Goal: Task Accomplishment & Management: Use online tool/utility

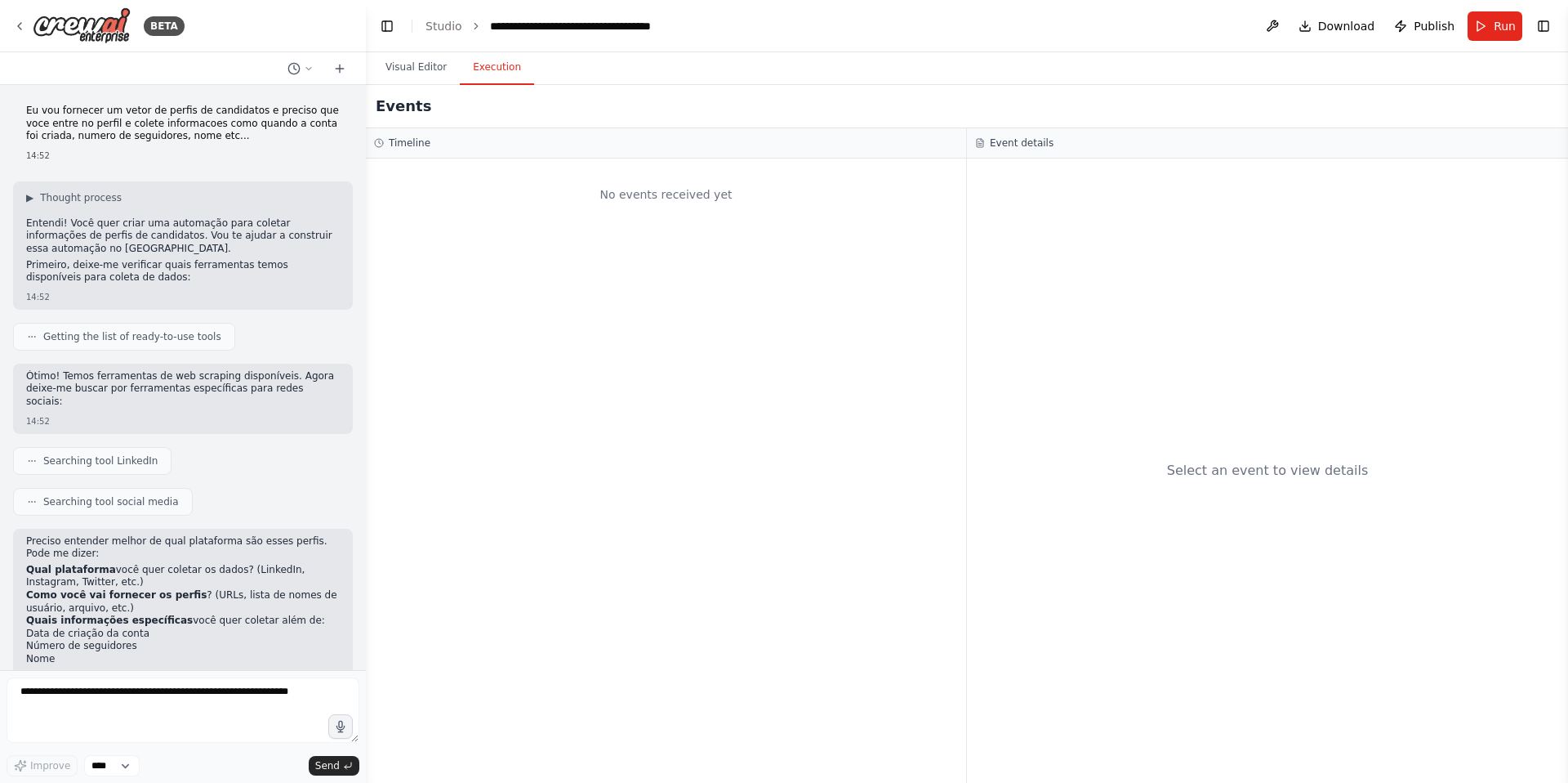
scroll to position [2461, 0]
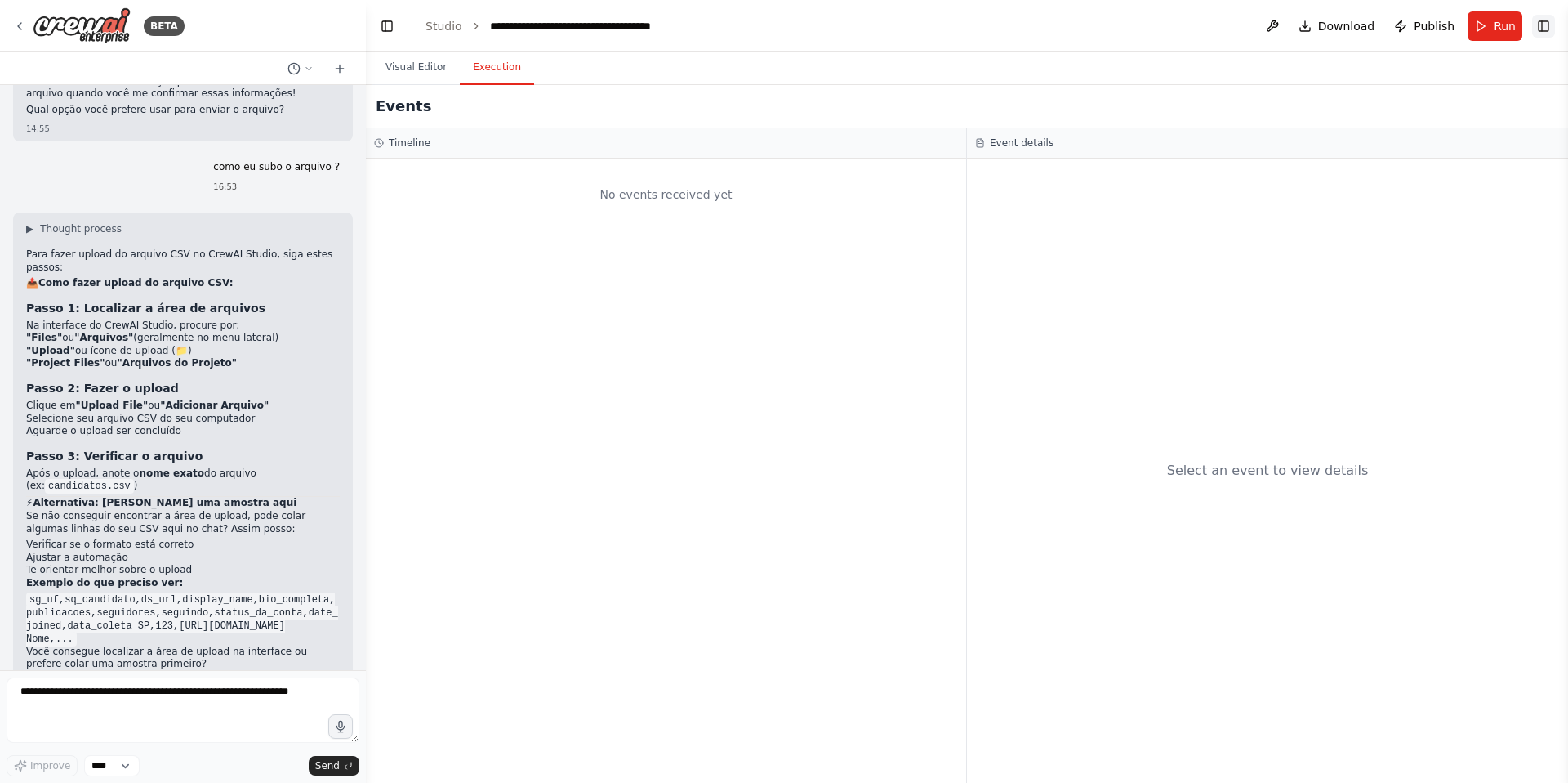
click at [1548, 20] on button "Toggle Right Sidebar" at bounding box center [1544, 26] width 23 height 23
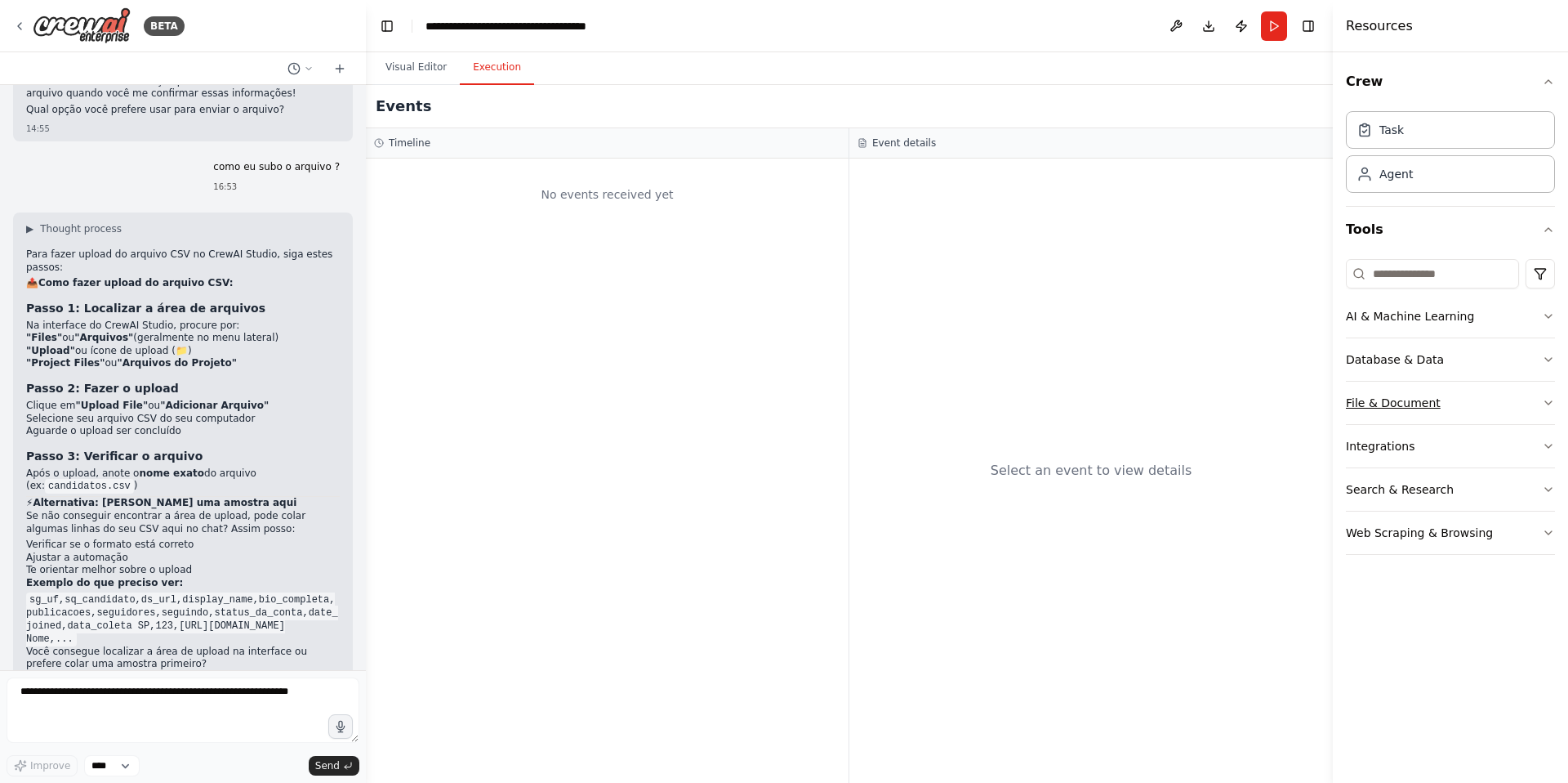
click at [1413, 416] on button "File & Document" at bounding box center [1450, 403] width 209 height 42
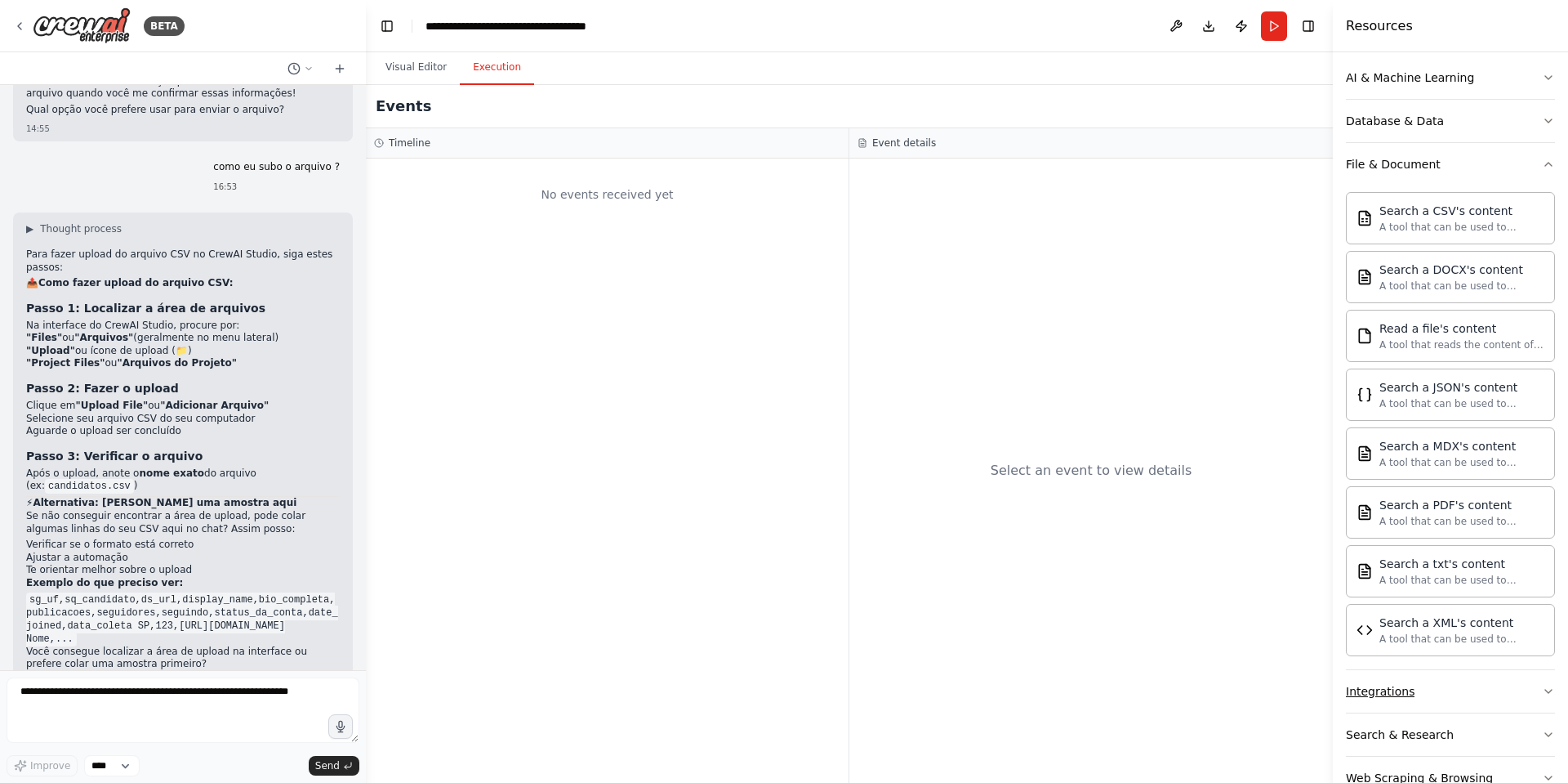
scroll to position [282, 0]
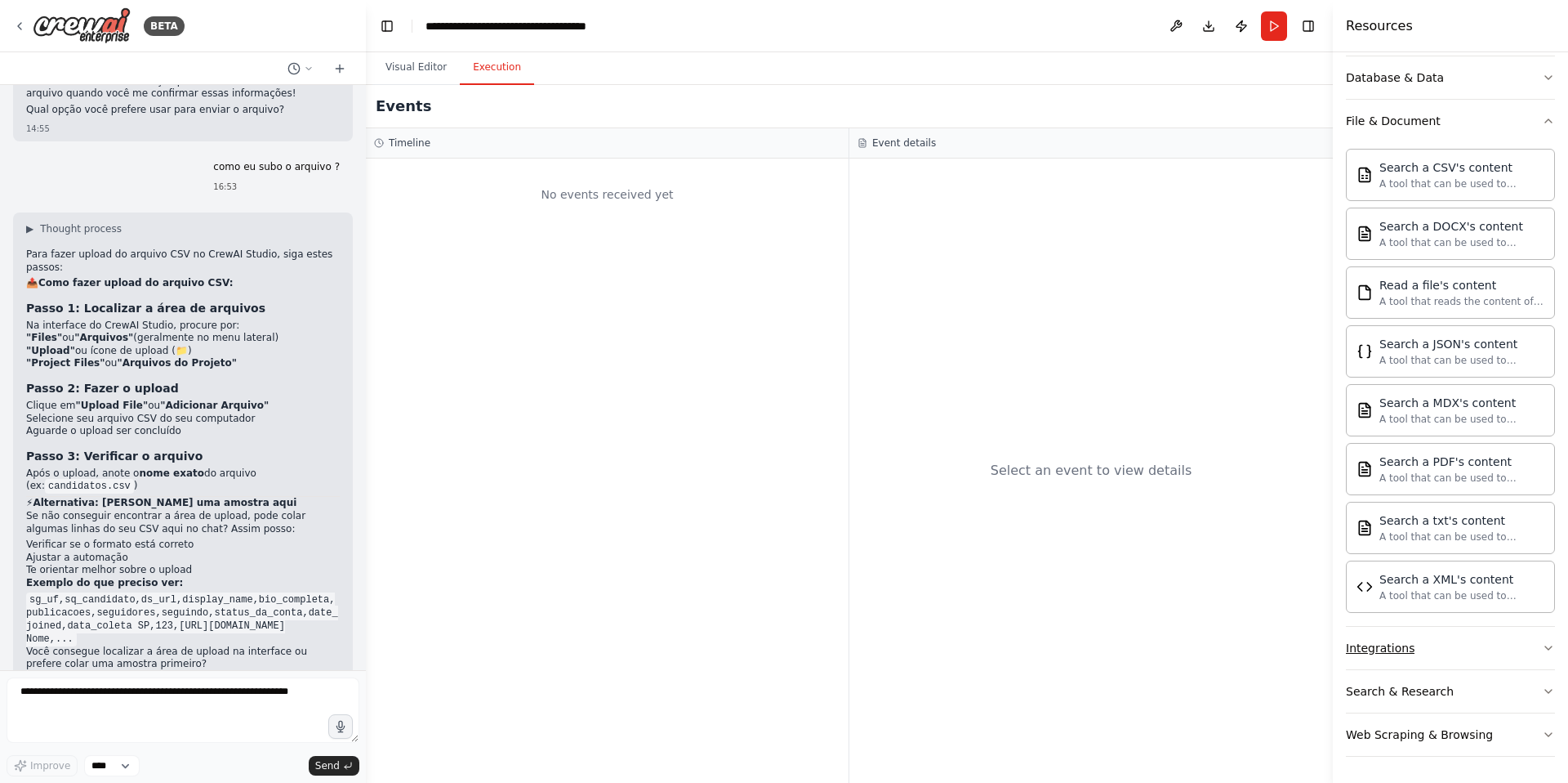
click at [1442, 658] on button "Integrations" at bounding box center [1450, 648] width 209 height 42
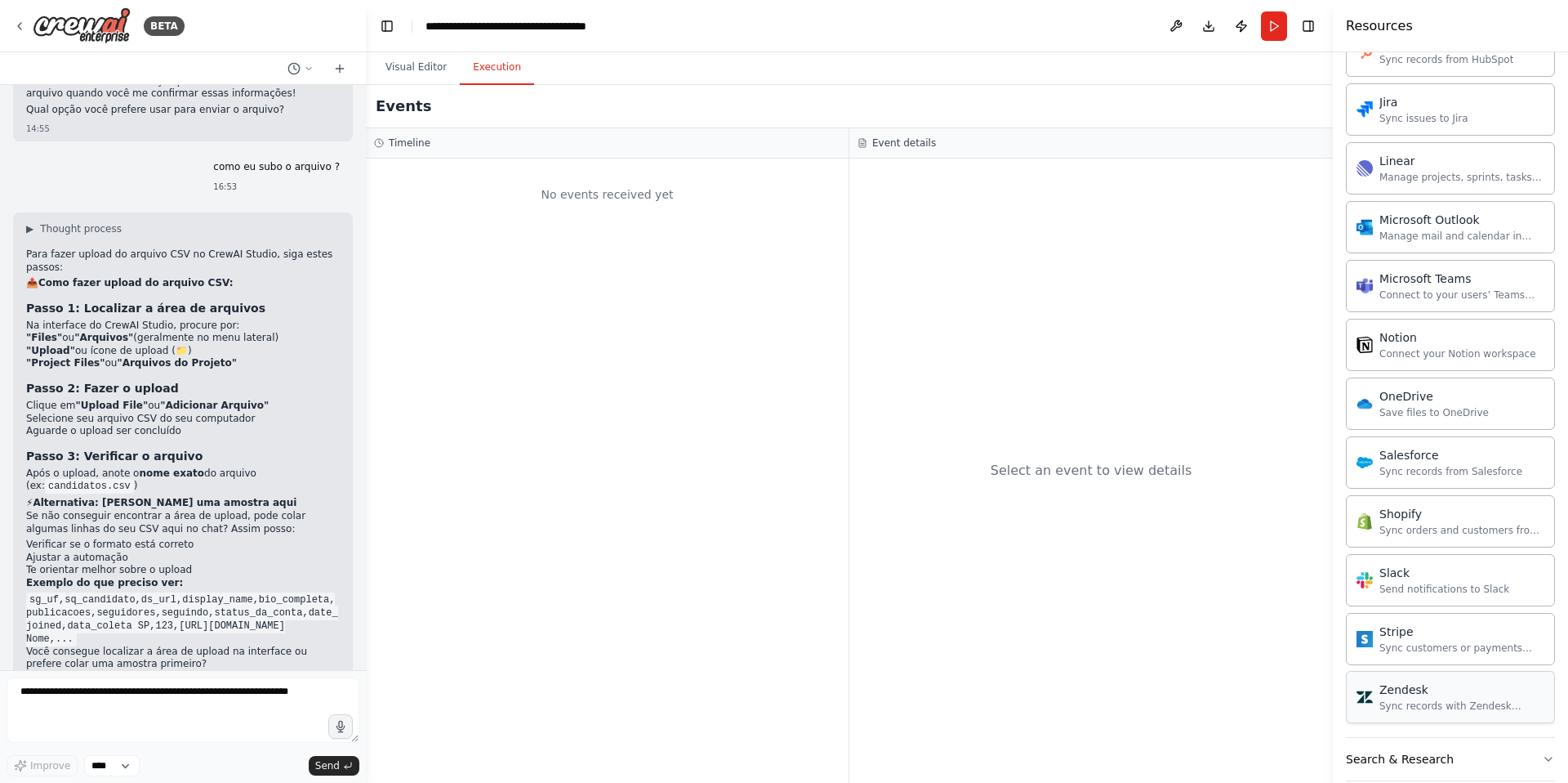
scroll to position [1530, 0]
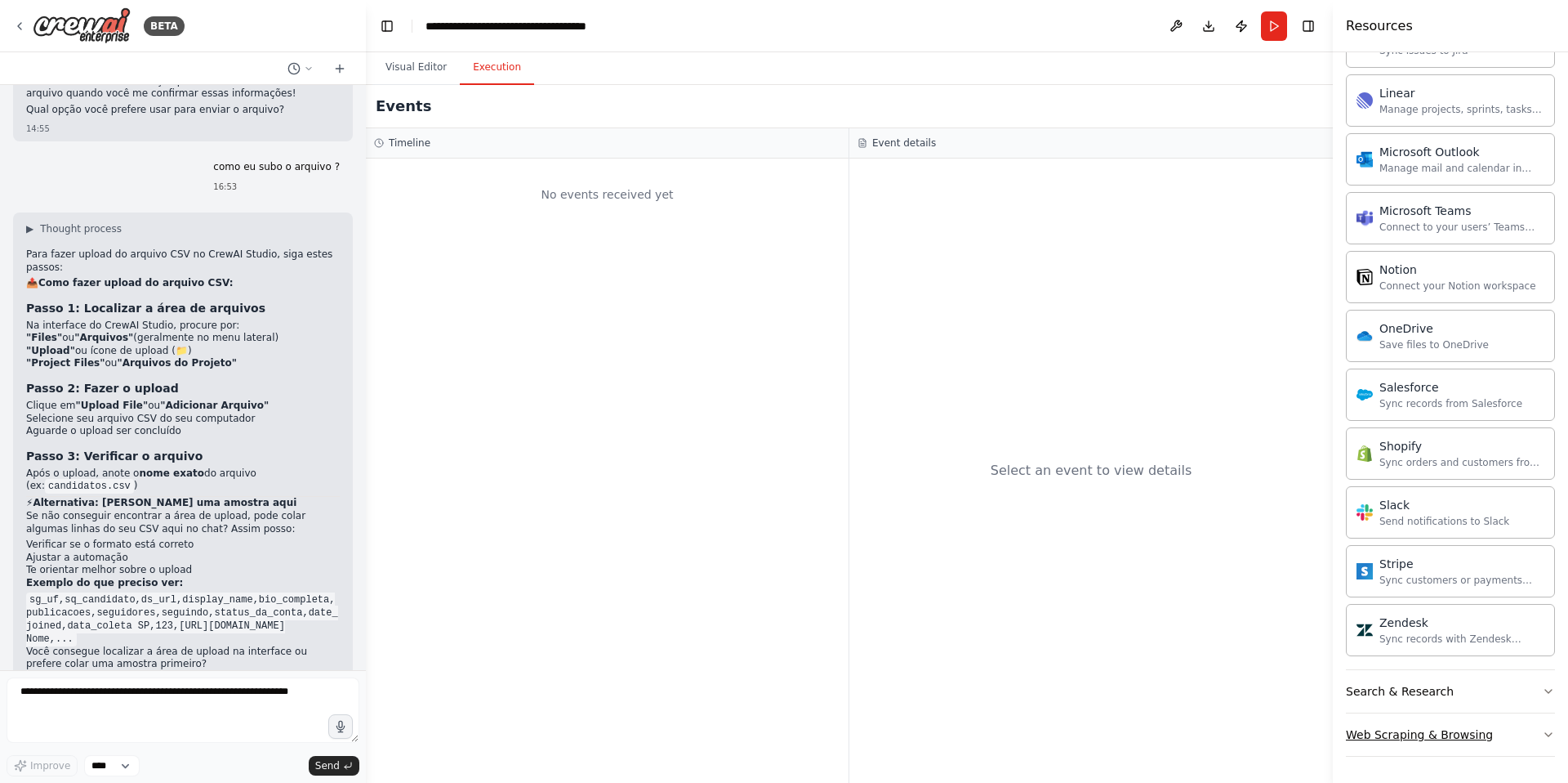
click at [1492, 736] on button "Web Scraping & Browsing" at bounding box center [1450, 735] width 209 height 42
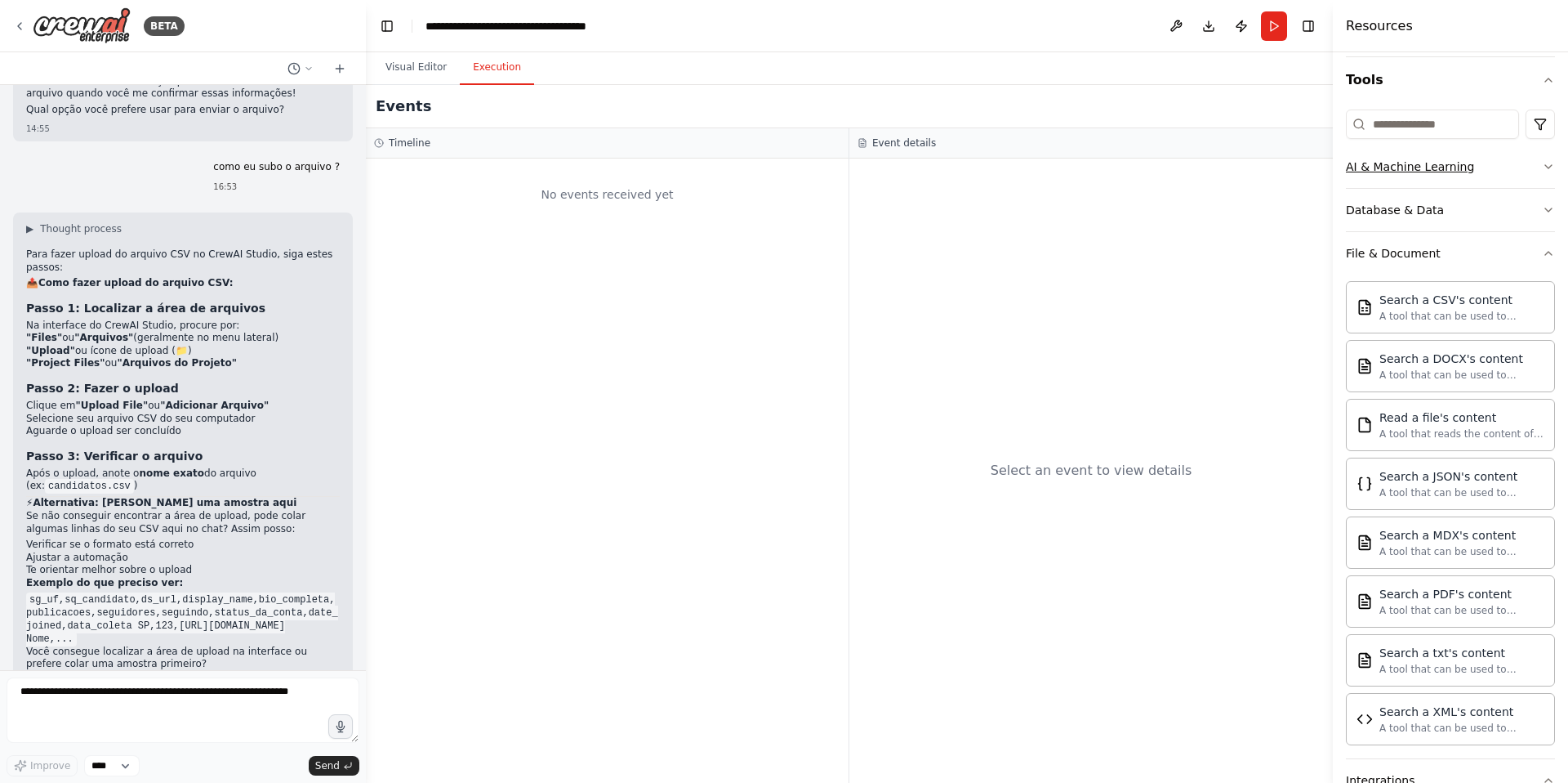
scroll to position [0, 0]
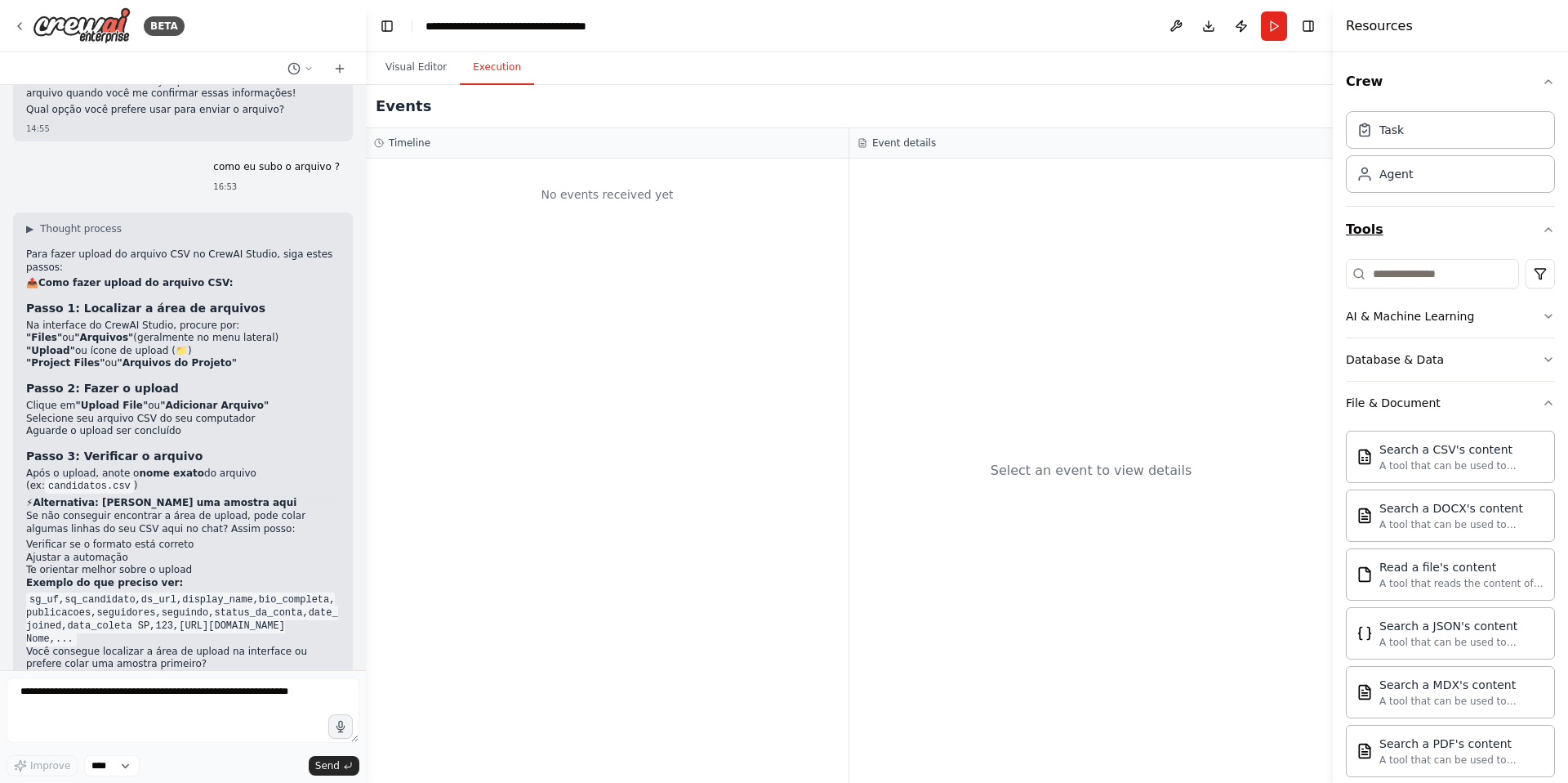
click at [1516, 235] on button "Tools" at bounding box center [1450, 230] width 209 height 46
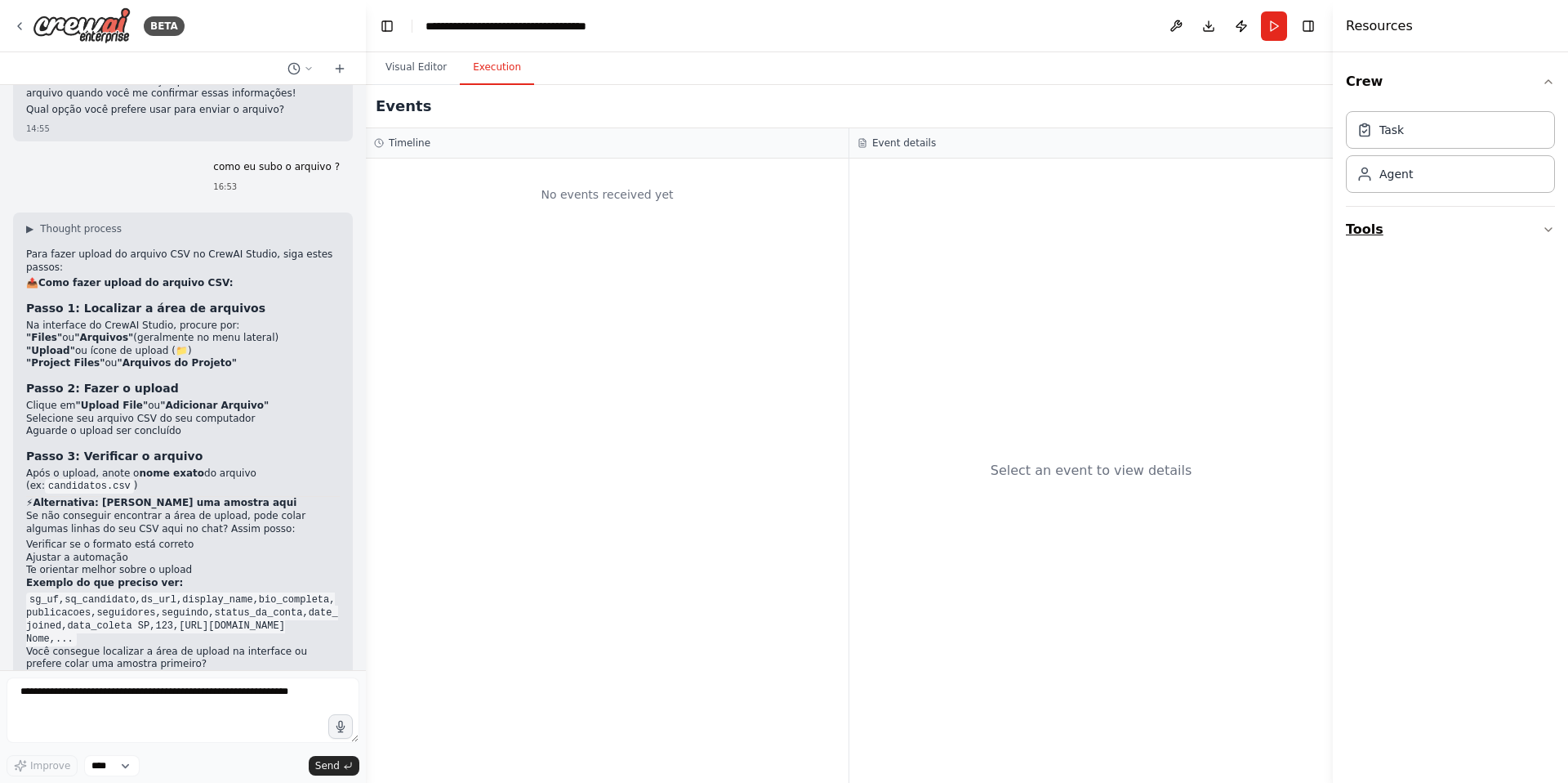
click at [1520, 238] on button "Tools" at bounding box center [1450, 230] width 209 height 46
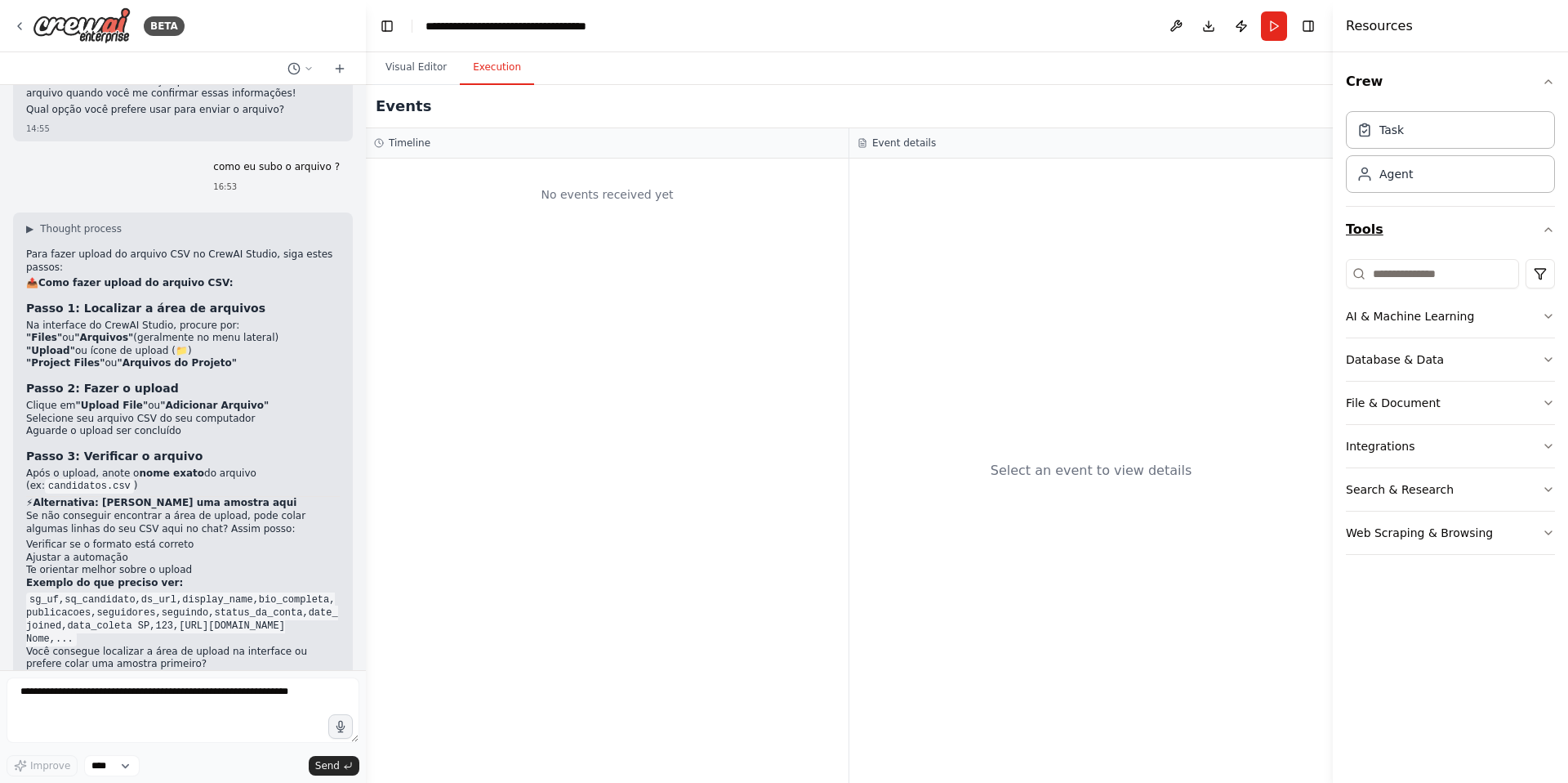
click at [1520, 238] on button "Tools" at bounding box center [1450, 230] width 209 height 46
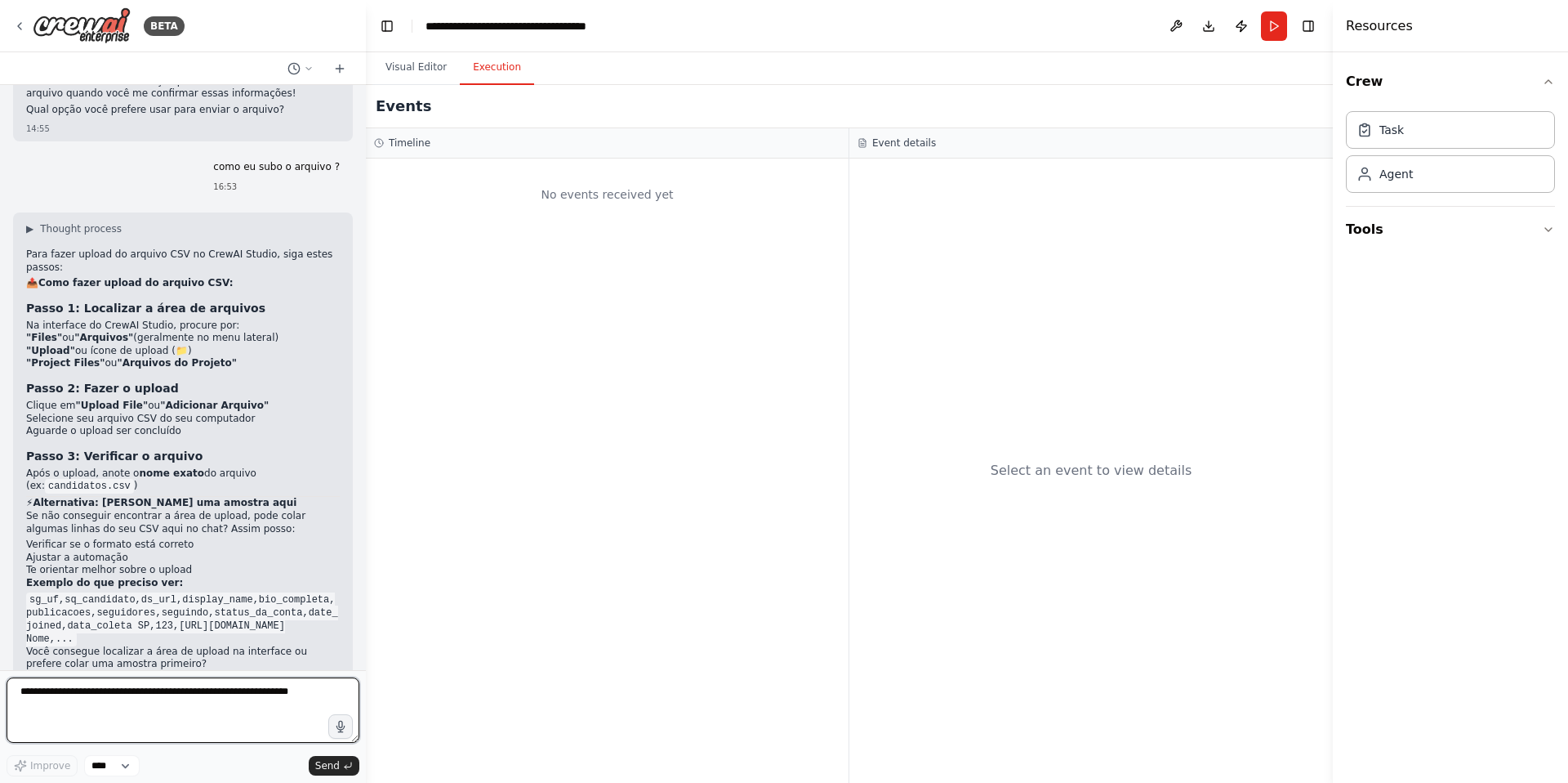
click at [95, 694] on textarea at bounding box center [183, 710] width 352 height 65
paste textarea "**********"
type textarea "**********"
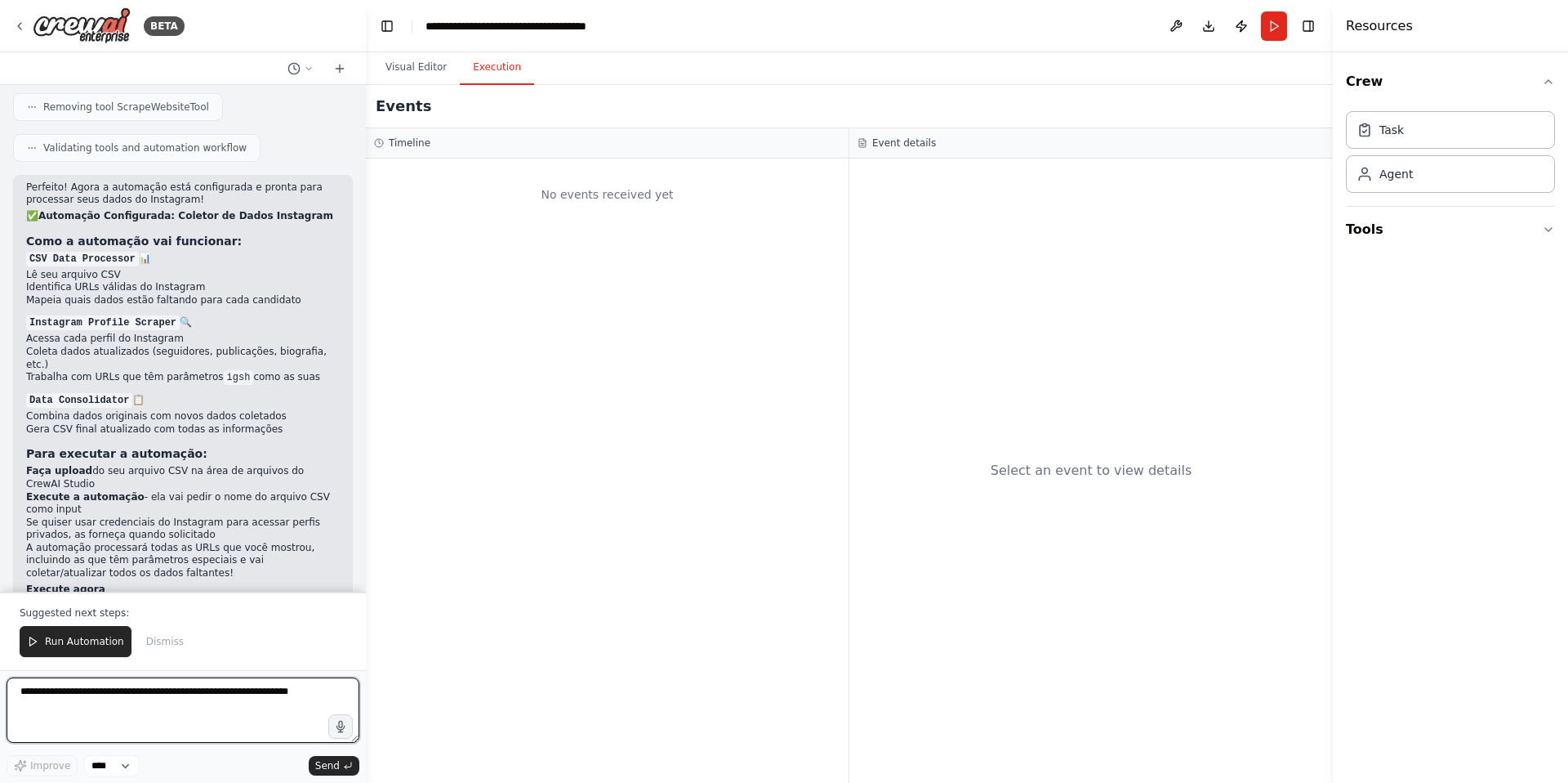
scroll to position [5444, 0]
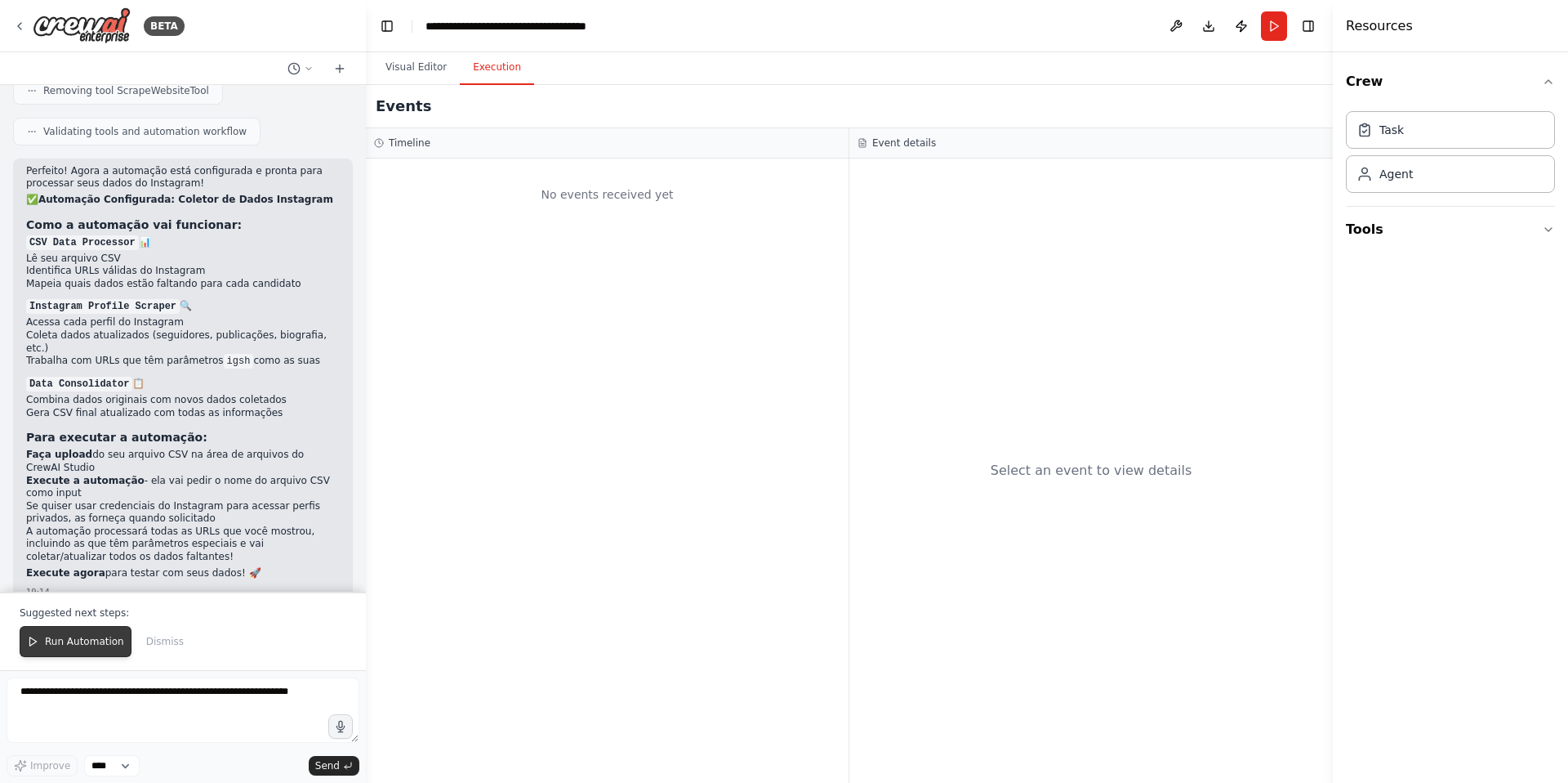
click at [73, 639] on span "Run Automation" at bounding box center [85, 641] width 79 height 13
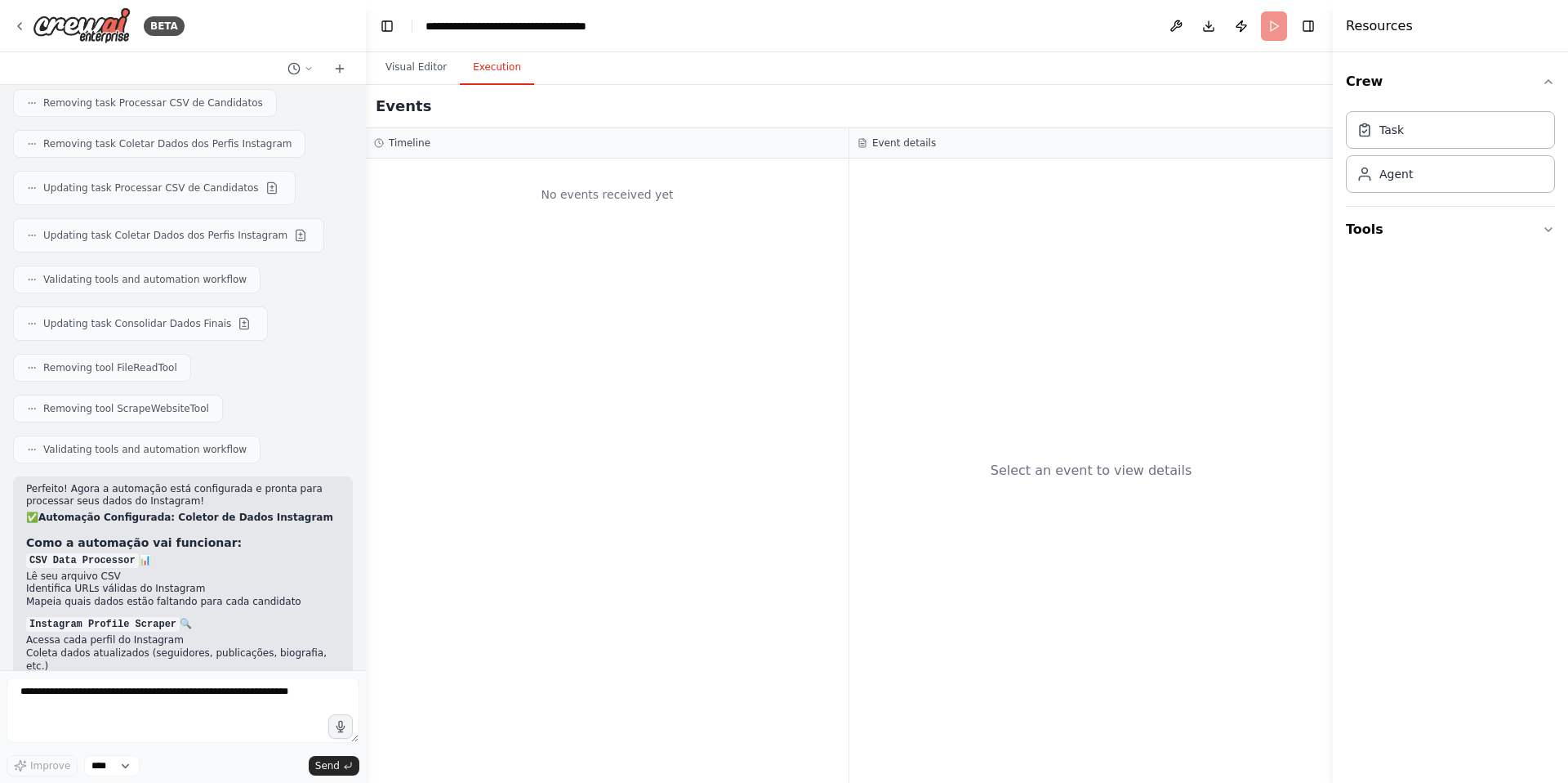
scroll to position [4868, 0]
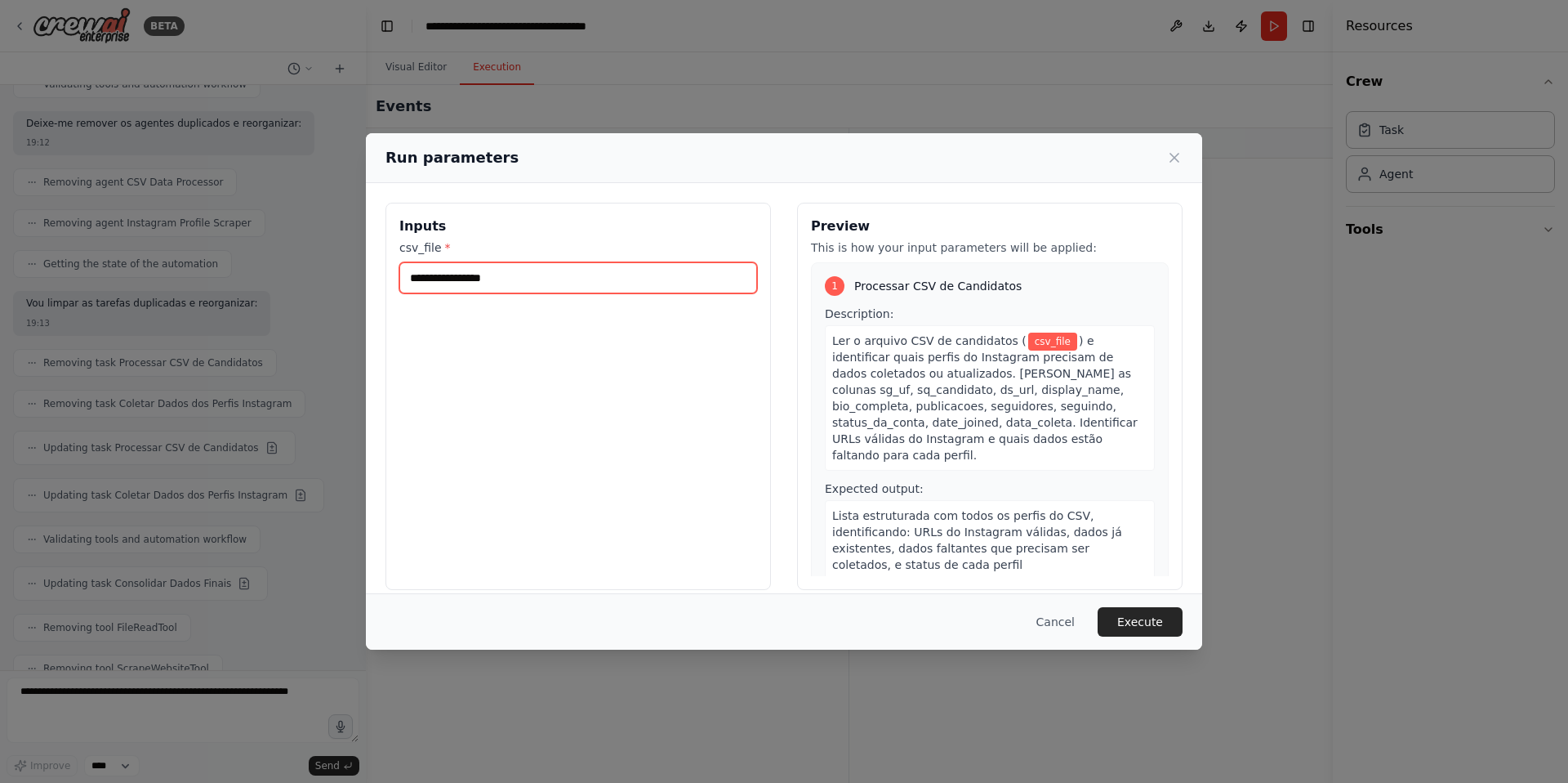
click at [642, 284] on input "csv_file *" at bounding box center [578, 277] width 358 height 31
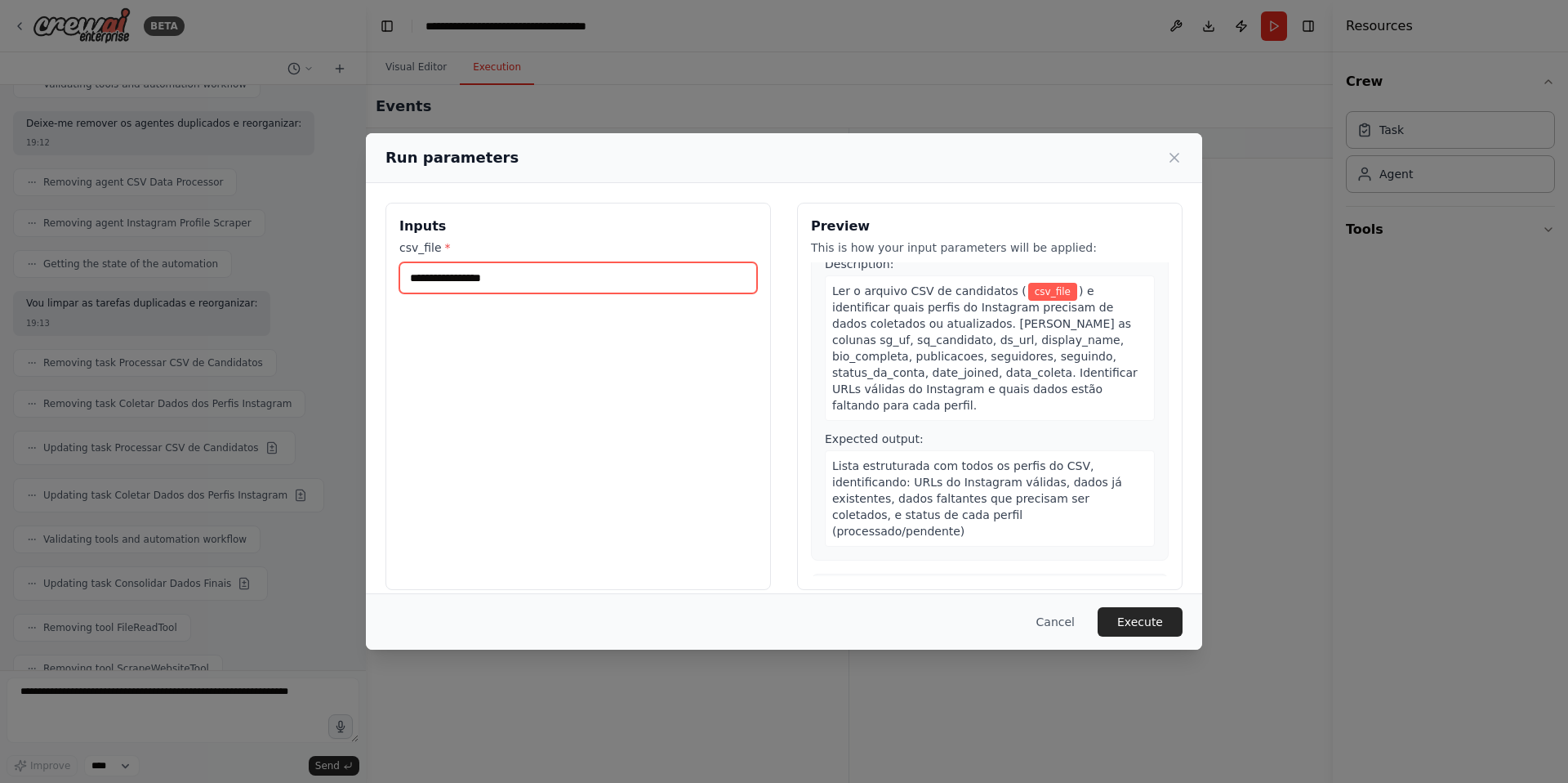
scroll to position [0, 0]
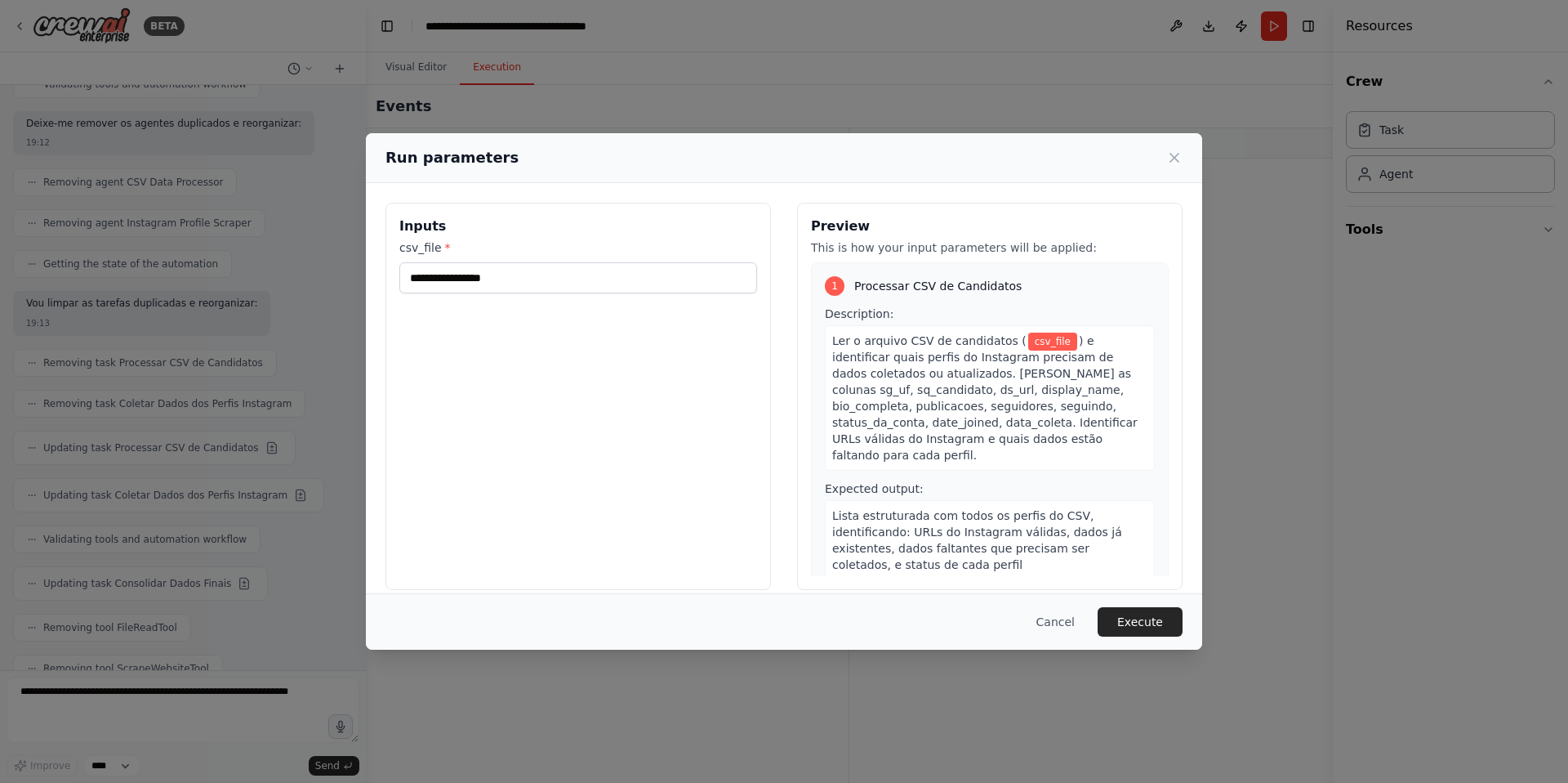
click at [524, 268] on div "csv_file *" at bounding box center [578, 267] width 358 height 54
click at [525, 273] on input "csv_file *" at bounding box center [578, 277] width 358 height 31
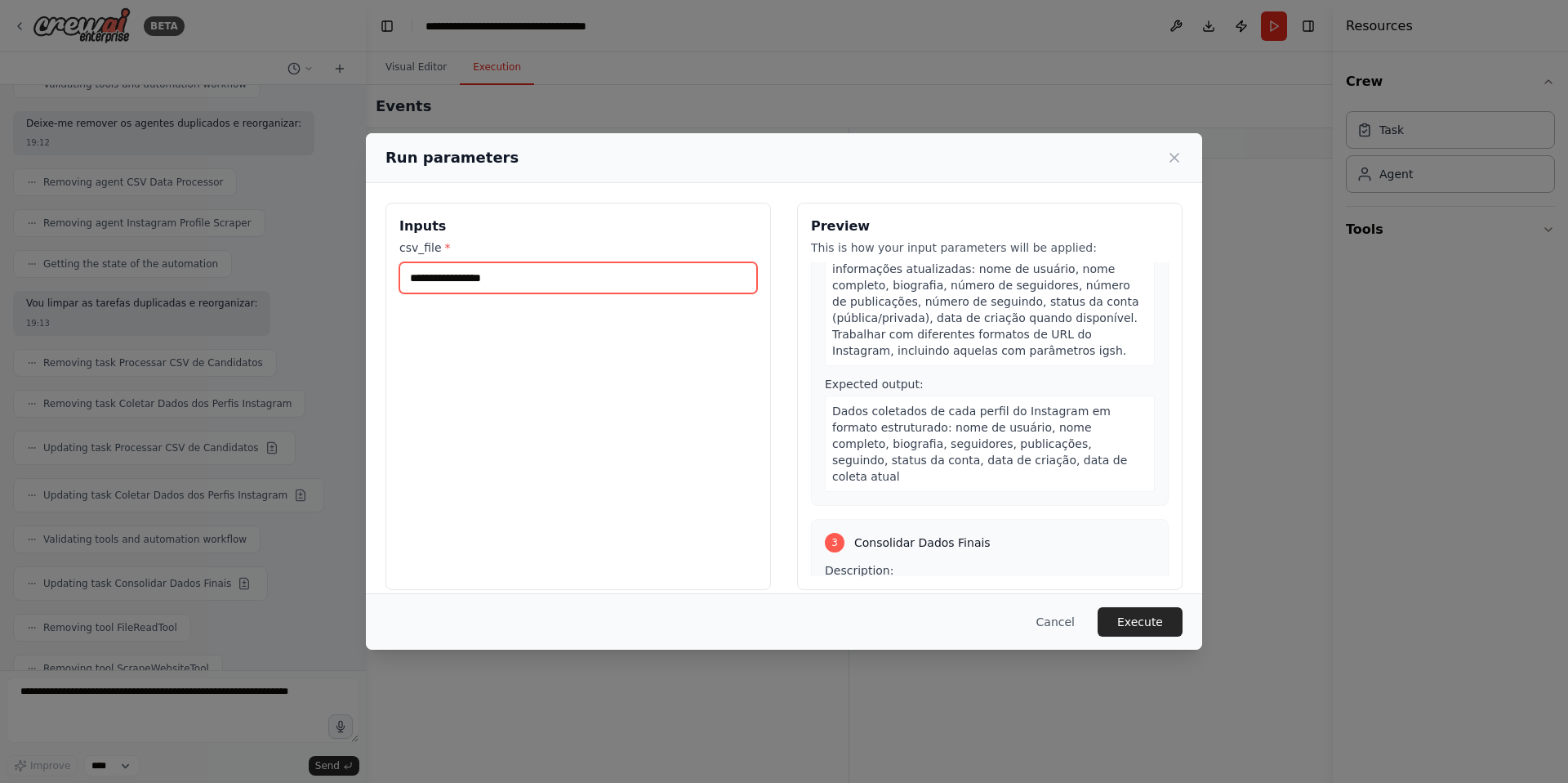
scroll to position [741, 0]
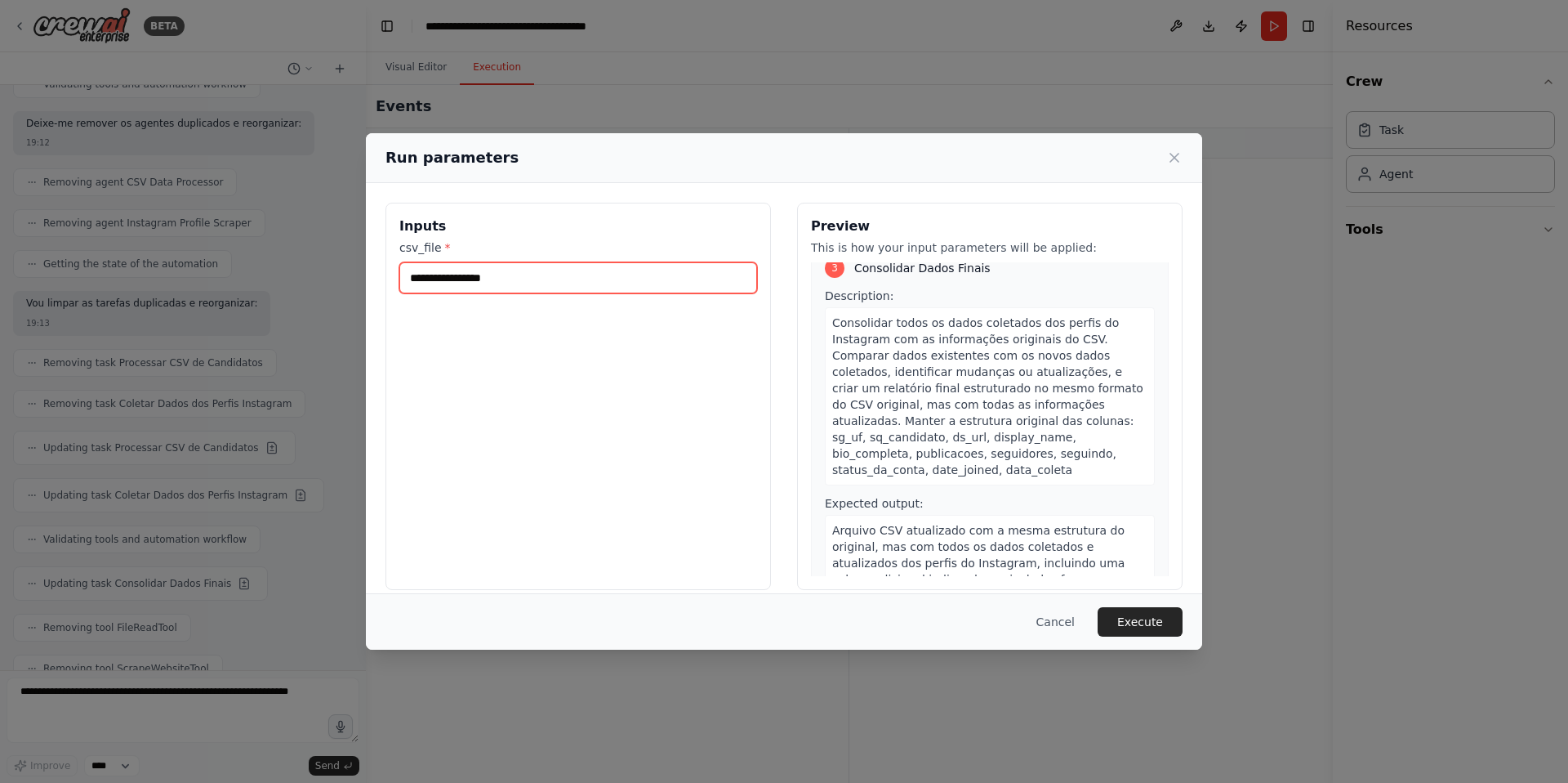
click at [468, 275] on input "csv_file *" at bounding box center [578, 277] width 358 height 31
click at [469, 276] on input "csv_file *" at bounding box center [578, 277] width 358 height 31
click at [467, 276] on input "csv_file *" at bounding box center [578, 277] width 358 height 31
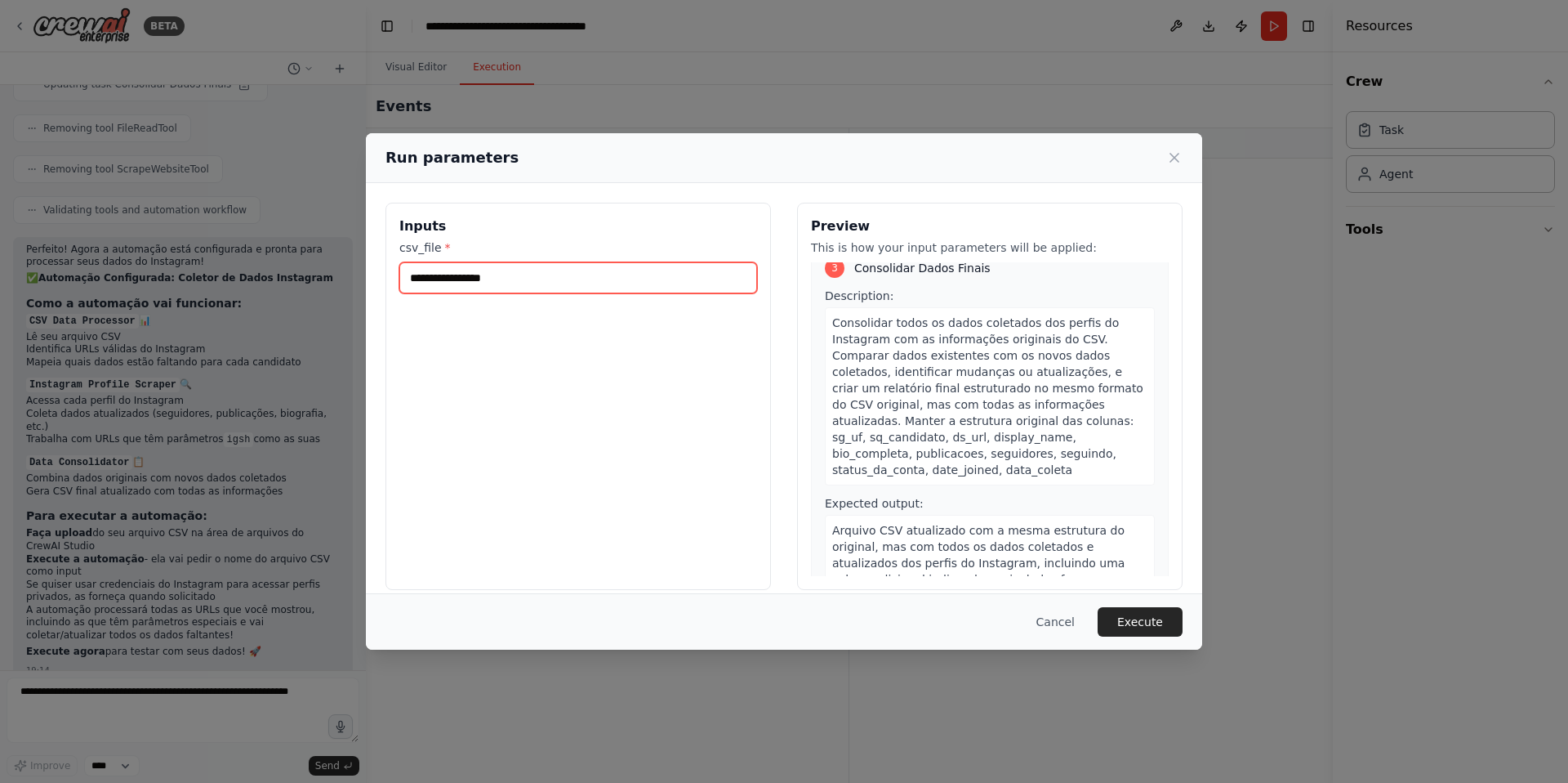
click at [464, 285] on input "csv_file *" at bounding box center [578, 277] width 358 height 31
paste input "**********"
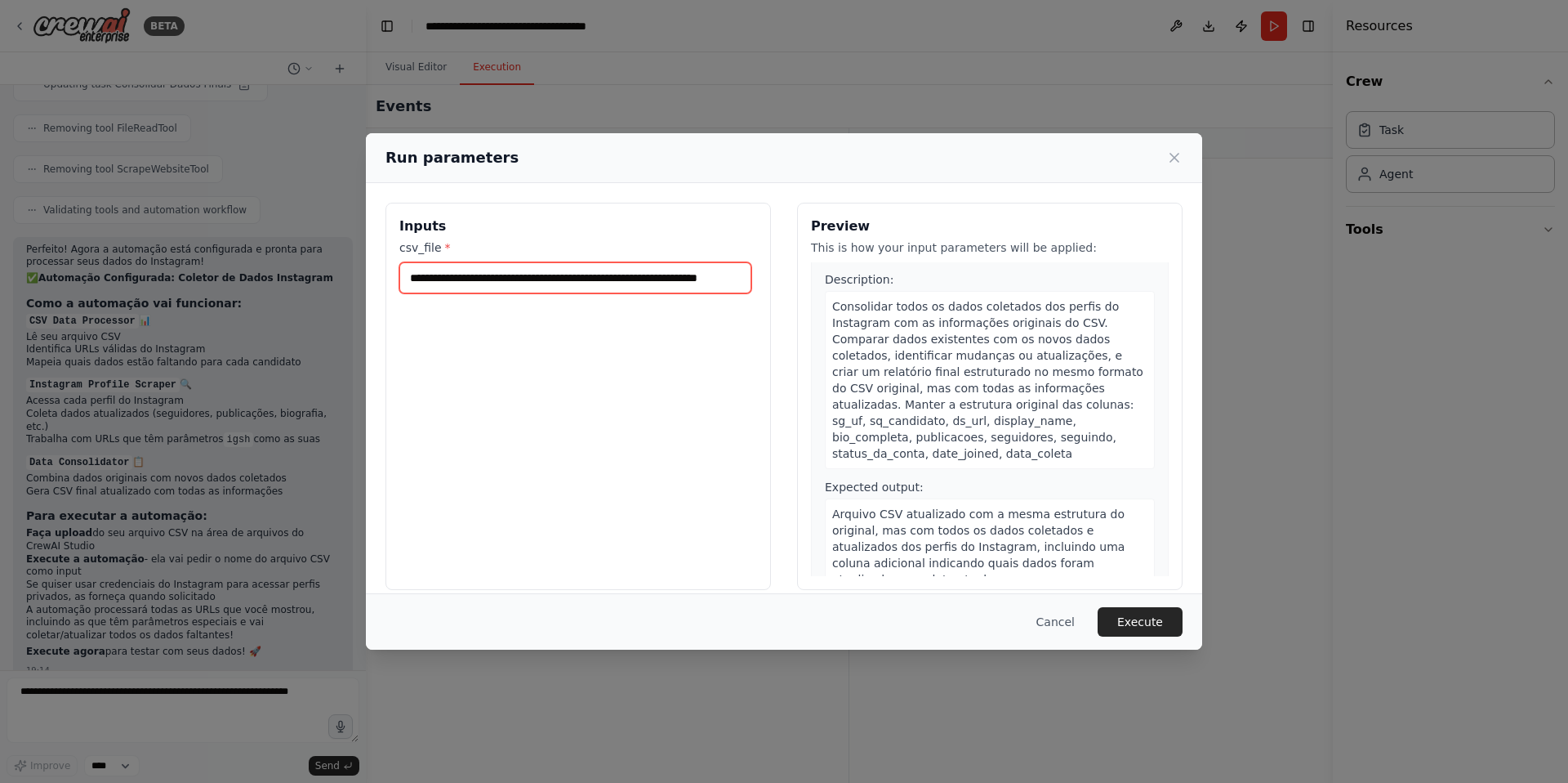
scroll to position [785, 0]
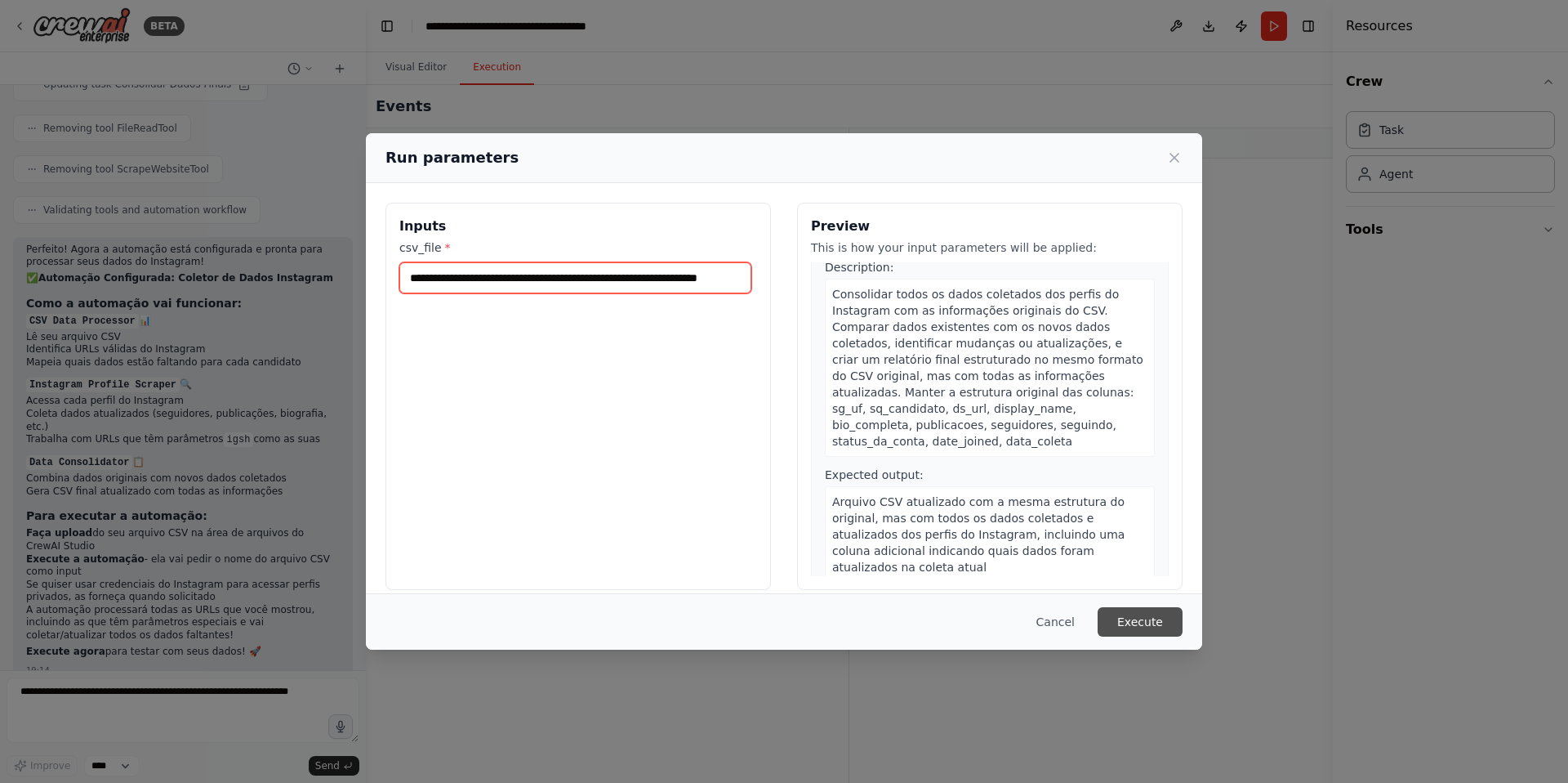
type input "**********"
click at [1139, 615] on button "Execute" at bounding box center [1140, 621] width 85 height 30
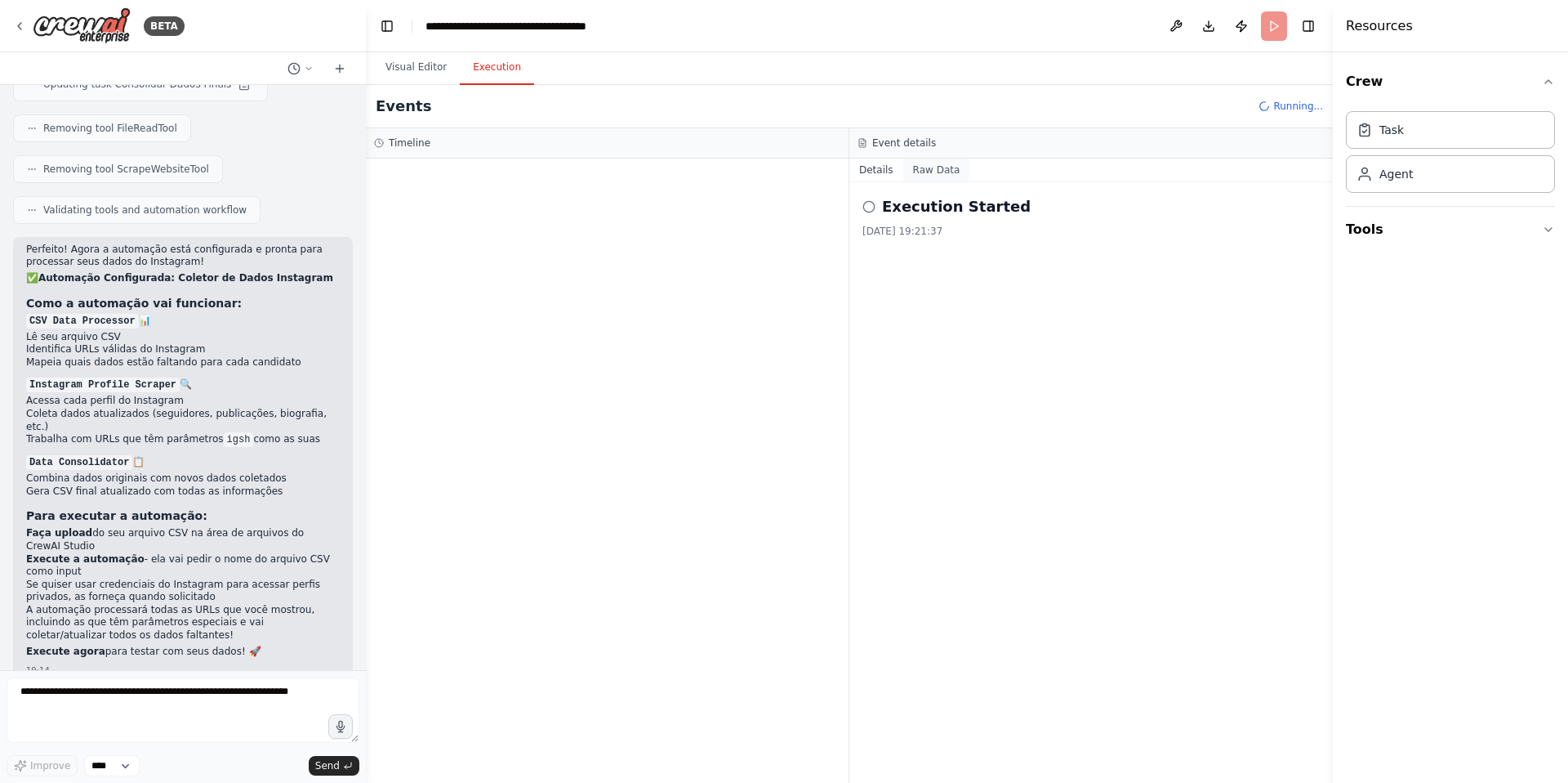
click at [950, 164] on button "Raw Data" at bounding box center [937, 170] width 67 height 23
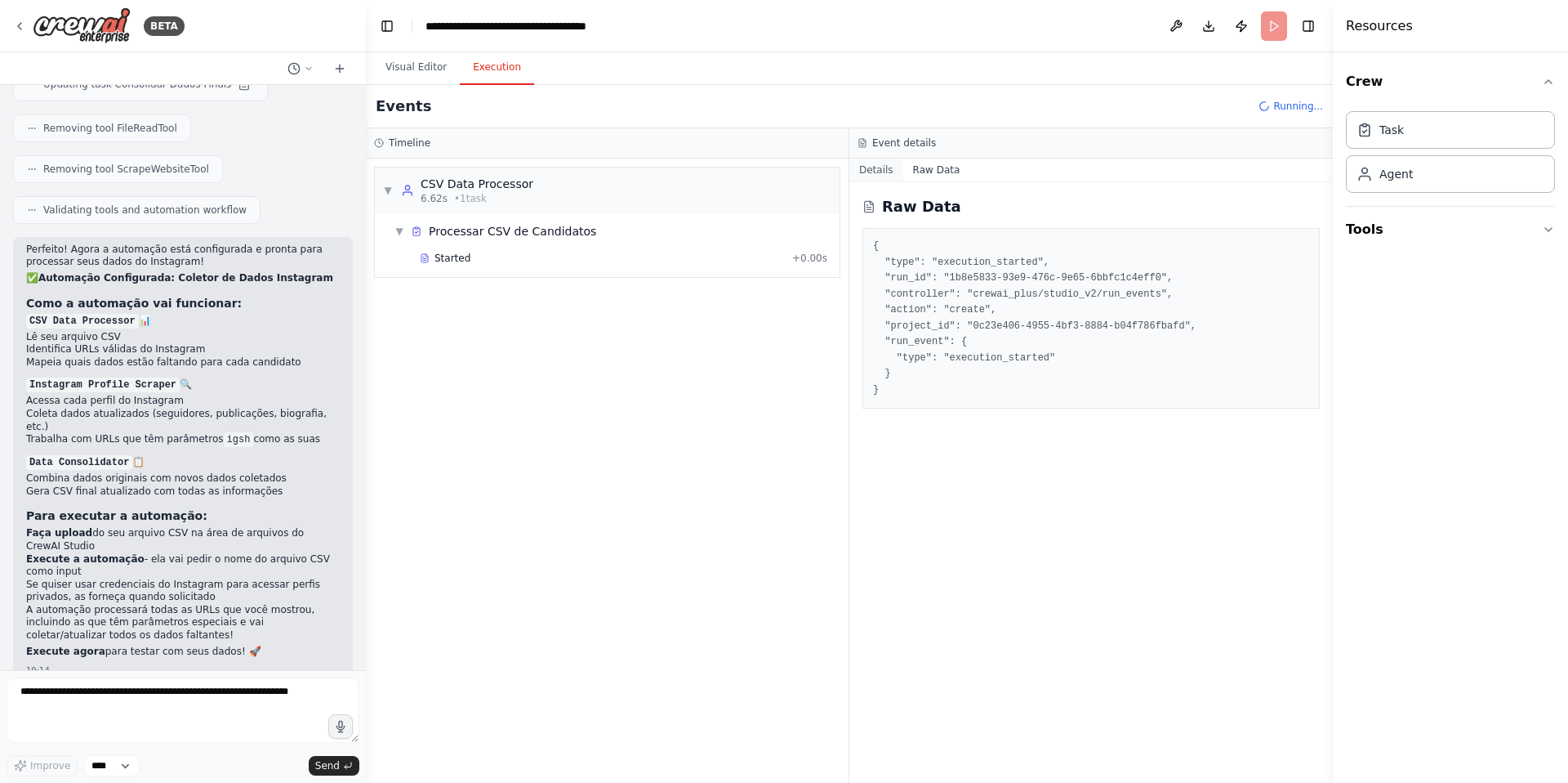
click at [882, 164] on button "Details" at bounding box center [876, 170] width 54 height 23
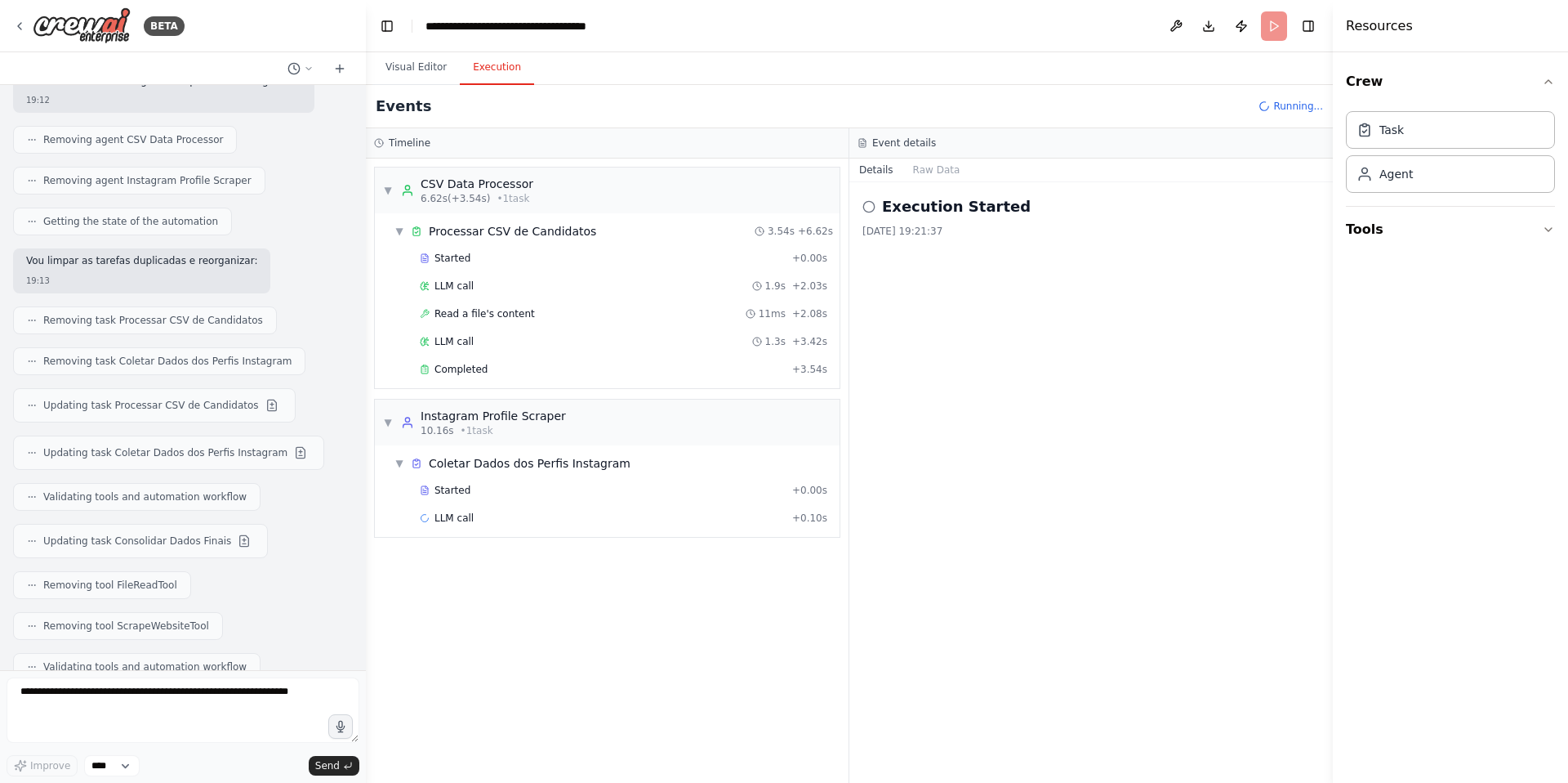
scroll to position [5007, 0]
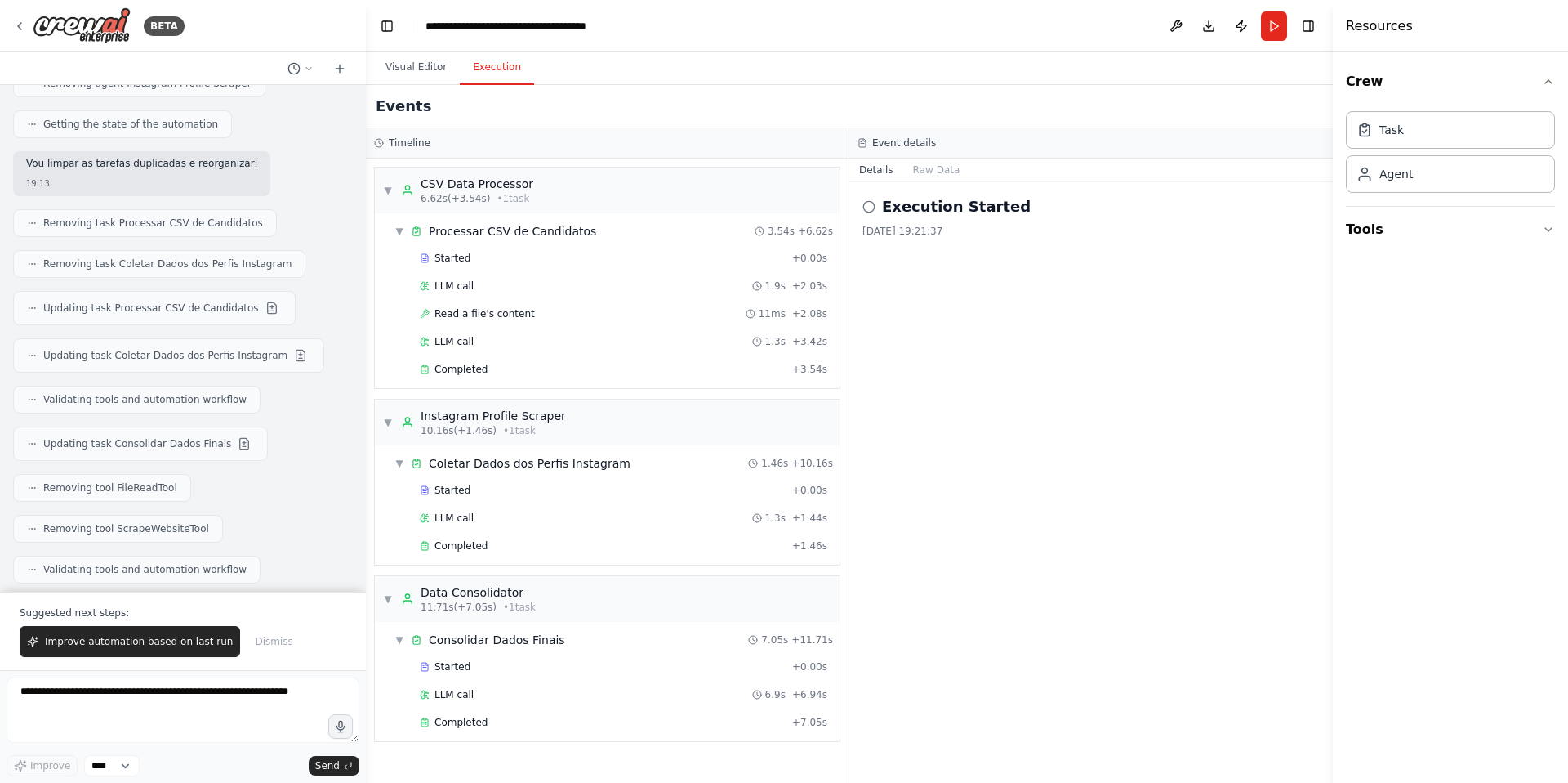
click at [869, 200] on icon at bounding box center [869, 207] width 13 height 13
click at [157, 632] on button "Improve automation based on last run" at bounding box center [129, 641] width 220 height 31
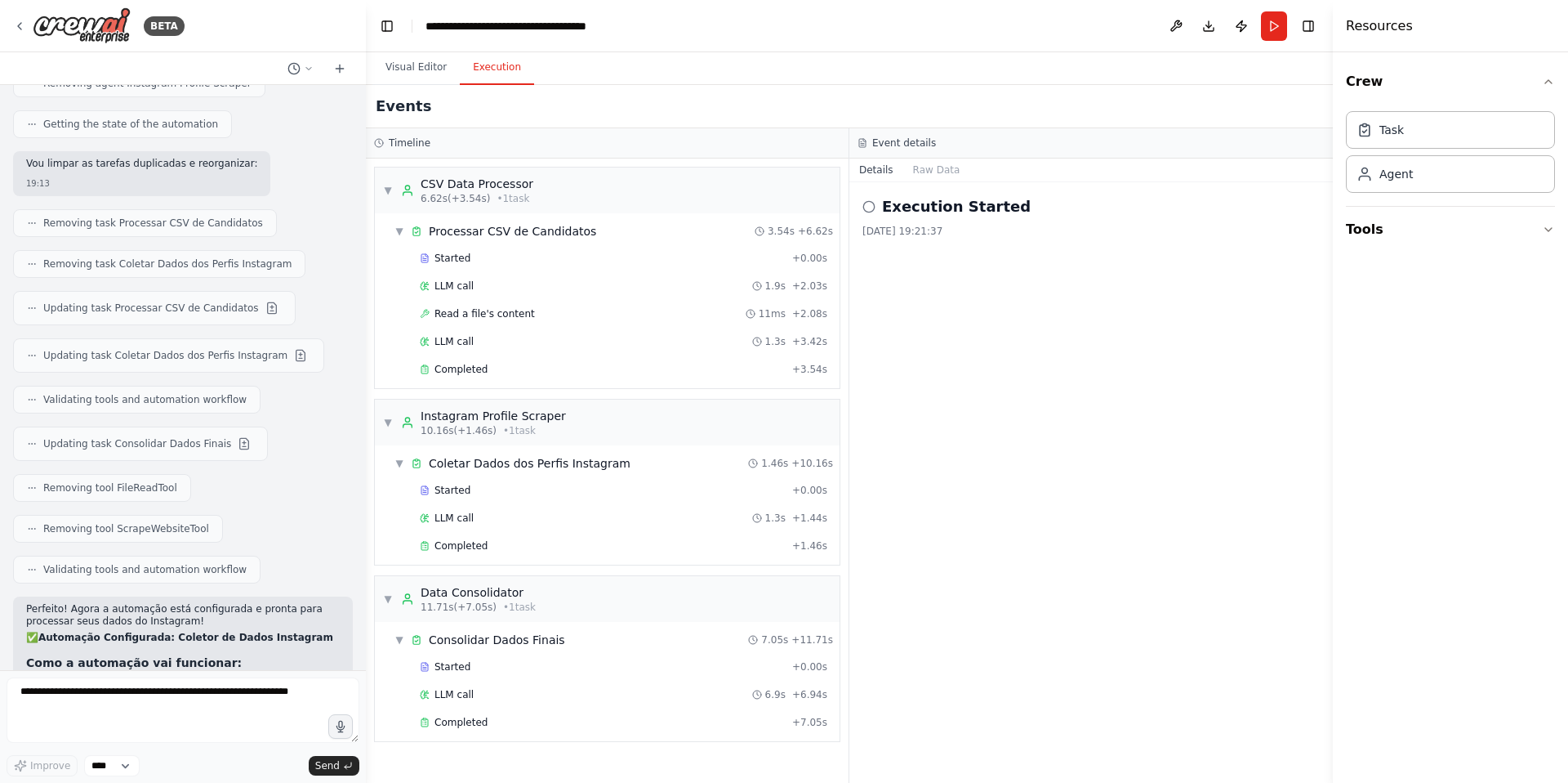
scroll to position [5409, 0]
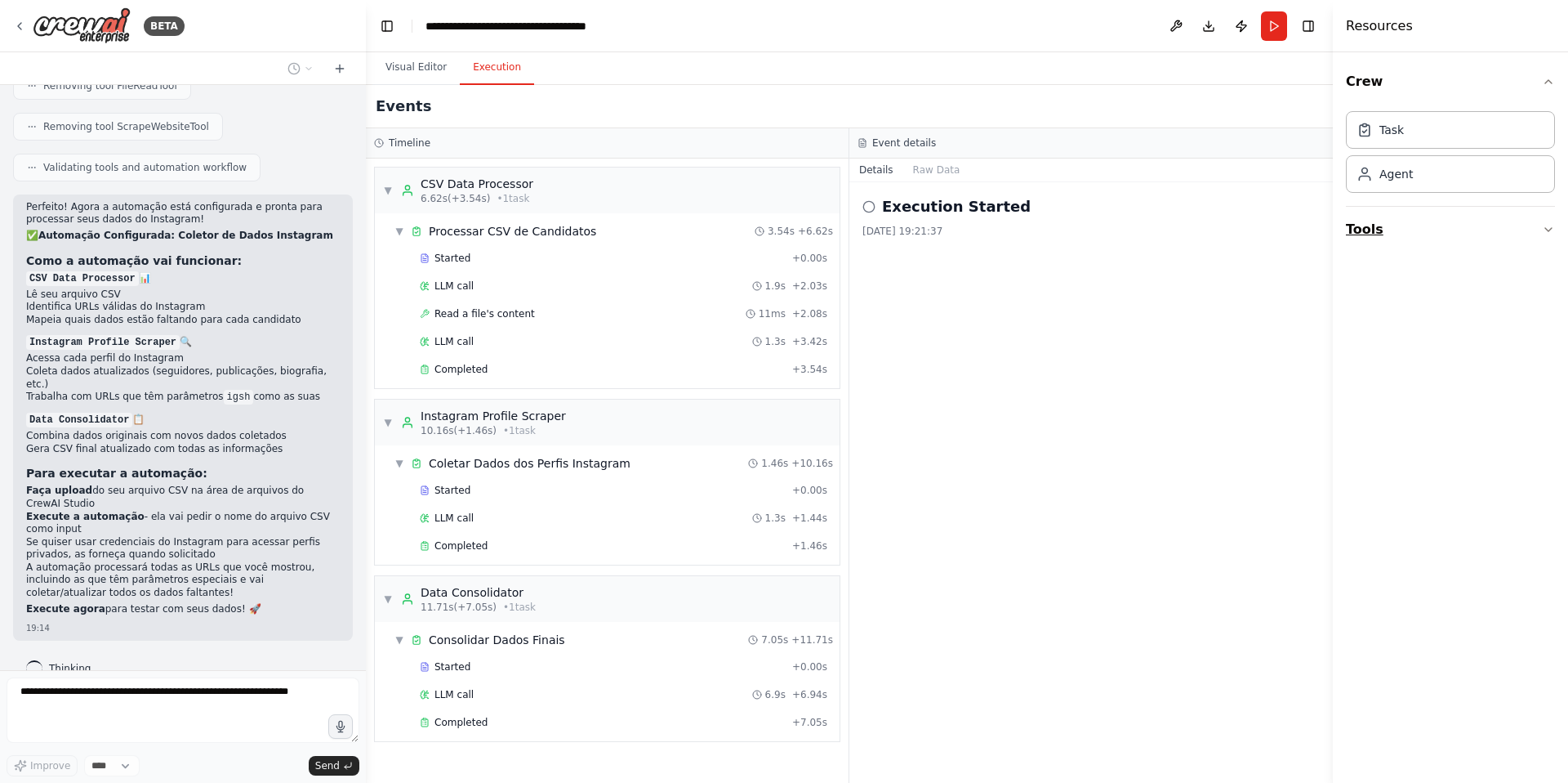
click at [1416, 232] on button "Tools" at bounding box center [1450, 230] width 209 height 46
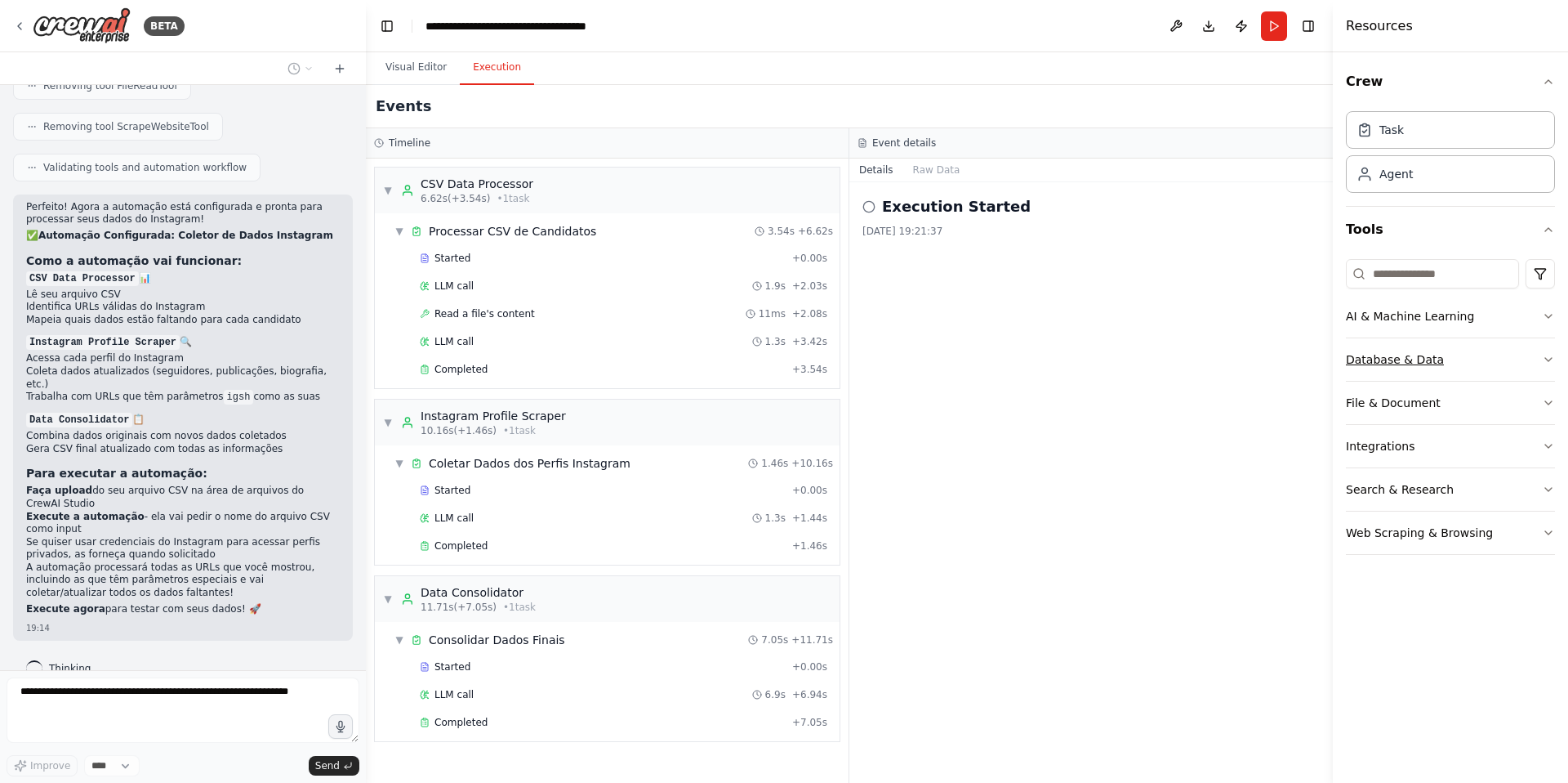
click at [1414, 354] on div "Database & Data" at bounding box center [1395, 359] width 98 height 16
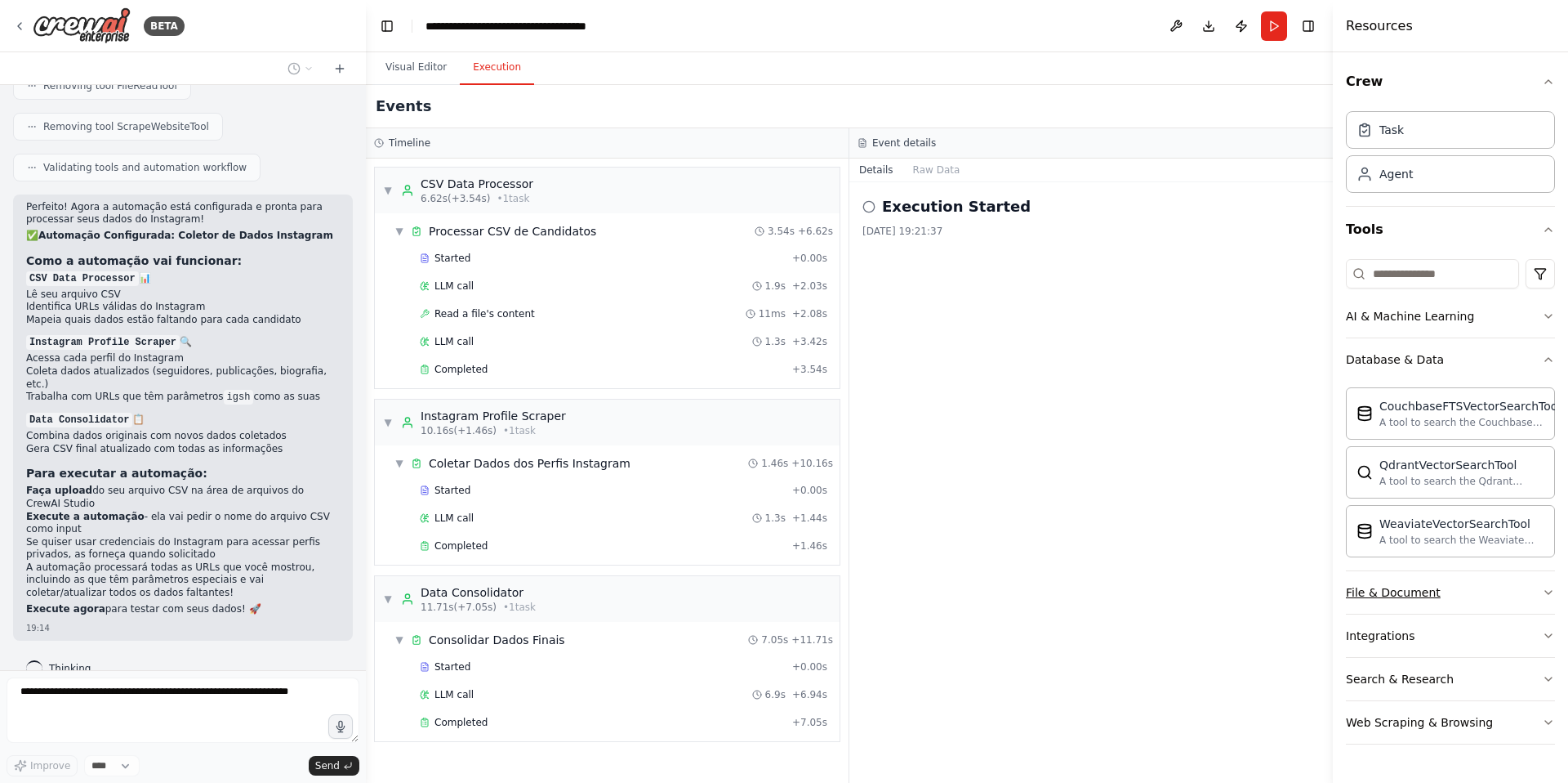
click at [1449, 590] on button "File & Document" at bounding box center [1450, 592] width 209 height 42
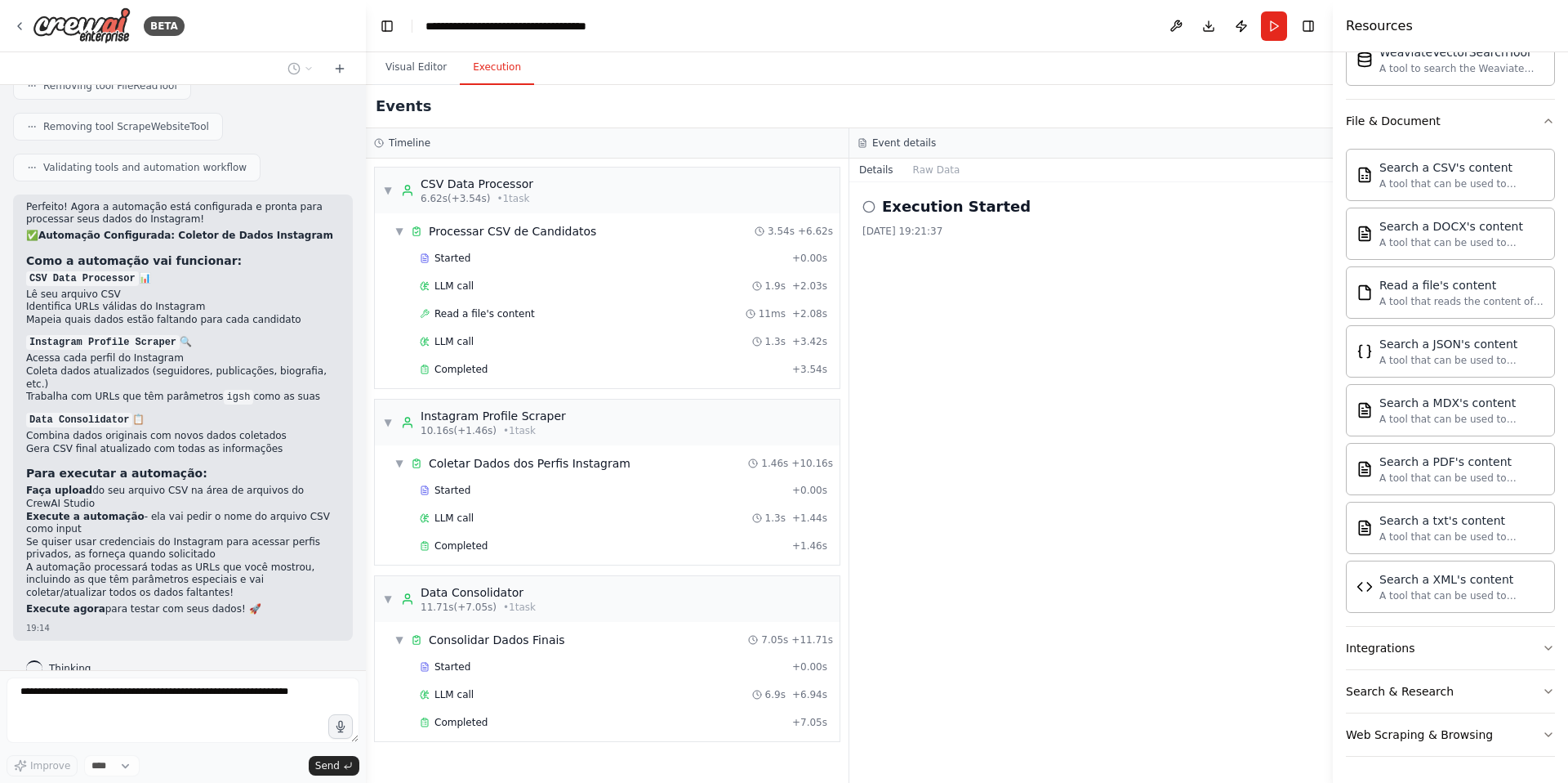
scroll to position [112, 0]
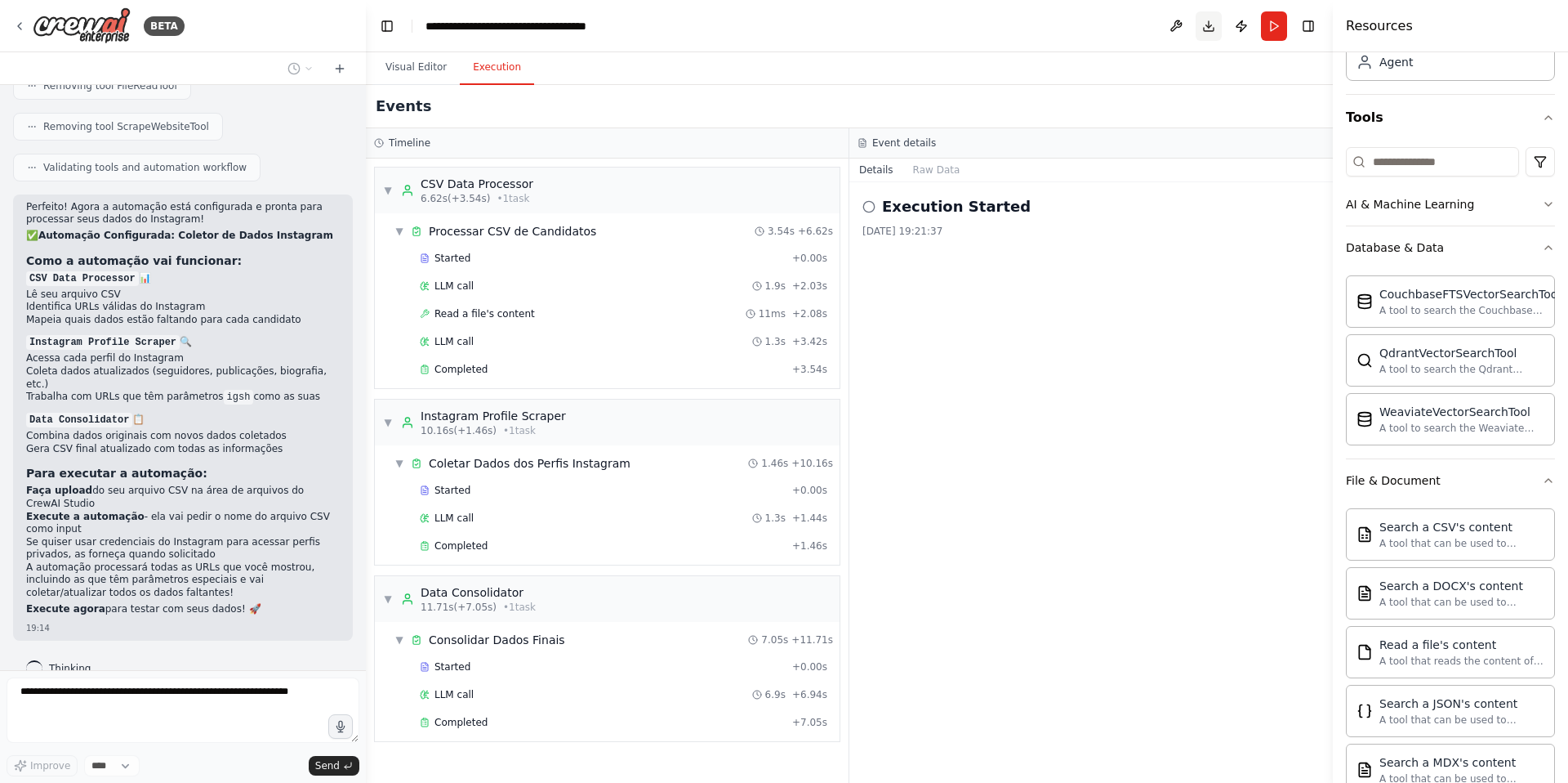
click at [1209, 33] on button "Download" at bounding box center [1208, 26] width 26 height 30
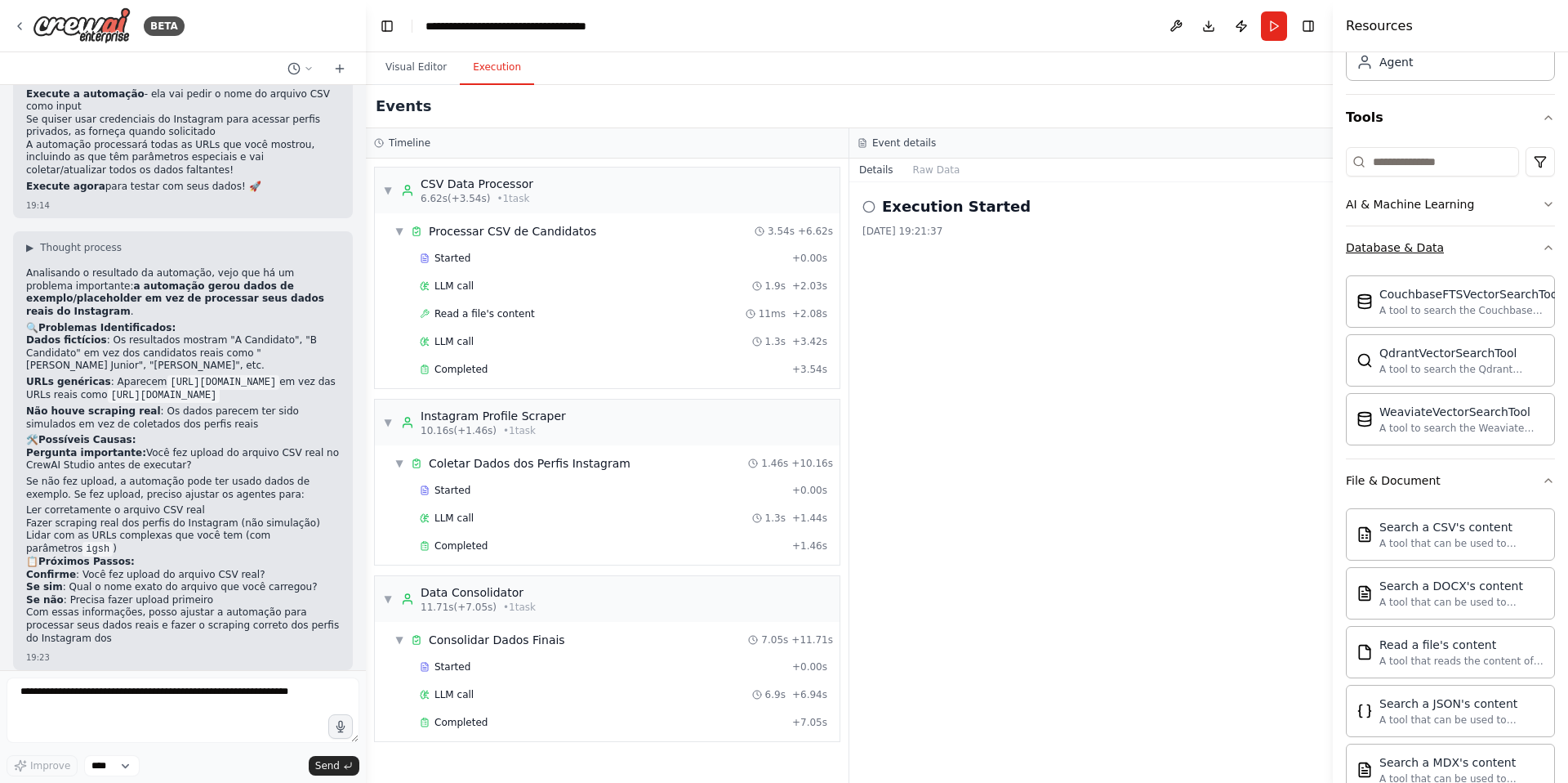
scroll to position [5847, 0]
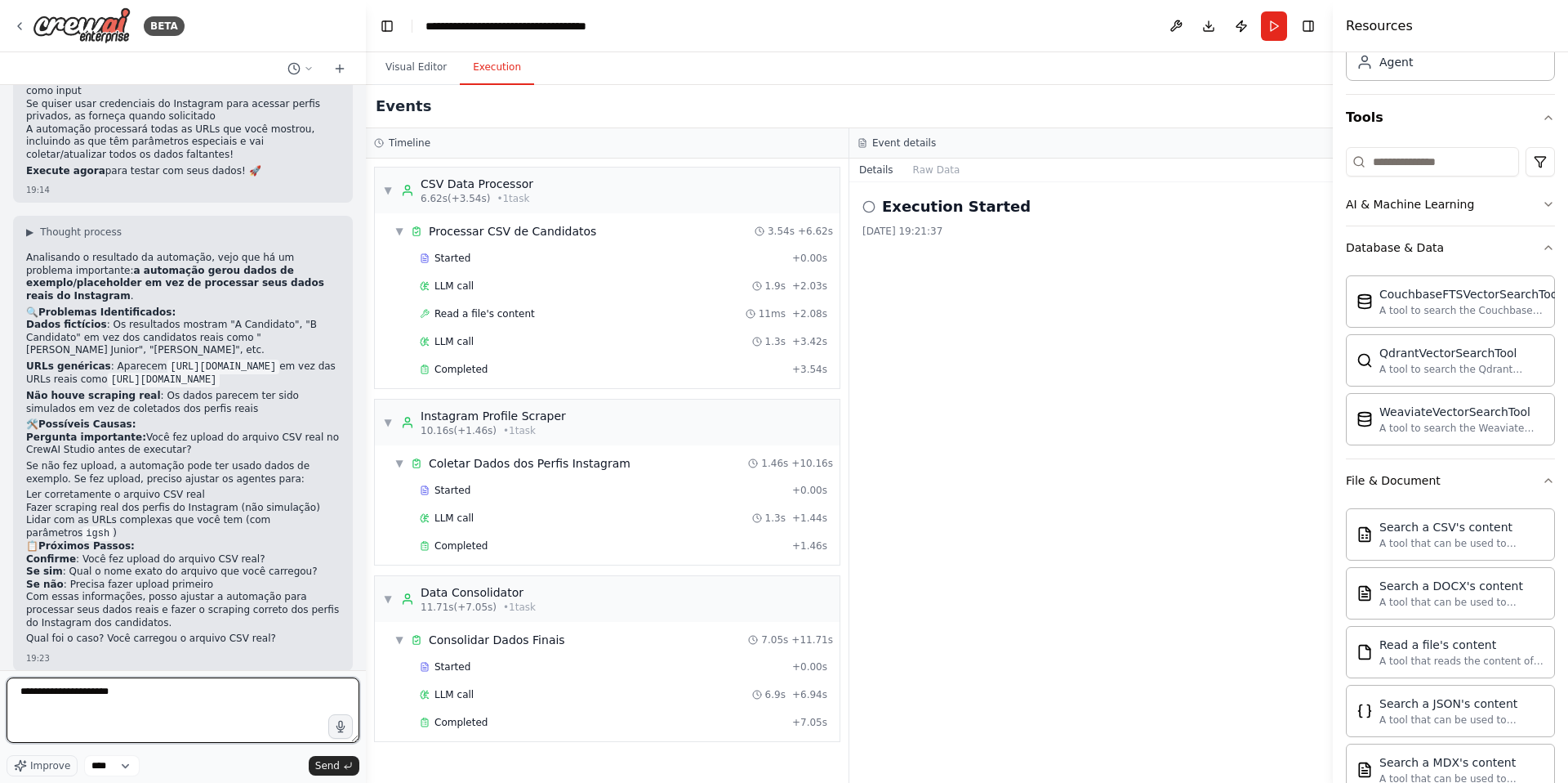
type textarea "**********"
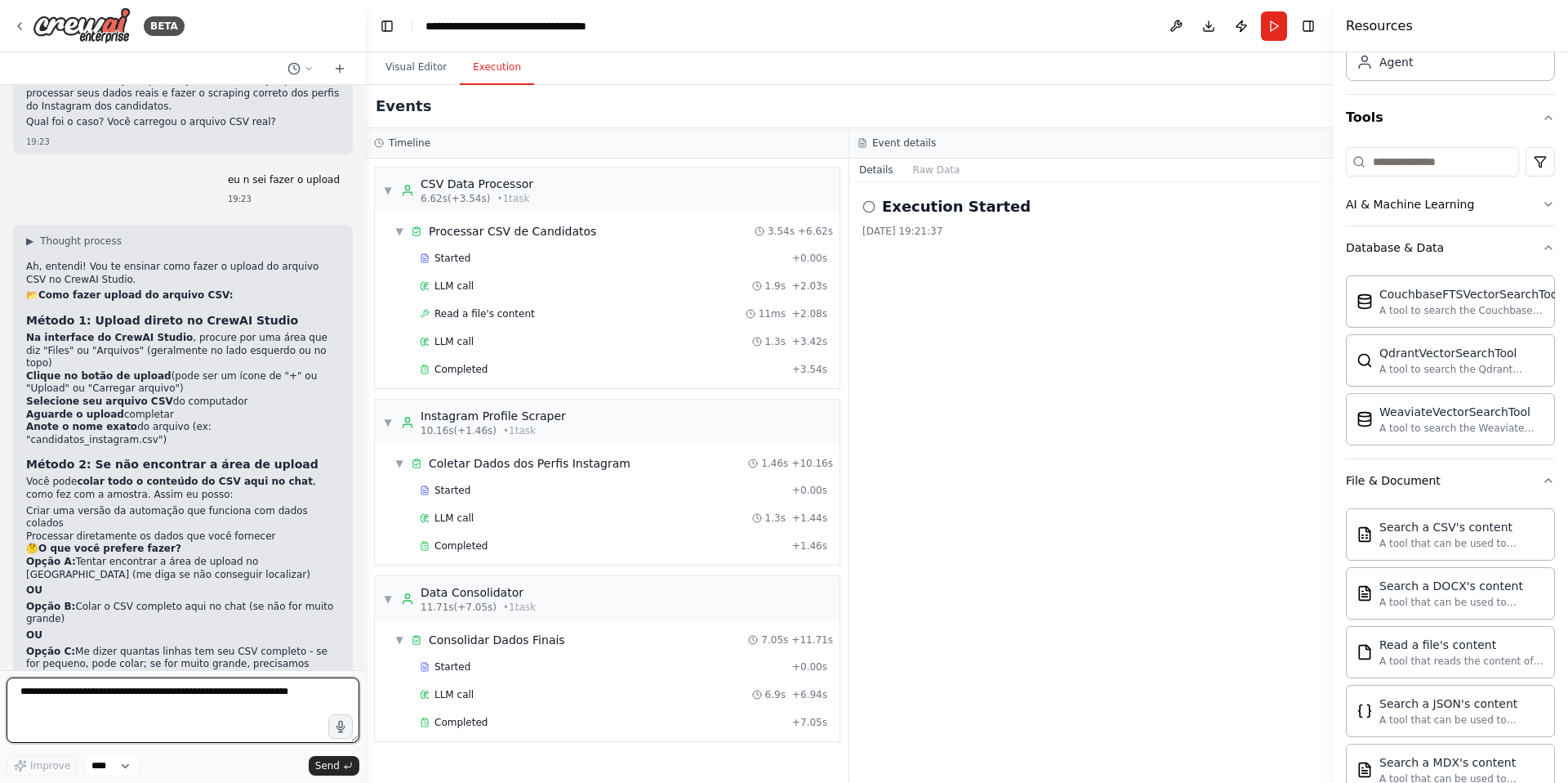
scroll to position [6380, 0]
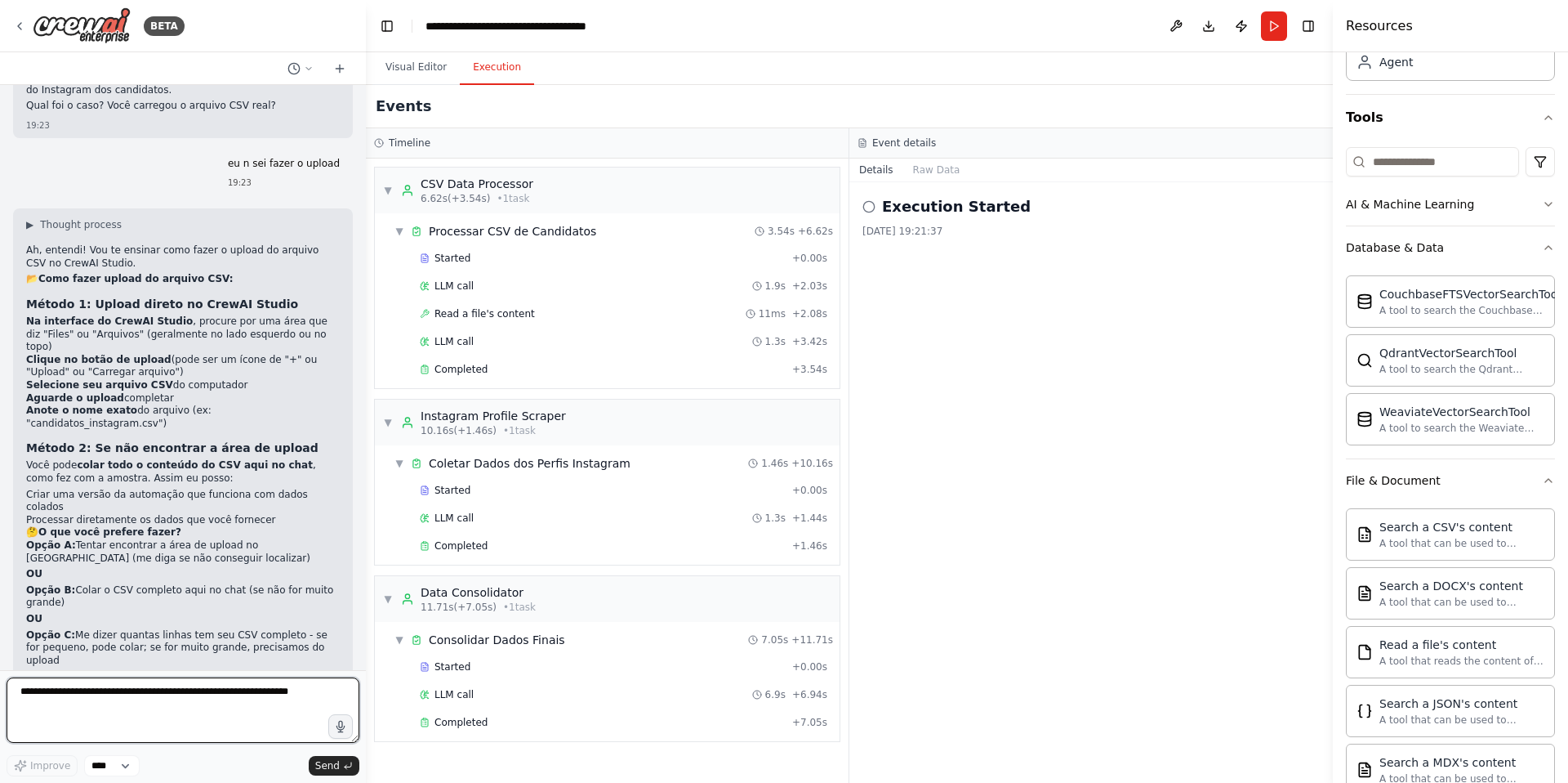
click at [180, 692] on textarea at bounding box center [183, 710] width 352 height 65
type textarea "*"
type textarea "**********"
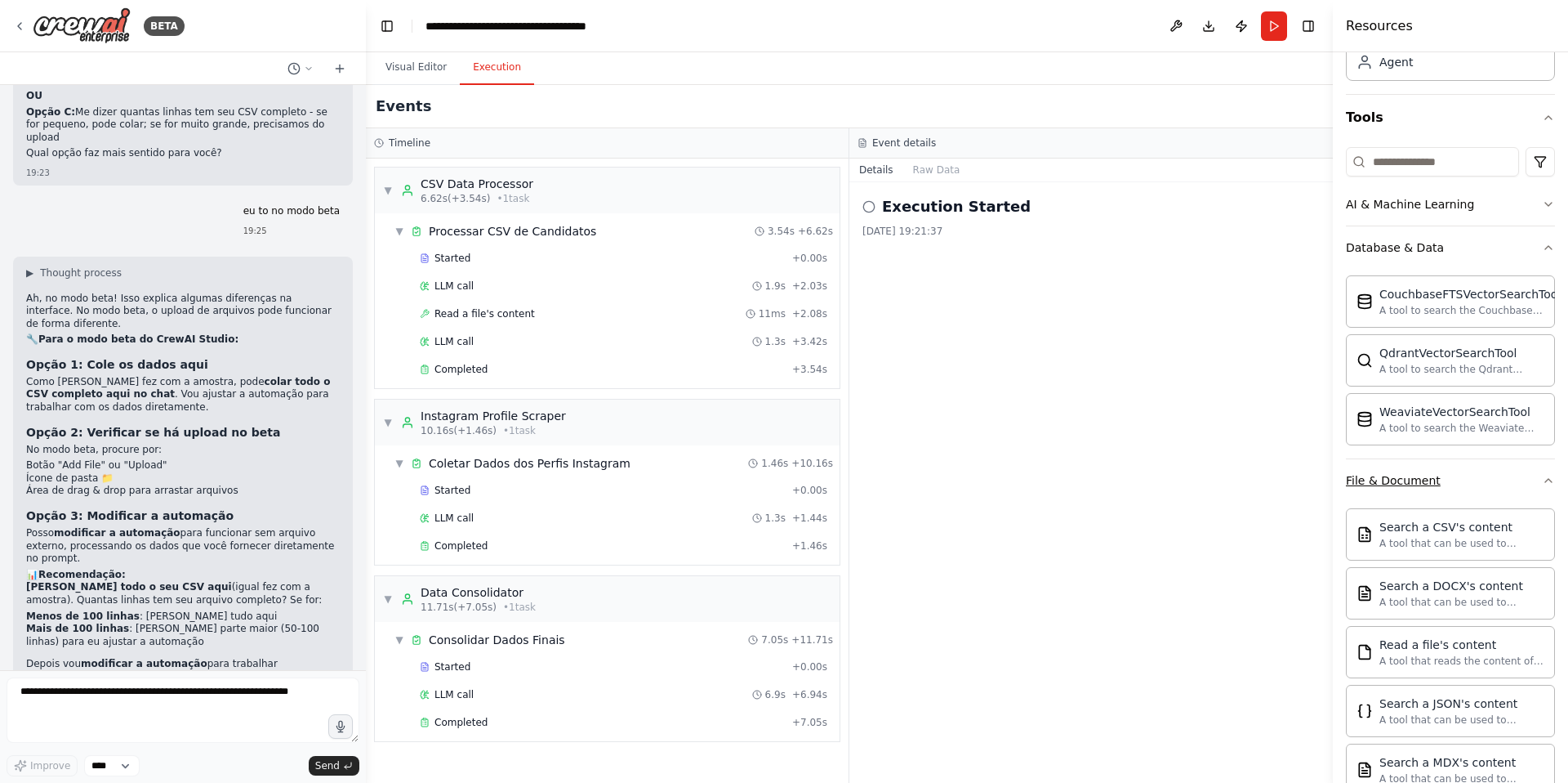
scroll to position [6919, 0]
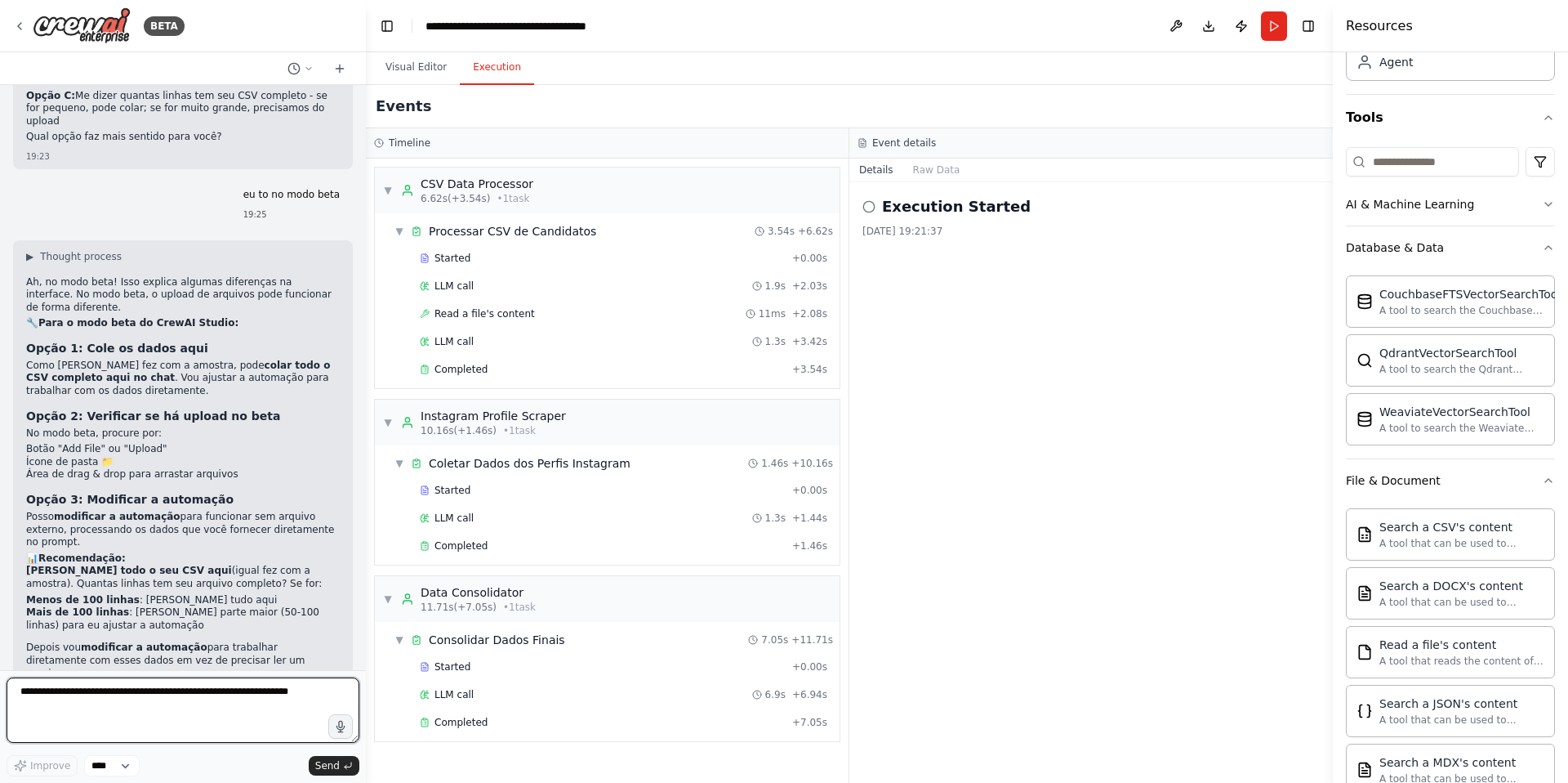
paste textarea "**********"
type textarea "**********"
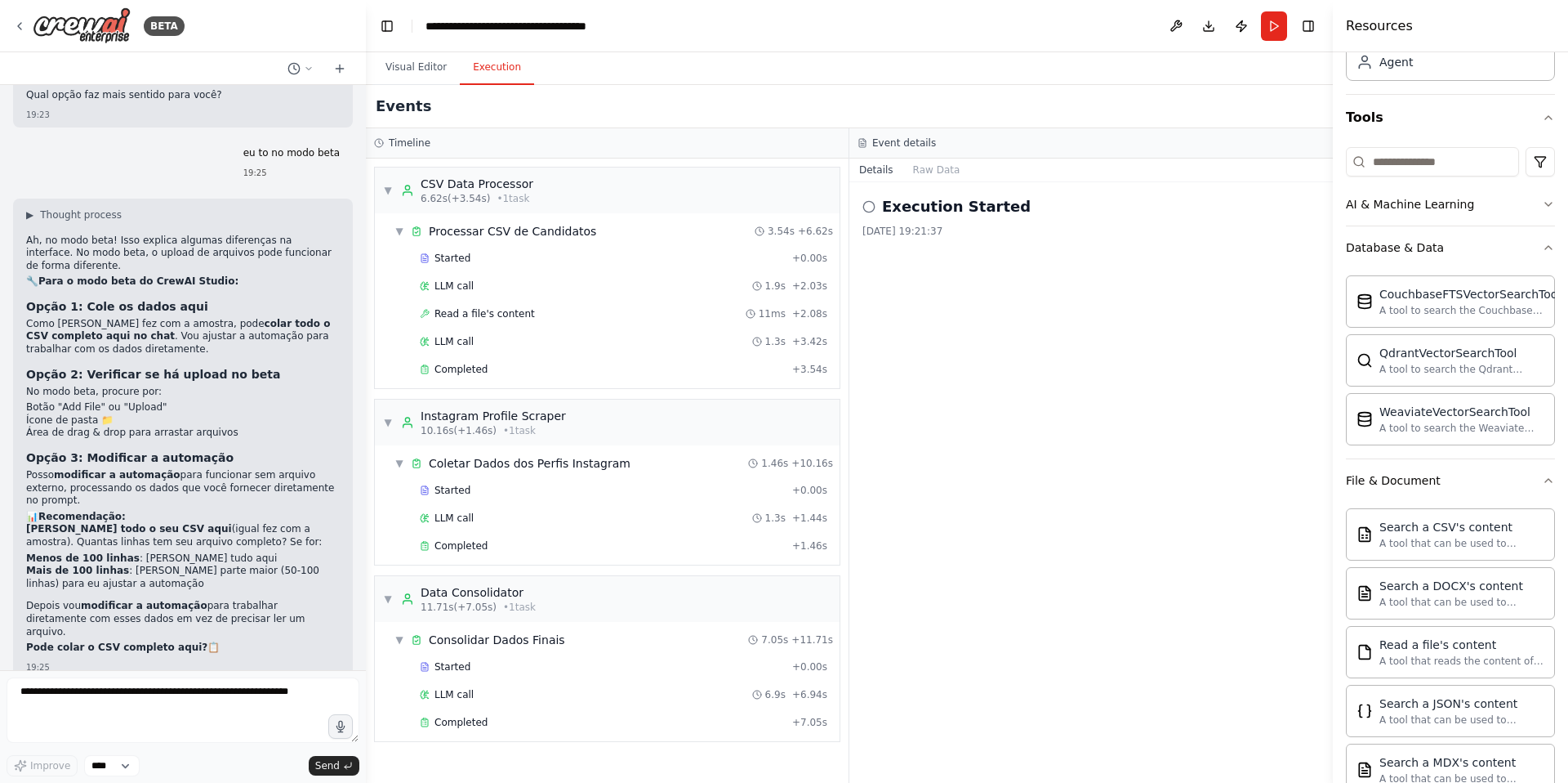
click at [304, 750] on div "BETA Eu vou fornecer um vetor de perfis de candidatos e preciso que voce entre …" at bounding box center [183, 391] width 366 height 783
click at [381, 95] on div "BETA Eu vou fornecer um vetor de perfis de candidatos e preciso que voce entre …" at bounding box center [784, 391] width 1568 height 783
click at [376, 105] on div "BETA Eu vou fornecer um vetor de perfis de candidatos e preciso que voce entre …" at bounding box center [784, 391] width 1568 height 783
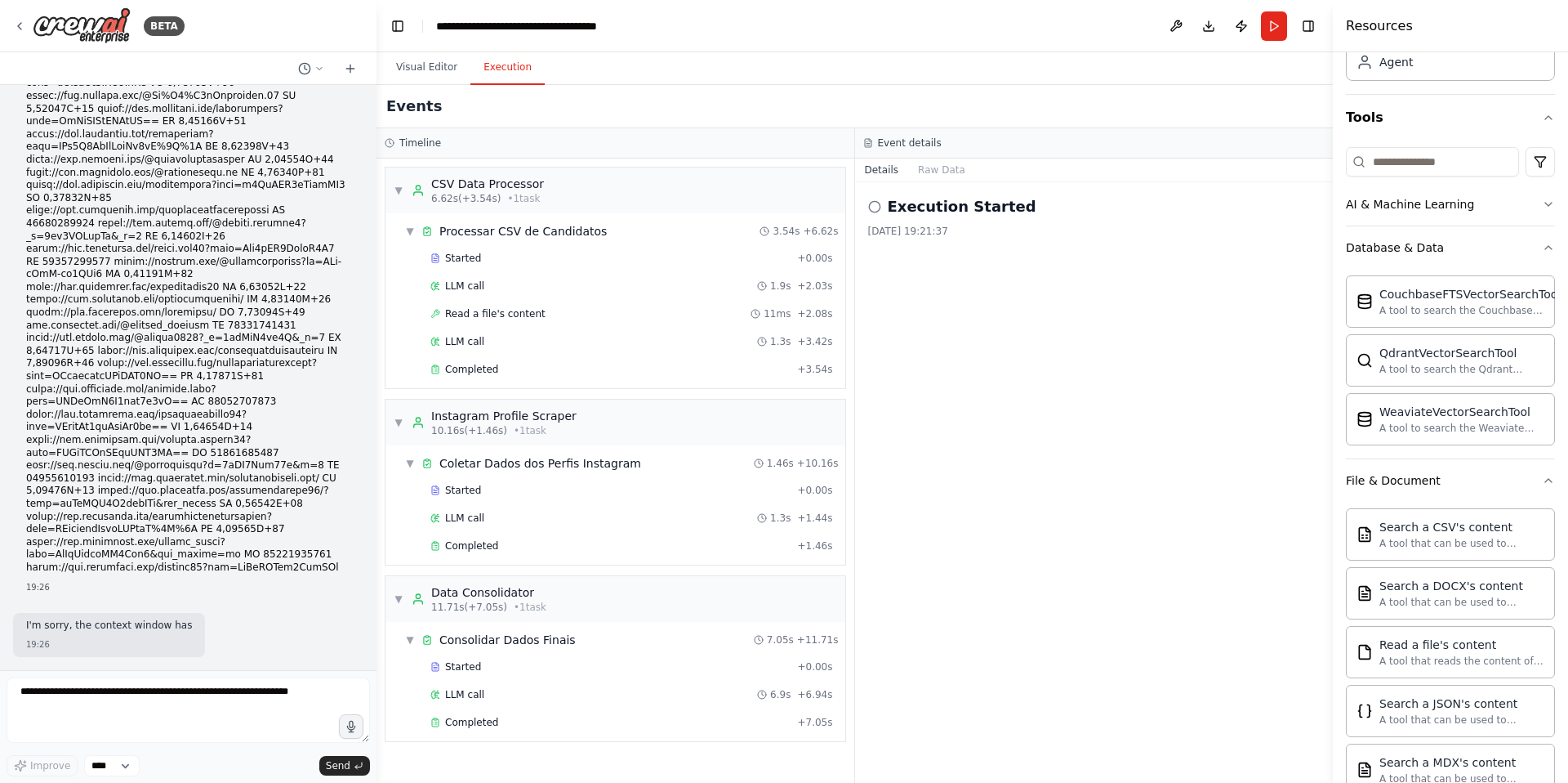
scroll to position [251976, 0]
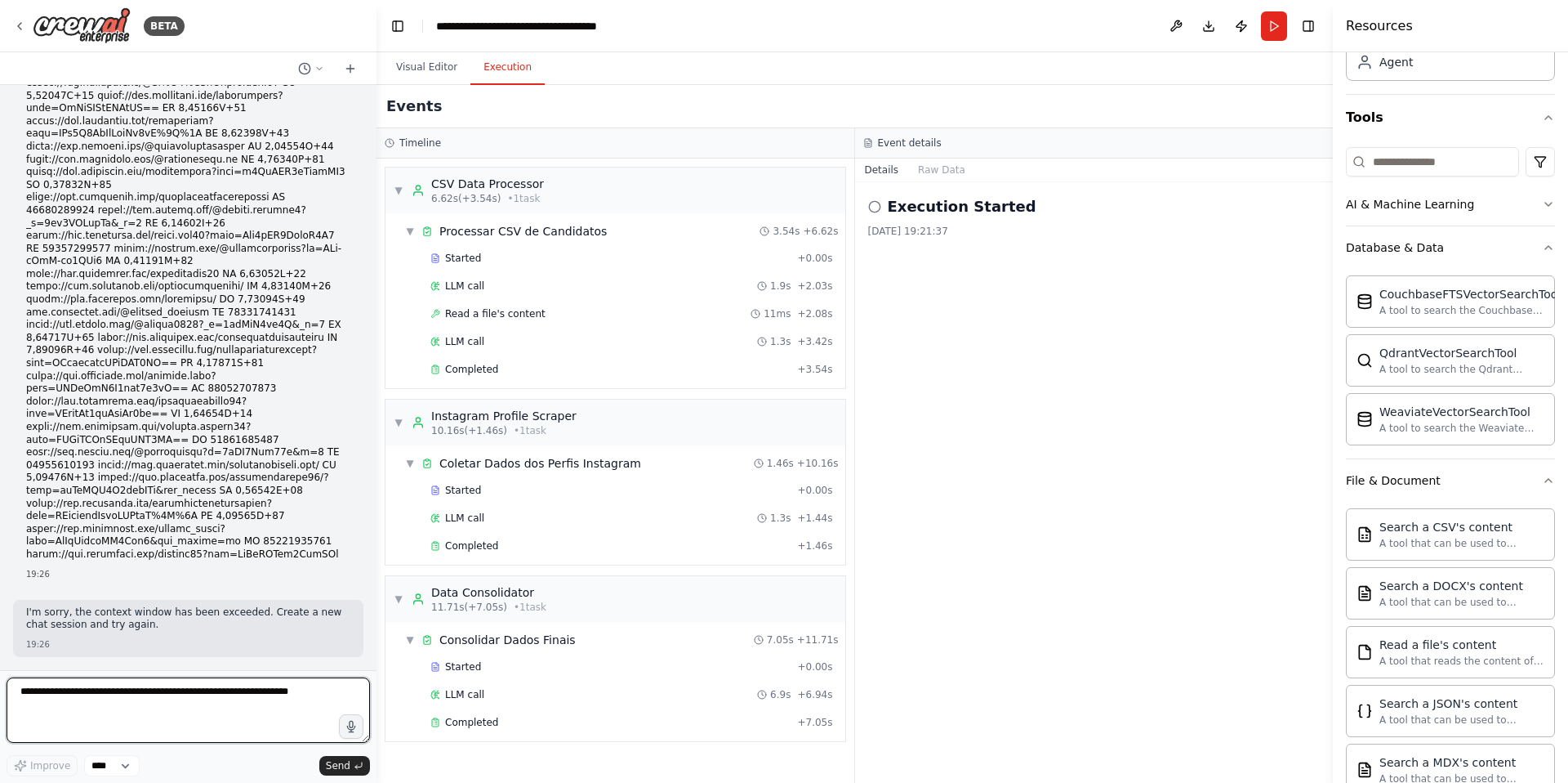
click at [130, 700] on textarea at bounding box center [189, 710] width 364 height 65
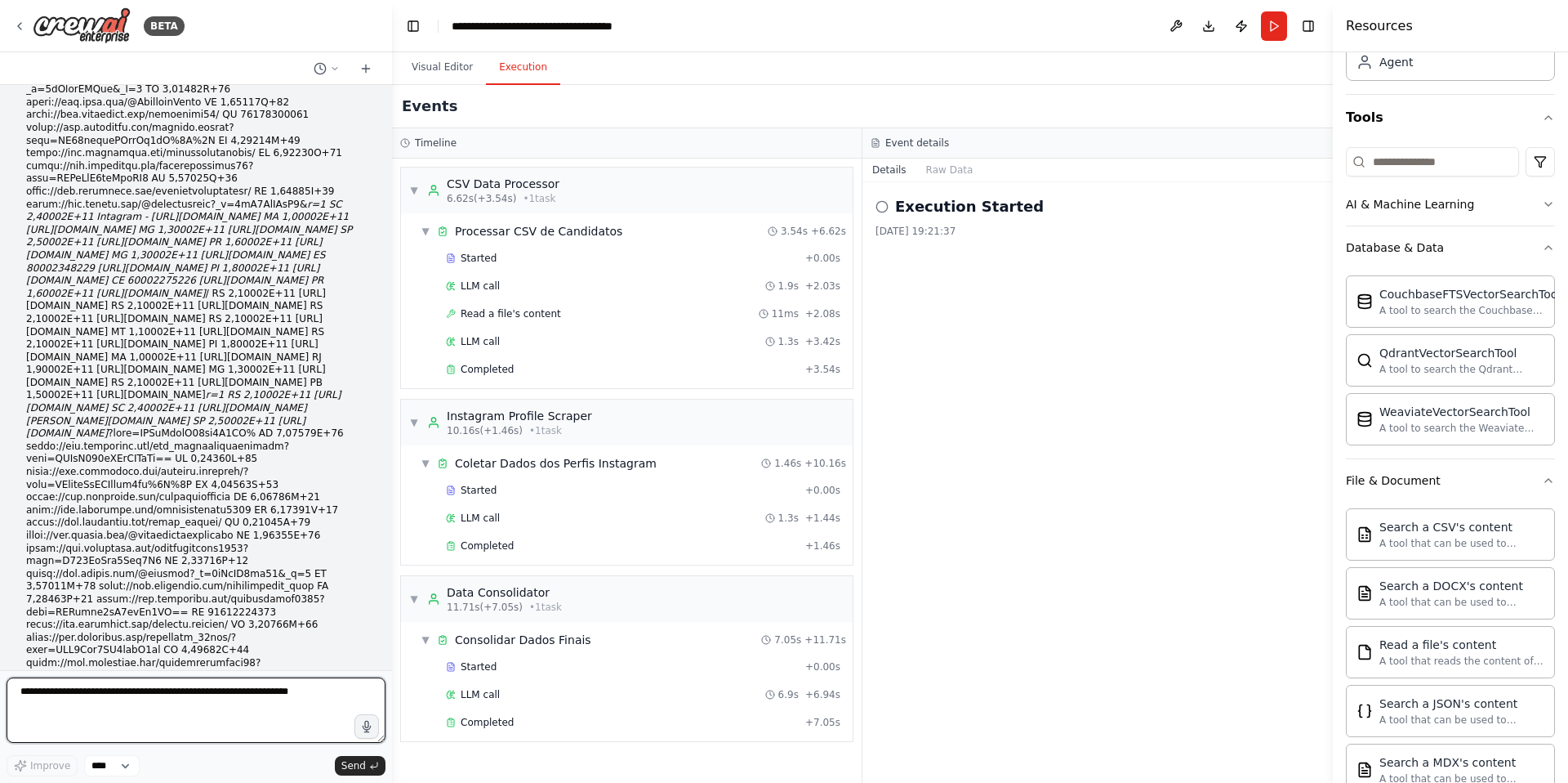
scroll to position [138429, 0]
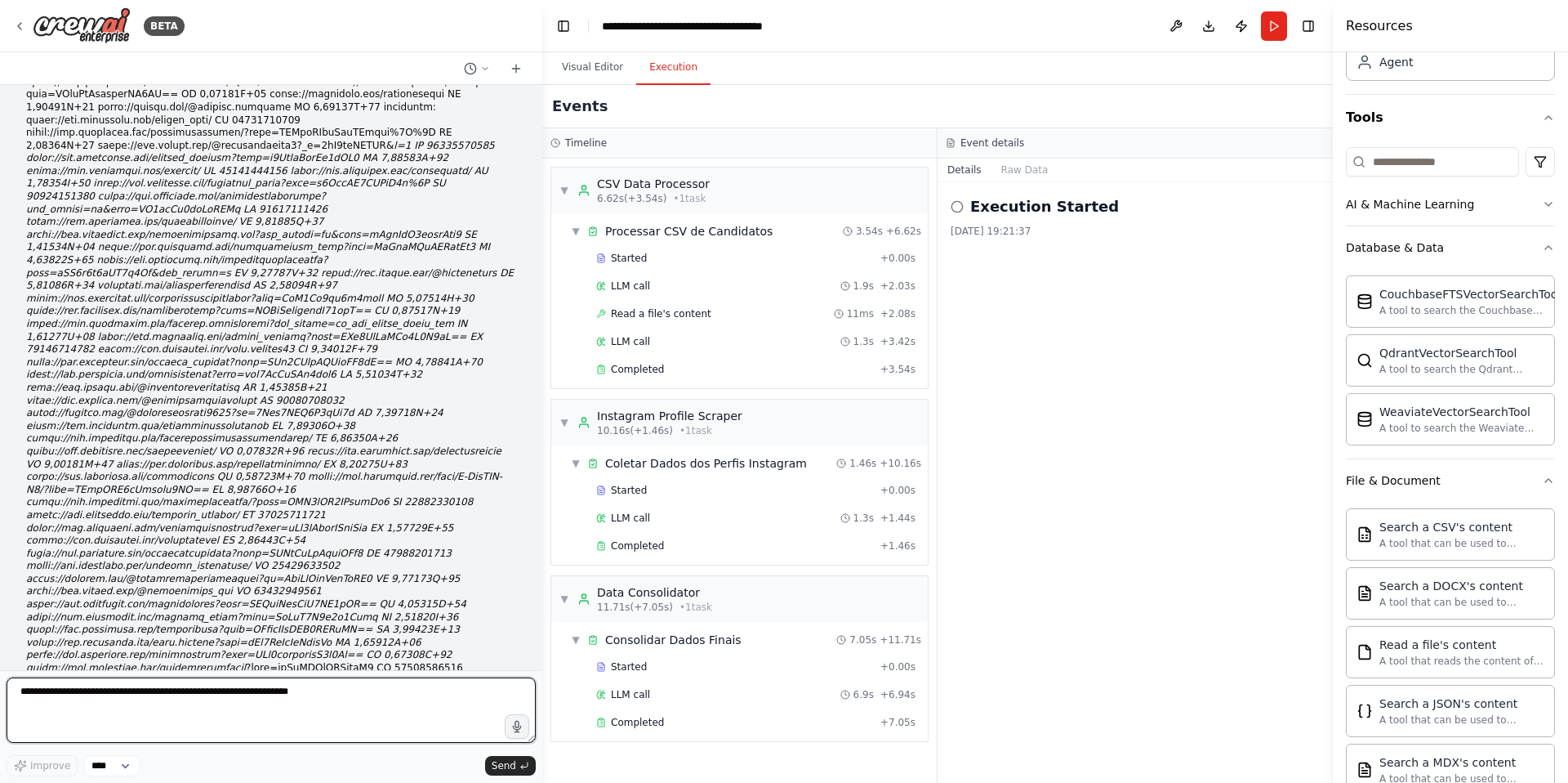
drag, startPoint x: 369, startPoint y: 659, endPoint x: 542, endPoint y: 442, distance: 277.5
click at [542, 442] on div "BETA Eu vou fornecer um vetor de perfis de candidatos e preciso que voce entre …" at bounding box center [784, 391] width 1568 height 783
click at [263, 701] on textarea at bounding box center [271, 710] width 529 height 65
click at [225, 703] on textarea at bounding box center [271, 710] width 529 height 65
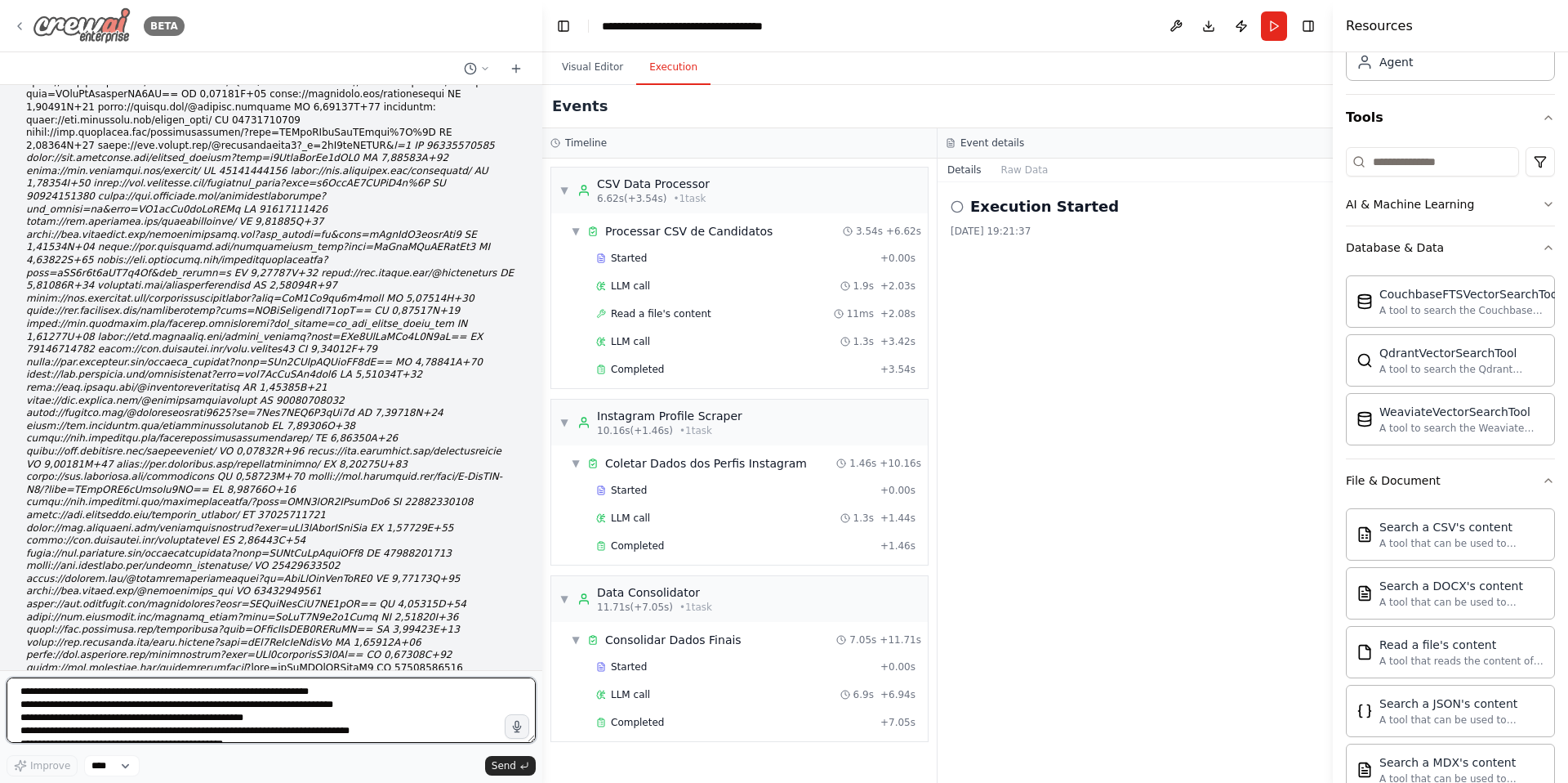
click at [189, 710] on textarea at bounding box center [271, 710] width 529 height 65
click at [226, 692] on textarea at bounding box center [271, 710] width 529 height 65
type textarea "**********"
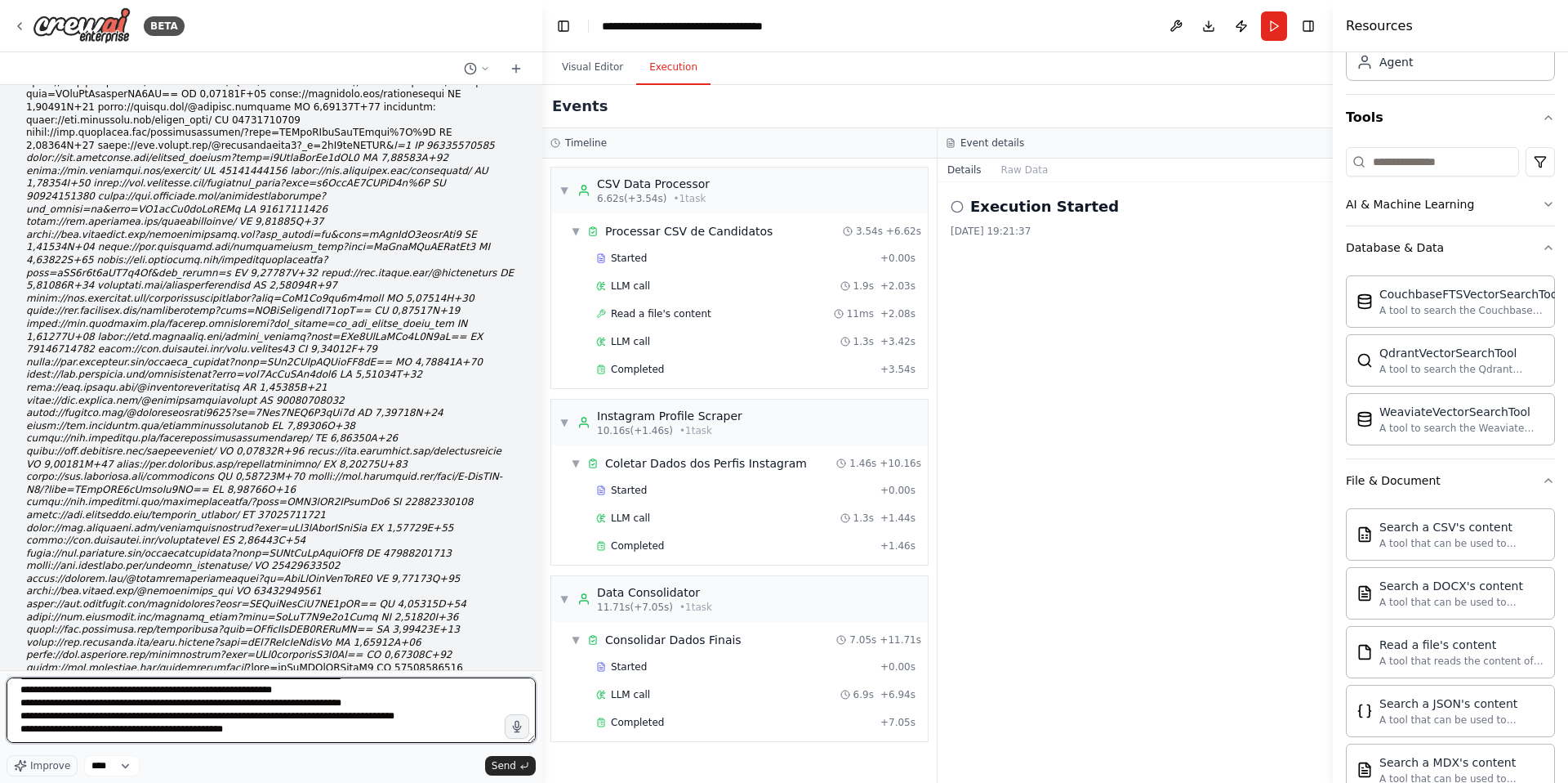
scroll to position [4119, 0]
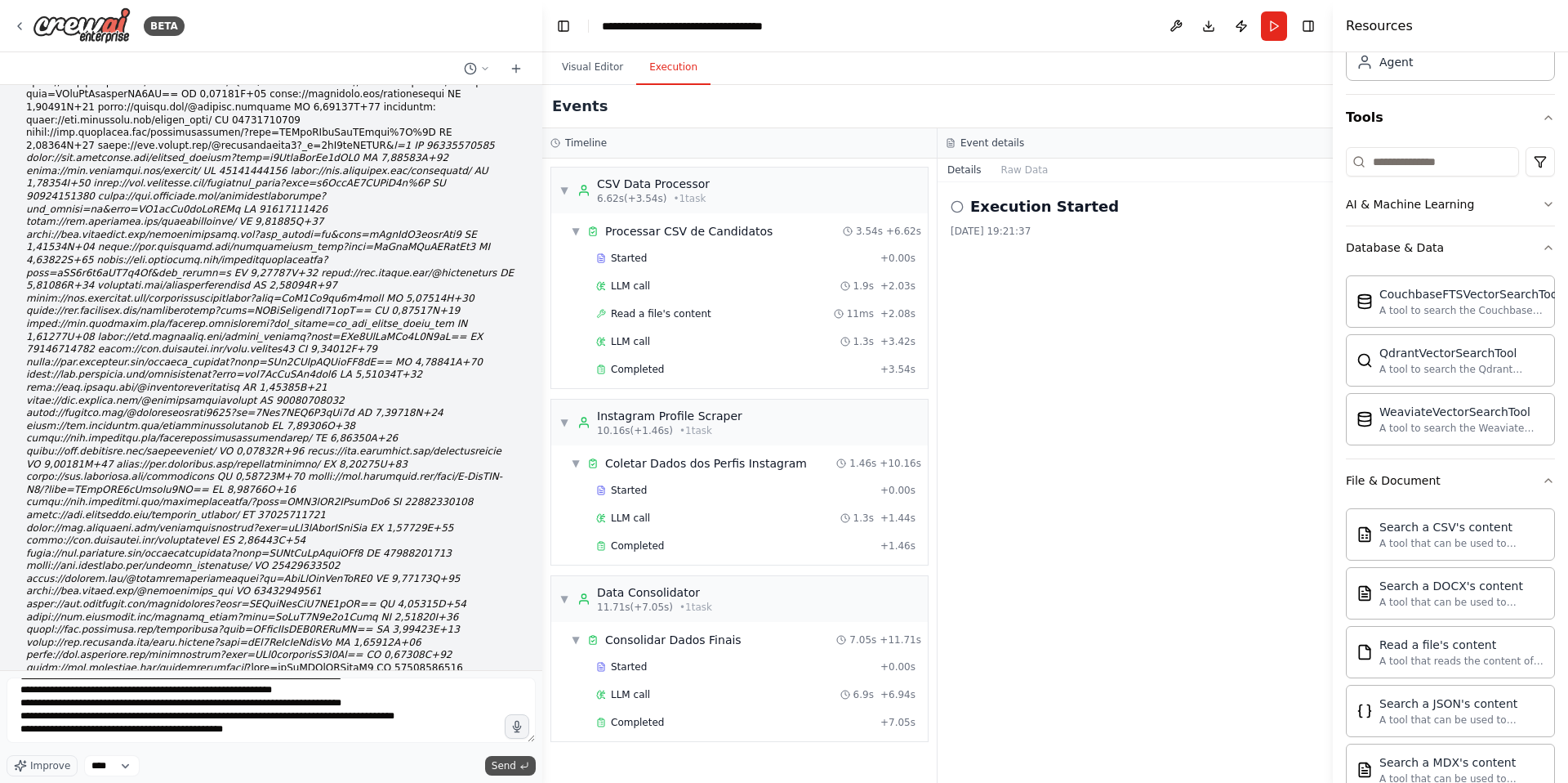
click at [512, 768] on span "Send" at bounding box center [503, 766] width 24 height 13
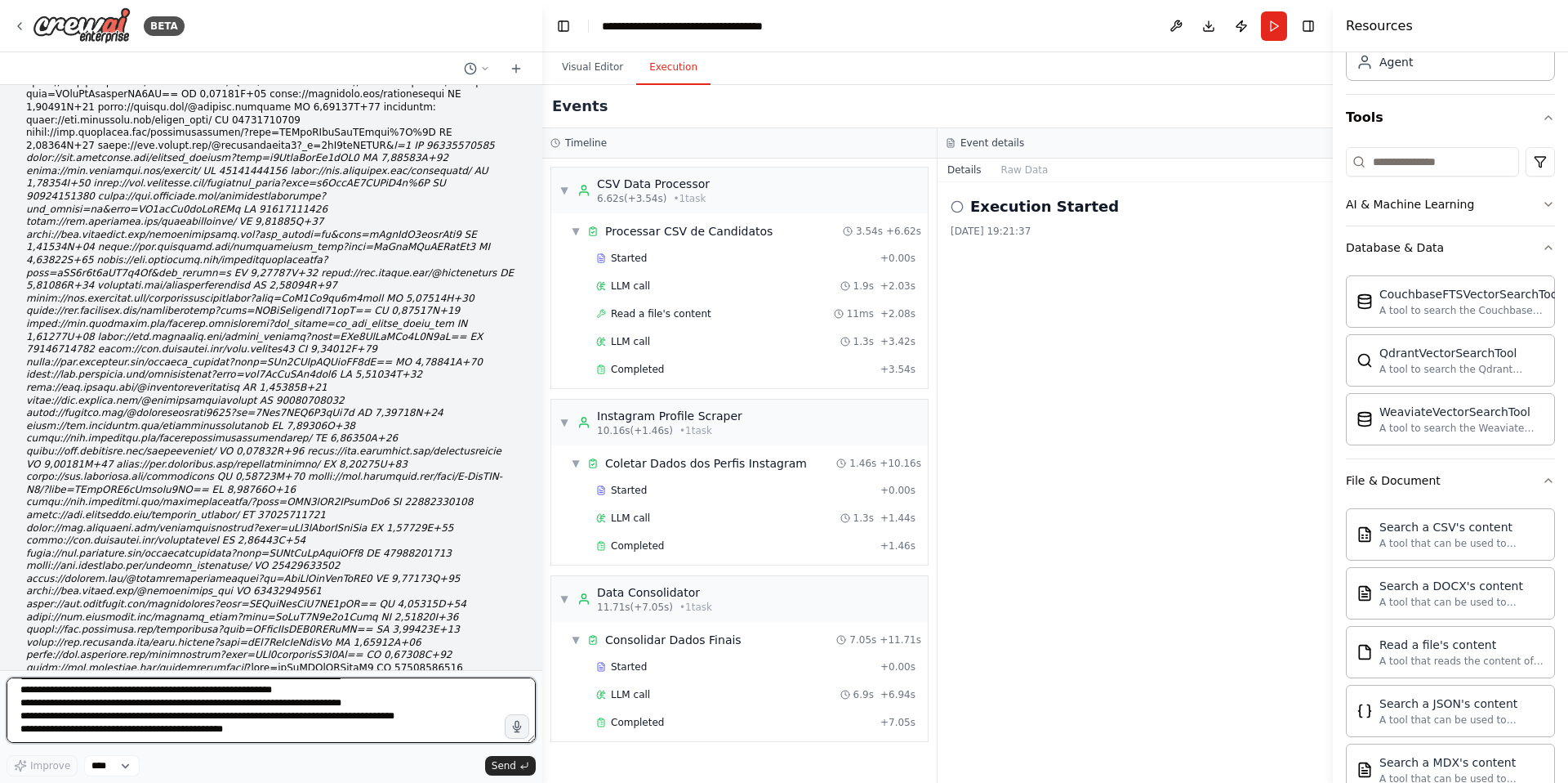
scroll to position [0, 0]
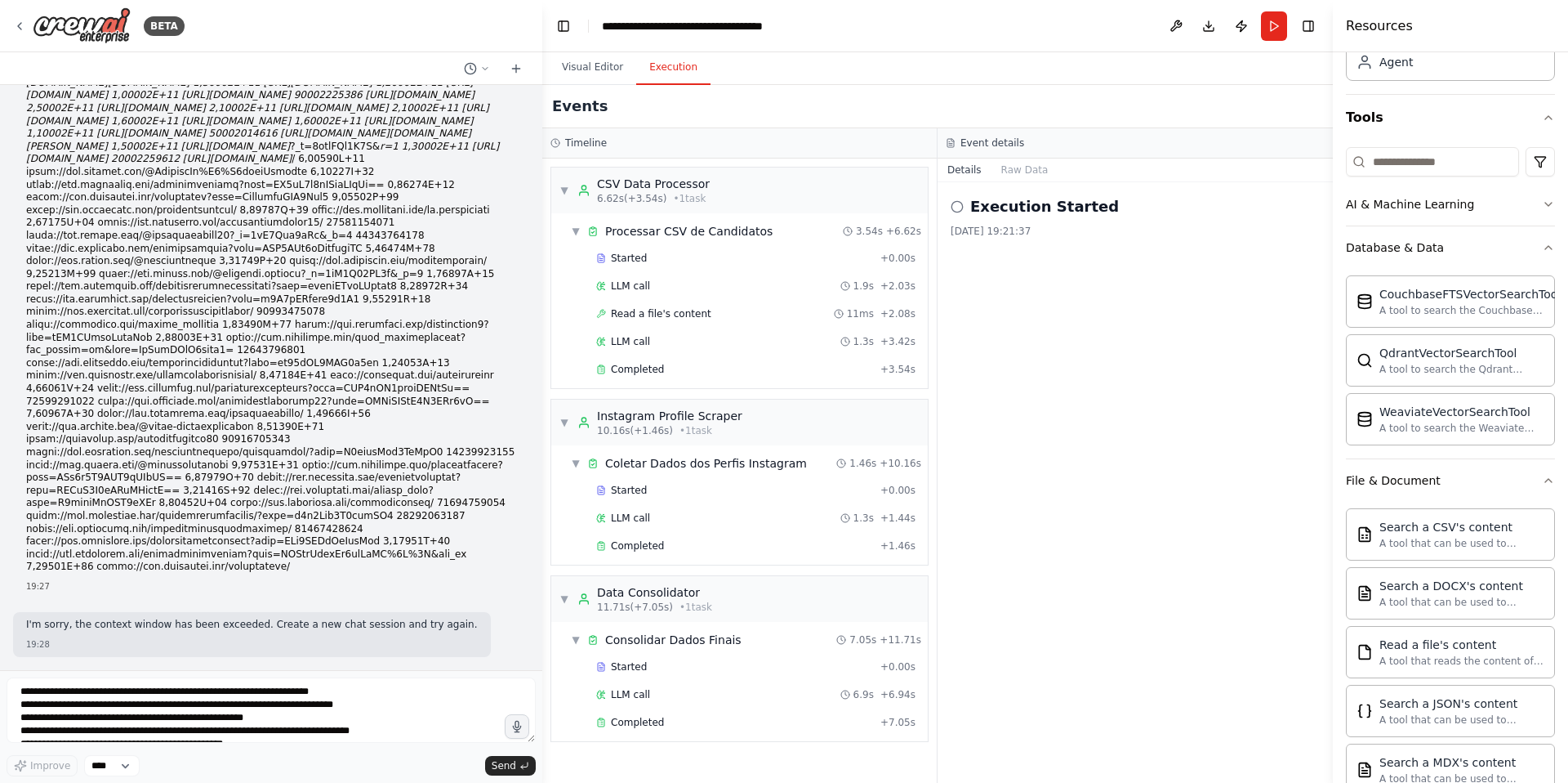
click at [213, 646] on div "19:28" at bounding box center [251, 644] width 451 height 13
click at [507, 68] on button at bounding box center [516, 68] width 26 height 19
click at [520, 67] on icon at bounding box center [516, 68] width 13 height 13
click at [514, 67] on icon at bounding box center [516, 68] width 13 height 13
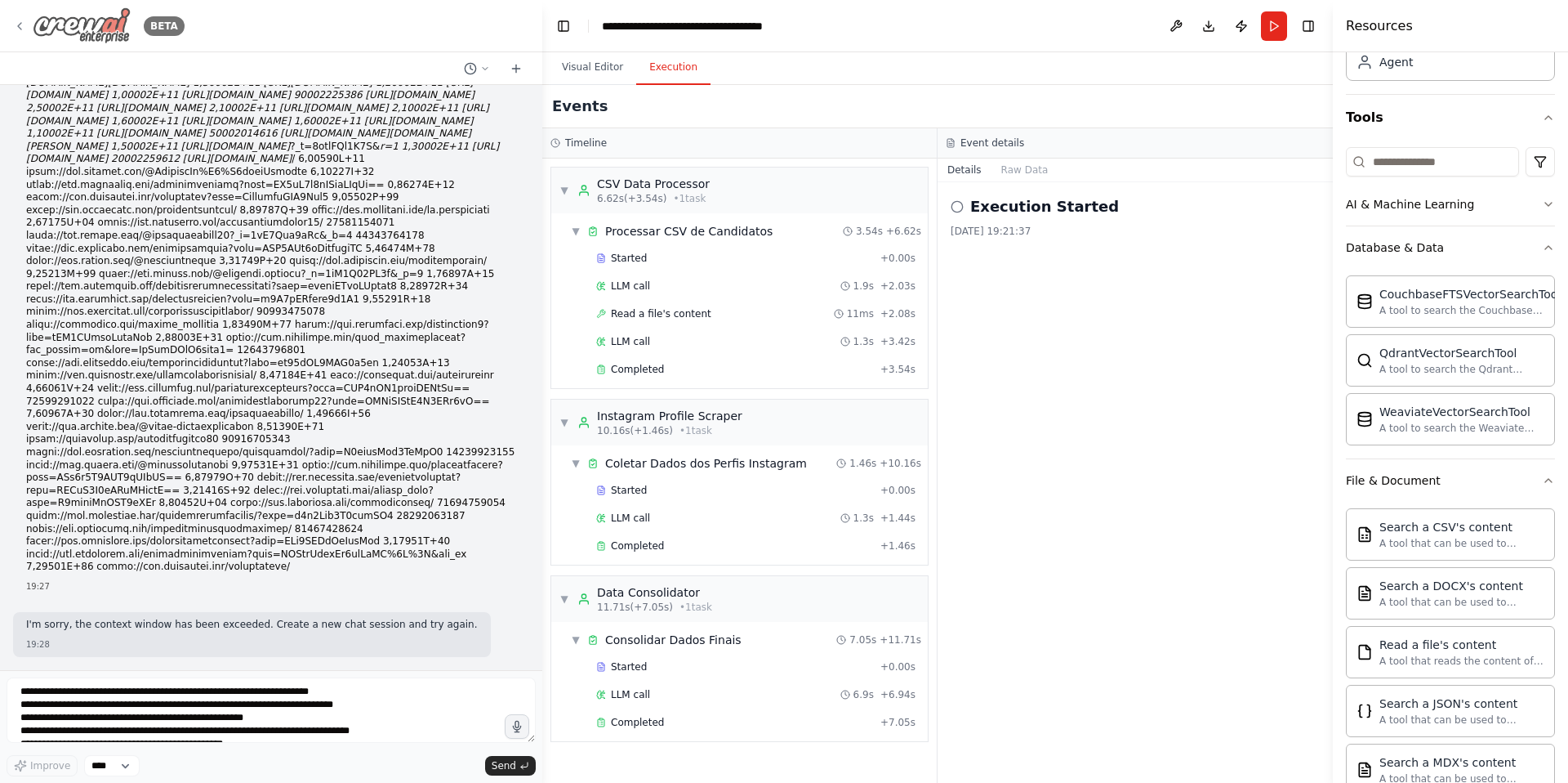
click at [503, 59] on button at bounding box center [516, 68] width 26 height 19
click at [105, 26] on img at bounding box center [82, 26] width 98 height 37
click at [103, 25] on img at bounding box center [82, 26] width 98 height 37
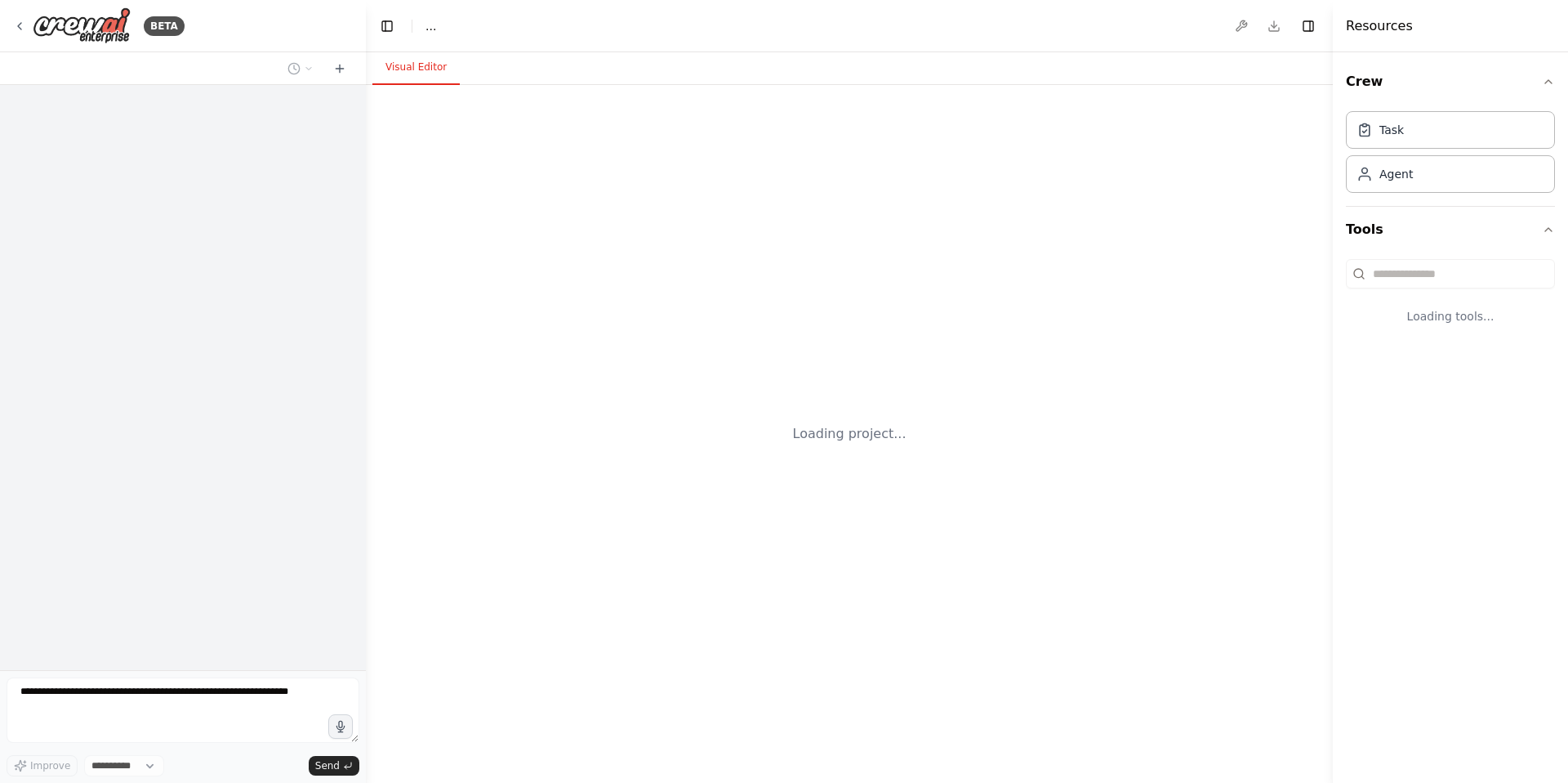
select select "****"
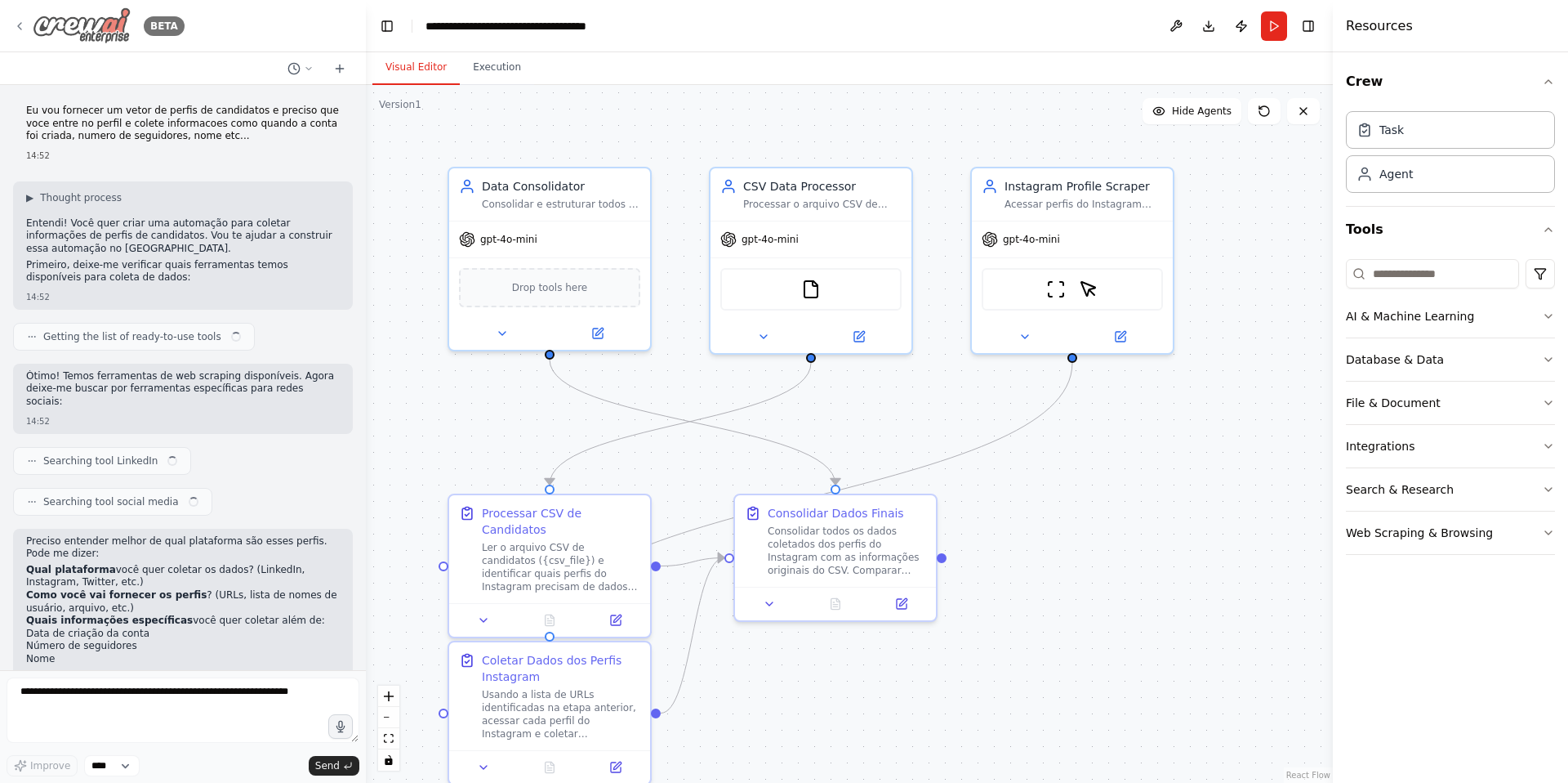
scroll to position [5347, 0]
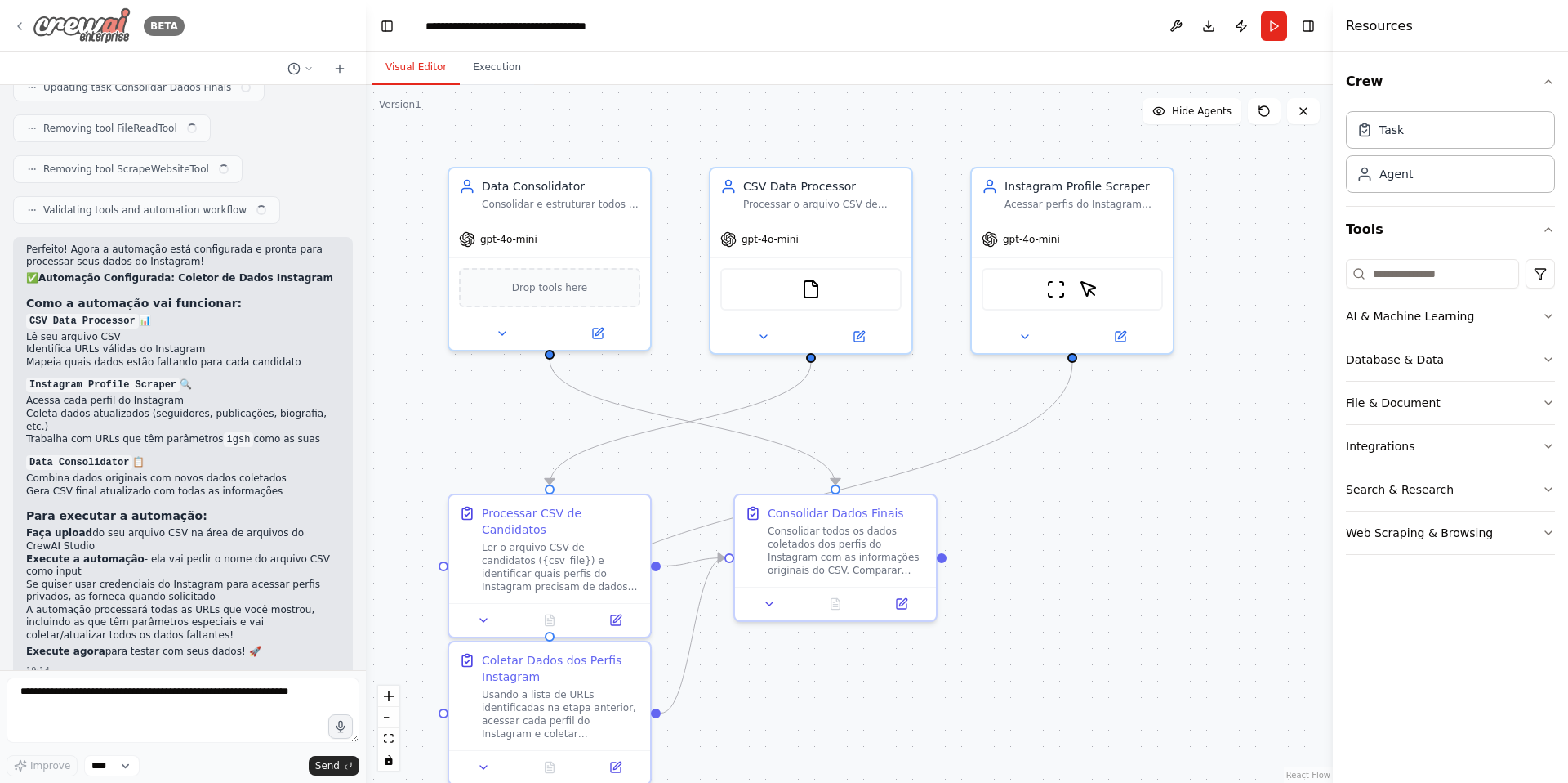
click at [97, 42] on img at bounding box center [82, 26] width 98 height 37
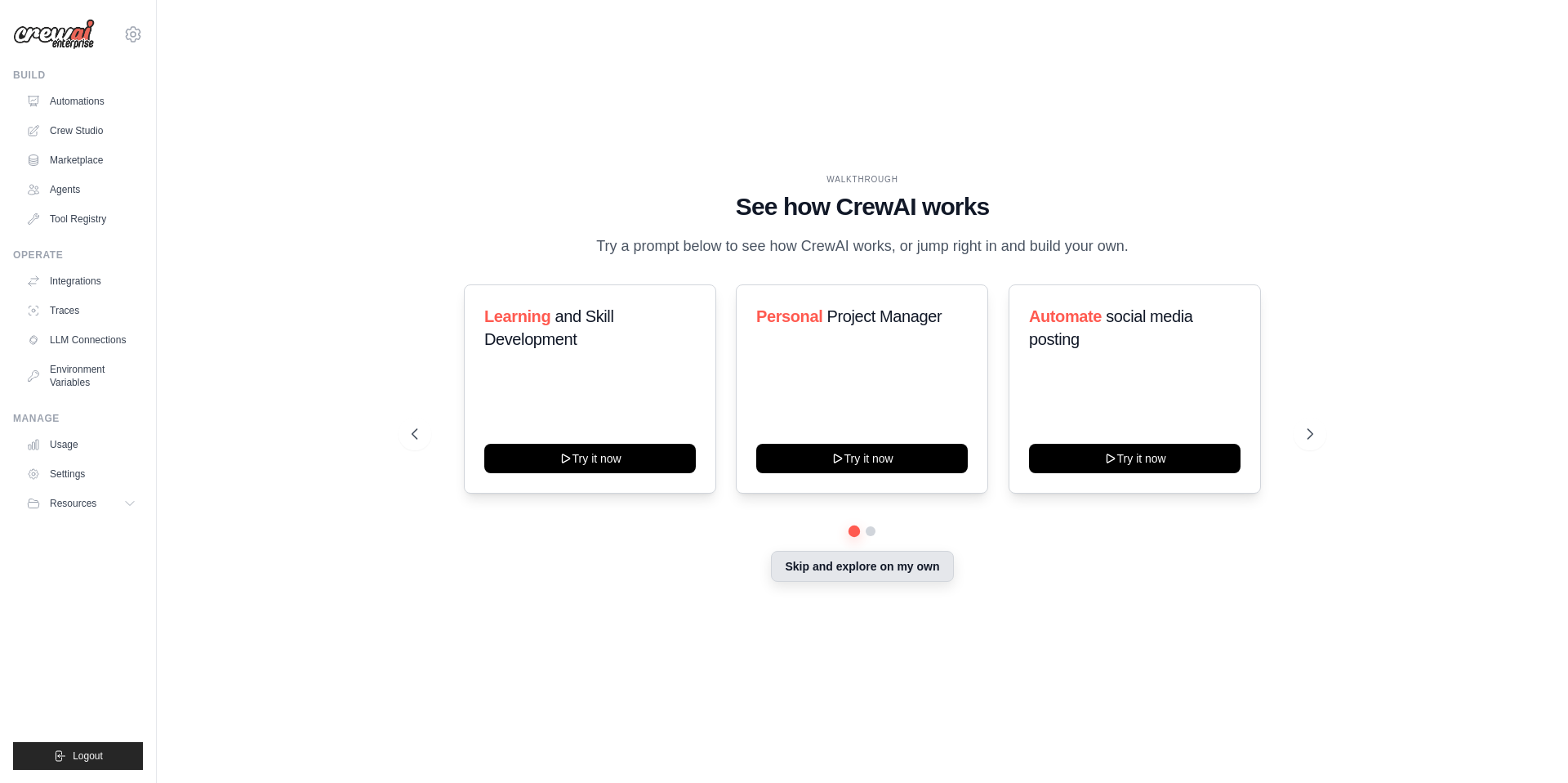
click at [854, 558] on button "Skip and explore on my own" at bounding box center [861, 566] width 182 height 31
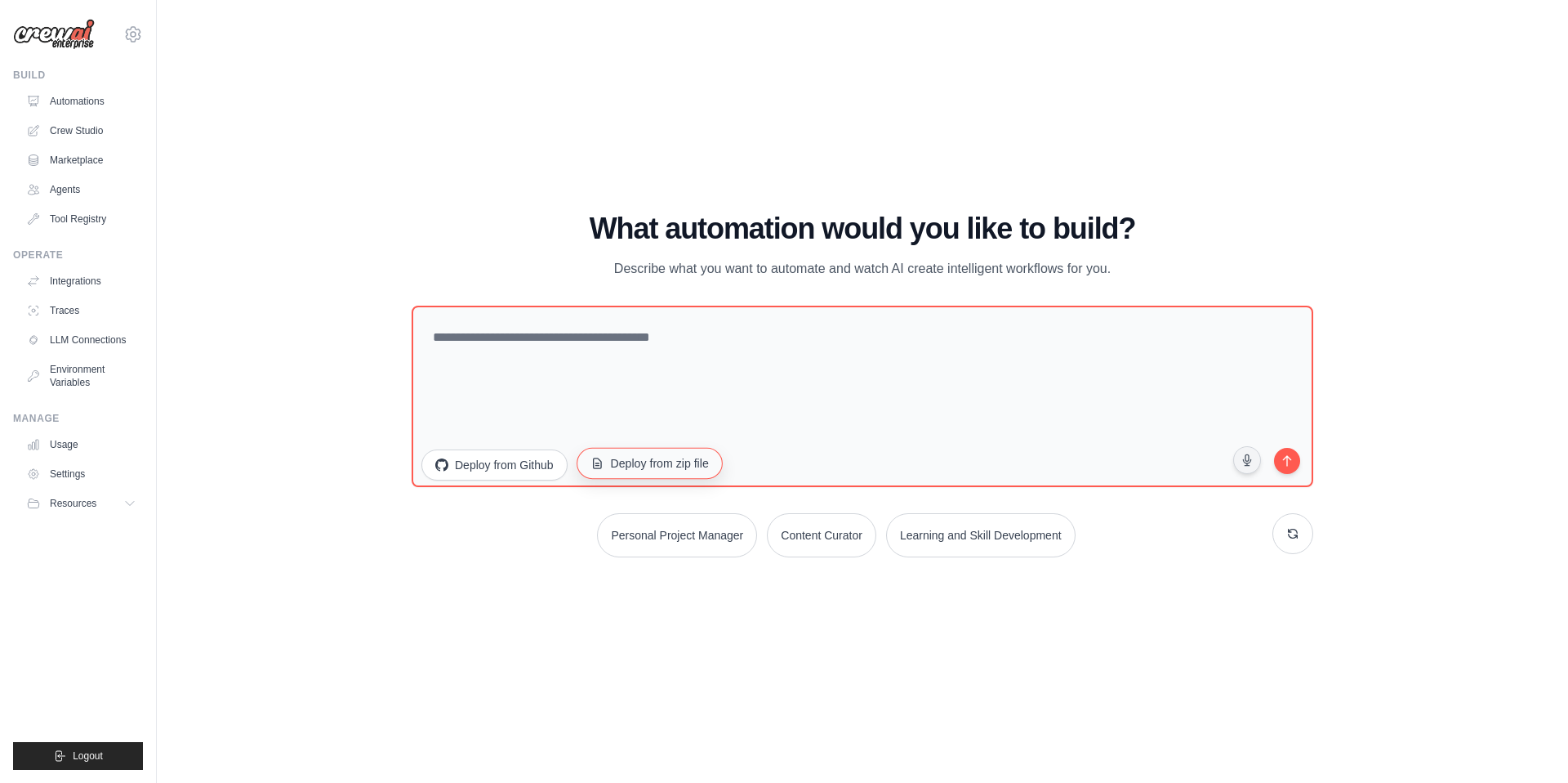
click at [655, 460] on button "Deploy from zip file" at bounding box center [650, 463] width 146 height 31
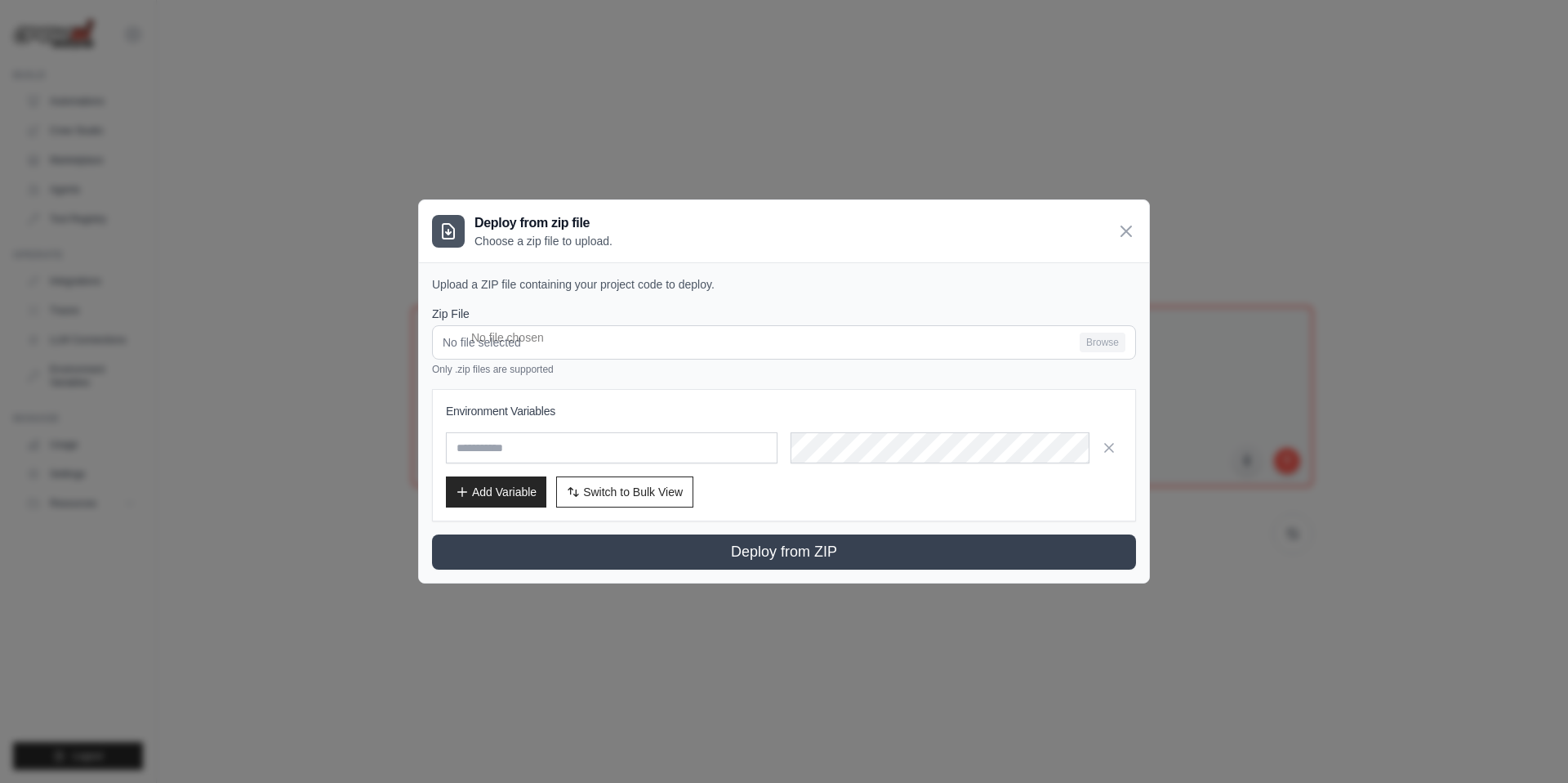
click at [431, 128] on div "Deploy from zip file Choose a zip file to upload. Upload a ZIP file containing …" at bounding box center [784, 391] width 1568 height 783
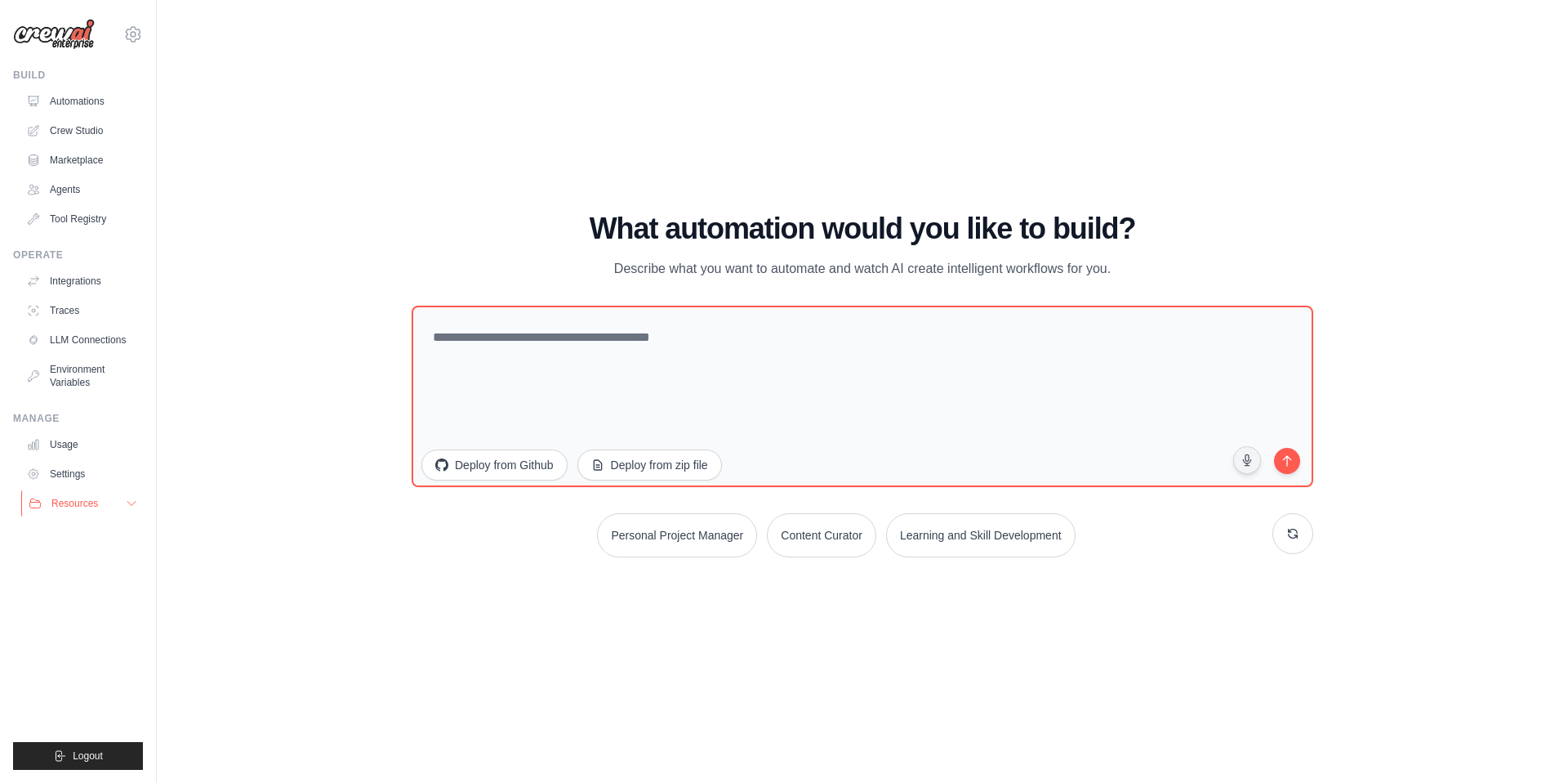
click at [68, 506] on span "Resources" at bounding box center [74, 504] width 46 height 13
click at [101, 497] on button "Resources" at bounding box center [83, 503] width 123 height 26
click at [105, 509] on button "Resources" at bounding box center [83, 503] width 123 height 26
click at [106, 528] on span "Documentation" at bounding box center [90, 532] width 66 height 13
click at [69, 446] on link "Usage" at bounding box center [83, 444] width 123 height 26
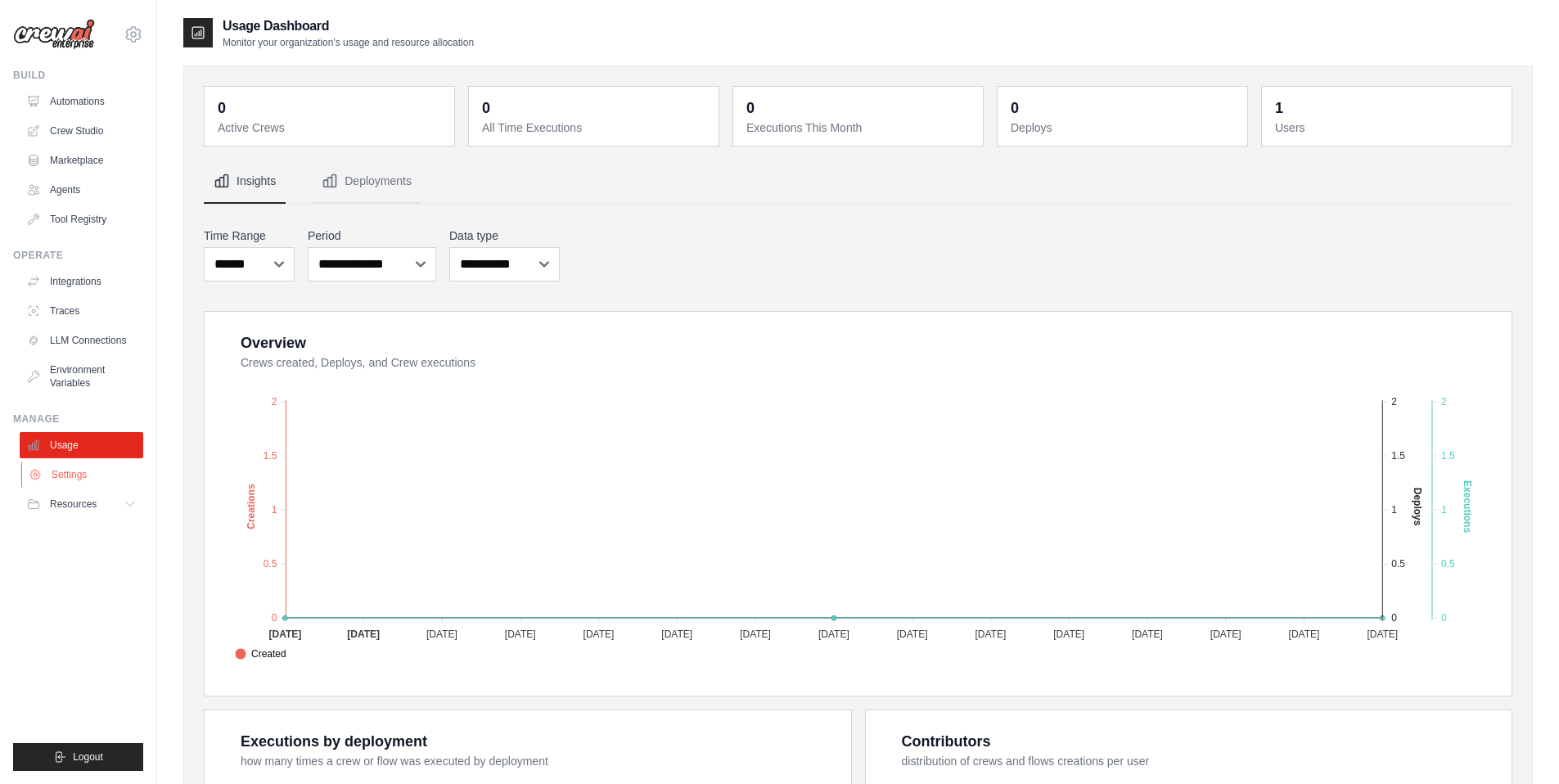
click at [78, 473] on link "Settings" at bounding box center [83, 473] width 123 height 26
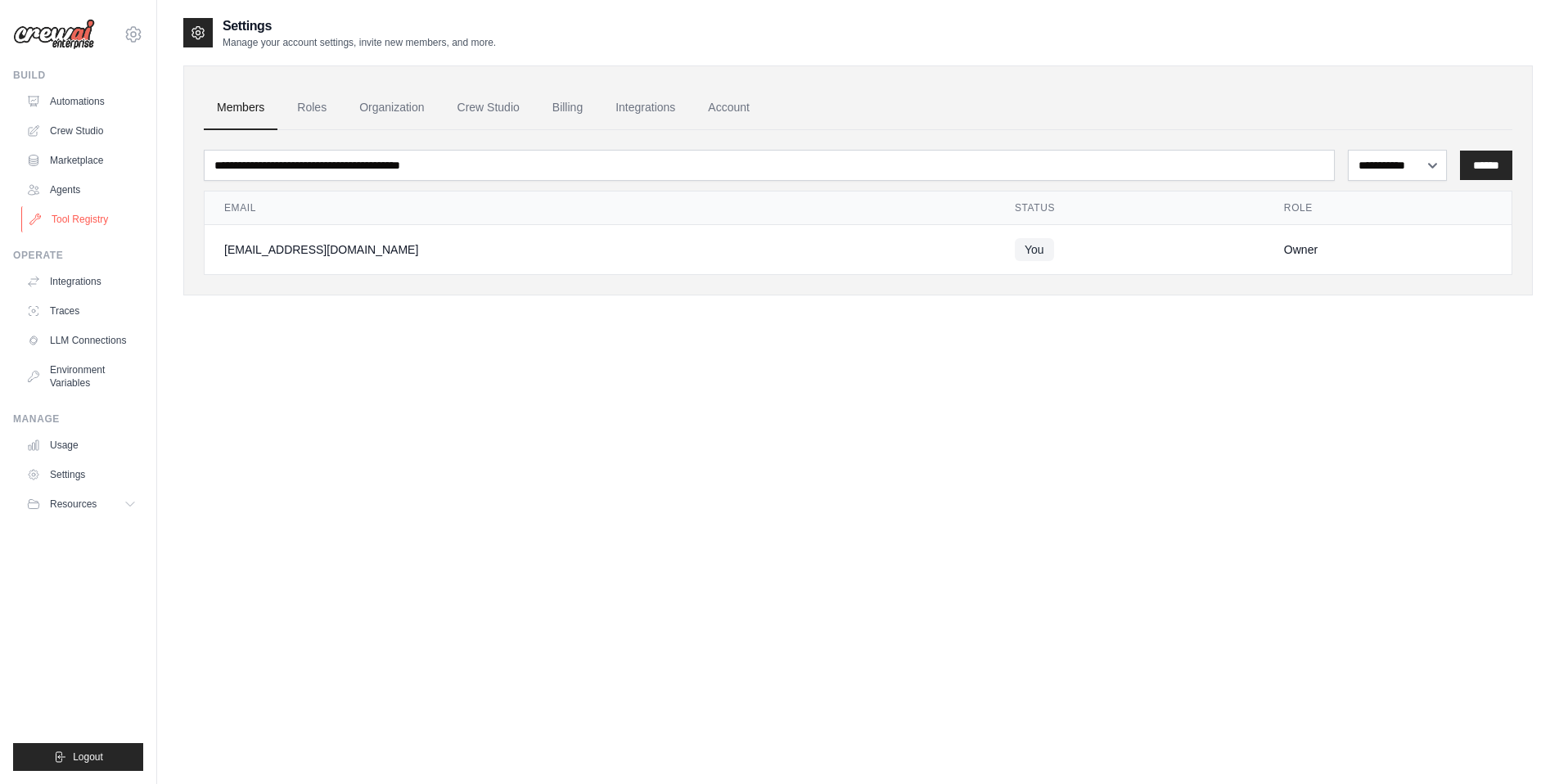
click at [106, 213] on link "Tool Registry" at bounding box center [83, 219] width 123 height 26
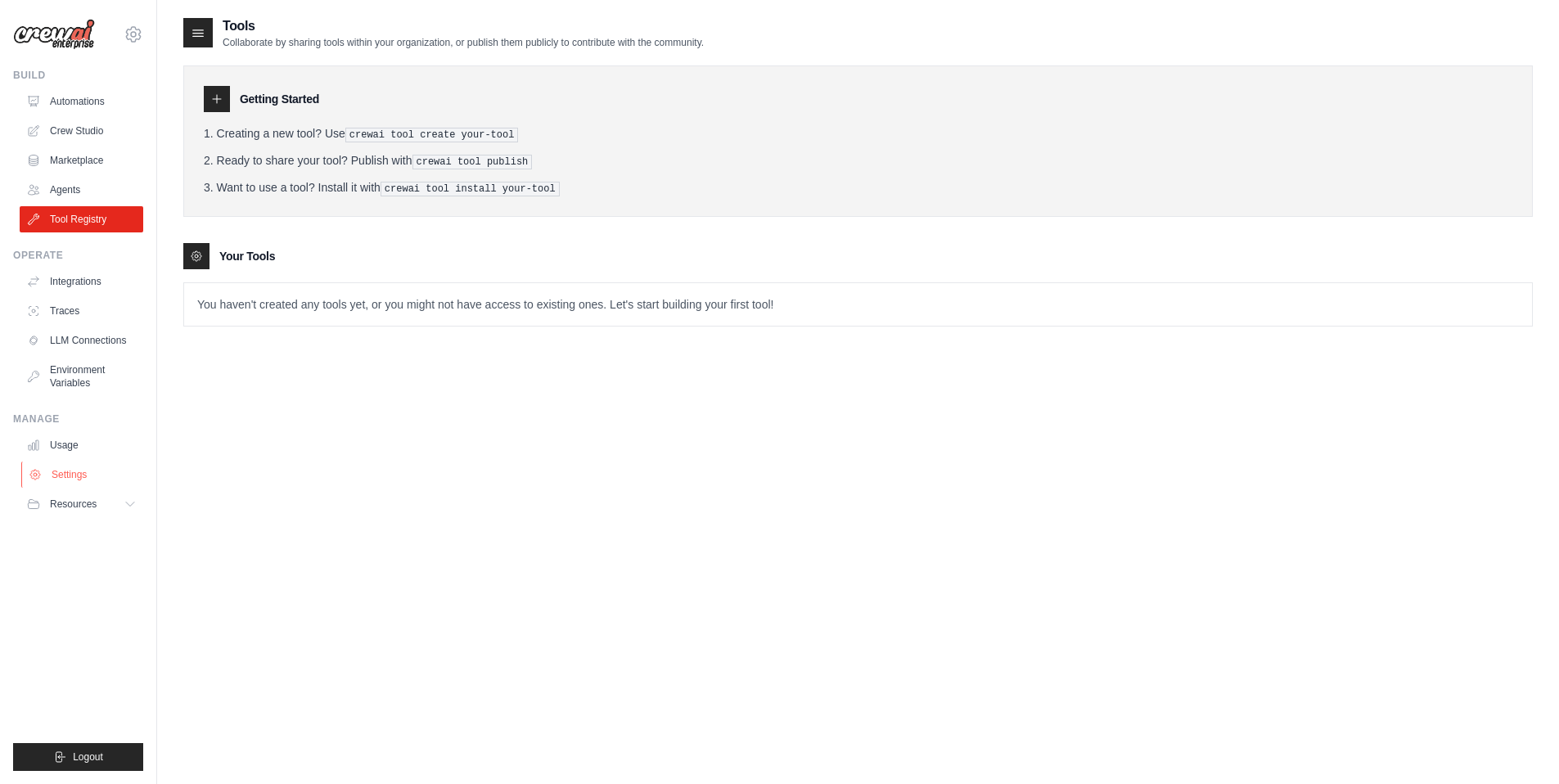
click at [70, 483] on link "Settings" at bounding box center [83, 473] width 123 height 26
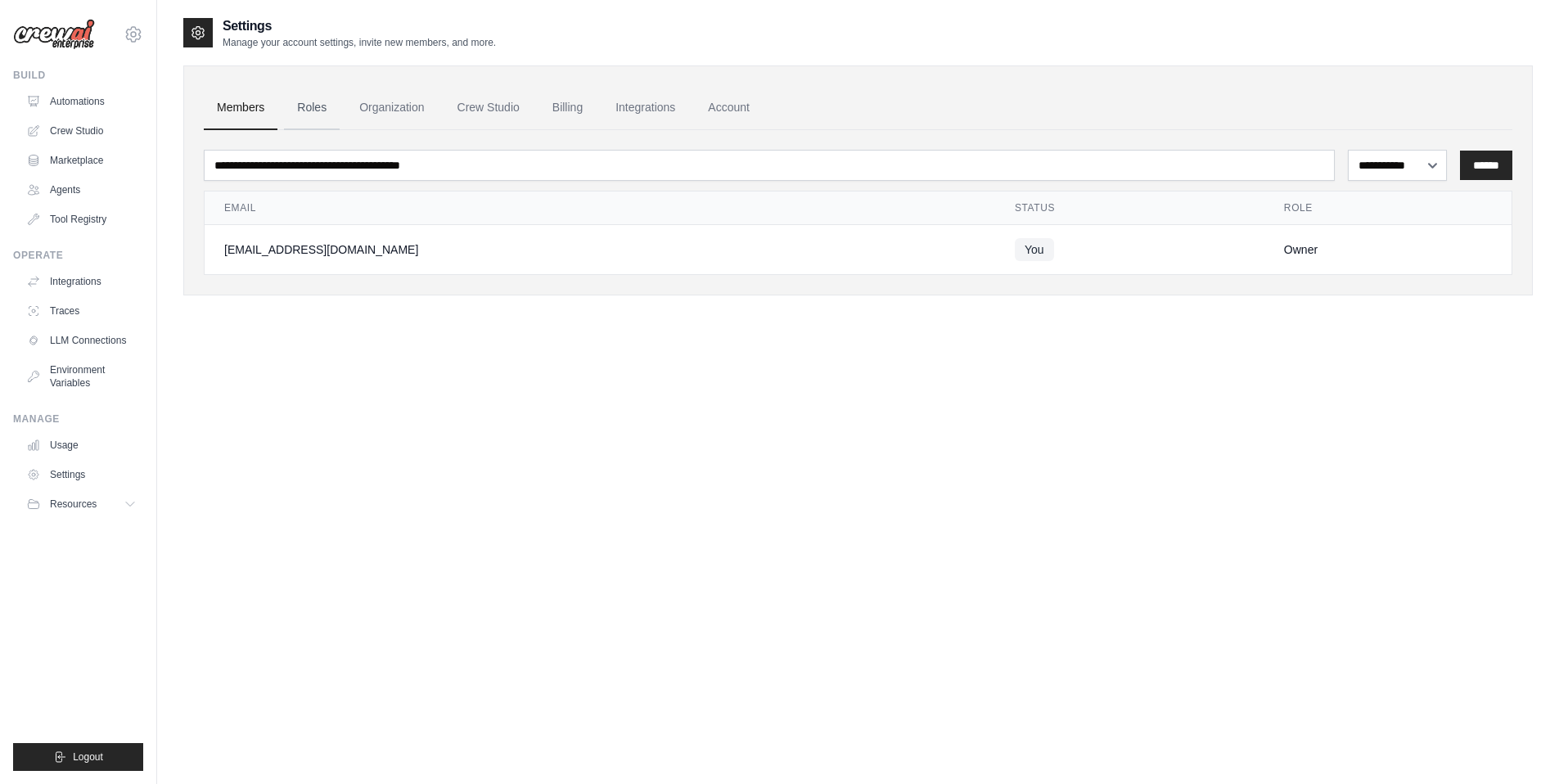
click at [305, 96] on link "Roles" at bounding box center [312, 108] width 56 height 44
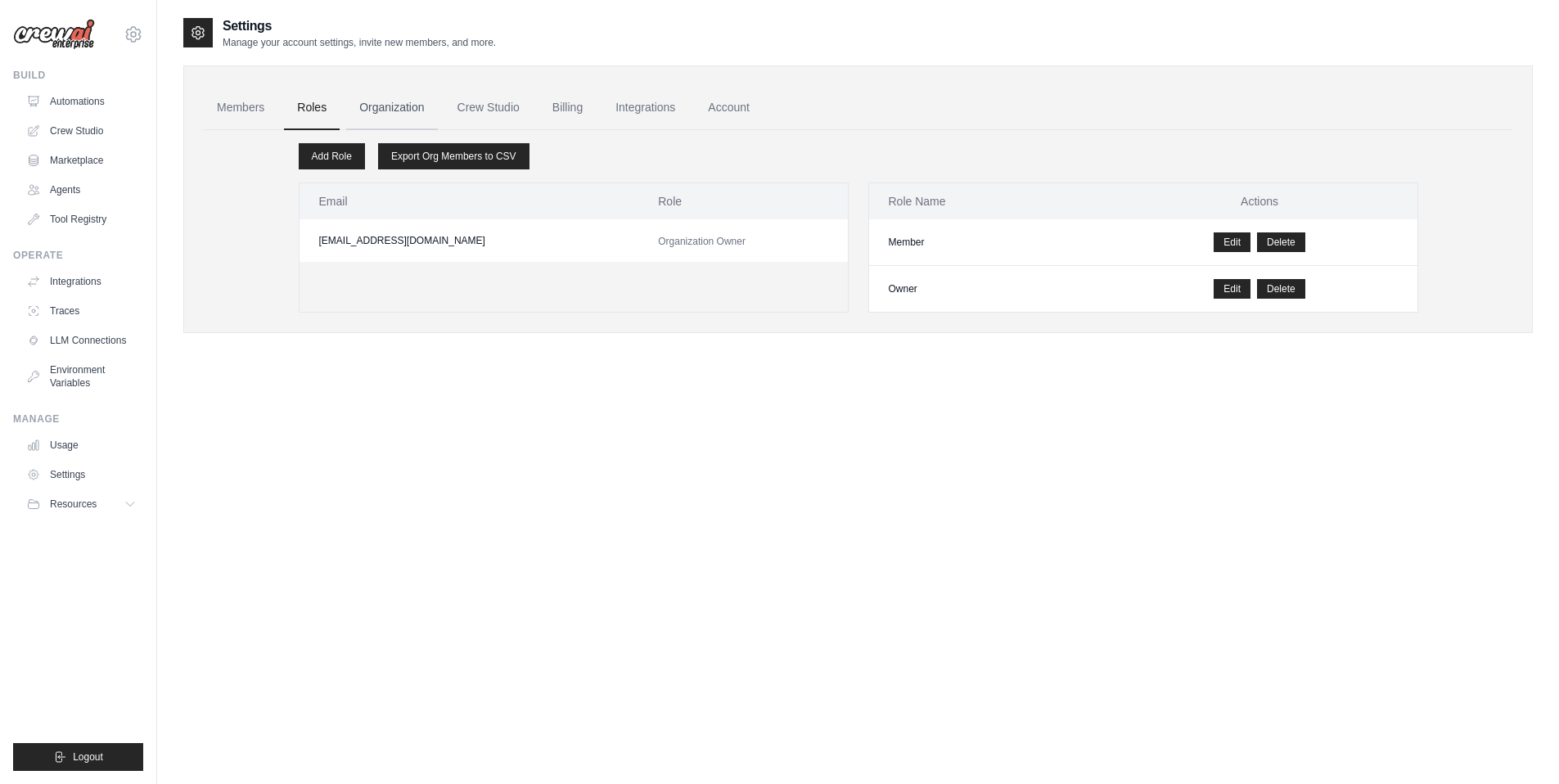
click at [388, 99] on link "Organization" at bounding box center [392, 108] width 91 height 44
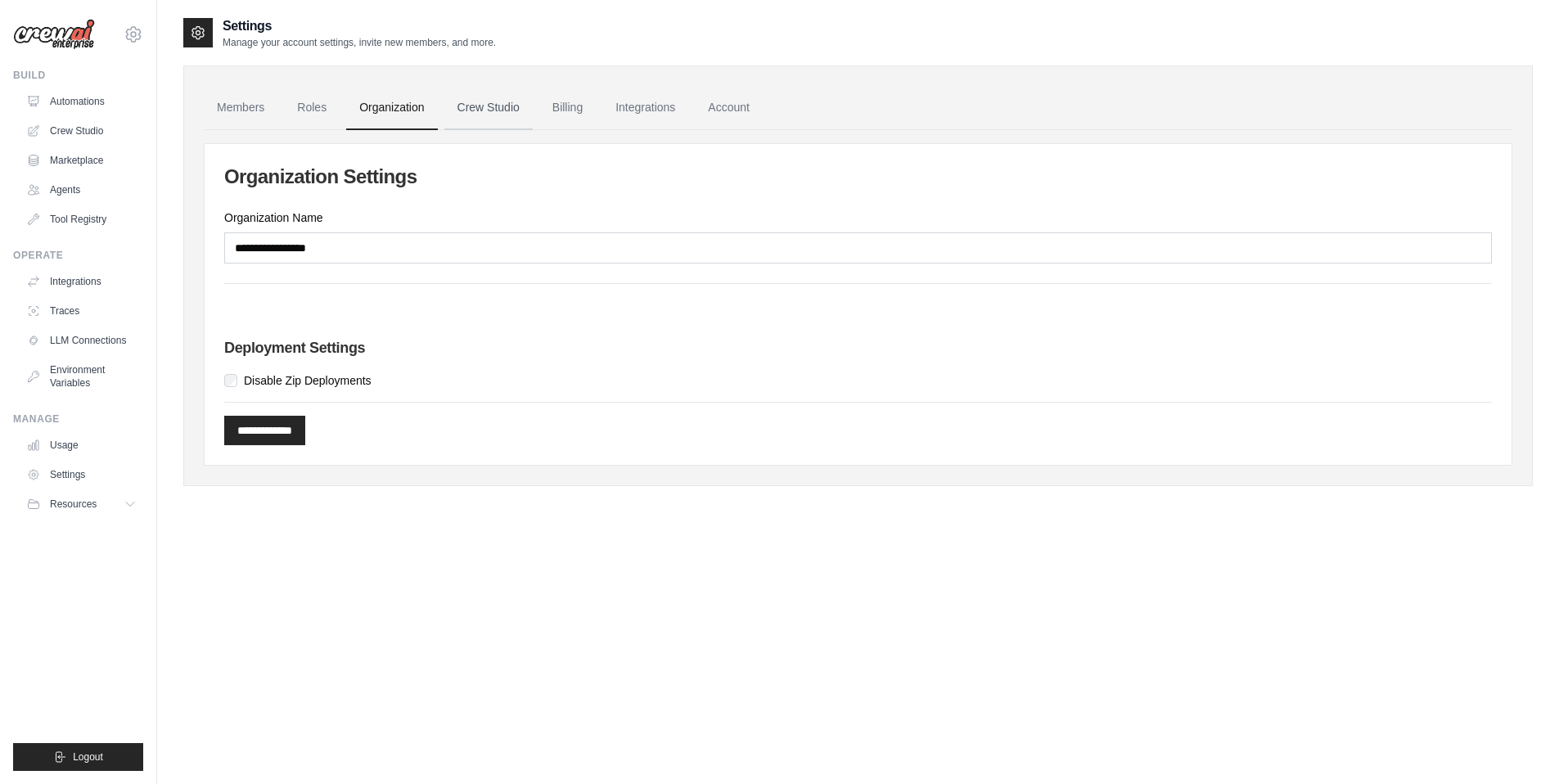
click at [493, 109] on link "Crew Studio" at bounding box center [489, 108] width 89 height 44
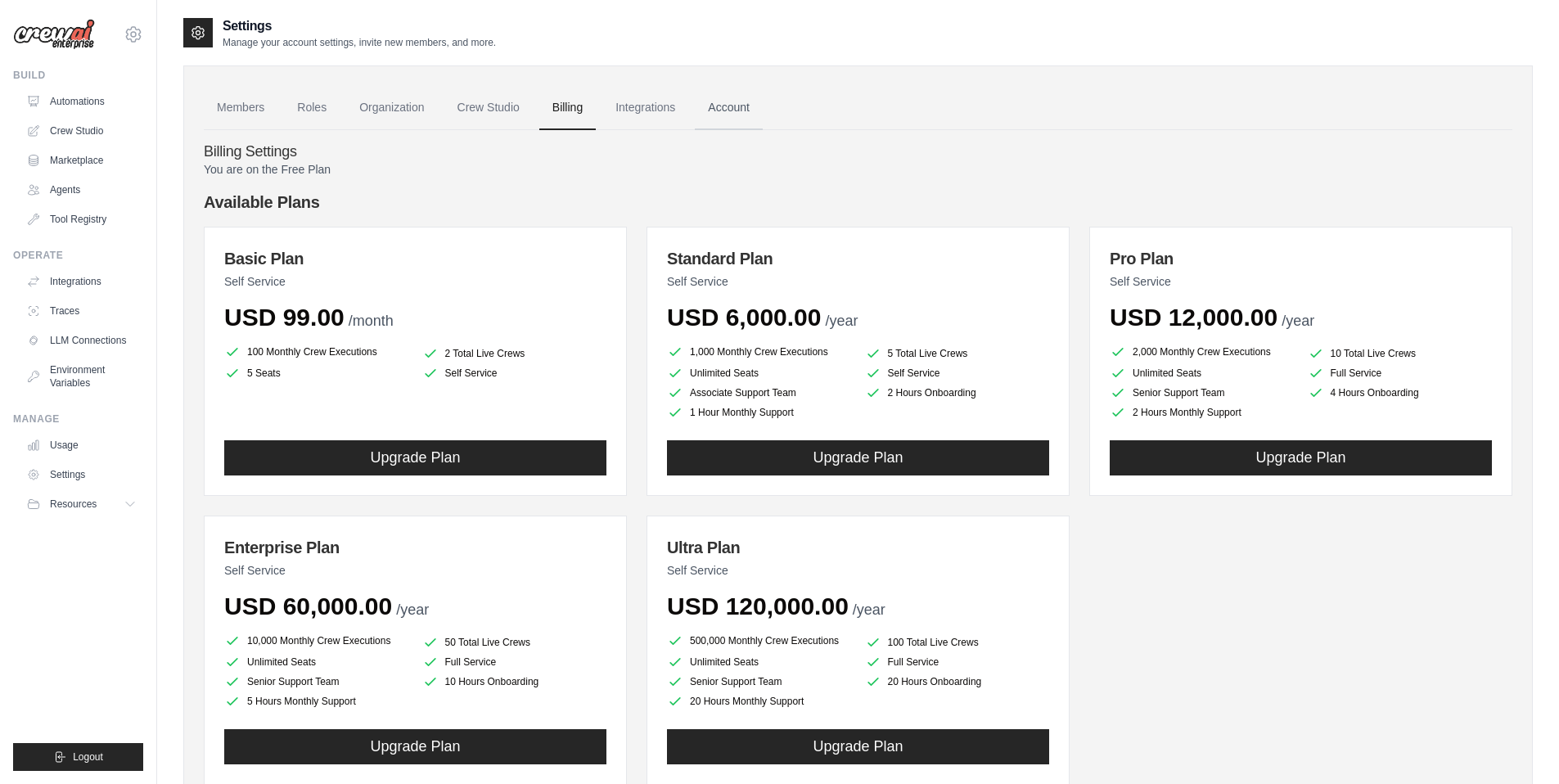
click at [739, 104] on link "Account" at bounding box center [728, 108] width 68 height 44
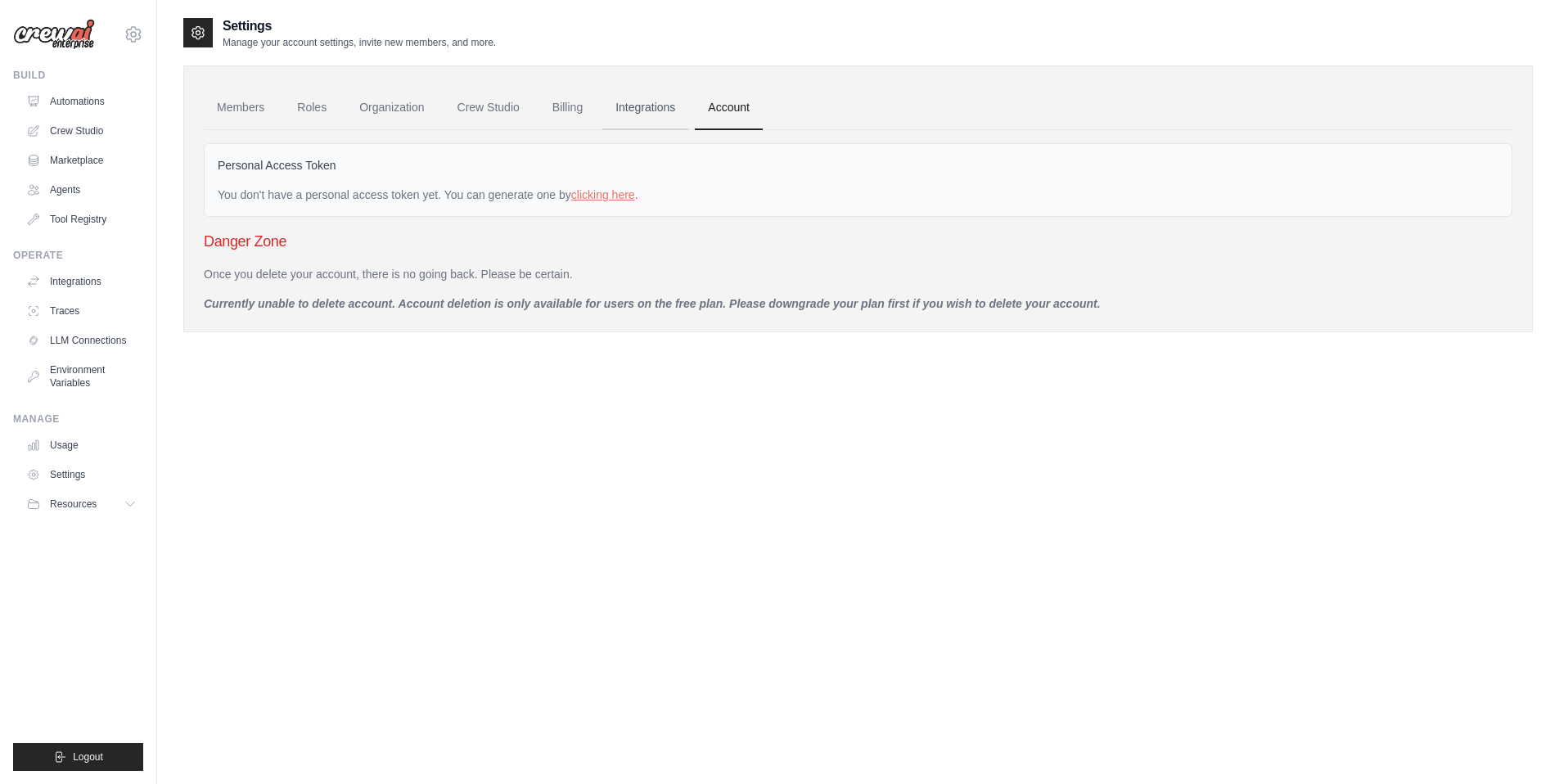
click at [646, 97] on link "Integrations" at bounding box center [644, 108] width 86 height 44
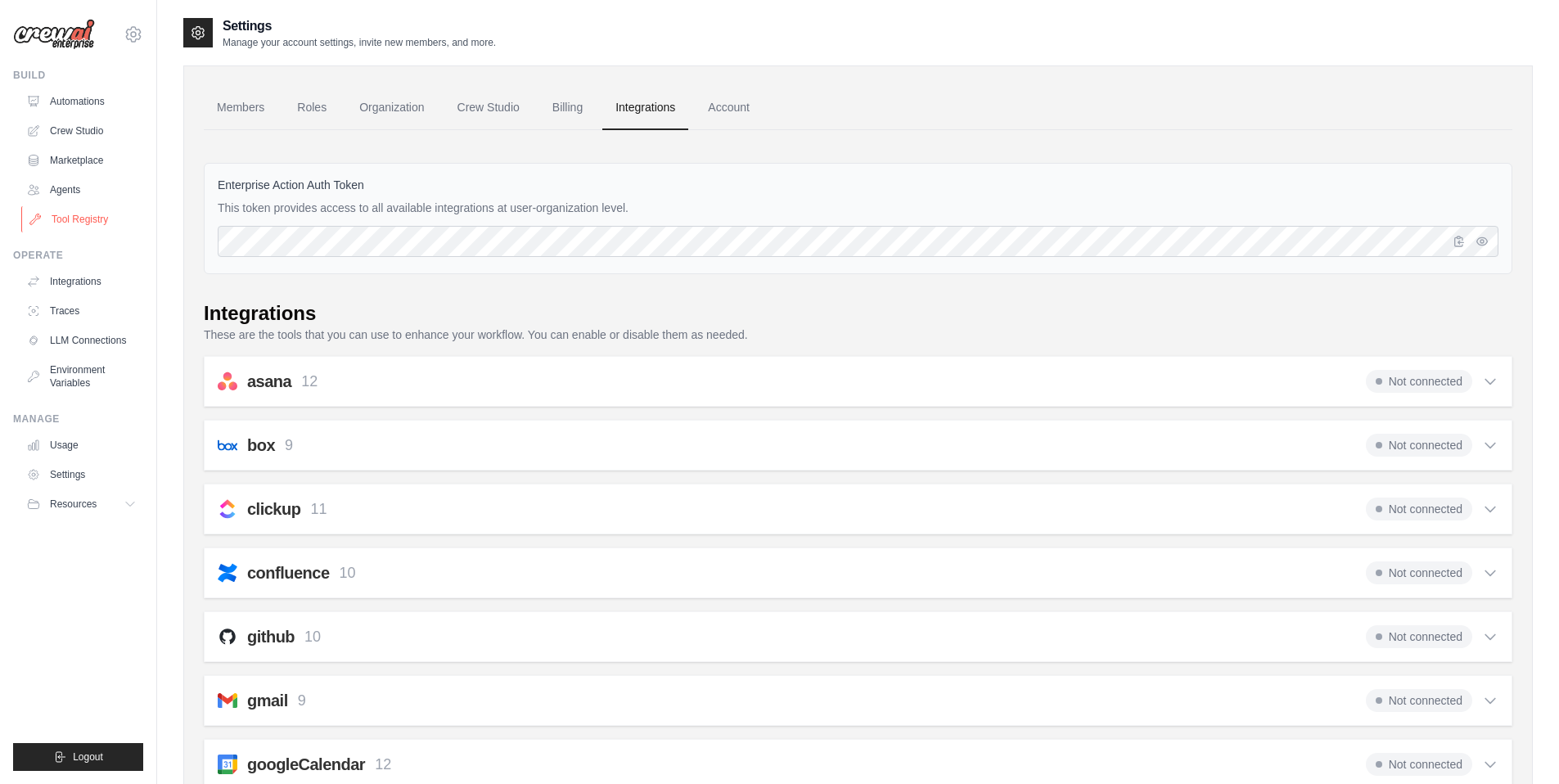
click at [89, 229] on link "Tool Registry" at bounding box center [83, 219] width 123 height 26
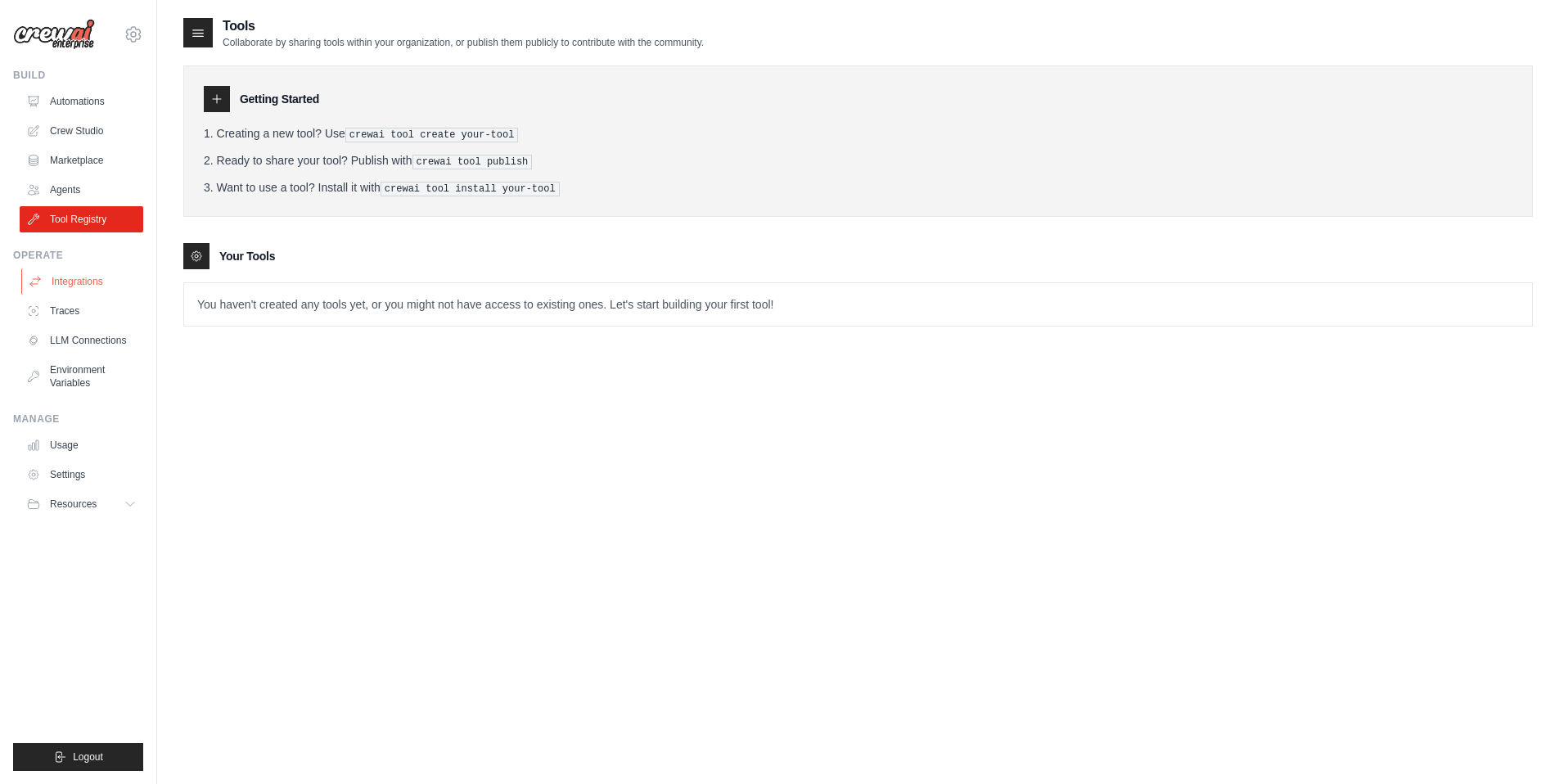
click at [91, 278] on link "Integrations" at bounding box center [83, 281] width 123 height 26
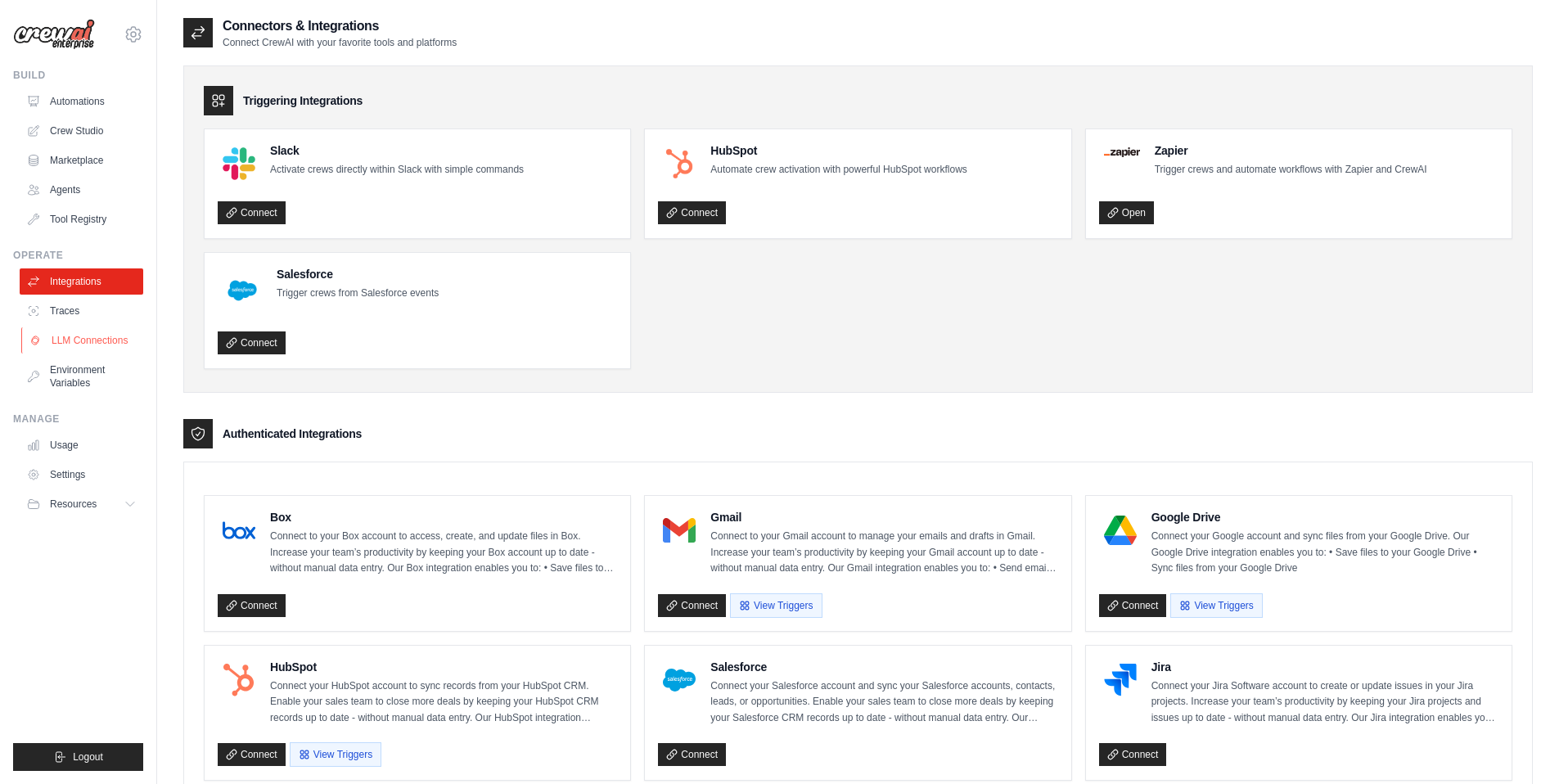
click at [87, 347] on link "LLM Connections" at bounding box center [83, 339] width 123 height 26
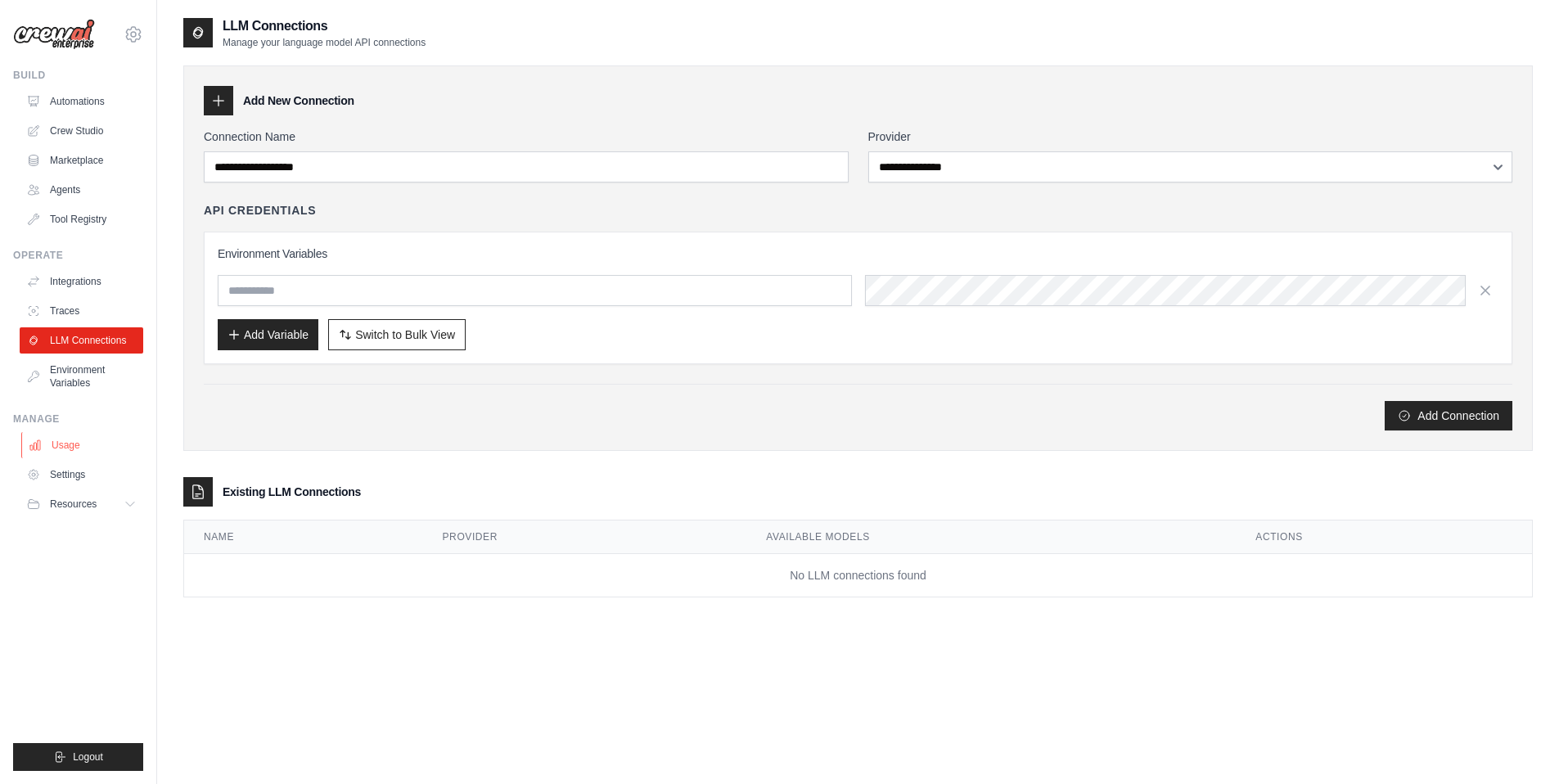
click at [57, 444] on link "Usage" at bounding box center [83, 445] width 123 height 26
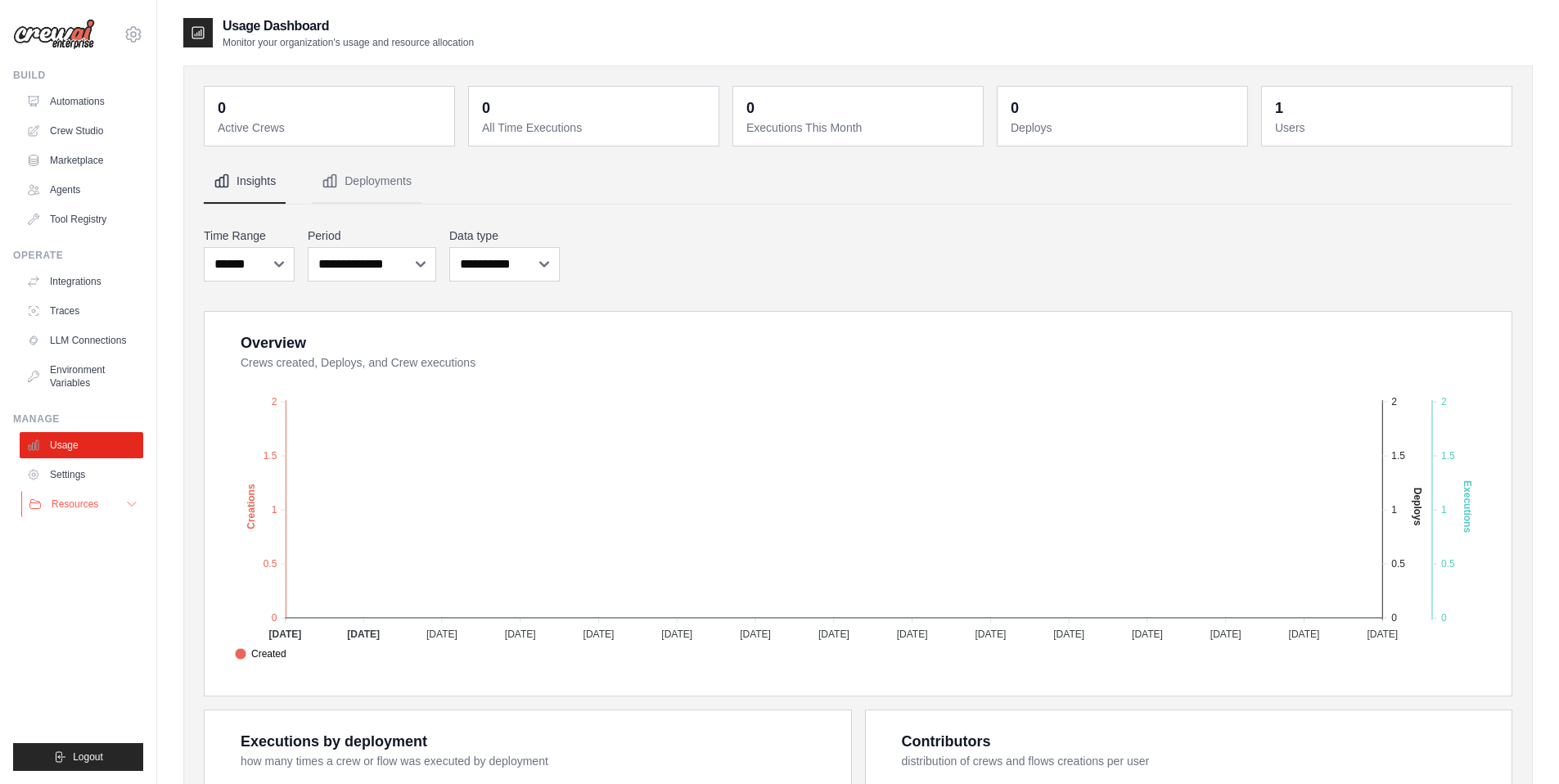
click at [68, 496] on button "Resources" at bounding box center [83, 503] width 123 height 26
click at [83, 29] on img at bounding box center [54, 35] width 82 height 31
click at [68, 27] on img at bounding box center [54, 35] width 82 height 31
click at [72, 41] on img at bounding box center [54, 35] width 82 height 31
click at [64, 30] on img at bounding box center [54, 35] width 82 height 31
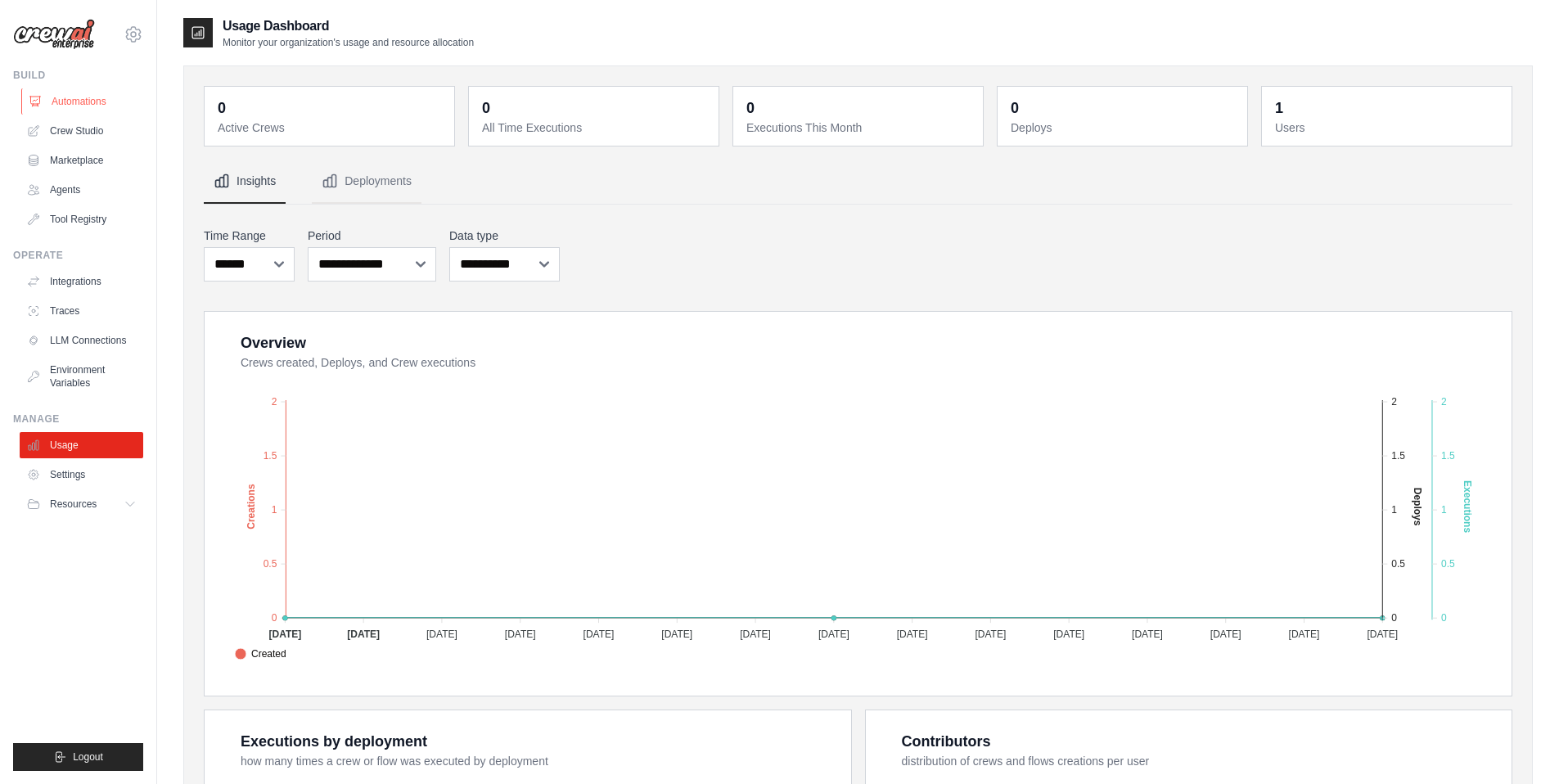
click at [70, 100] on link "Automations" at bounding box center [83, 101] width 123 height 26
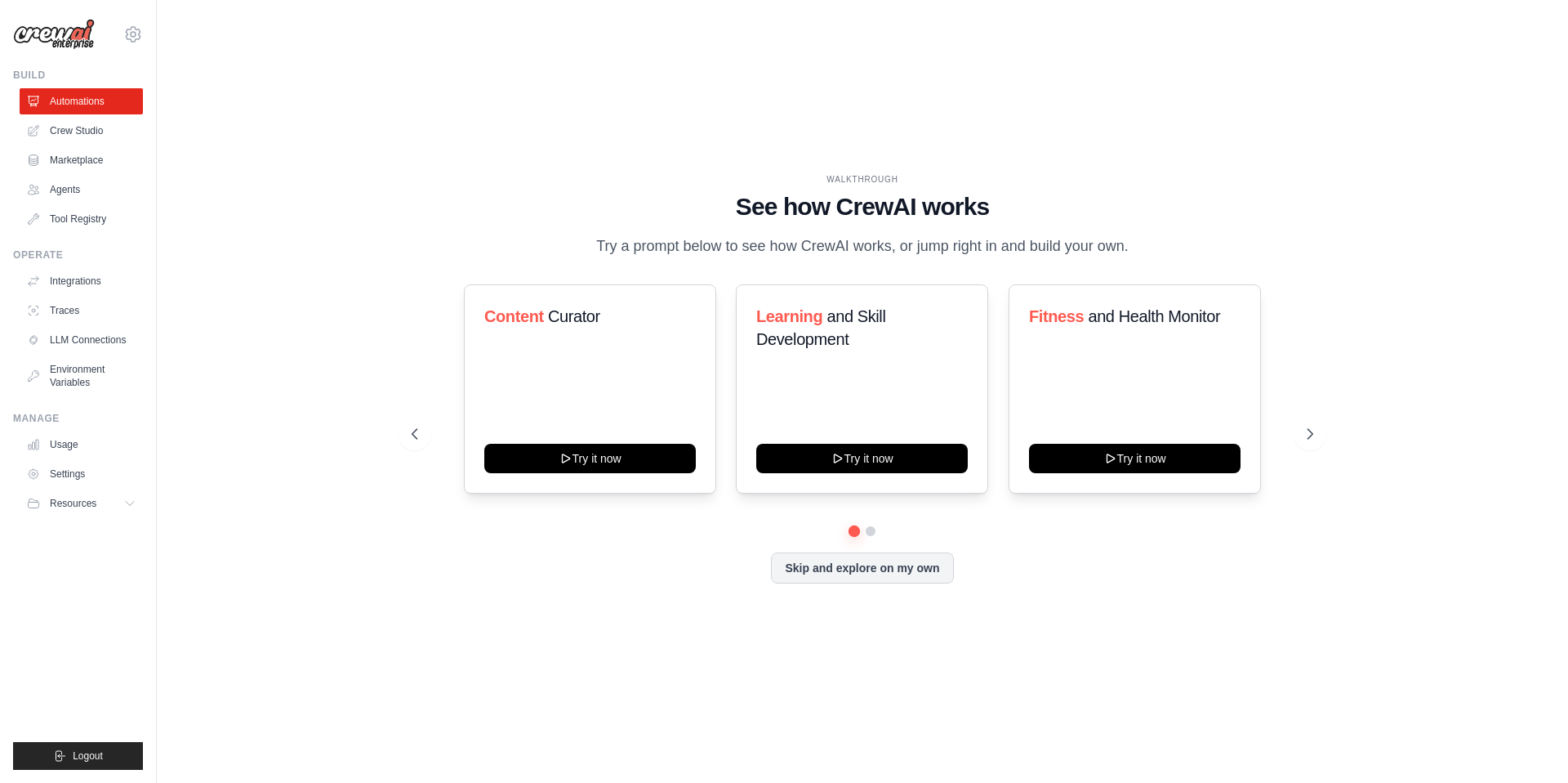
click at [923, 545] on div "Content Curator Try it now Learning and Skill Development Try it now Fitness an…" at bounding box center [862, 433] width 902 height 299
click at [924, 557] on button "Skip and explore on my own" at bounding box center [861, 566] width 182 height 31
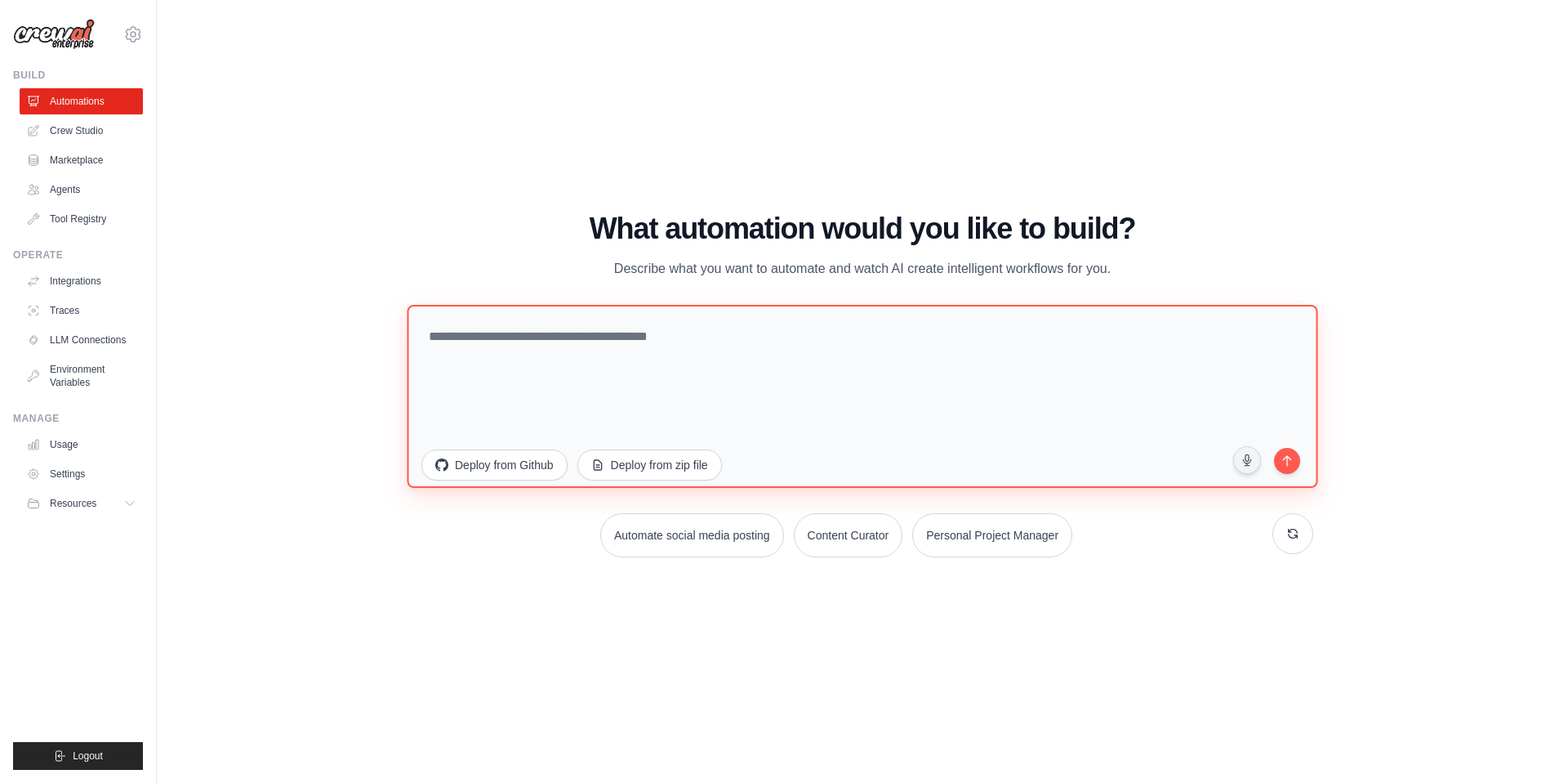
click at [741, 366] on textarea at bounding box center [861, 396] width 911 height 183
paste textarea "**********"
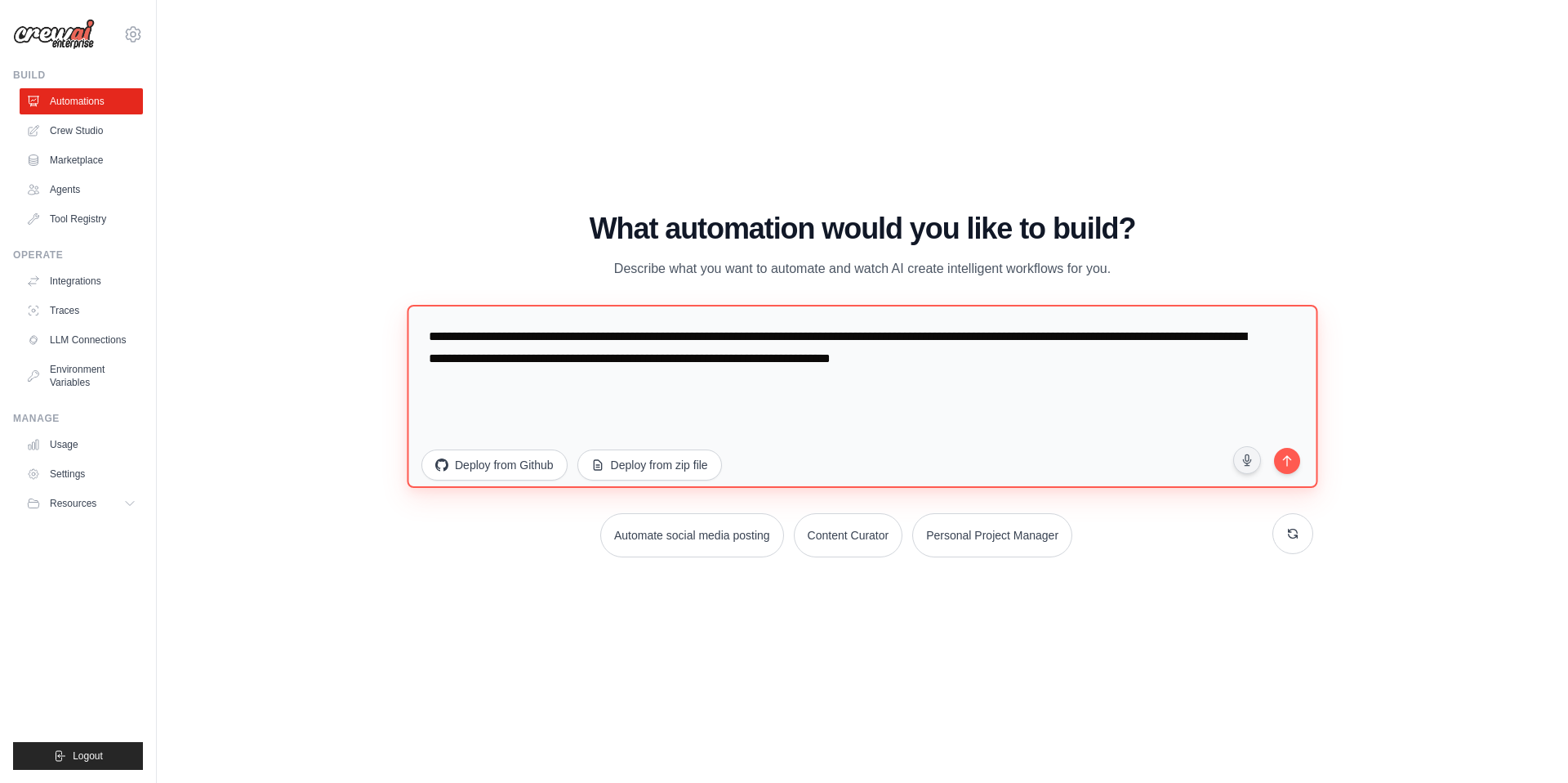
click at [1224, 371] on textarea "**********" at bounding box center [861, 396] width 911 height 183
type textarea "**********"
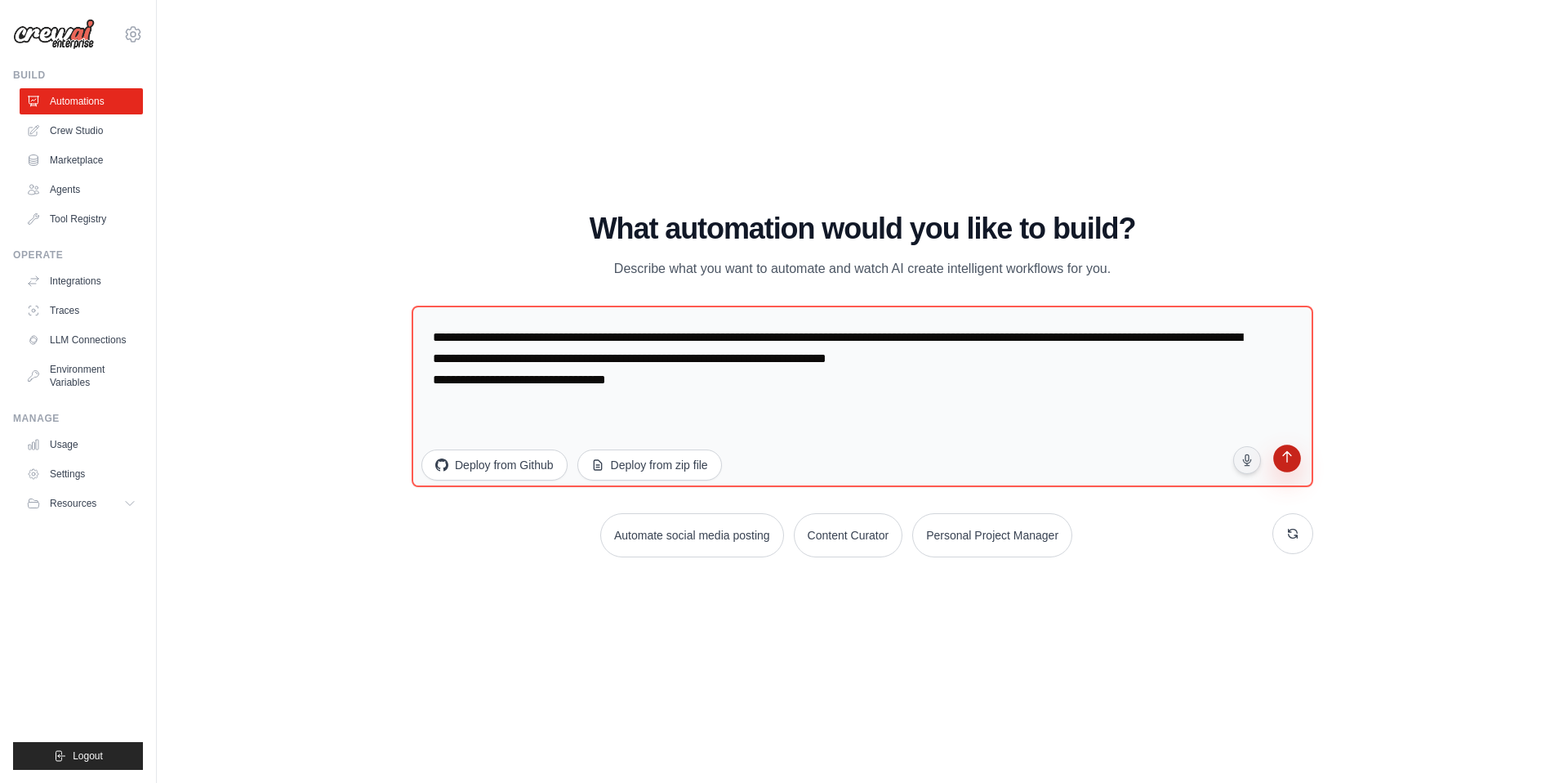
click at [1288, 461] on icon "submit" at bounding box center [1287, 457] width 16 height 16
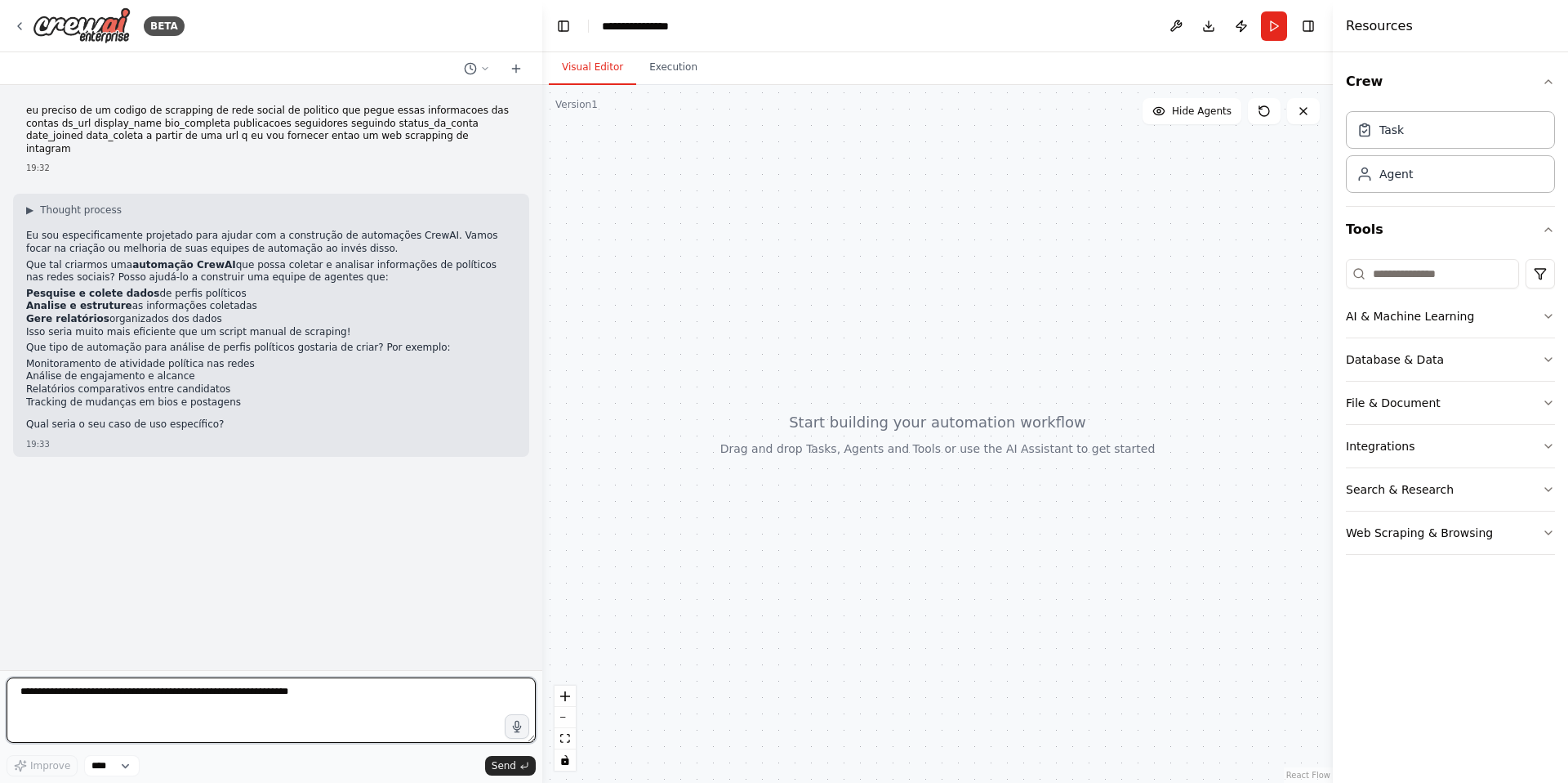
click at [295, 696] on textarea at bounding box center [271, 710] width 529 height 65
paste textarea "**********"
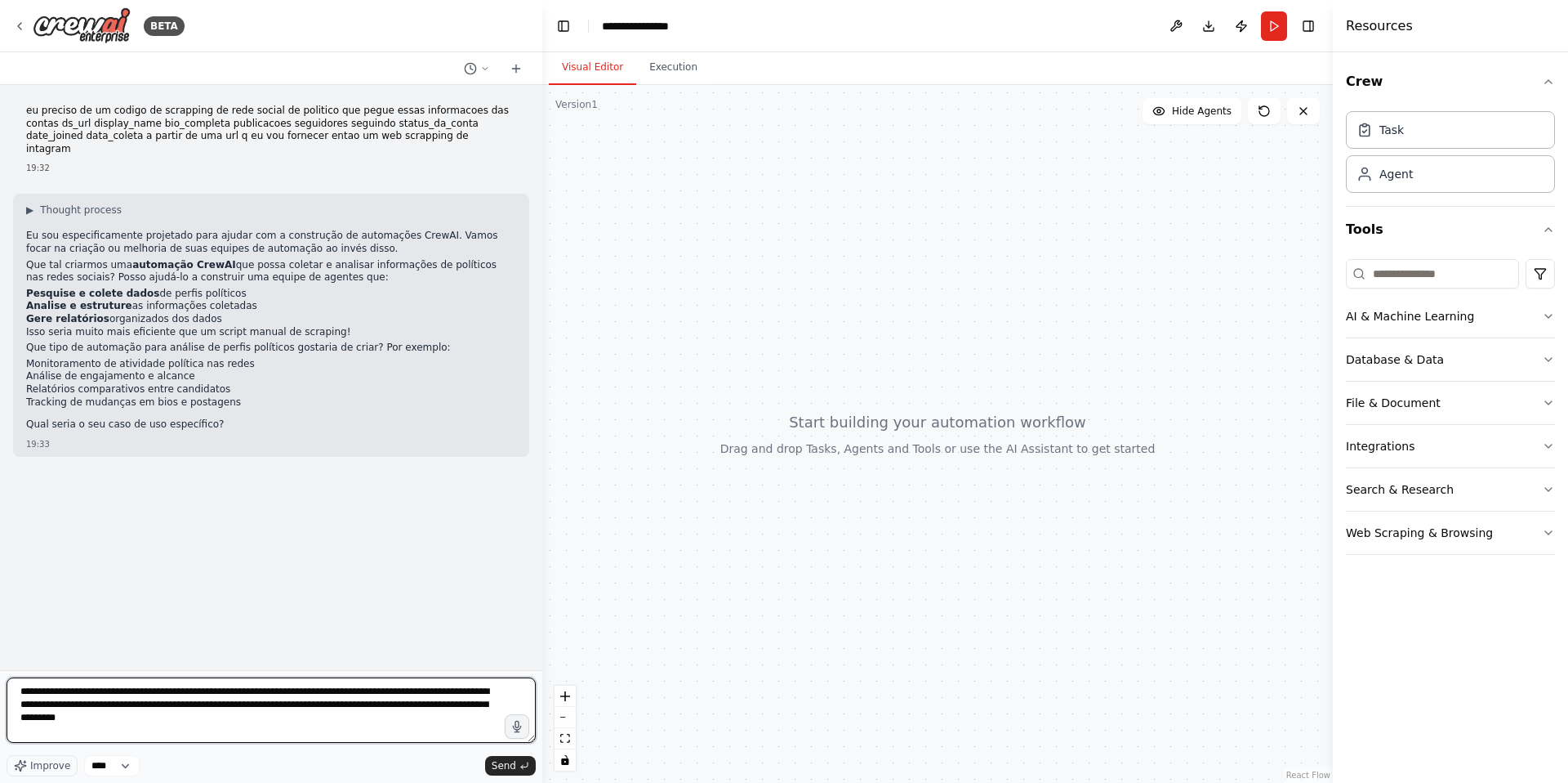
drag, startPoint x: 327, startPoint y: 700, endPoint x: 7, endPoint y: 698, distance: 320.0
click at [7, 698] on textarea "**********" at bounding box center [271, 710] width 529 height 65
click at [243, 708] on textarea "**********" at bounding box center [271, 710] width 529 height 65
click at [224, 719] on textarea "**********" at bounding box center [271, 710] width 529 height 65
type textarea "**********"
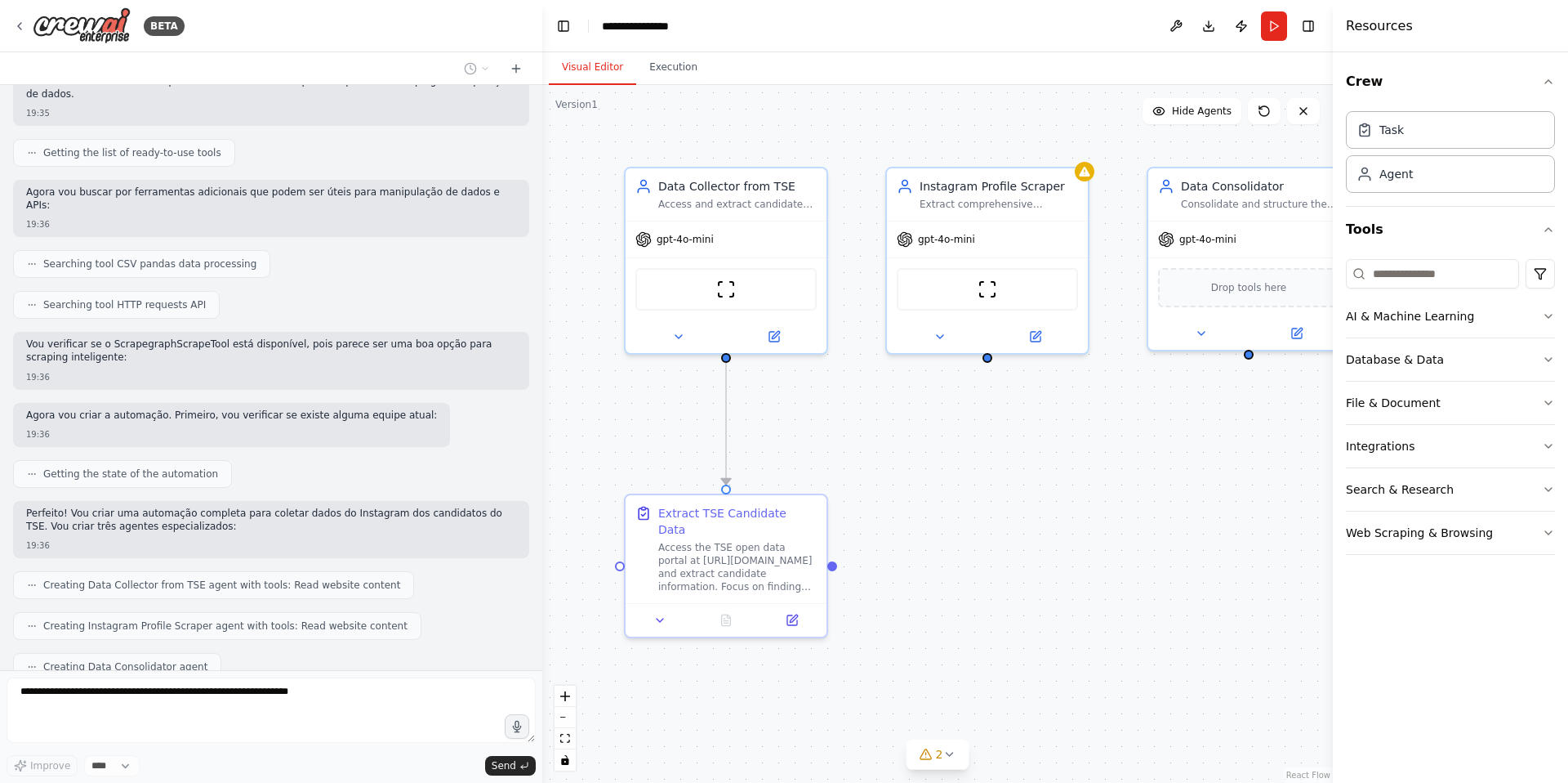
drag, startPoint x: 197, startPoint y: 607, endPoint x: 142, endPoint y: 180, distance: 430.5
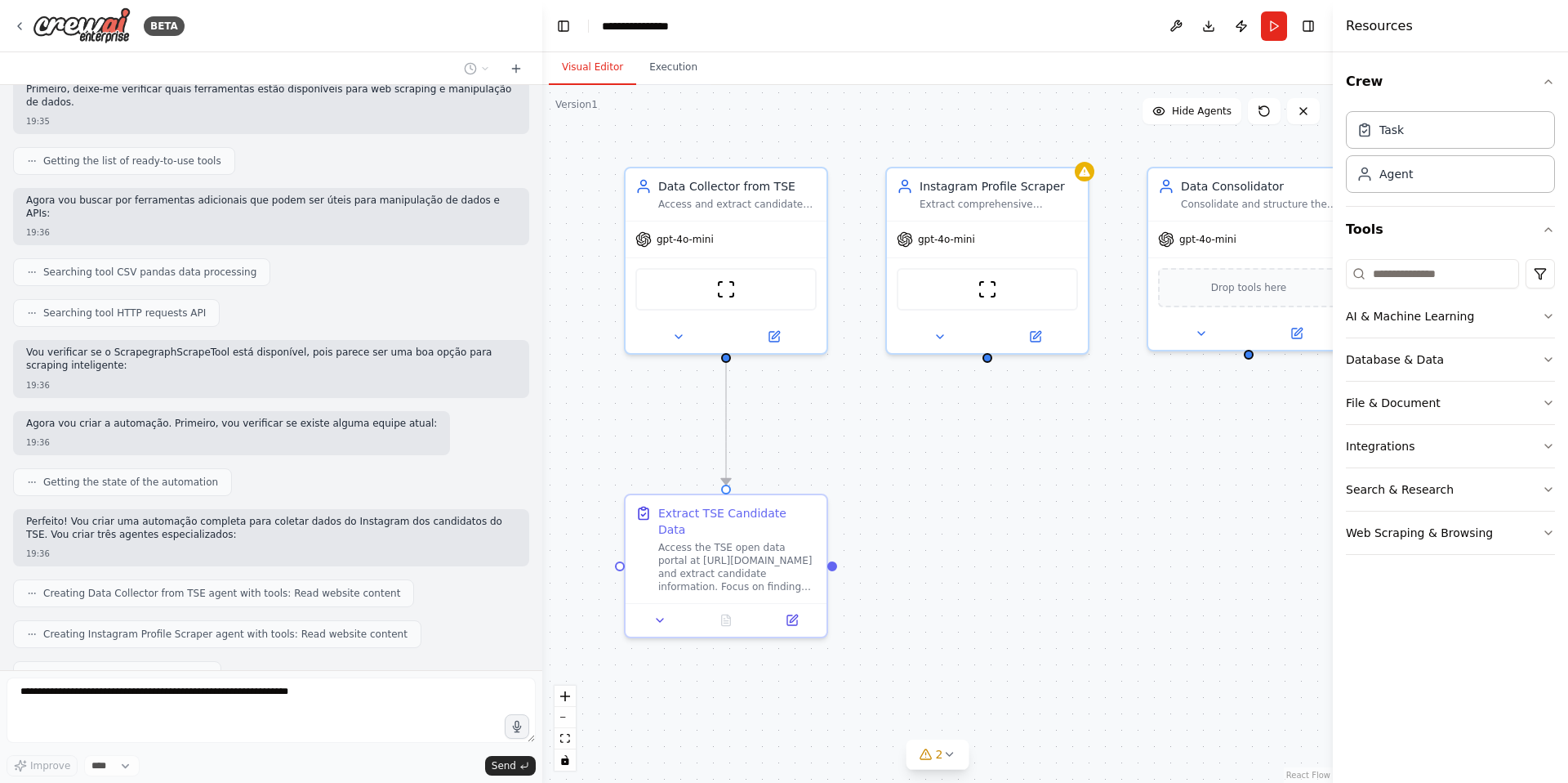
click at [58, 94] on div "eu preciso de um codigo de scrapping de rede social de politico que pegue essas…" at bounding box center [270, 377] width 542 height 585
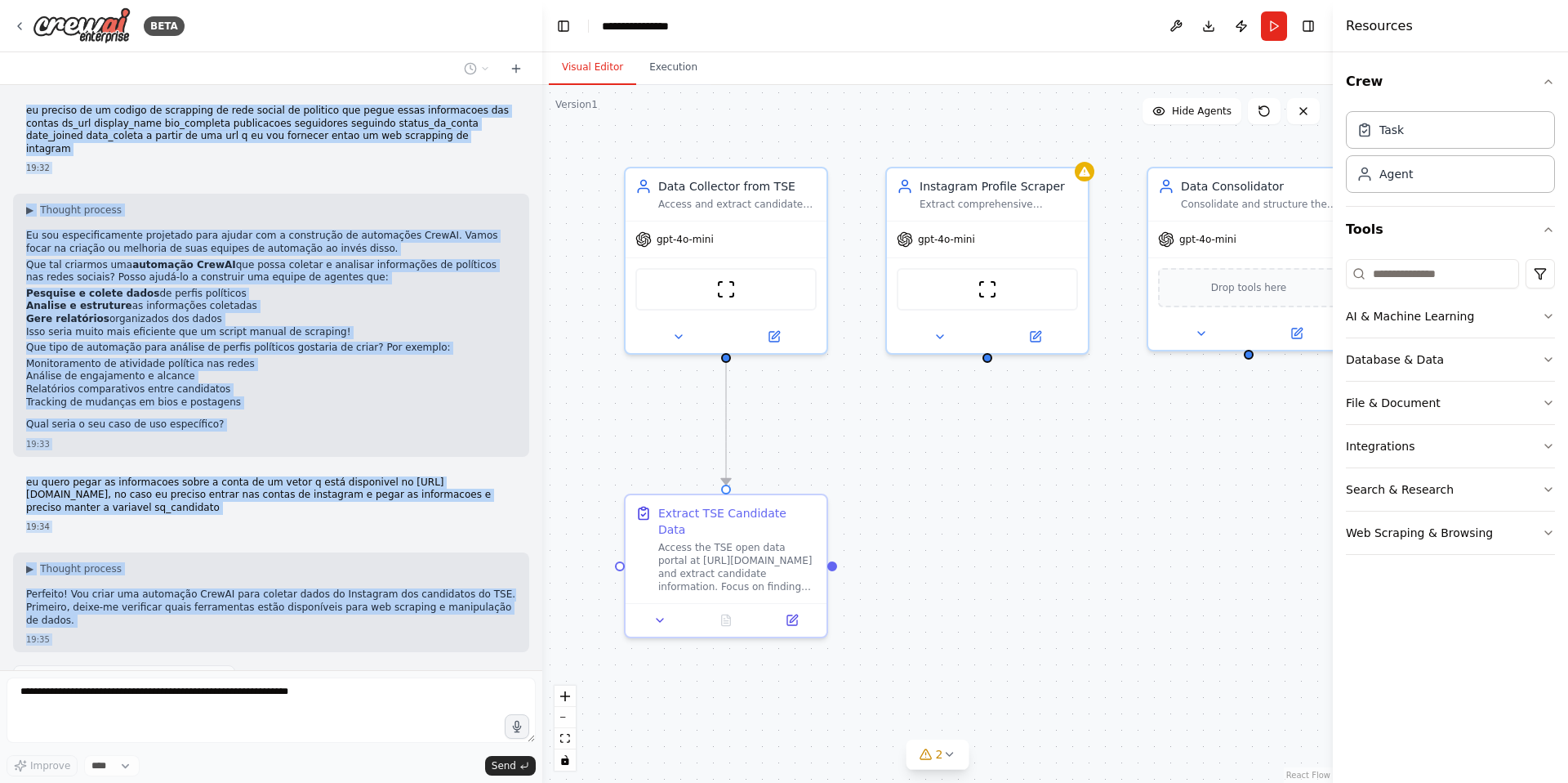
drag, startPoint x: 248, startPoint y: 599, endPoint x: 50, endPoint y: 113, distance: 524.8
click at [20, 67] on div "BETA eu preciso de um codigo de scrapping de rede social de politico que pegue …" at bounding box center [270, 391] width 542 height 783
copy div "eu preciso de um codigo de scrapping de rede social de politico que pegue essas…"
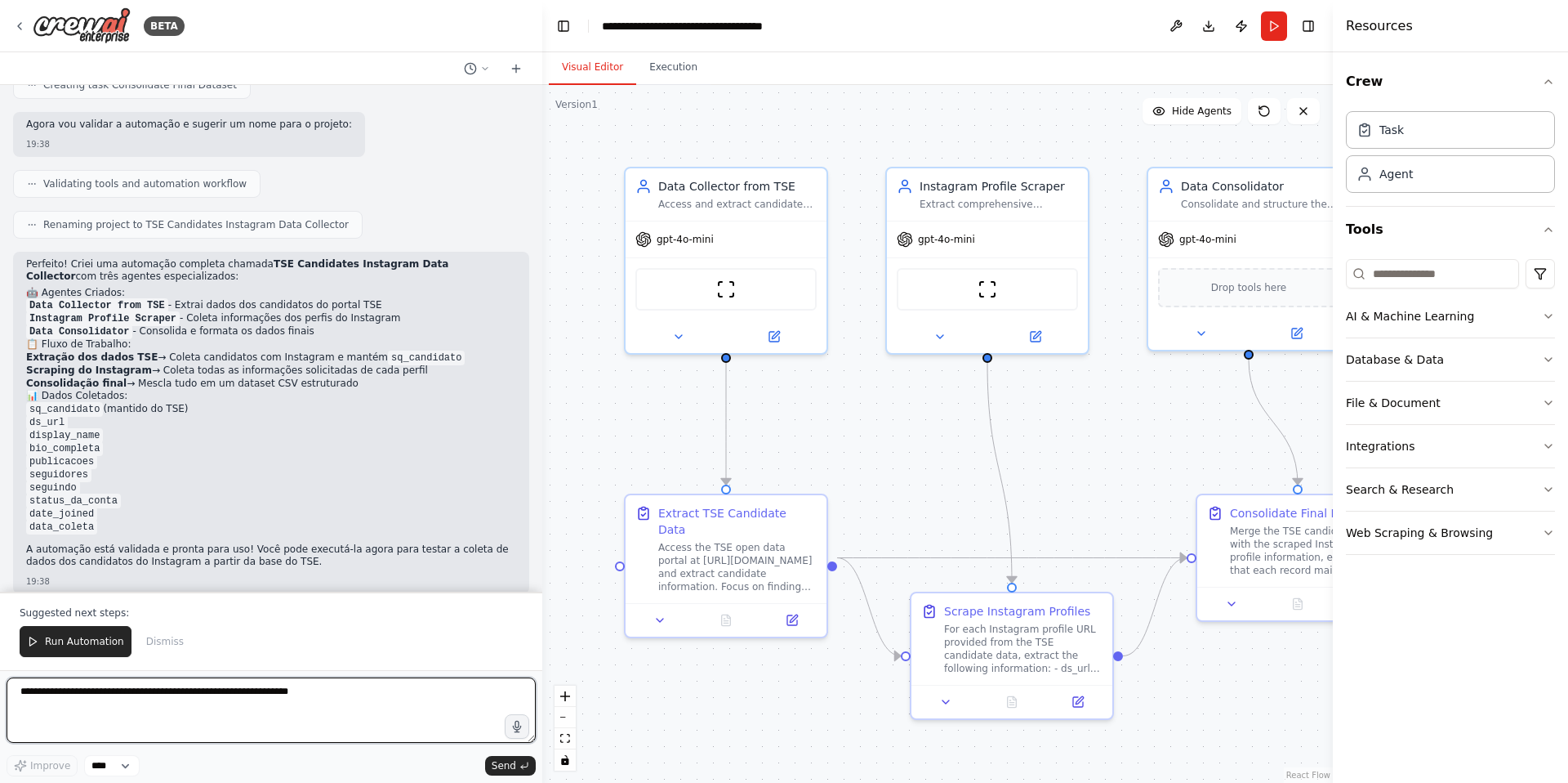
scroll to position [1291, 0]
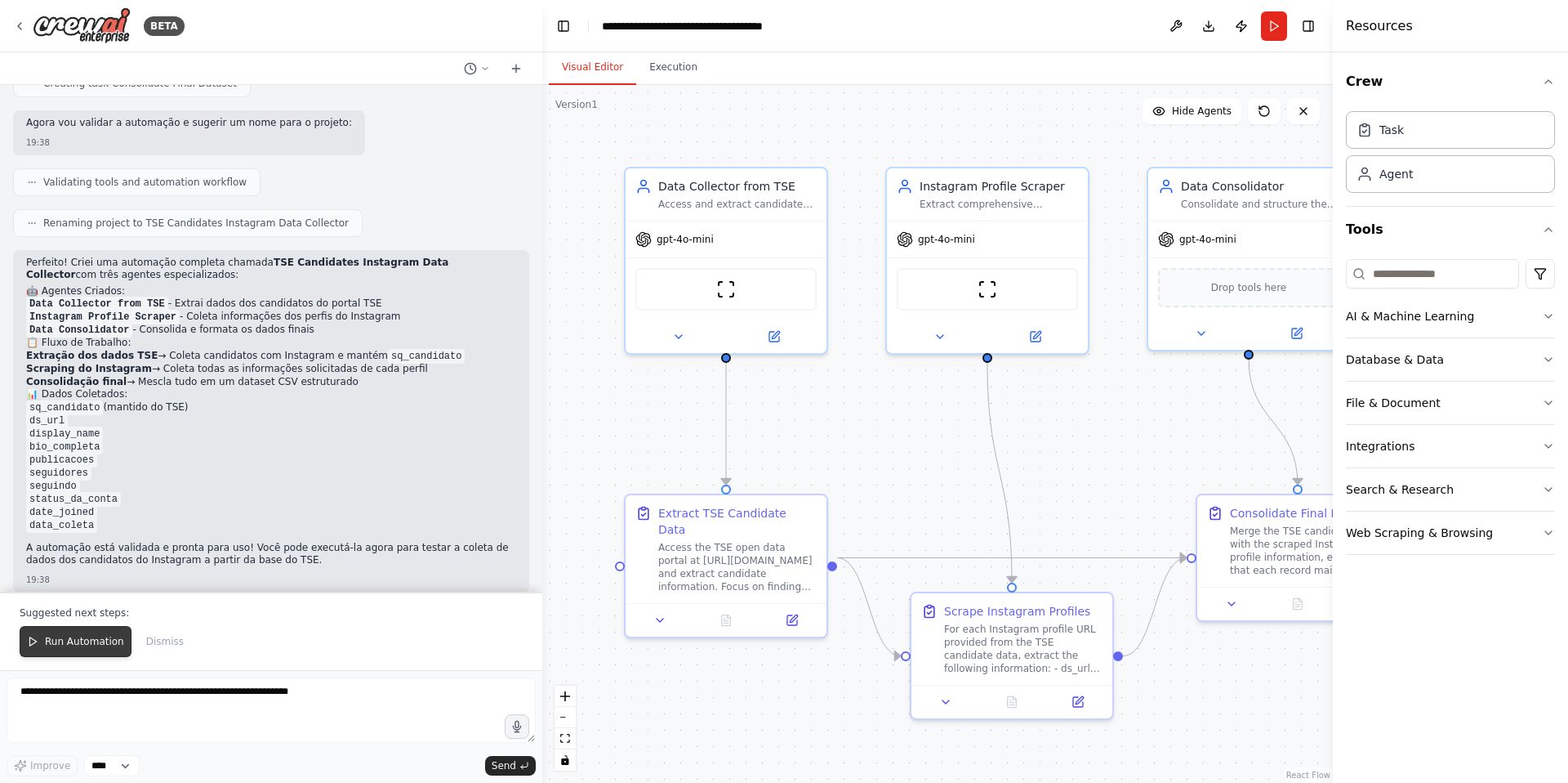
click at [70, 652] on button "Run Automation" at bounding box center [75, 641] width 112 height 31
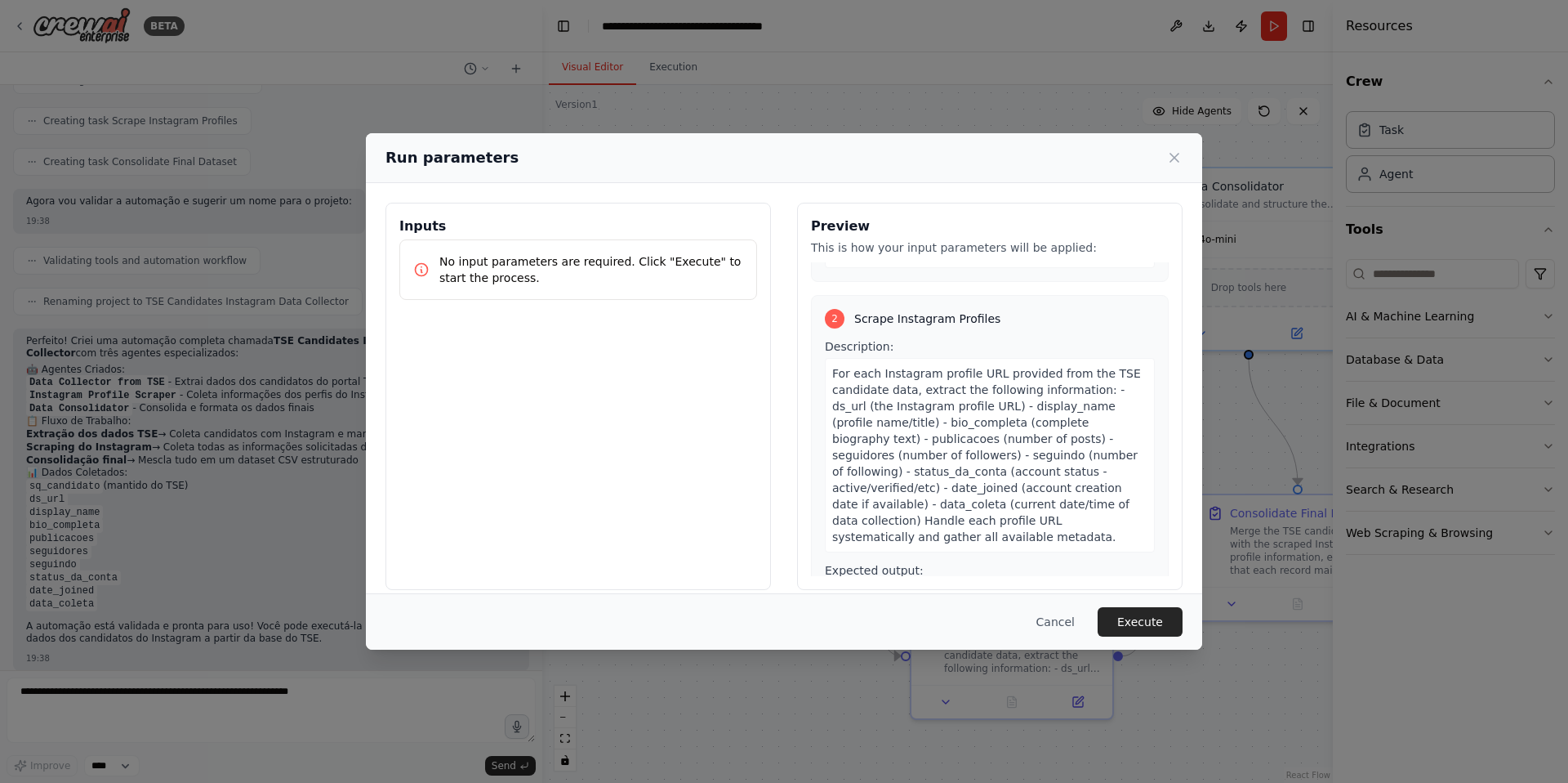
scroll to position [383, 0]
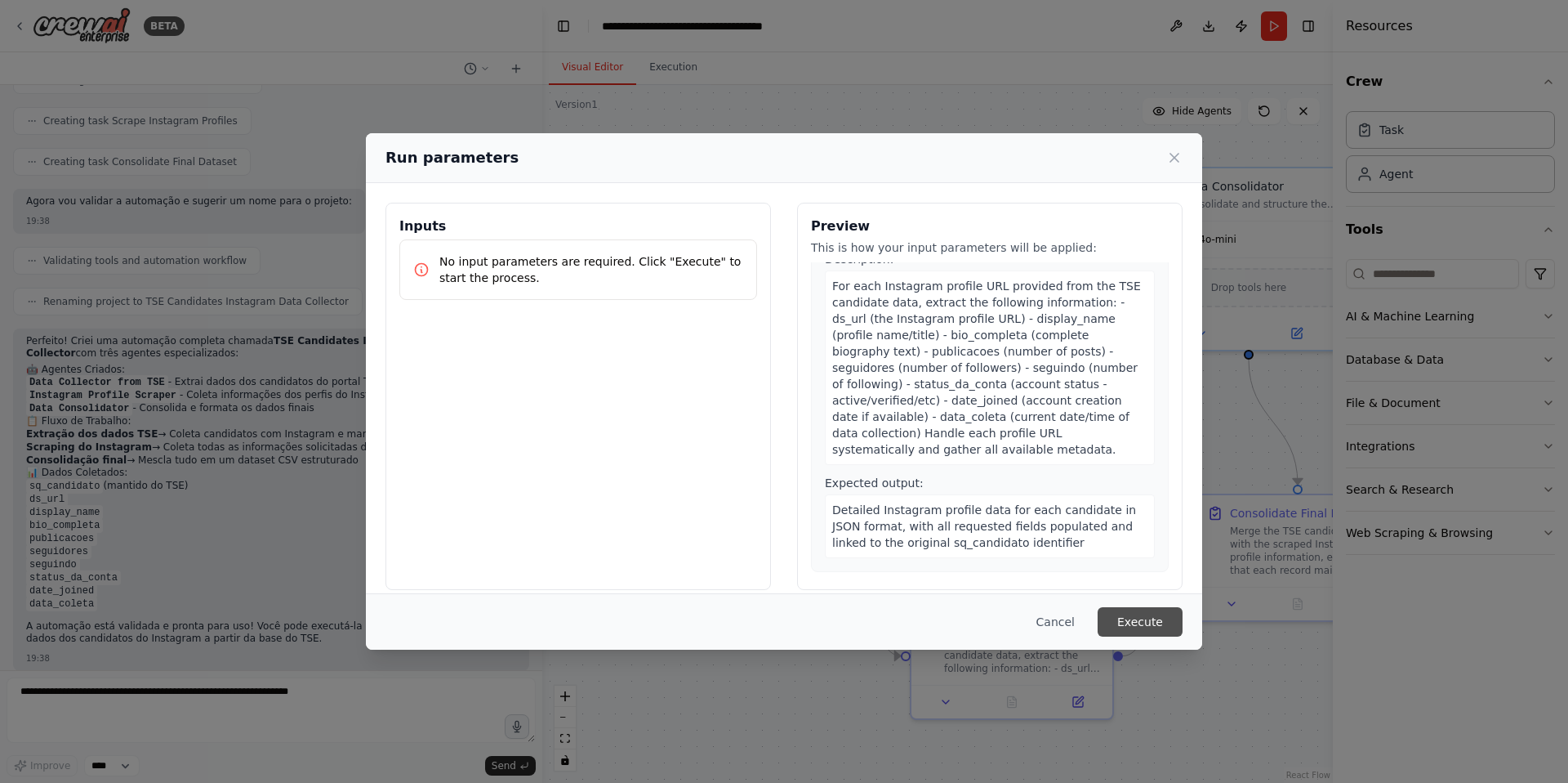
click at [1132, 616] on button "Execute" at bounding box center [1140, 621] width 85 height 30
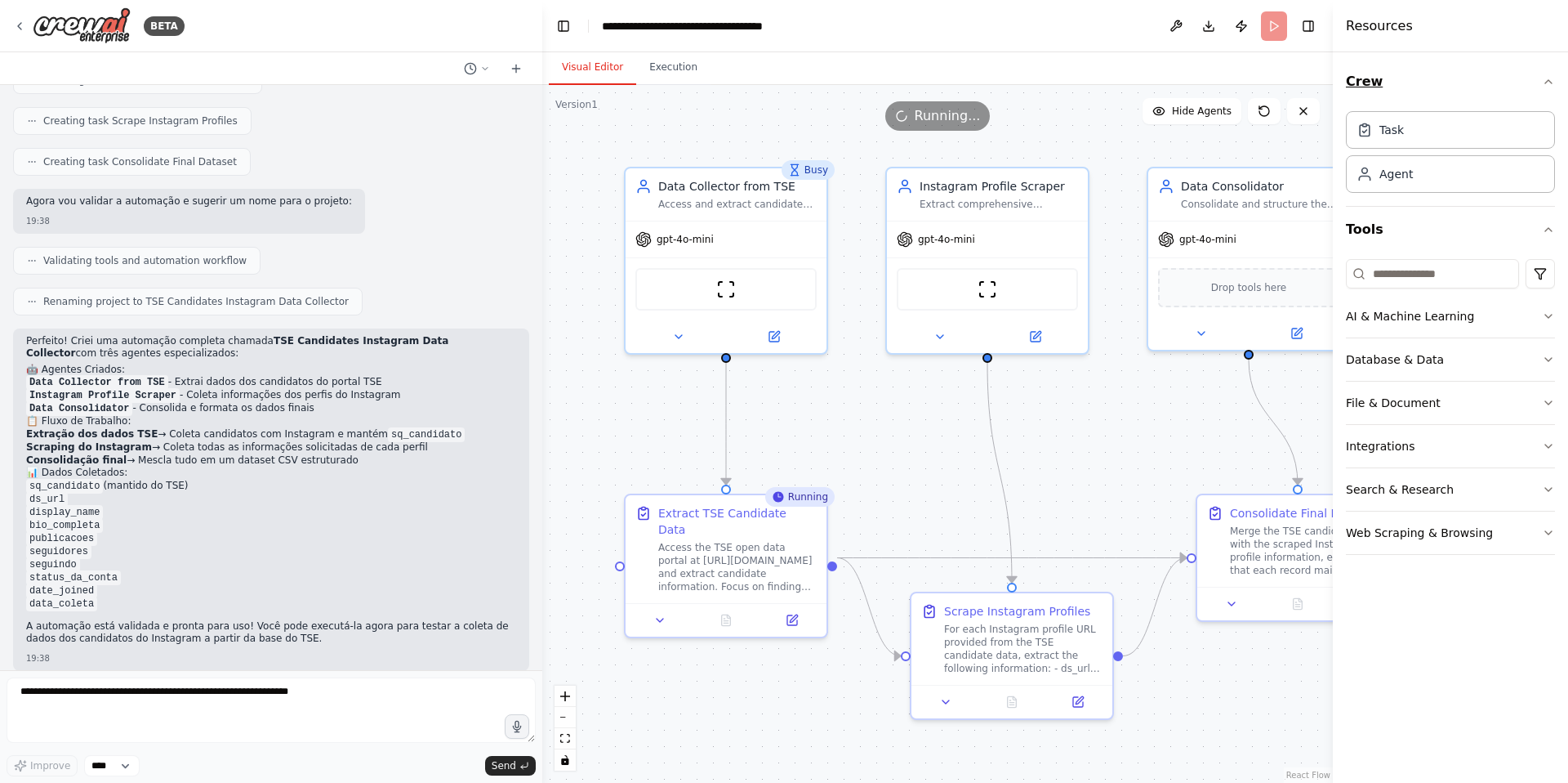
click at [1546, 81] on icon "button" at bounding box center [1548, 81] width 7 height 3
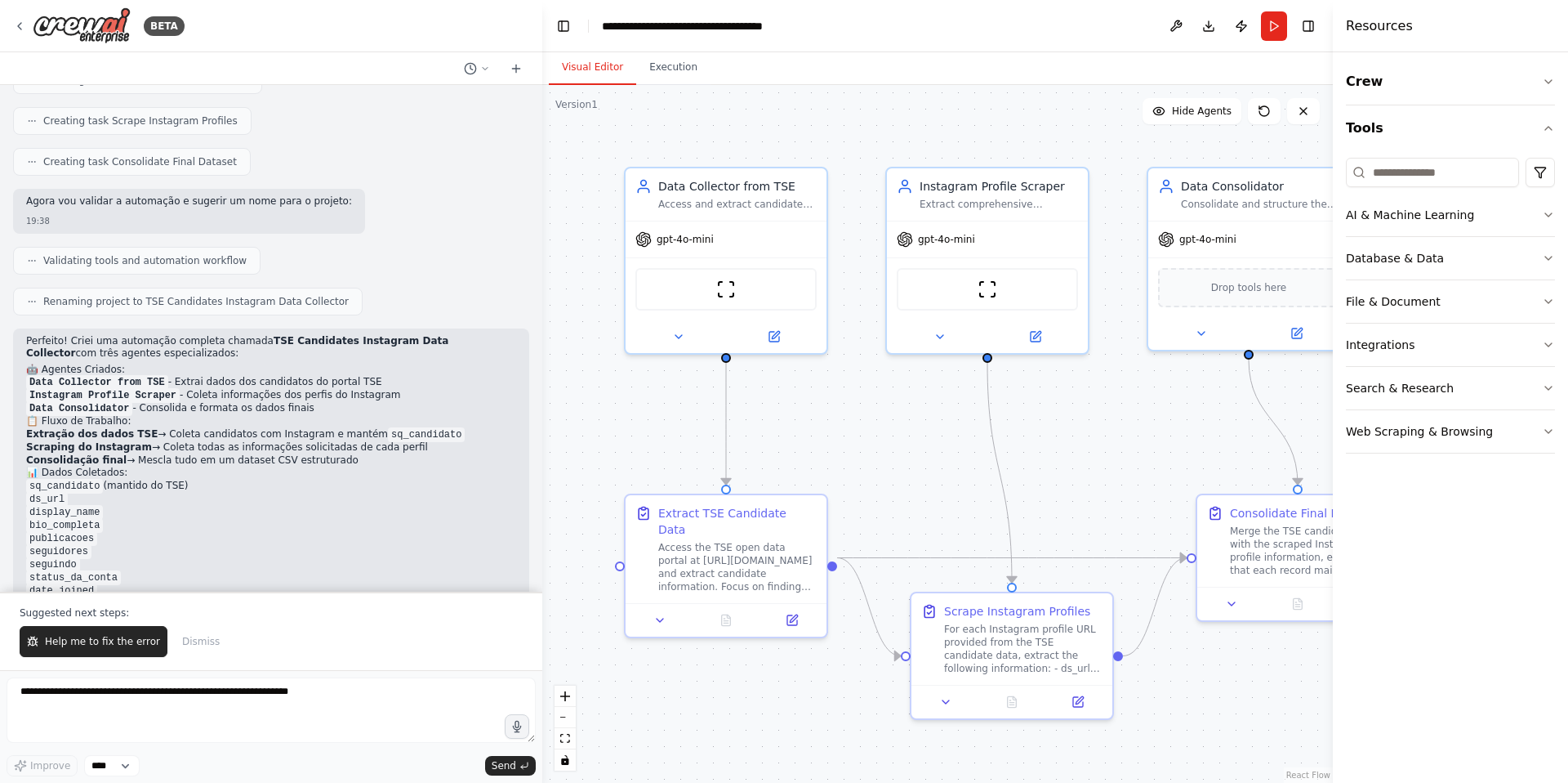
scroll to position [1291, 0]
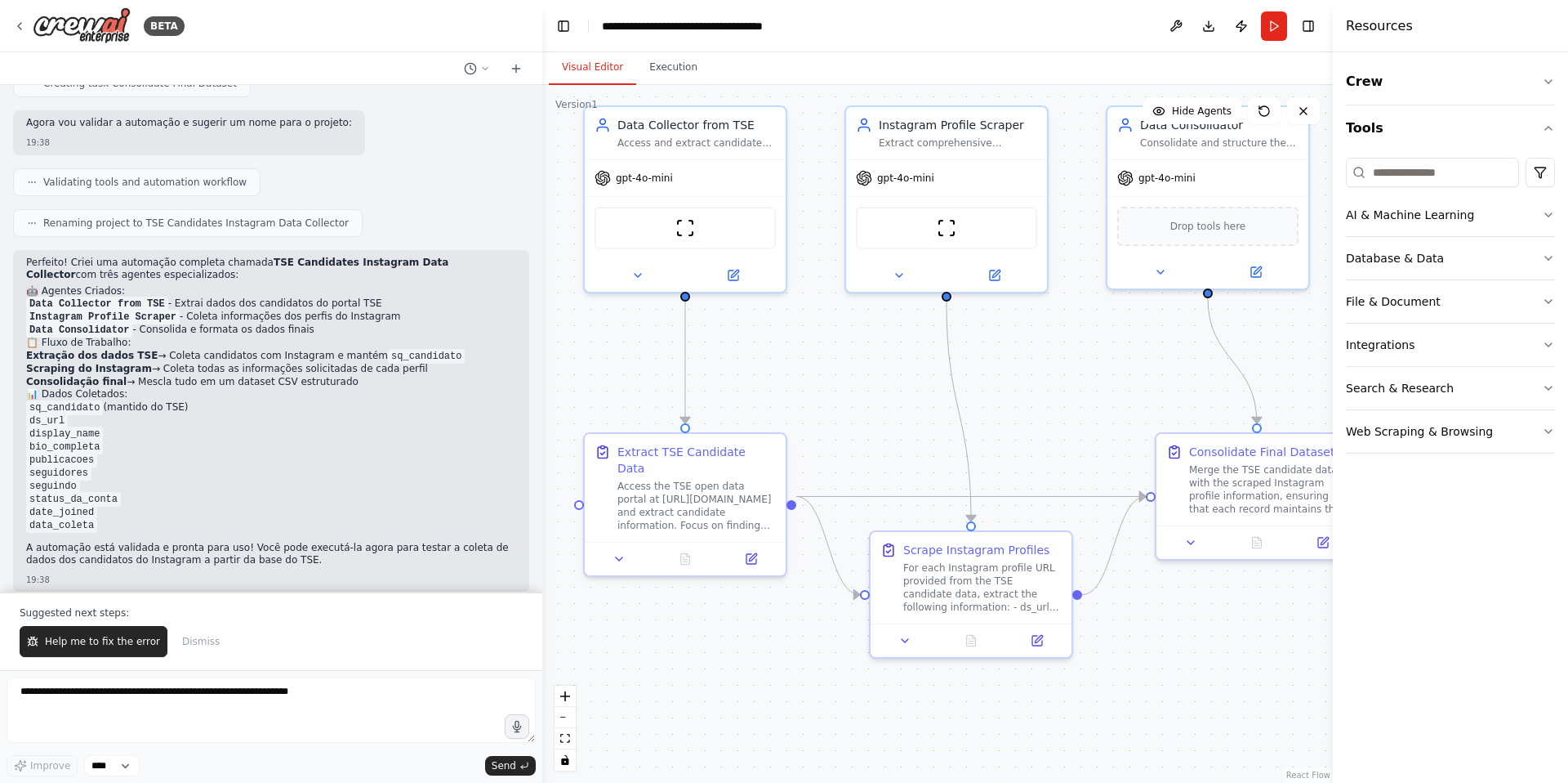
drag, startPoint x: 943, startPoint y: 441, endPoint x: 902, endPoint y: 379, distance: 74.3
click at [902, 379] on div ".deletable-edge-delete-btn { width: 20px; height: 20px; border: 0px solid #ffff…" at bounding box center [937, 433] width 790 height 697
click at [642, 167] on div "gpt-4o-mini" at bounding box center [633, 174] width 78 height 16
click at [984, 310] on div ".deletable-edge-delete-btn { width: 20px; height: 20px; border: 0px solid #ffff…" at bounding box center [937, 433] width 790 height 697
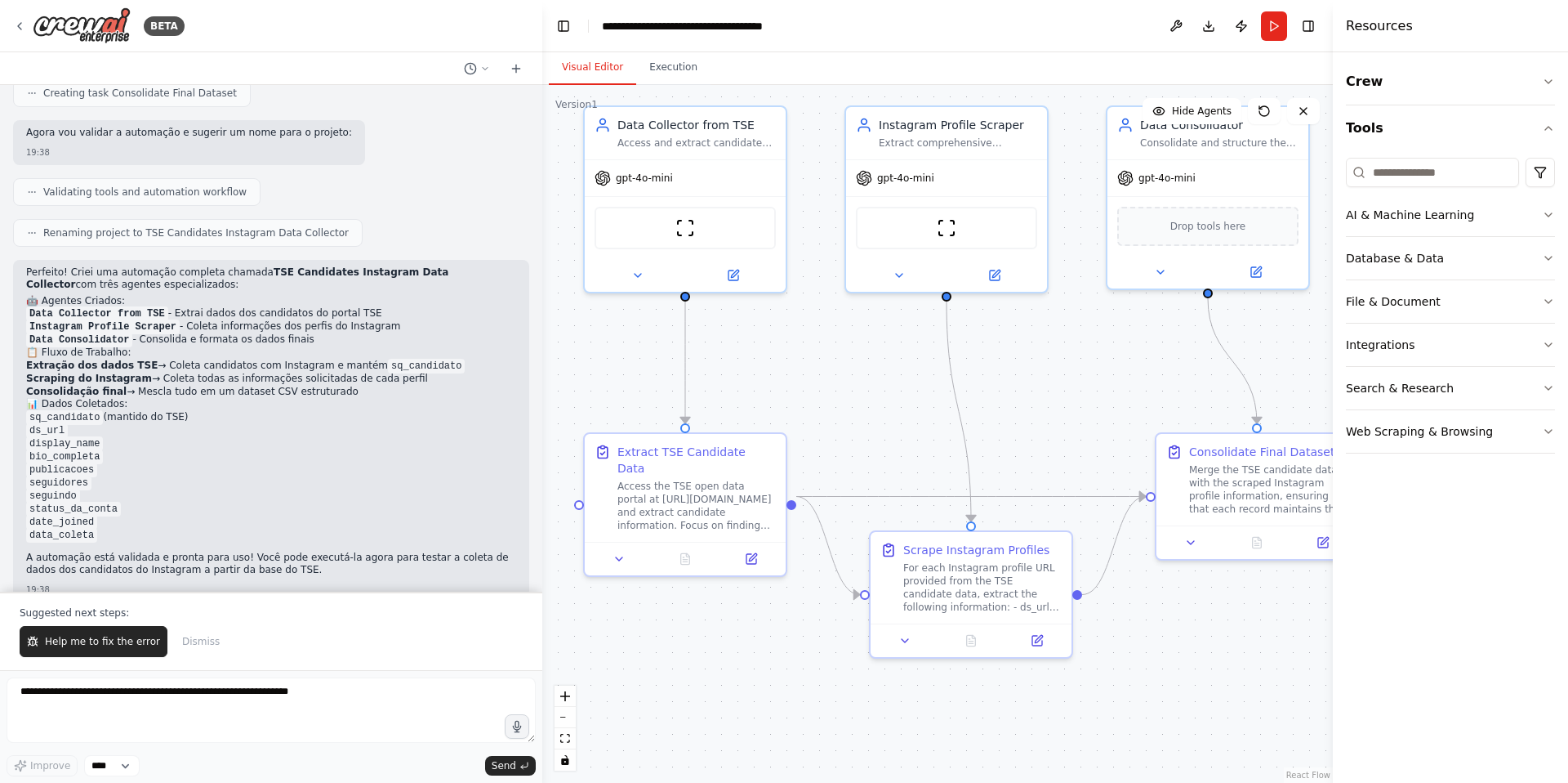
click at [1271, 19] on button "Run" at bounding box center [1273, 26] width 26 height 30
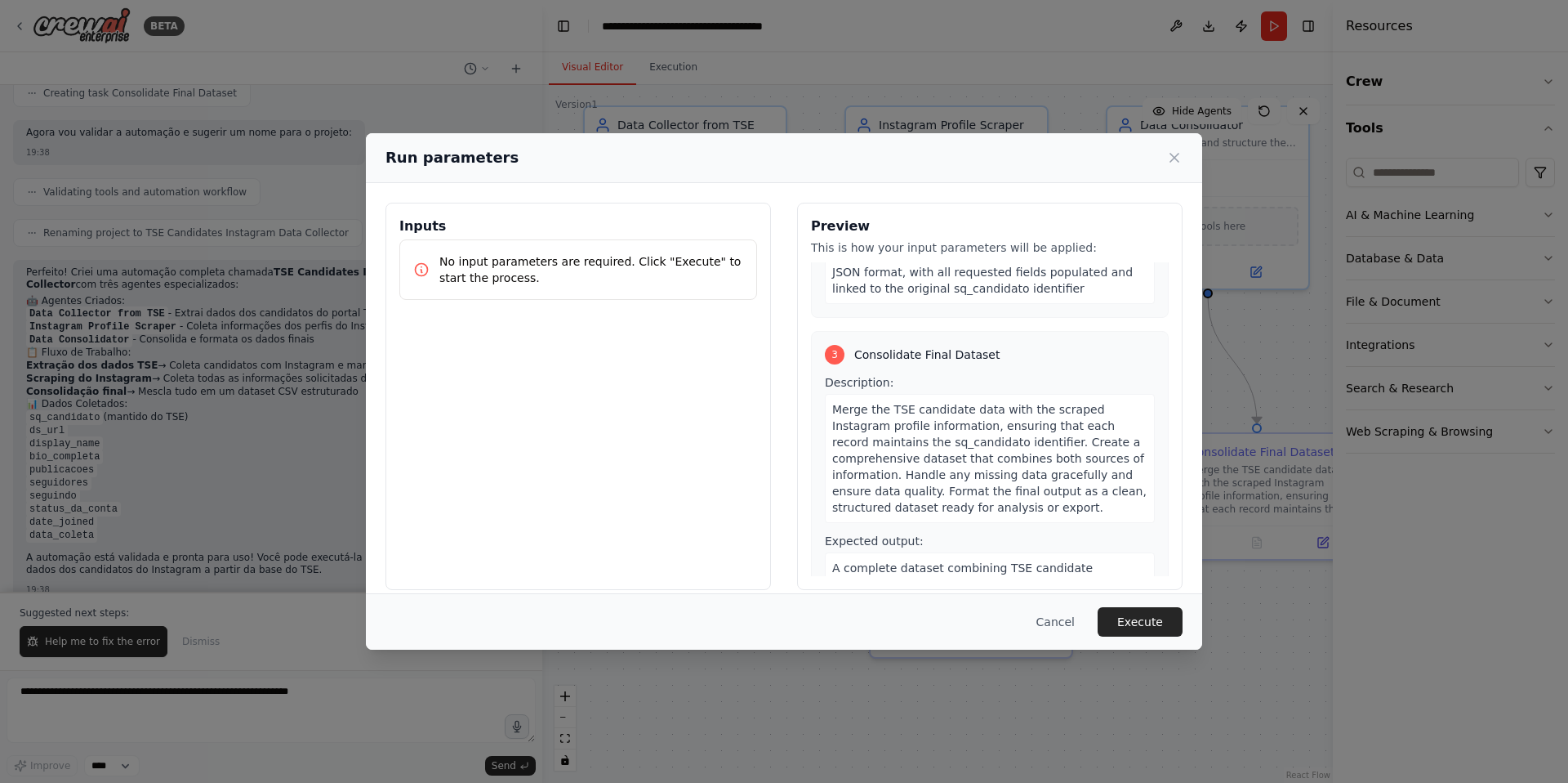
scroll to position [773, 0]
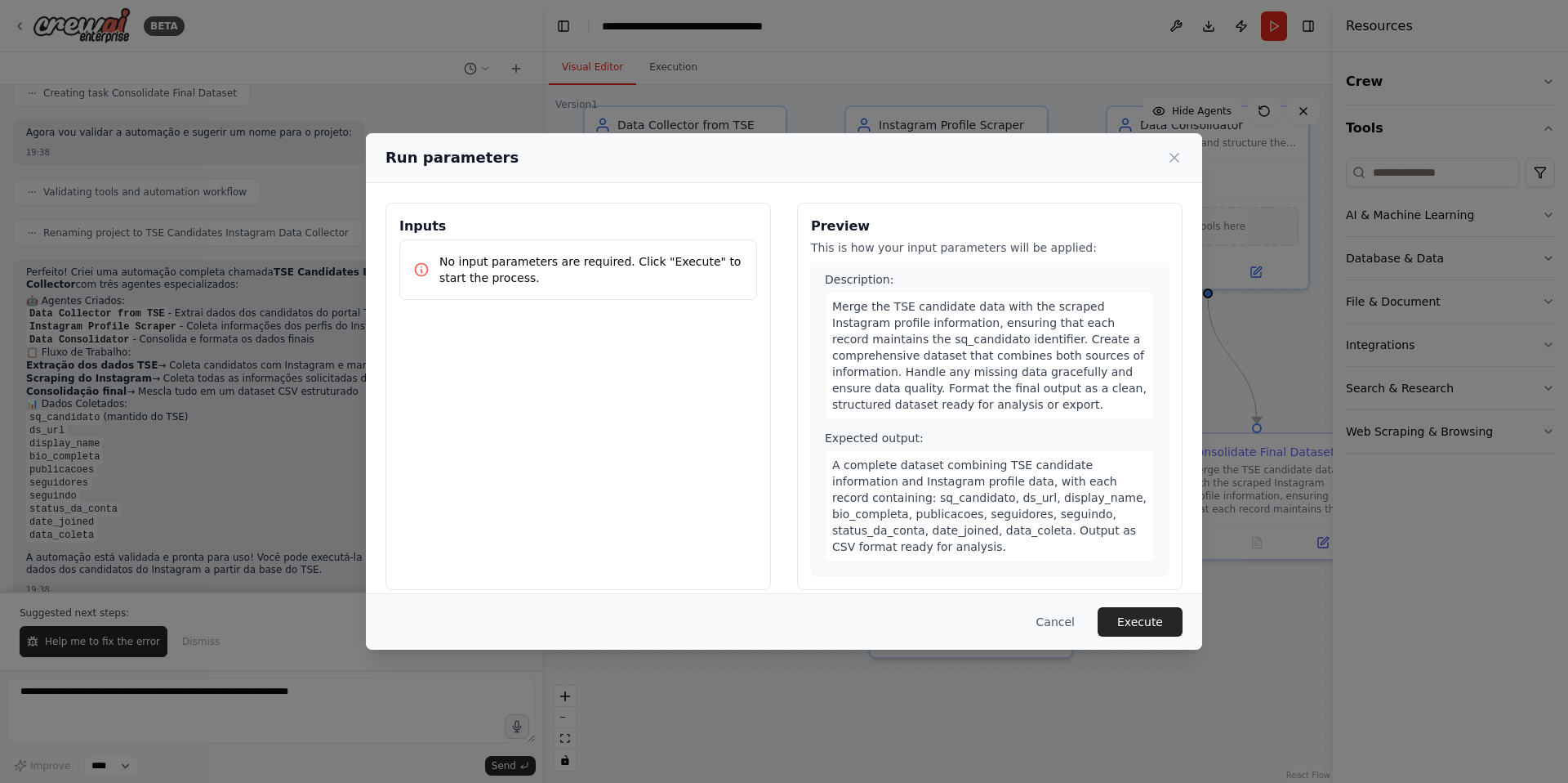
click at [1189, 158] on div "Run parameters" at bounding box center [784, 158] width 836 height 50
click at [1182, 161] on div "Run parameters" at bounding box center [784, 158] width 836 height 50
click at [1169, 160] on icon at bounding box center [1173, 157] width 16 height 16
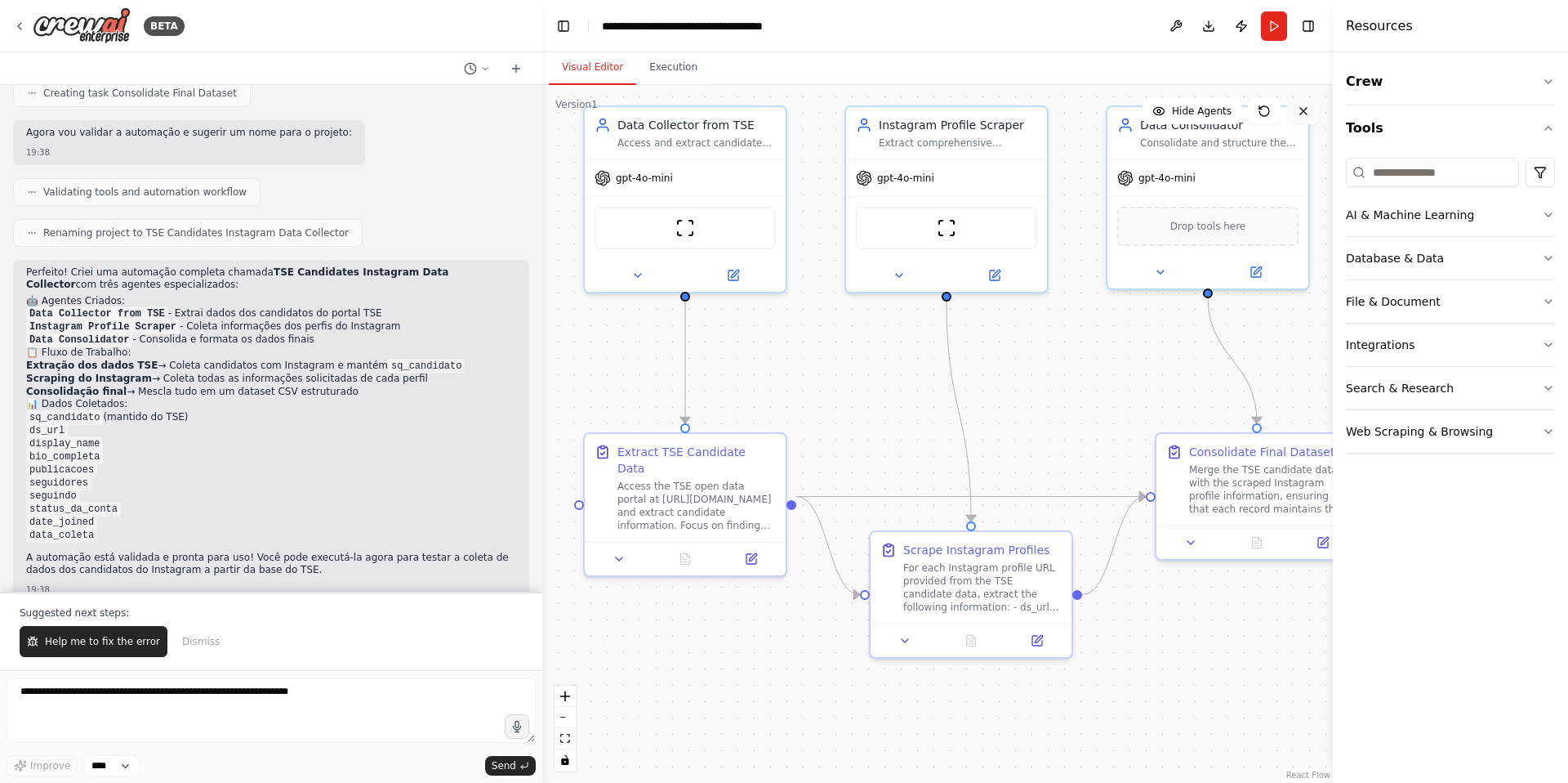
click at [1305, 117] on button at bounding box center [1303, 111] width 33 height 26
click at [1358, 24] on h4 "Resources" at bounding box center [1379, 26] width 67 height 19
click at [1318, 28] on button "Toggle Right Sidebar" at bounding box center [1308, 26] width 23 height 23
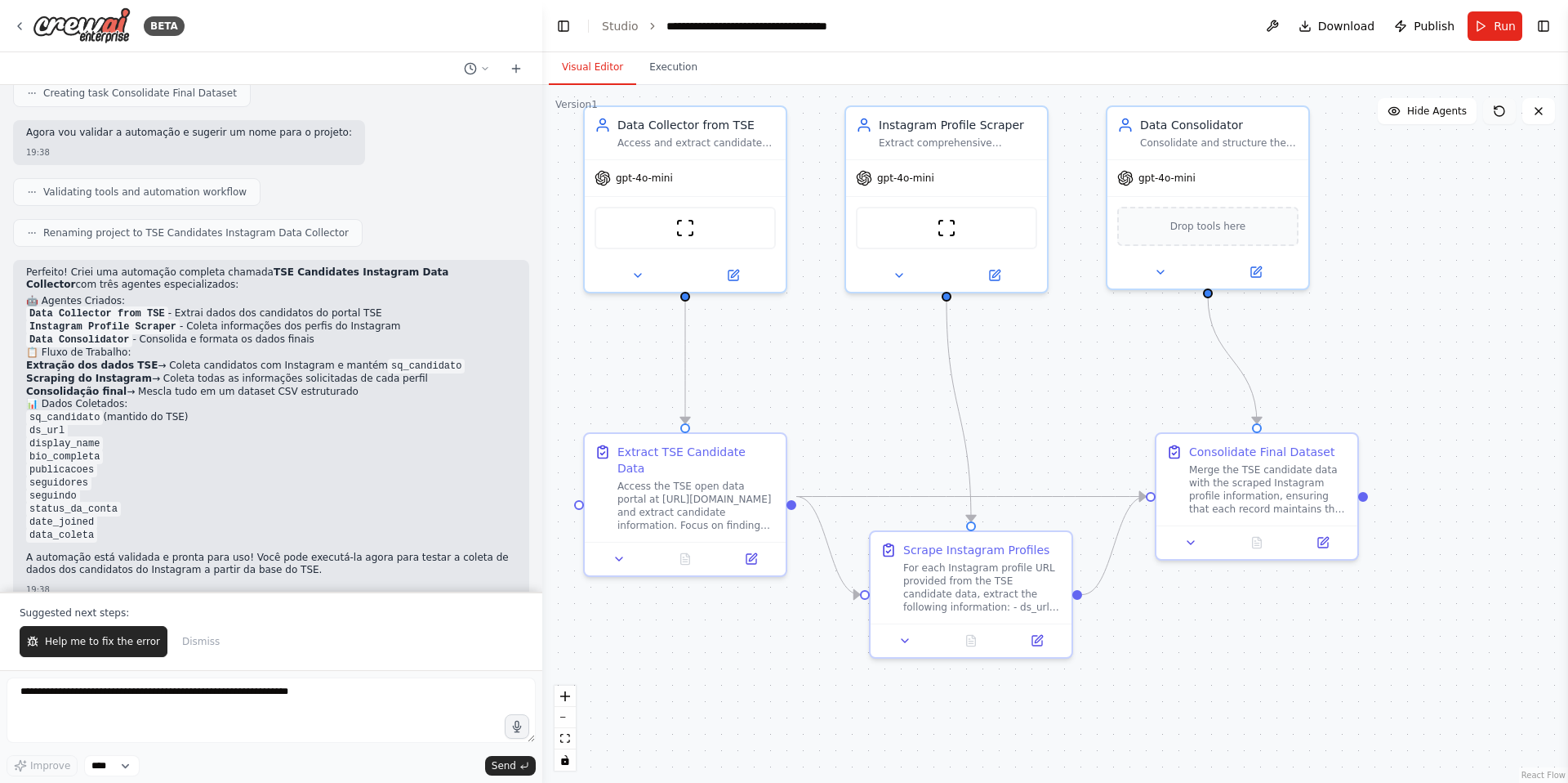
click at [1499, 112] on icon at bounding box center [1500, 112] width 13 height 13
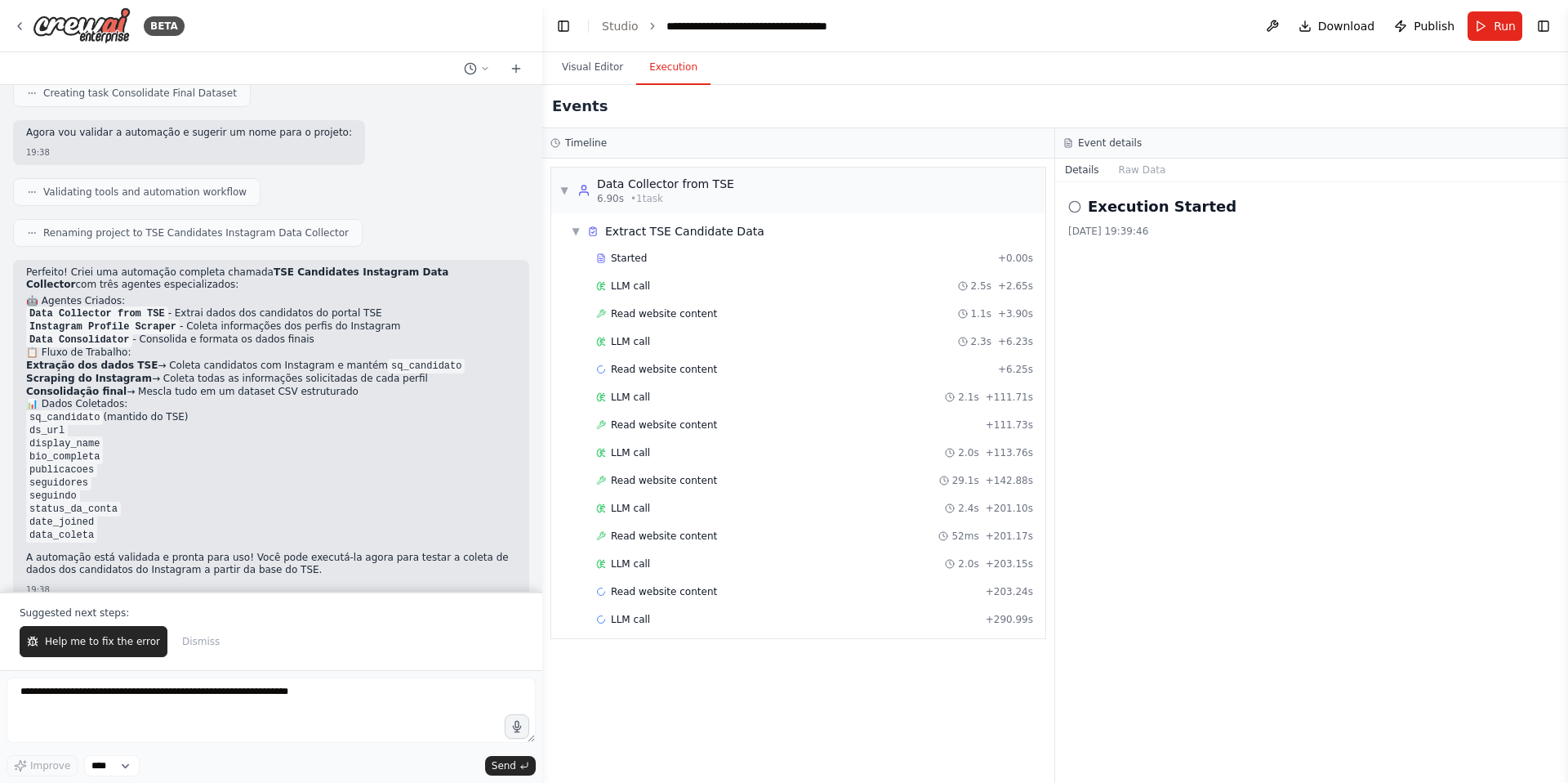
click at [652, 67] on button "Execution" at bounding box center [673, 68] width 74 height 35
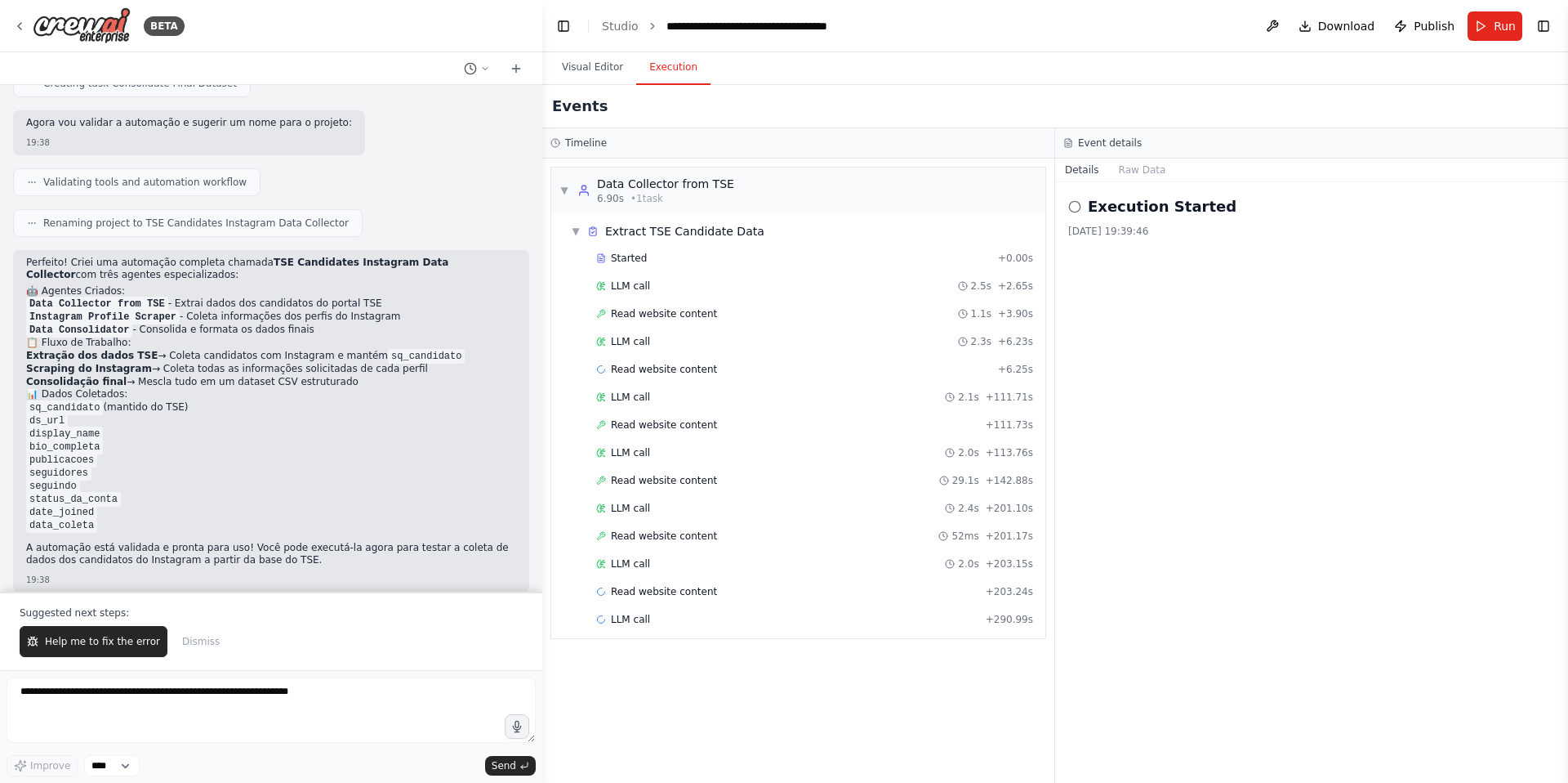
click at [334, 667] on div "Suggested next steps: Help me to fix the error Dismiss" at bounding box center [270, 630] width 542 height 78
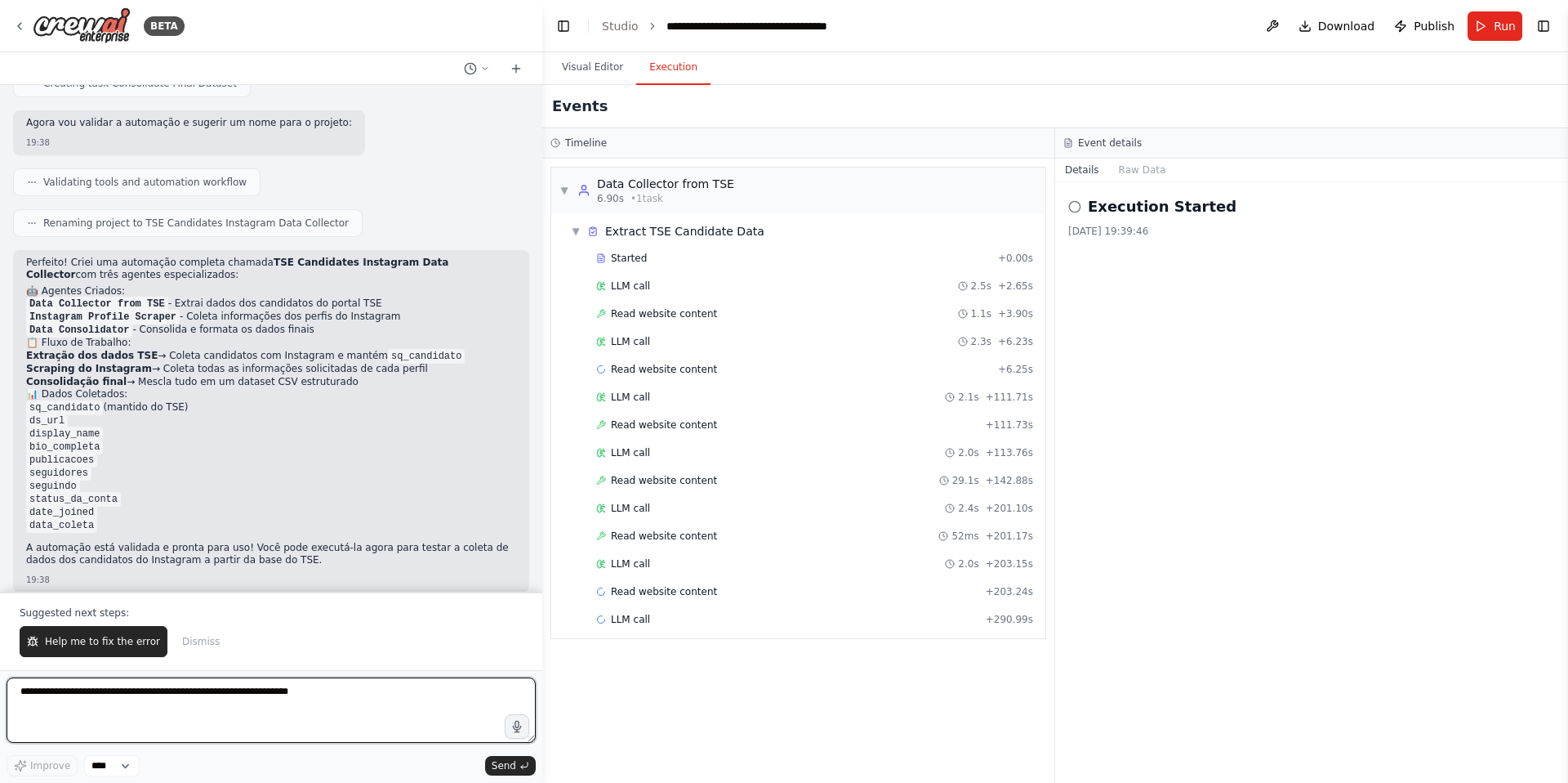
click at [333, 694] on textarea at bounding box center [271, 710] width 529 height 65
type textarea "**********"
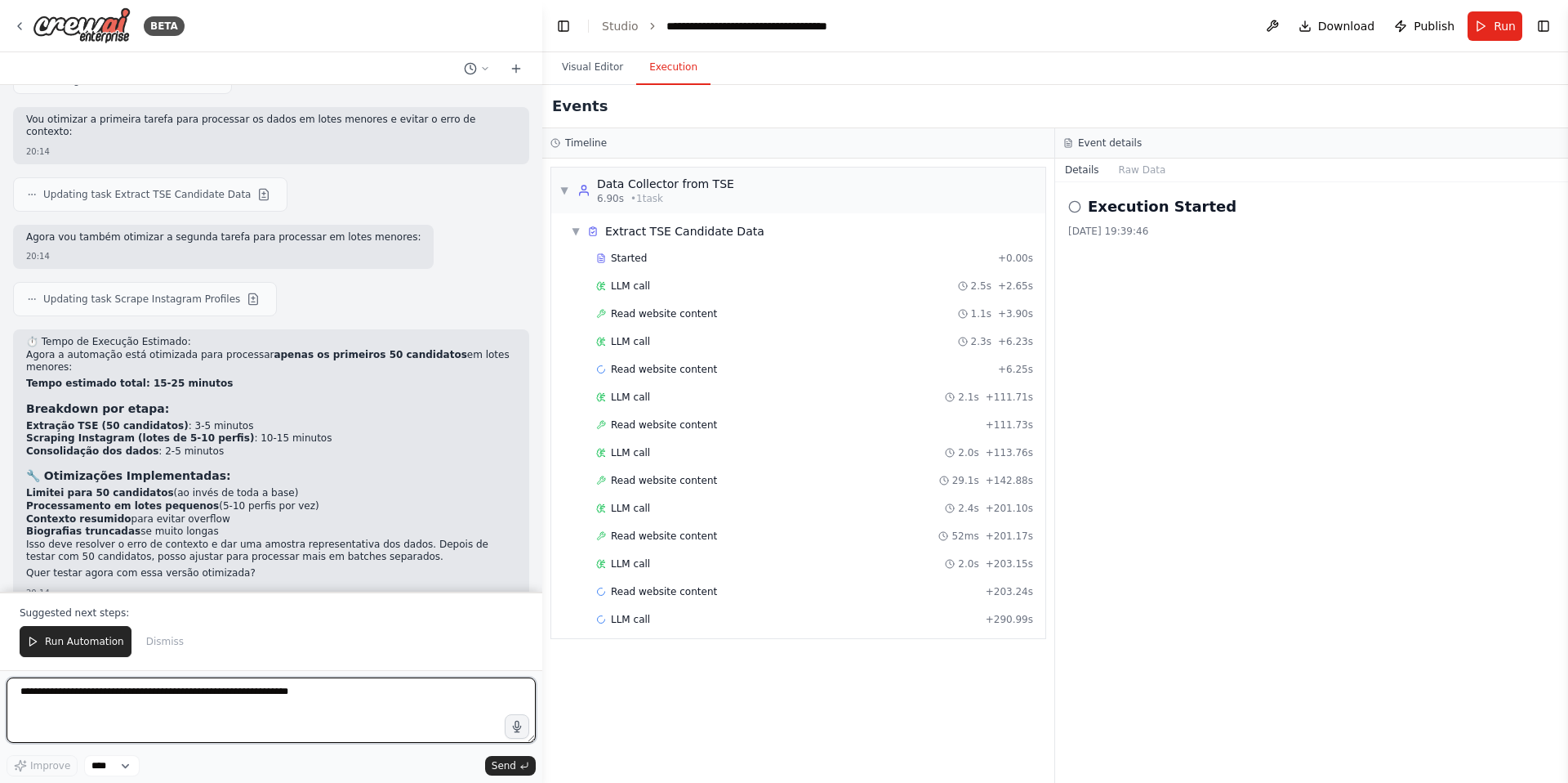
scroll to position [2019, 0]
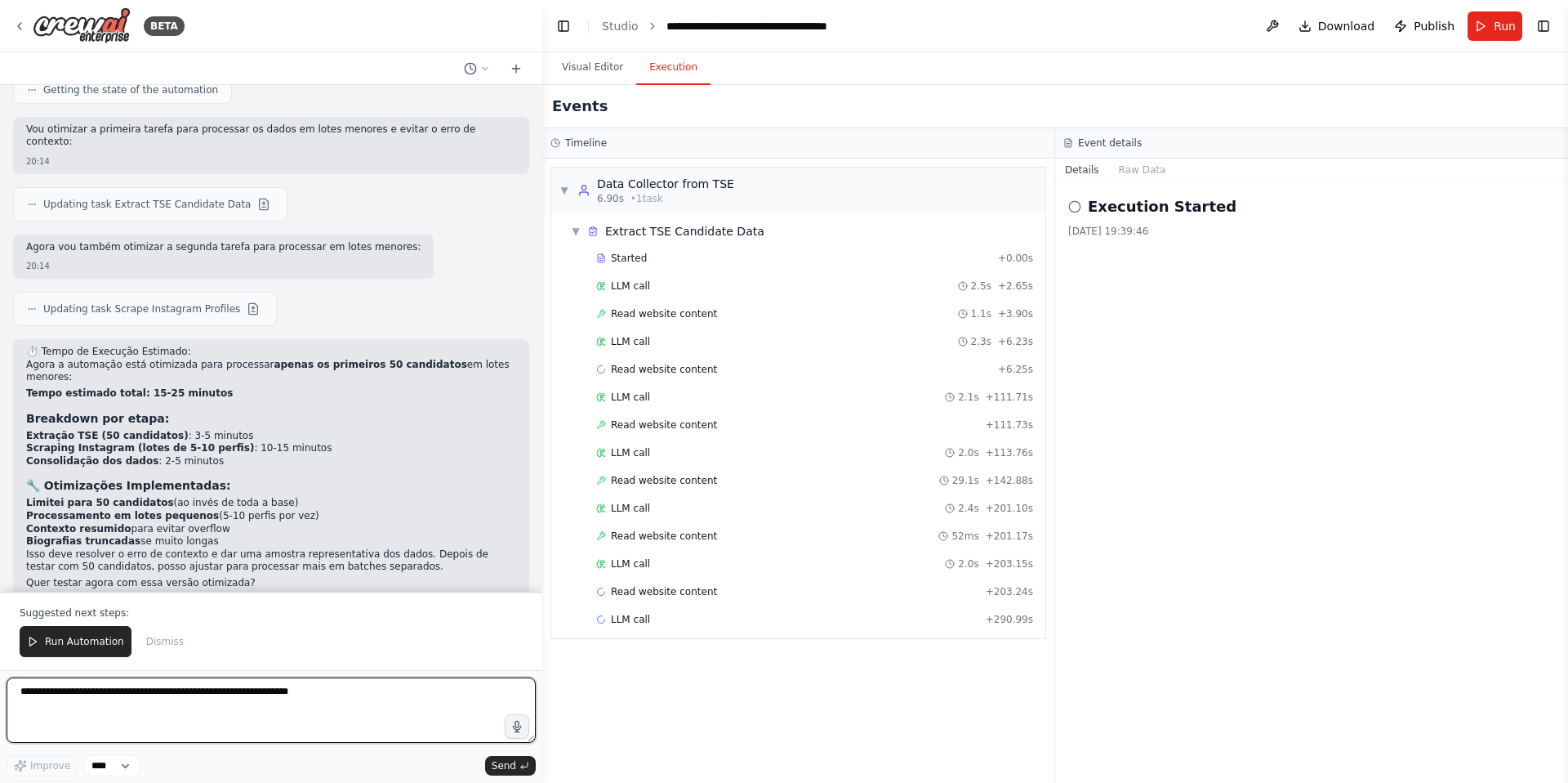
click at [252, 702] on textarea at bounding box center [271, 710] width 529 height 65
type textarea "**********"
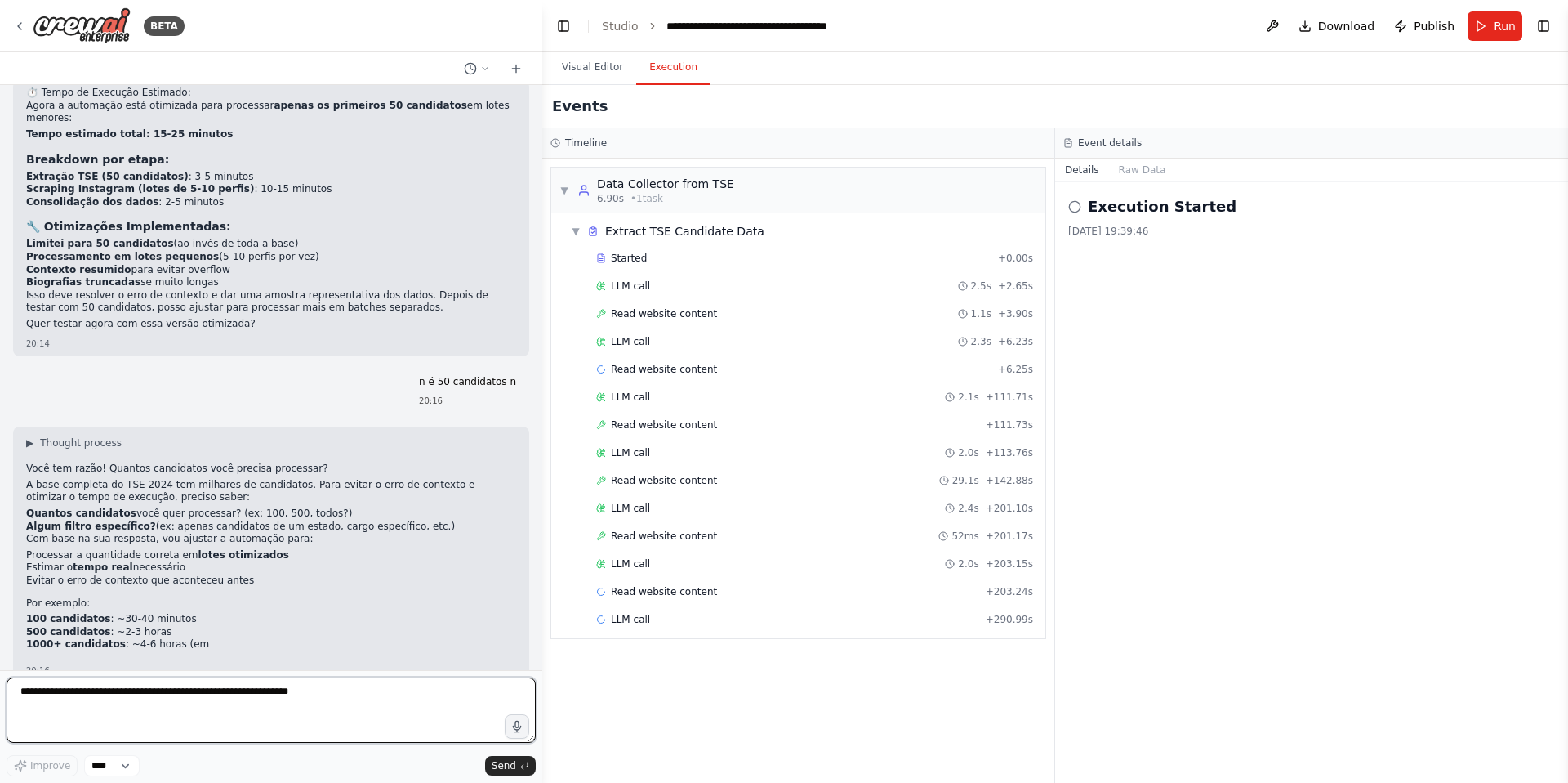
scroll to position [2293, 0]
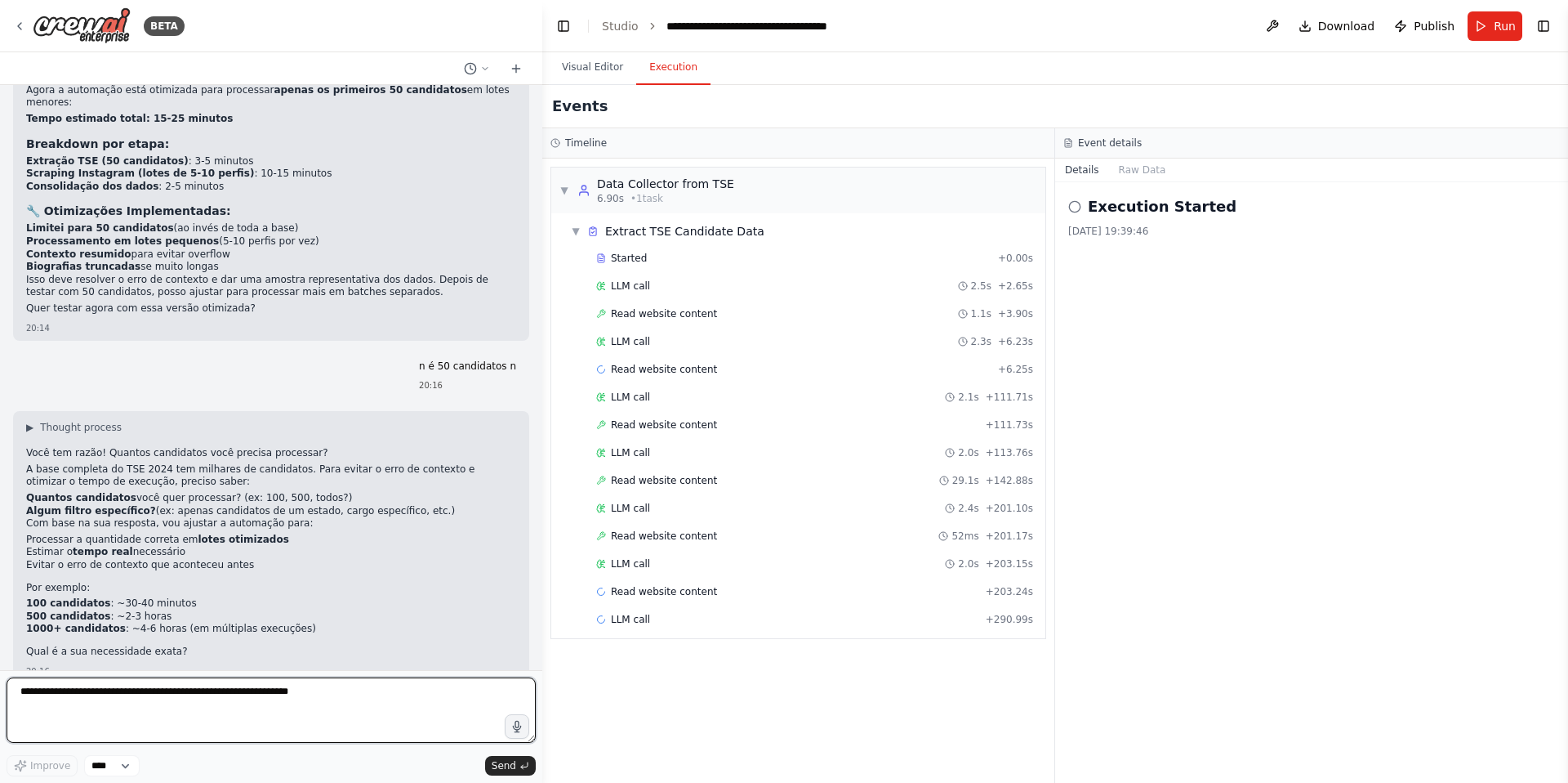
click at [316, 718] on textarea at bounding box center [271, 710] width 529 height 65
type textarea "**********"
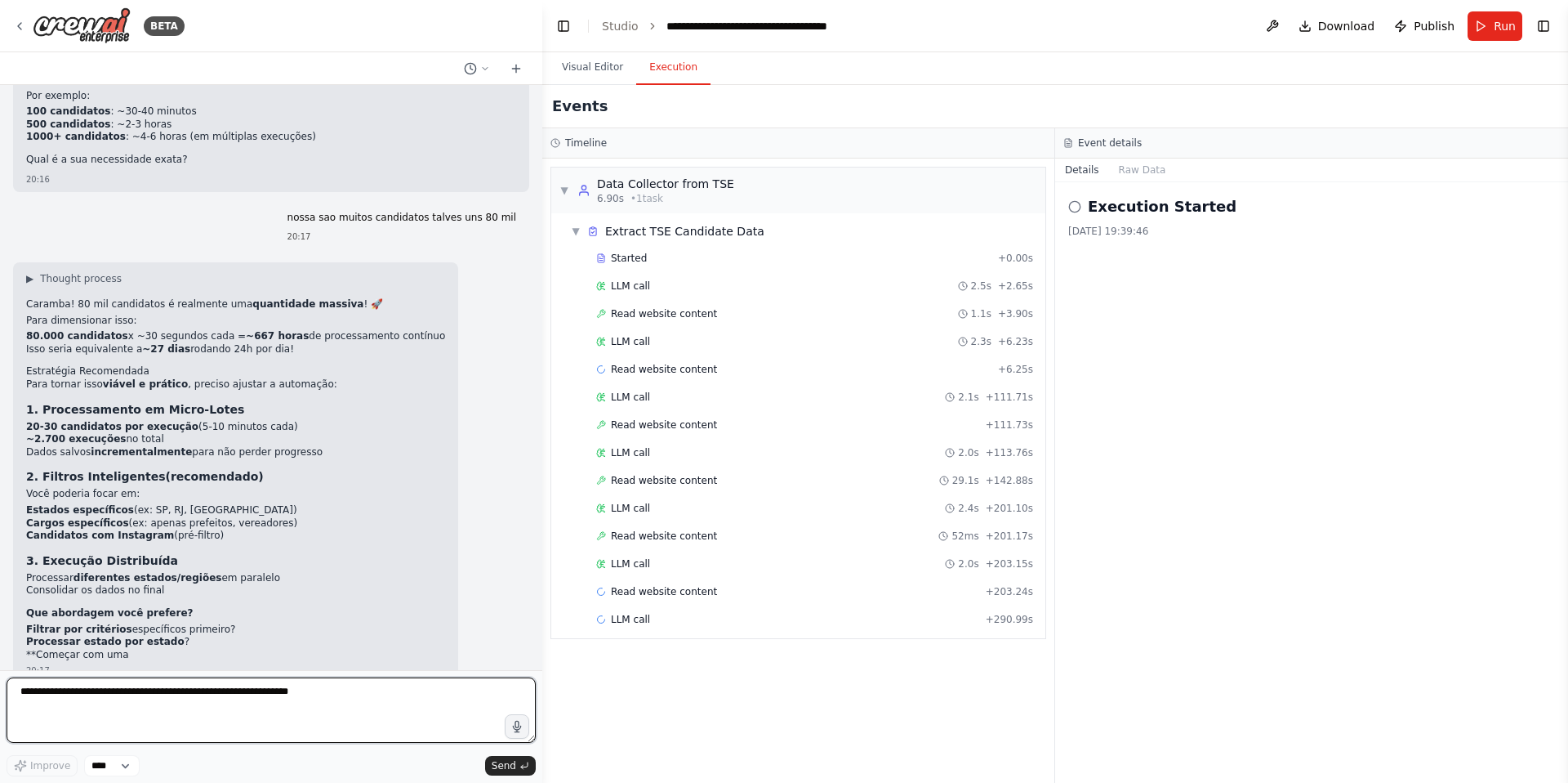
scroll to position [2802, 0]
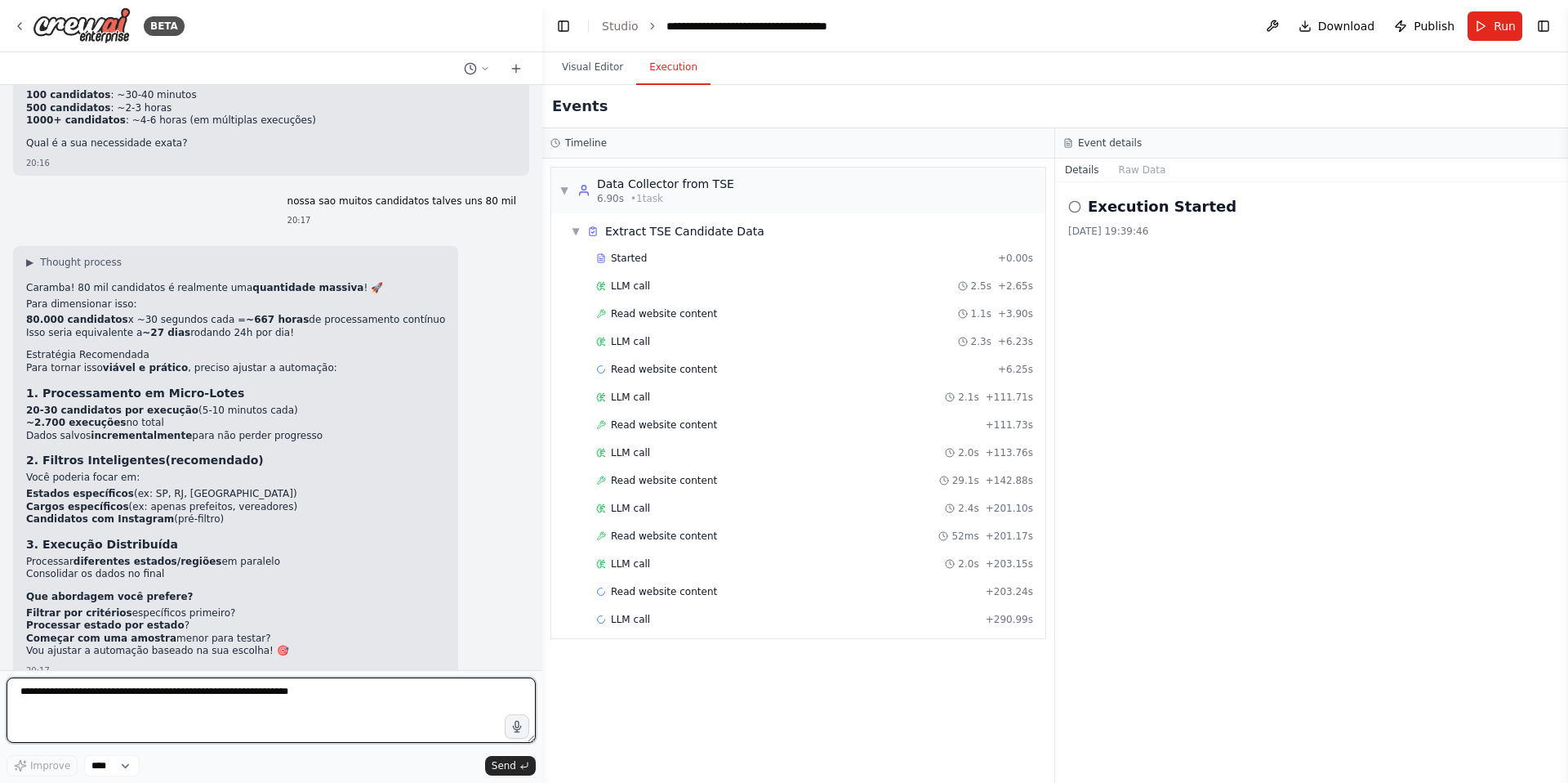
click at [308, 719] on textarea at bounding box center [271, 710] width 529 height 65
click at [344, 717] on textarea at bounding box center [271, 710] width 529 height 65
type textarea "**********"
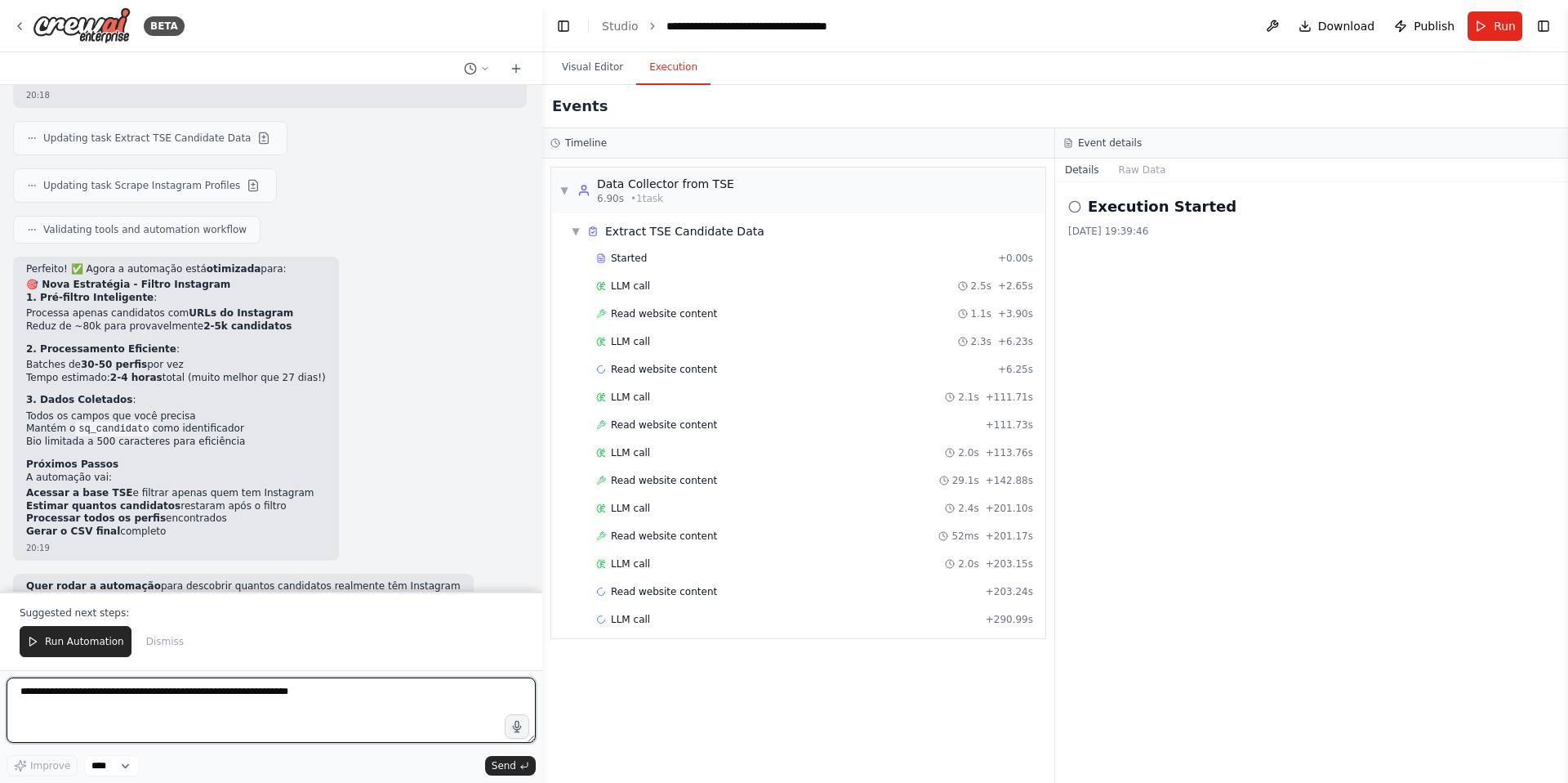
scroll to position [3675, 0]
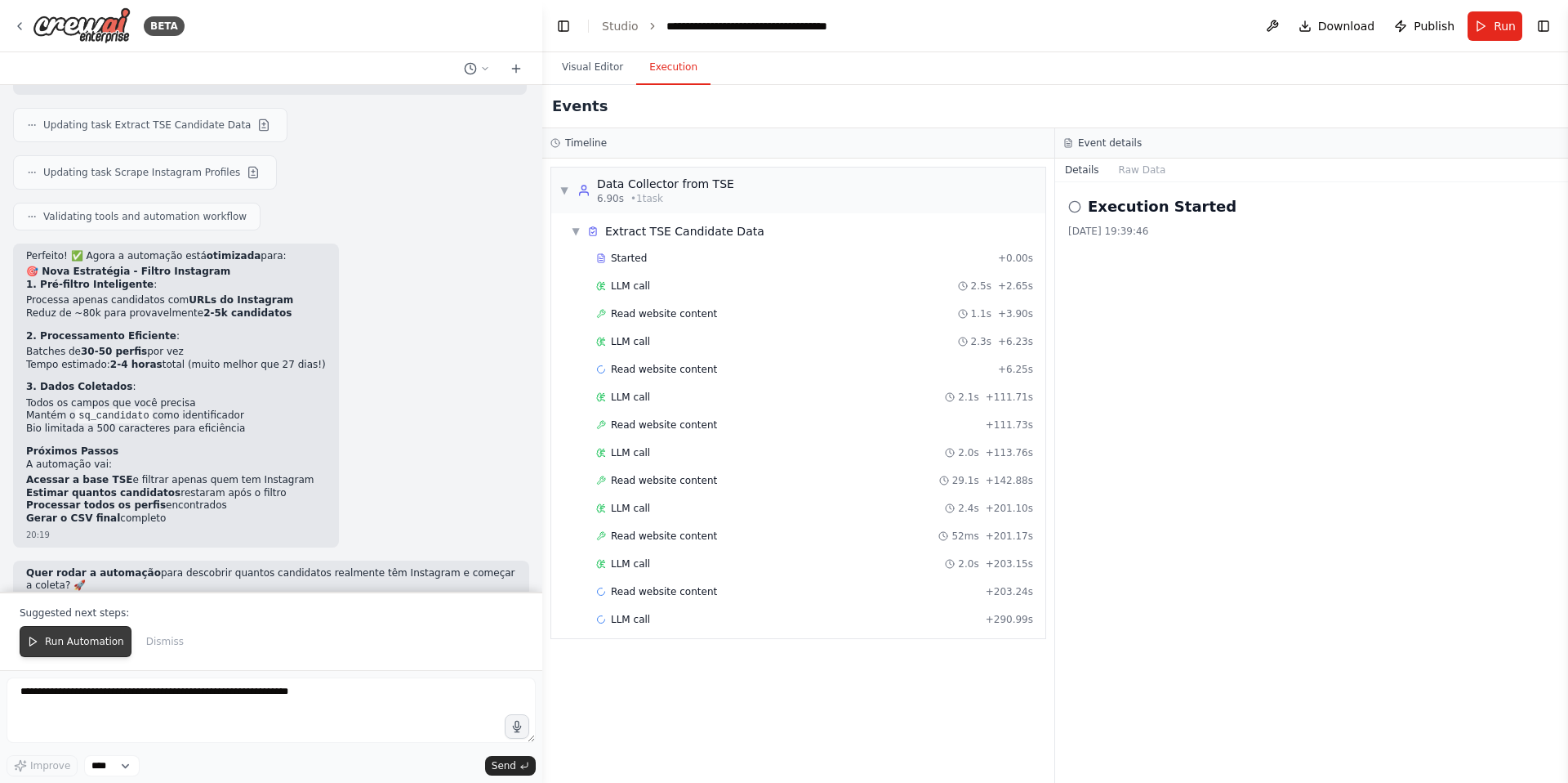
click at [77, 644] on span "Run Automation" at bounding box center [85, 641] width 79 height 13
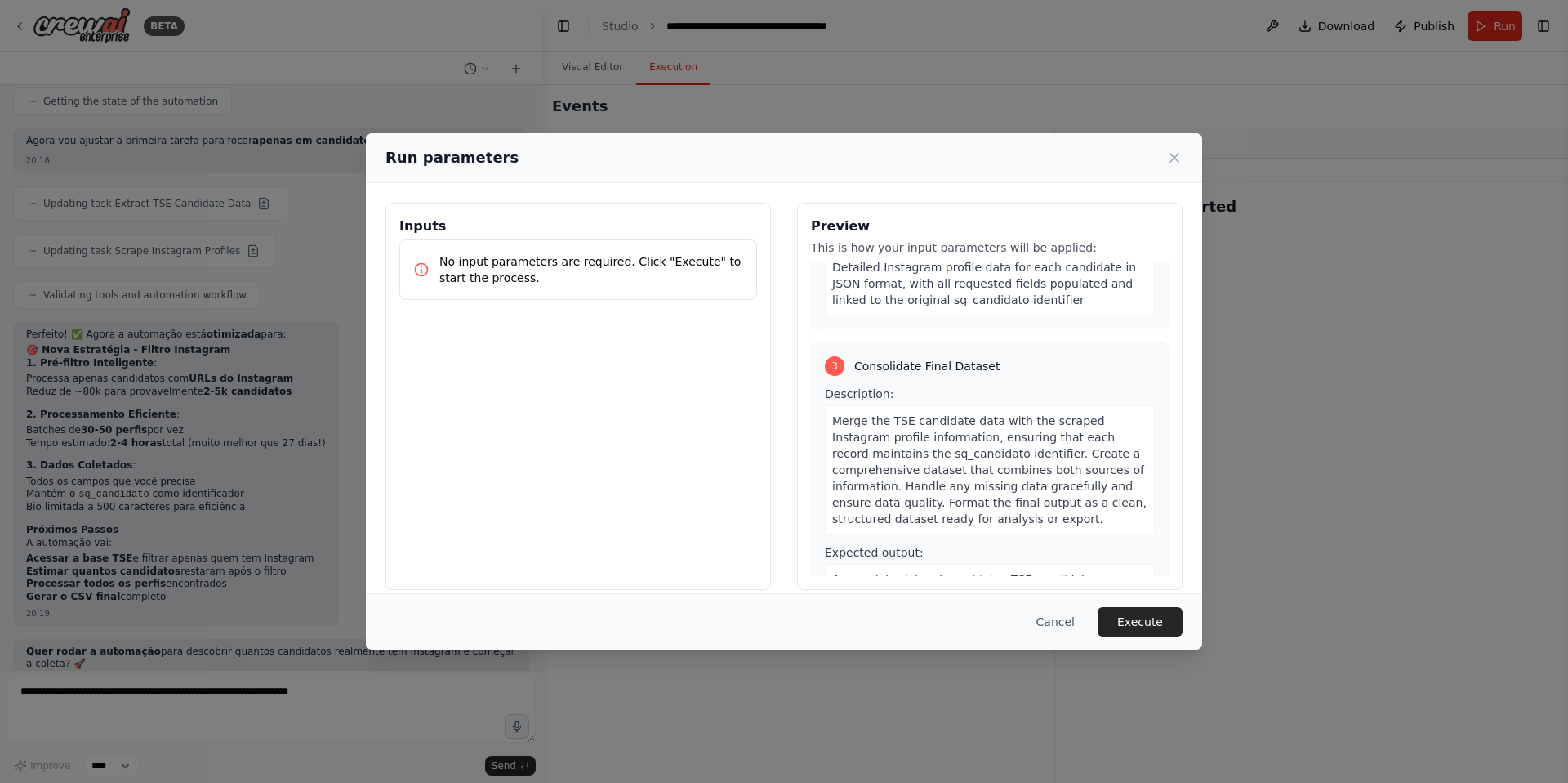
scroll to position [903, 0]
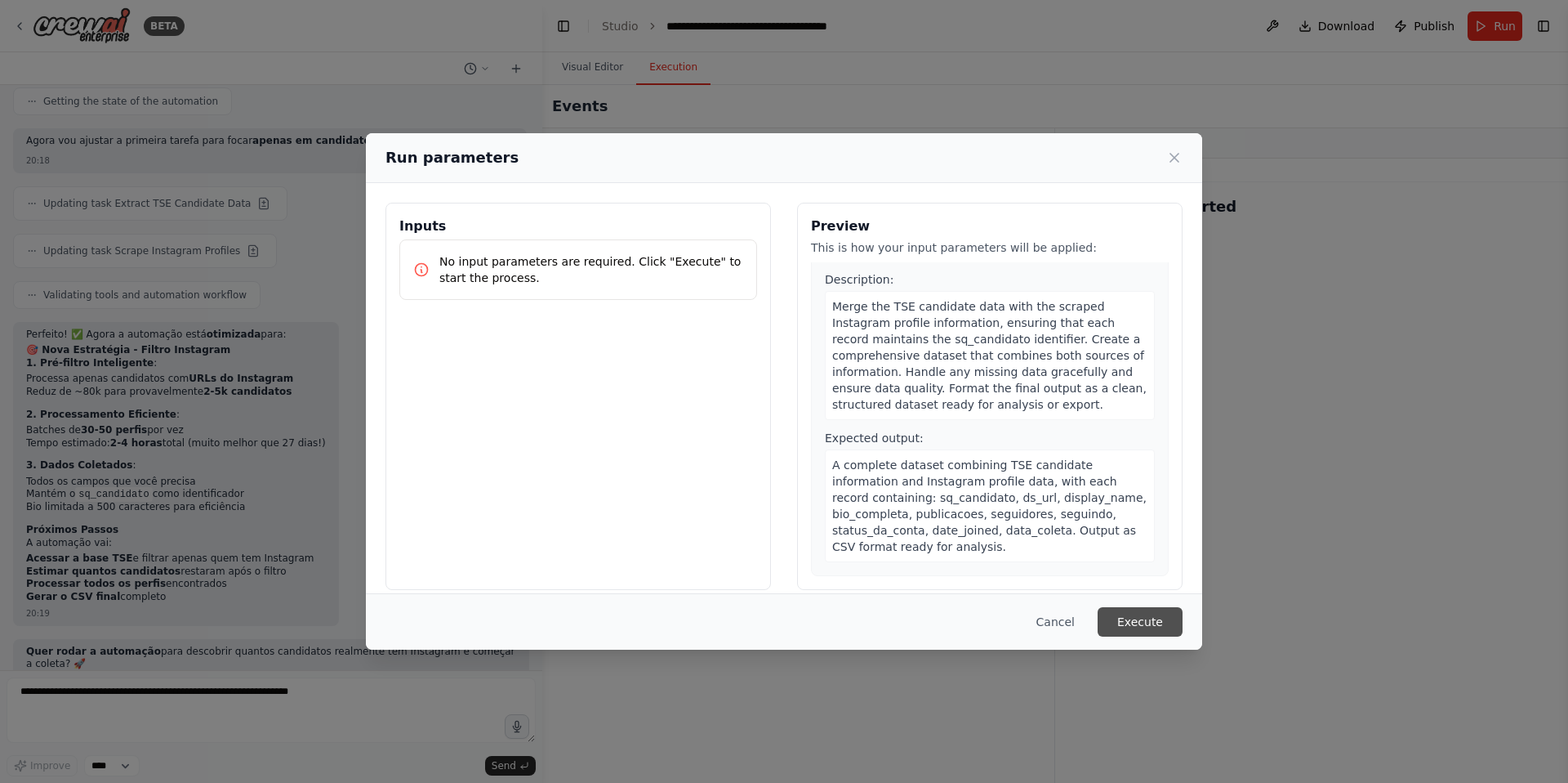
click at [1161, 630] on button "Execute" at bounding box center [1140, 621] width 85 height 30
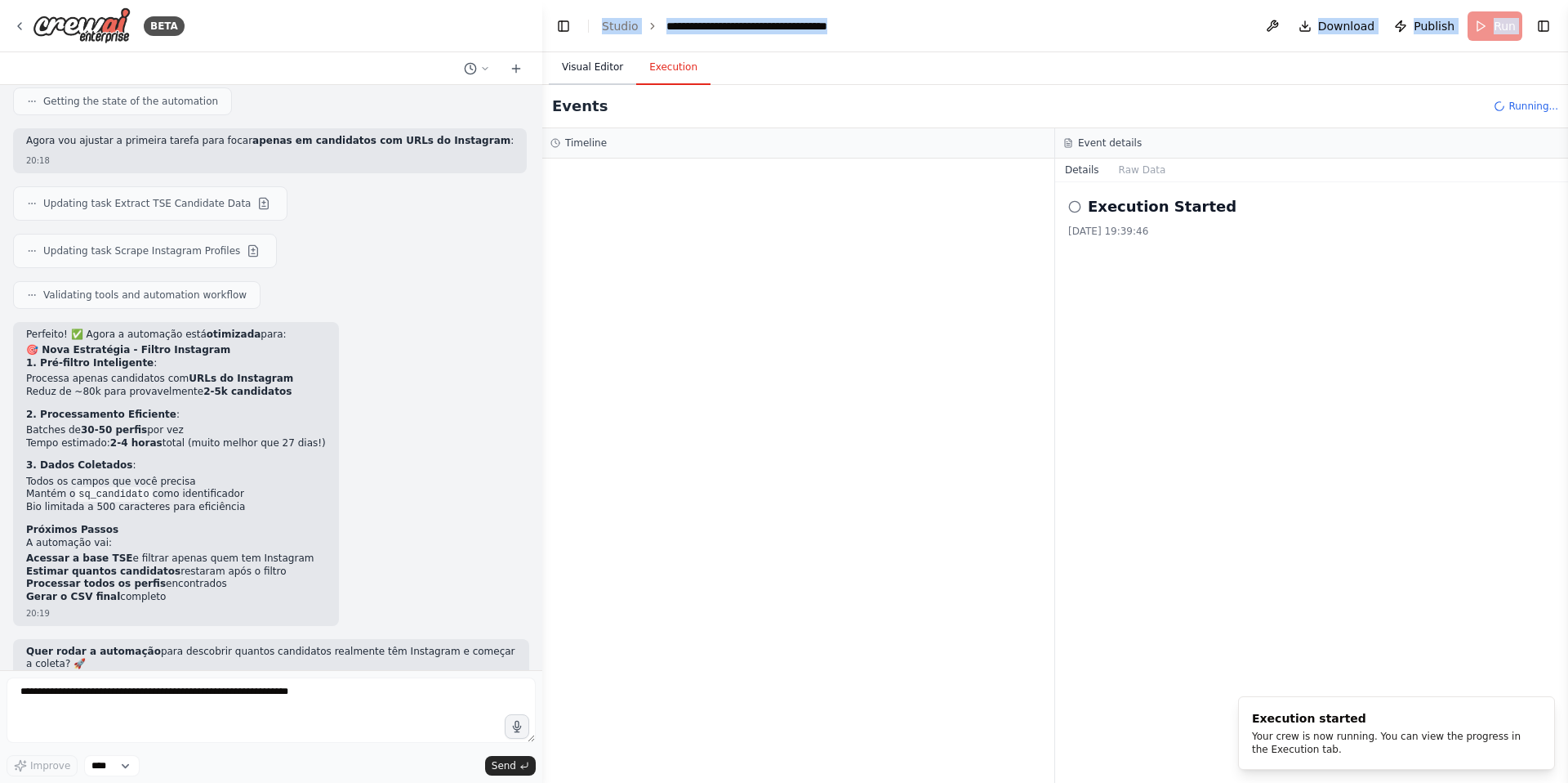
click at [577, 50] on main "**********" at bounding box center [1055, 391] width 1026 height 783
click at [583, 65] on button "Visual Editor" at bounding box center [592, 68] width 88 height 35
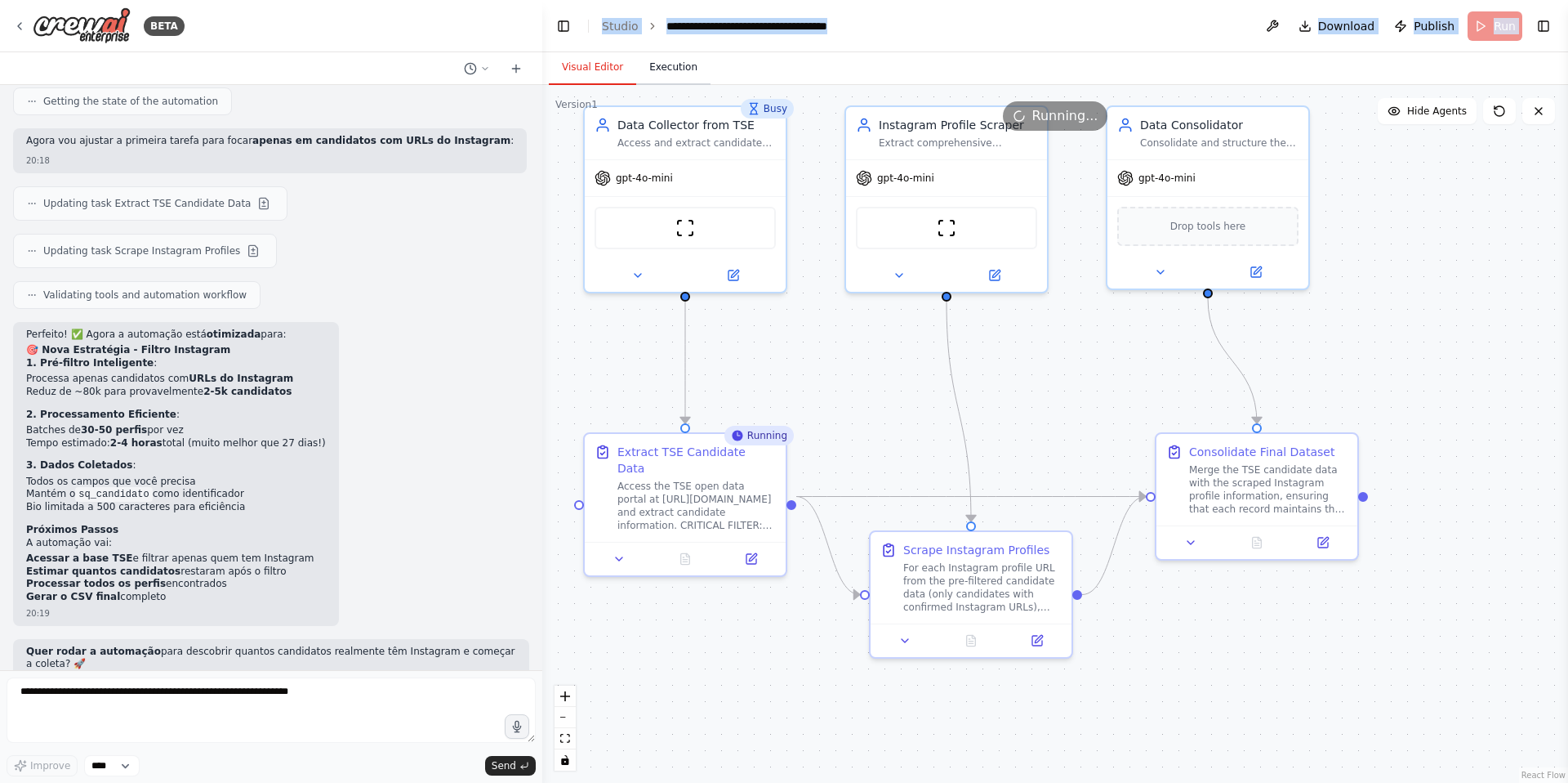
click at [693, 71] on button "Execution" at bounding box center [673, 68] width 74 height 35
click at [584, 70] on button "Visual Editor" at bounding box center [592, 68] width 88 height 35
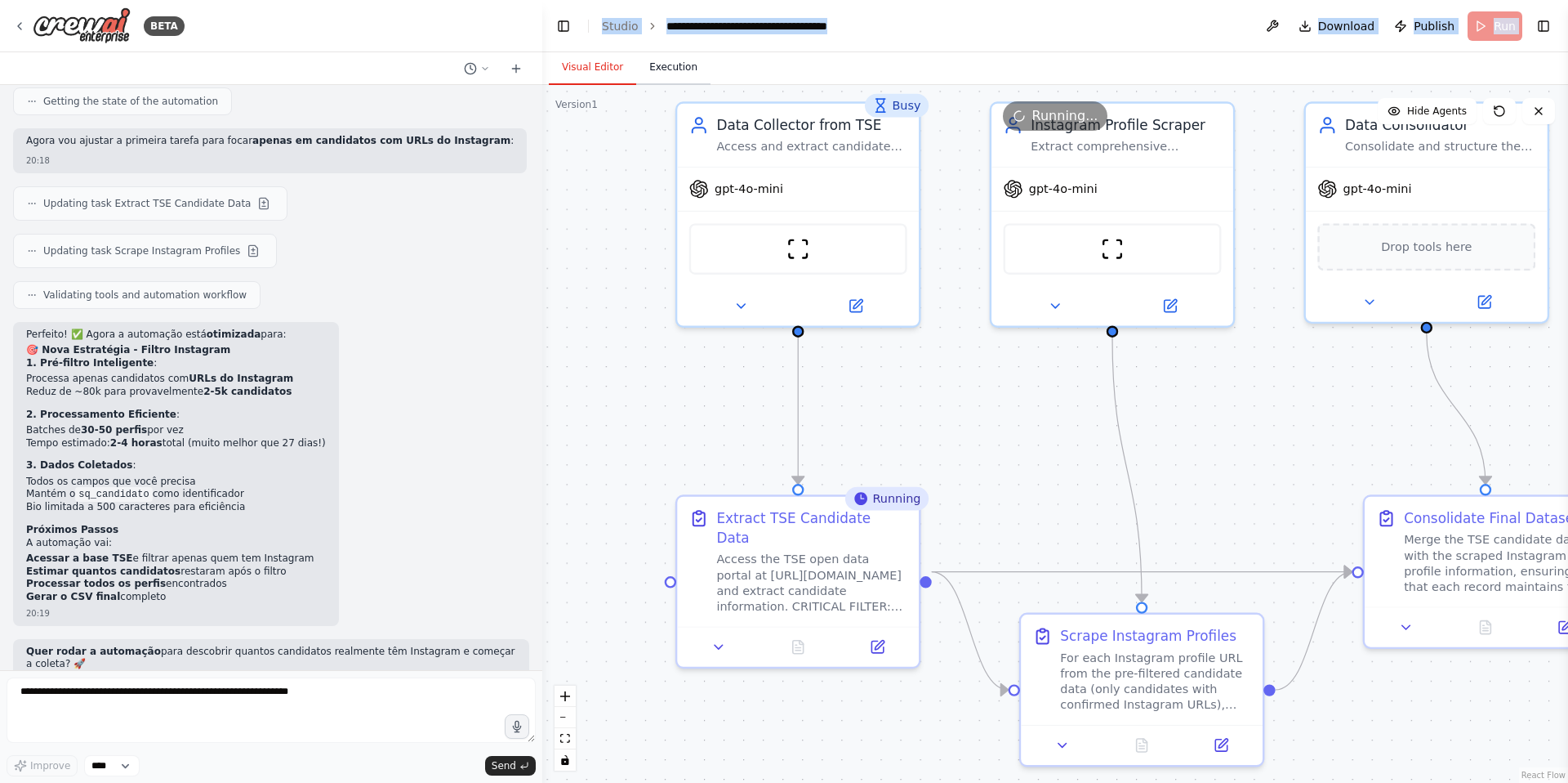
click at [673, 77] on button "Execution" at bounding box center [673, 68] width 74 height 35
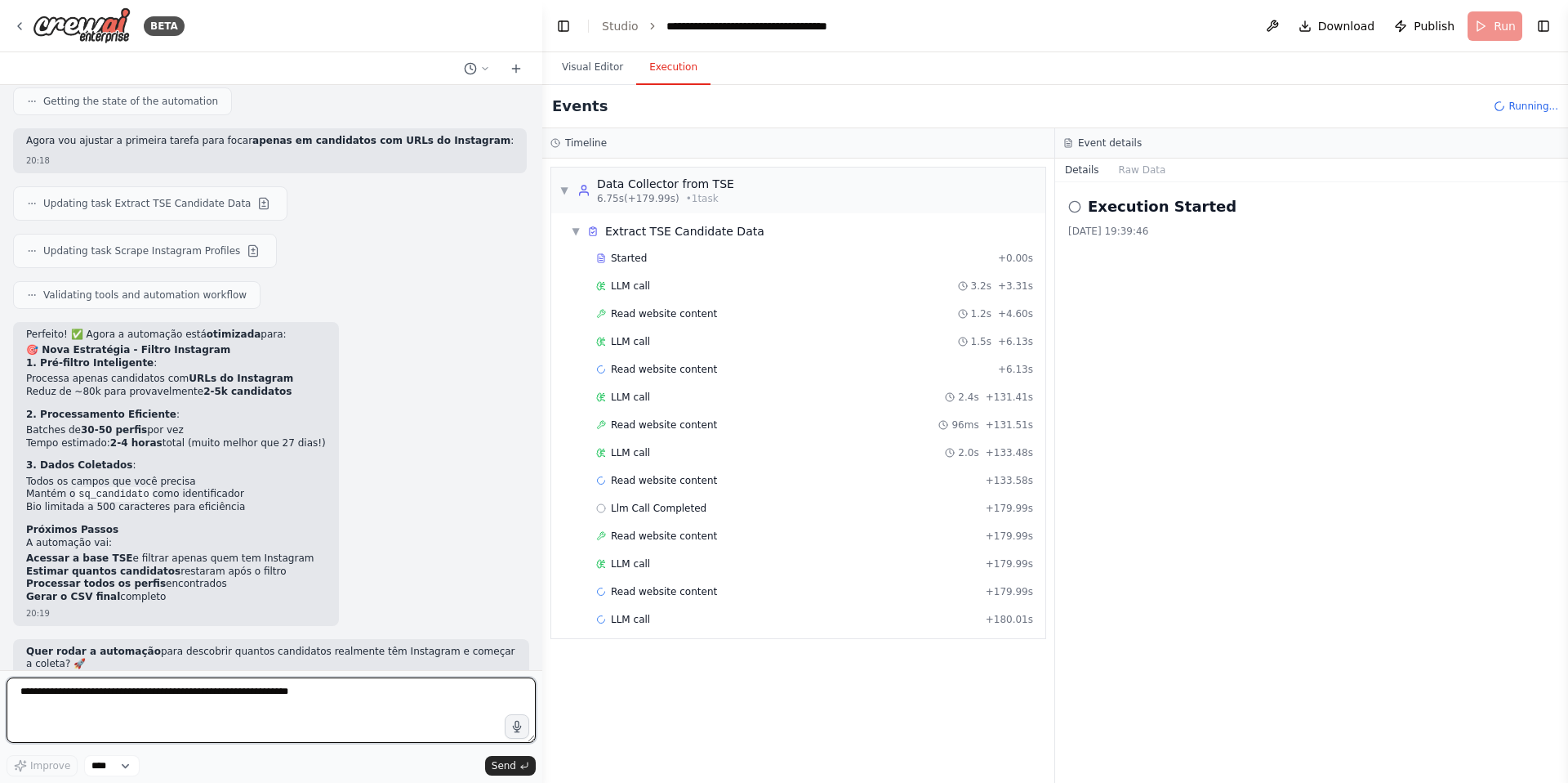
click at [218, 726] on textarea at bounding box center [271, 710] width 529 height 65
type textarea "**********"
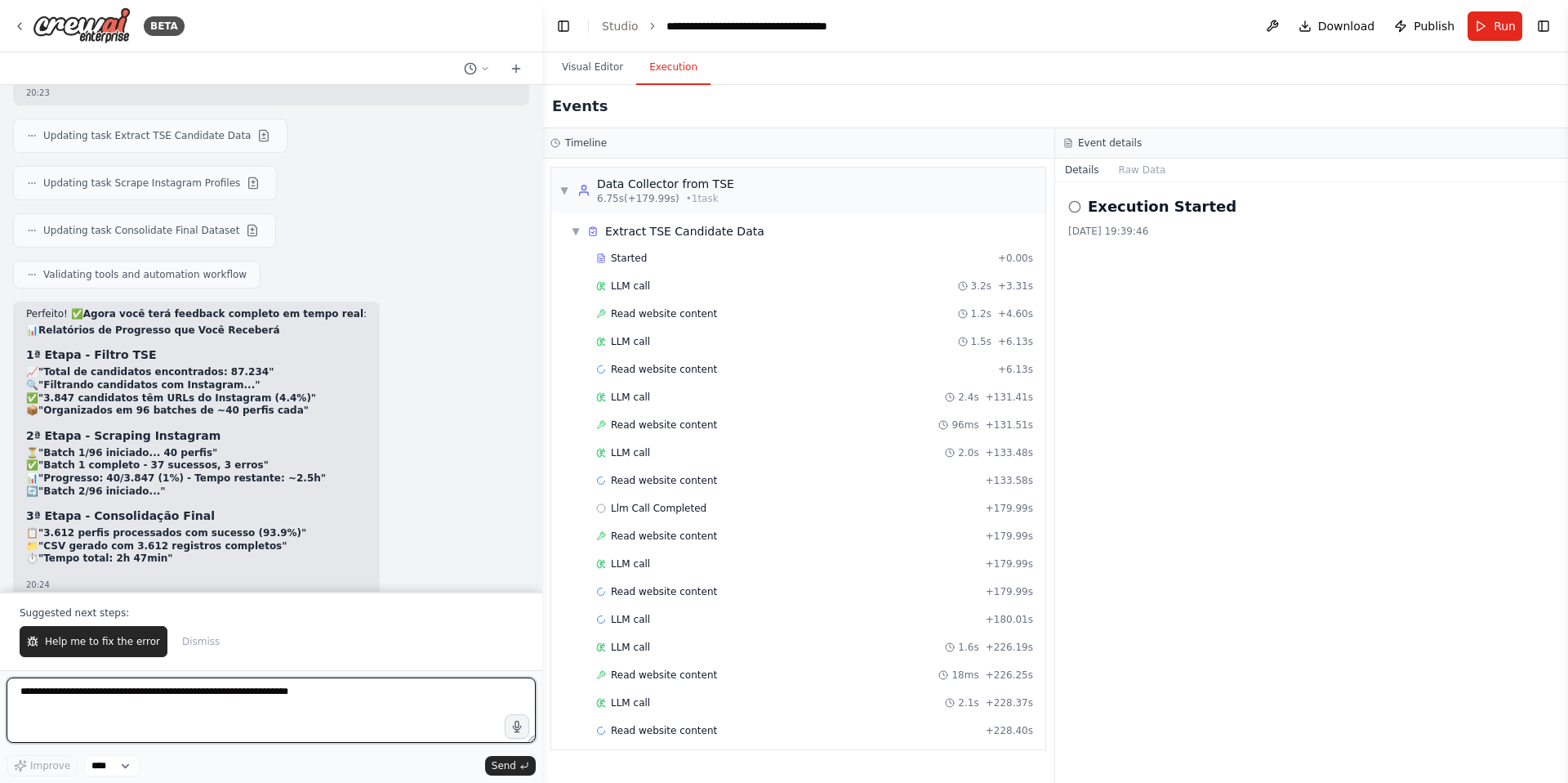
scroll to position [4407, 0]
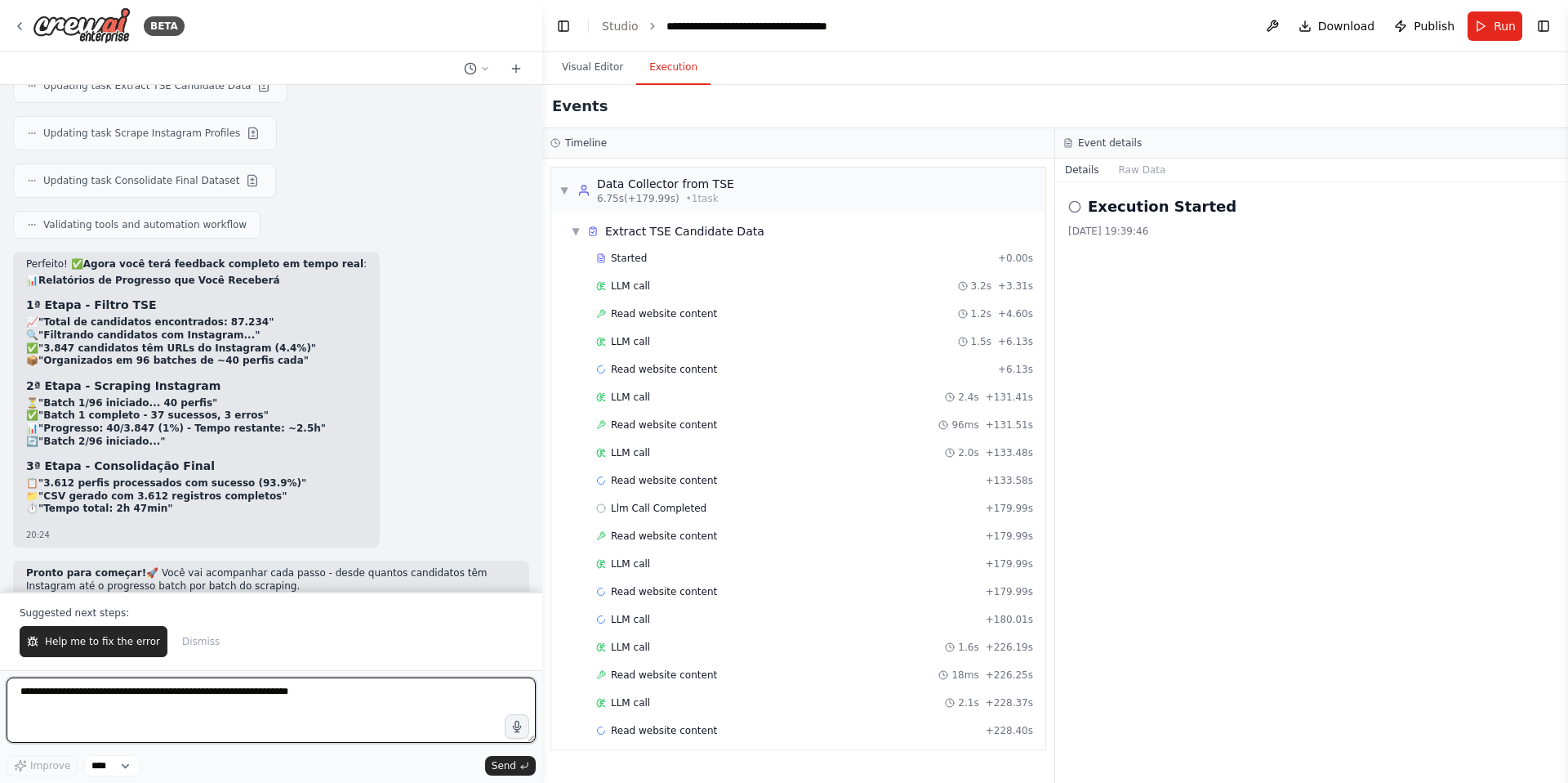
click at [215, 714] on textarea at bounding box center [271, 710] width 529 height 65
type textarea "**********"
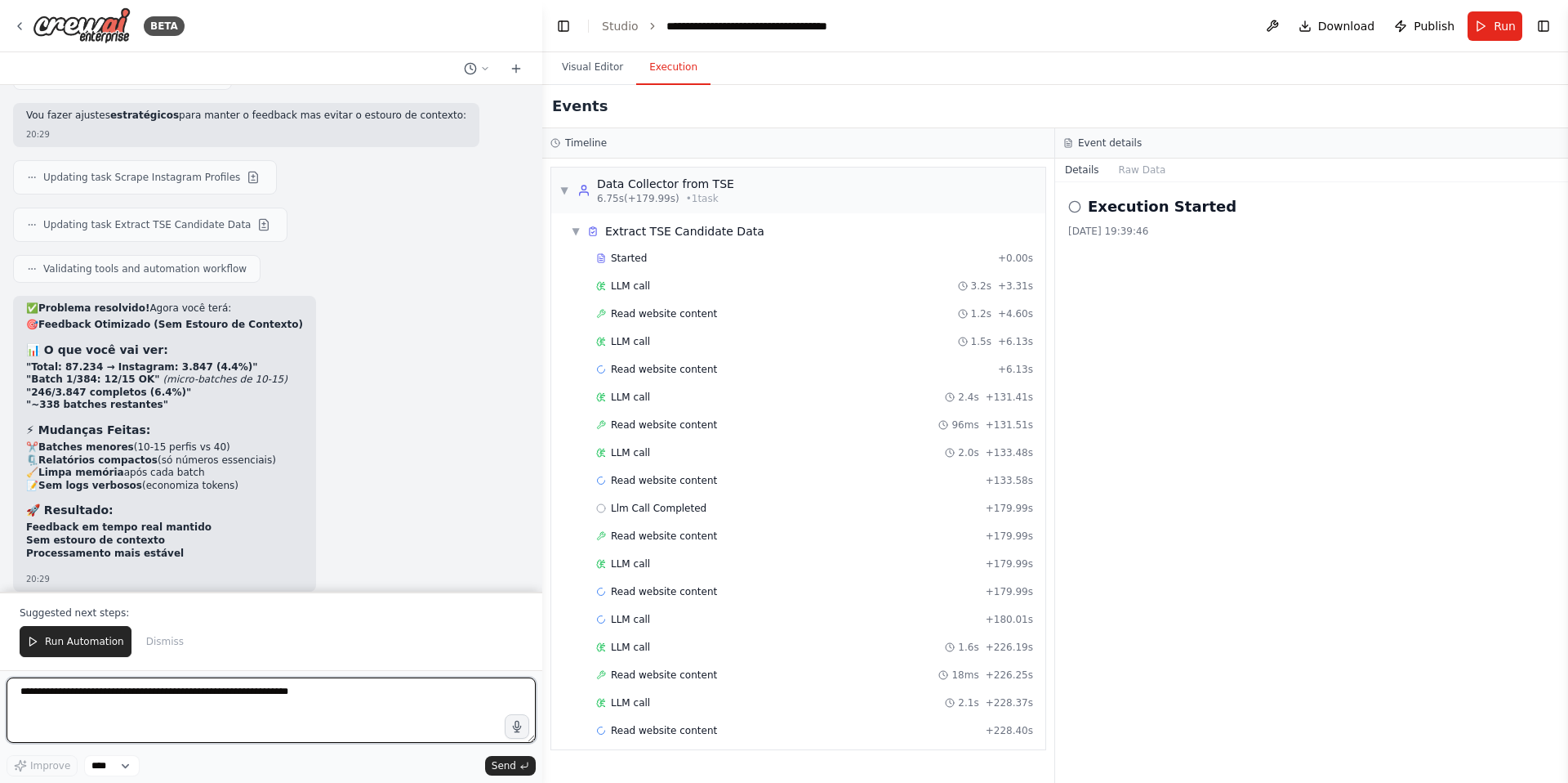
scroll to position [5179, 0]
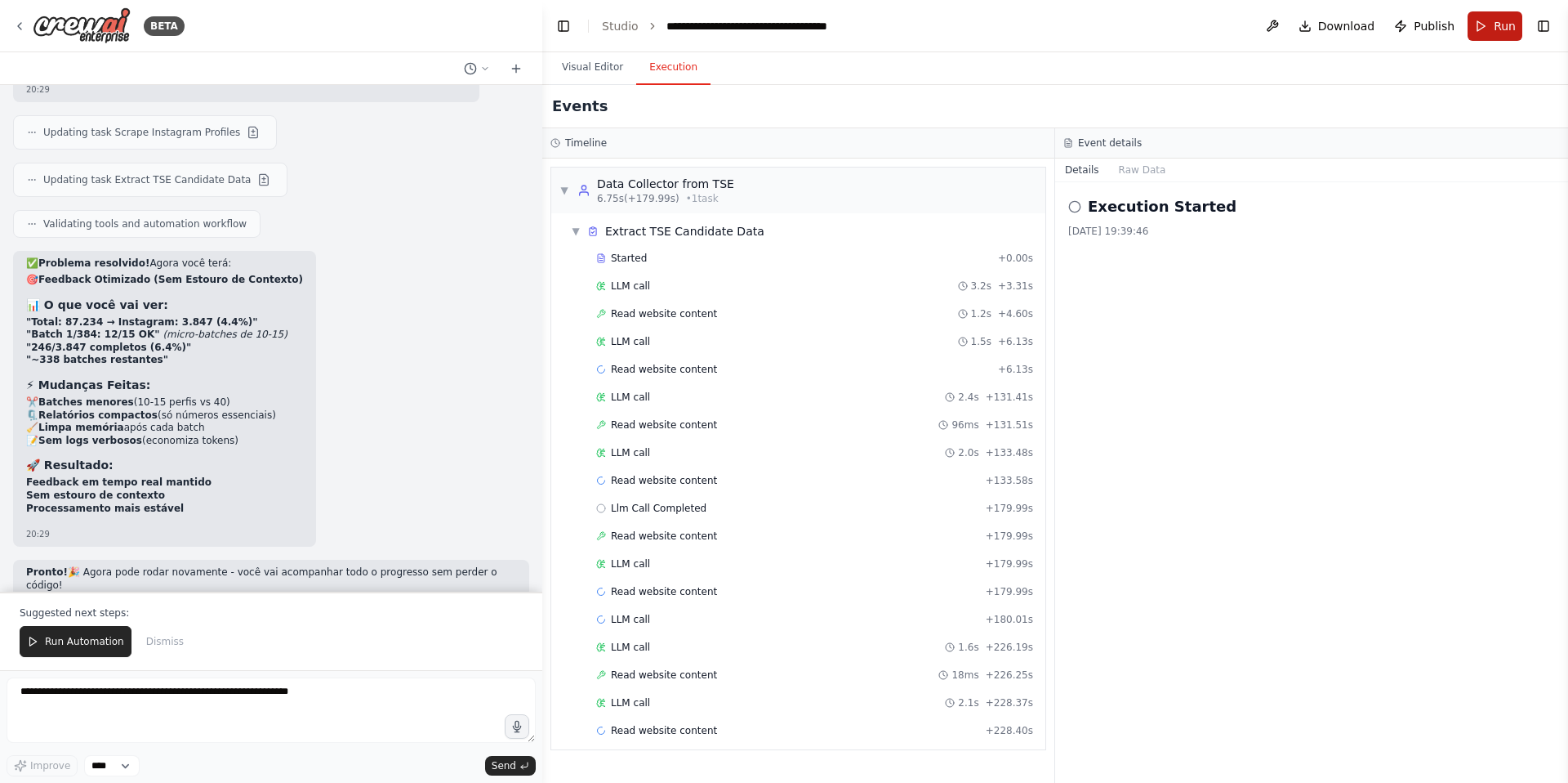
click at [1498, 37] on button "Run" at bounding box center [1494, 26] width 55 height 30
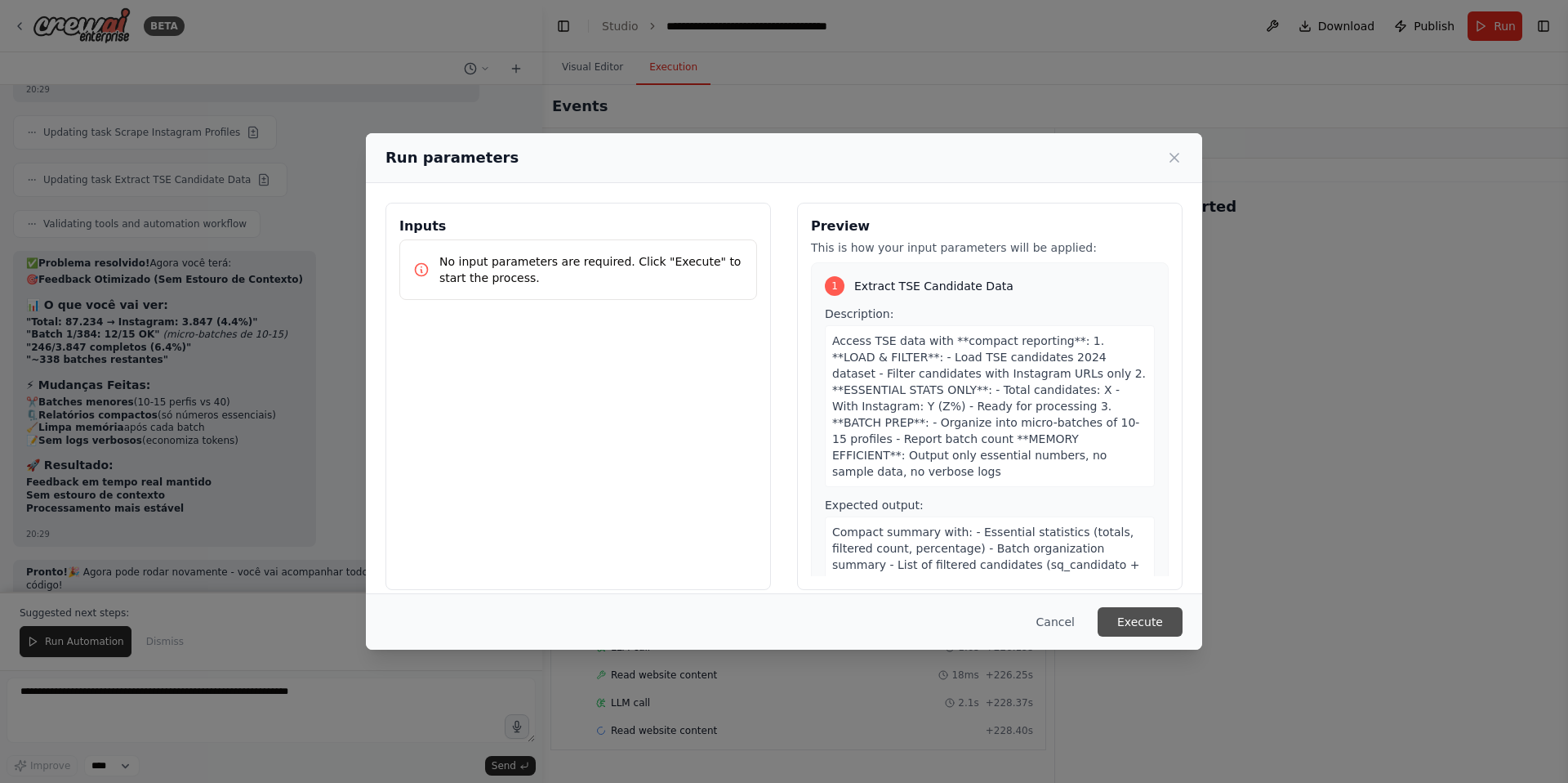
click at [1139, 629] on button "Execute" at bounding box center [1140, 621] width 85 height 30
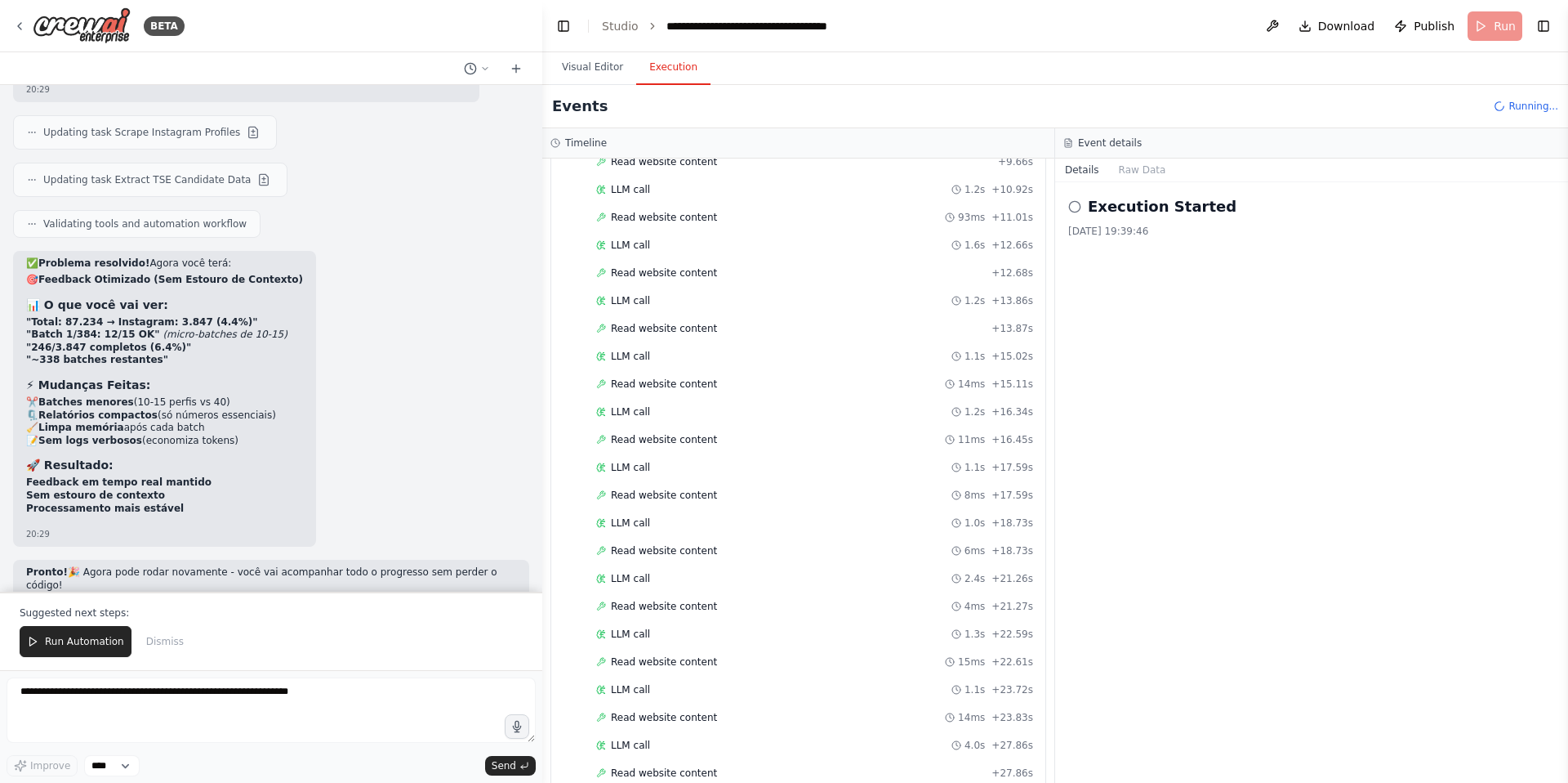
scroll to position [745, 0]
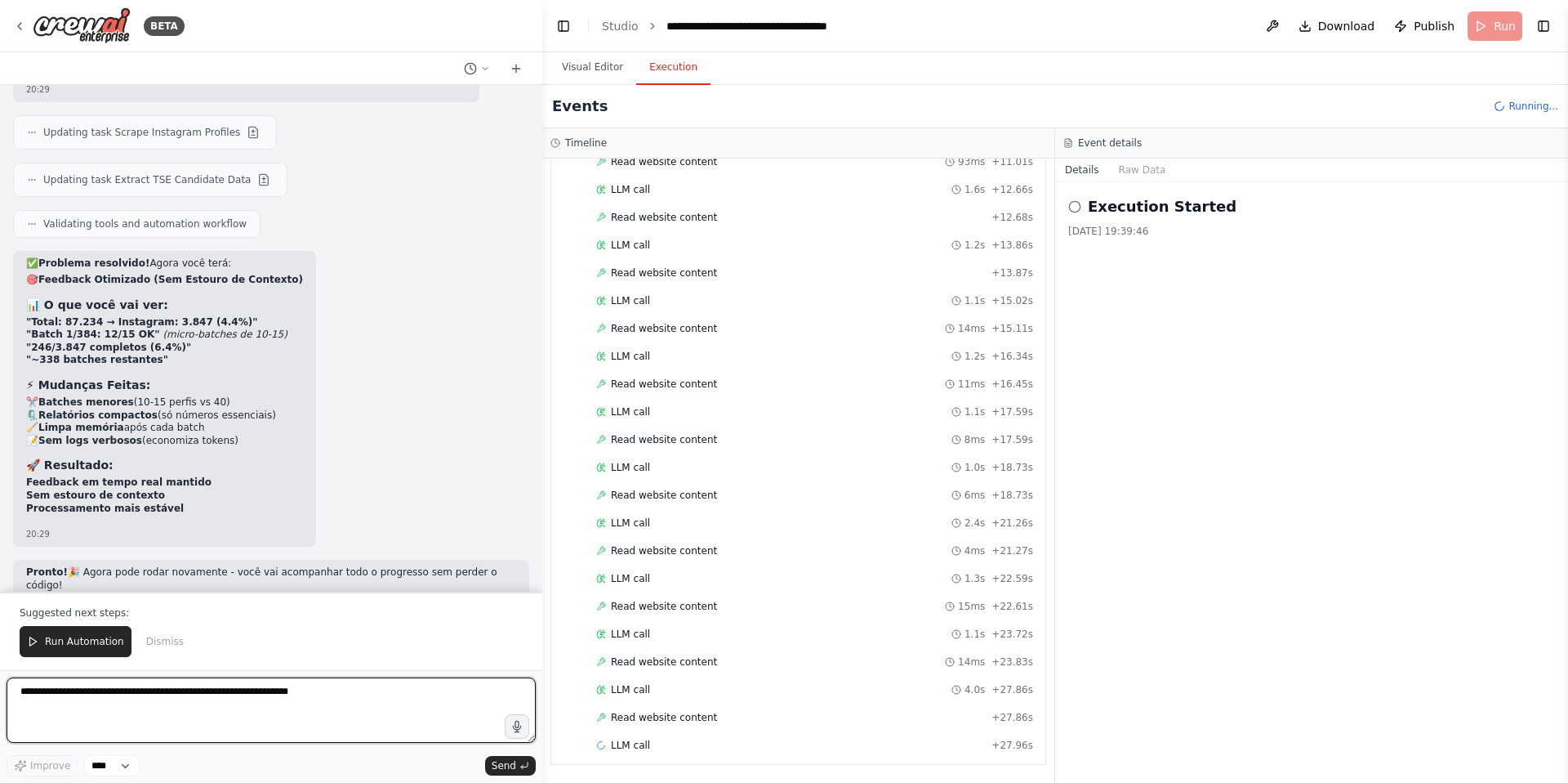
click at [267, 709] on textarea at bounding box center [271, 710] width 529 height 65
type textarea "**********"
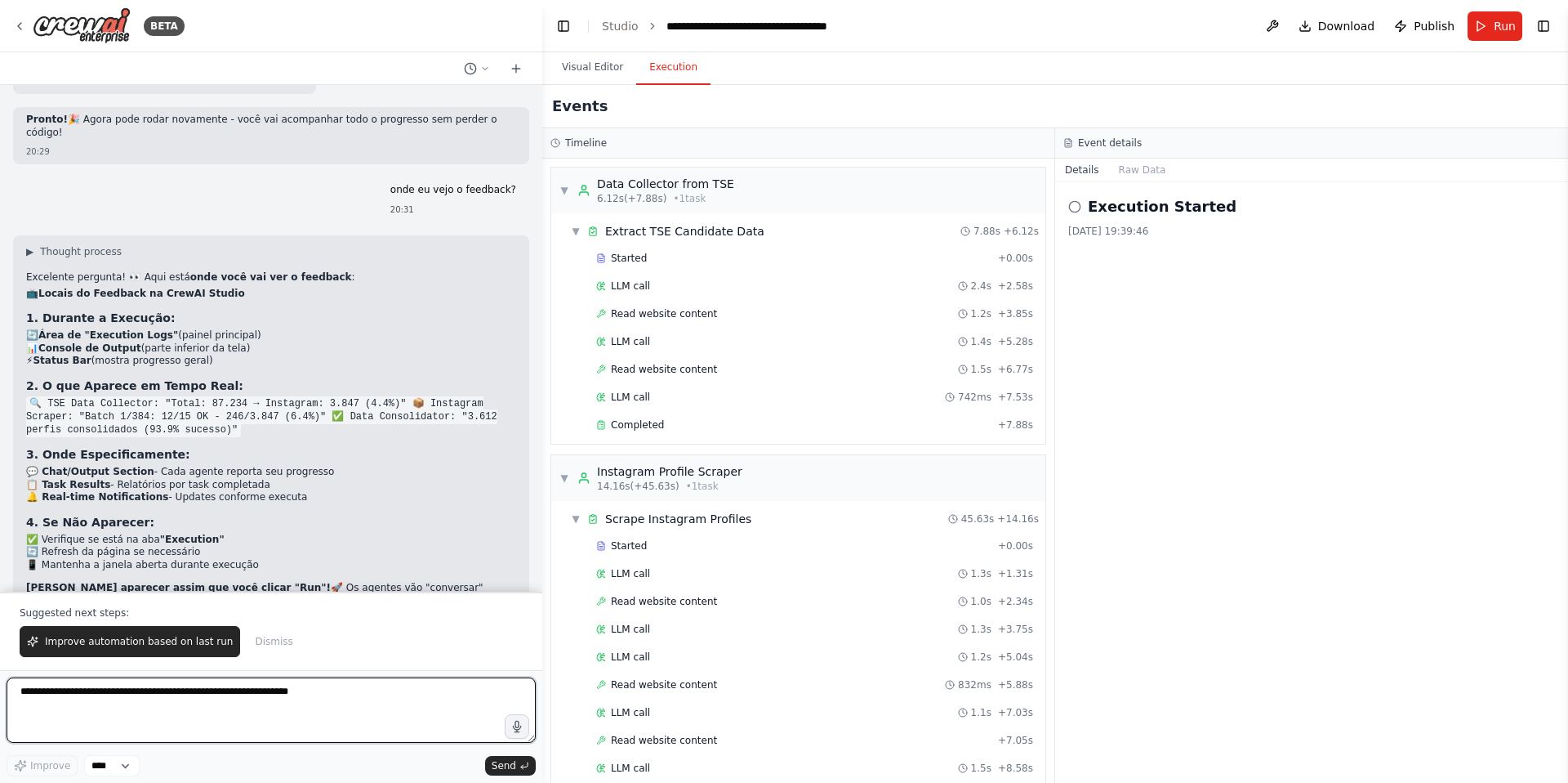
scroll to position [5646, 0]
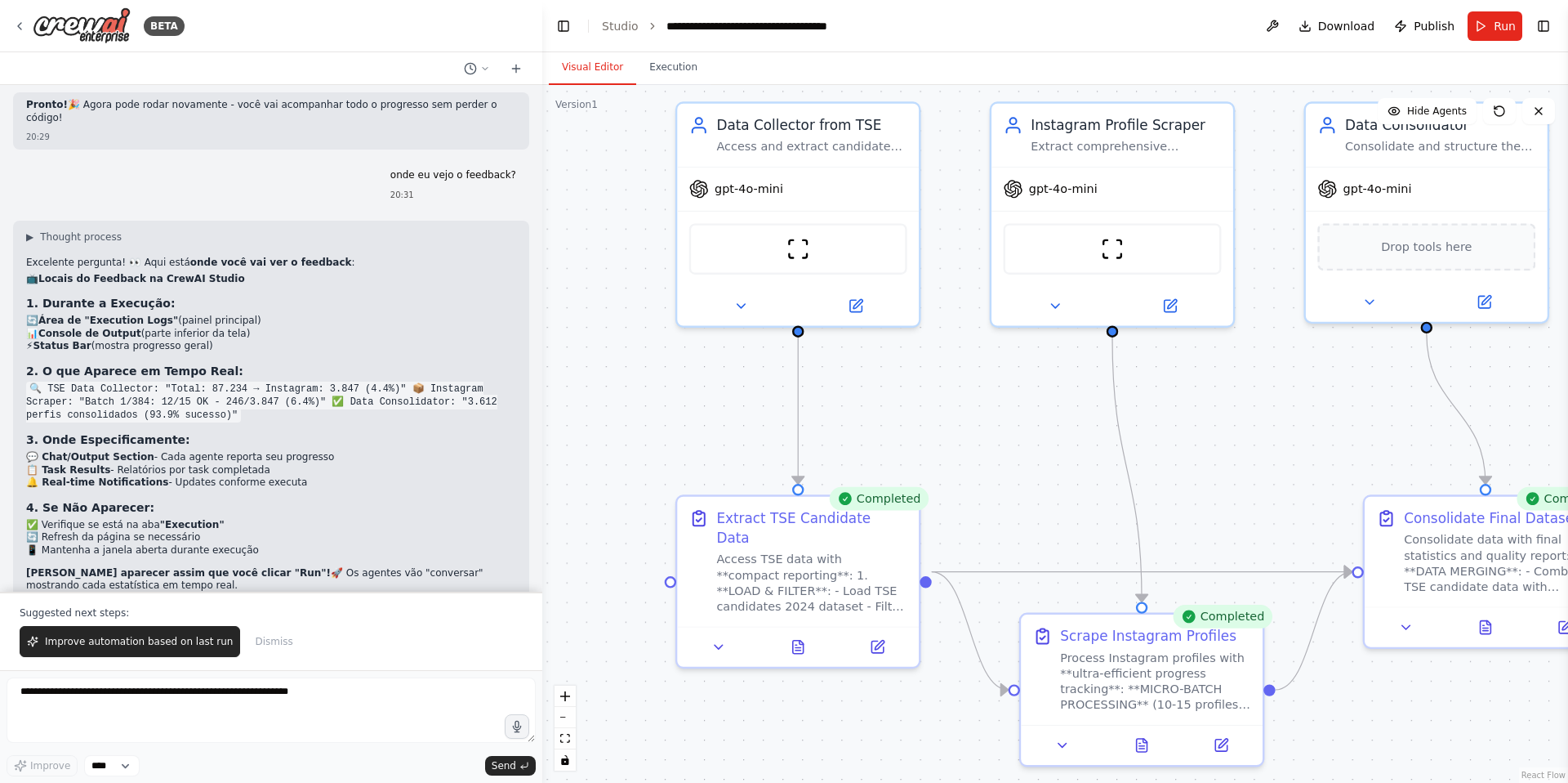
click at [600, 70] on button "Visual Editor" at bounding box center [592, 68] width 88 height 35
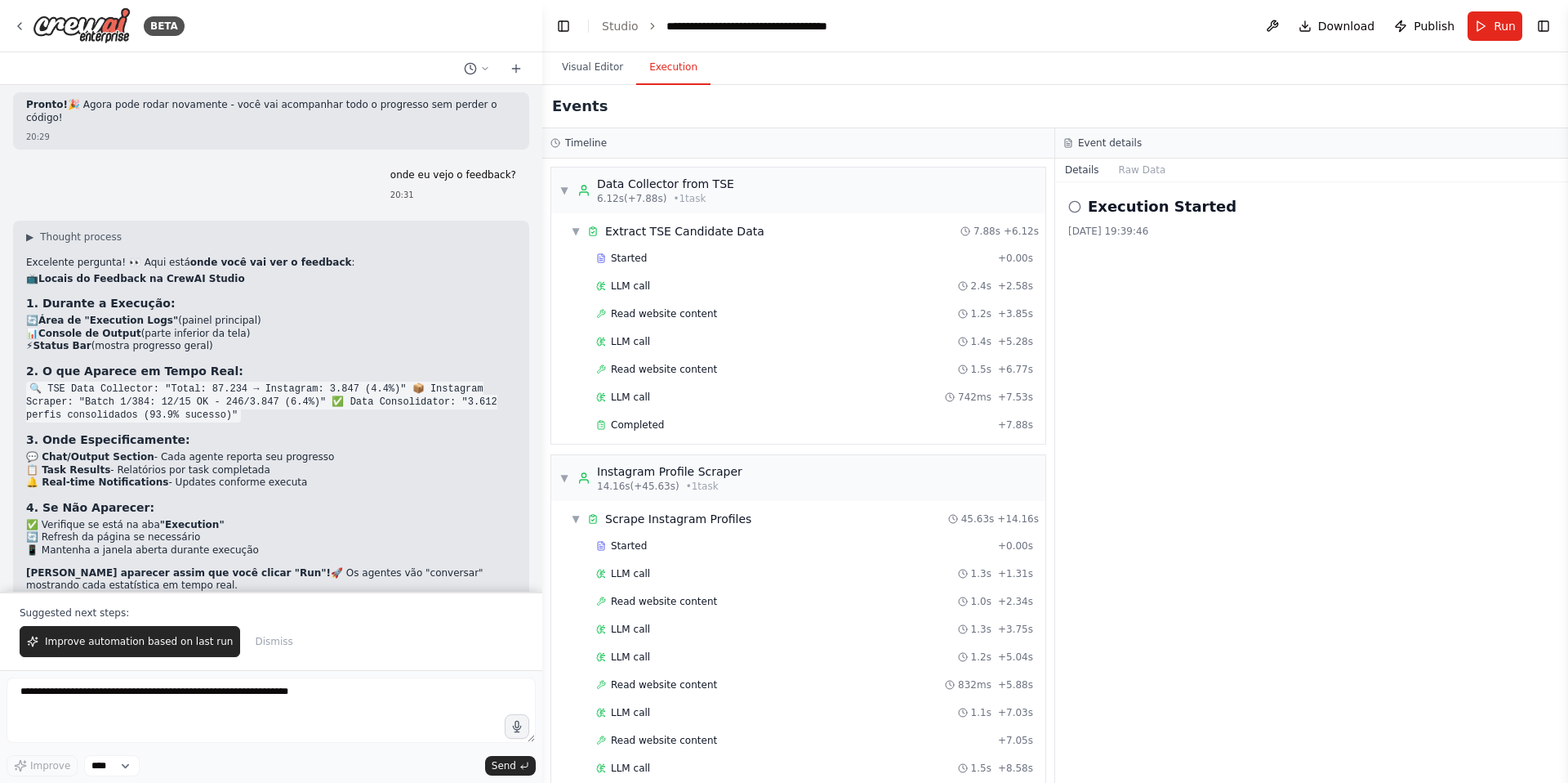
click at [685, 67] on button "Execution" at bounding box center [673, 68] width 74 height 35
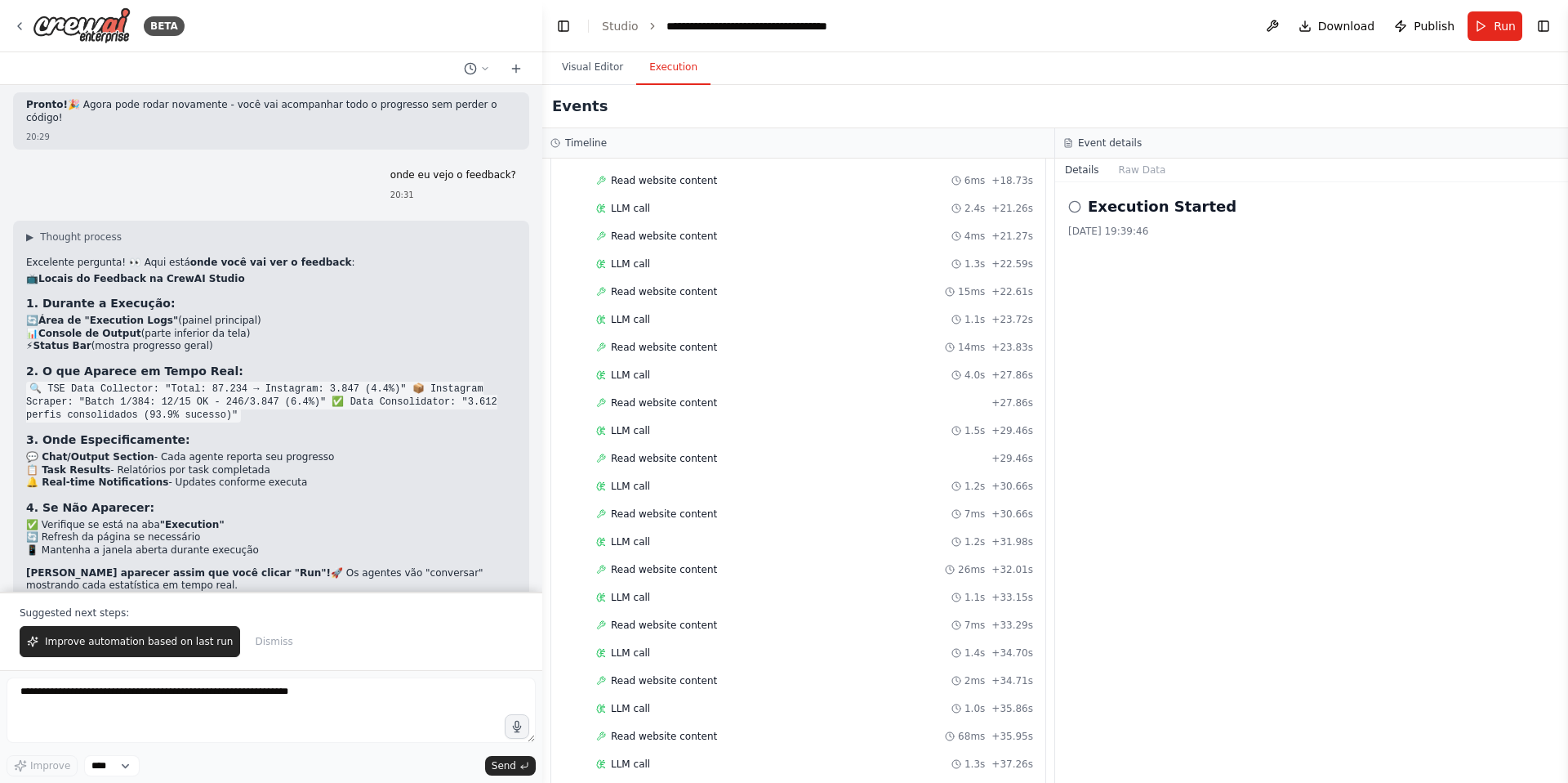
scroll to position [1394, 0]
click at [570, 72] on button "Visual Editor" at bounding box center [592, 68] width 88 height 35
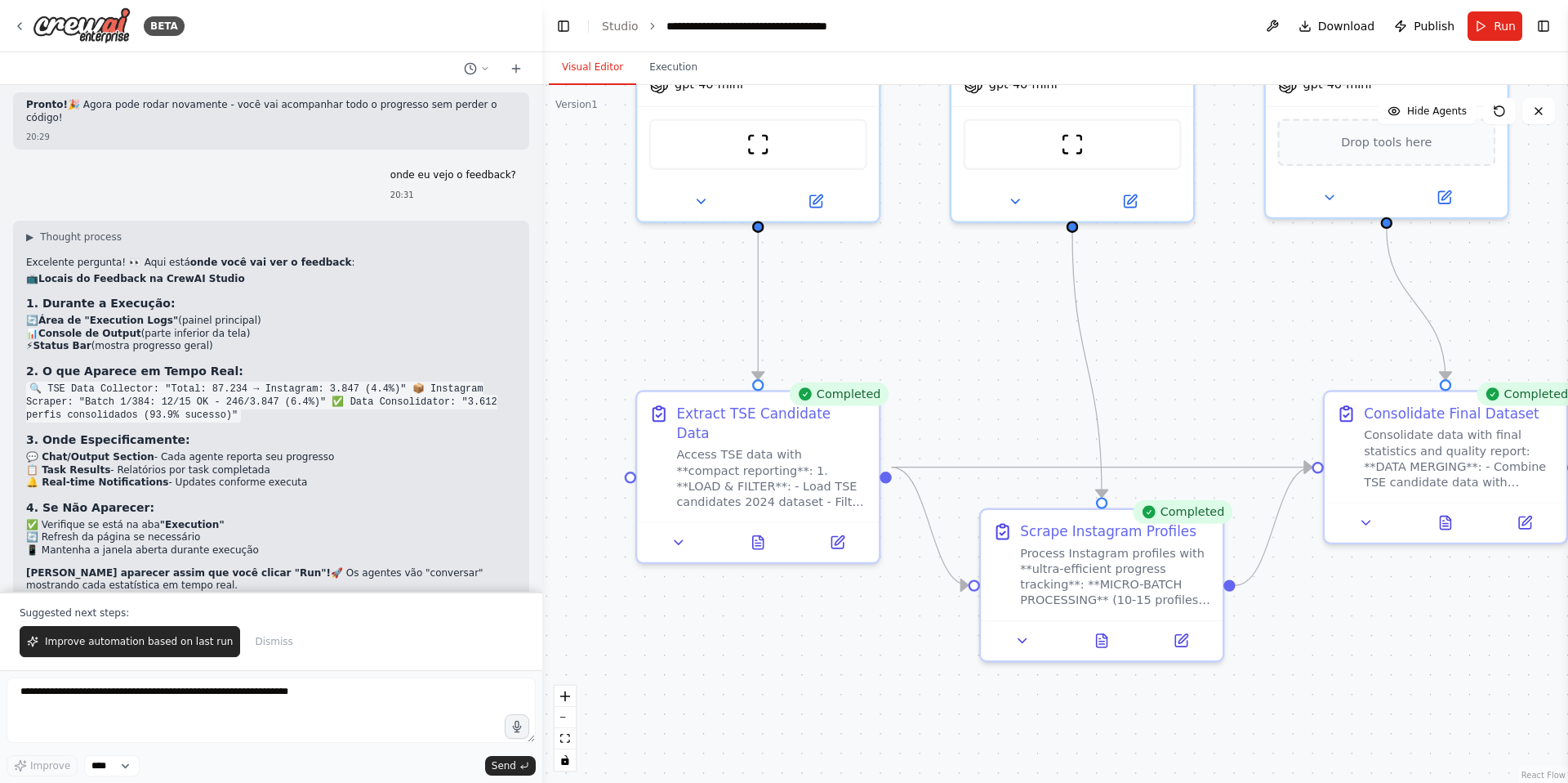
drag, startPoint x: 1267, startPoint y: 459, endPoint x: 1188, endPoint y: 314, distance: 165.1
click at [1188, 314] on div ".deletable-edge-delete-btn { width: 20px; height: 20px; border: 0px solid #ffff…" at bounding box center [1055, 433] width 1026 height 697
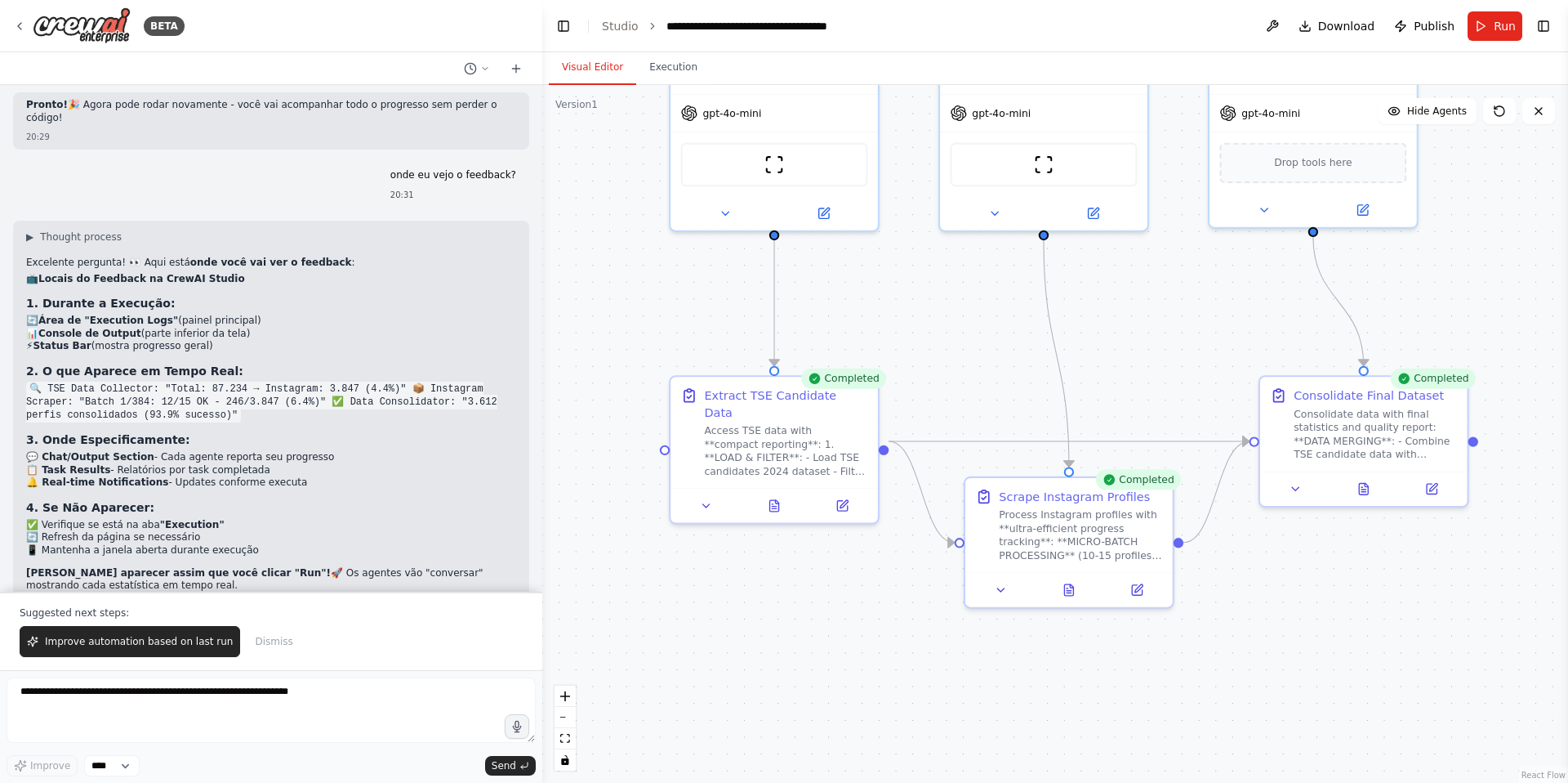
drag, startPoint x: 1199, startPoint y: 315, endPoint x: 1155, endPoint y: 404, distance: 99.3
click at [1155, 404] on div ".deletable-edge-delete-btn { width: 20px; height: 20px; border: 0px solid #ffff…" at bounding box center [1055, 433] width 1026 height 697
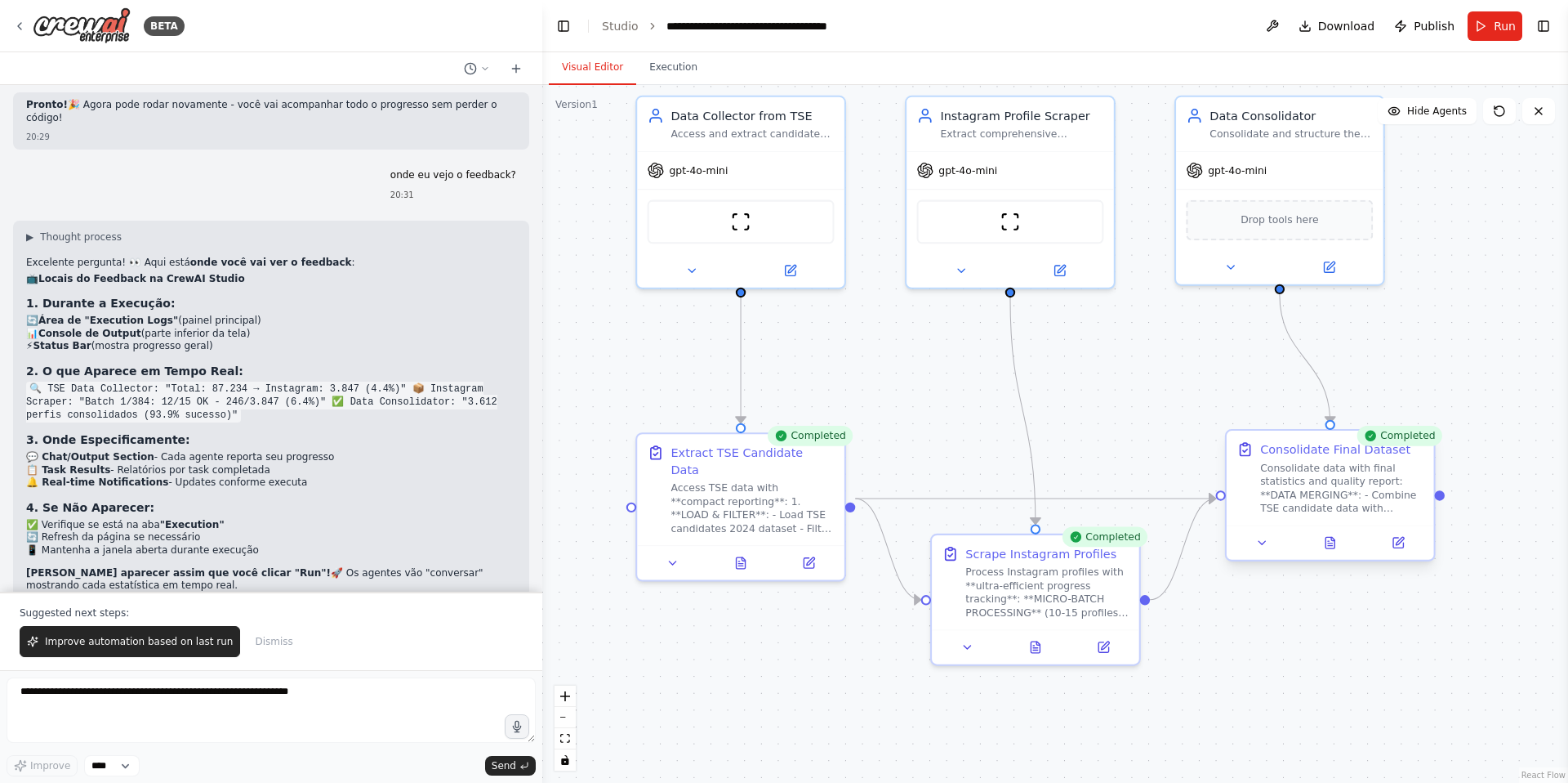
click at [1350, 481] on div "Consolidate data with final statistics and quality report: **DATA MERGING**: - …" at bounding box center [1342, 487] width 164 height 54
click at [1312, 499] on div "Consolidate data with final statistics and quality report: **DATA MERGING**: - …" at bounding box center [1342, 487] width 164 height 54
click at [1386, 488] on div "Consolidate data with final statistics and quality report: **DATA MERGING**: - …" at bounding box center [1342, 487] width 164 height 54
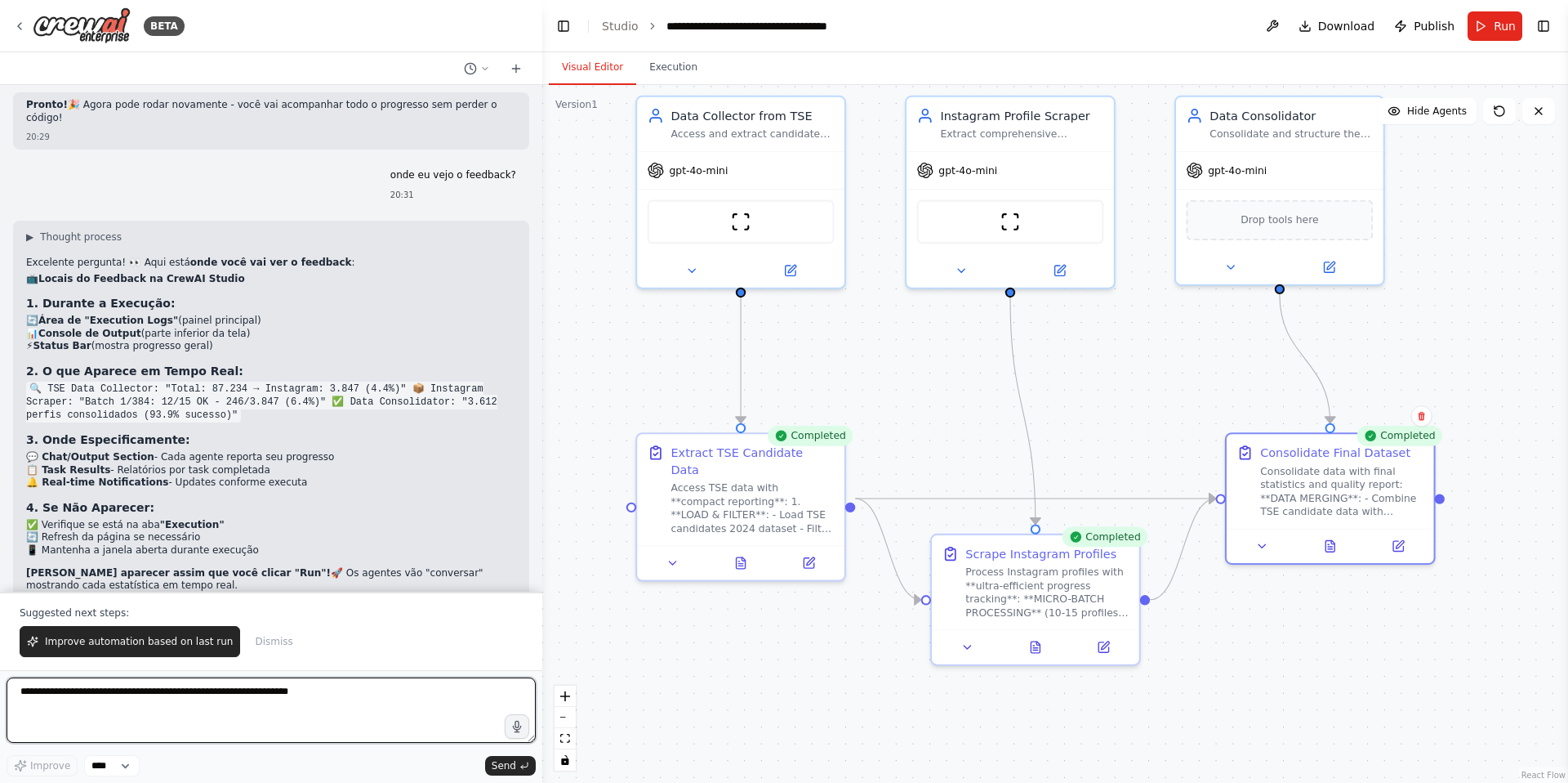
click at [250, 703] on textarea at bounding box center [271, 710] width 529 height 65
type textarea "**********"
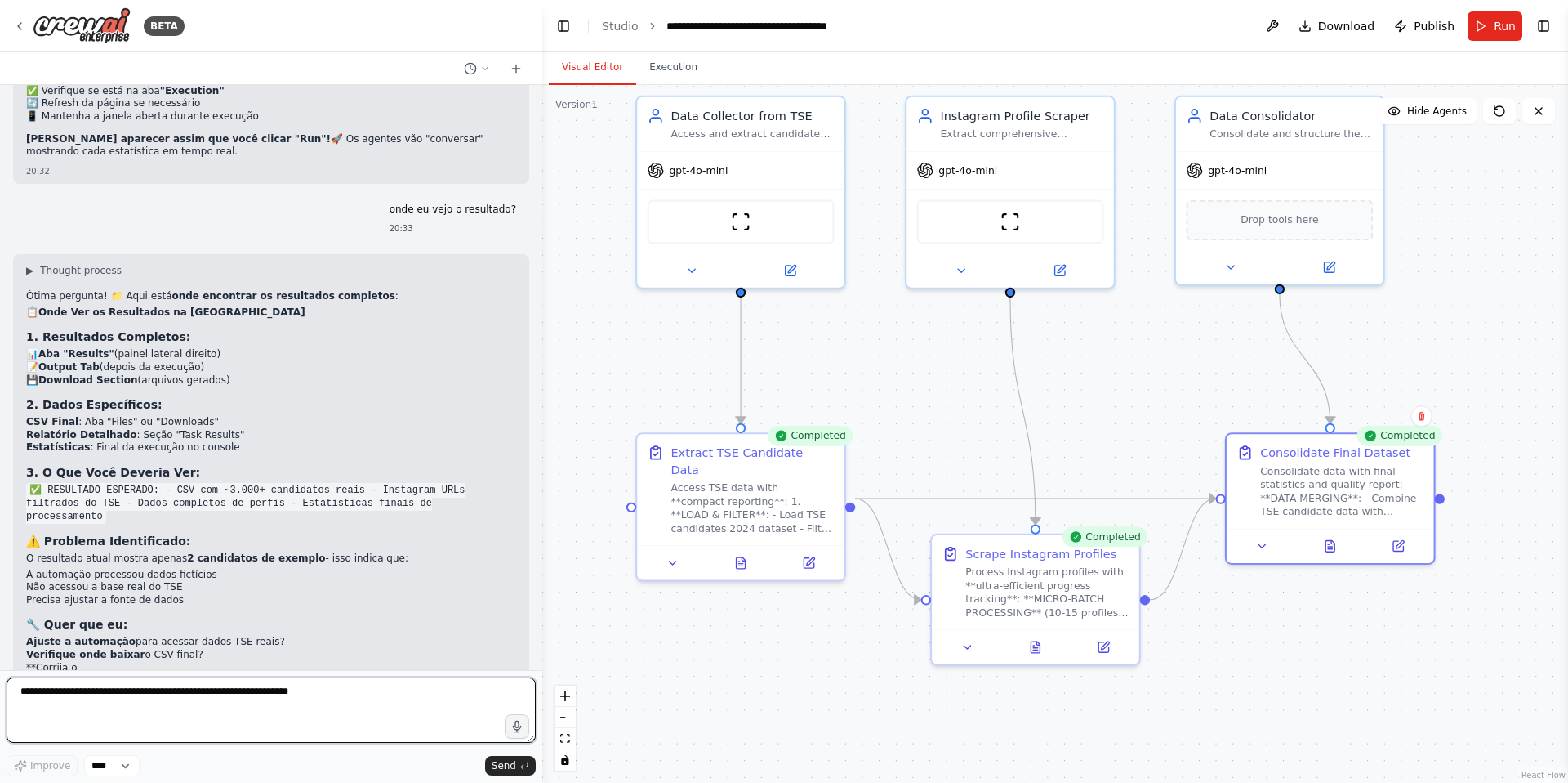
scroll to position [6096, 0]
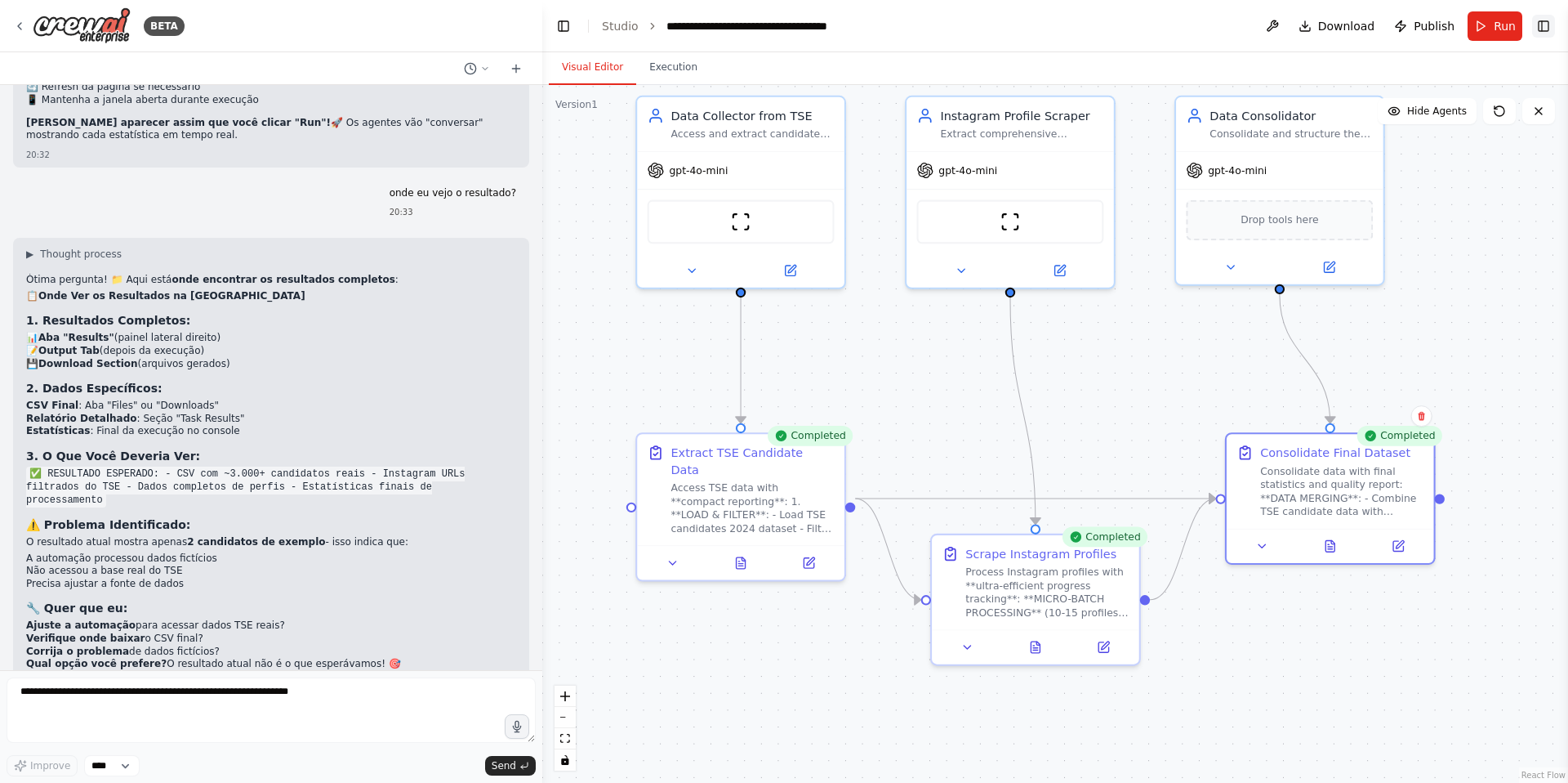
click at [1537, 30] on button "Toggle Right Sidebar" at bounding box center [1544, 26] width 23 height 23
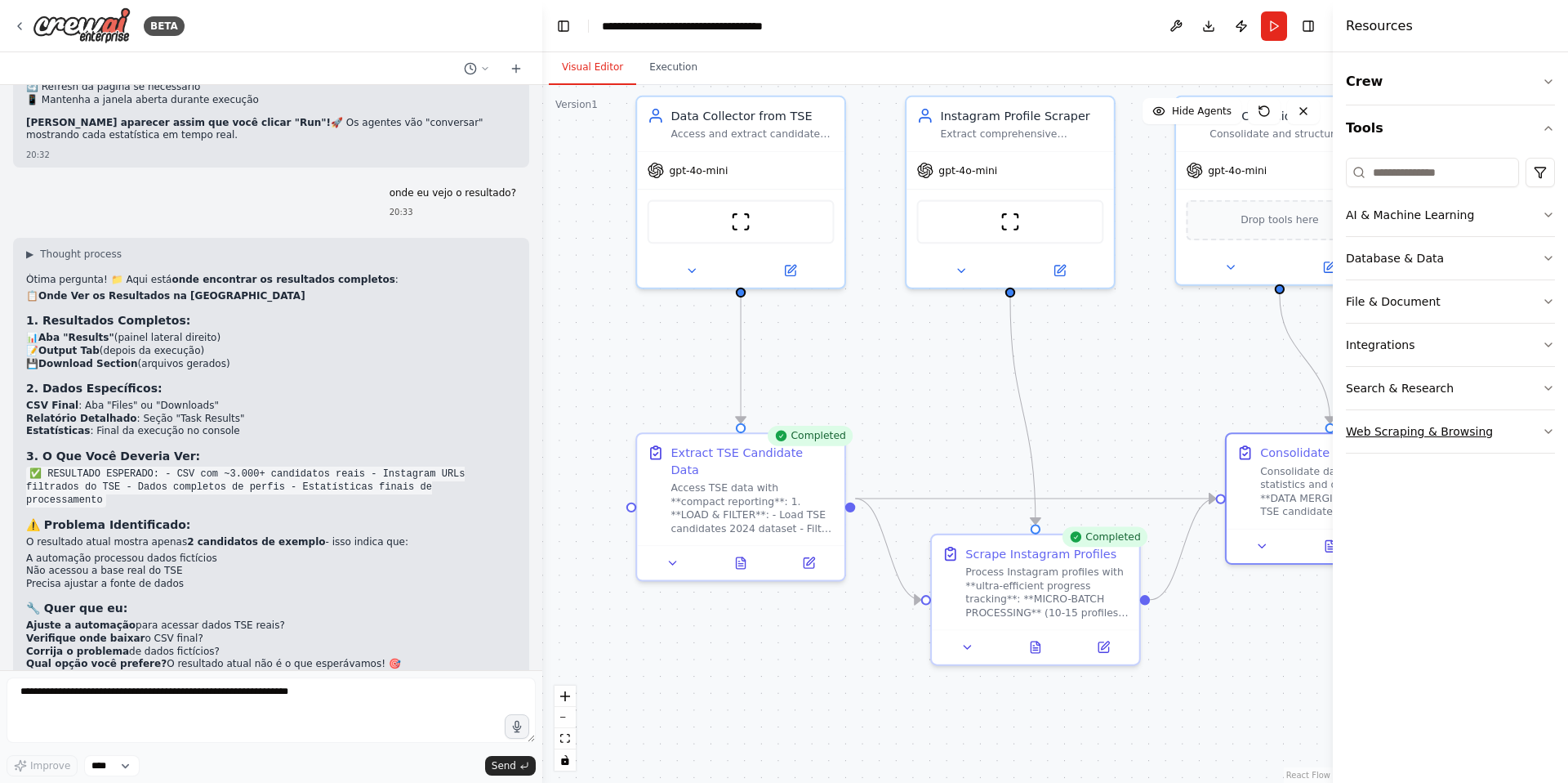
click at [1381, 431] on div "Web Scraping & Browsing" at bounding box center [1419, 431] width 147 height 16
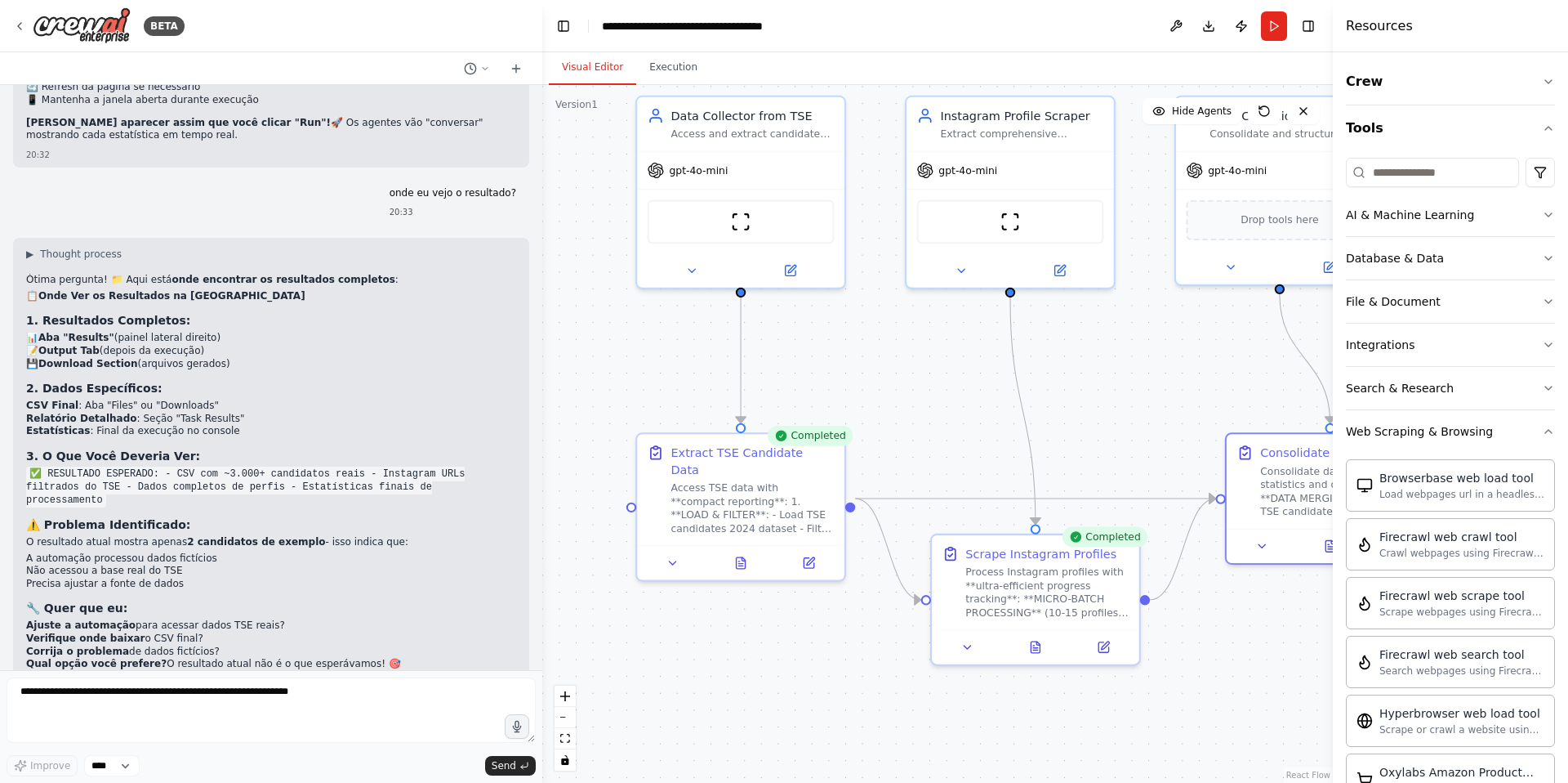
click at [1230, 62] on div "Visual Editor Execution" at bounding box center [937, 68] width 790 height 33
click at [1211, 32] on button "Download" at bounding box center [1208, 26] width 26 height 30
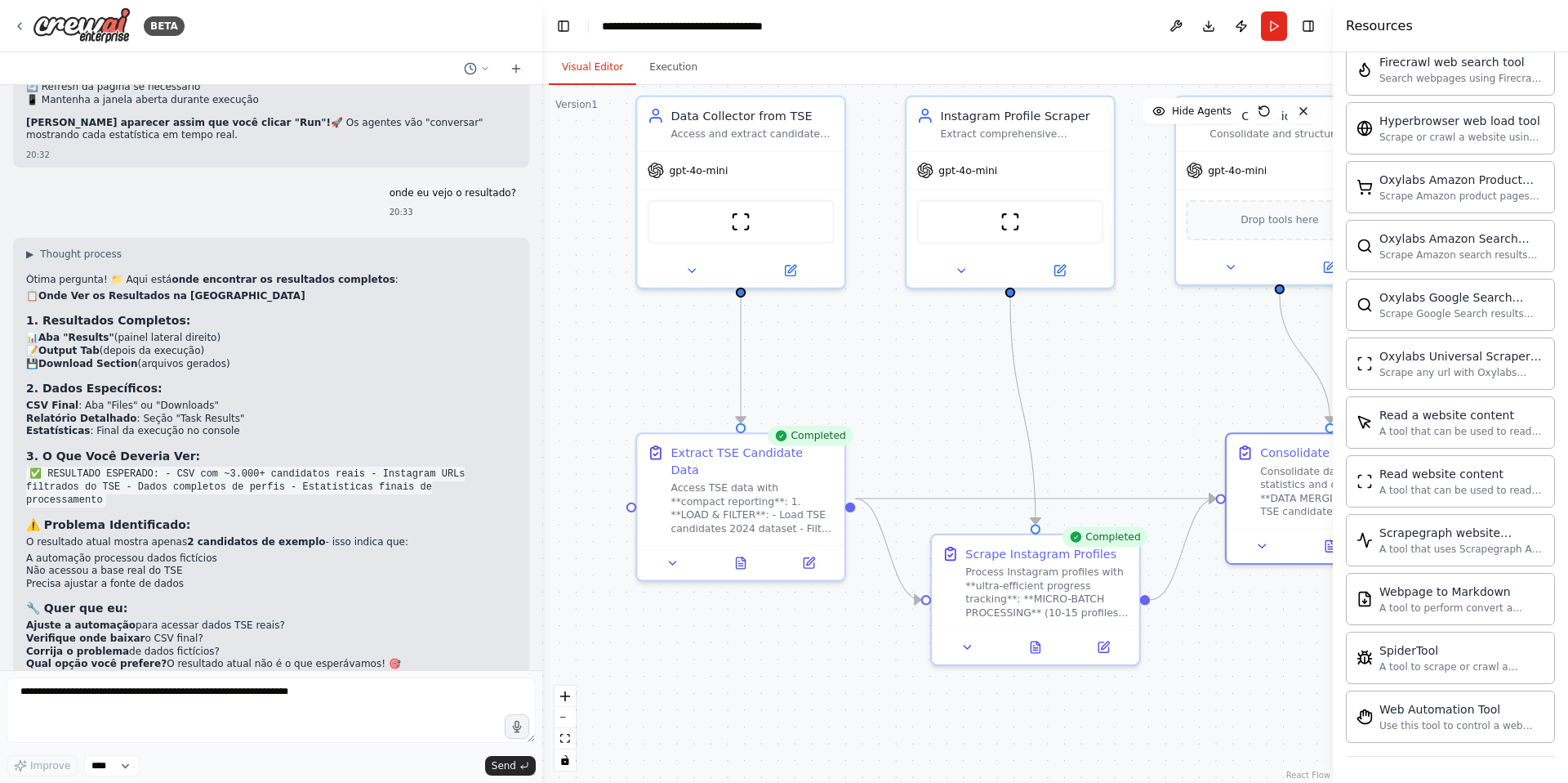
scroll to position [0, 0]
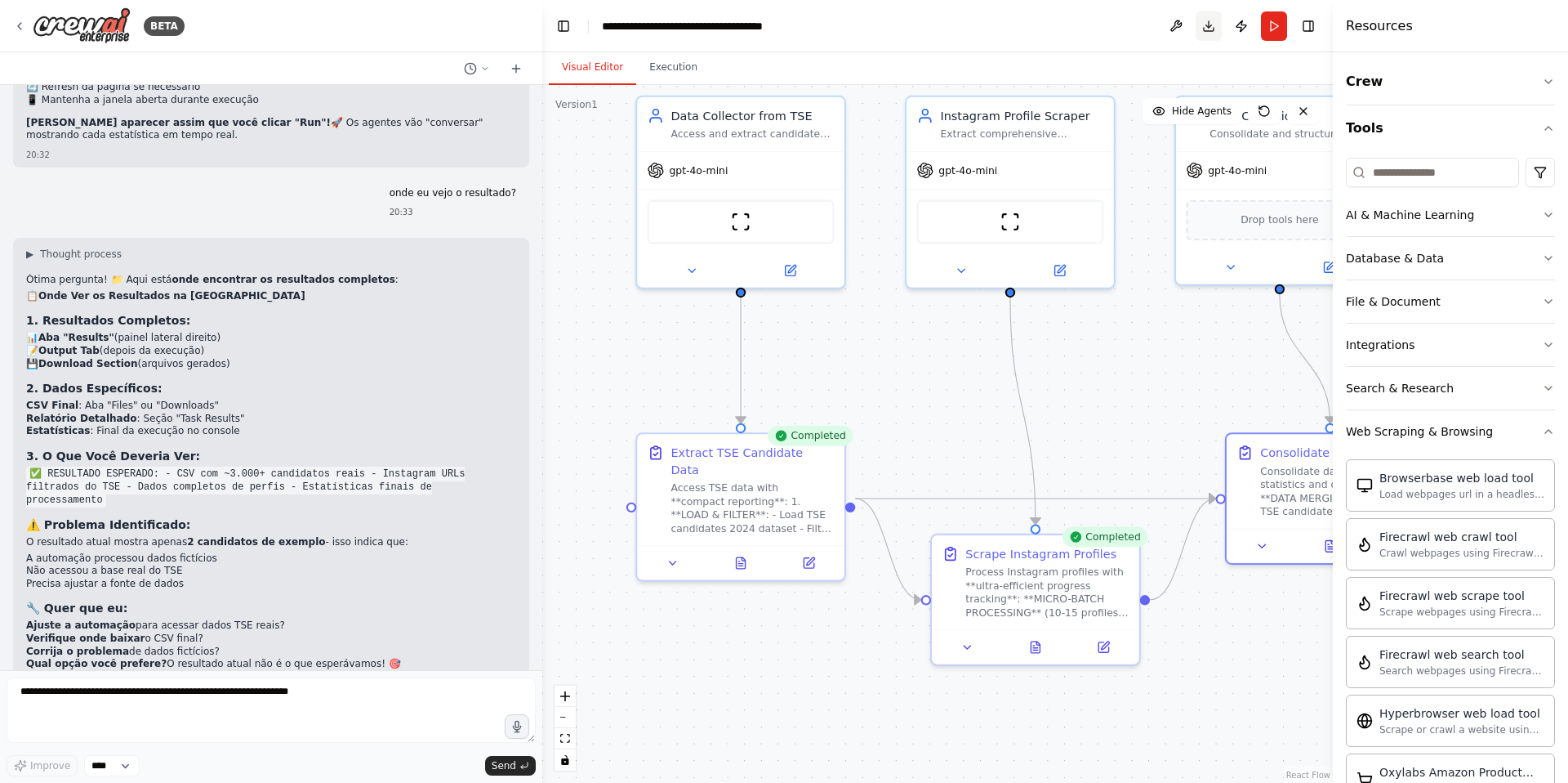
click at [1311, 29] on button "Toggle Right Sidebar" at bounding box center [1308, 26] width 23 height 23
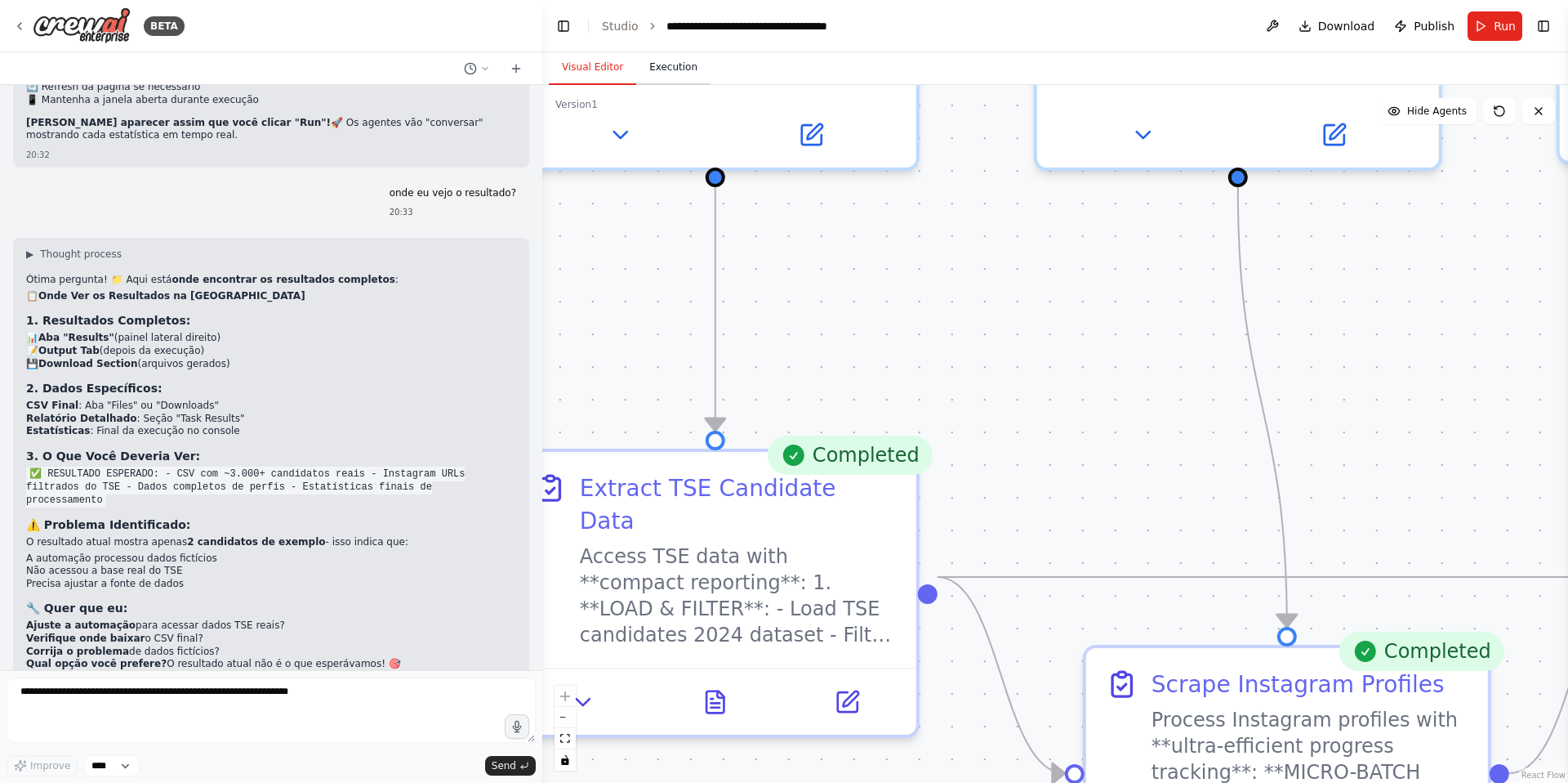
click at [689, 62] on button "Execution" at bounding box center [673, 68] width 74 height 35
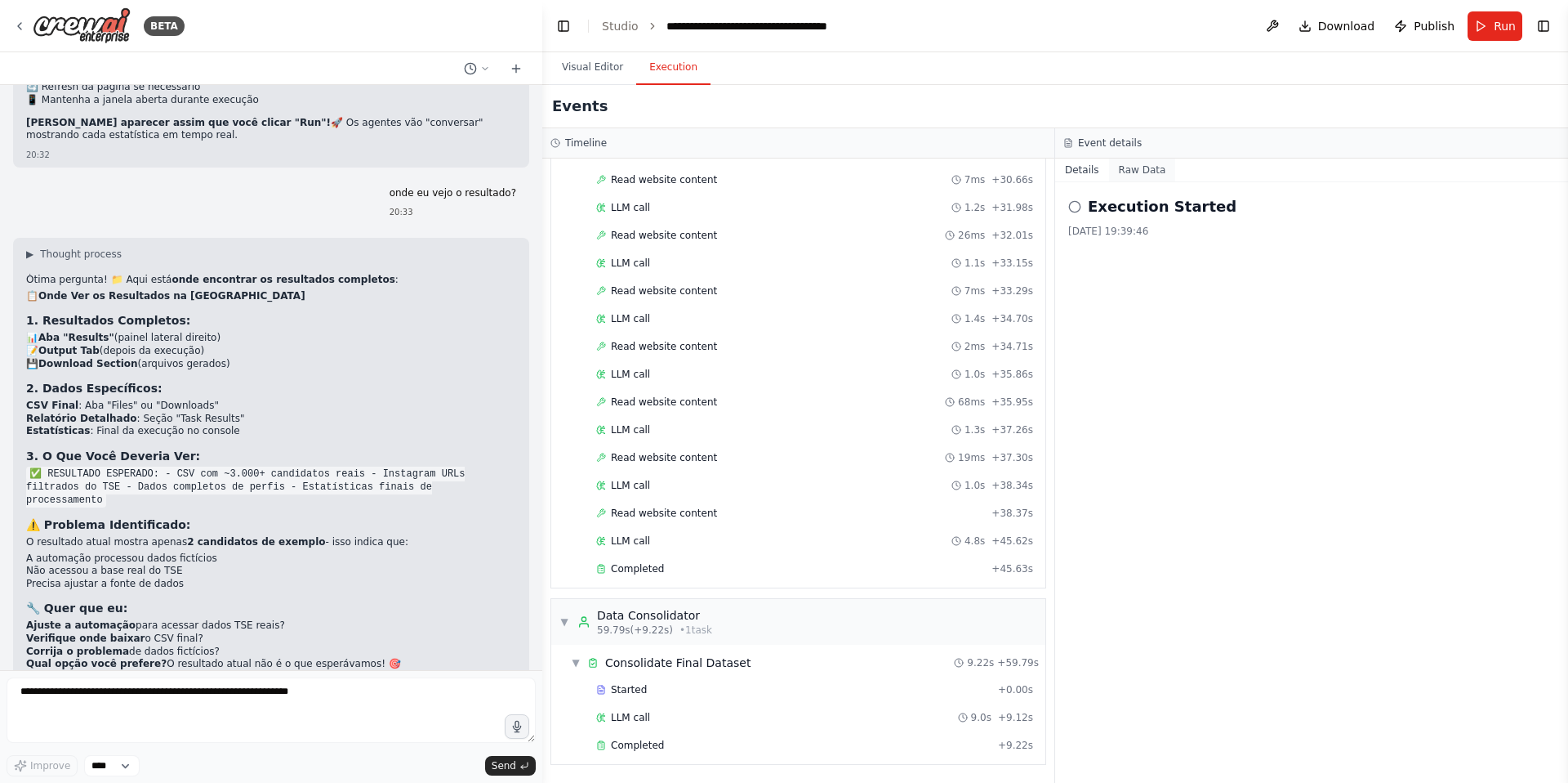
click at [1131, 172] on button "Raw Data" at bounding box center [1143, 170] width 67 height 23
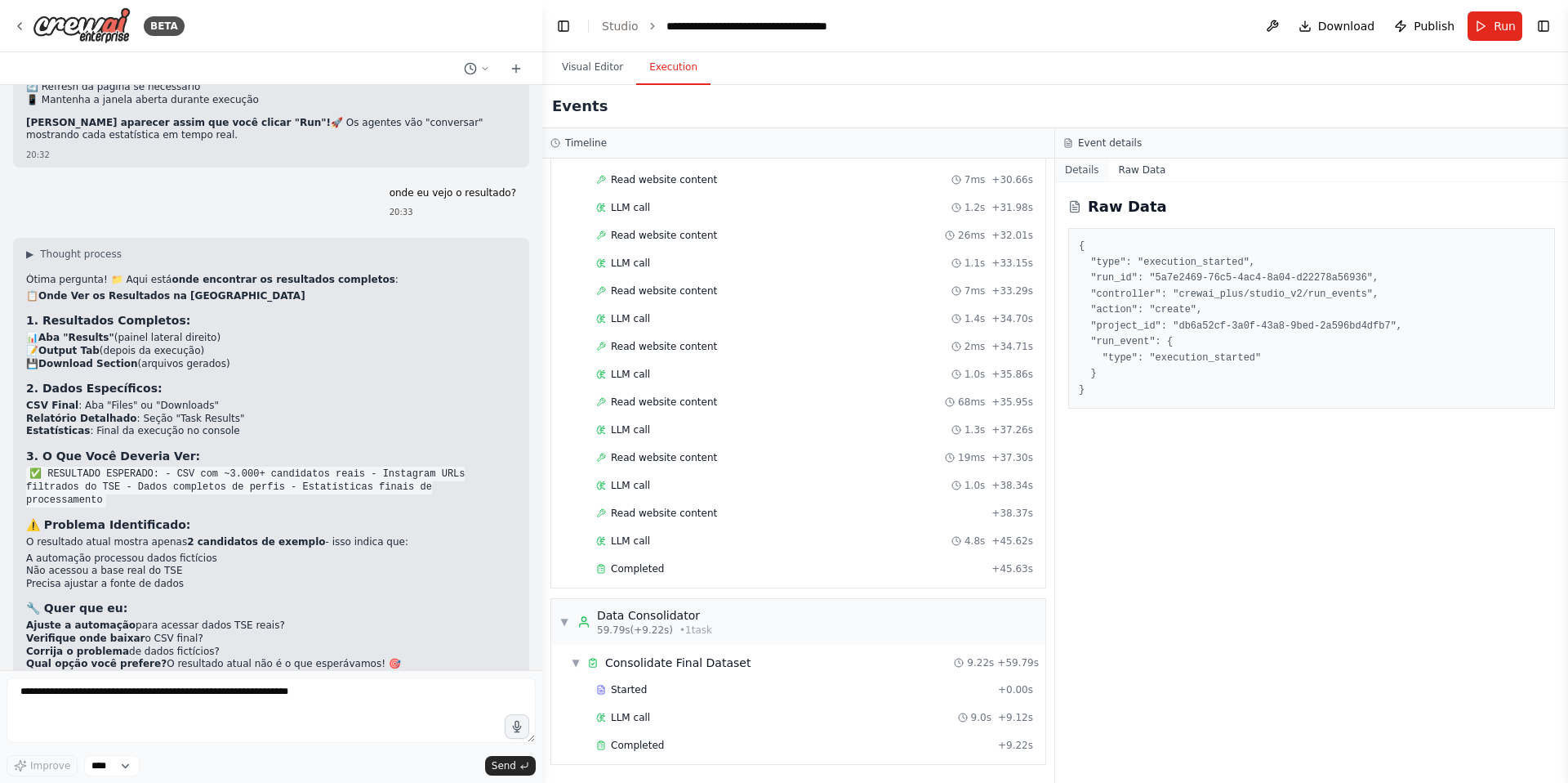
click at [1093, 166] on button "Details" at bounding box center [1082, 170] width 54 height 23
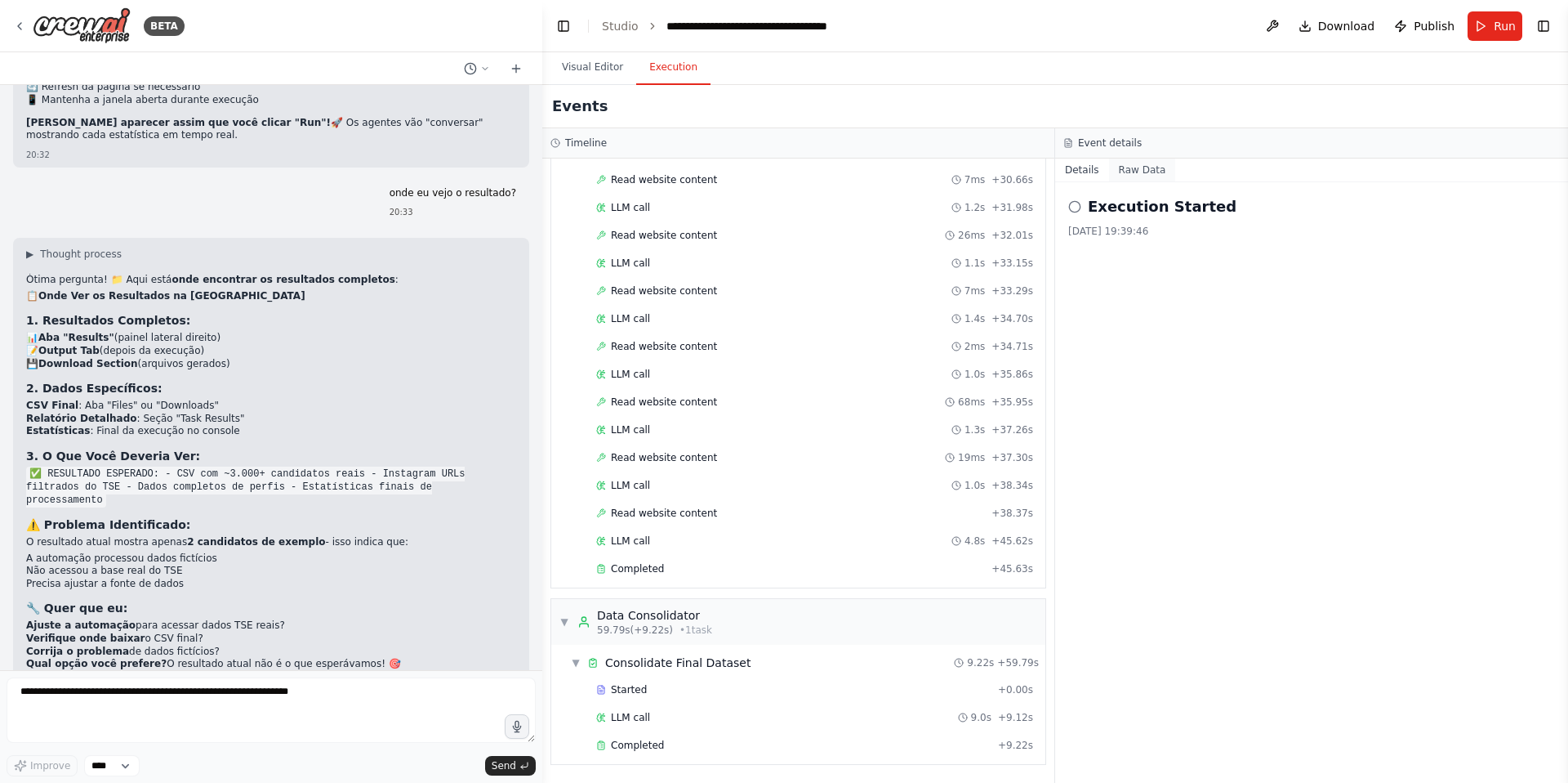
click at [1134, 162] on button "Raw Data" at bounding box center [1143, 170] width 67 height 23
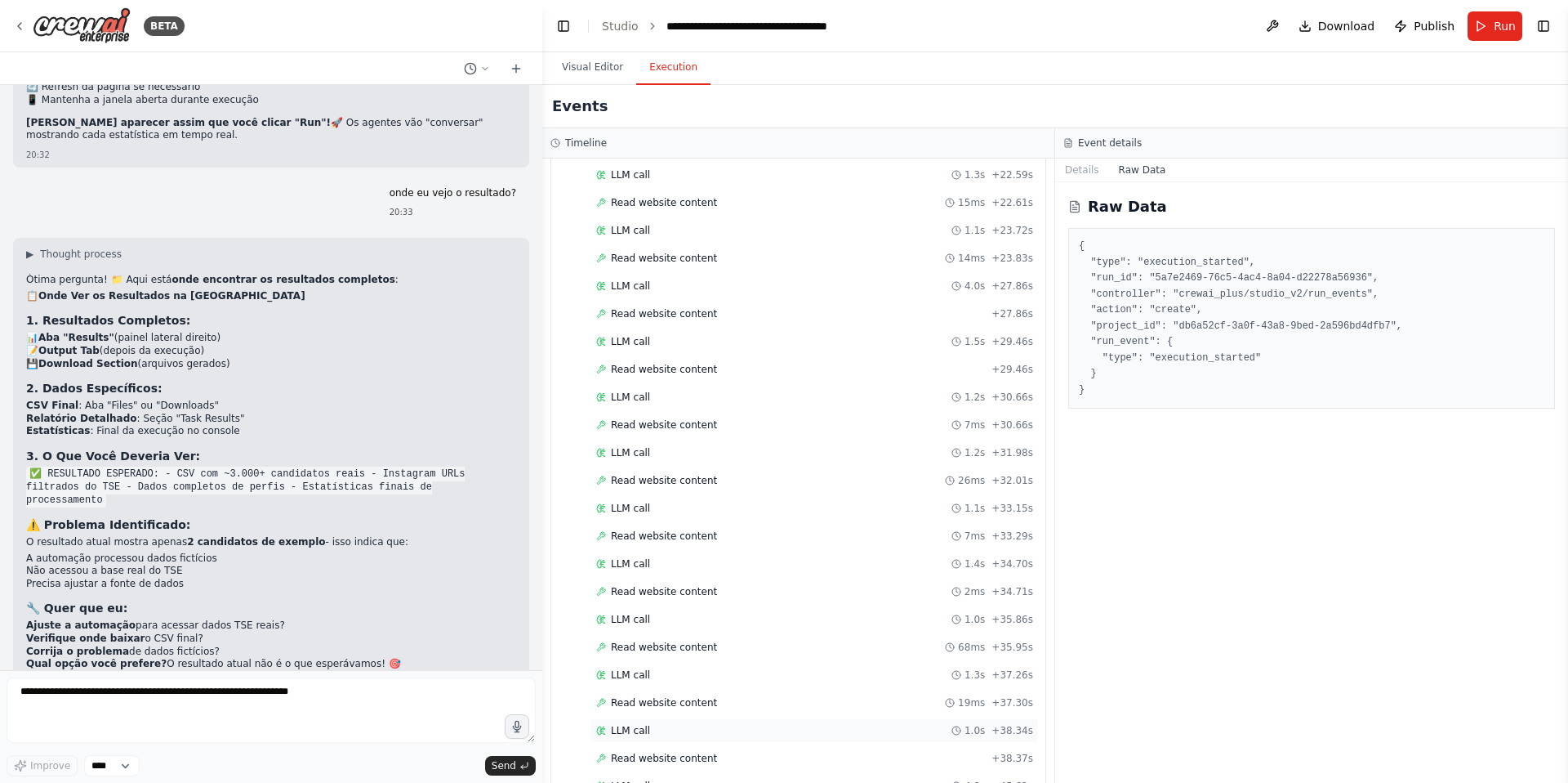
scroll to position [1394, 0]
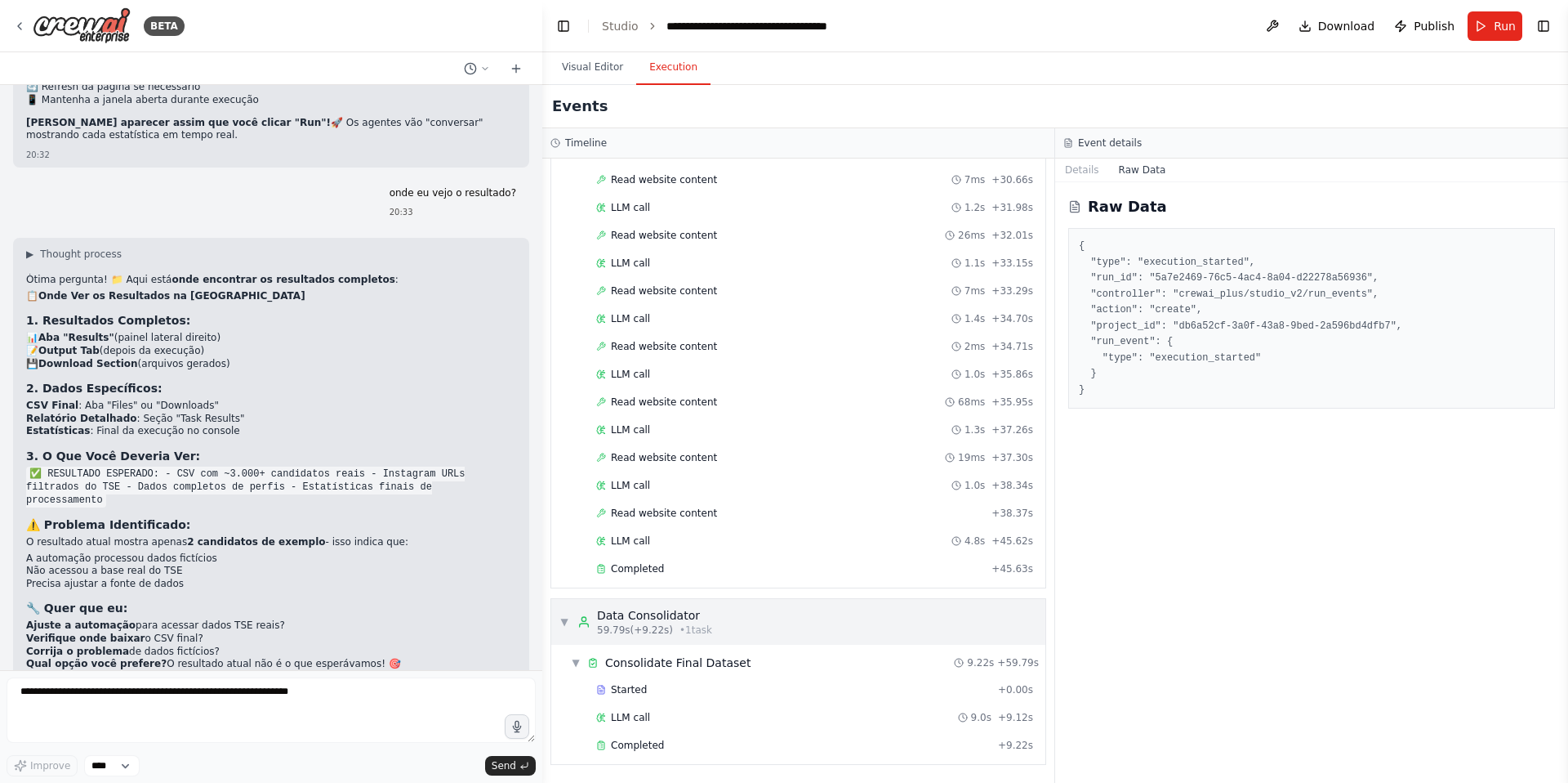
click at [680, 625] on span "• 1 task" at bounding box center [696, 630] width 33 height 13
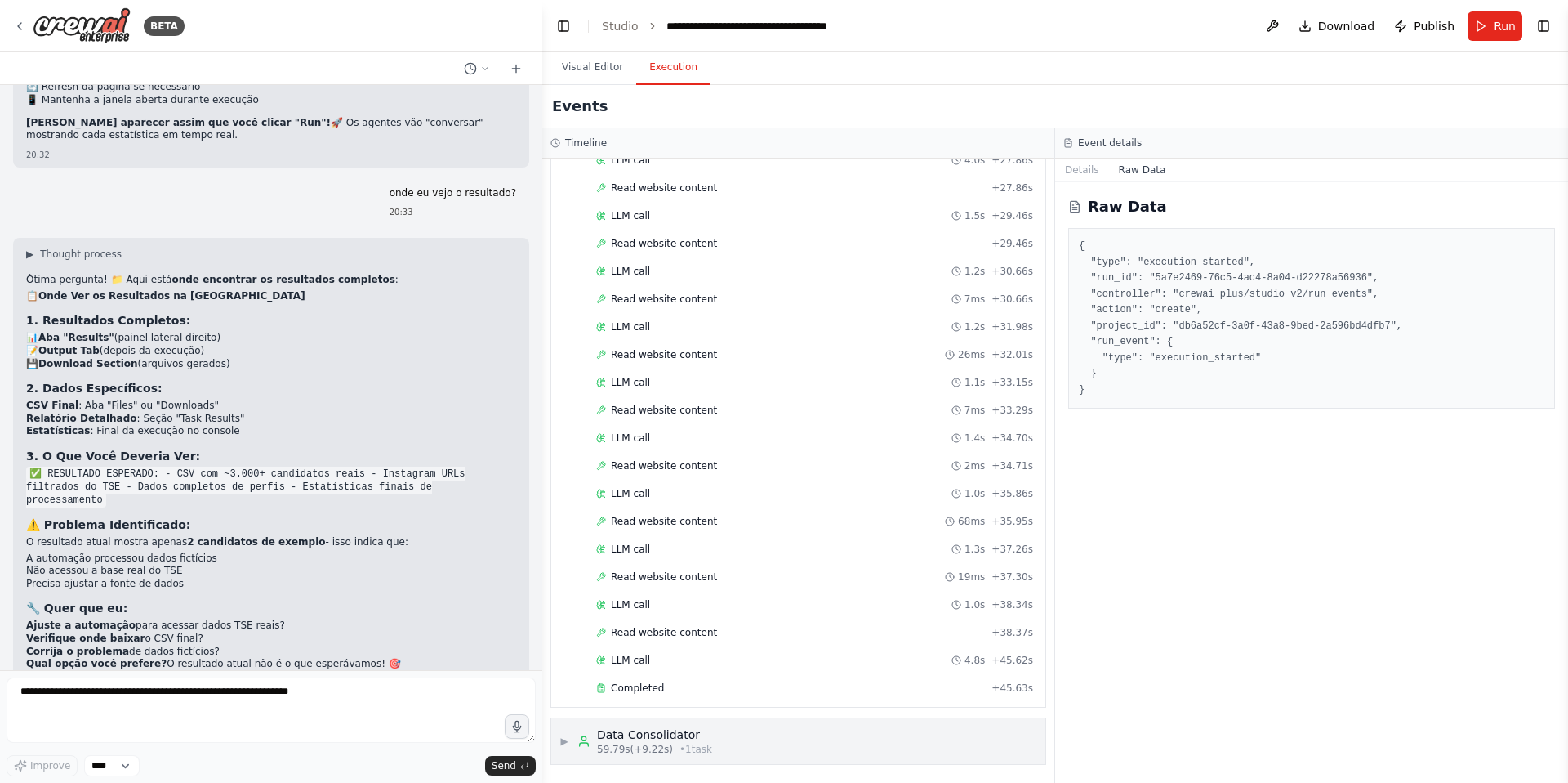
click at [650, 756] on div "▶ Data Consolidator 59.79s (+9.22s) • 1 task" at bounding box center [798, 742] width 494 height 46
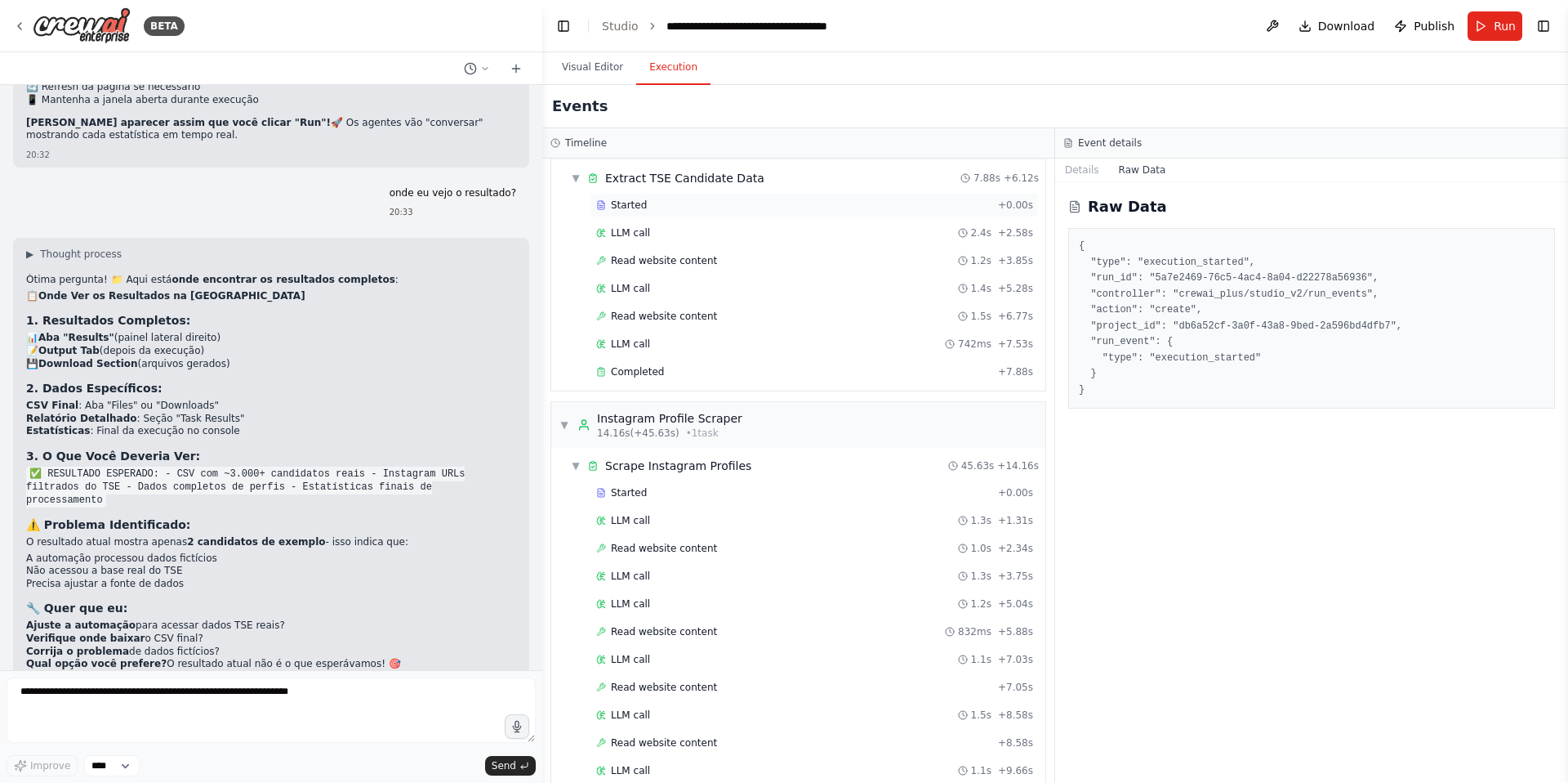
scroll to position [0, 0]
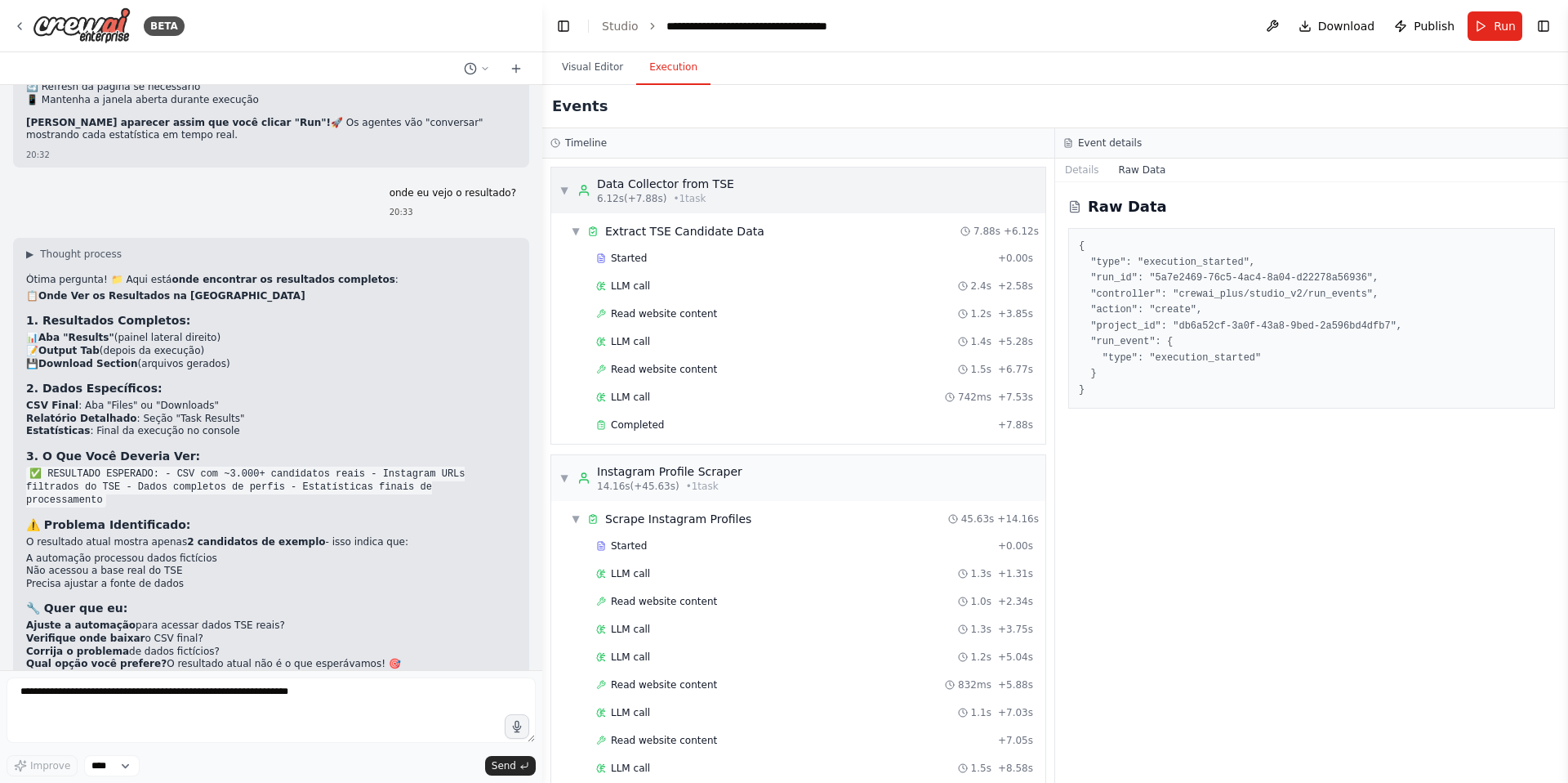
click at [636, 186] on div "Data Collector from TSE" at bounding box center [665, 183] width 138 height 16
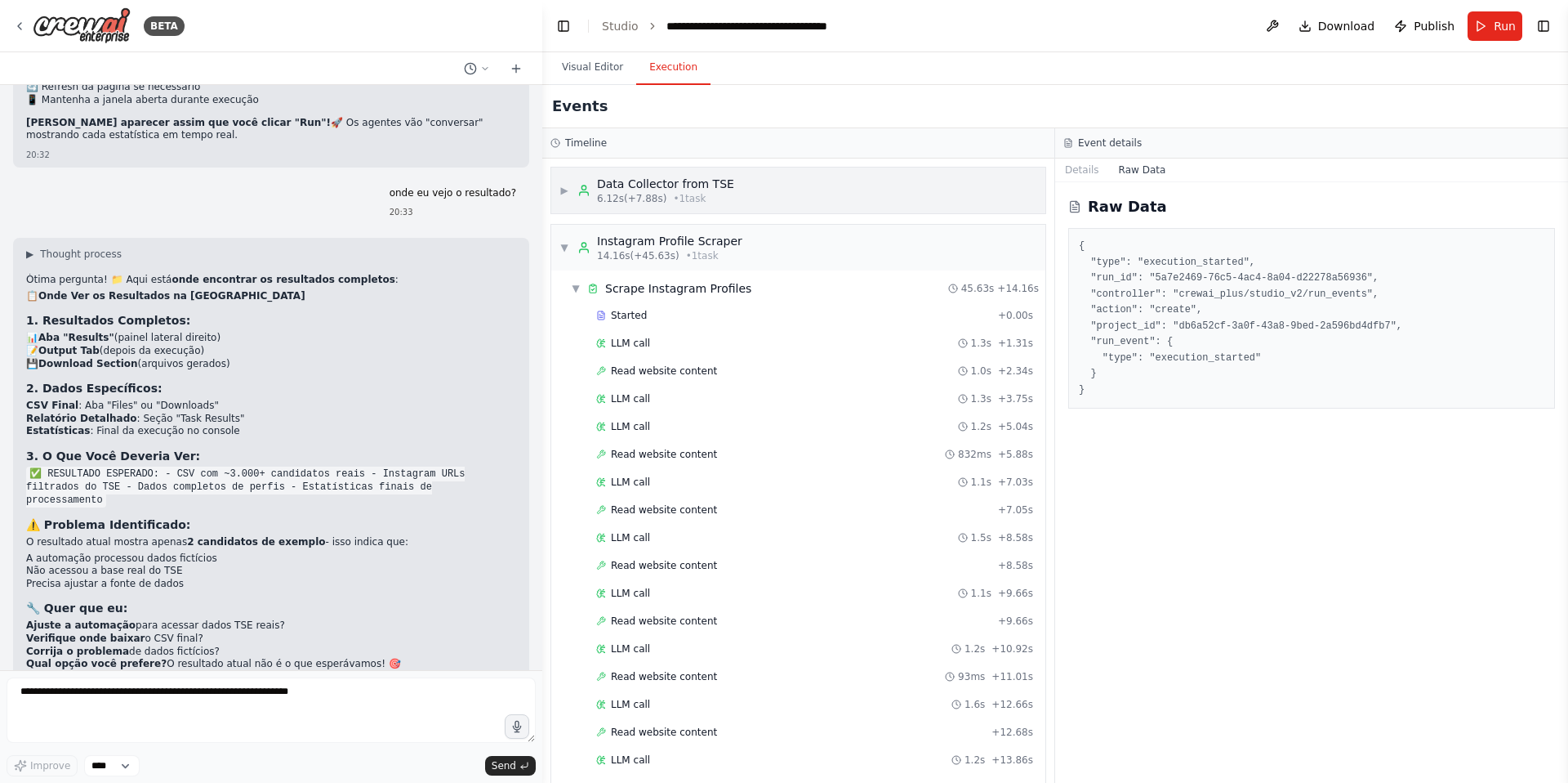
click at [571, 175] on div "▶ Data Collector from TSE 6.12s (+7.88s) • 1 task" at bounding box center [647, 190] width 175 height 30
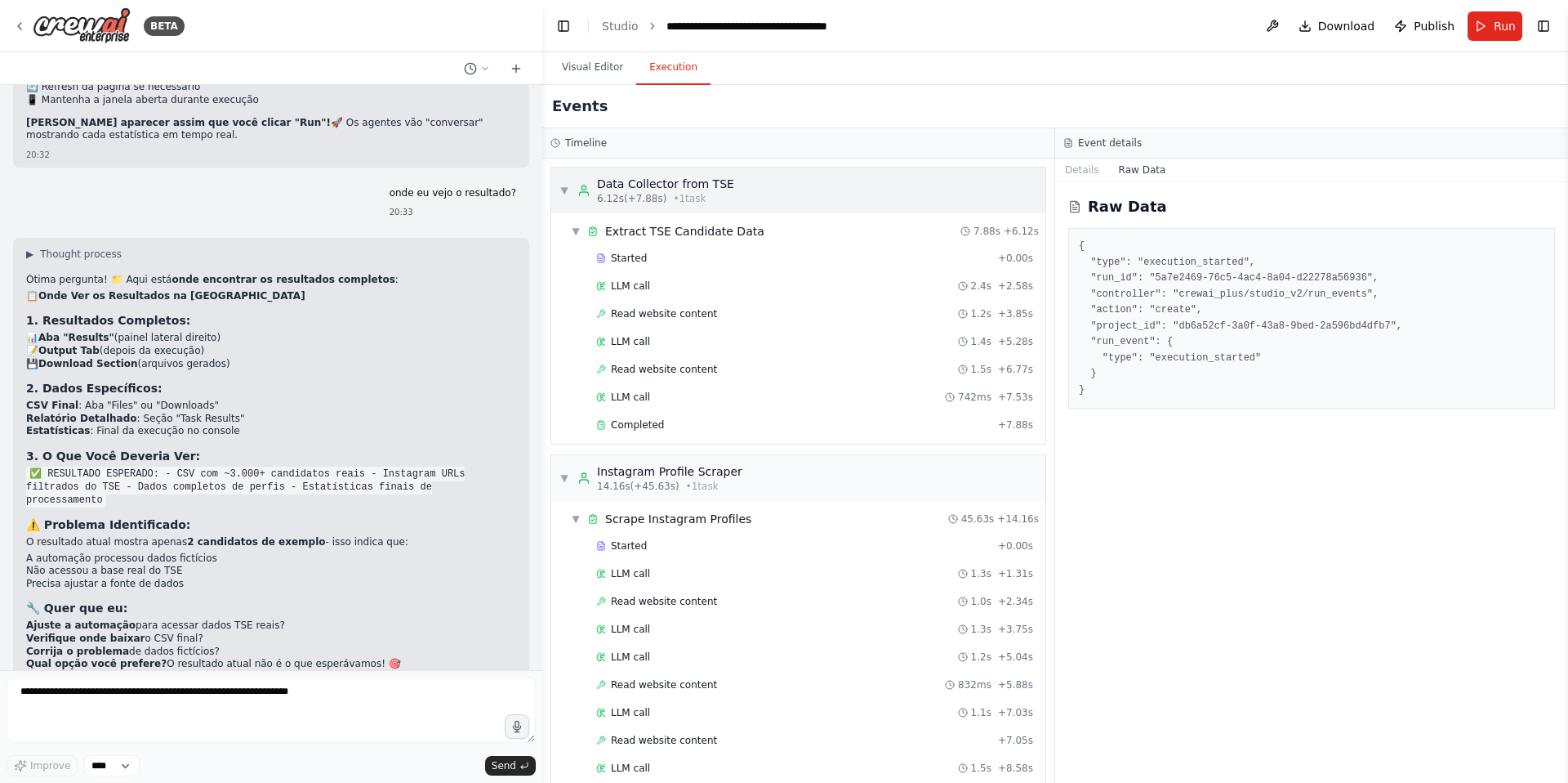
click at [561, 190] on span "▼" at bounding box center [564, 191] width 10 height 13
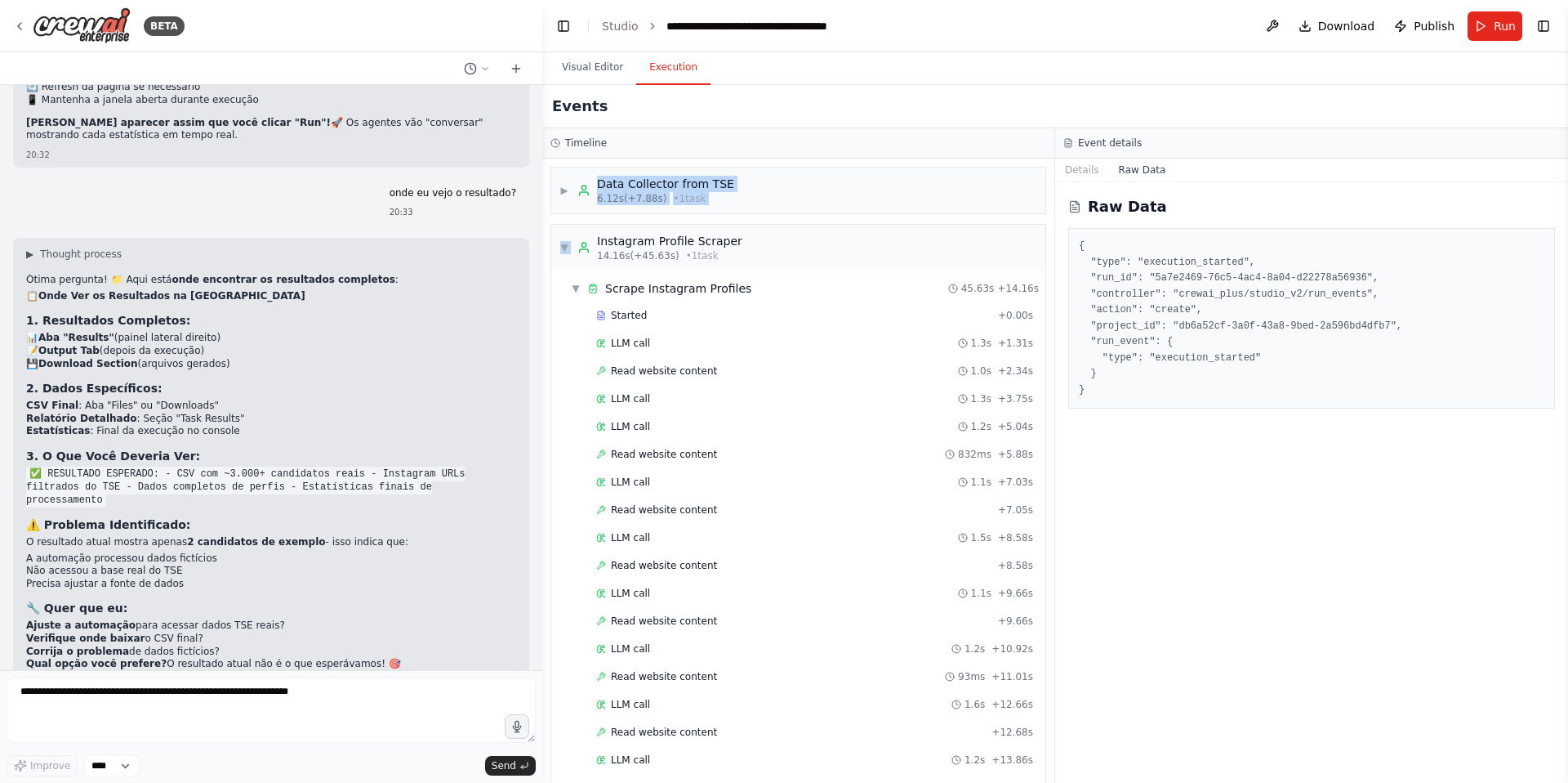
click at [564, 220] on div "▶ Data Collector from TSE 6.12s (+7.88s) • 1 task ▼ Instagram Profile Scraper 1…" at bounding box center [798, 471] width 512 height 624
click at [562, 251] on span "▼" at bounding box center [564, 248] width 10 height 13
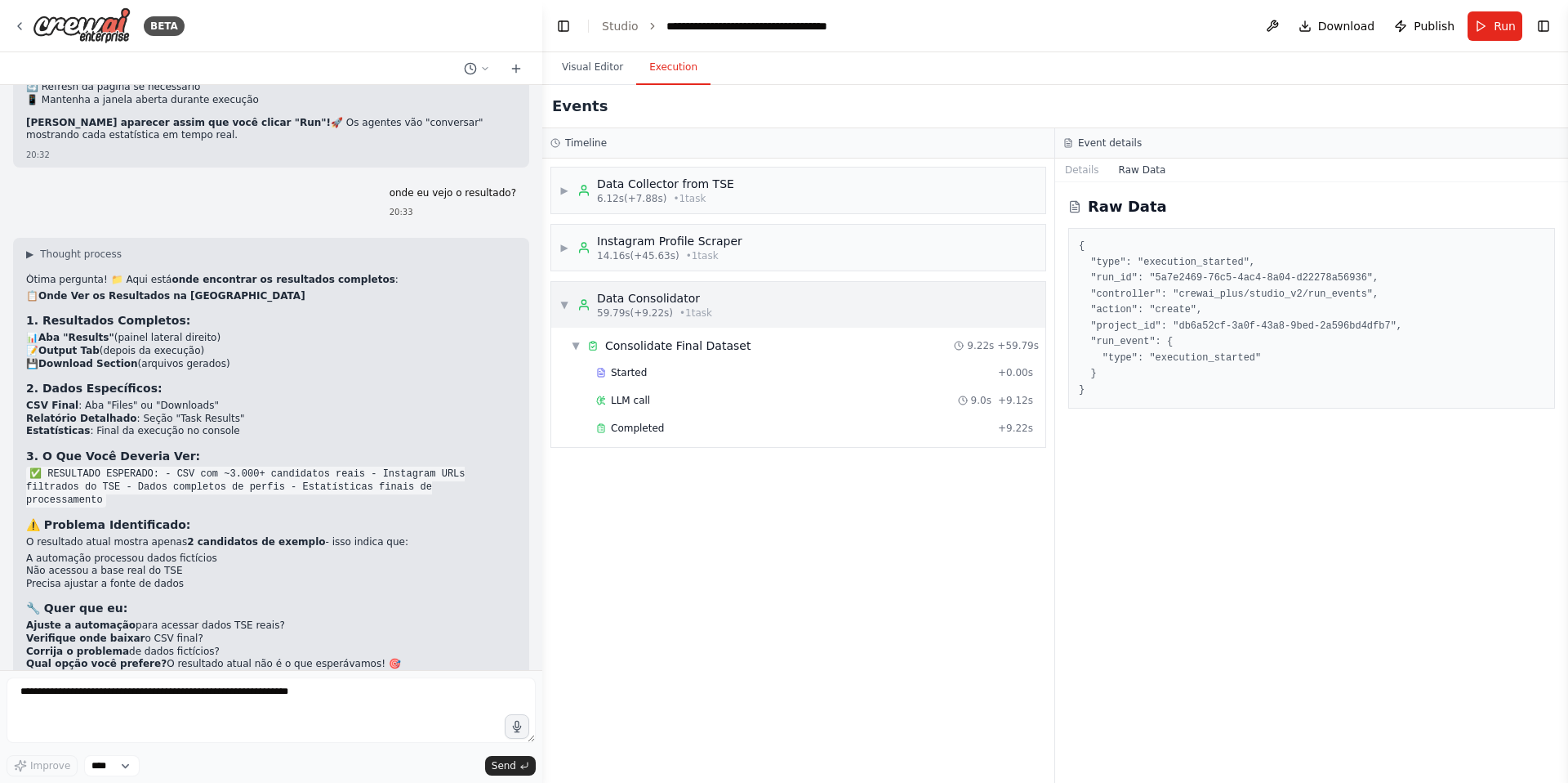
click at [566, 297] on div "▼ Data Consolidator 59.79s (+9.22s) • 1 task" at bounding box center [635, 304] width 153 height 30
drag, startPoint x: 795, startPoint y: 315, endPoint x: 603, endPoint y: 122, distance: 272.2
click at [603, 122] on div "Events Timeline ▶ Data Collector from TSE 6.12s (+7.88s) • 1 task ▶ Instagram P…" at bounding box center [1055, 433] width 1026 height 697
click at [695, 483] on div "▶ Data Collector from TSE 6.12s (+7.88s) • 1 task ▶ Instagram Profile Scraper 1…" at bounding box center [798, 471] width 512 height 624
click at [587, 58] on button "Visual Editor" at bounding box center [592, 68] width 88 height 35
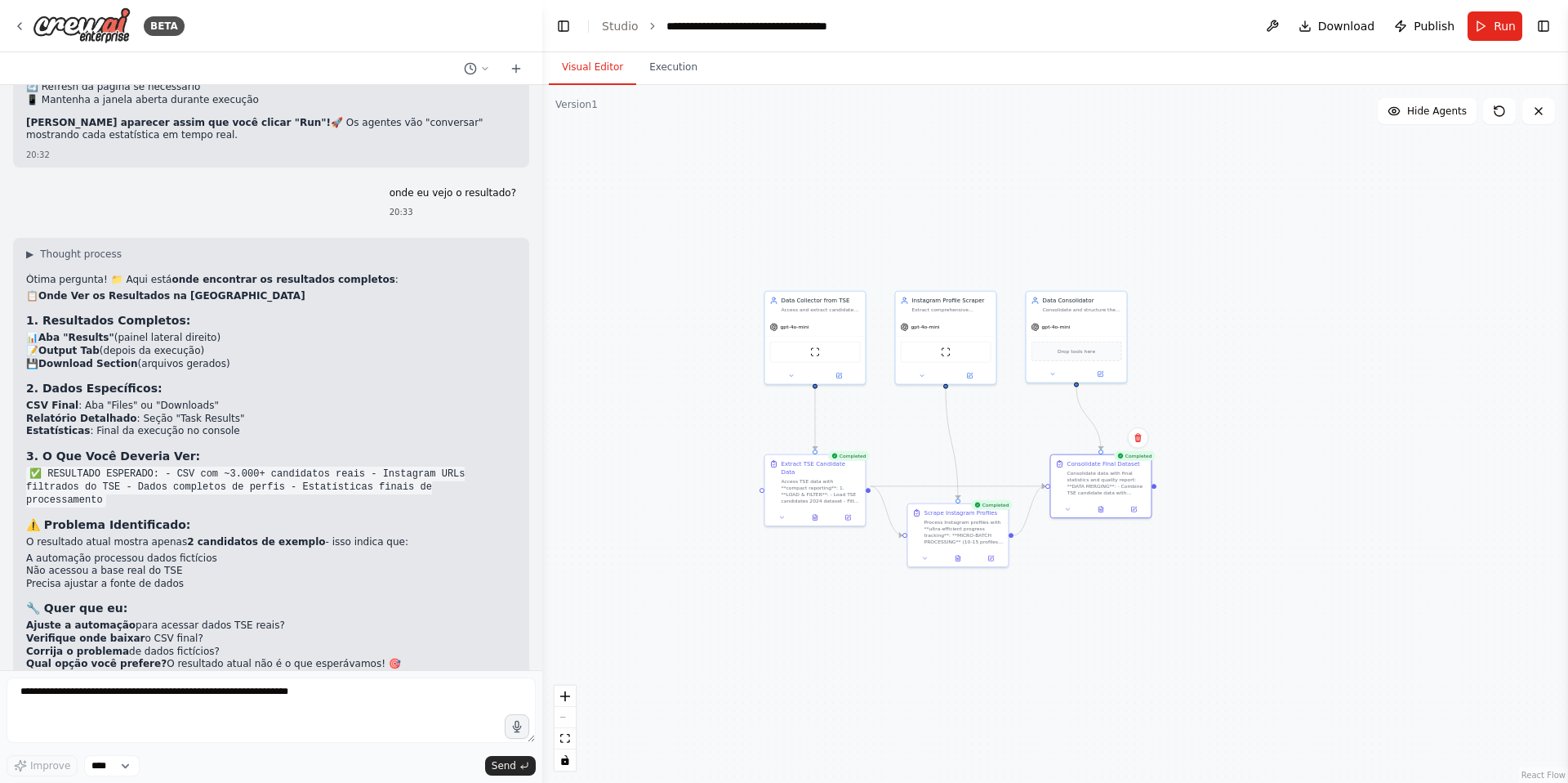
drag, startPoint x: 1290, startPoint y: 300, endPoint x: 1177, endPoint y: 371, distance: 133.5
click at [1177, 371] on div ".deletable-edge-delete-btn { width: 20px; height: 20px; border: 0px solid #ffff…" at bounding box center [1055, 433] width 1026 height 697
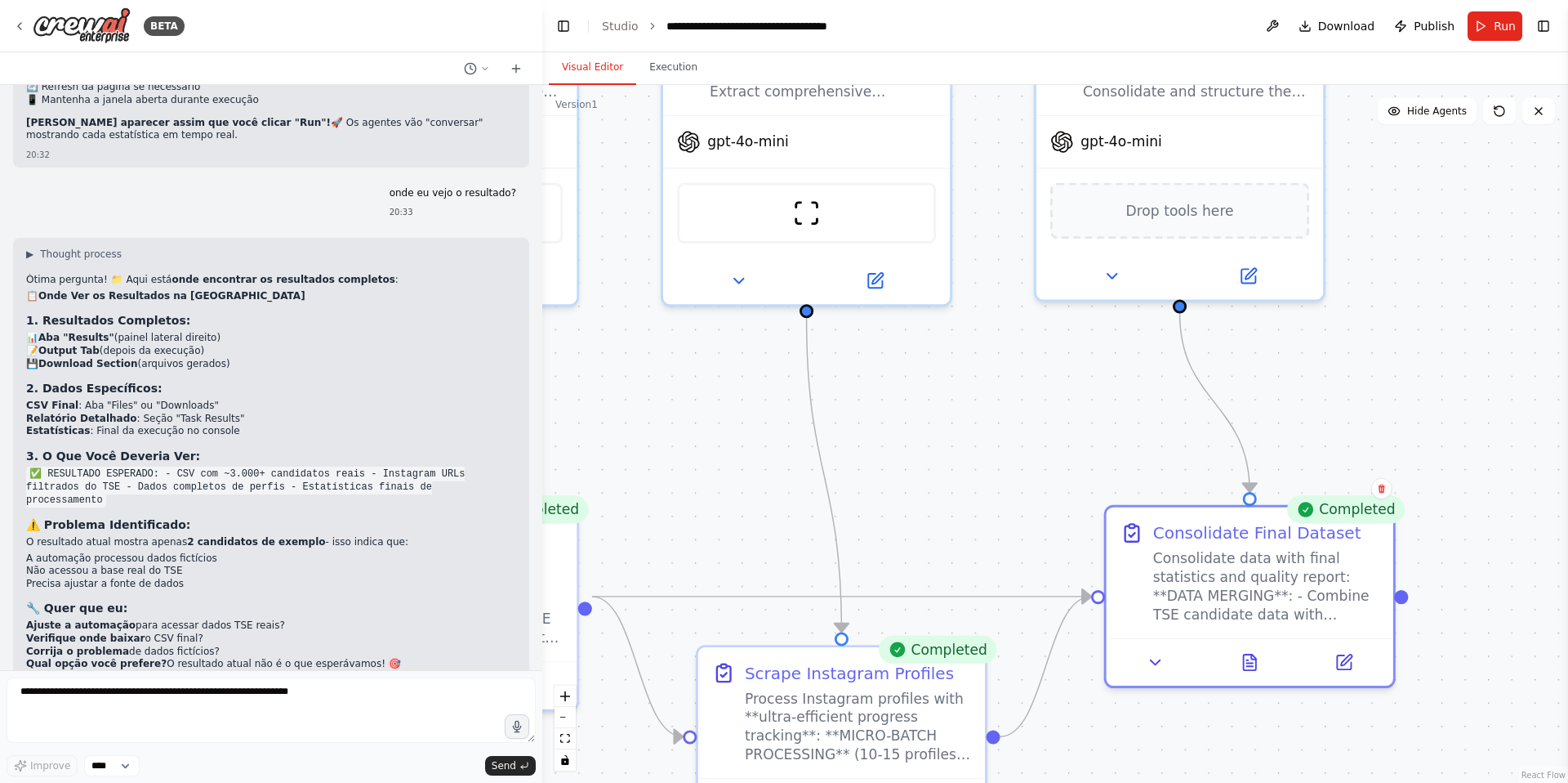
drag, startPoint x: 991, startPoint y: 483, endPoint x: 1289, endPoint y: 291, distance: 354.5
click at [1289, 291] on div ".deletable-edge-delete-btn { width: 20px; height: 20px; border: 0px solid #ffff…" at bounding box center [1055, 433] width 1026 height 697
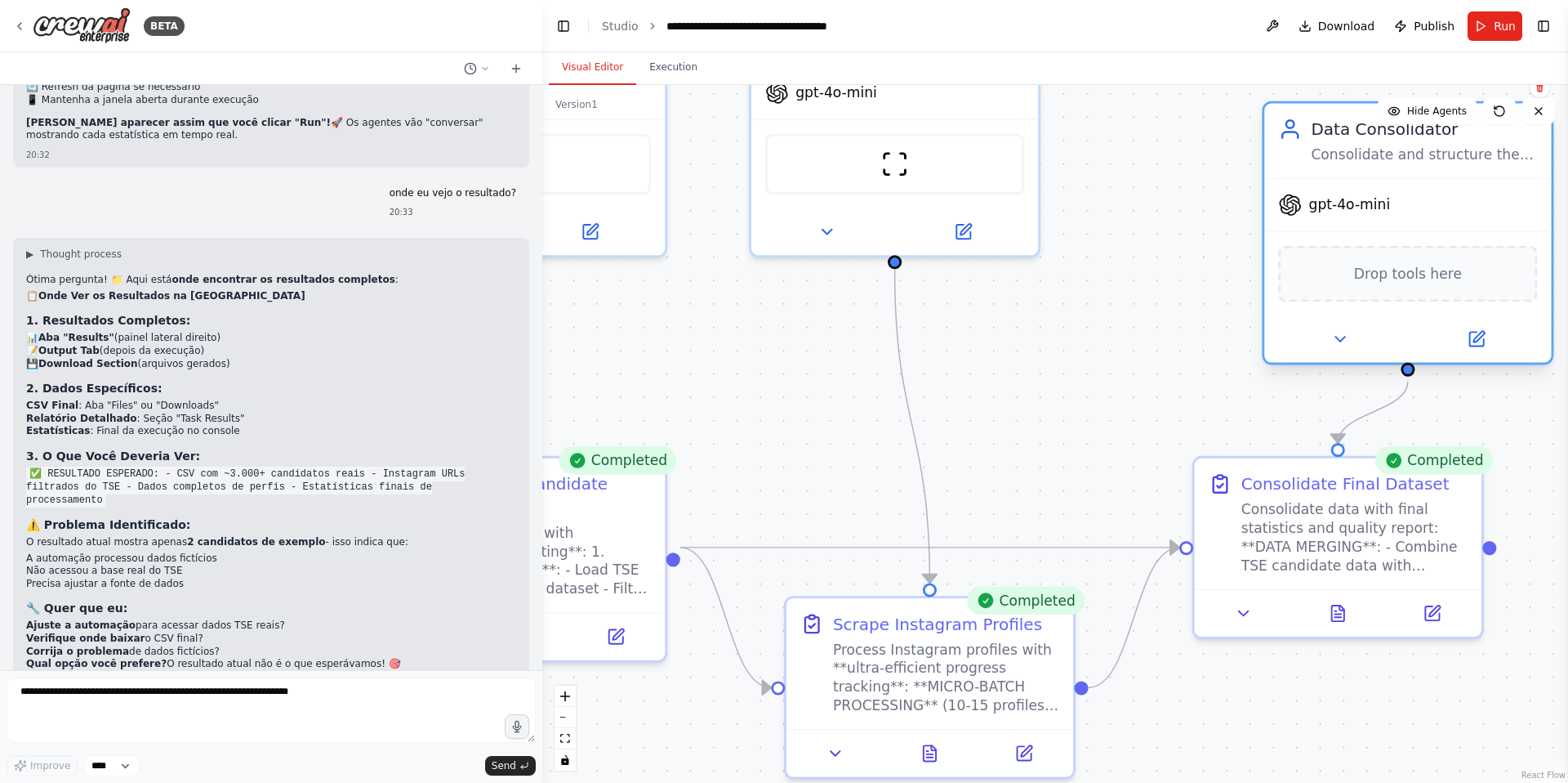
drag, startPoint x: 1260, startPoint y: 180, endPoint x: 1401, endPoint y: 300, distance: 185.2
click at [1402, 299] on div "Drop tools here" at bounding box center [1407, 274] width 259 height 57
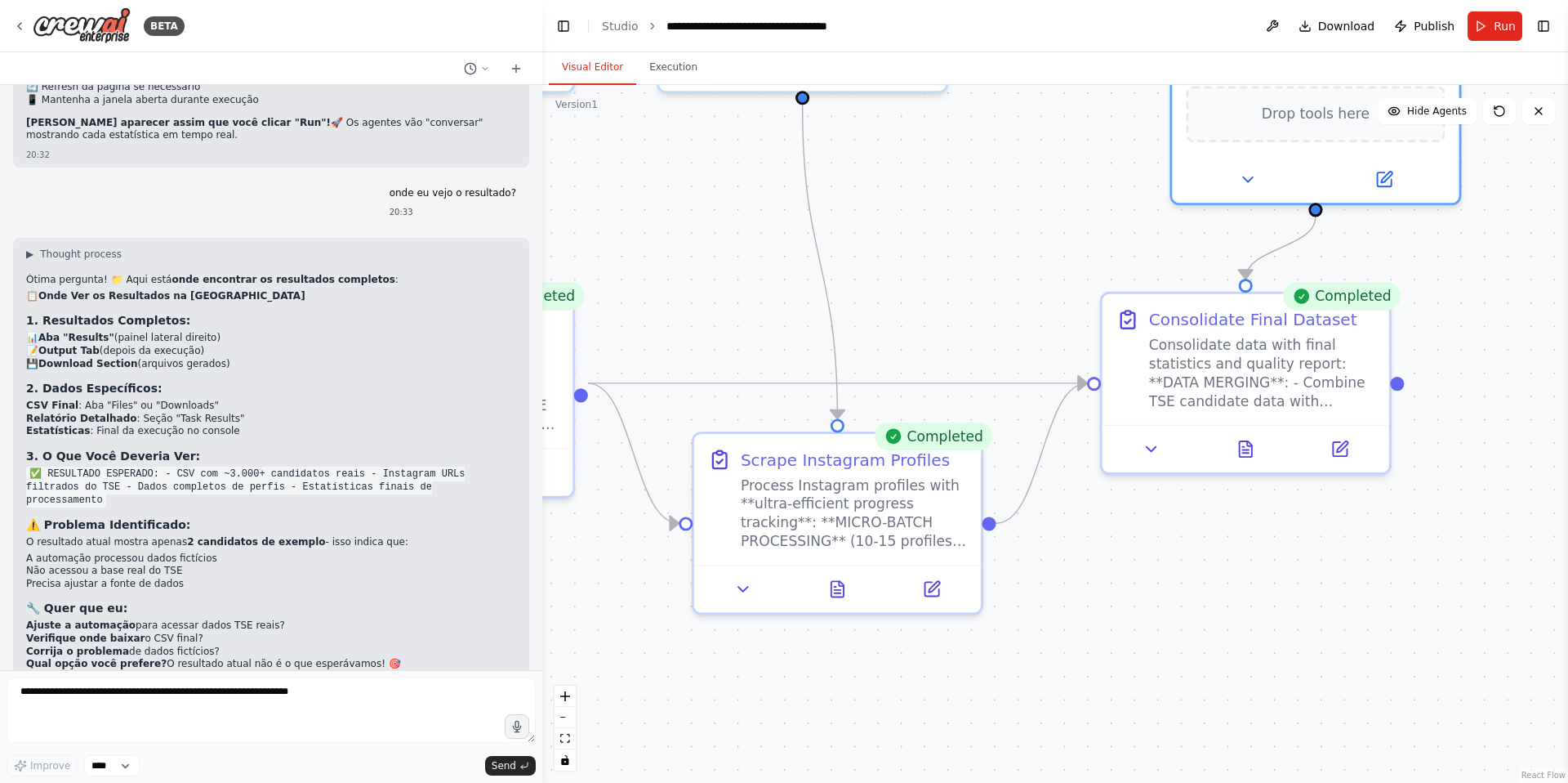
drag, startPoint x: 1131, startPoint y: 404, endPoint x: 1039, endPoint y: 240, distance: 188.0
click at [1039, 240] on div ".deletable-edge-delete-btn { width: 20px; height: 20px; border: 0px solid #ffff…" at bounding box center [1055, 433] width 1026 height 697
click at [1220, 381] on div "Consolidate data with final statistics and quality report: **DATA MERGING**: - …" at bounding box center [1262, 368] width 226 height 74
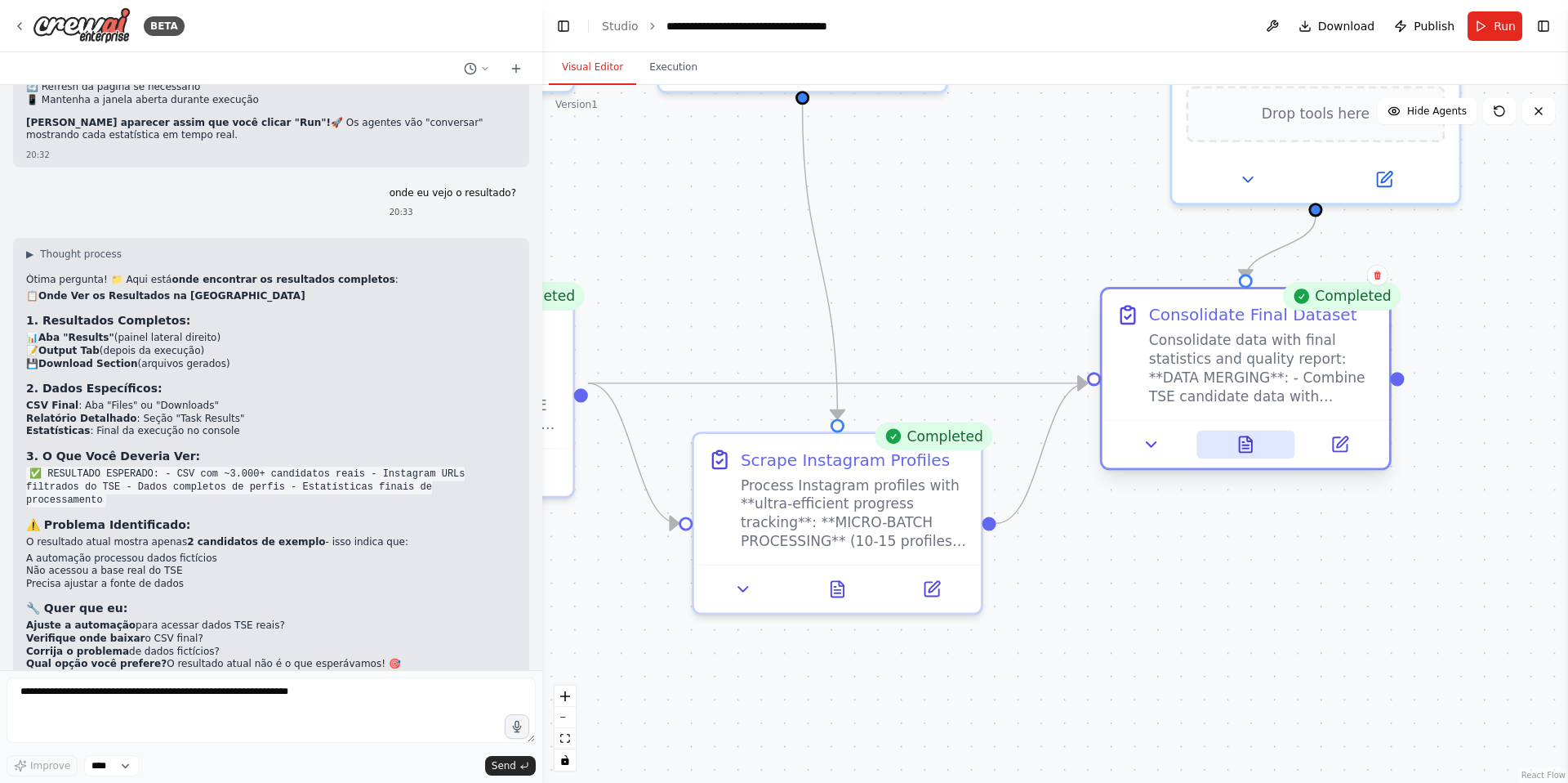
click at [1249, 452] on icon at bounding box center [1246, 444] width 13 height 15
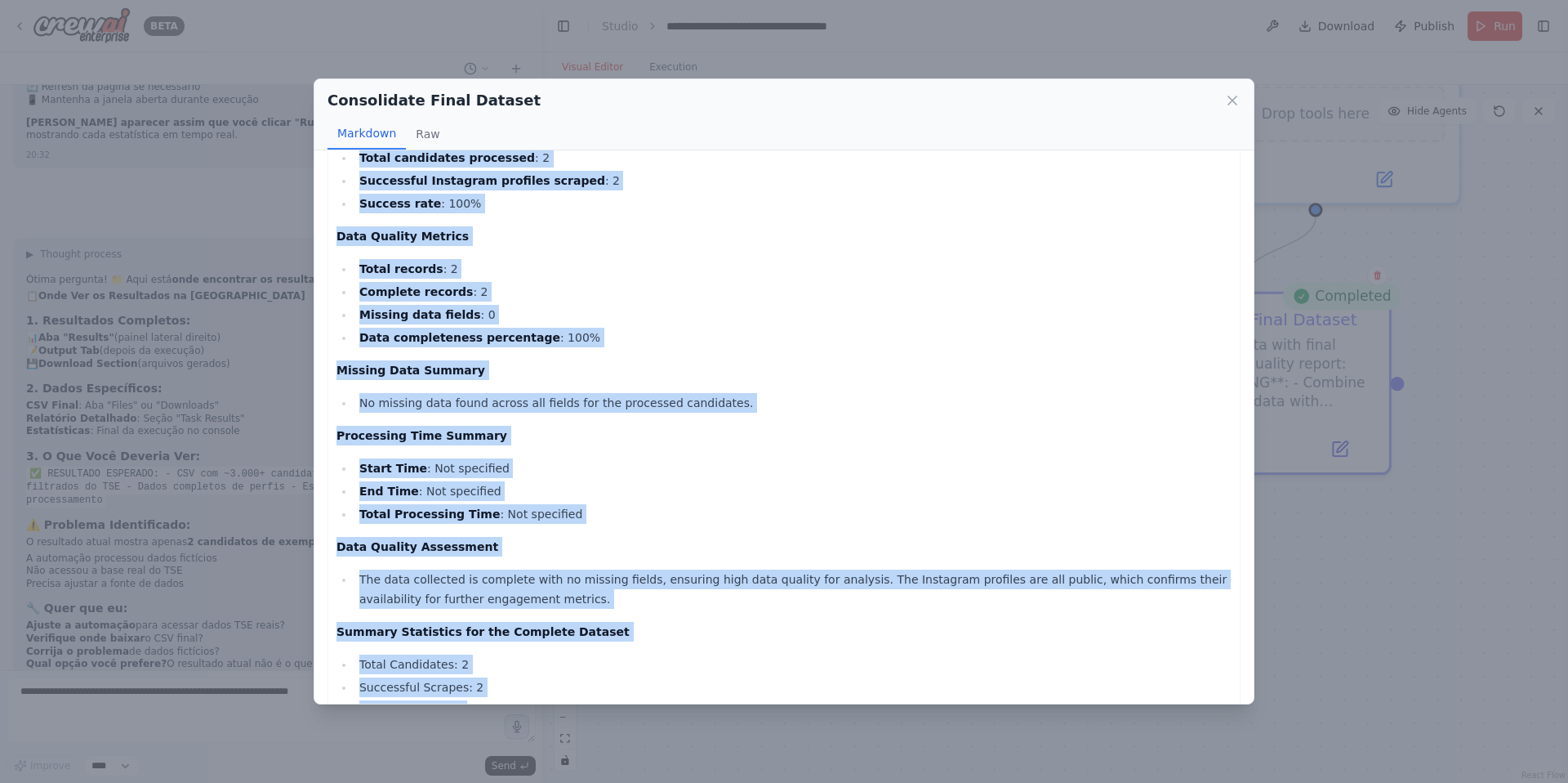
scroll to position [674, 9]
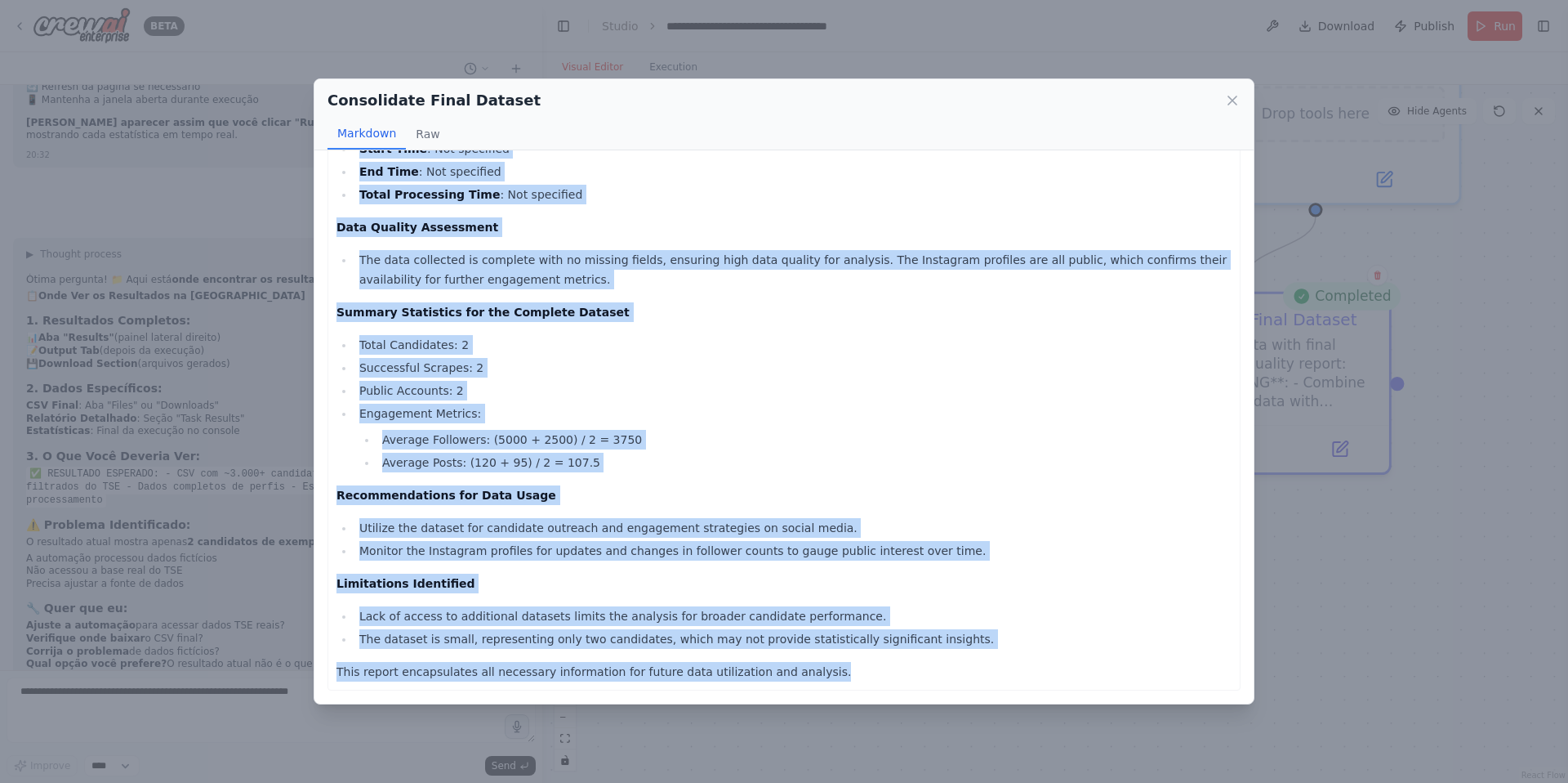
drag, startPoint x: 335, startPoint y: 182, endPoint x: 843, endPoint y: 781, distance: 785.4
click at [843, 781] on div "Consolidate Final Dataset Markdown Raw Consolidated Candidate and Instagram Pro…" at bounding box center [784, 391] width 1568 height 783
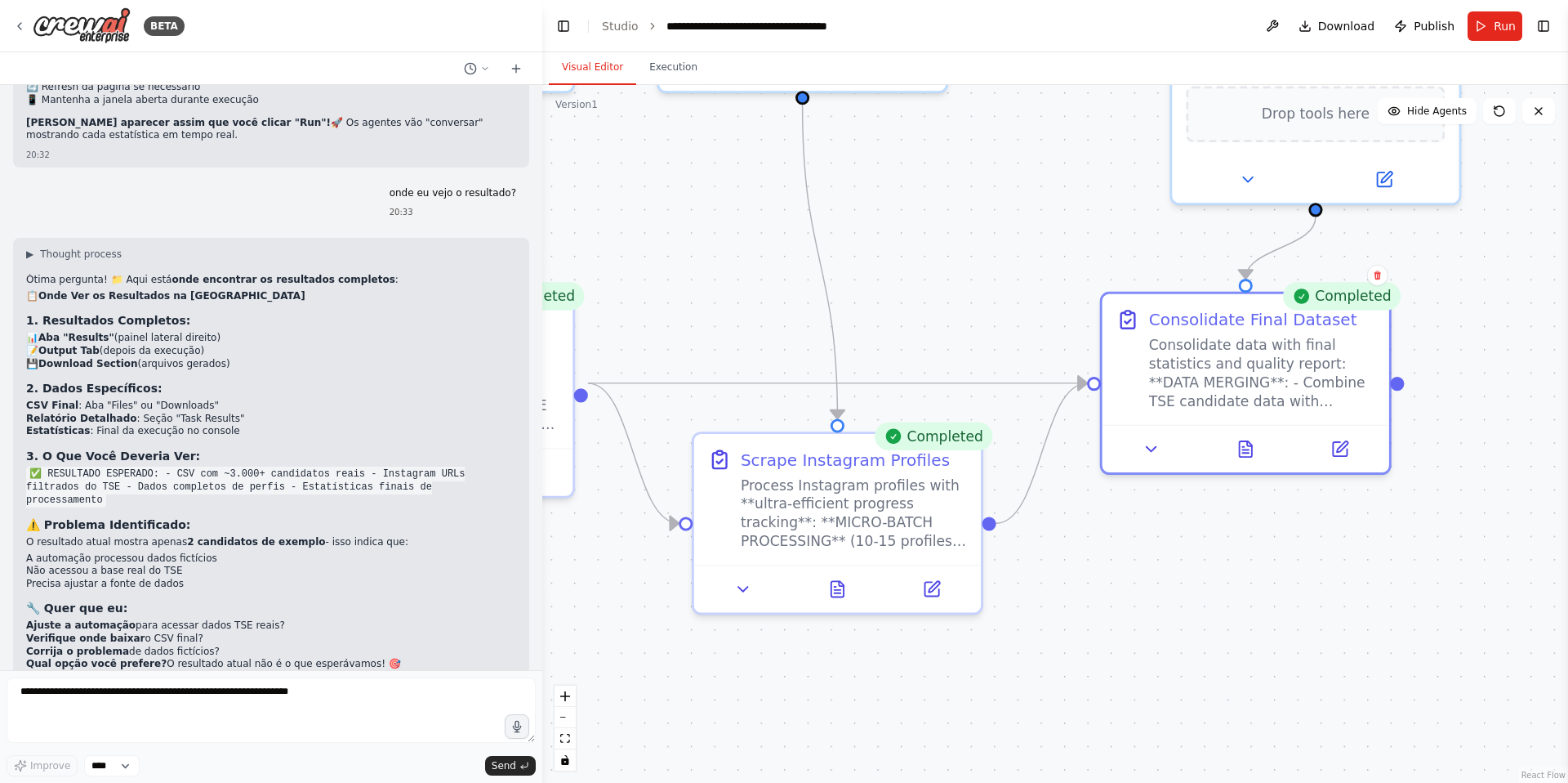
click at [1144, 273] on div ".deletable-edge-delete-btn { width: 20px; height: 20px; border: 0px solid #ffff…" at bounding box center [1055, 433] width 1026 height 697
click at [1193, 355] on div "Consolidate data with final statistics and quality report: **DATA MERGING**: - …" at bounding box center [1262, 368] width 226 height 74
click at [1211, 387] on div "Consolidate data with final statistics and quality report: **DATA MERGING**: - …" at bounding box center [1262, 368] width 226 height 74
click at [1230, 455] on button at bounding box center [1246, 445] width 99 height 28
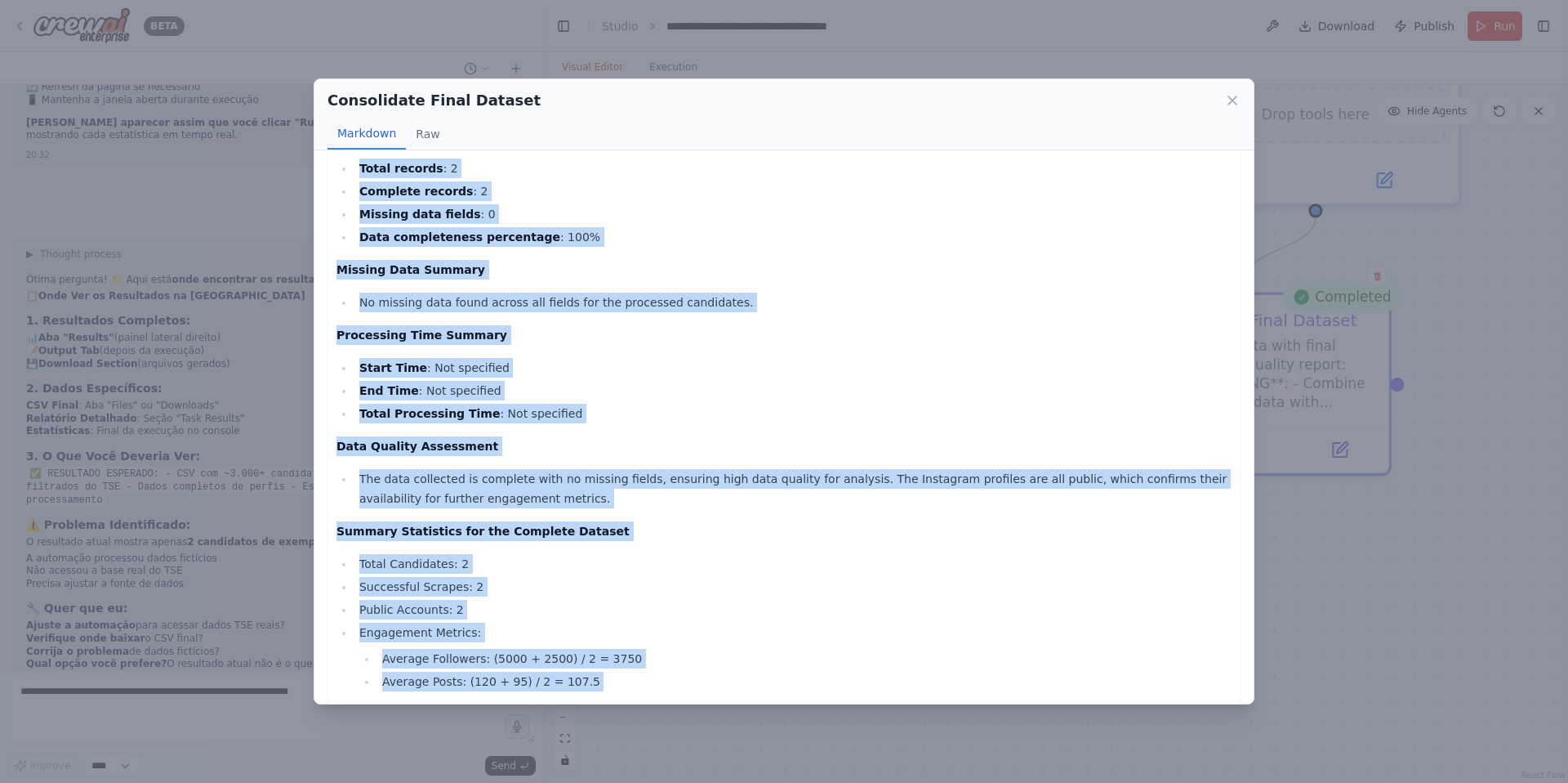
drag, startPoint x: 340, startPoint y: 176, endPoint x: 713, endPoint y: 687, distance: 632.7
click at [713, 687] on div "Consolidated Candidate and Instagram Profile Data Complete CSV Dataset sq_candi…" at bounding box center [784, 322] width 895 height 1156
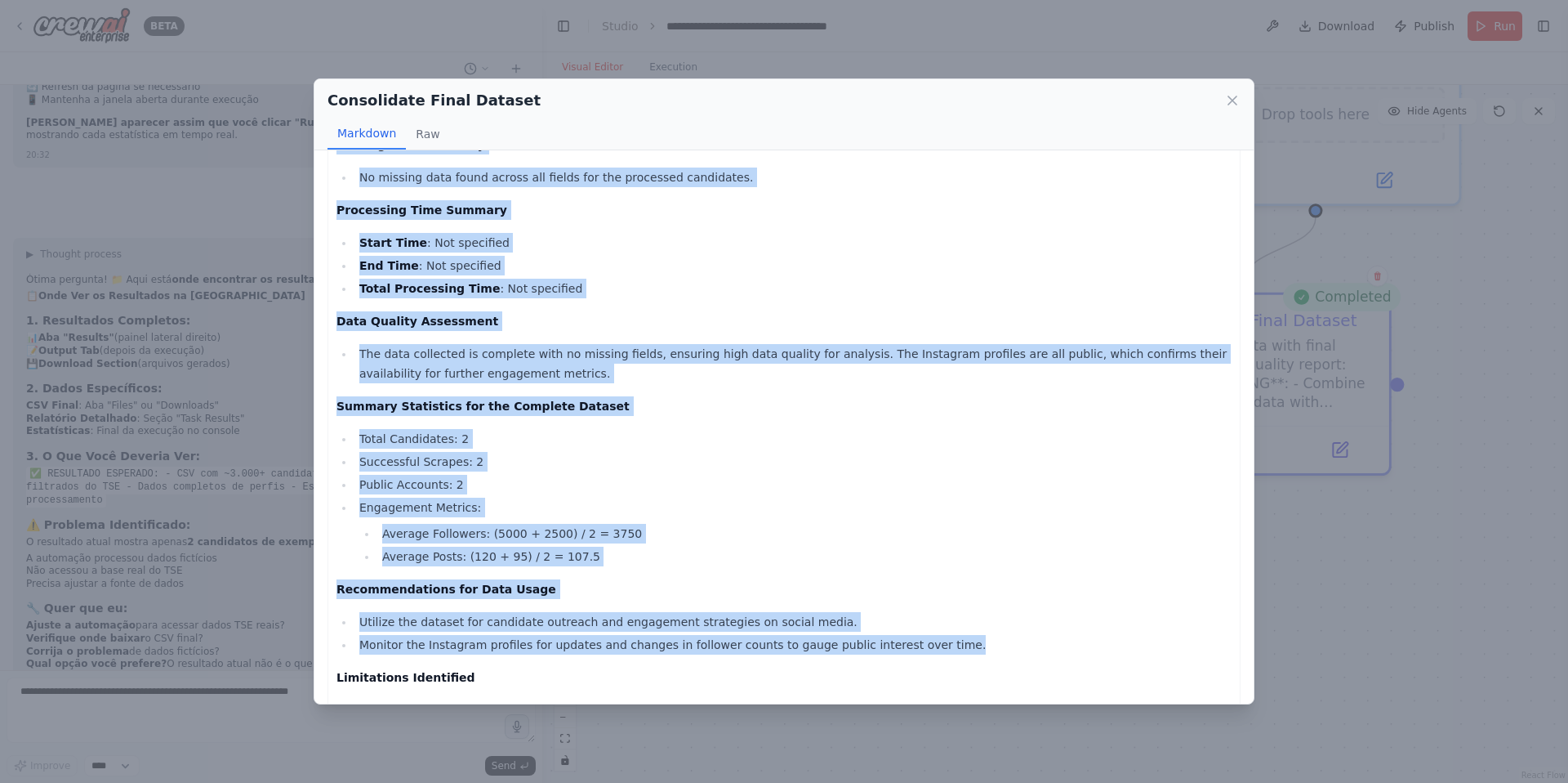
copy div "Consolidated Candidate and Instagram Profile Data Complete CSV Dataset sq_candi…"
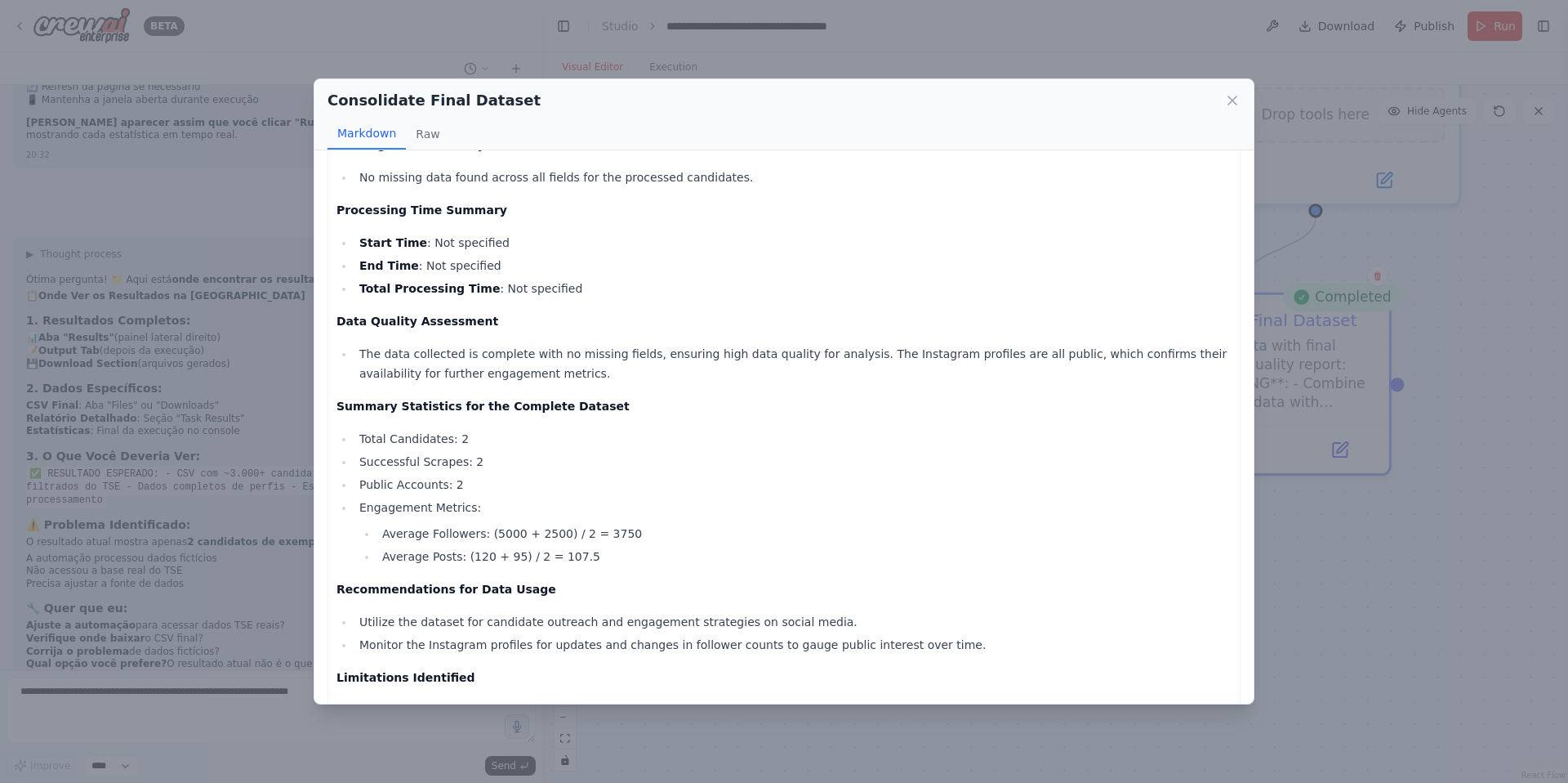
click at [113, 754] on div "Consolidate Final Dataset Markdown Raw Consolidated Candidate and Instagram Pro…" at bounding box center [784, 391] width 1568 height 783
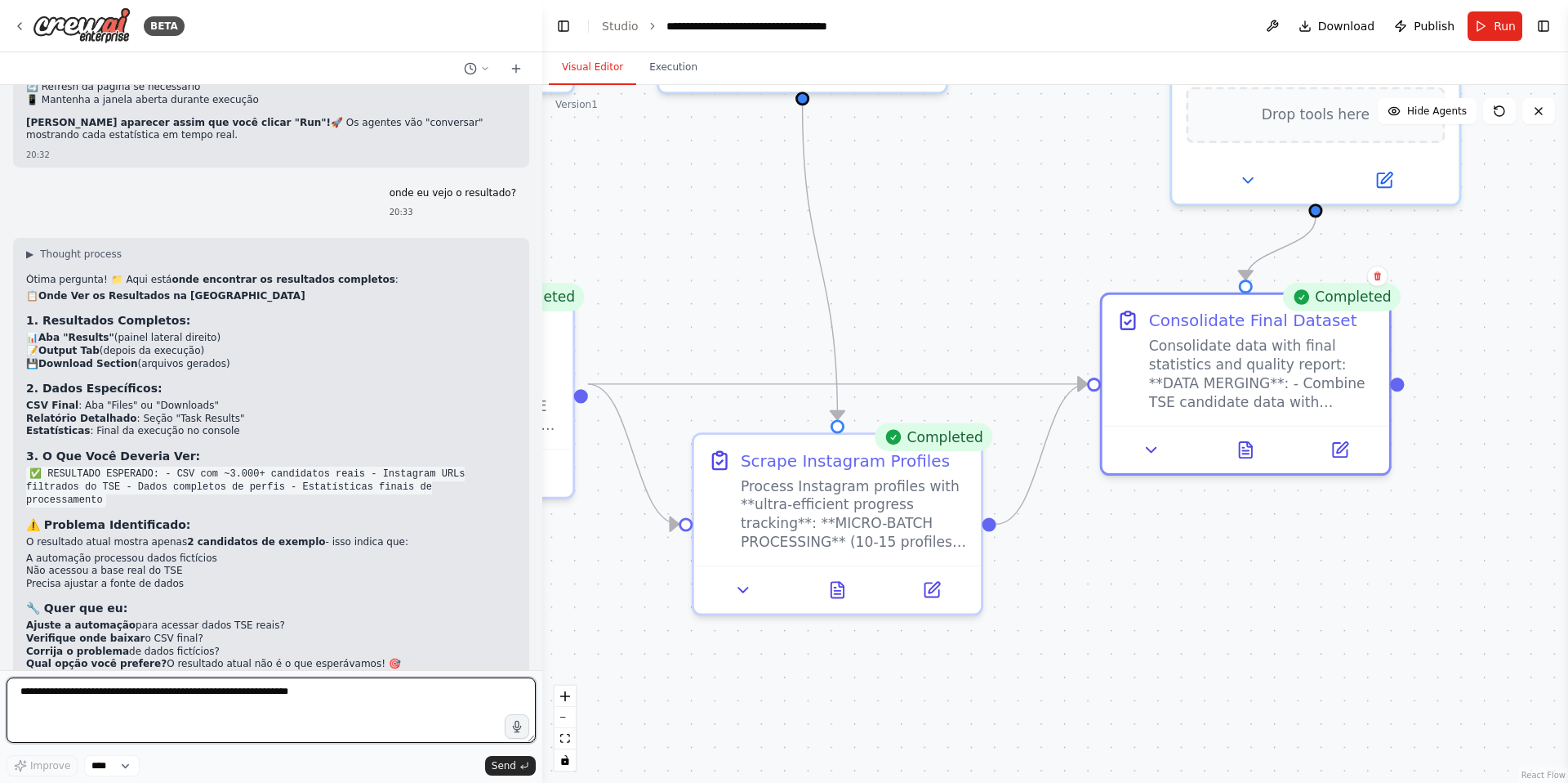
click at [117, 736] on textarea at bounding box center [271, 710] width 529 height 65
paste textarea "**********"
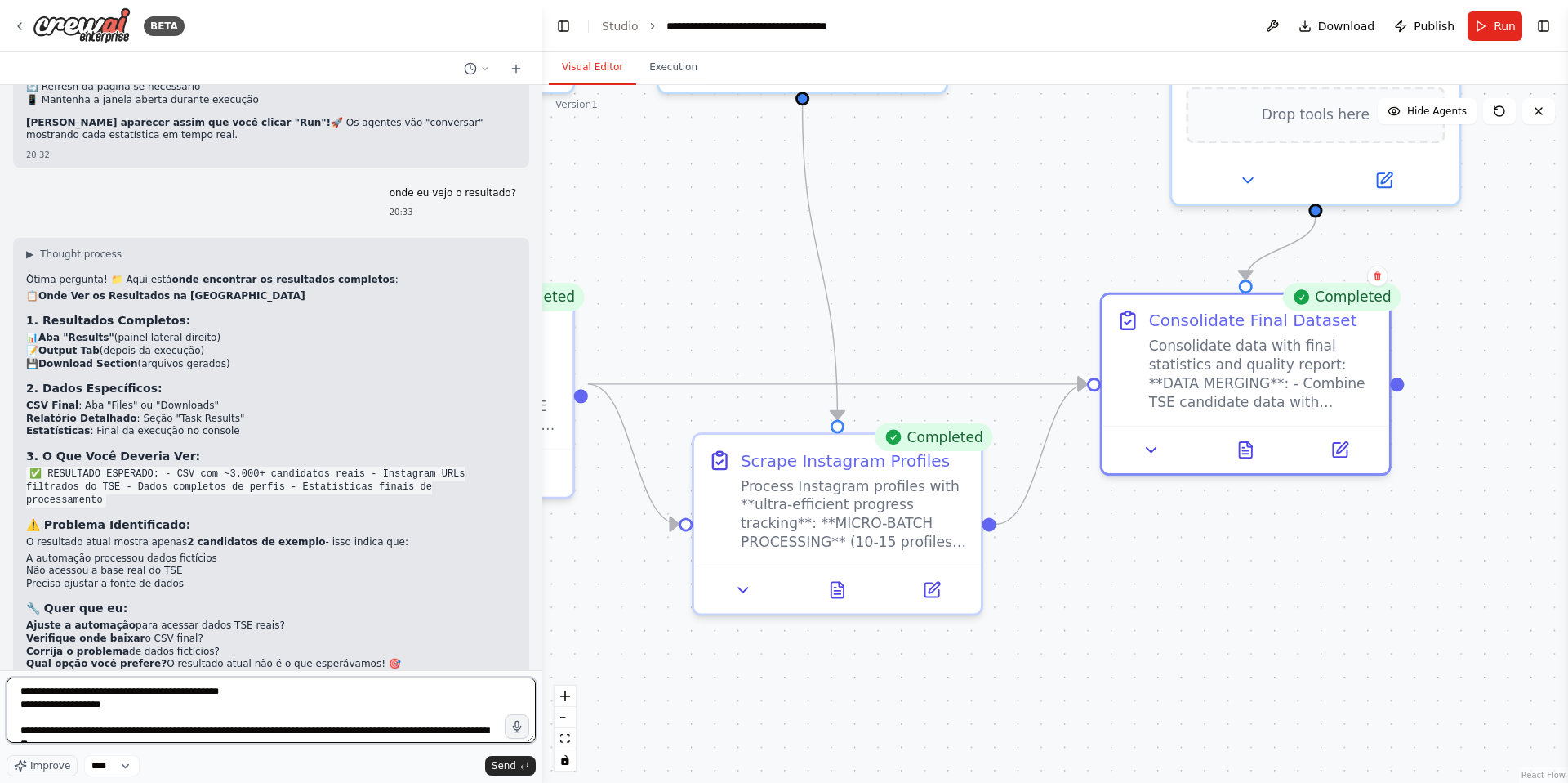
scroll to position [543, 0]
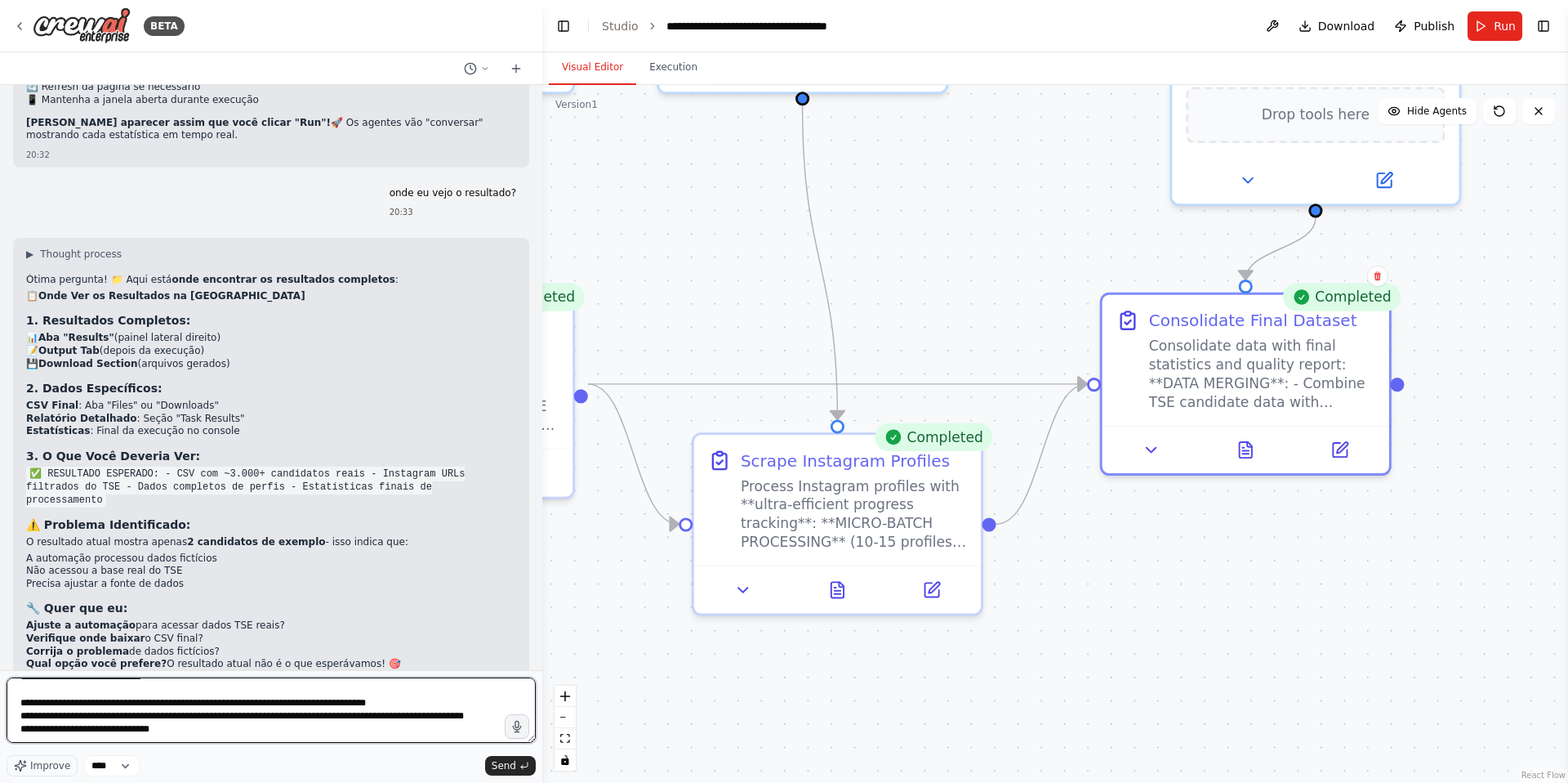
type textarea "**********"
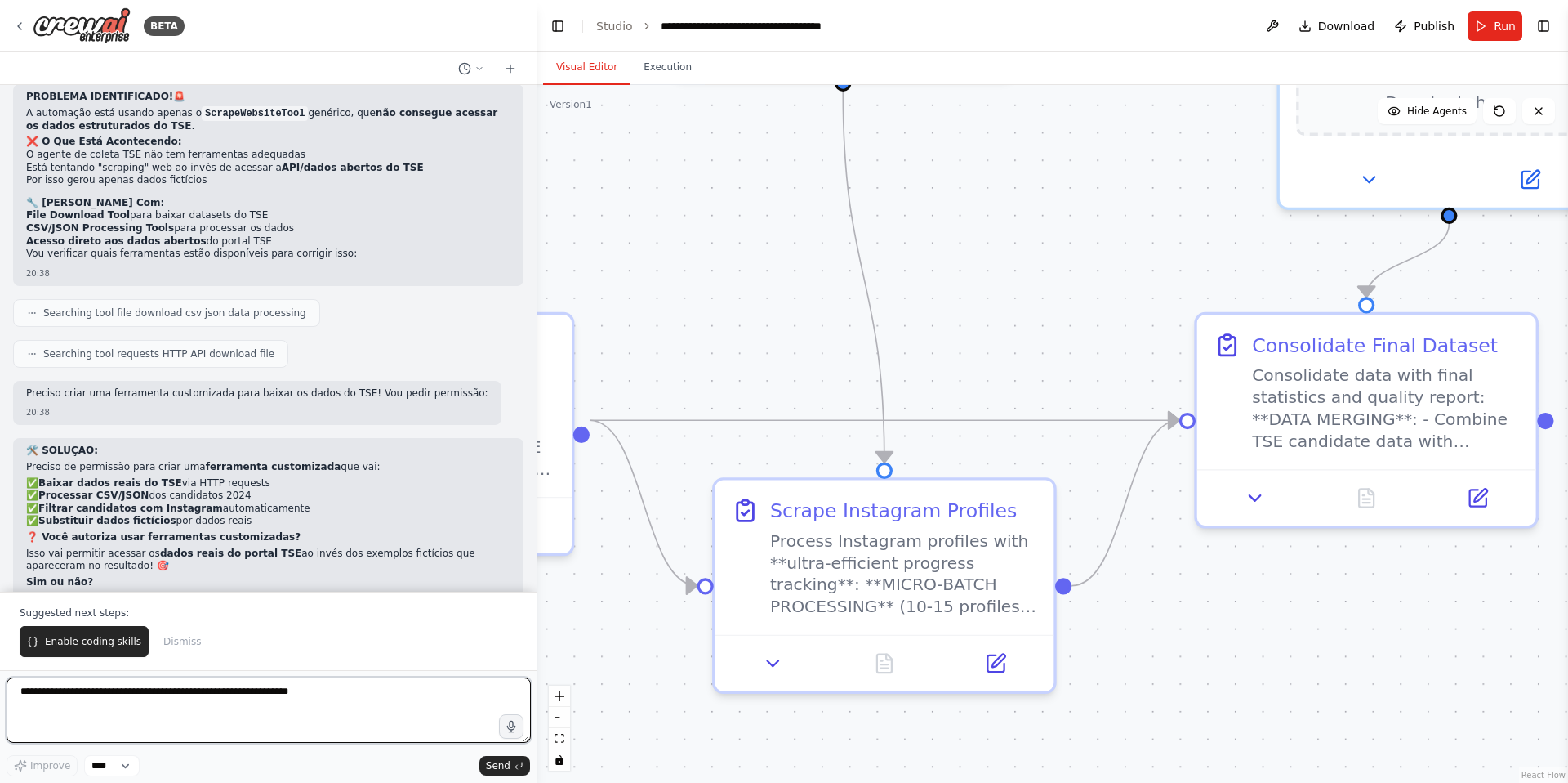
scroll to position [7254, 0]
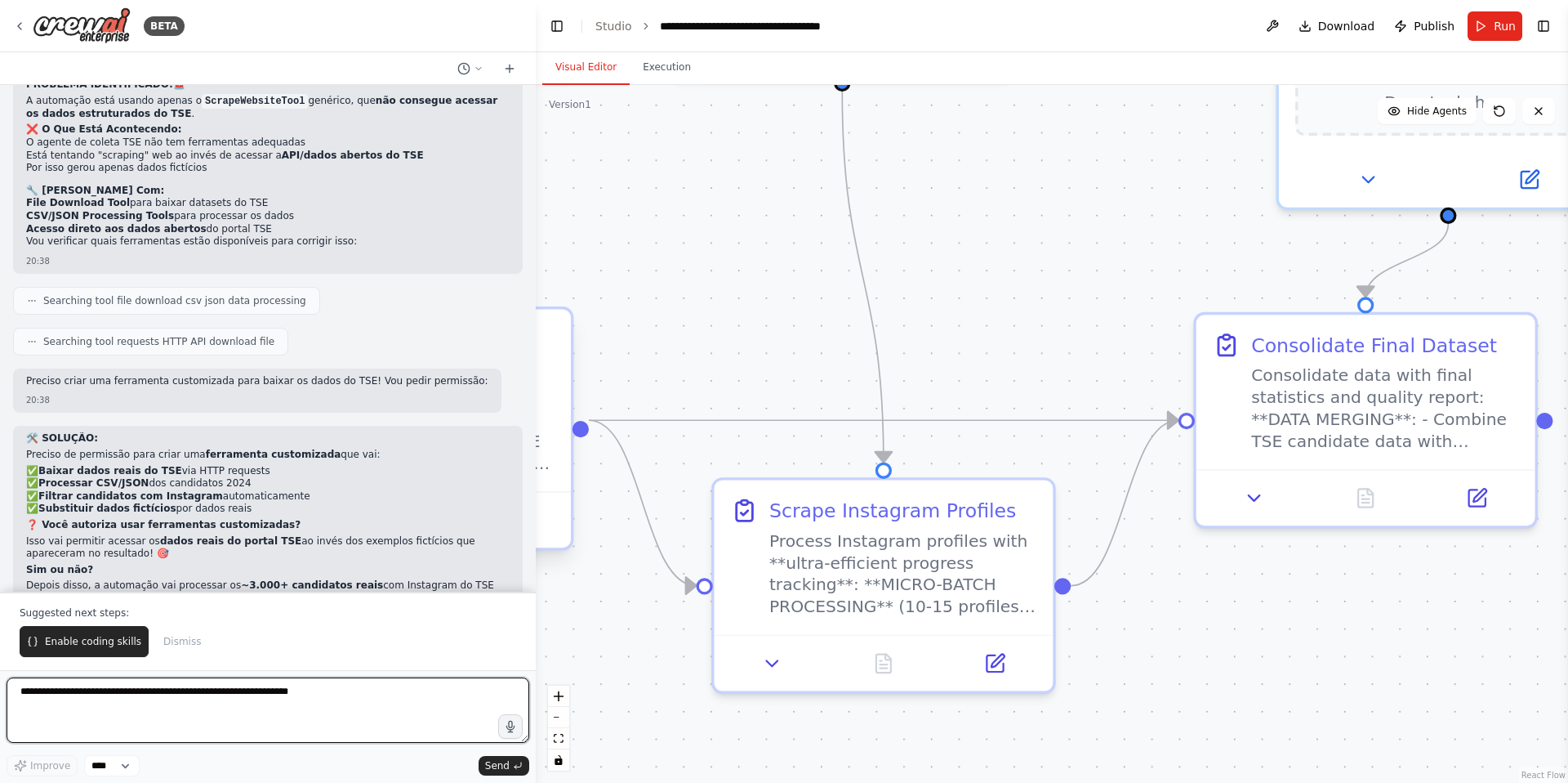
drag, startPoint x: 539, startPoint y: 577, endPoint x: 536, endPoint y: 522, distance: 55.1
click at [536, 522] on div "BETA eu preciso de um codigo de scrapping de rede social de politico que pegue …" at bounding box center [784, 391] width 1568 height 783
click at [260, 731] on textarea at bounding box center [268, 710] width 523 height 65
type textarea "***"
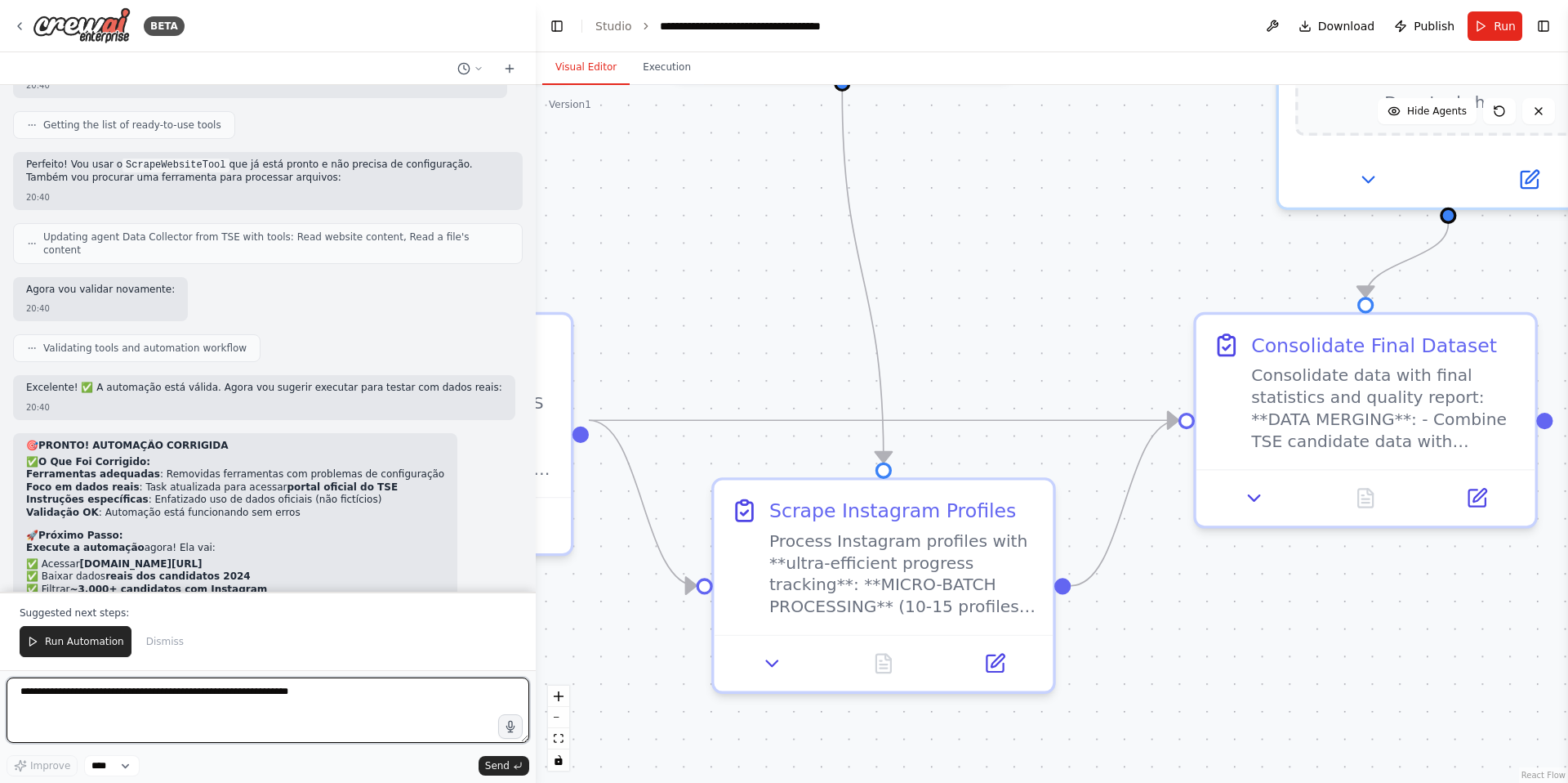
scroll to position [8597, 0]
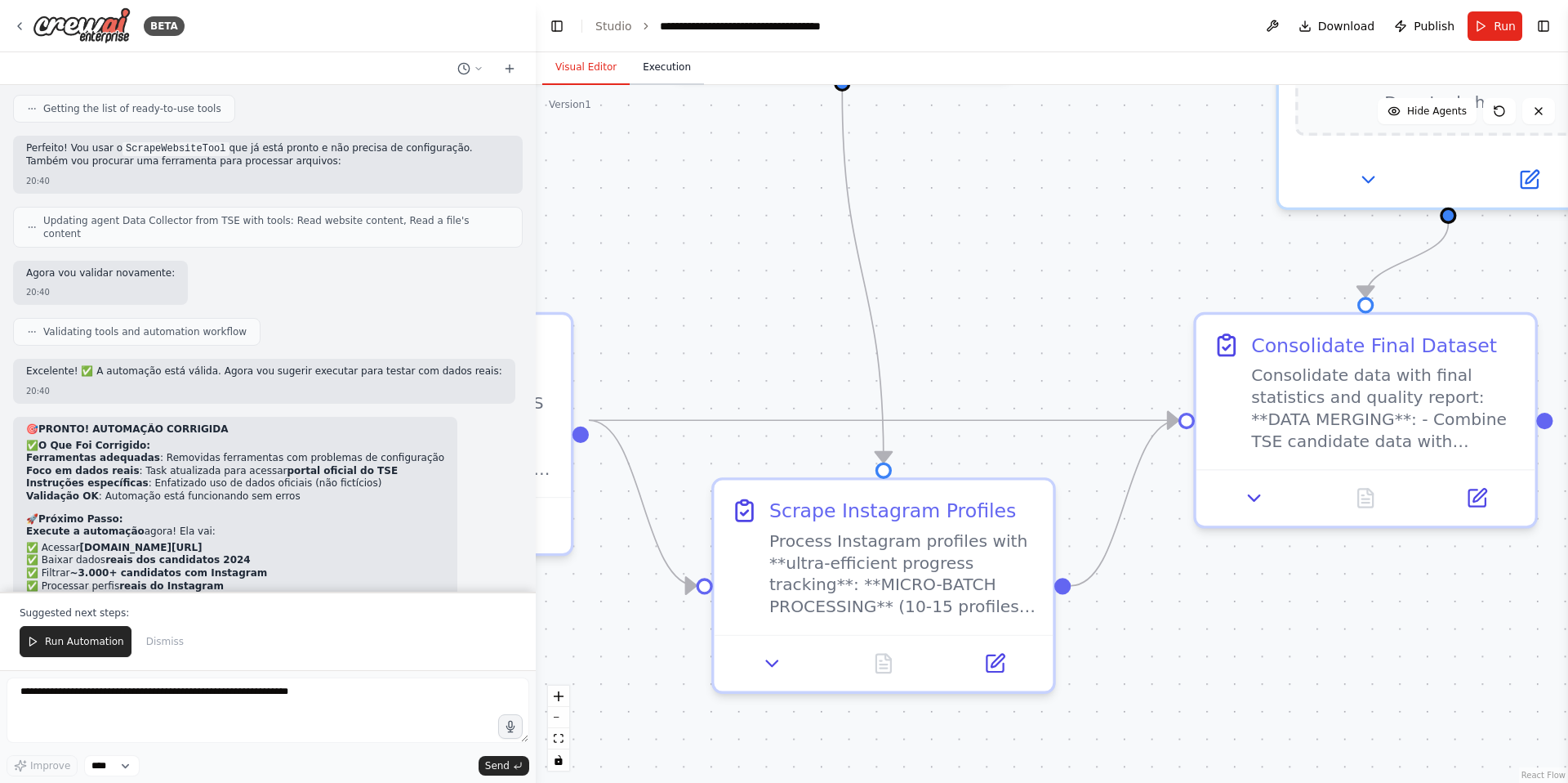
click at [664, 73] on button "Execution" at bounding box center [666, 68] width 74 height 35
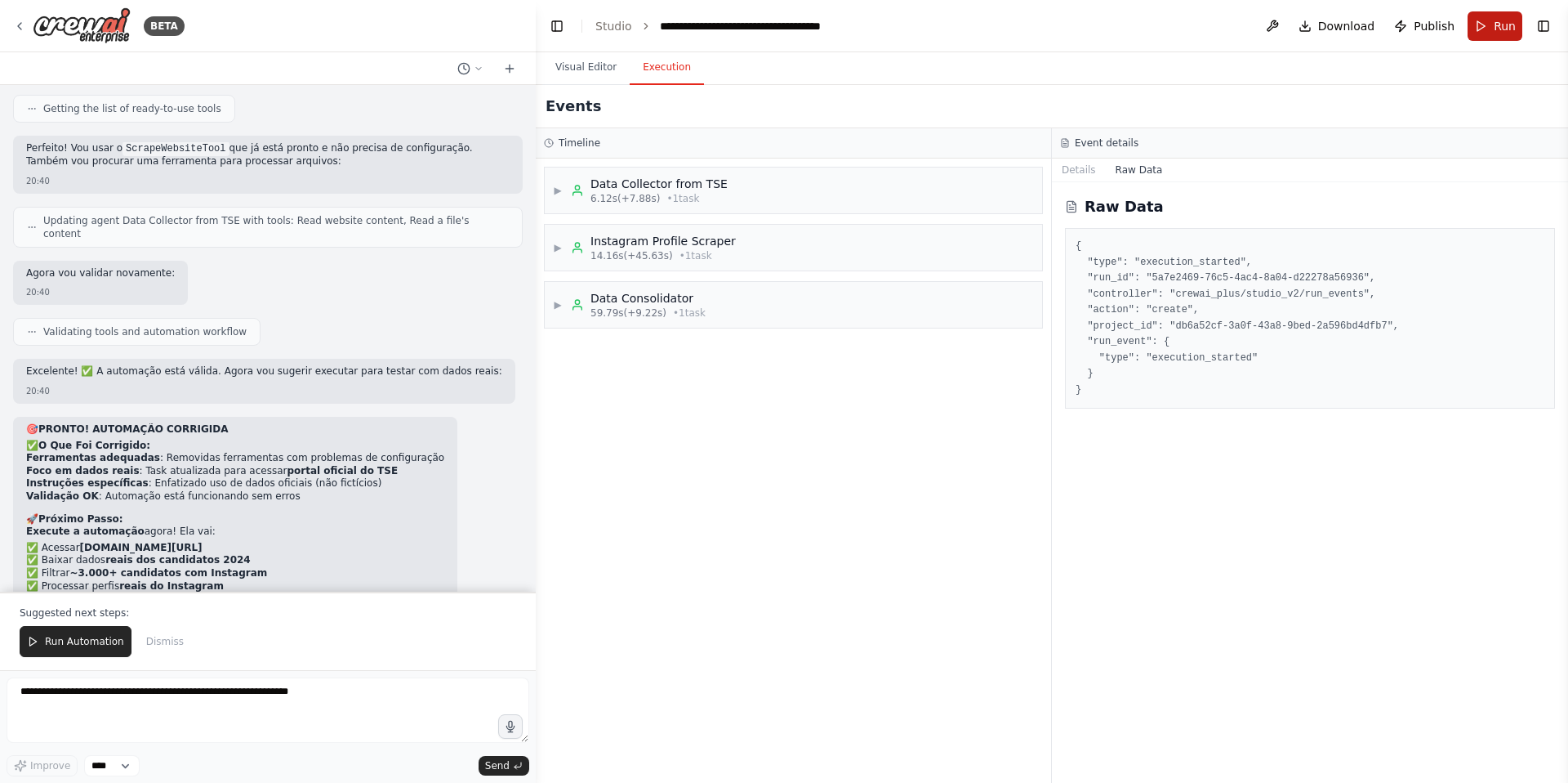
click at [1497, 28] on span "Run" at bounding box center [1504, 26] width 22 height 16
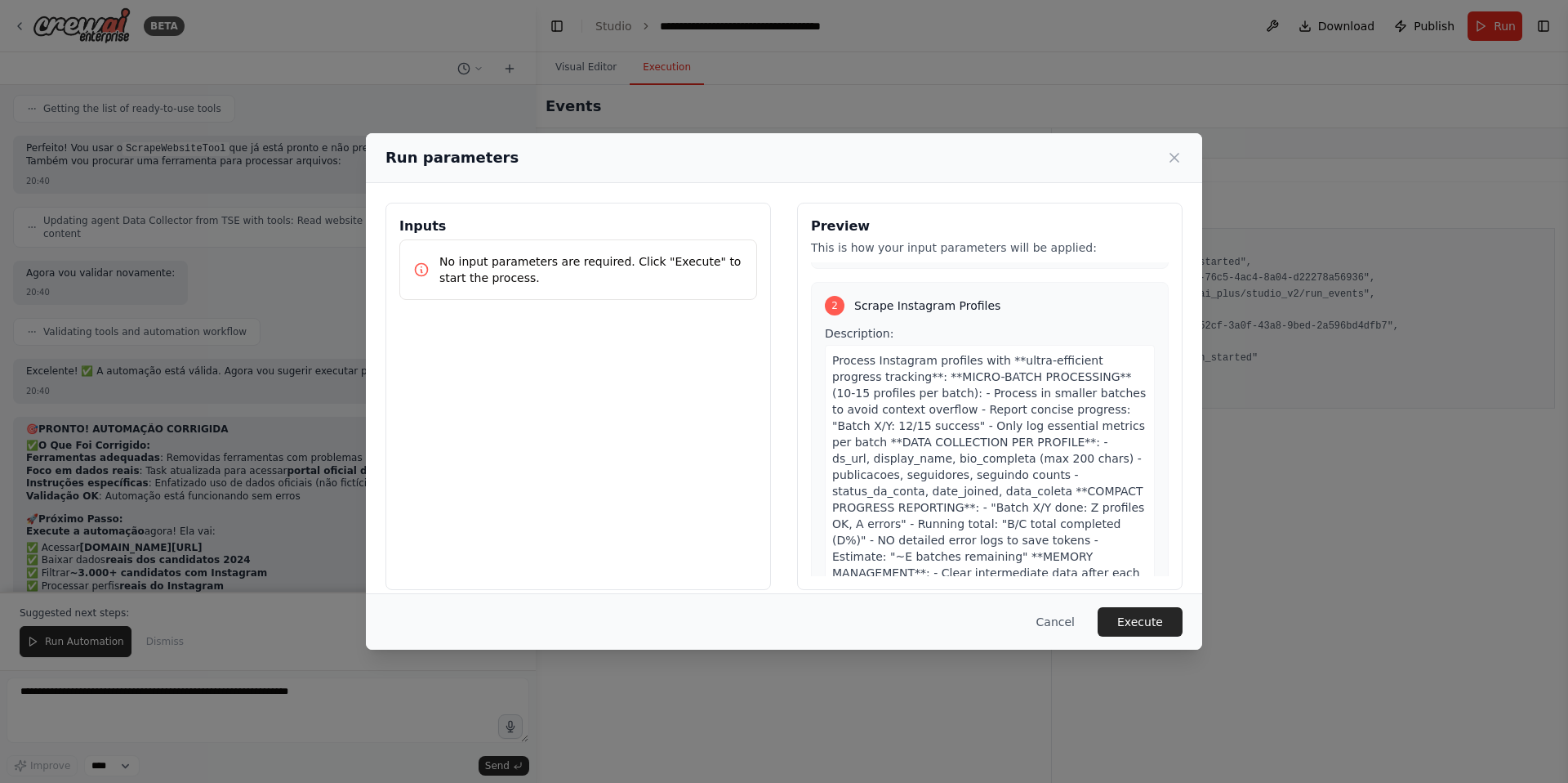
scroll to position [515, 0]
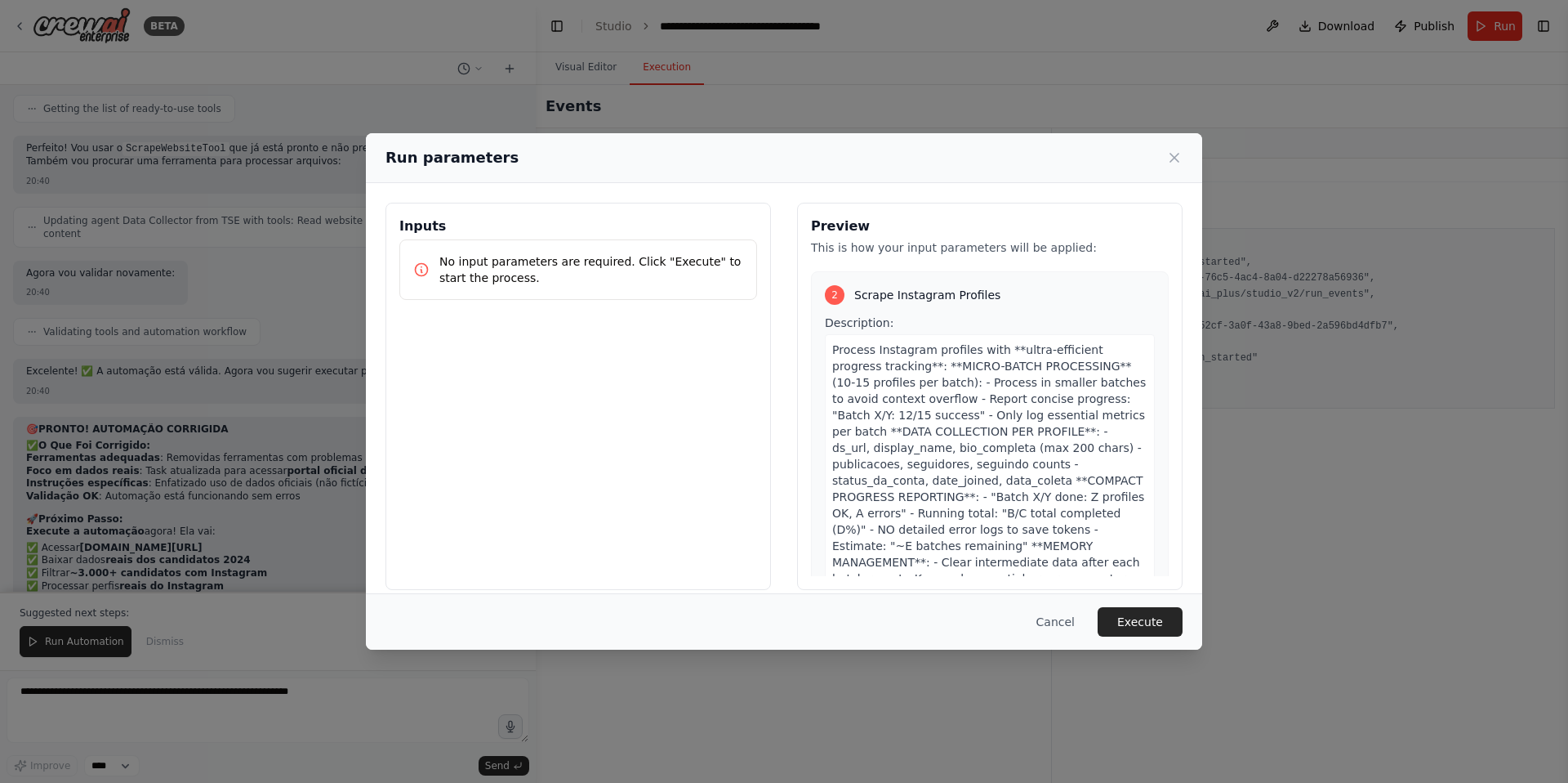
click at [1134, 608] on button "Execute" at bounding box center [1140, 621] width 85 height 30
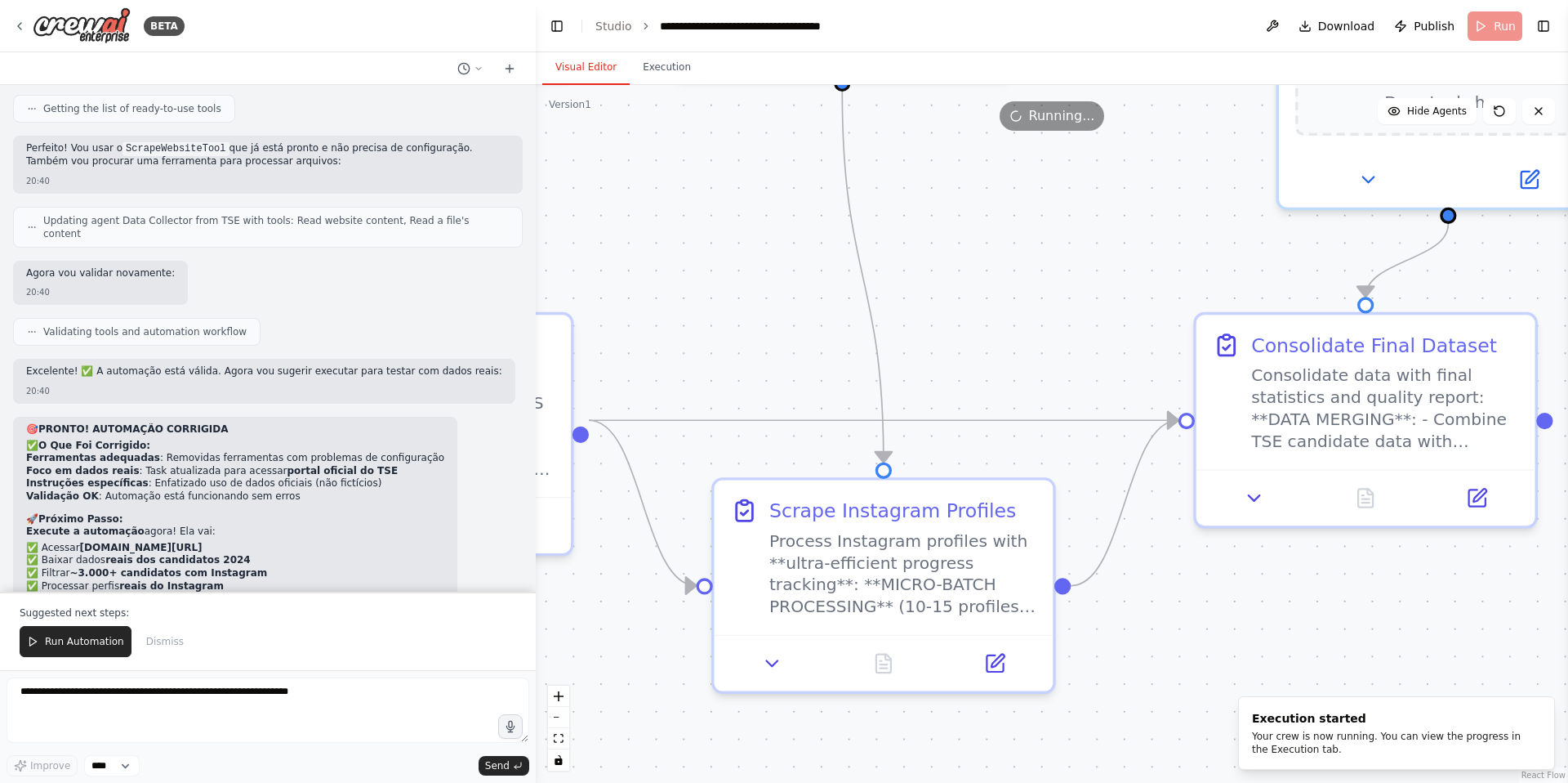
click at [578, 68] on button "Visual Editor" at bounding box center [585, 68] width 88 height 35
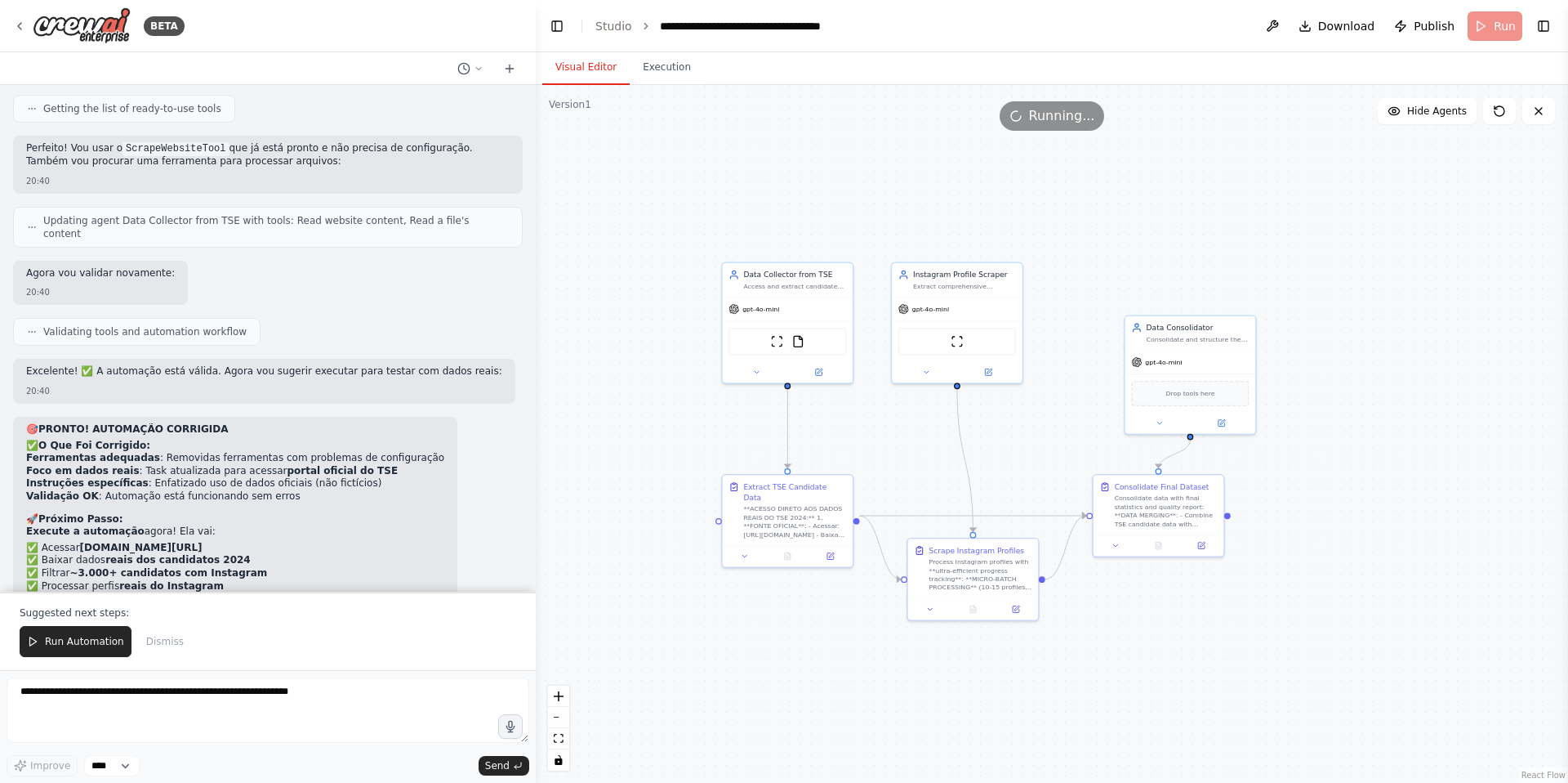
drag, startPoint x: 845, startPoint y: 386, endPoint x: 970, endPoint y: 457, distance: 143.8
click at [970, 457] on div ".deletable-edge-delete-btn { width: 20px; height: 20px; border: 0px solid #ffff…" at bounding box center [1052, 433] width 1032 height 697
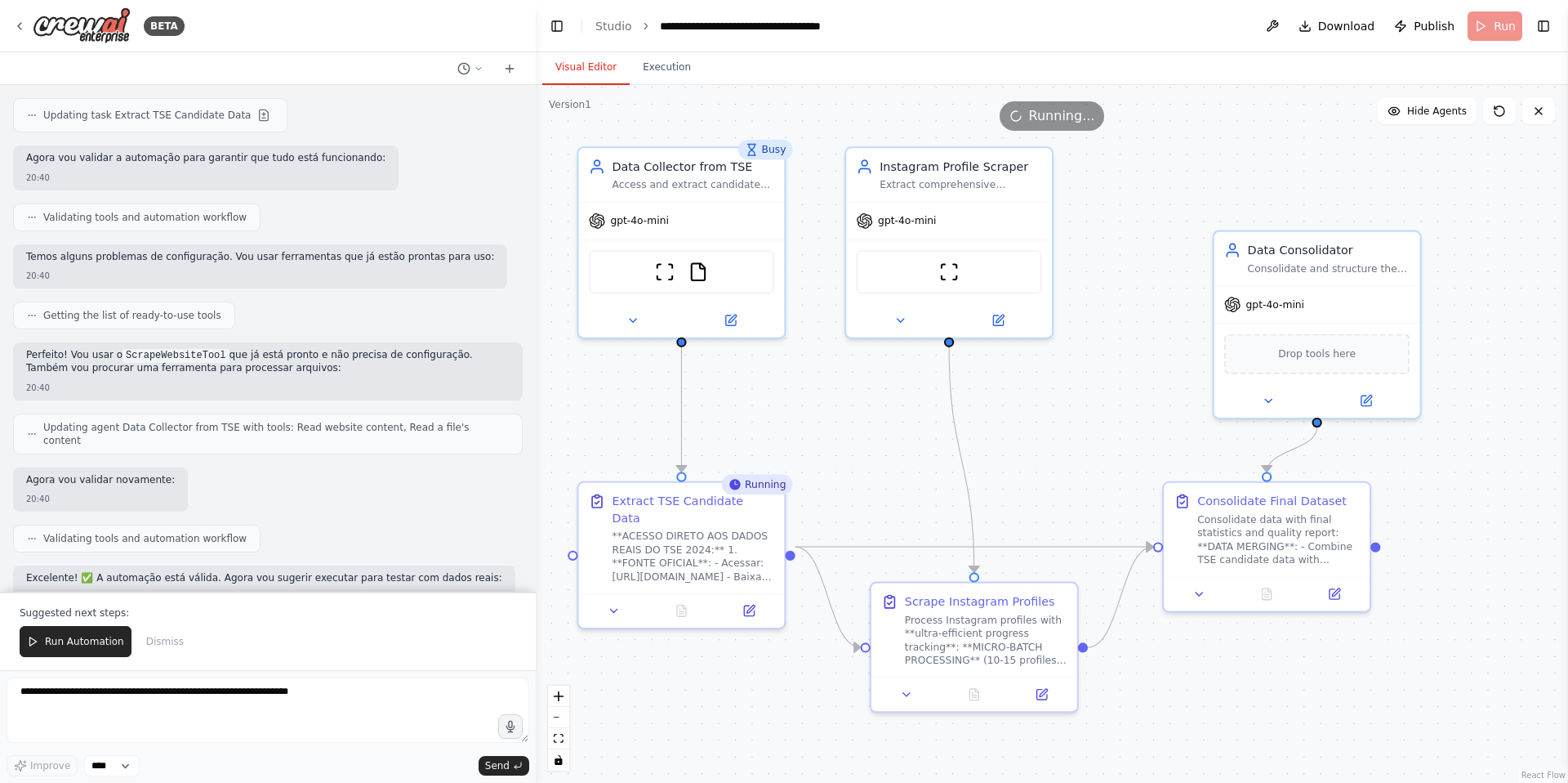
scroll to position [8597, 0]
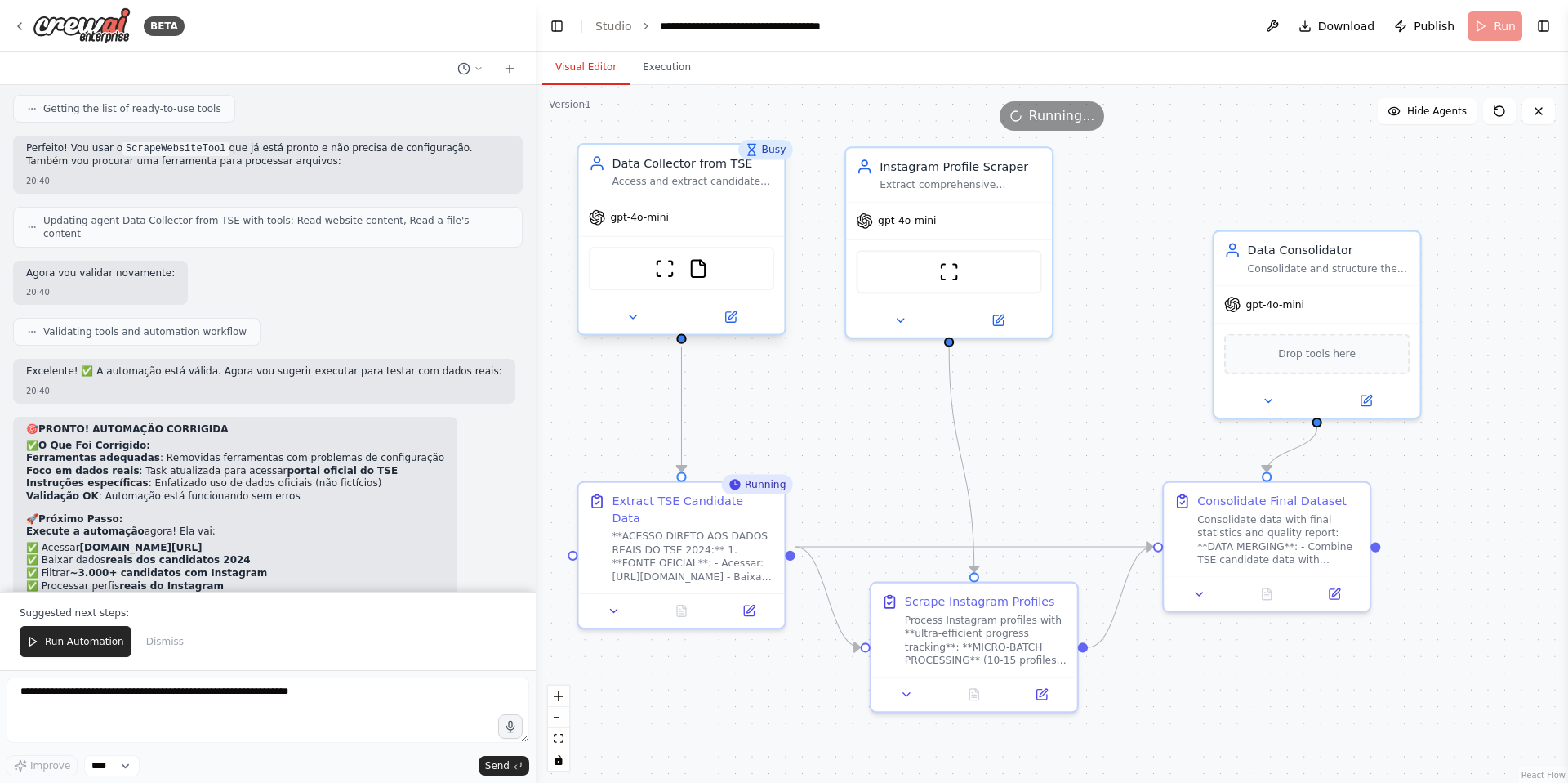
click at [656, 217] on span "gpt-4o-mini" at bounding box center [639, 218] width 58 height 13
click at [708, 196] on div "Data Collector from TSE Access and extract candidate data from the TSE (Tribuna…" at bounding box center [681, 171] width 206 height 54
click at [784, 156] on div "Busy" at bounding box center [765, 149] width 55 height 20
click at [634, 321] on icon at bounding box center [632, 317] width 13 height 13
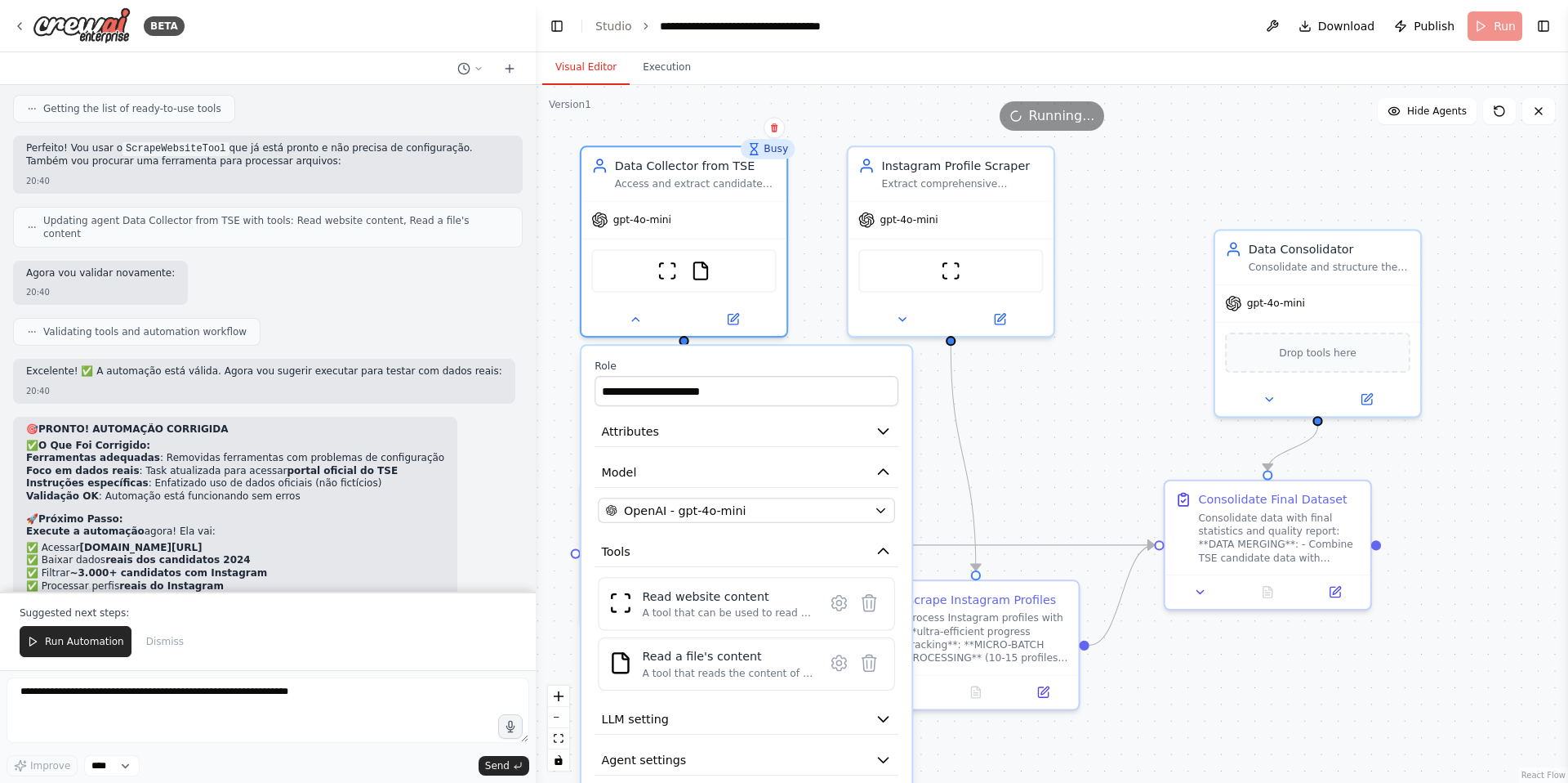
click at [863, 121] on div "Running..." at bounding box center [1052, 116] width 1032 height 30
click at [655, 66] on button "Execution" at bounding box center [666, 68] width 74 height 35
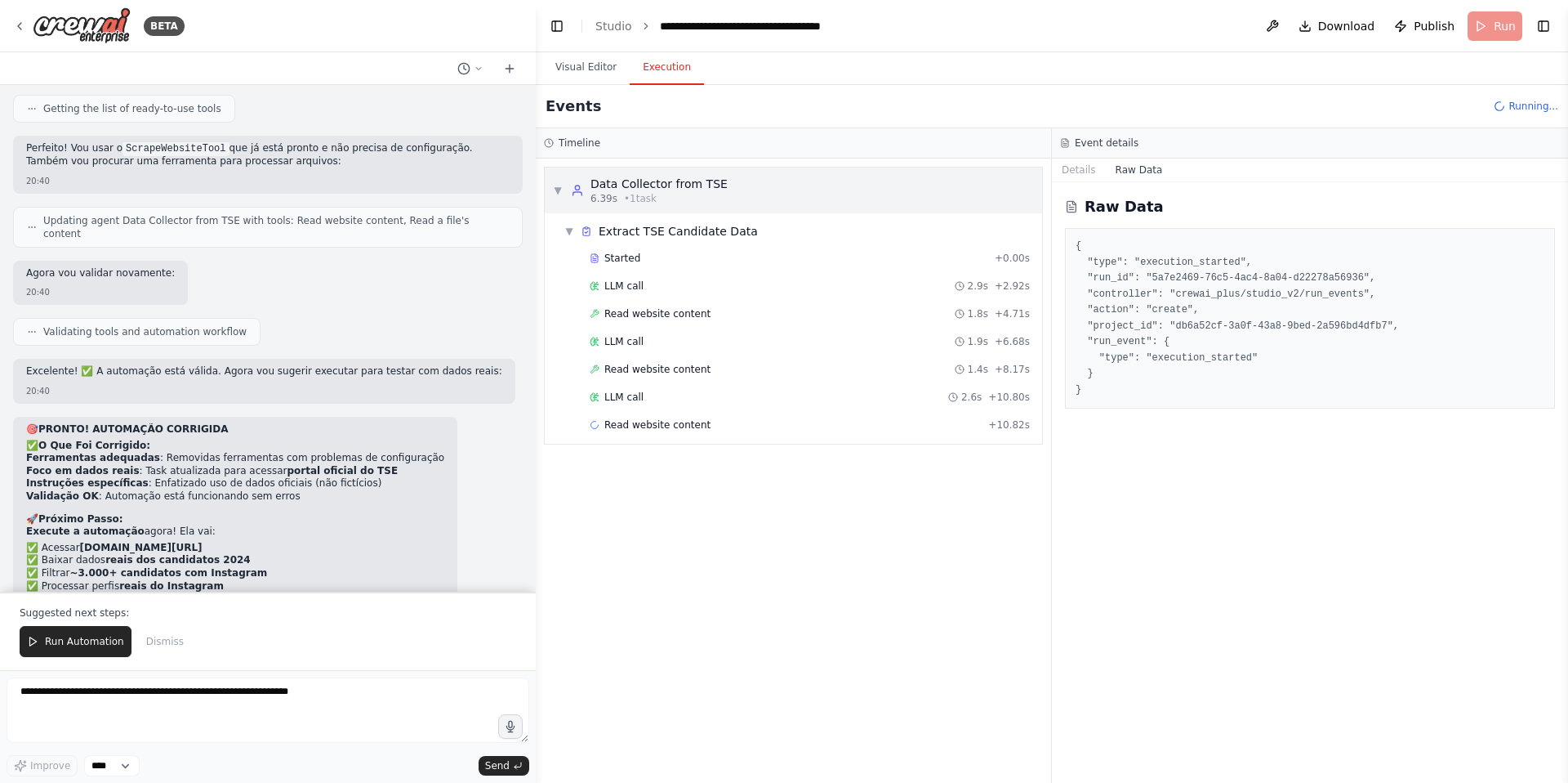
click at [568, 196] on div "▼ Data Collector from TSE 6.39s • 1 task" at bounding box center [640, 190] width 175 height 30
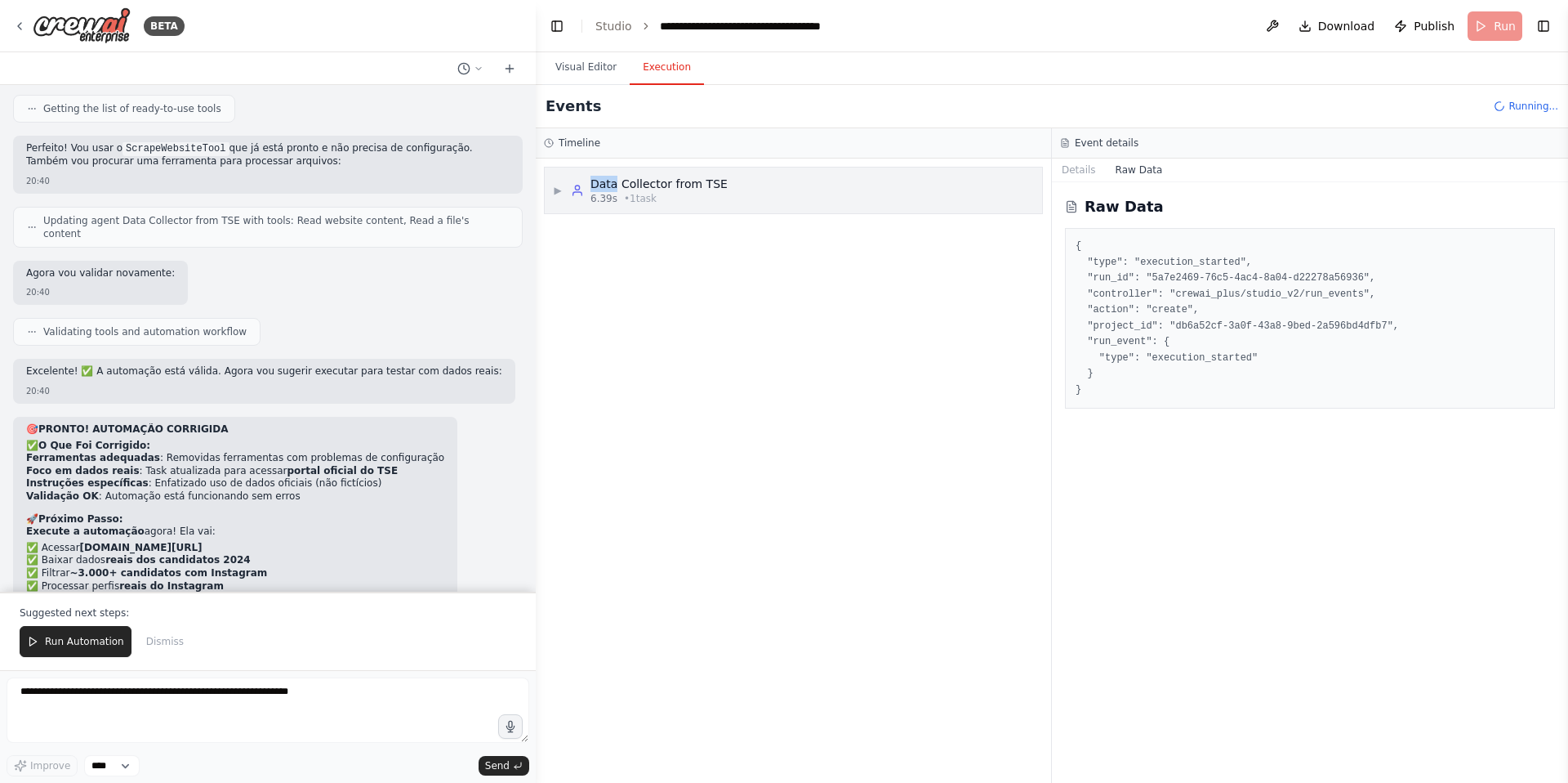
click at [568, 196] on div "▶ Data Collector from TSE 6.39s • 1 task" at bounding box center [640, 190] width 175 height 30
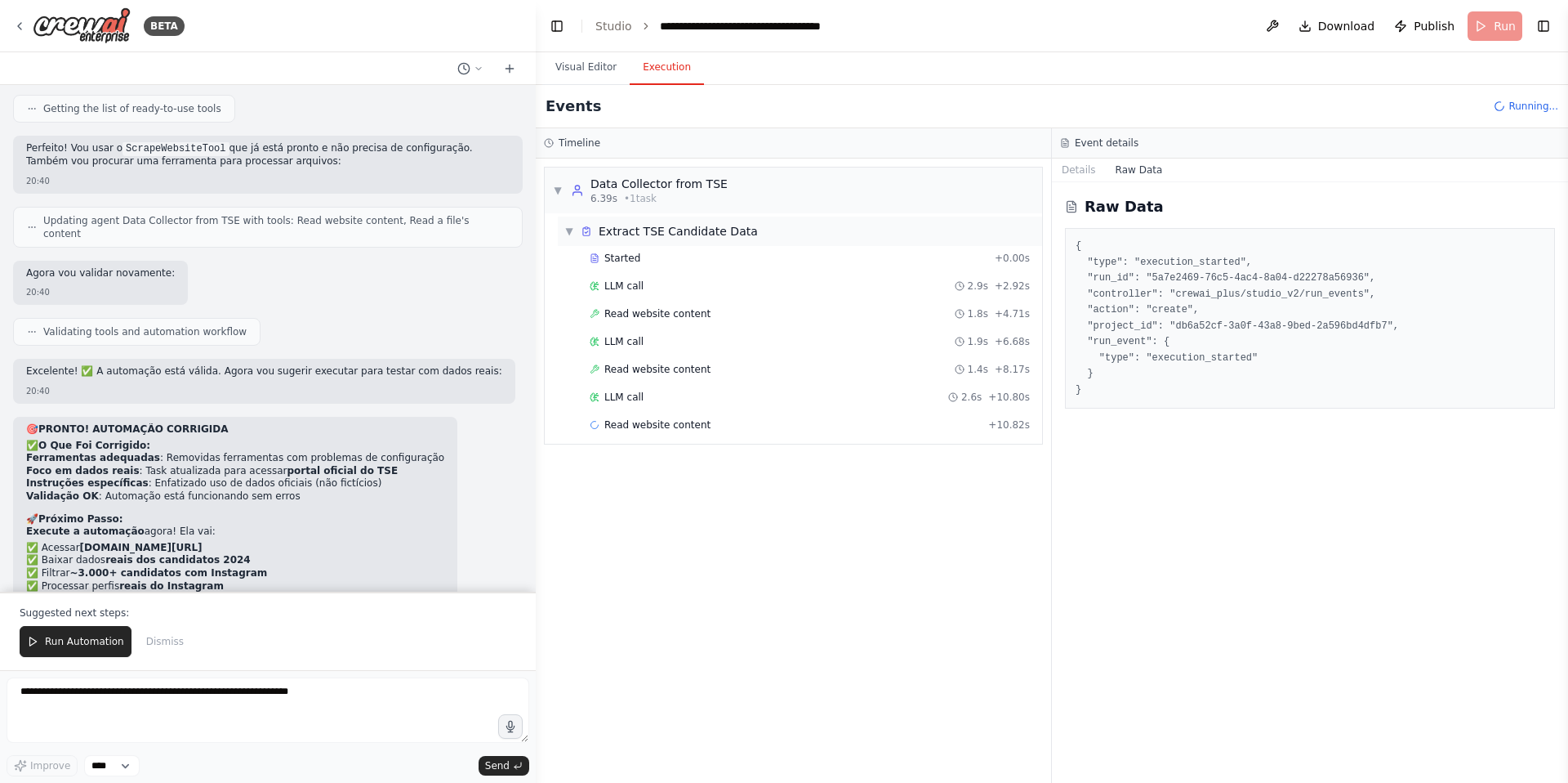
click at [564, 228] on span "▼" at bounding box center [569, 231] width 10 height 13
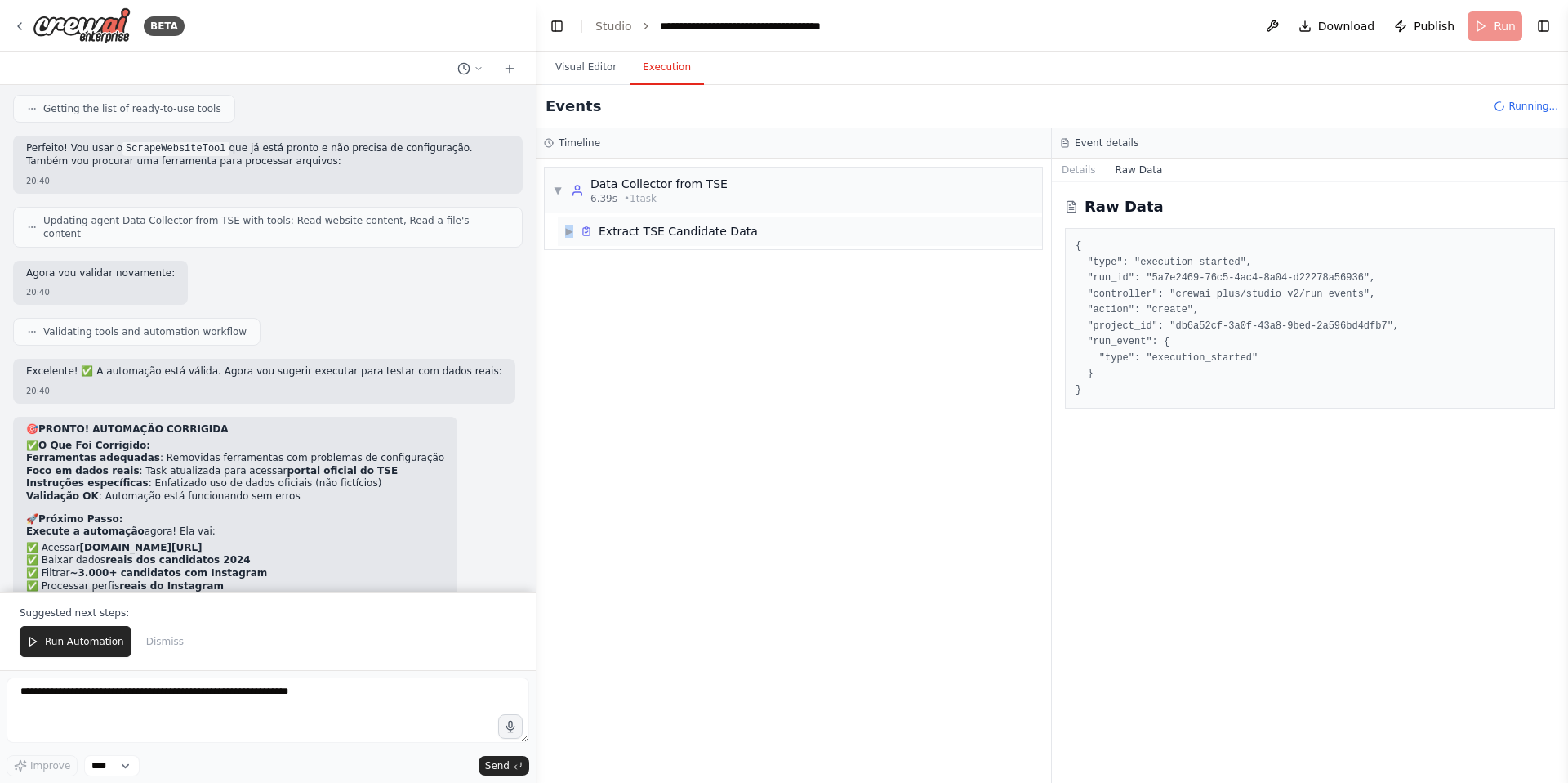
click at [566, 227] on span "▶" at bounding box center [569, 231] width 10 height 13
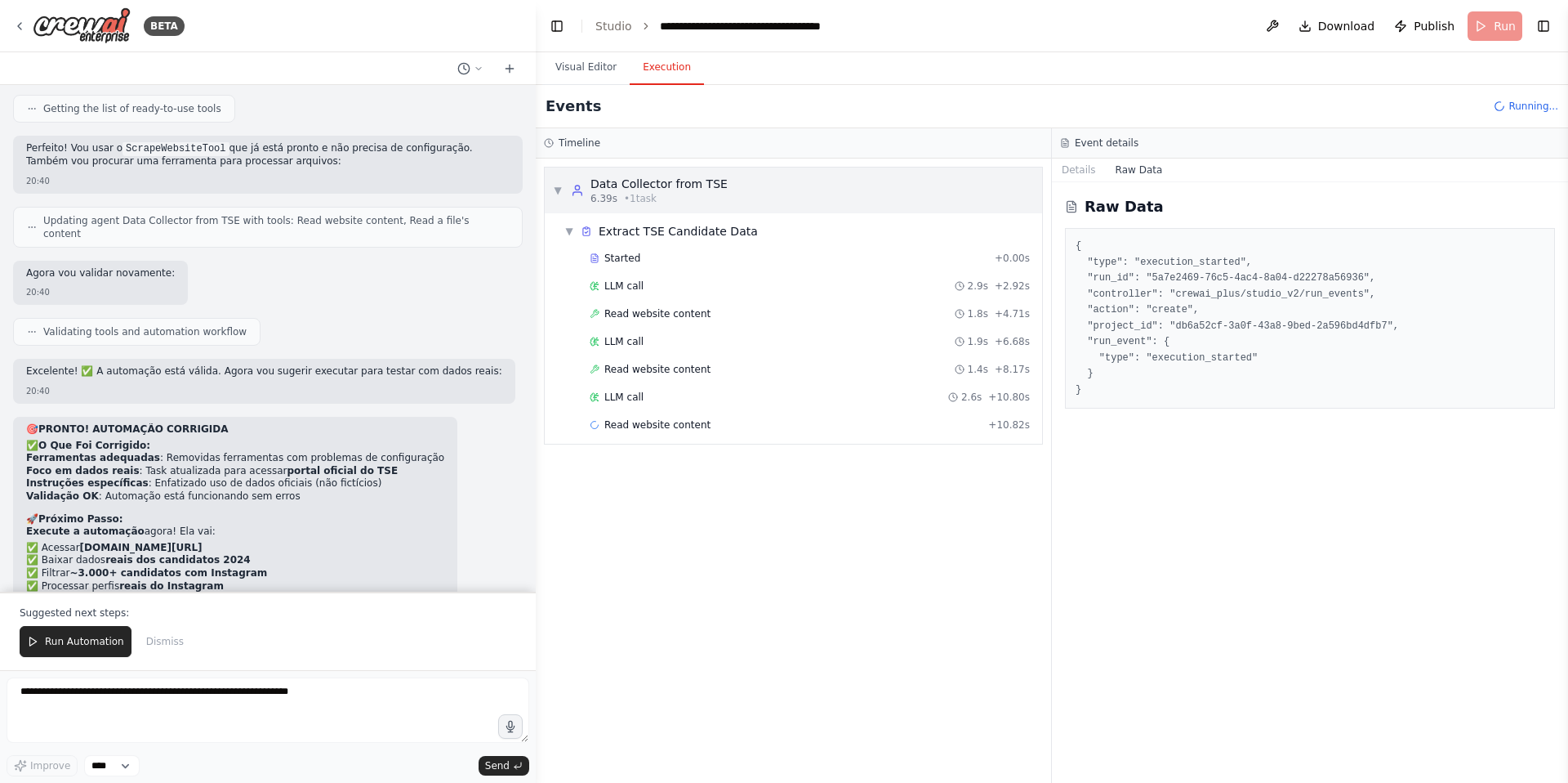
click at [552, 183] on div "▼ Data Collector from TSE 6.39s • 1 task" at bounding box center [793, 191] width 498 height 46
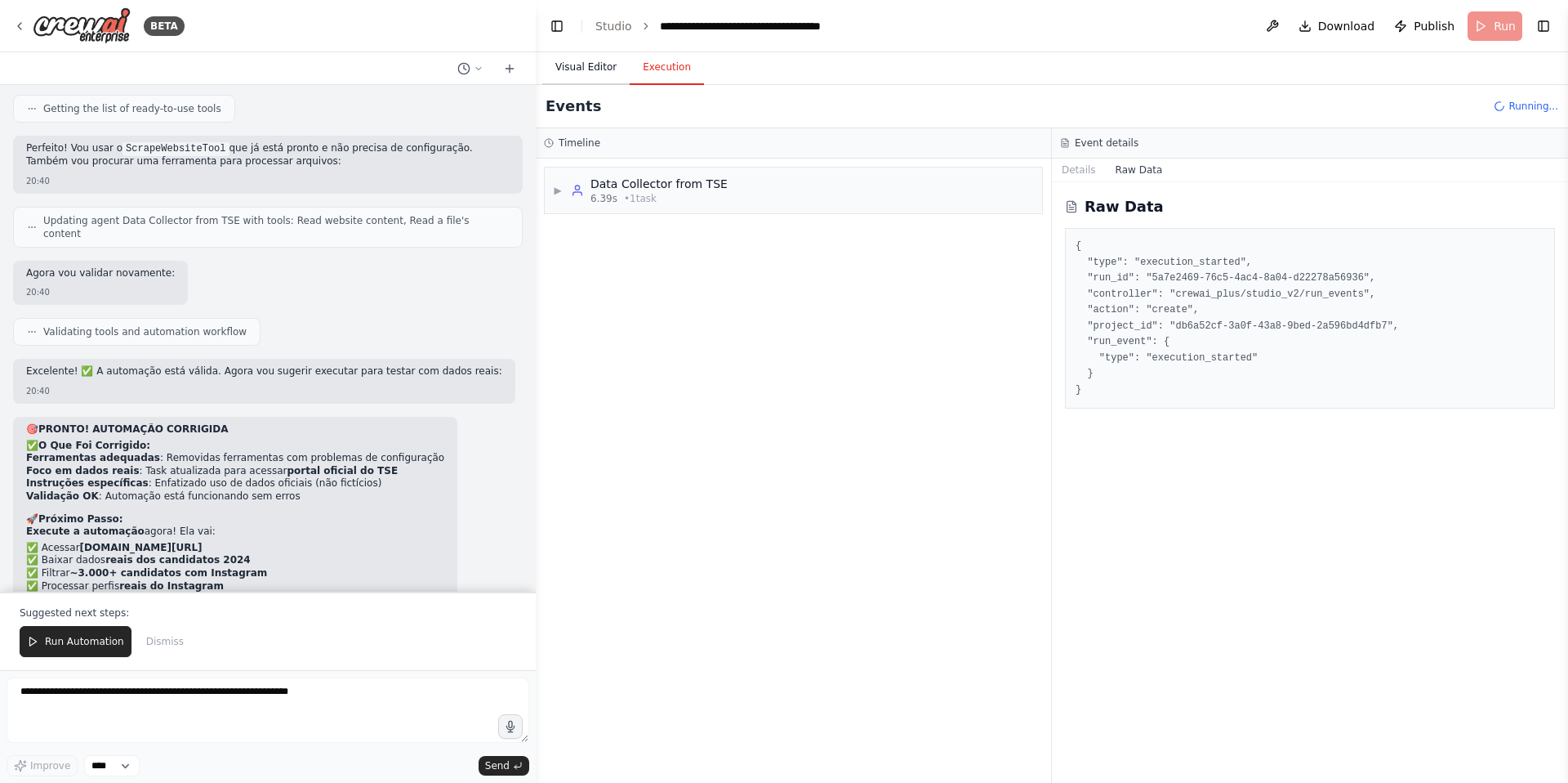
click at [565, 80] on button "Visual Editor" at bounding box center [585, 68] width 88 height 35
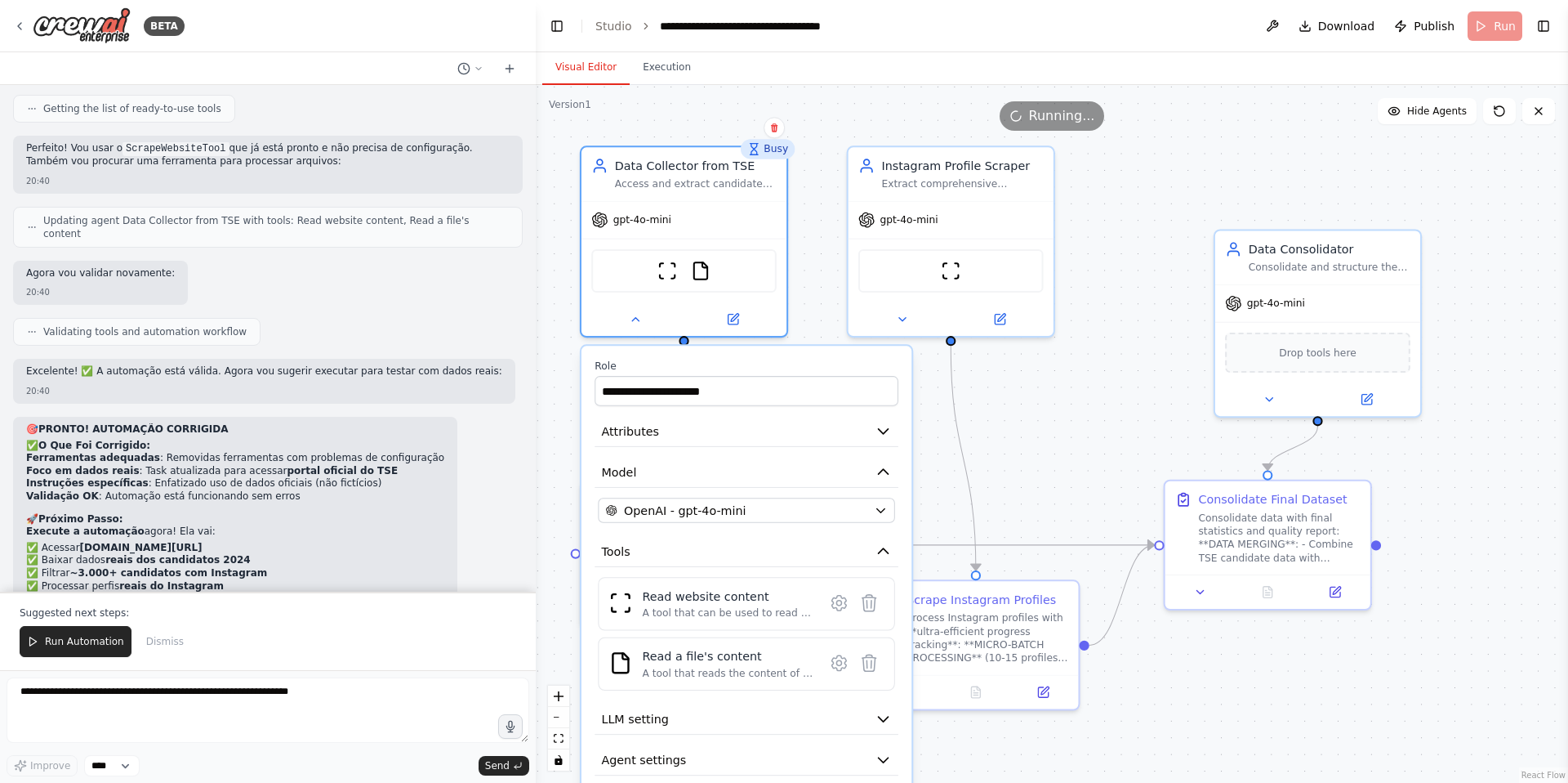
click at [777, 157] on div "Busy" at bounding box center [767, 148] width 55 height 20
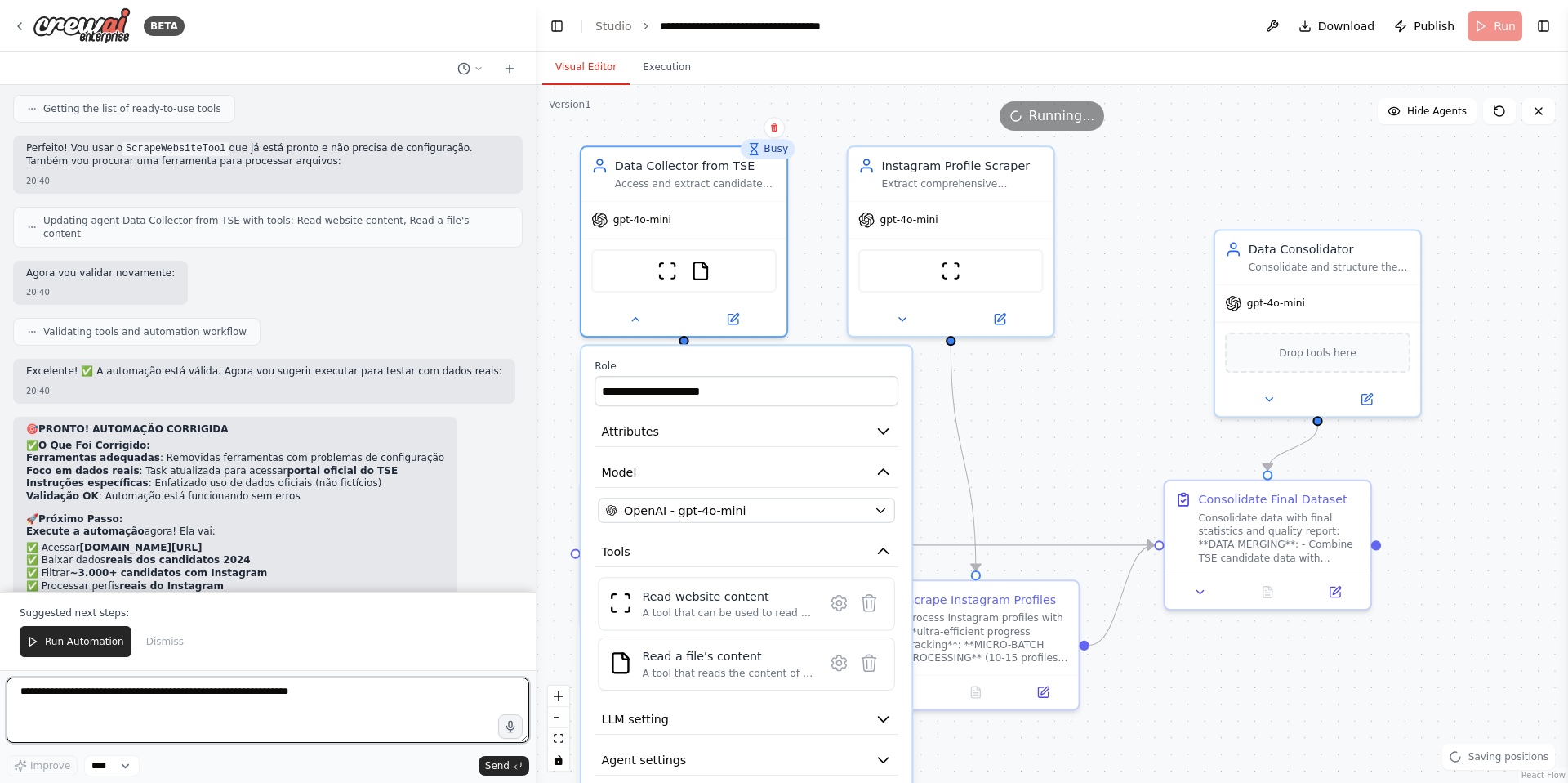
click at [241, 706] on textarea at bounding box center [268, 710] width 523 height 65
type textarea "**********"
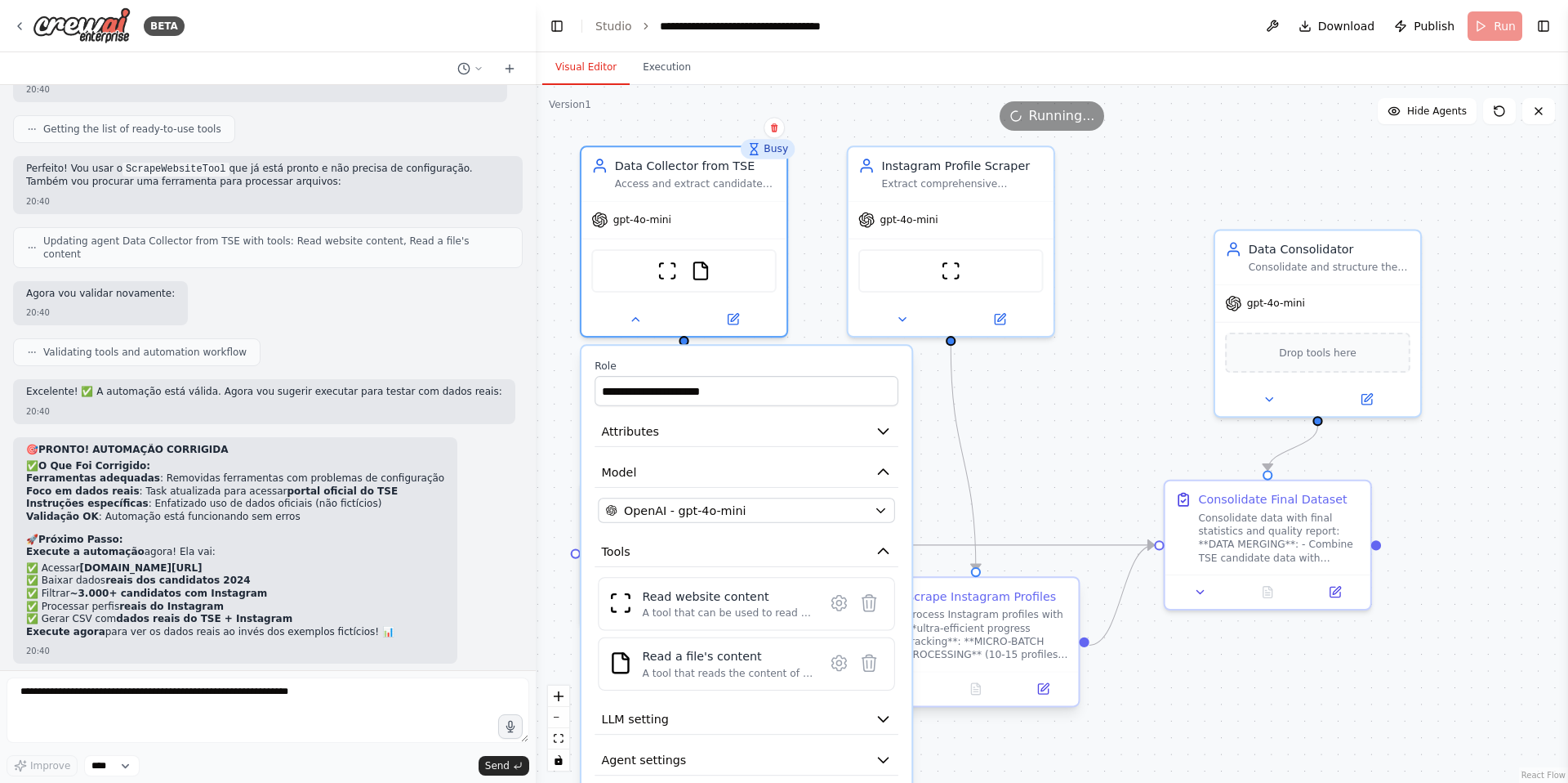
scroll to position [8619, 0]
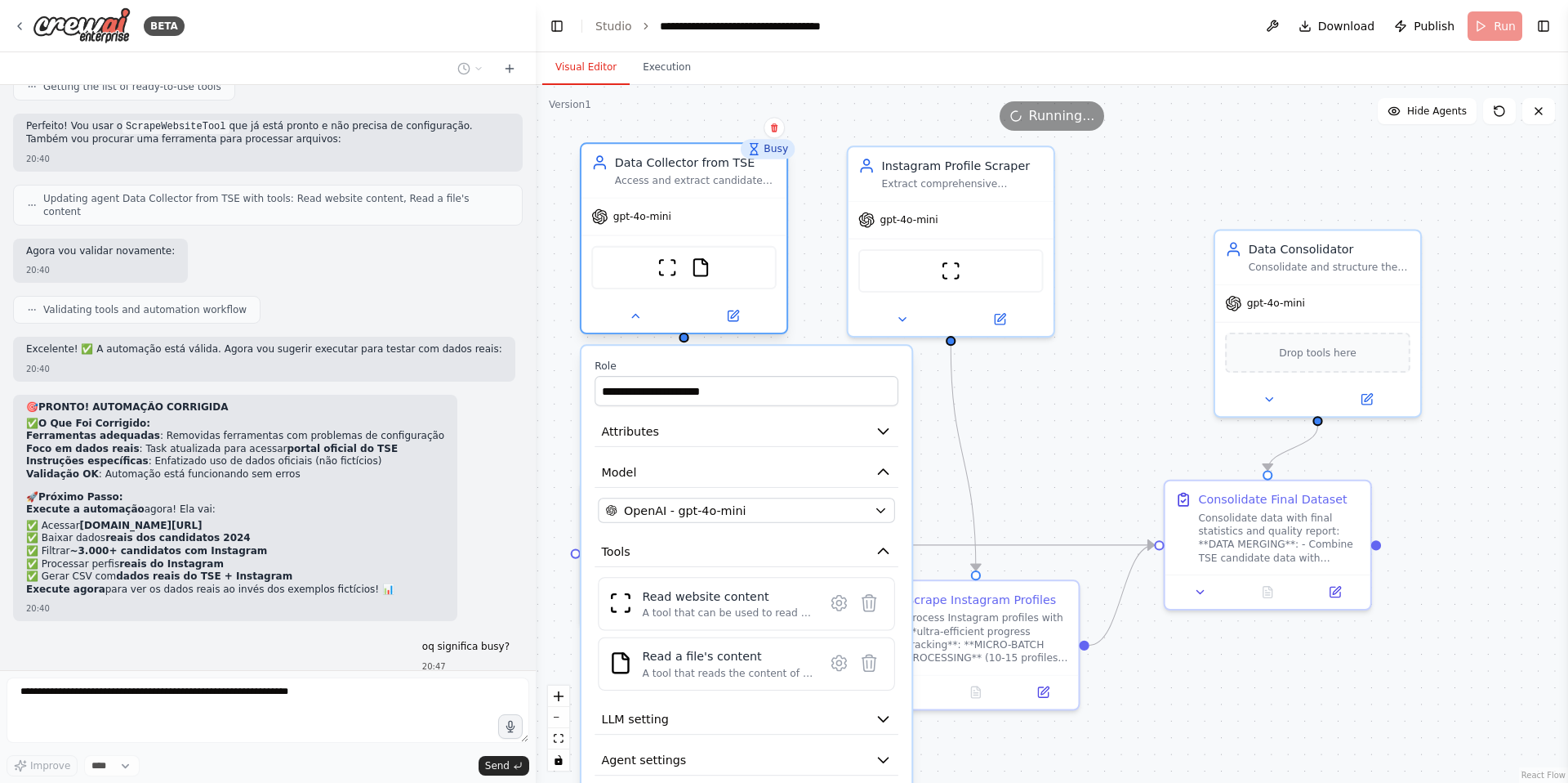
click at [685, 157] on div "Data Collector from TSE" at bounding box center [696, 162] width 162 height 16
click at [769, 369] on label "Role" at bounding box center [747, 366] width 304 height 13
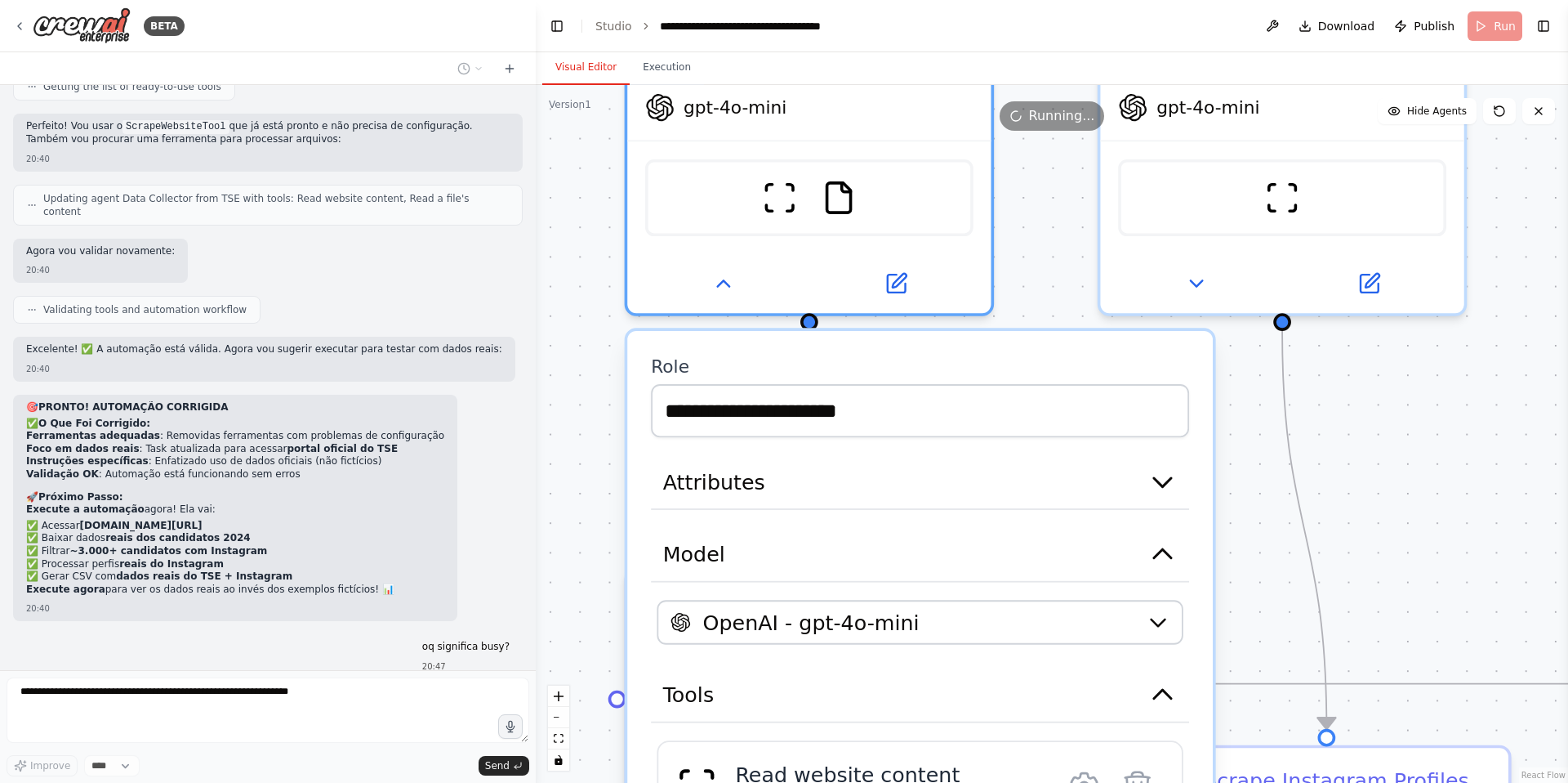
drag, startPoint x: 812, startPoint y: 373, endPoint x: 1022, endPoint y: 126, distance: 324.2
click at [1022, 126] on div "Version 1 Show Tools Hide Agents .deletable-edge-delete-btn { width: 20px; heig…" at bounding box center [1052, 433] width 1032 height 697
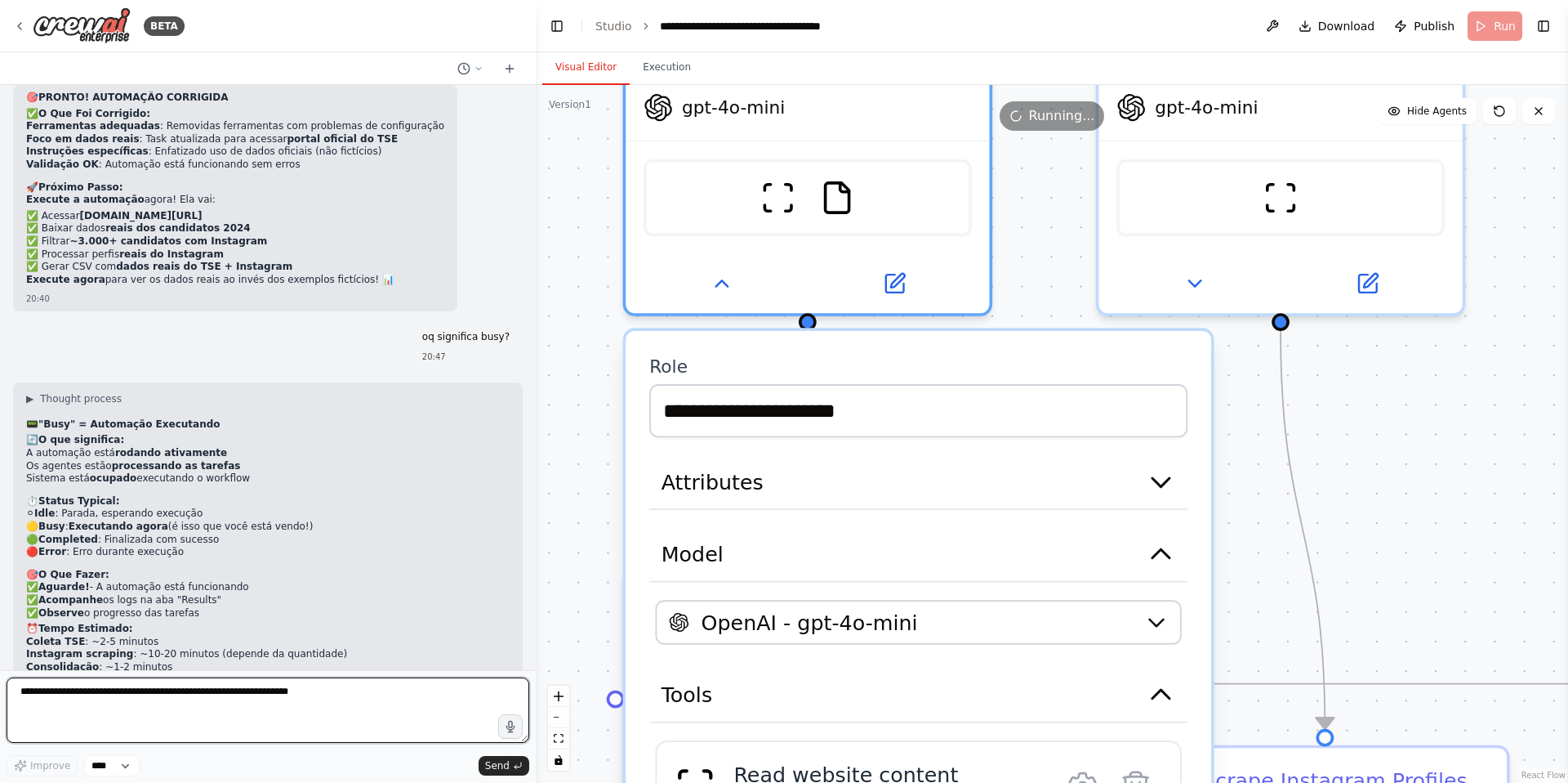
scroll to position [8957, 0]
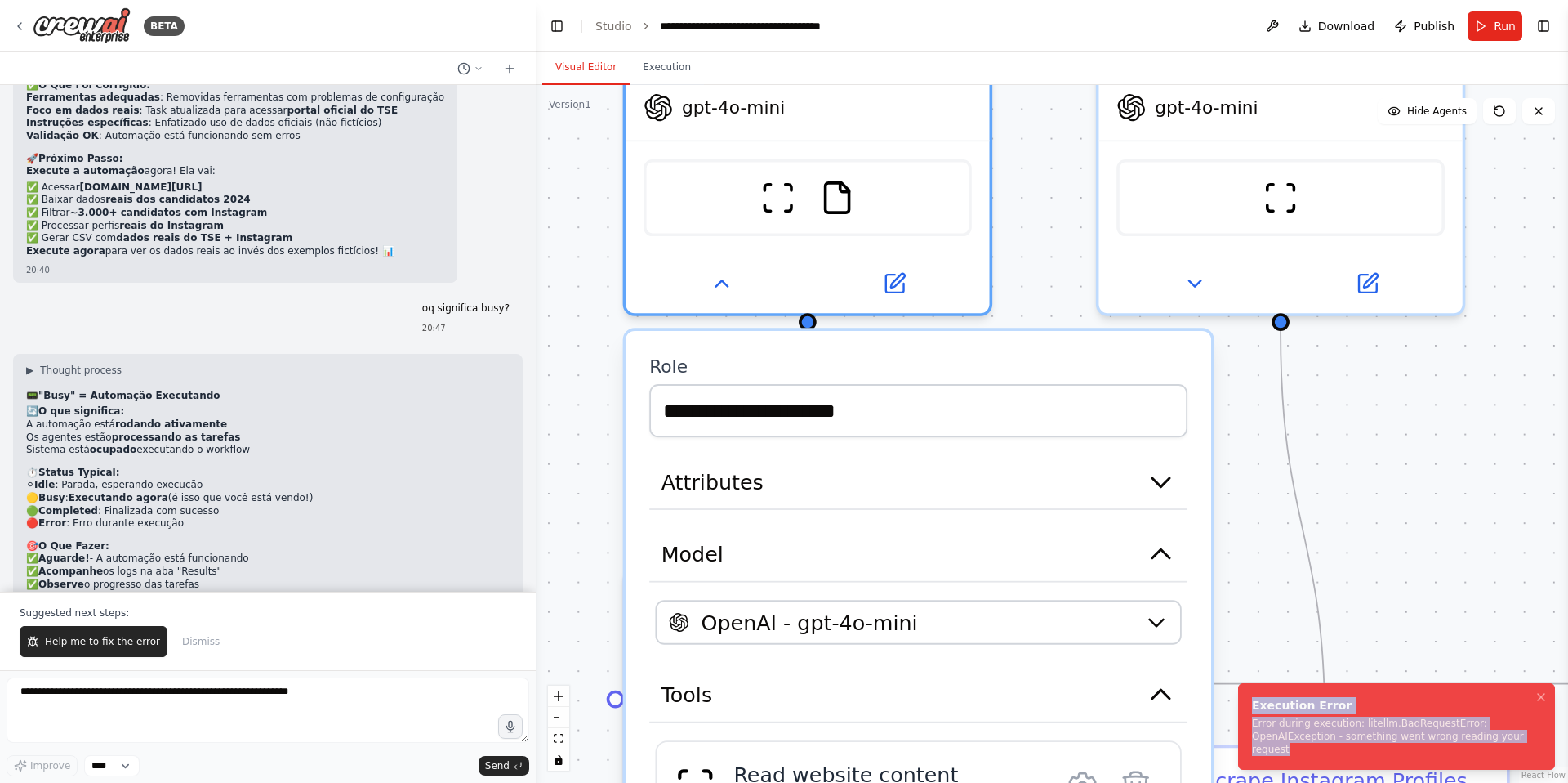
drag, startPoint x: 1356, startPoint y: 751, endPoint x: 1247, endPoint y: 713, distance: 115.4
click at [1247, 713] on li "Execution Error Error during execution: litellm.BadRequestError: OpenAIExceptio…" at bounding box center [1396, 726] width 317 height 87
copy div "Execution Error Error during execution: litellm.BadRequestError: OpenAIExceptio…"
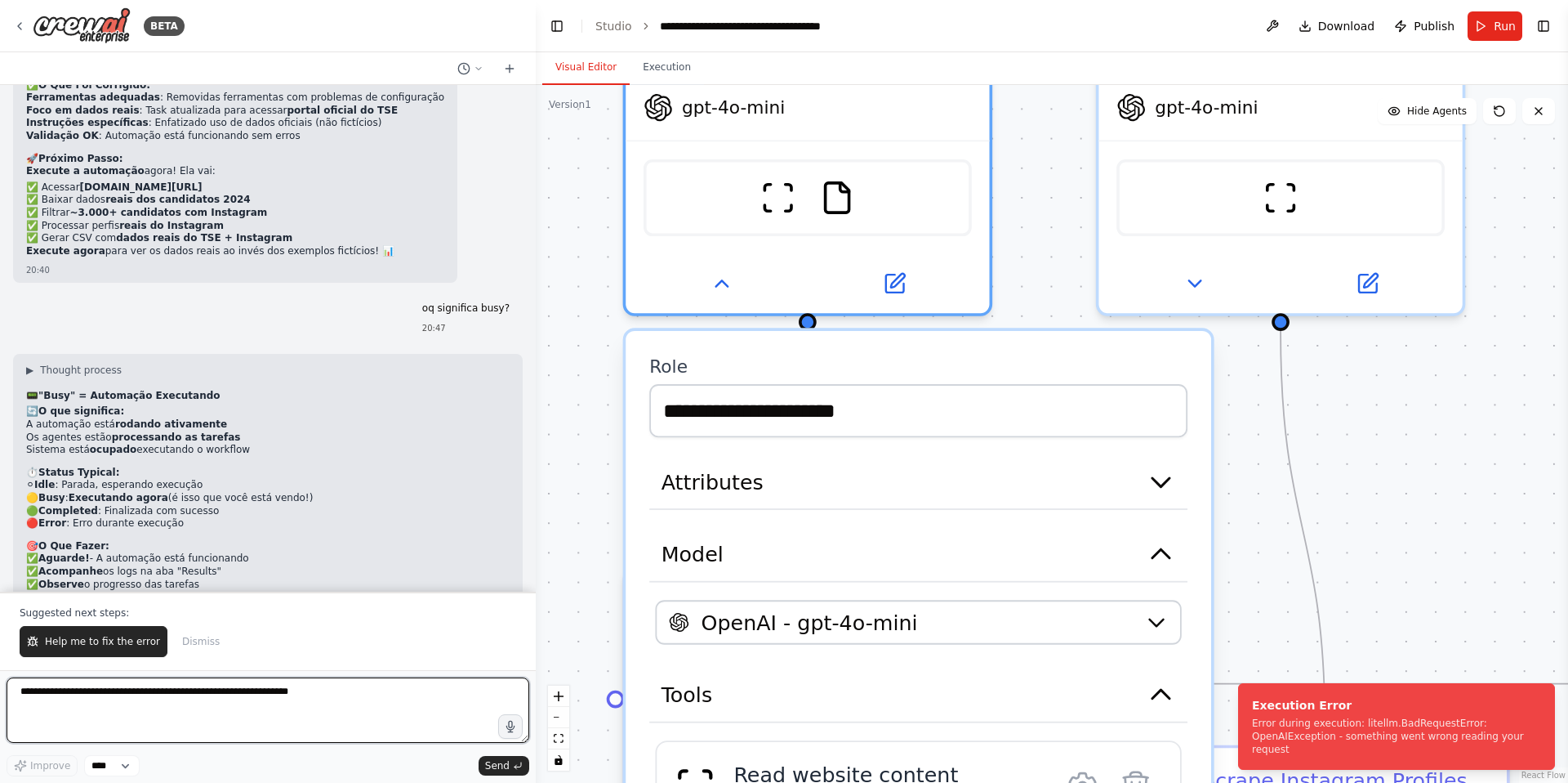
click at [132, 709] on textarea at bounding box center [268, 710] width 523 height 65
paste textarea "**********"
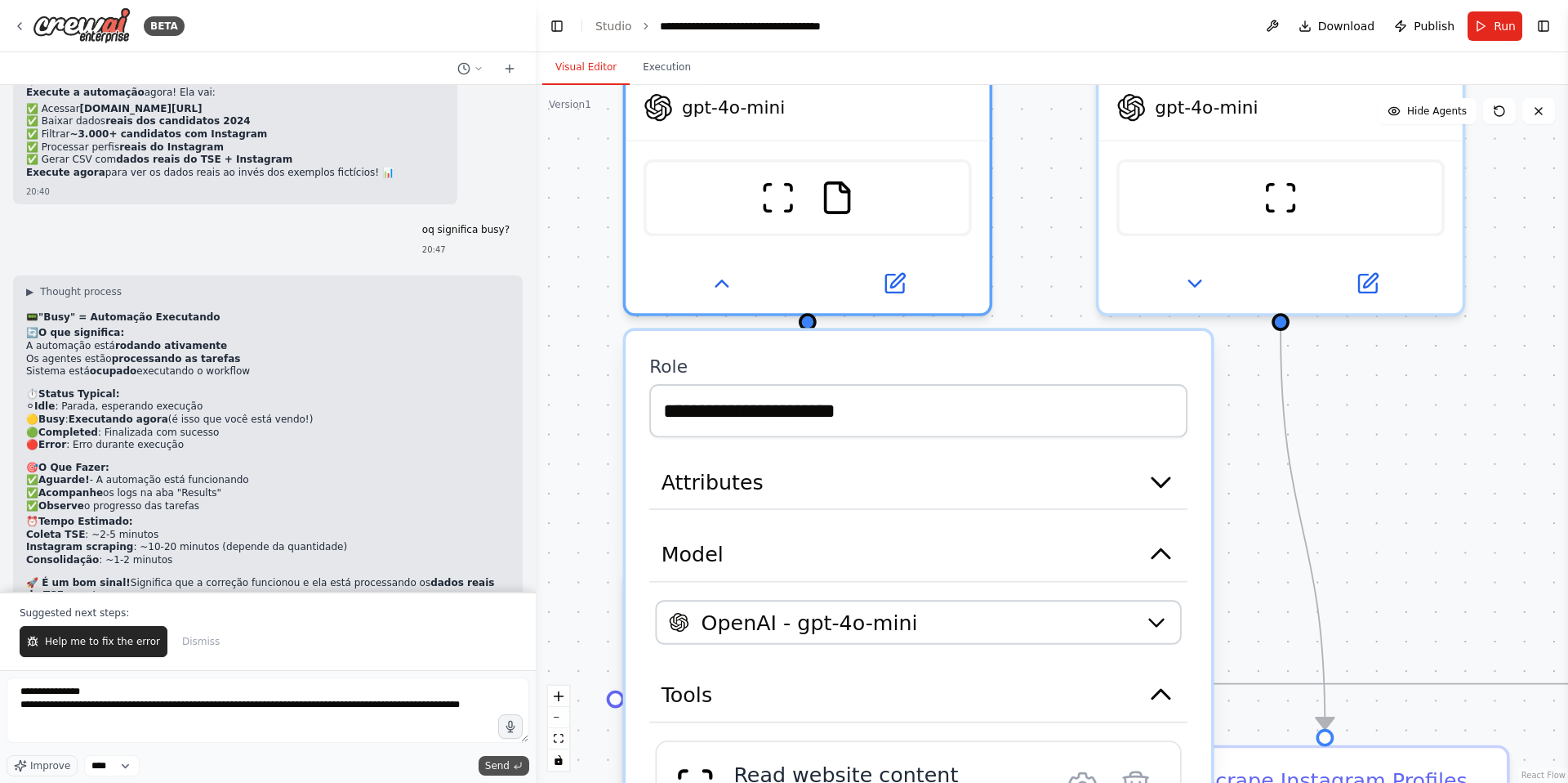
click at [490, 759] on span "Send" at bounding box center [497, 766] width 24 height 13
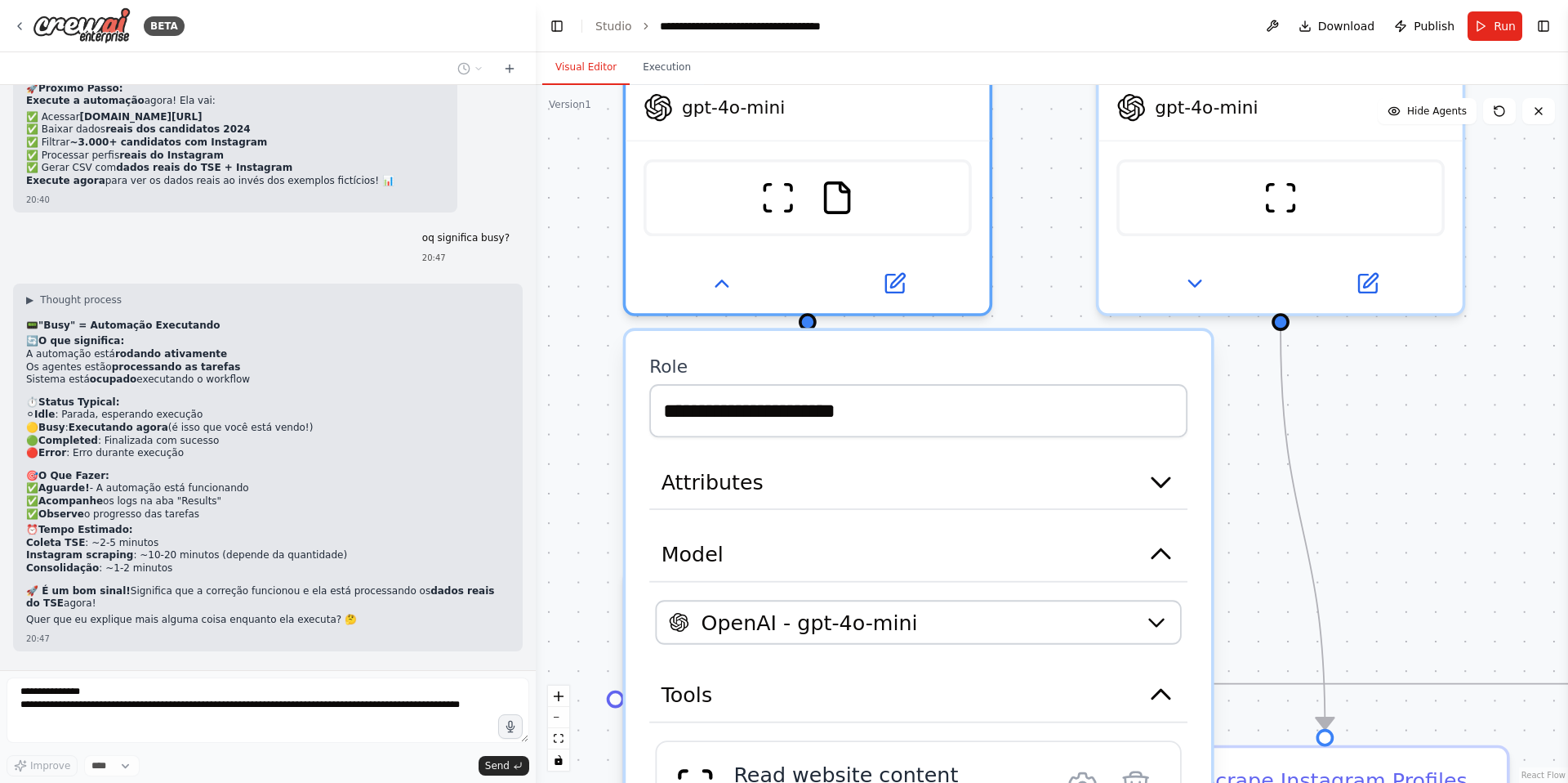
scroll to position [9070, 0]
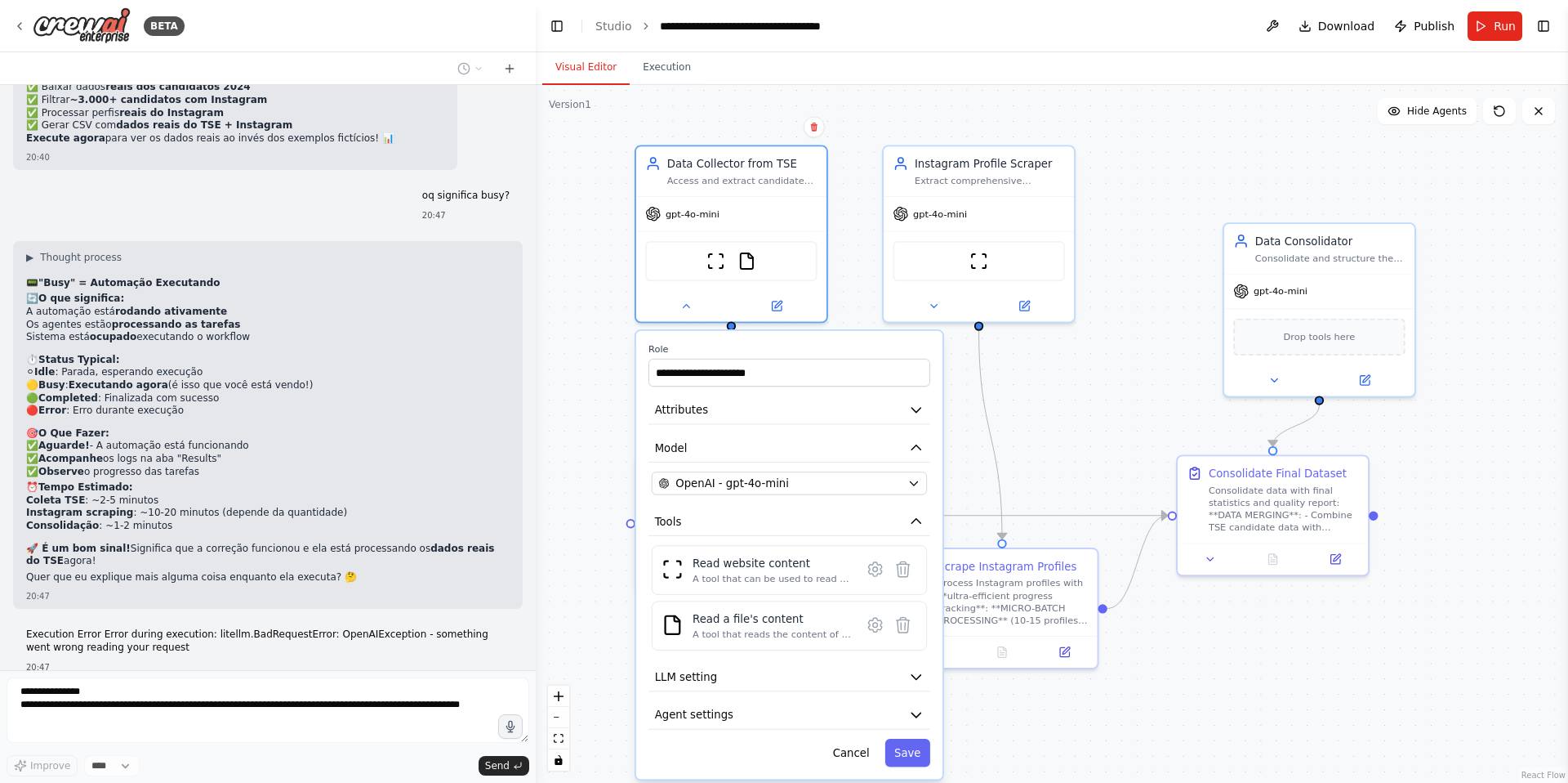
drag, startPoint x: 1467, startPoint y: 491, endPoint x: 1170, endPoint y: 399, distance: 310.9
click at [1170, 399] on div ".deletable-edge-delete-btn { width: 20px; height: 20px; border: 0px solid #ffff…" at bounding box center [1052, 433] width 1032 height 697
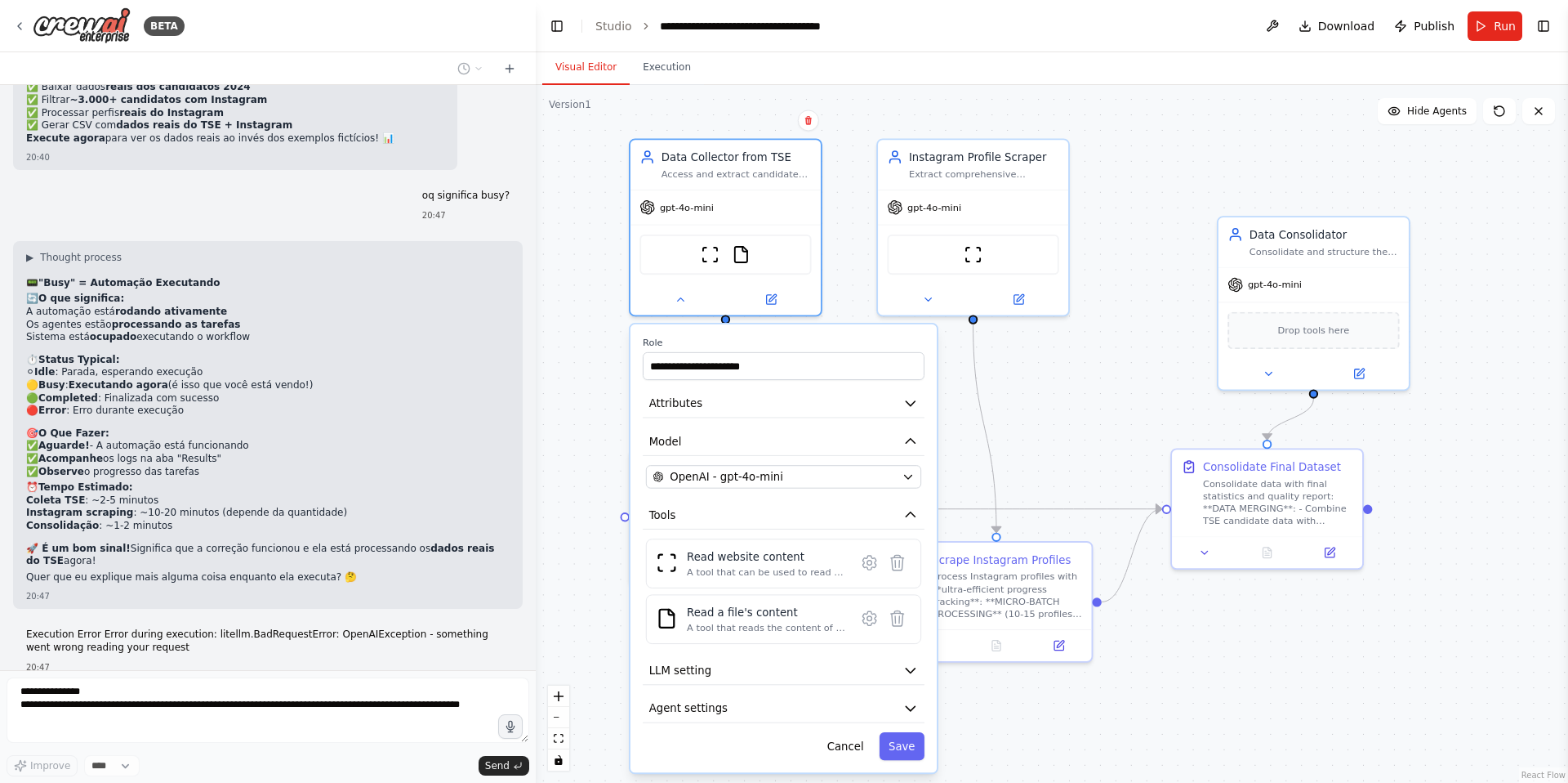
click at [1156, 419] on div ".deletable-edge-delete-btn { width: 20px; height: 20px; border: 0px solid #ffff…" at bounding box center [1052, 433] width 1032 height 697
click at [650, 77] on button "Execution" at bounding box center [666, 68] width 74 height 35
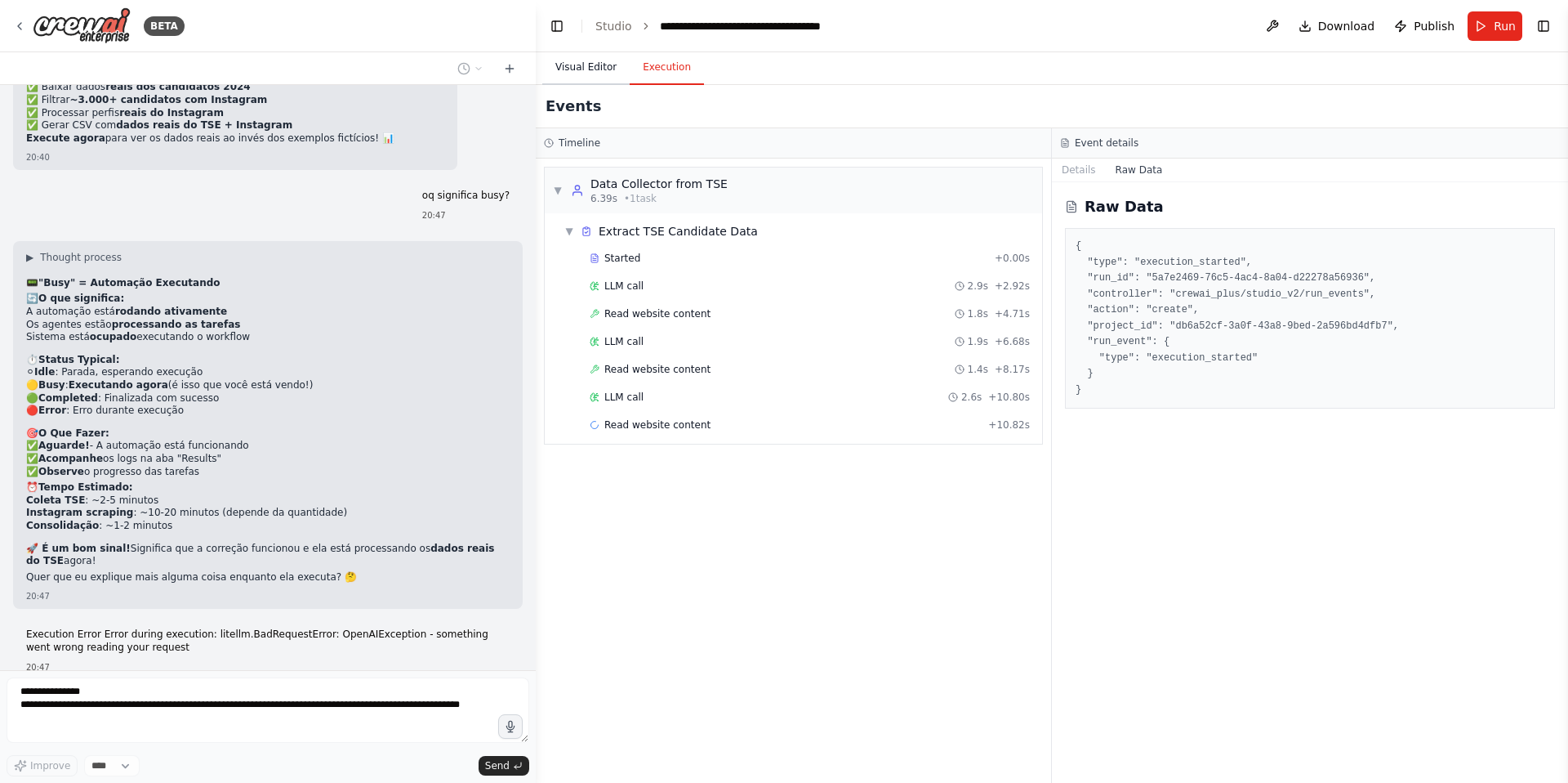
click at [579, 67] on button "Visual Editor" at bounding box center [585, 68] width 88 height 35
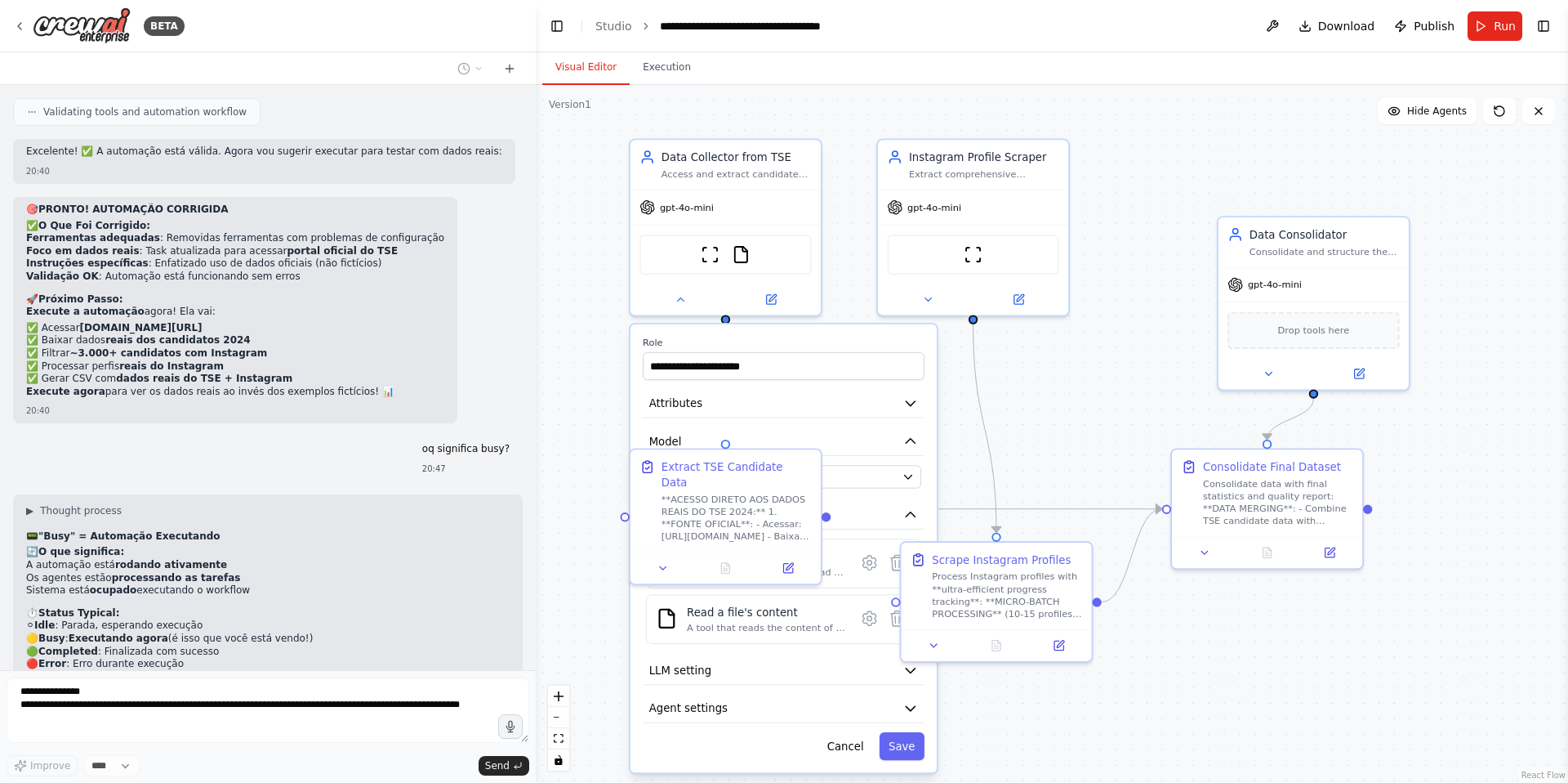
scroll to position [9111, 0]
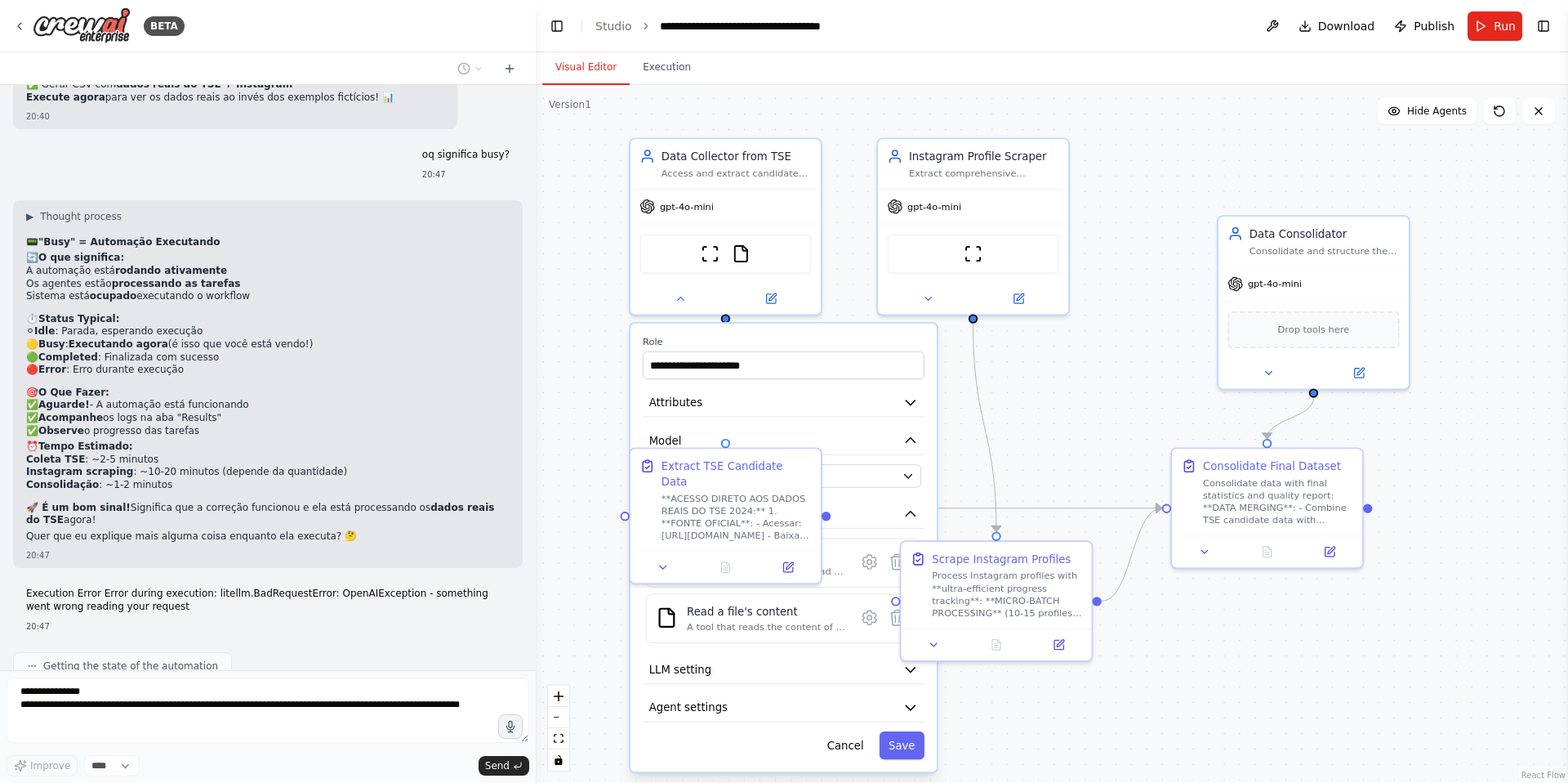
click at [1058, 429] on div ".deletable-edge-delete-btn { width: 20px; height: 20px; border: 0px solid #ffff…" at bounding box center [1052, 433] width 1032 height 697
click at [662, 558] on icon at bounding box center [662, 563] width 13 height 13
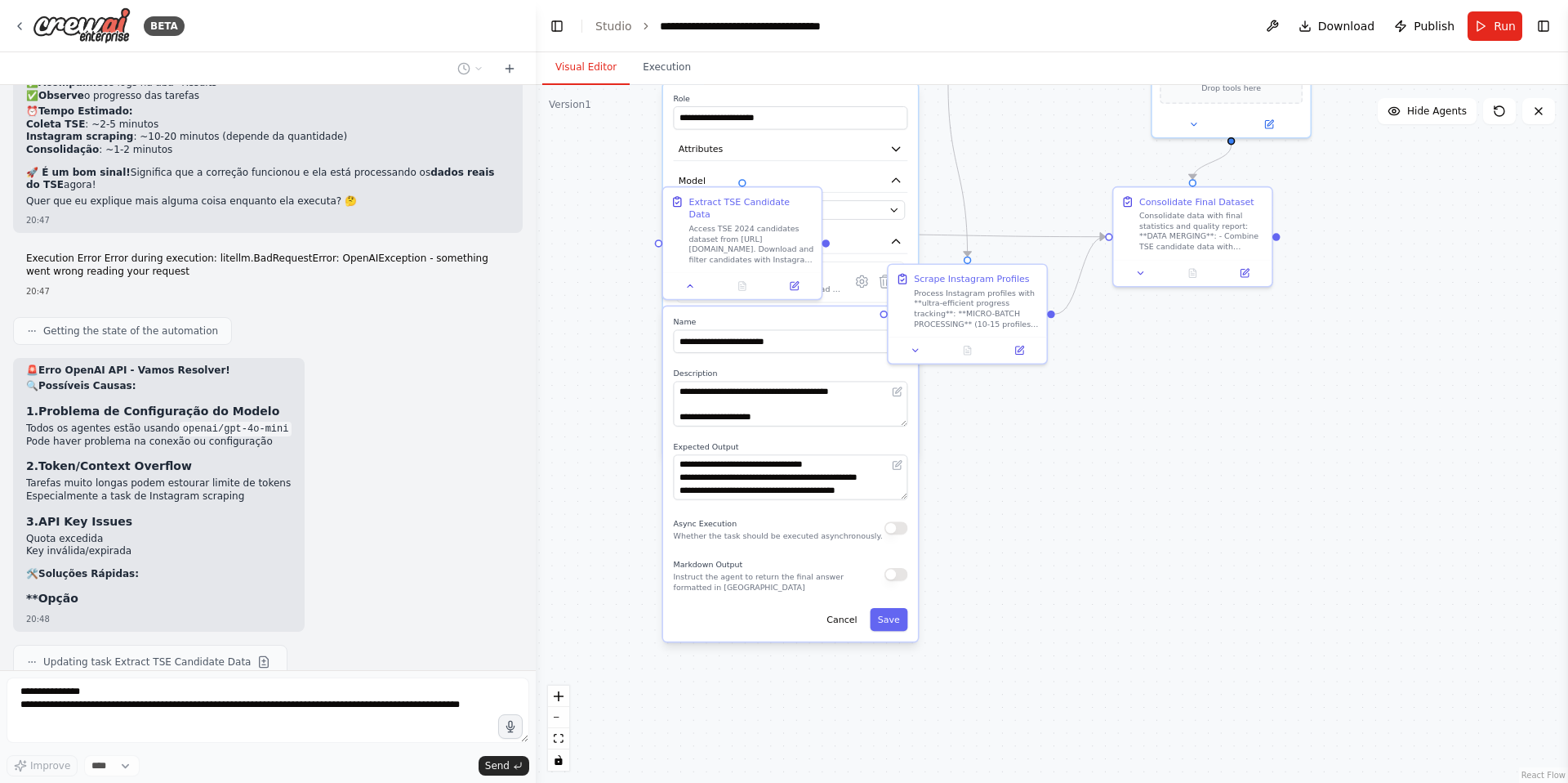
scroll to position [9462, 0]
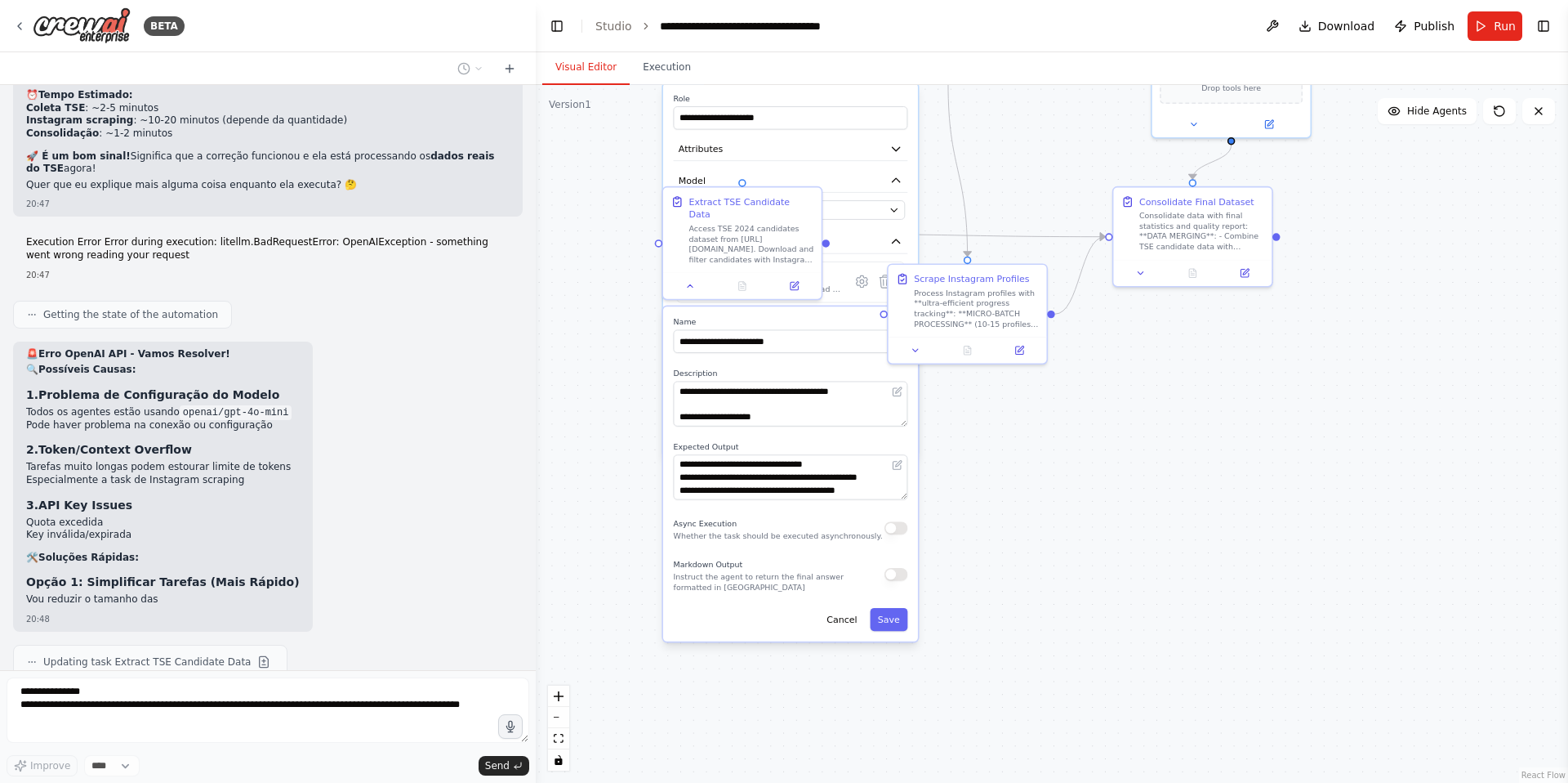
drag, startPoint x: 1097, startPoint y: 768, endPoint x: 1124, endPoint y: 485, distance: 284.3
click at [1124, 485] on div ".deletable-edge-delete-btn { width: 20px; height: 20px; border: 0px solid #ffff…" at bounding box center [1052, 433] width 1032 height 697
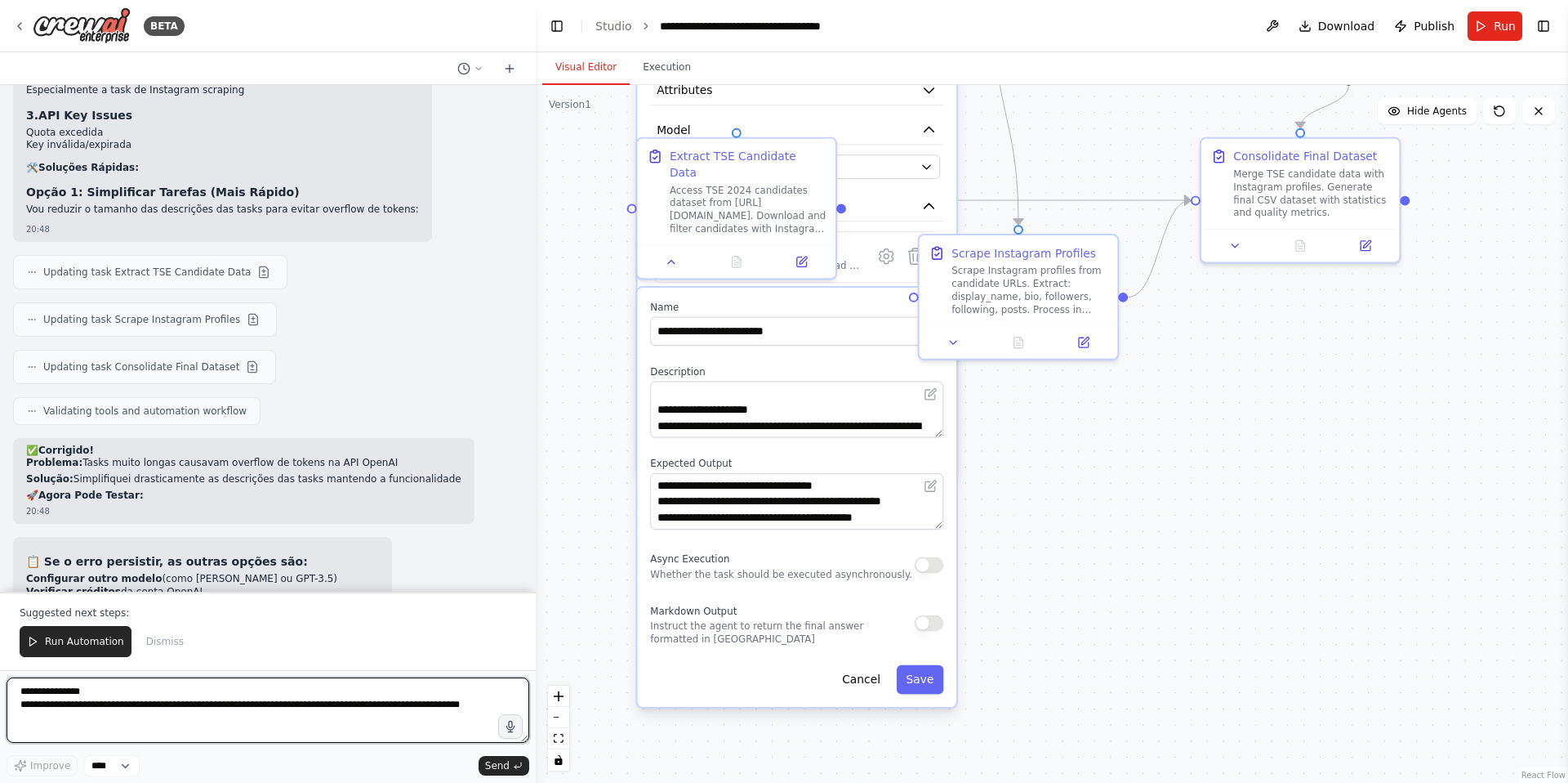
scroll to position [9868, 0]
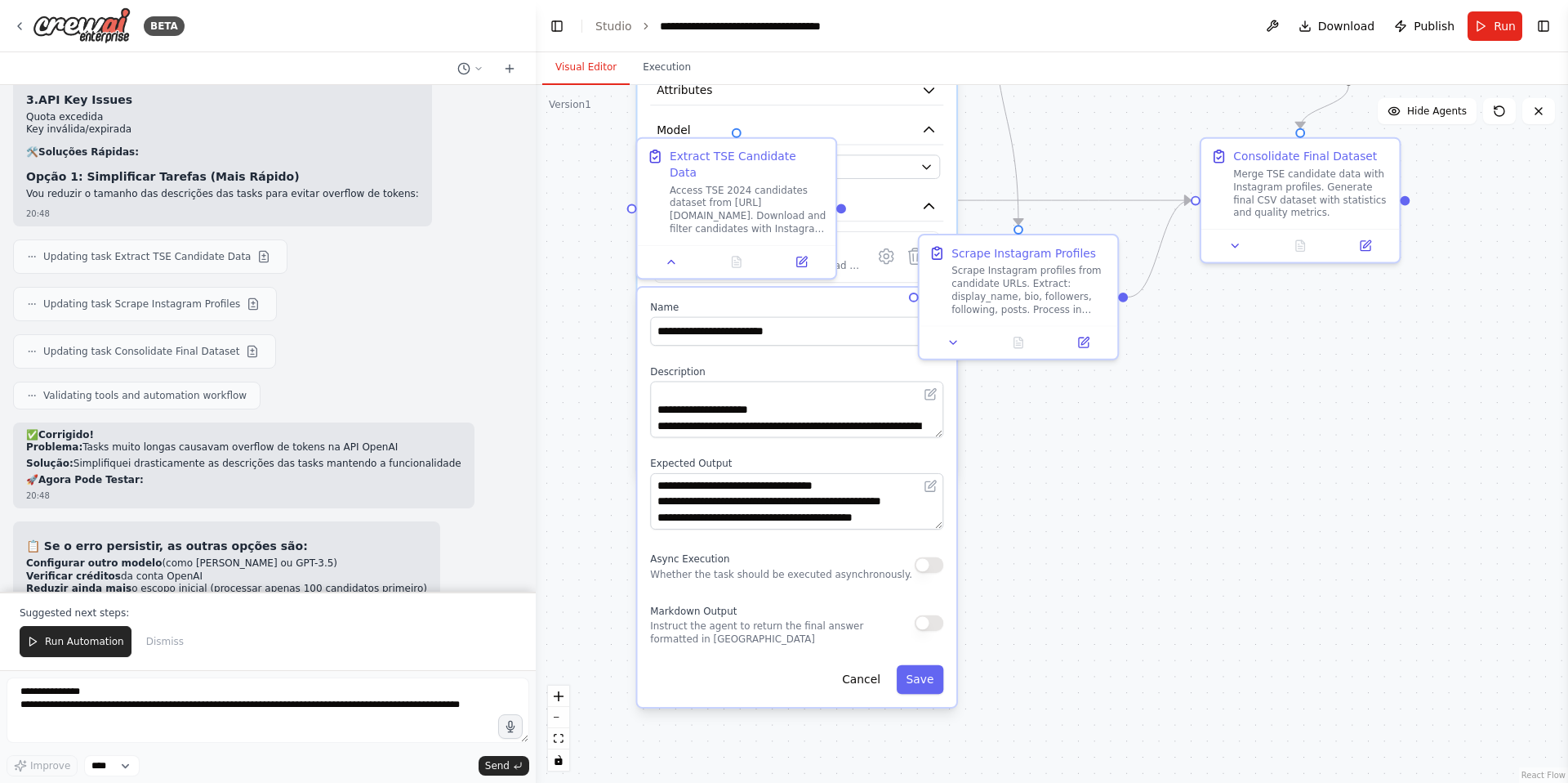
click at [1140, 612] on div ".deletable-edge-delete-btn { width: 20px; height: 20px; border: 0px solid #ffff…" at bounding box center [1052, 433] width 1032 height 697
click at [666, 64] on button "Execution" at bounding box center [666, 68] width 74 height 35
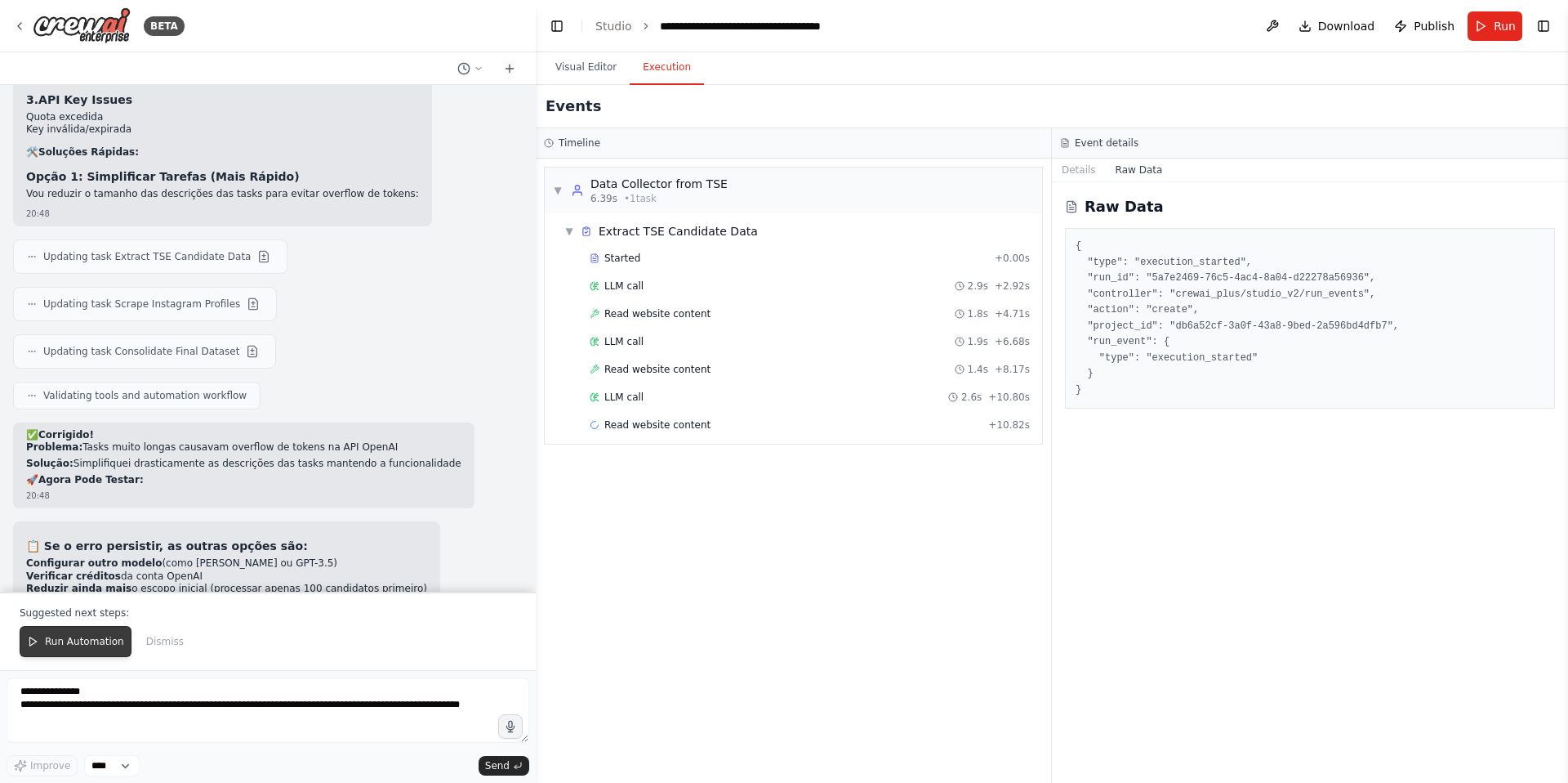
click at [80, 640] on span "Run Automation" at bounding box center [85, 641] width 79 height 13
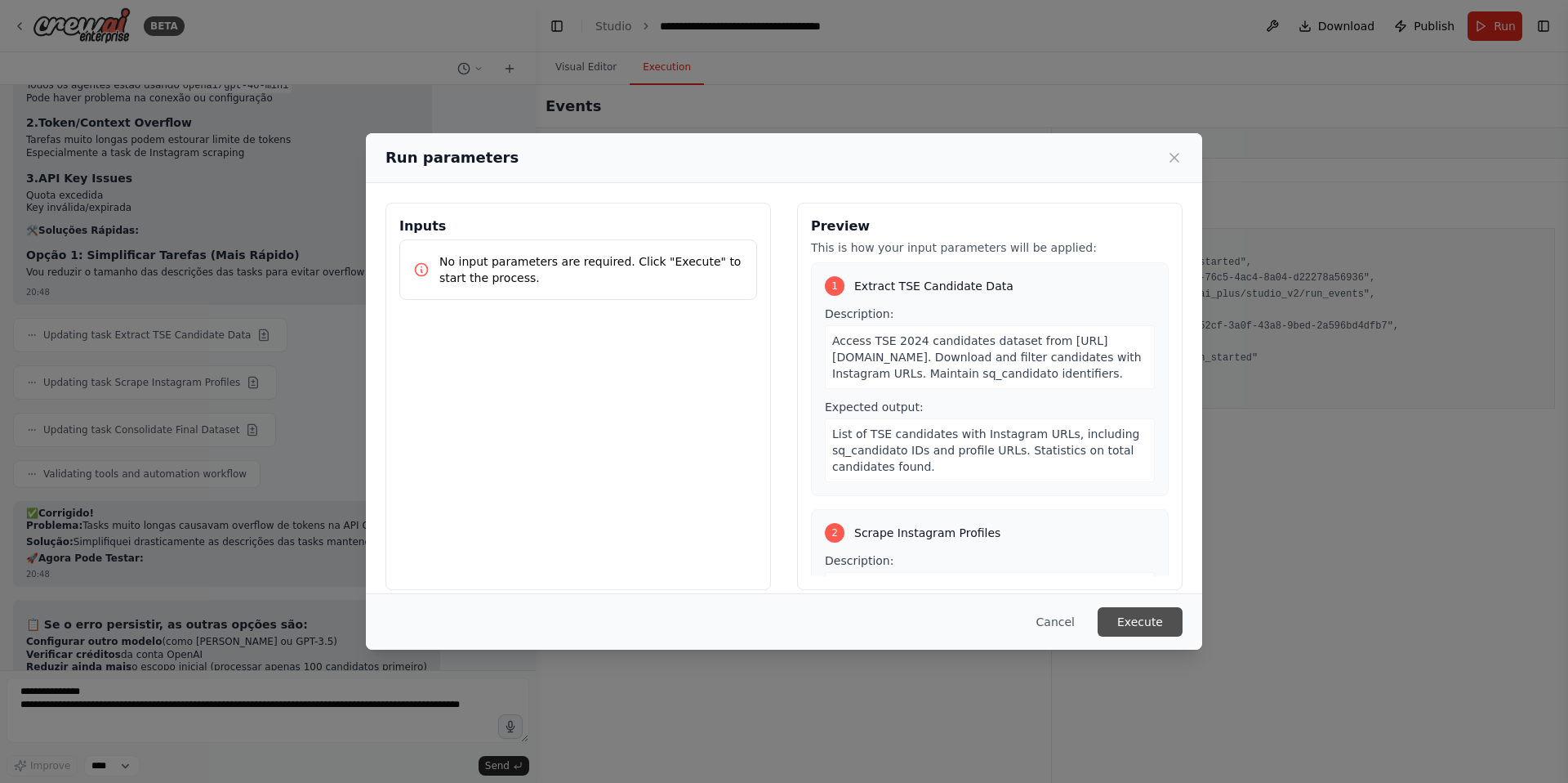
click at [1120, 619] on button "Execute" at bounding box center [1140, 621] width 85 height 30
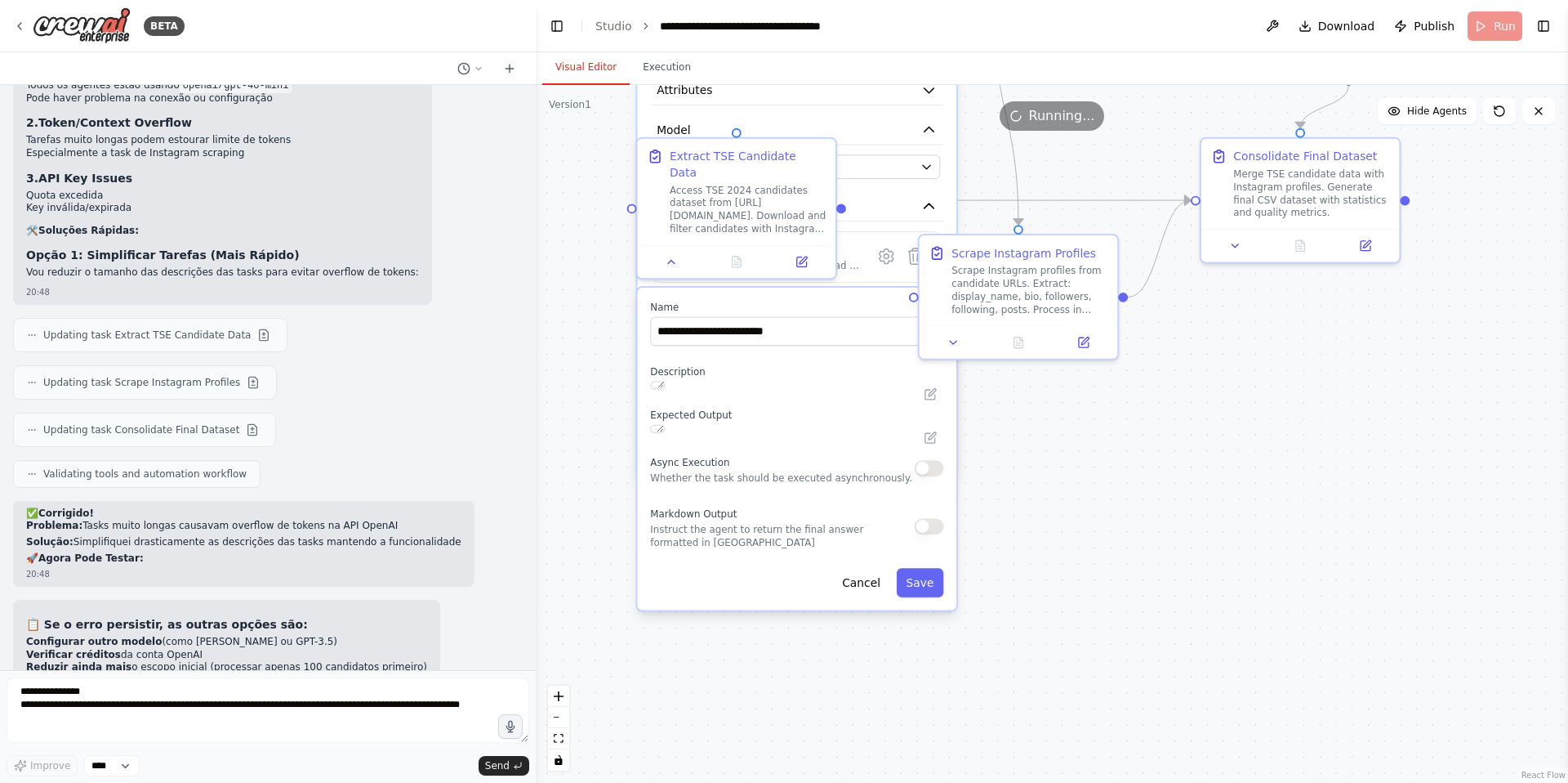
click at [594, 60] on button "Visual Editor" at bounding box center [585, 68] width 88 height 35
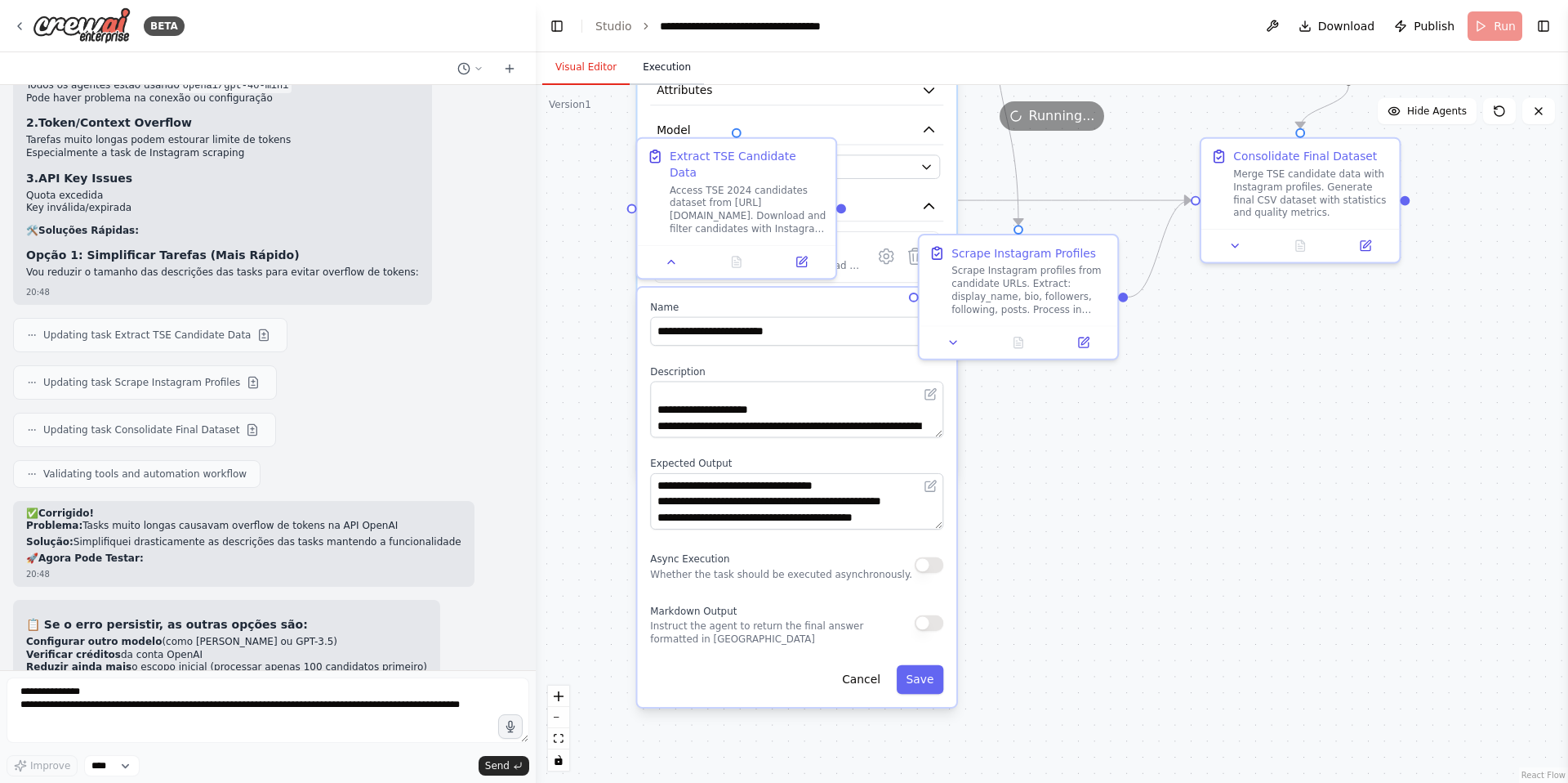
click at [663, 62] on button "Execution" at bounding box center [666, 68] width 74 height 35
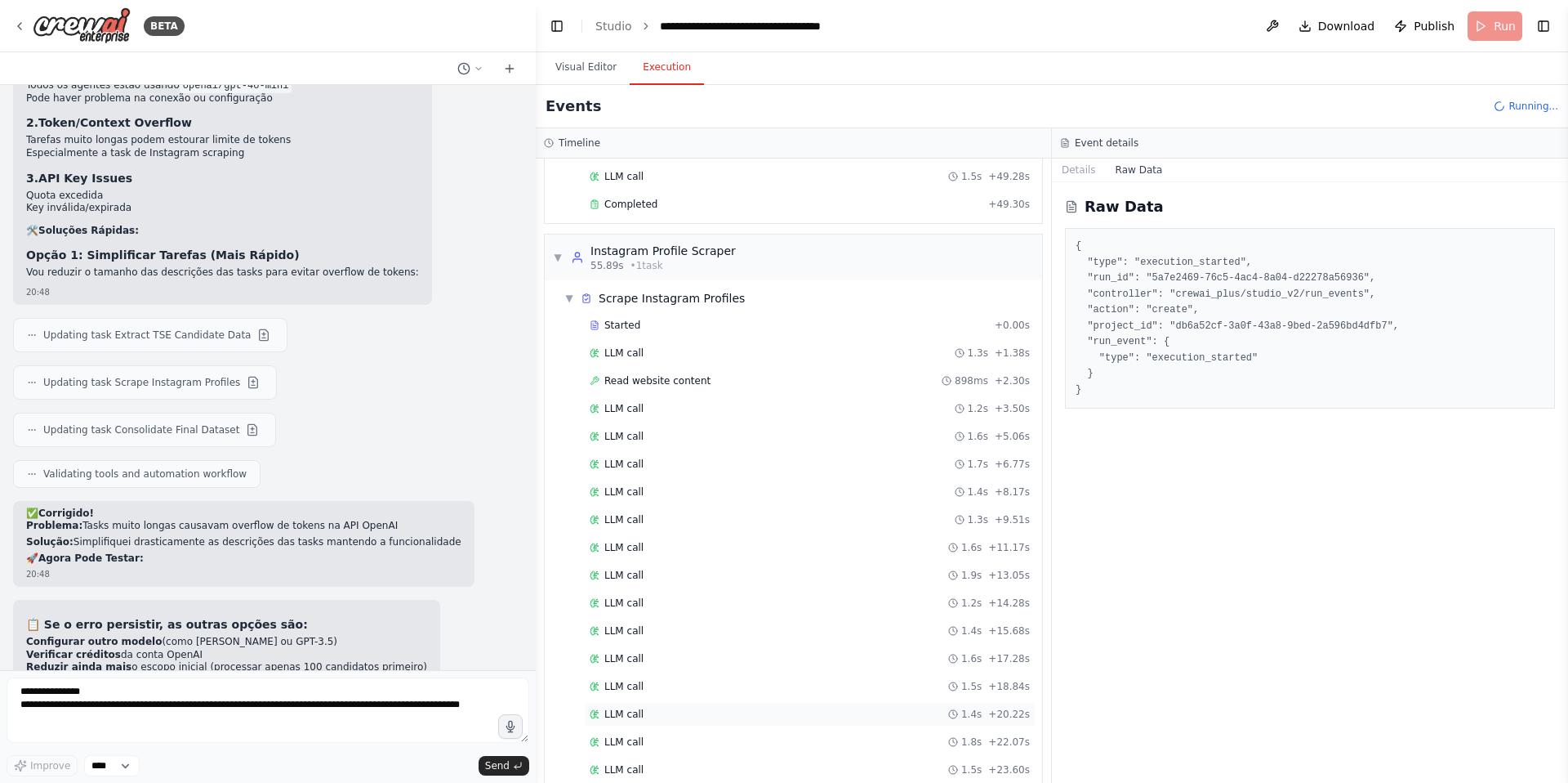
scroll to position [1551, 0]
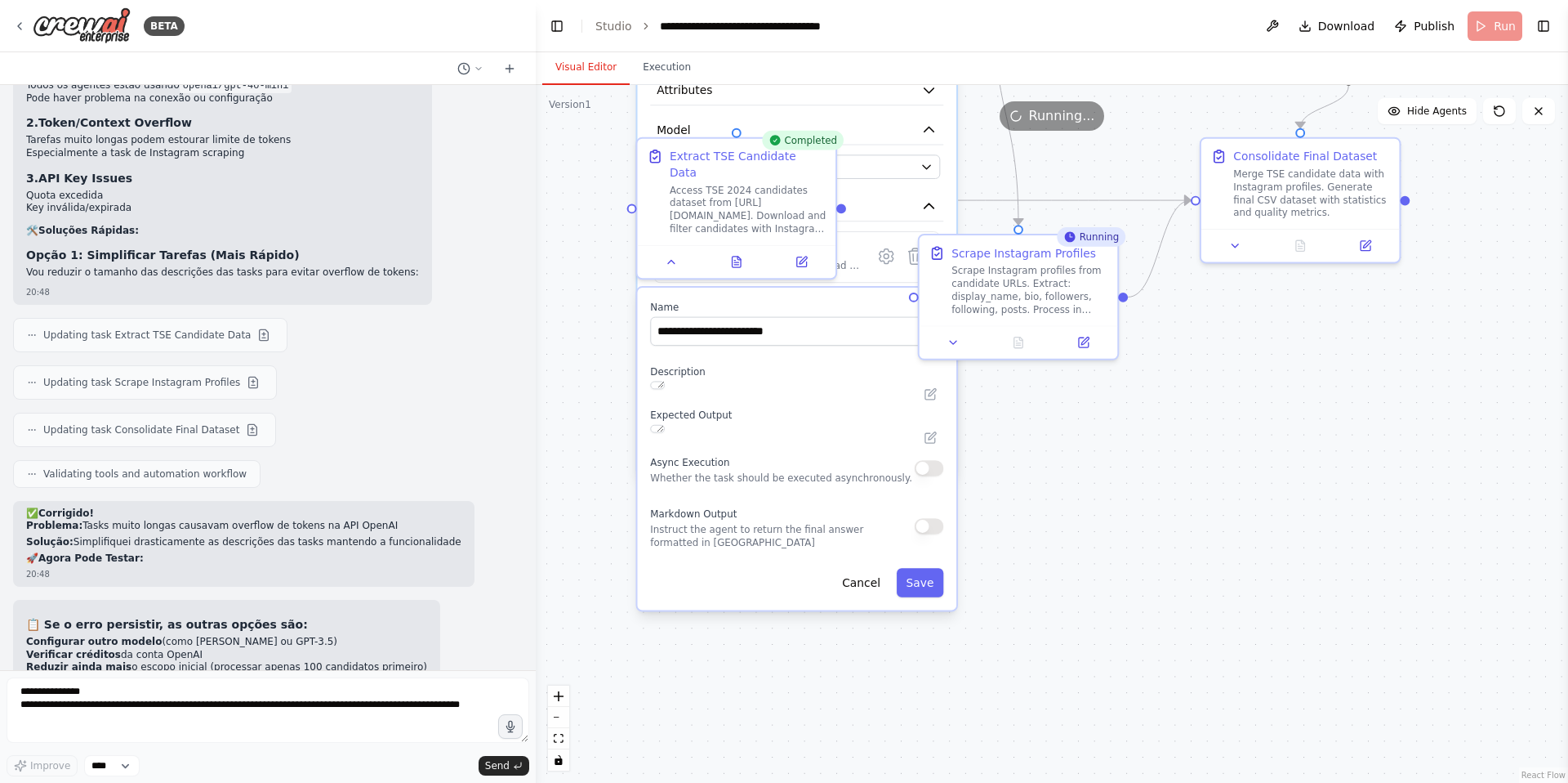
click at [578, 72] on button "Visual Editor" at bounding box center [585, 68] width 88 height 35
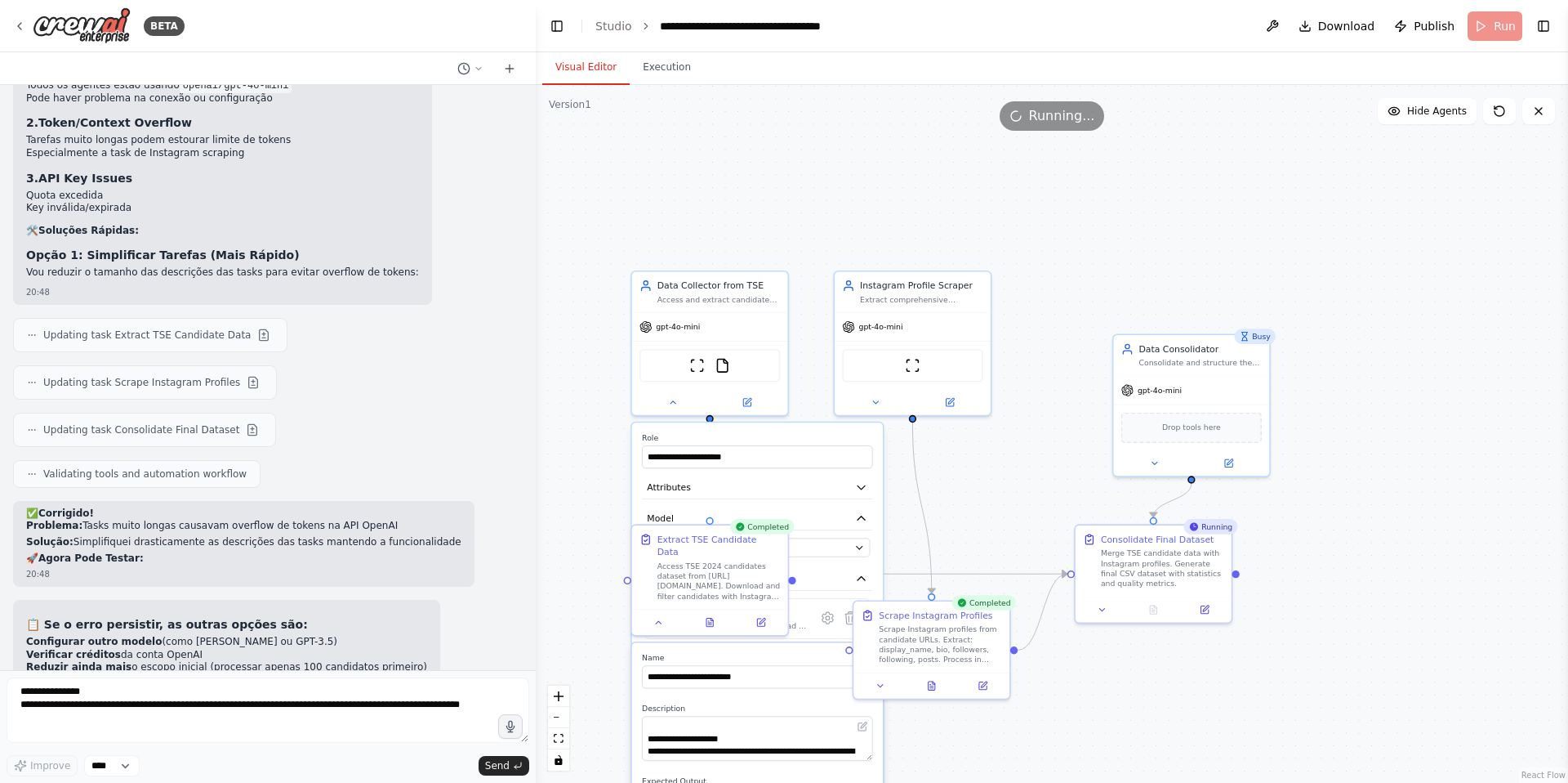
drag, startPoint x: 1192, startPoint y: 512, endPoint x: 1102, endPoint y: 738, distance: 243.3
click at [1102, 738] on div ".deletable-edge-delete-btn { width: 20px; height: 20px; border: 0px solid #ffff…" at bounding box center [1052, 433] width 1032 height 697
click at [1011, 440] on div ".deletable-edge-delete-btn { width: 20px; height: 20px; border: 0px solid #ffff…" at bounding box center [1052, 433] width 1032 height 697
click at [773, 419] on div ".deletable-edge-delete-btn { width: 20px; height: 20px; border: 0px solid #ffff…" at bounding box center [1052, 433] width 1032 height 697
click at [670, 404] on icon at bounding box center [673, 400] width 10 height 10
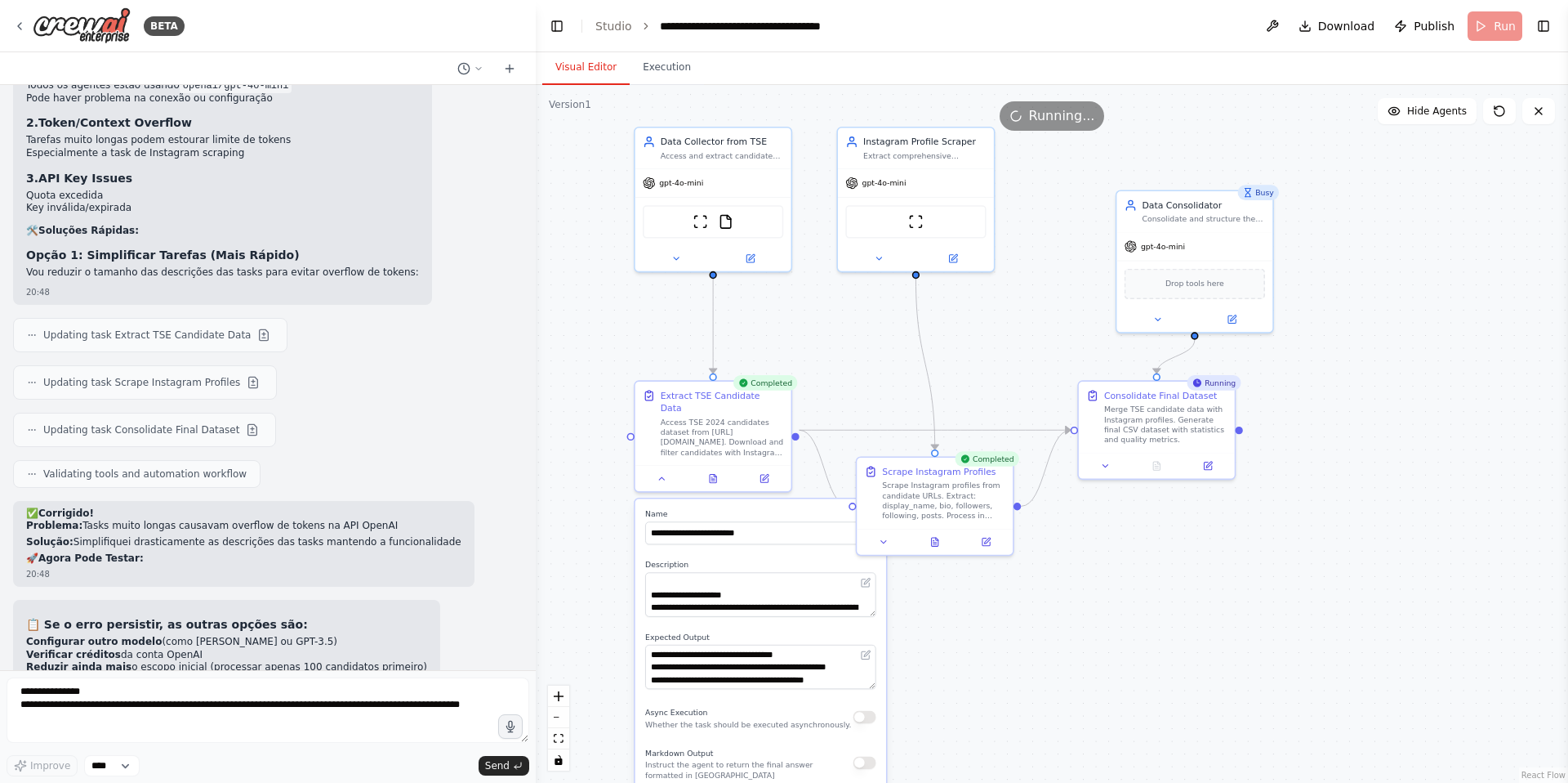
drag, startPoint x: 906, startPoint y: 489, endPoint x: 913, endPoint y: 348, distance: 141.2
click at [913, 348] on div ".deletable-edge-delete-btn { width: 20px; height: 20px; border: 0px solid #ffff…" at bounding box center [1052, 433] width 1032 height 697
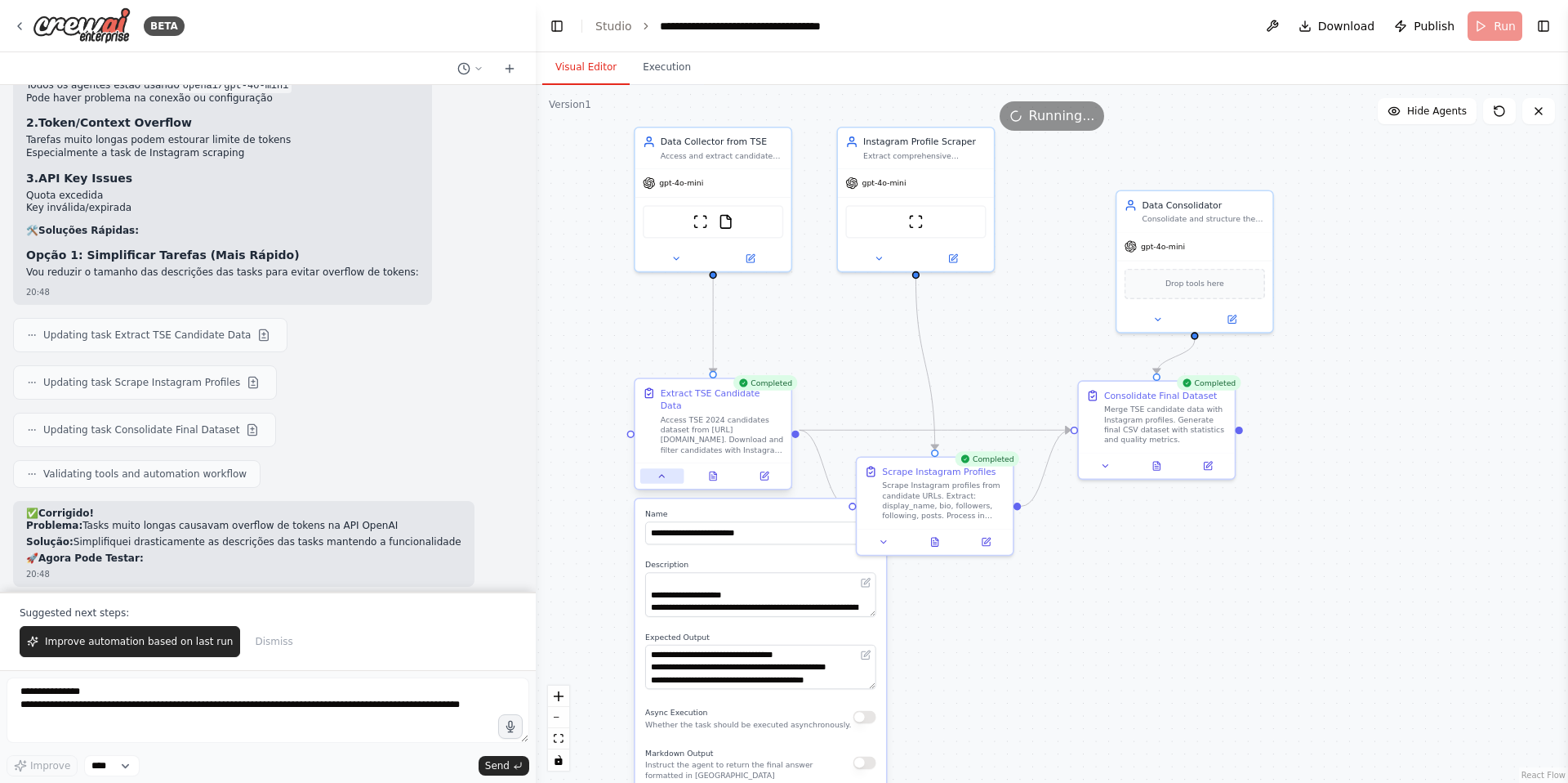
scroll to position [9868, 0]
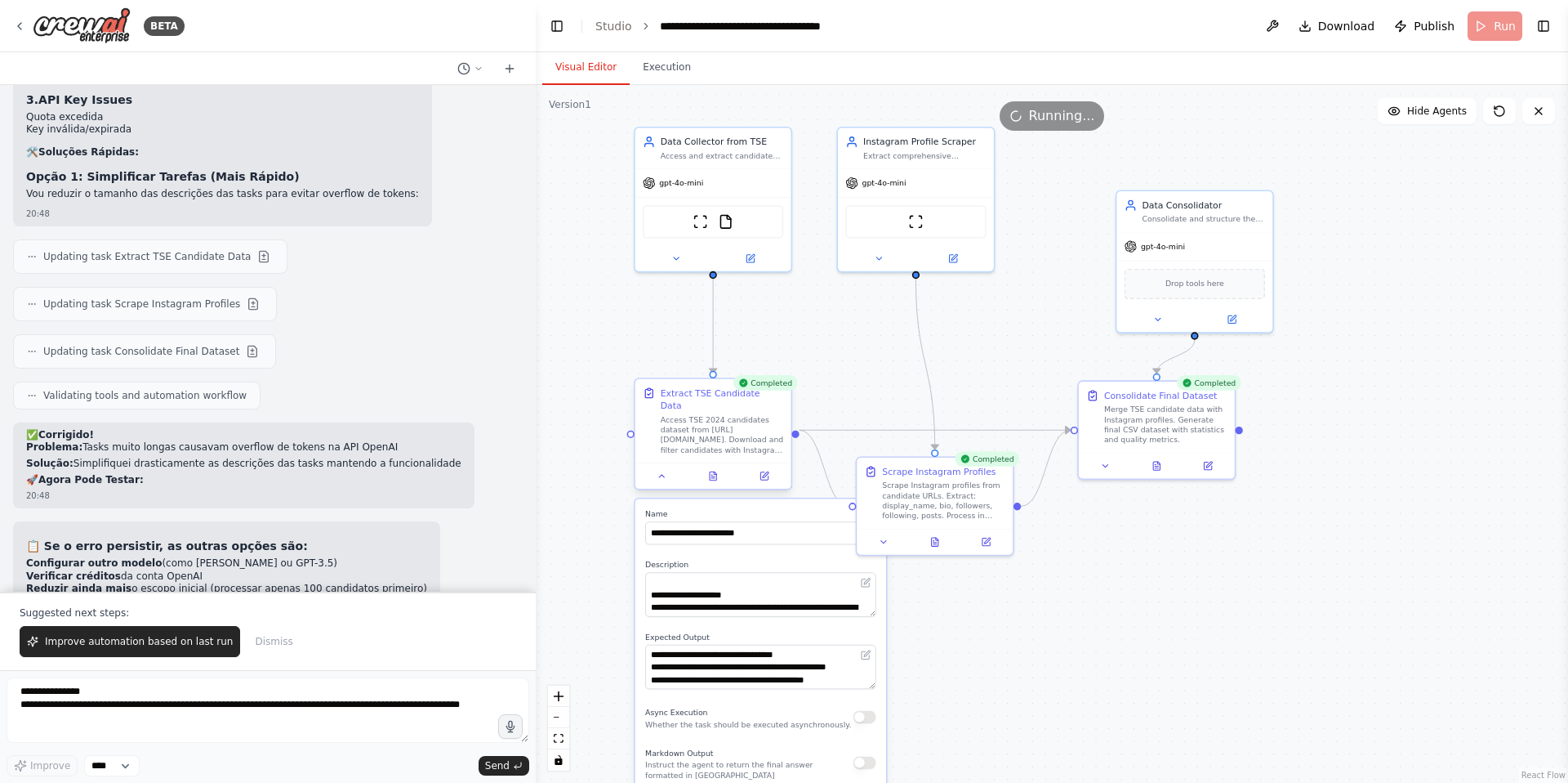
click at [654, 471] on div at bounding box center [713, 475] width 156 height 26
click at [662, 471] on icon at bounding box center [661, 476] width 10 height 10
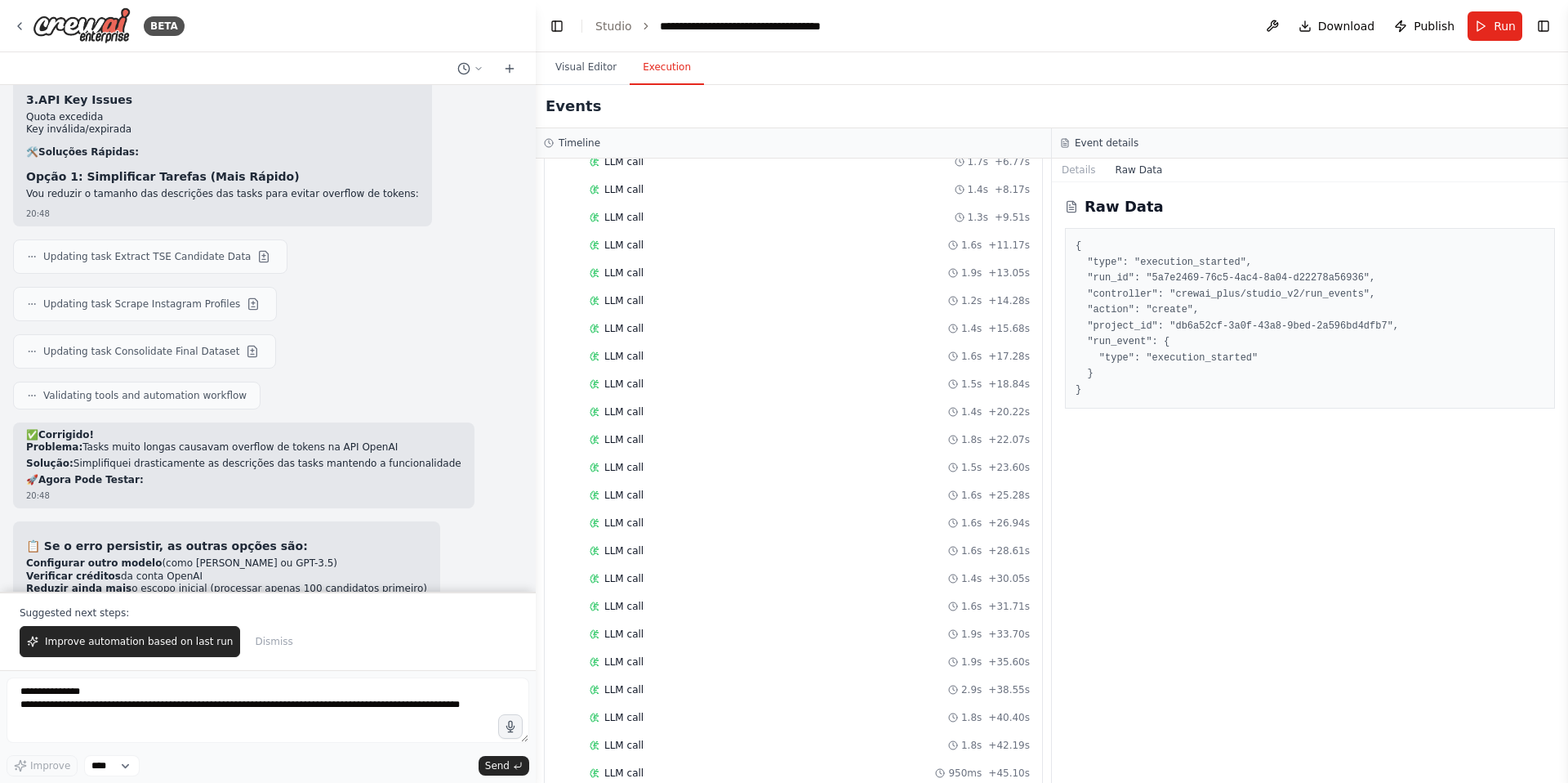
click at [640, 75] on button "Execution" at bounding box center [666, 68] width 74 height 35
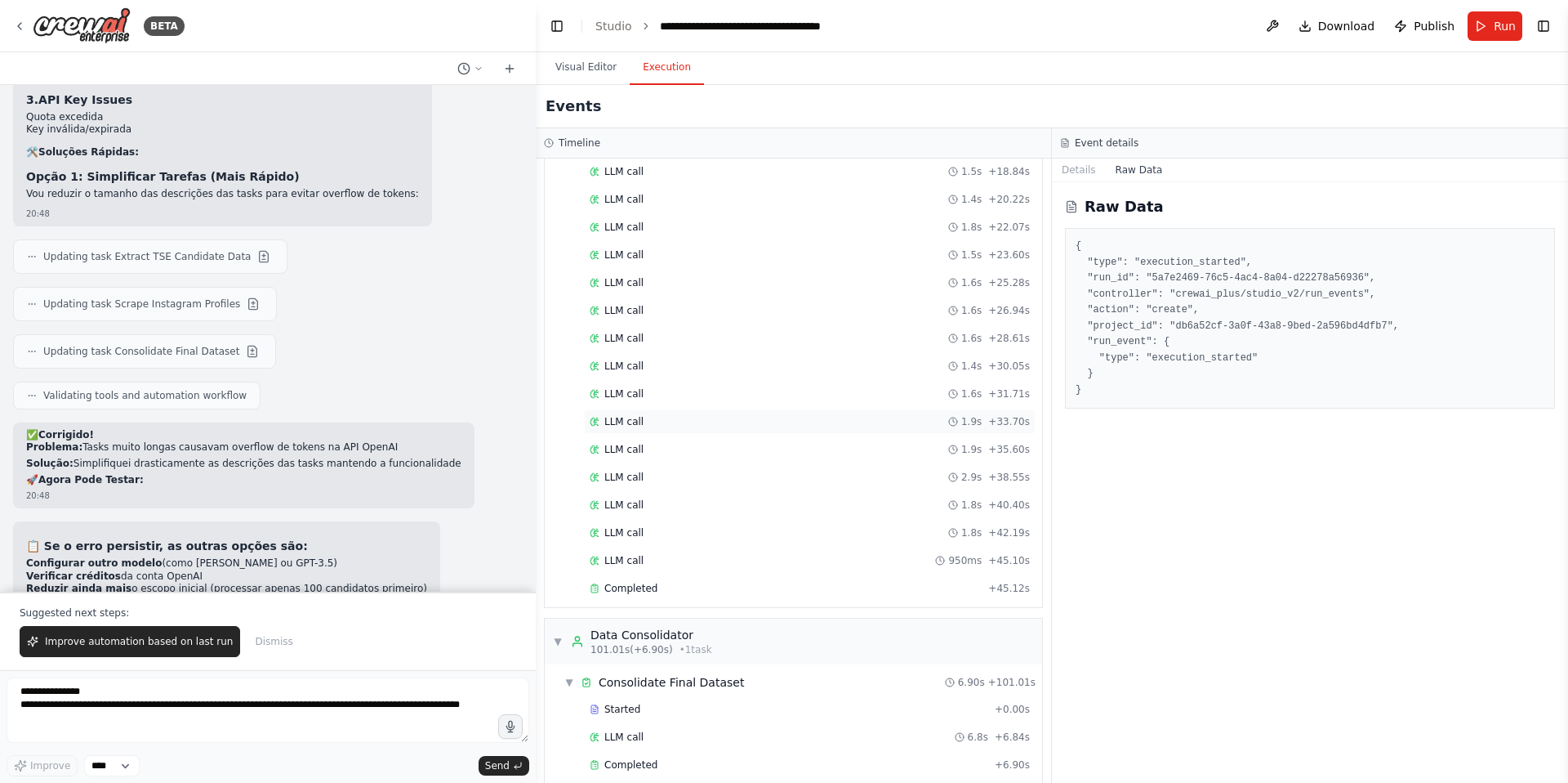
scroll to position [1783, 0]
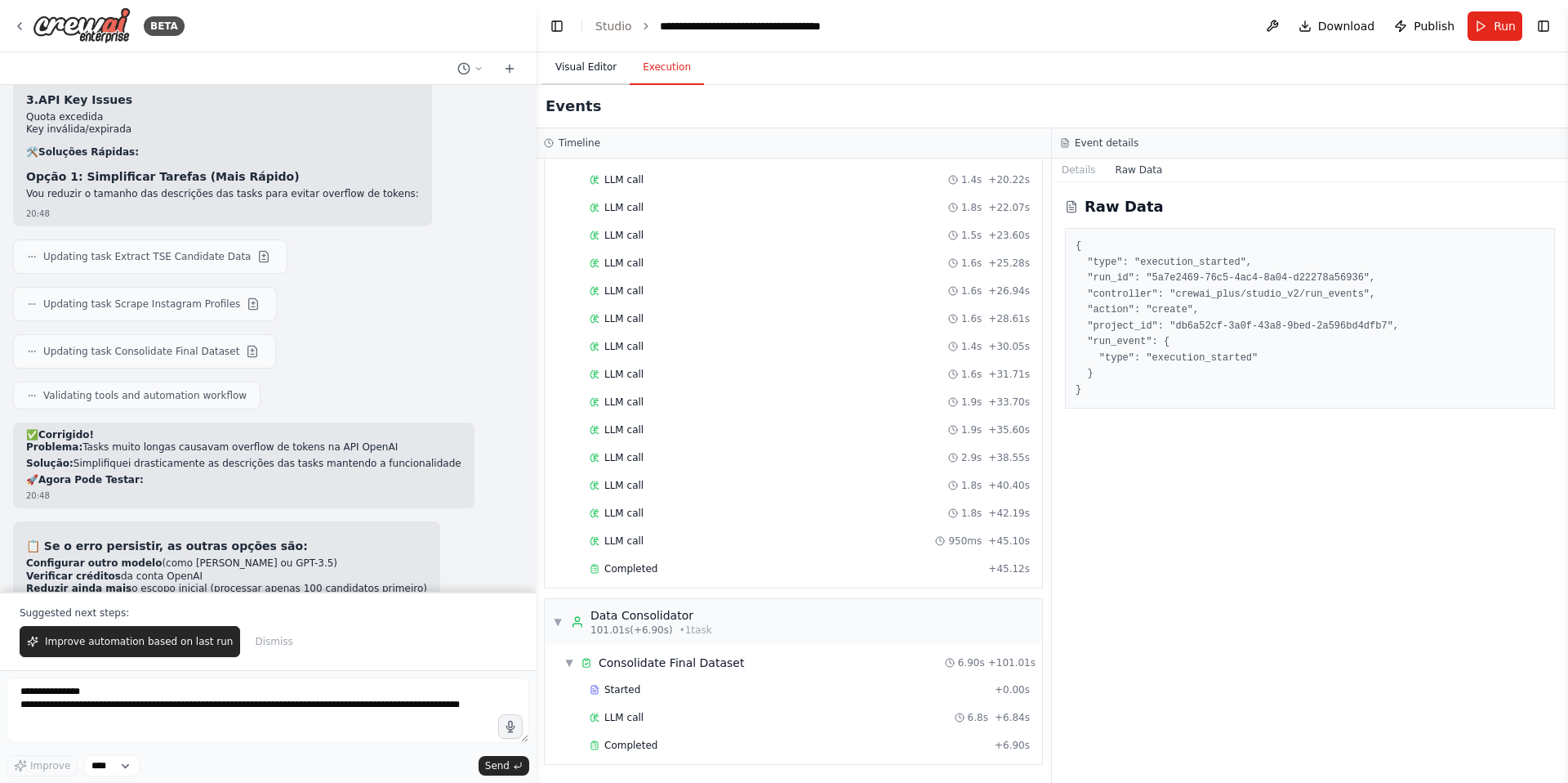
click at [566, 78] on button "Visual Editor" at bounding box center [585, 68] width 88 height 35
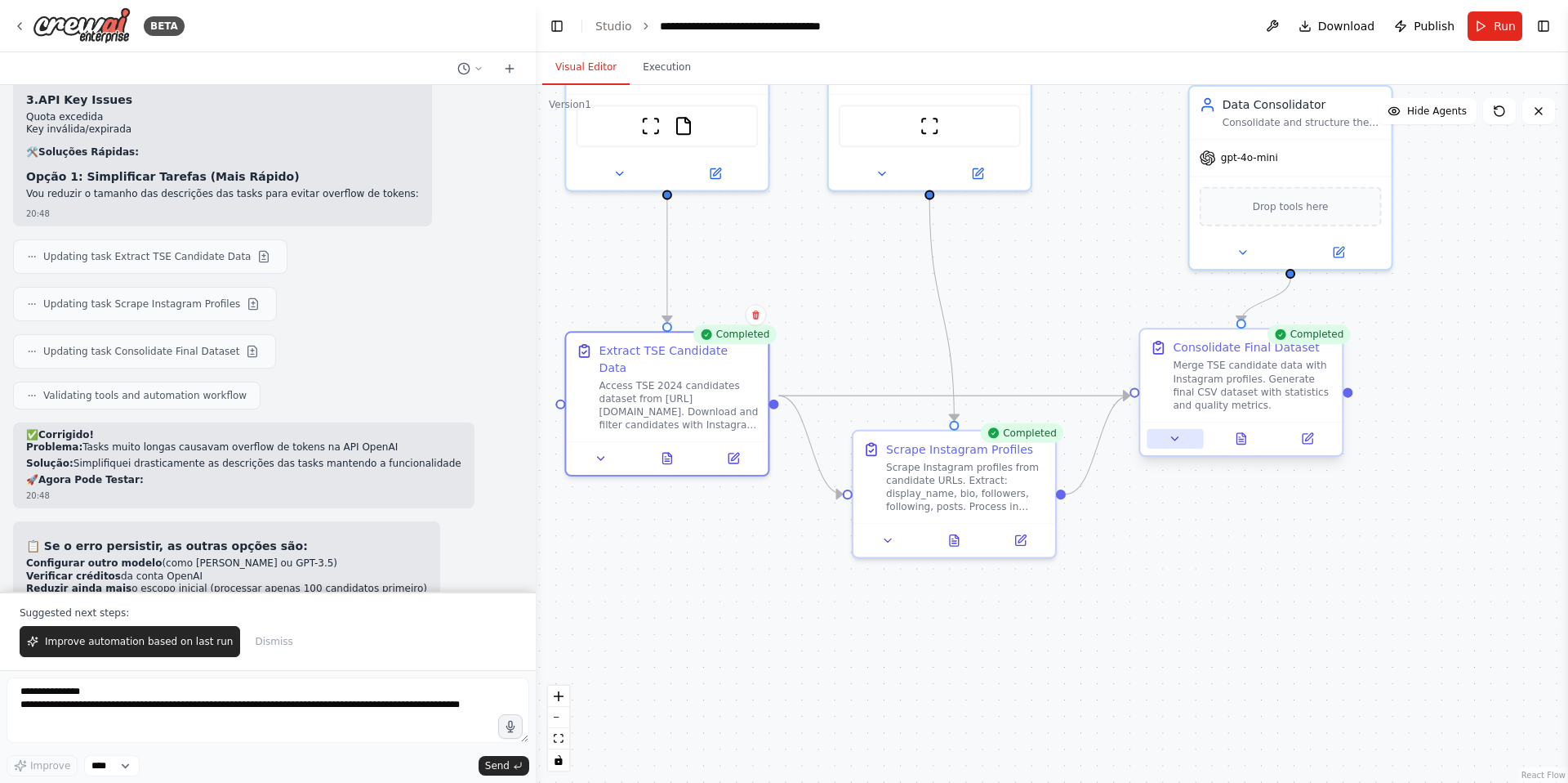
click at [1167, 443] on button at bounding box center [1174, 438] width 57 height 19
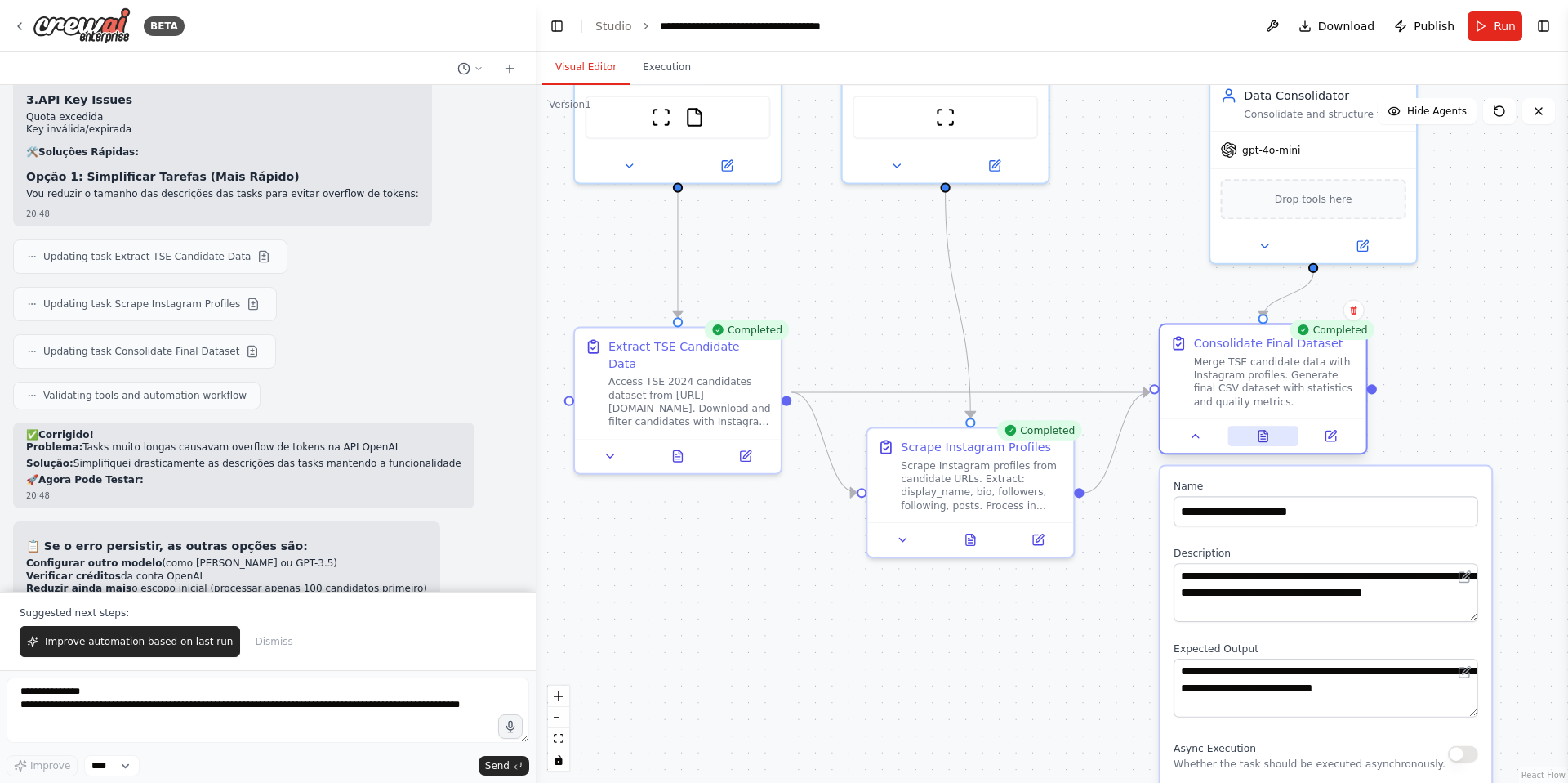
click at [1260, 444] on button at bounding box center [1263, 435] width 71 height 20
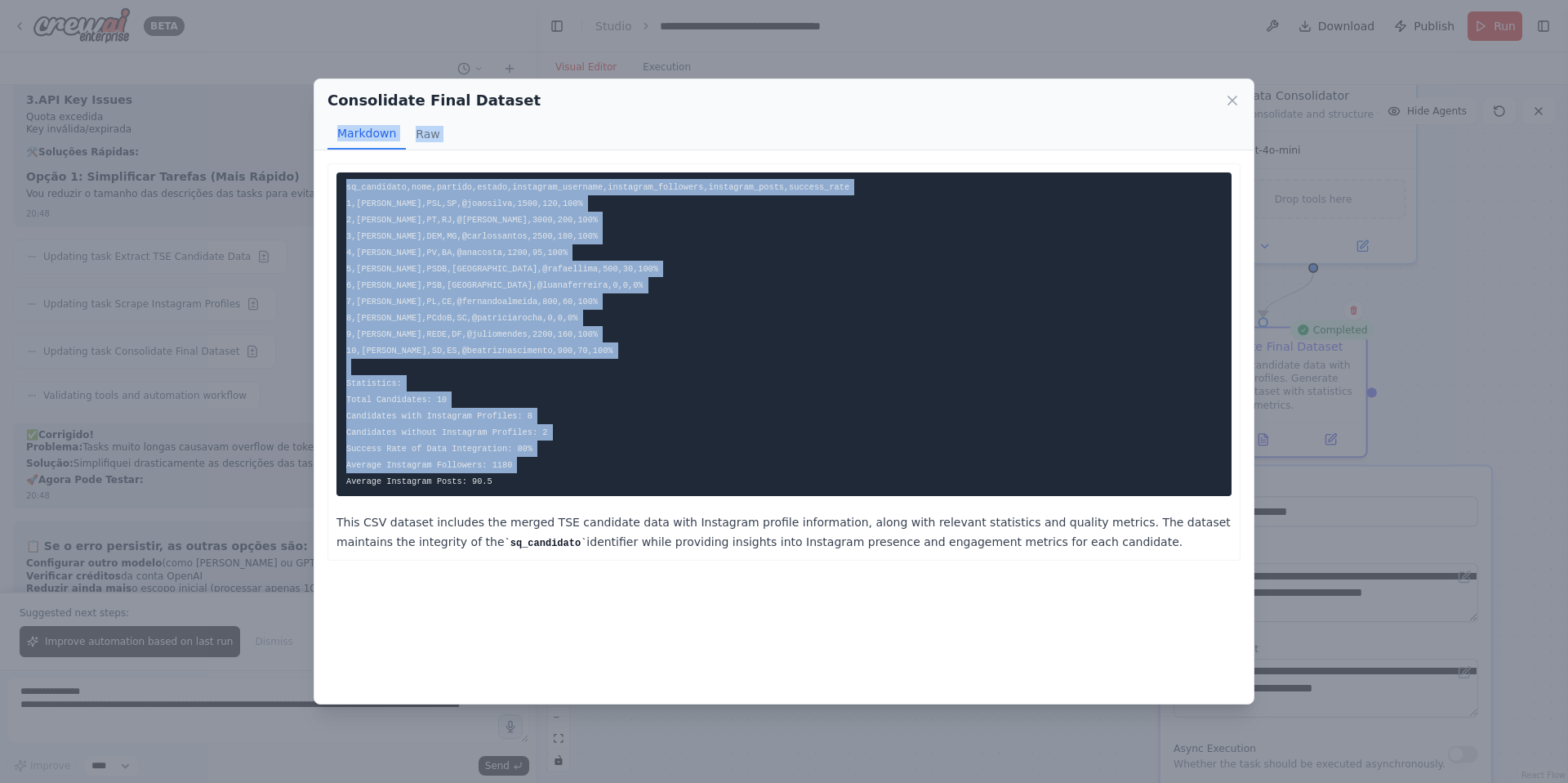
drag, startPoint x: 515, startPoint y: 487, endPoint x: 305, endPoint y: 125, distance: 418.5
click at [305, 125] on div "Consolidate Final Dataset Markdown Raw sq_candidato,nome,partido,estado,instagr…" at bounding box center [784, 391] width 1568 height 783
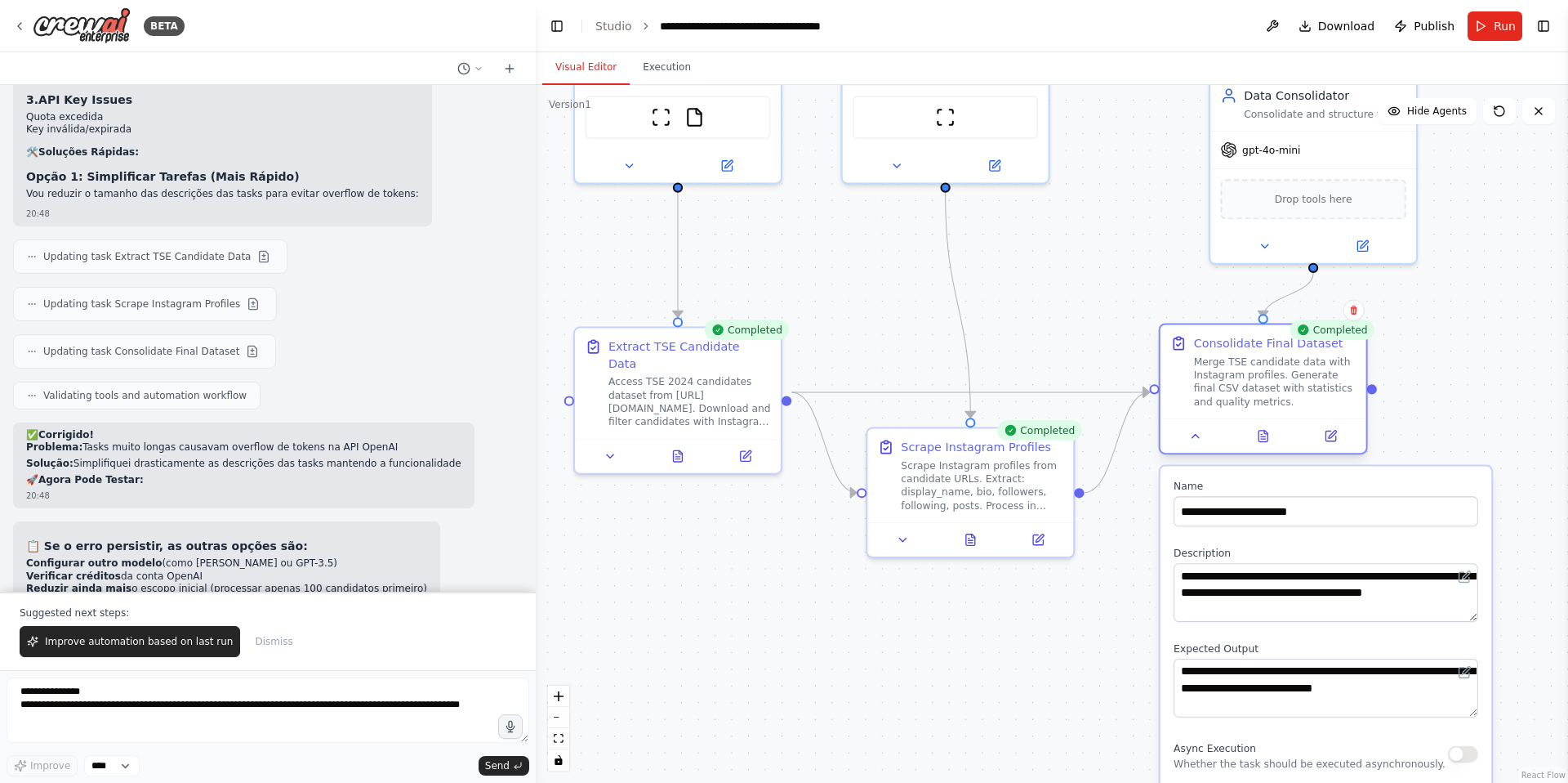
click at [1268, 377] on div "Merge TSE candidate data with Instagram profiles. Generate final CSV dataset wi…" at bounding box center [1274, 381] width 163 height 54
click at [1249, 374] on div "Merge TSE candidate data with Instagram profiles. Generate final CSV dataset wi…" at bounding box center [1274, 381] width 163 height 54
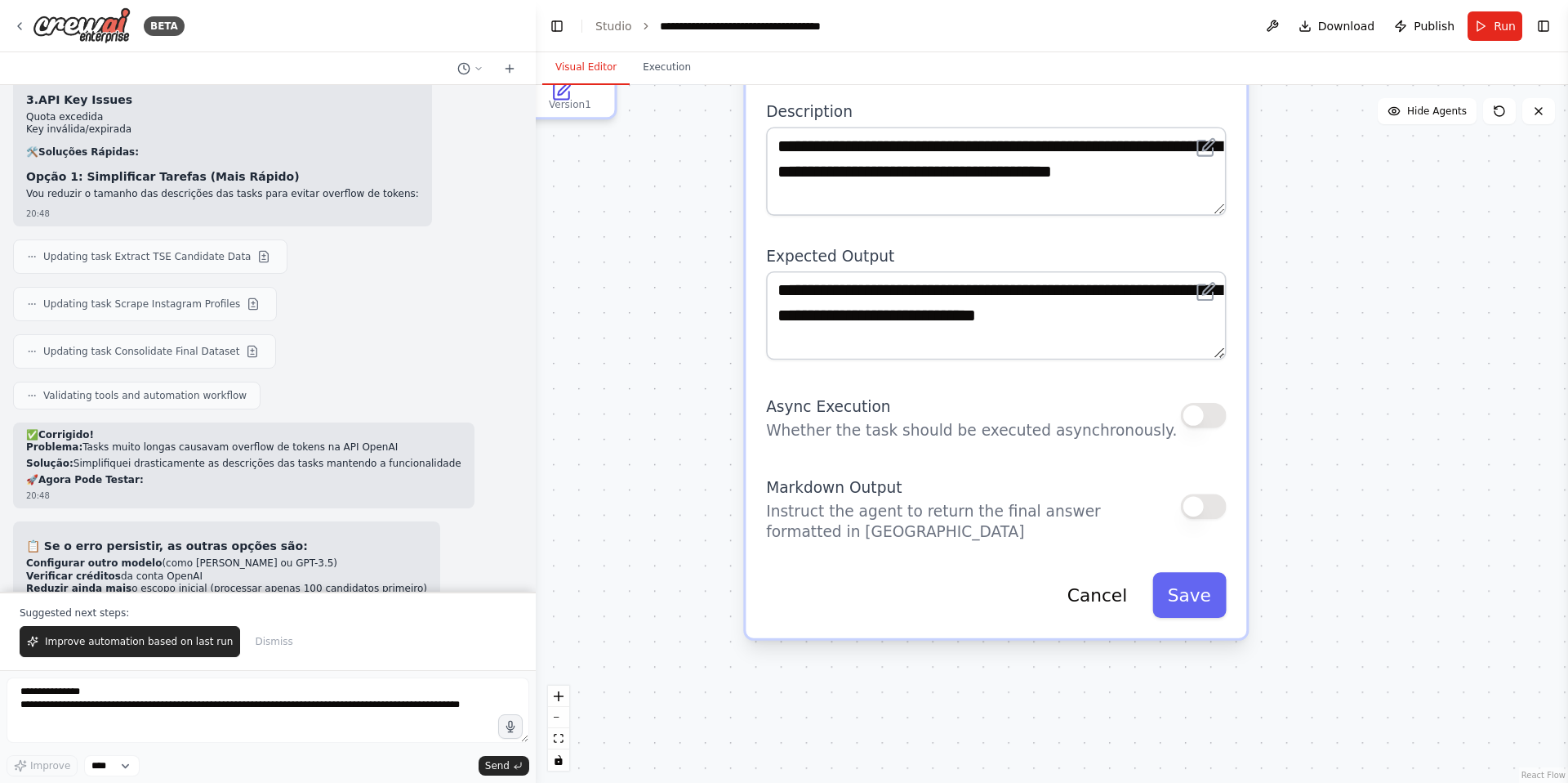
drag, startPoint x: 1423, startPoint y: 504, endPoint x: 1316, endPoint y: -75, distance: 588.8
click at [1316, 0] on html "BETA eu preciso de um codigo de scrapping de rede social de politico que pegue …" at bounding box center [784, 391] width 1568 height 783
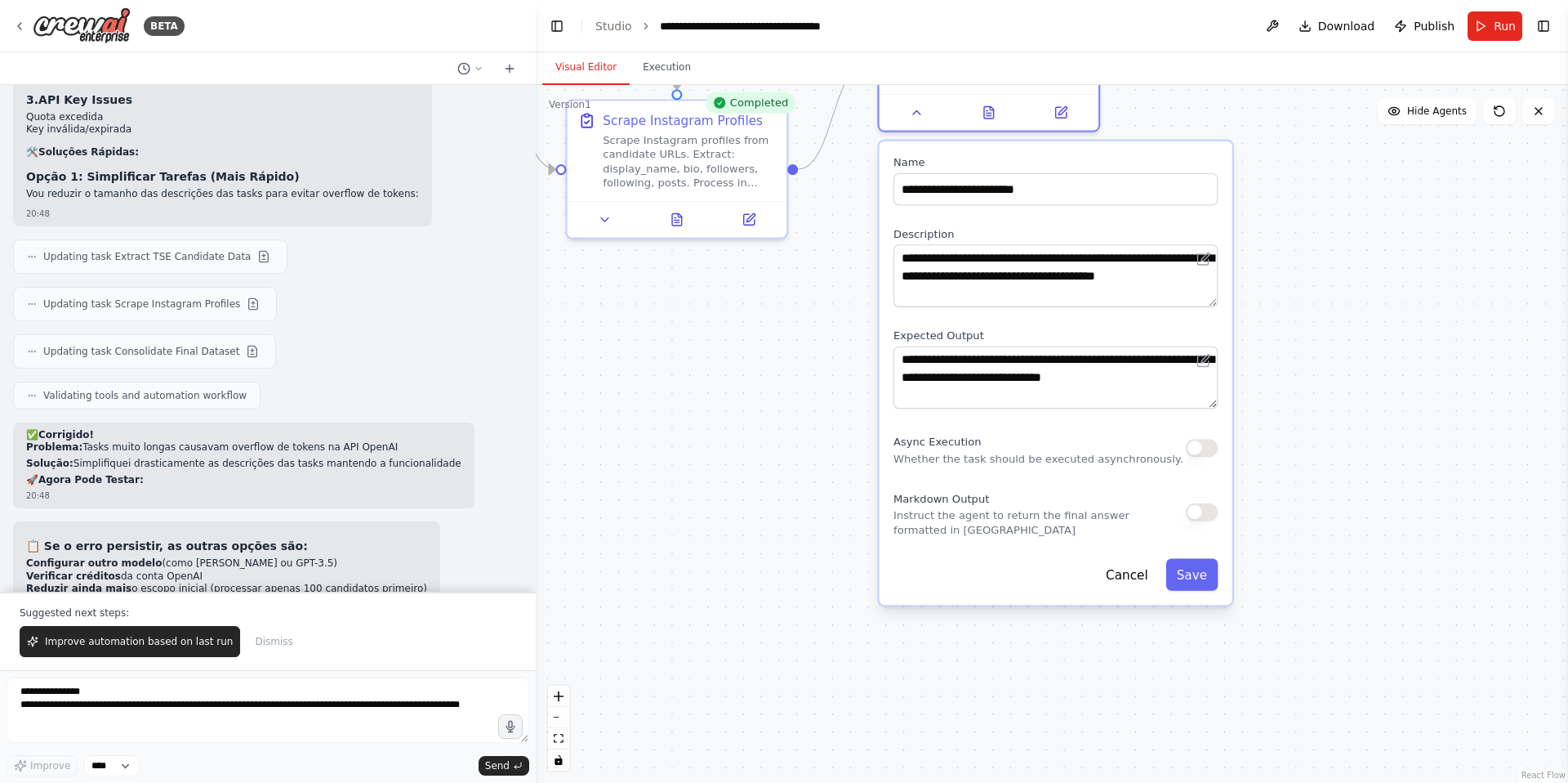
drag, startPoint x: 776, startPoint y: 331, endPoint x: 713, endPoint y: 701, distance: 375.3
click at [713, 701] on div ".deletable-edge-delete-btn { width: 20px; height: 20px; border: 0px solid #ffff…" at bounding box center [1052, 433] width 1032 height 697
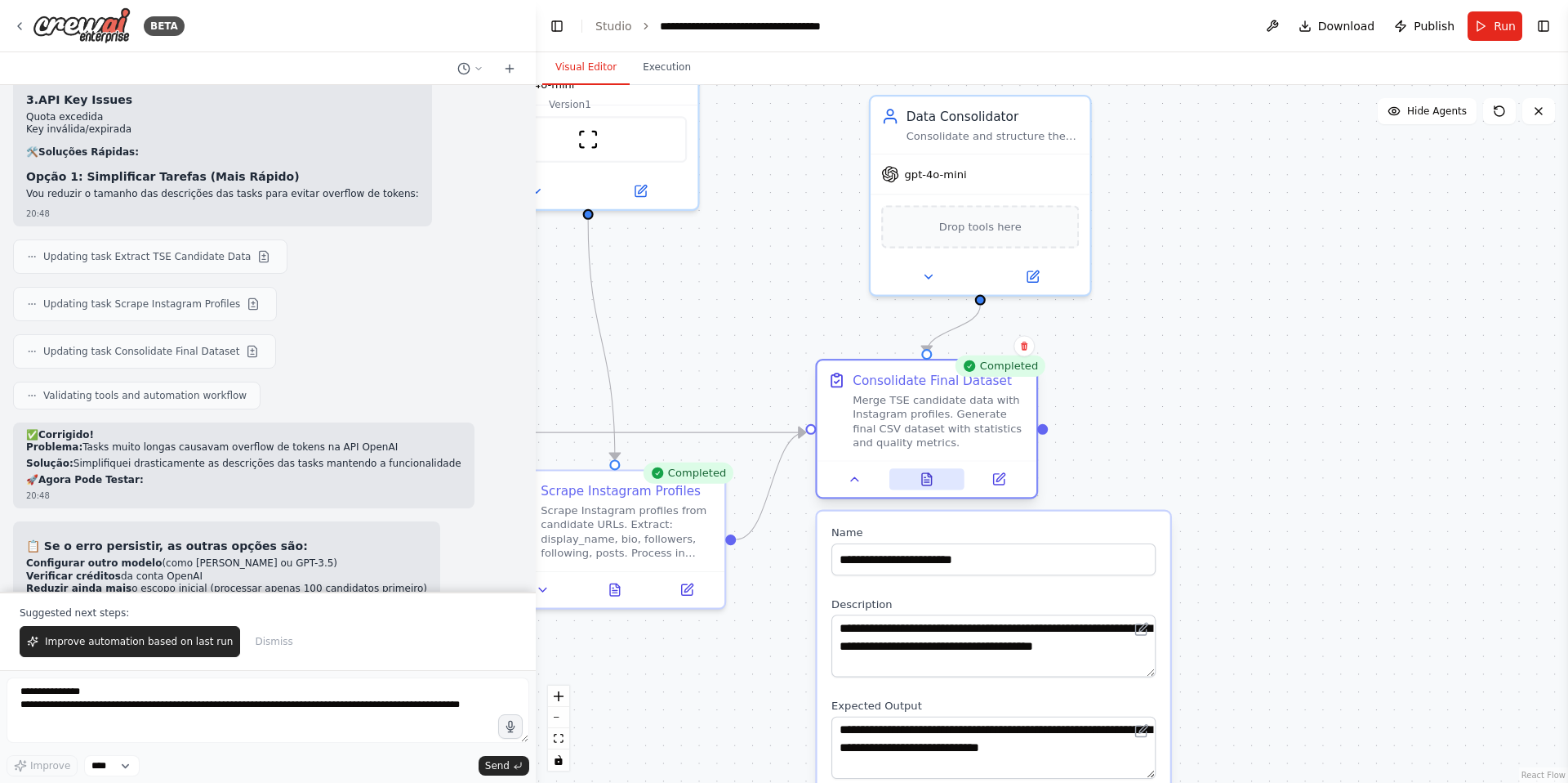
click at [919, 481] on icon at bounding box center [926, 479] width 13 height 13
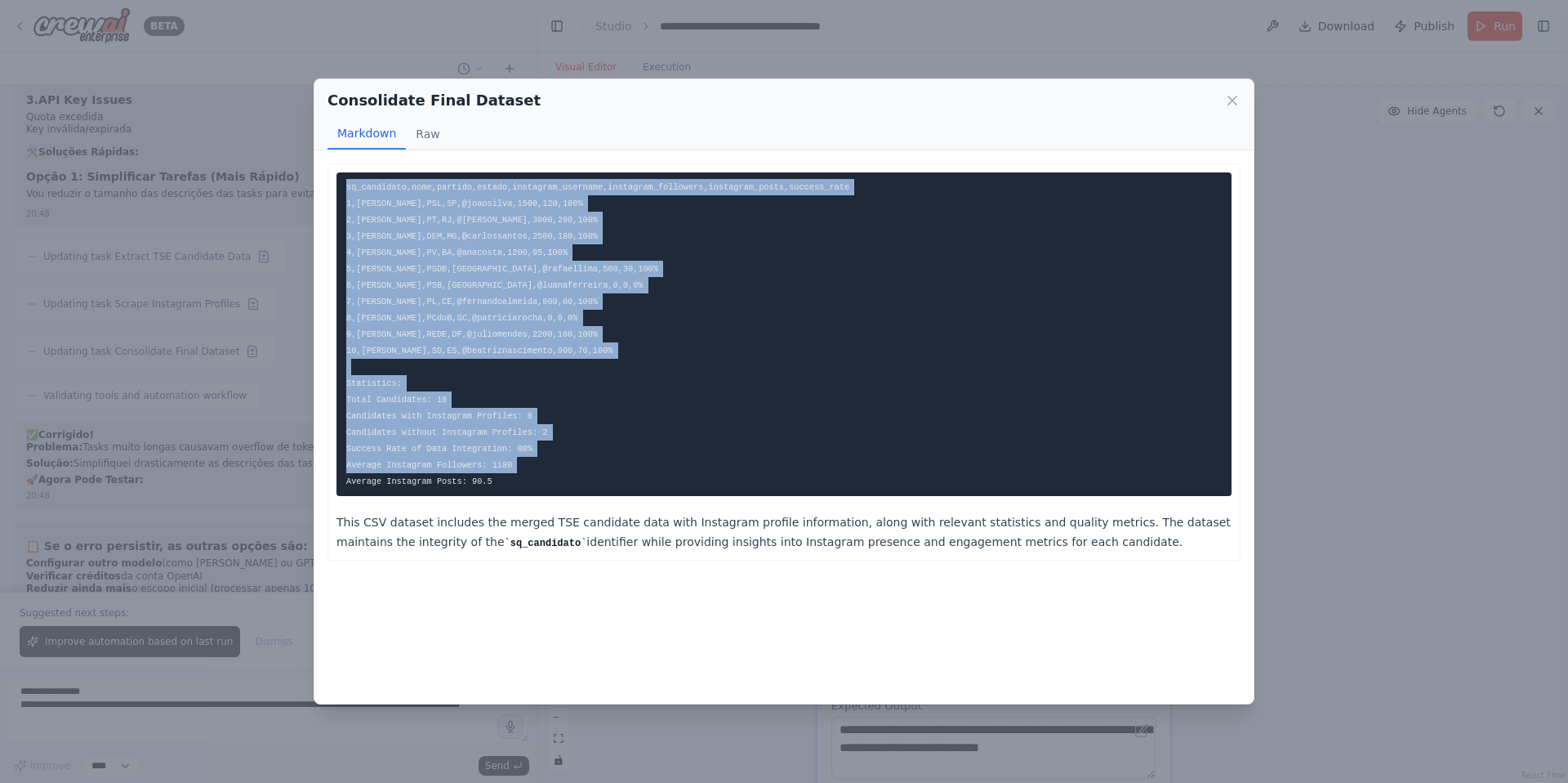
drag, startPoint x: 498, startPoint y: 484, endPoint x: 335, endPoint y: 156, distance: 366.3
click at [335, 156] on div "sq_candidato,nome,partido,estado,instagram_username,instagram_followers,instagr…" at bounding box center [784, 427] width 939 height 553
copy code "sq_candidato,nome,partido,estado,instagram_username,instagram_followers,instagr…"
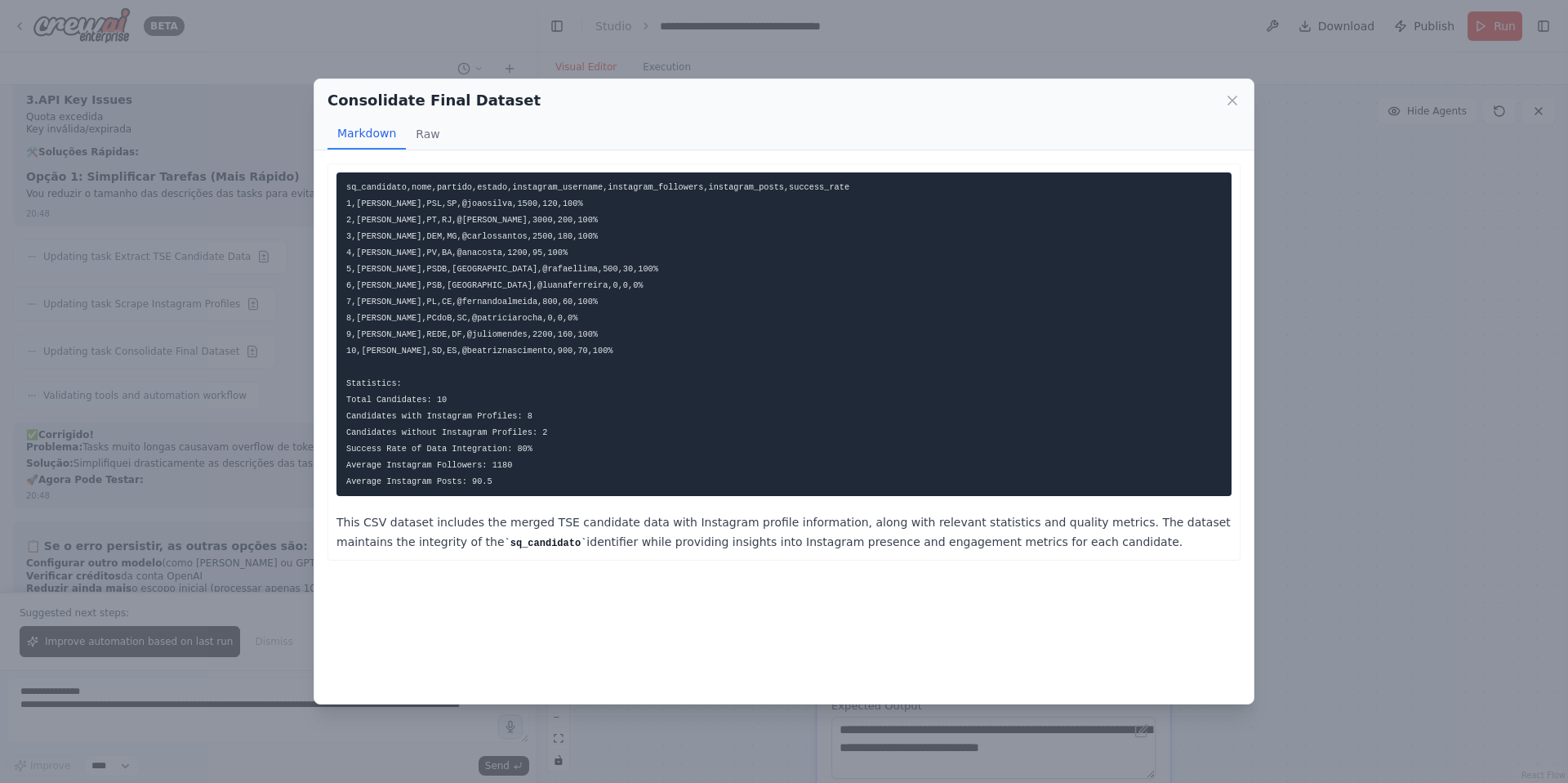
drag, startPoint x: 1419, startPoint y: 339, endPoint x: 746, endPoint y: 625, distance: 731.2
click at [1416, 338] on div "Consolidate Final Dataset Markdown Raw sq_candidato,nome,partido,estado,instagr…" at bounding box center [784, 391] width 1568 height 783
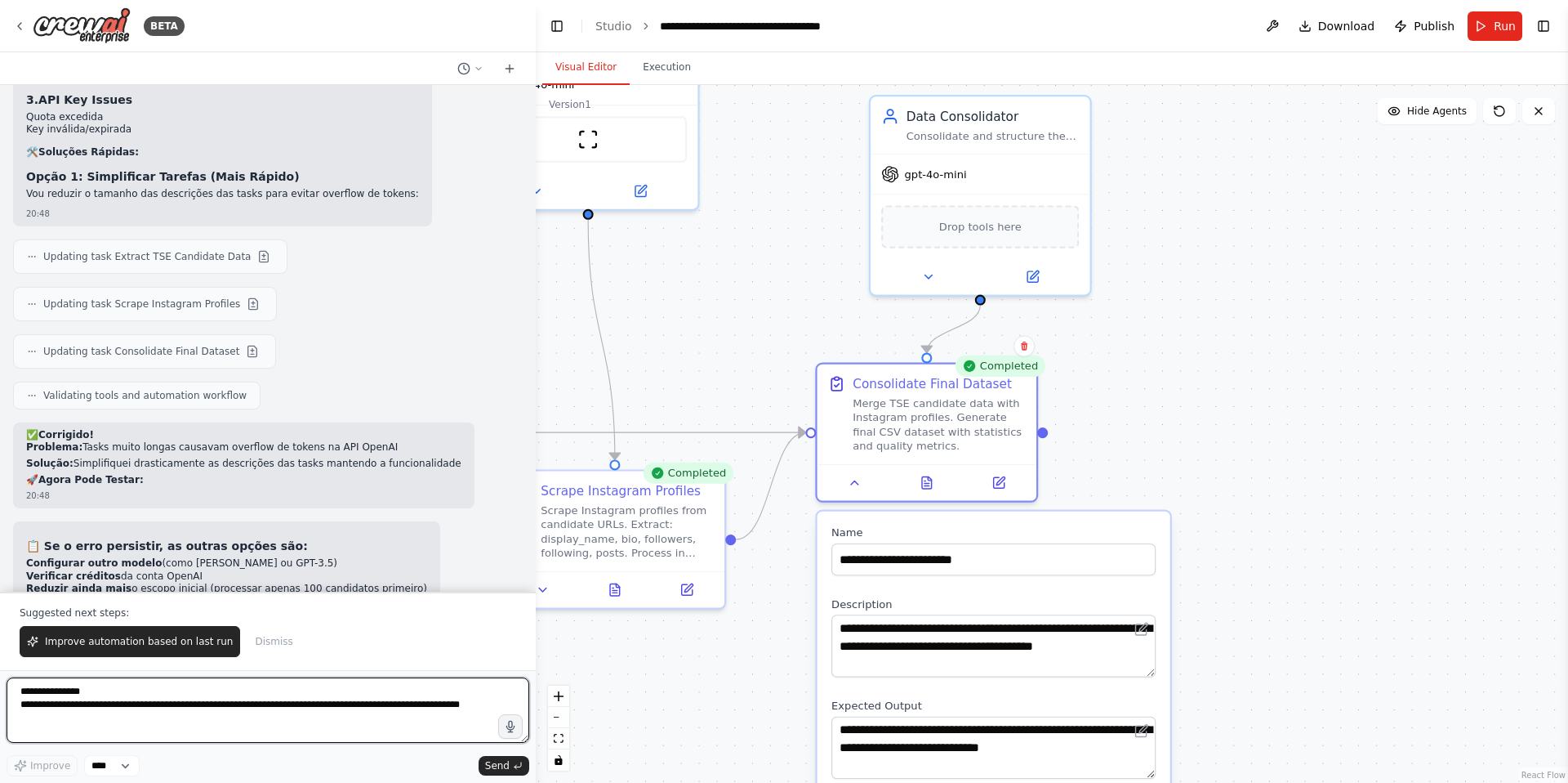
click at [218, 703] on textarea "**********" at bounding box center [268, 710] width 523 height 65
paste textarea "**********"
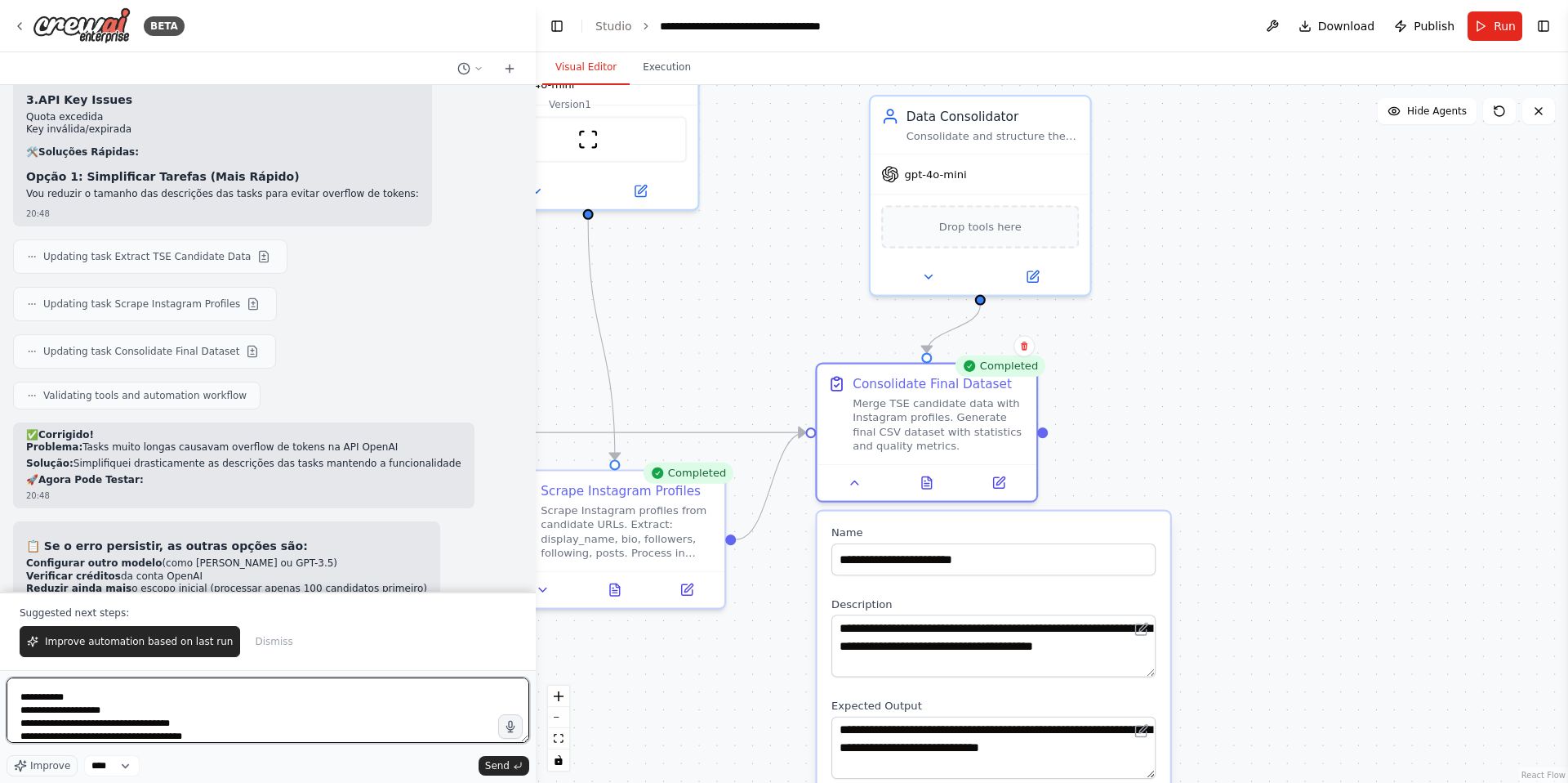
scroll to position [211, 0]
type textarea "**********"
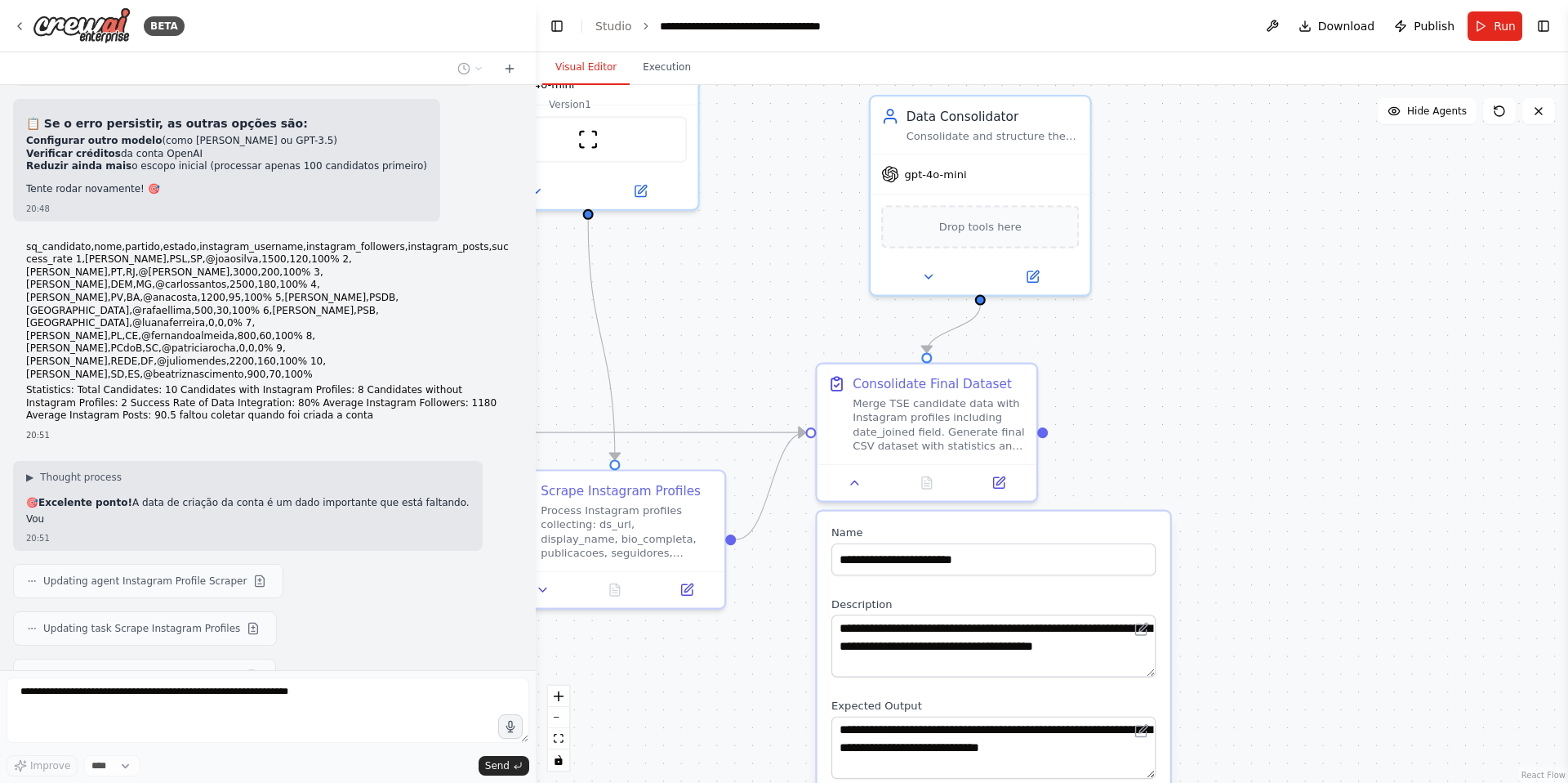
scroll to position [10306, 0]
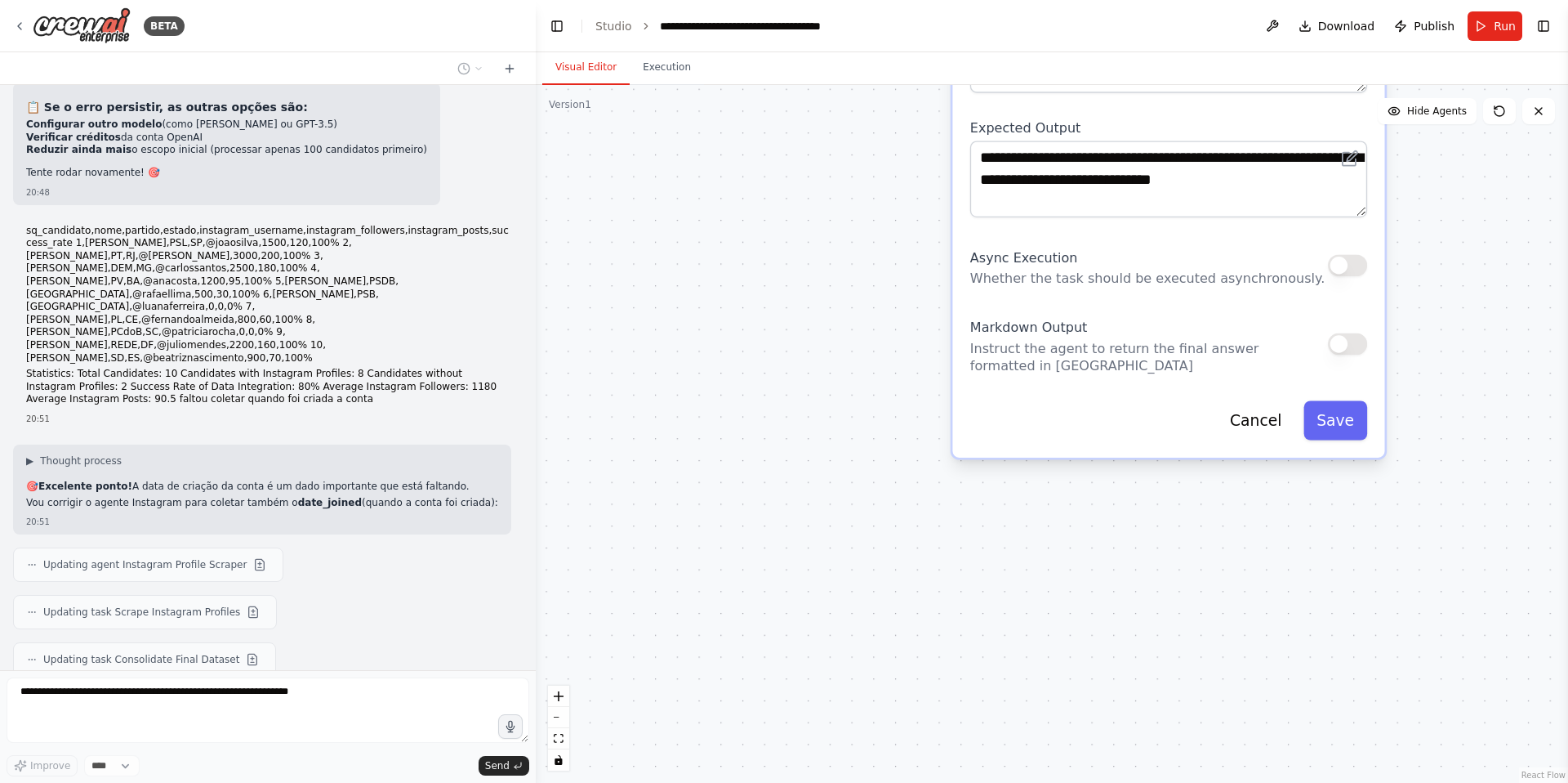
drag, startPoint x: 785, startPoint y: 611, endPoint x: 698, endPoint y: 111, distance: 507.5
click at [698, 111] on div ".deletable-edge-delete-btn { width: 20px; height: 20px; border: 0px solid #ffff…" at bounding box center [1052, 433] width 1032 height 697
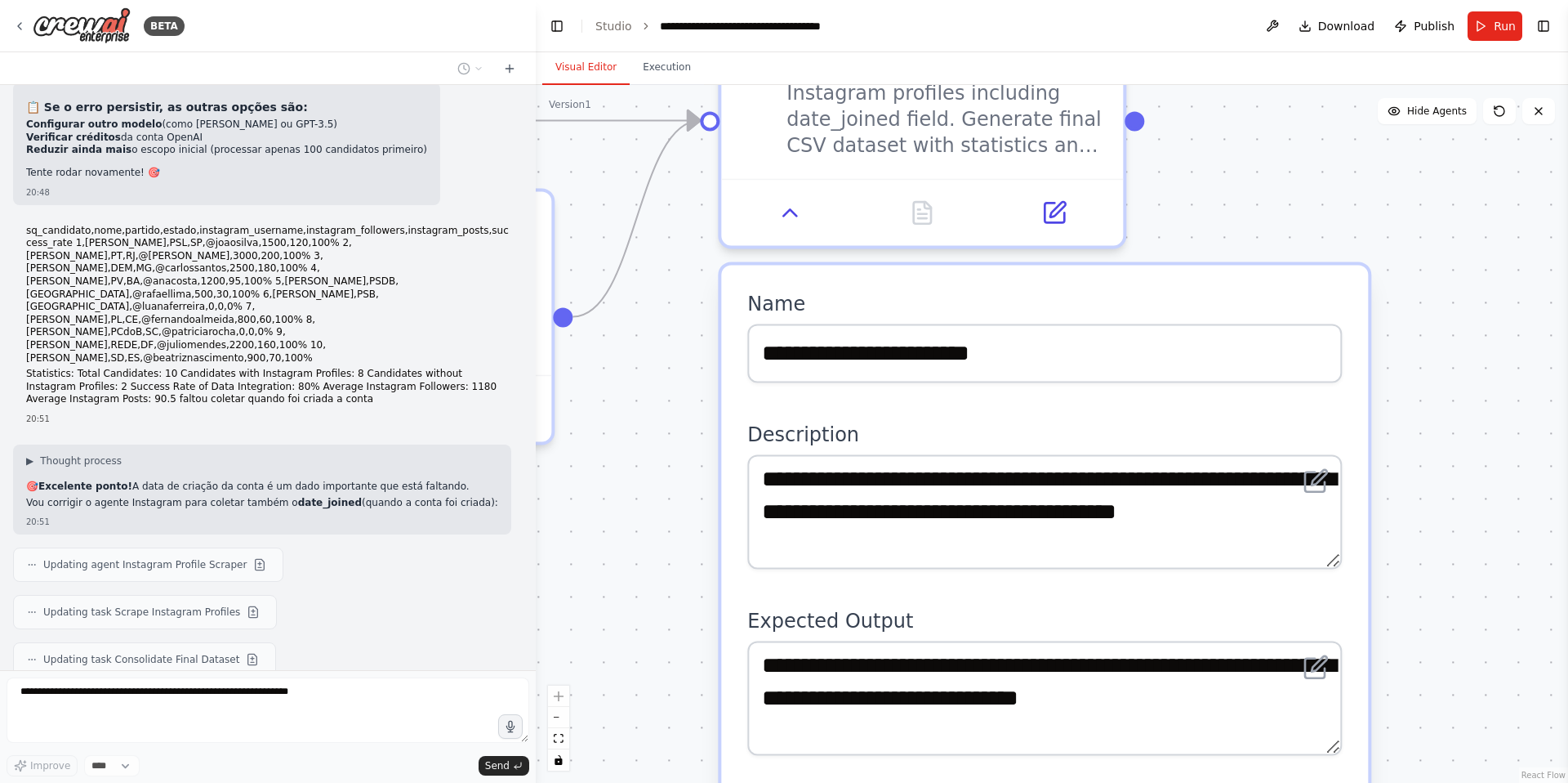
drag, startPoint x: 883, startPoint y: 214, endPoint x: 497, endPoint y: 782, distance: 686.7
click at [497, 782] on div "BETA eu preciso de um codigo de scrapping de rede social de politico que pegue …" at bounding box center [784, 391] width 1568 height 783
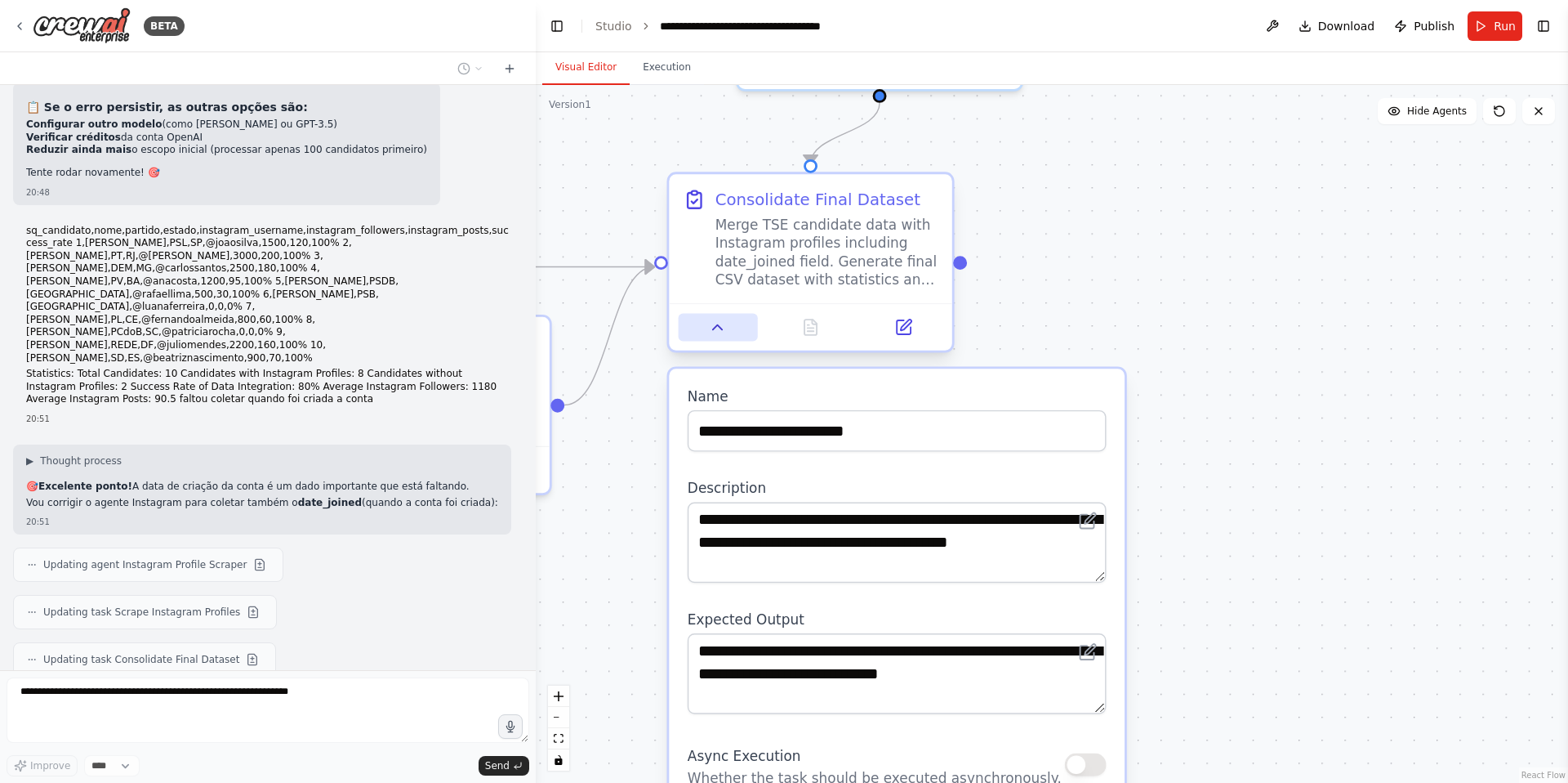
click at [710, 331] on icon at bounding box center [718, 327] width 19 height 19
click at [723, 332] on icon at bounding box center [718, 327] width 19 height 19
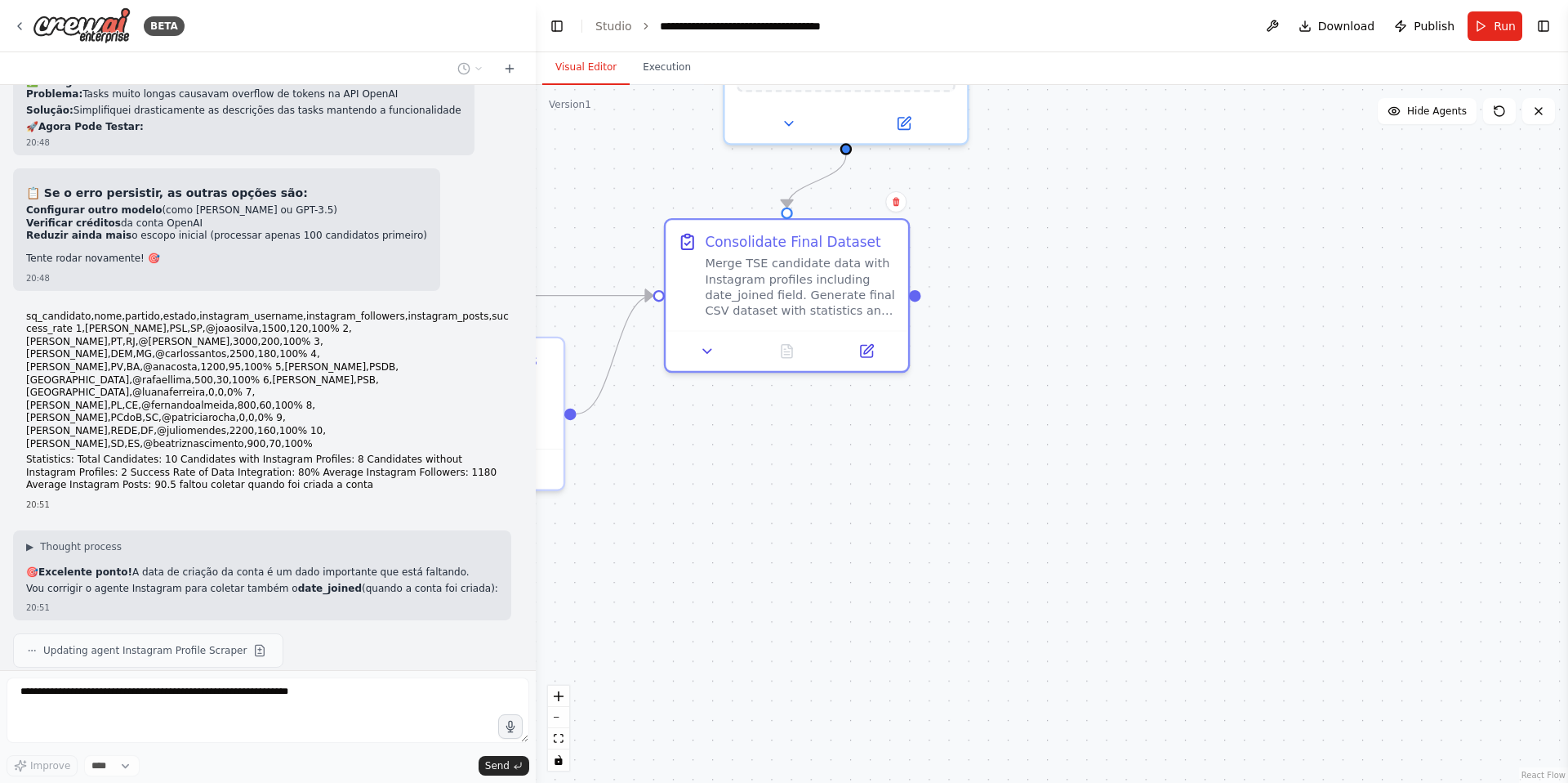
scroll to position [9760, 0]
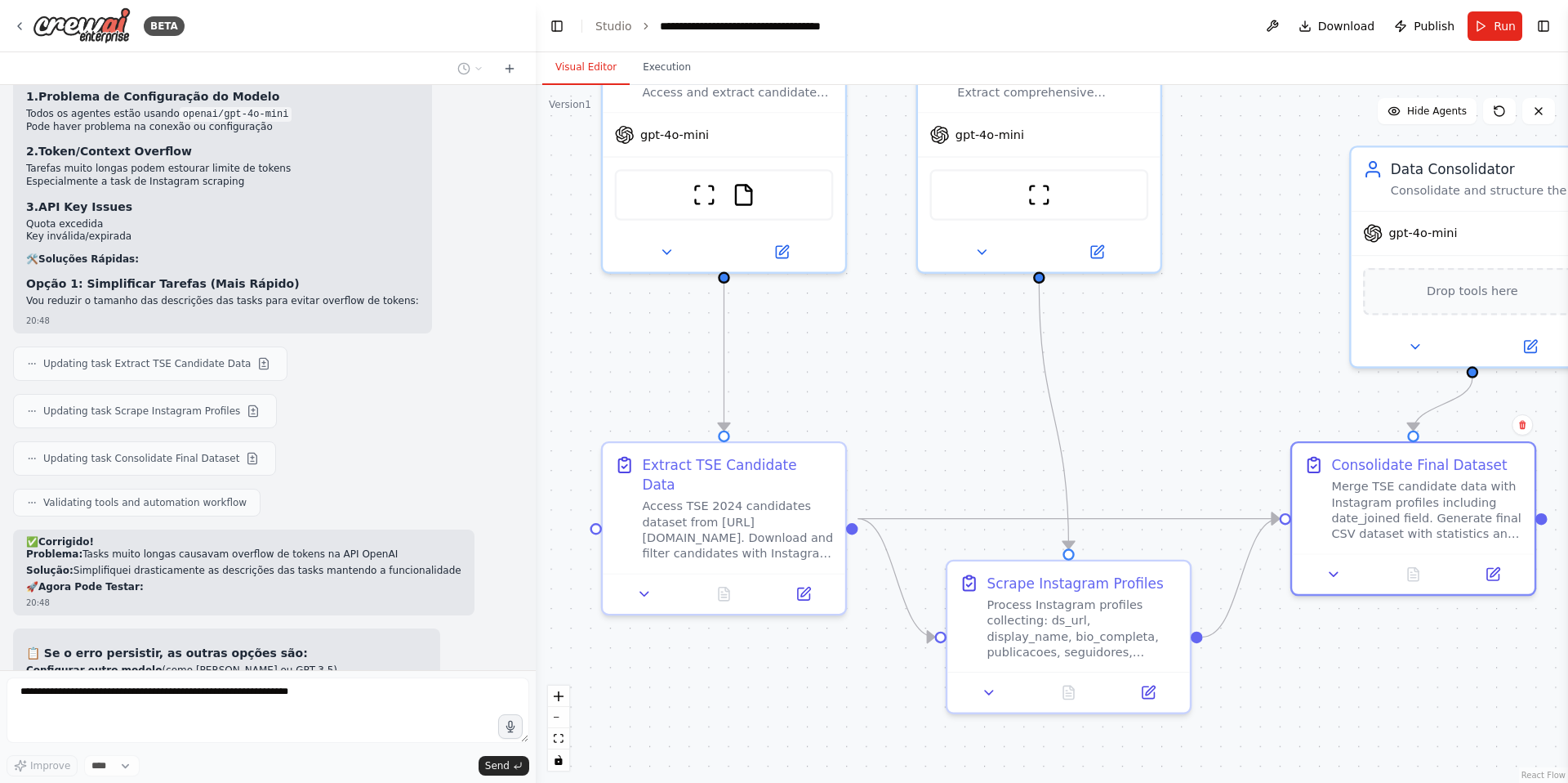
drag, startPoint x: 818, startPoint y: 479, endPoint x: 1423, endPoint y: 682, distance: 638.1
click at [1423, 682] on div ".deletable-edge-delete-btn { width: 20px; height: 20px; border: 0px solid #ffff…" at bounding box center [1052, 433] width 1032 height 697
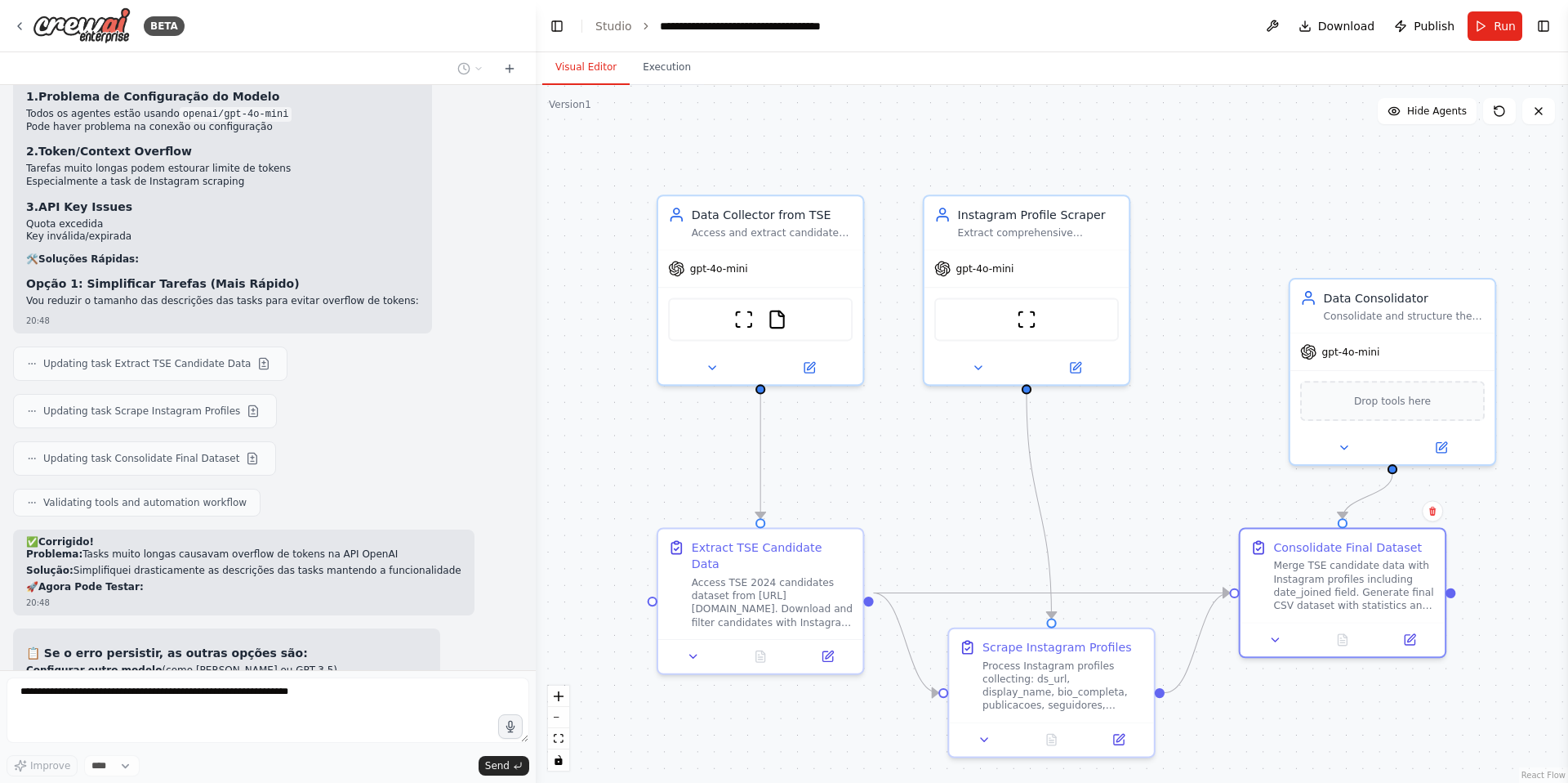
drag, startPoint x: 1089, startPoint y: 432, endPoint x: 1142, endPoint y: 509, distance: 93.5
click at [1142, 509] on div ".deletable-edge-delete-btn { width: 20px; height: 20px; border: 0px solid #ffff…" at bounding box center [1052, 433] width 1032 height 697
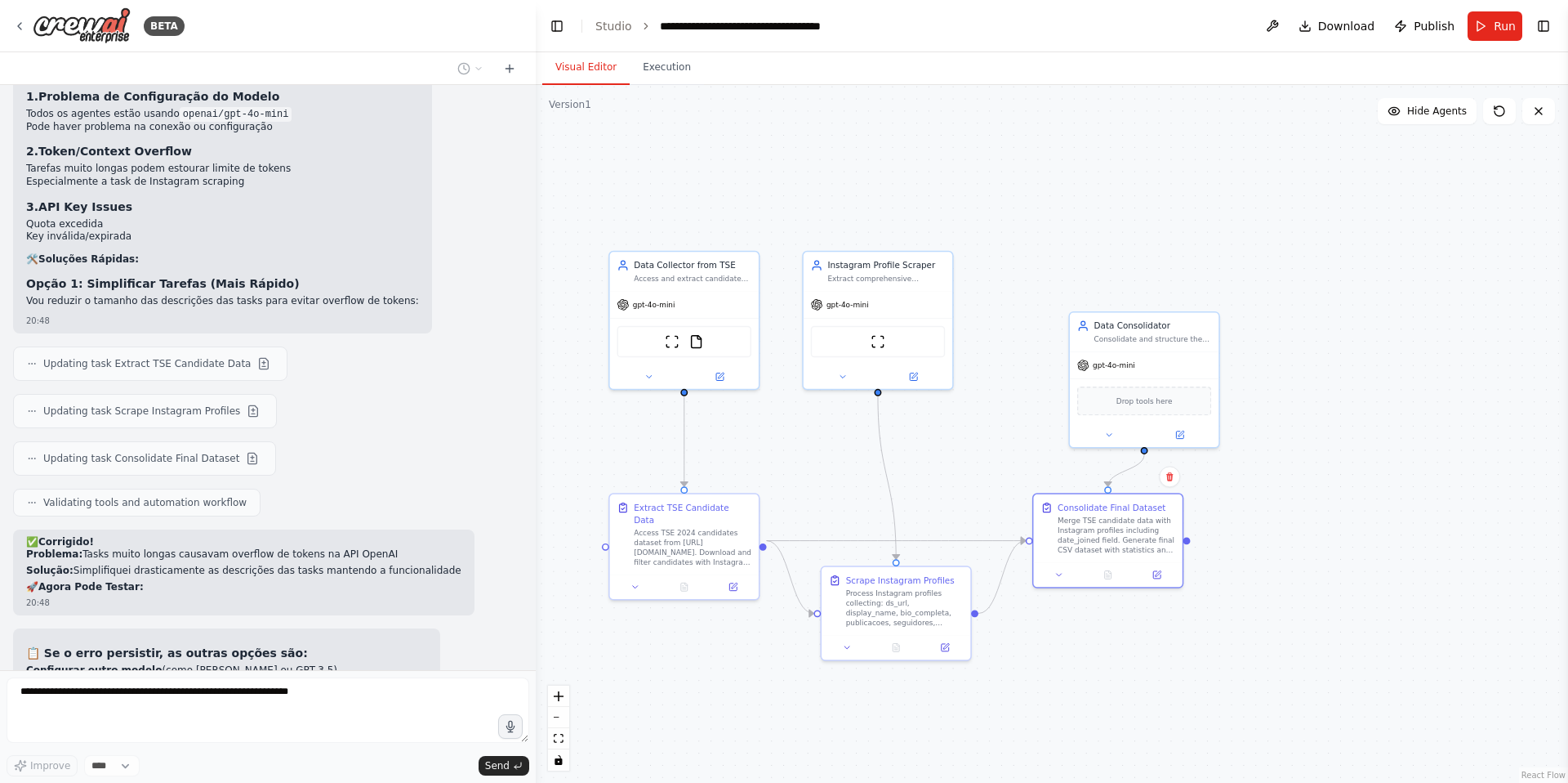
drag, startPoint x: 987, startPoint y: 488, endPoint x: 967, endPoint y: 336, distance: 153.3
click at [967, 336] on div ".deletable-edge-delete-btn { width: 20px; height: 20px; border: 0px solid #ffff…" at bounding box center [1052, 433] width 1032 height 697
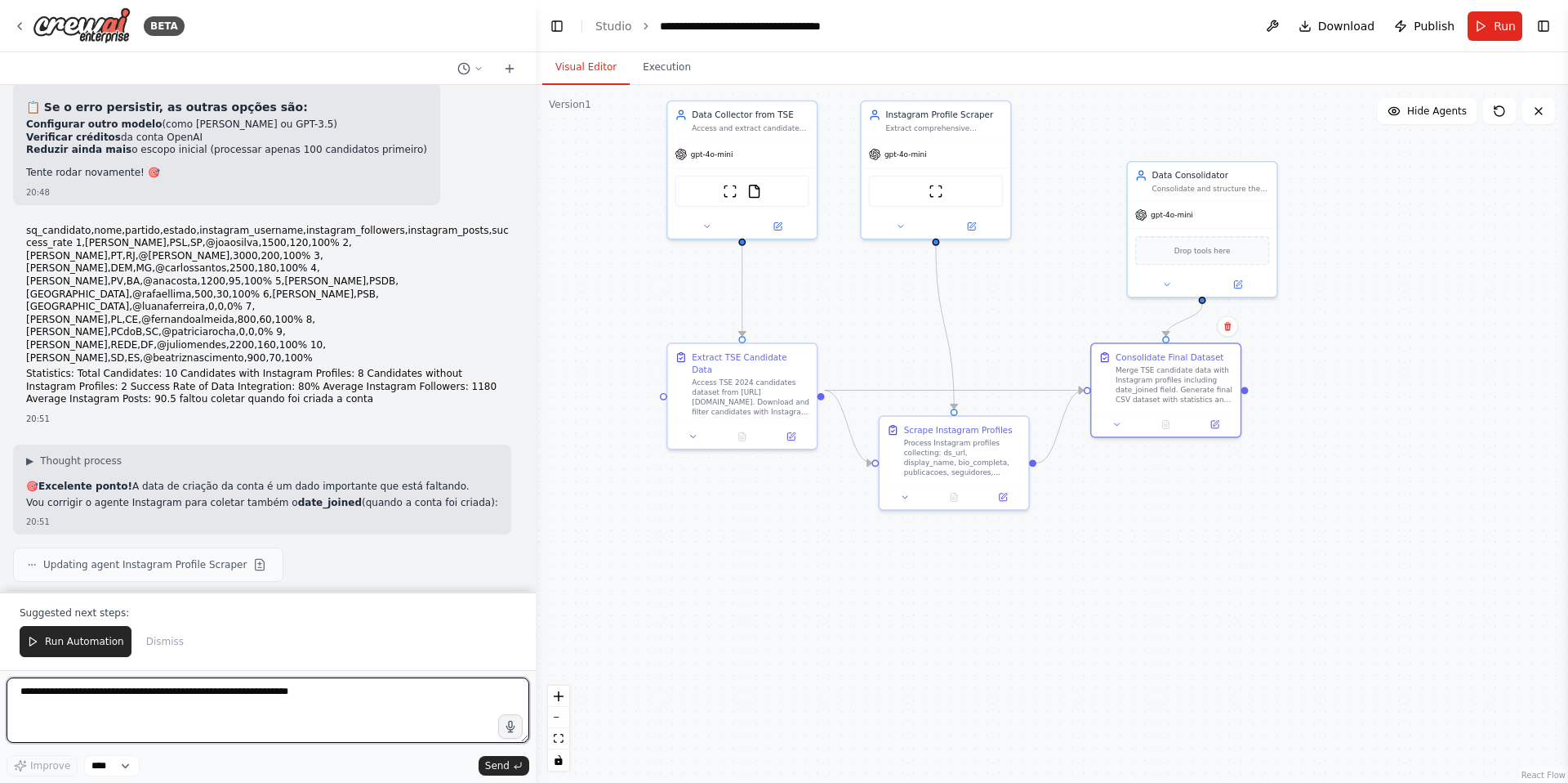
scroll to position [10699, 0]
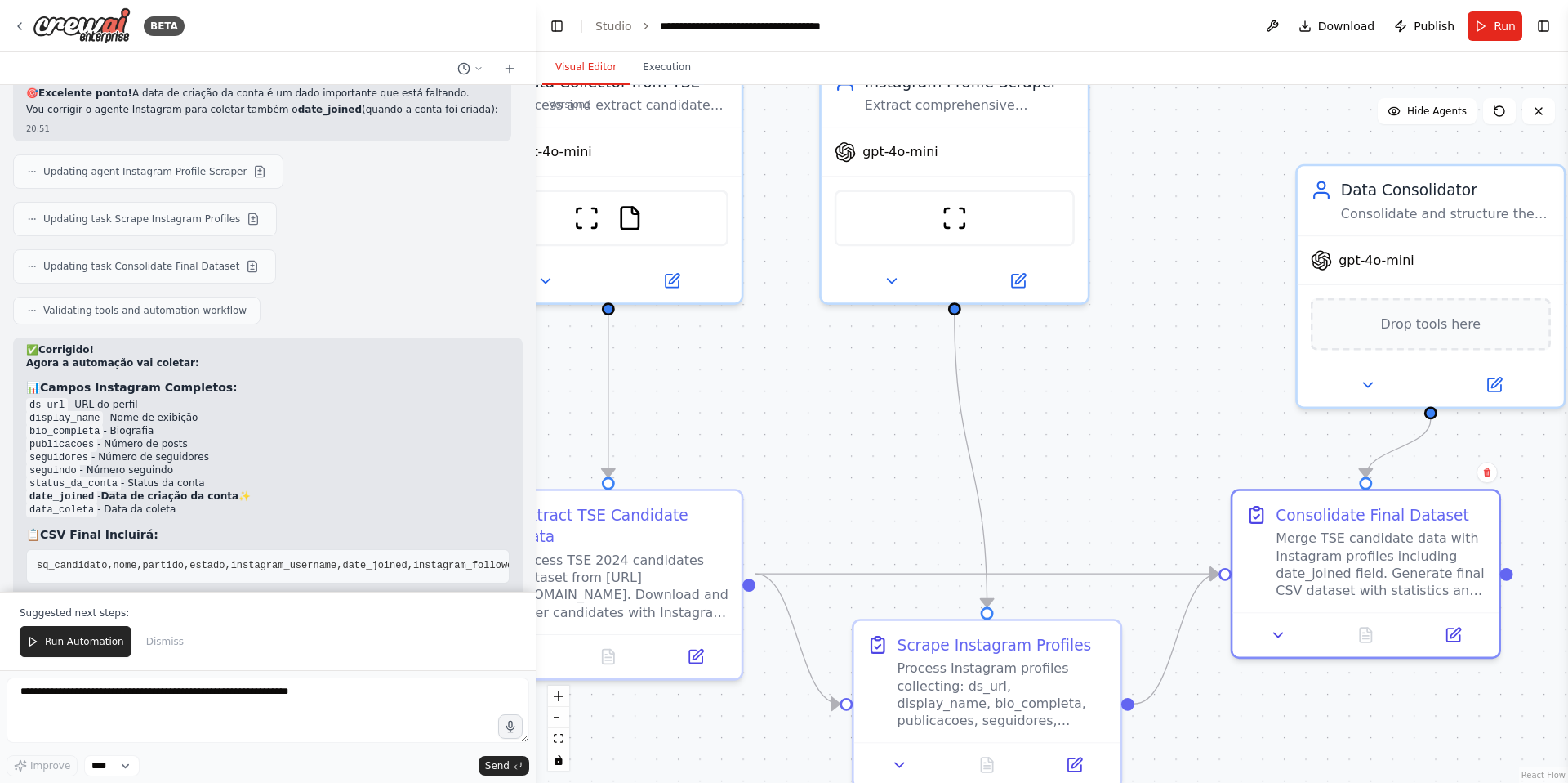
drag, startPoint x: 639, startPoint y: 332, endPoint x: 423, endPoint y: 469, distance: 255.8
click at [423, 469] on div "BETA eu preciso de um codigo de scrapping de rede social de politico que pegue …" at bounding box center [784, 391] width 1568 height 783
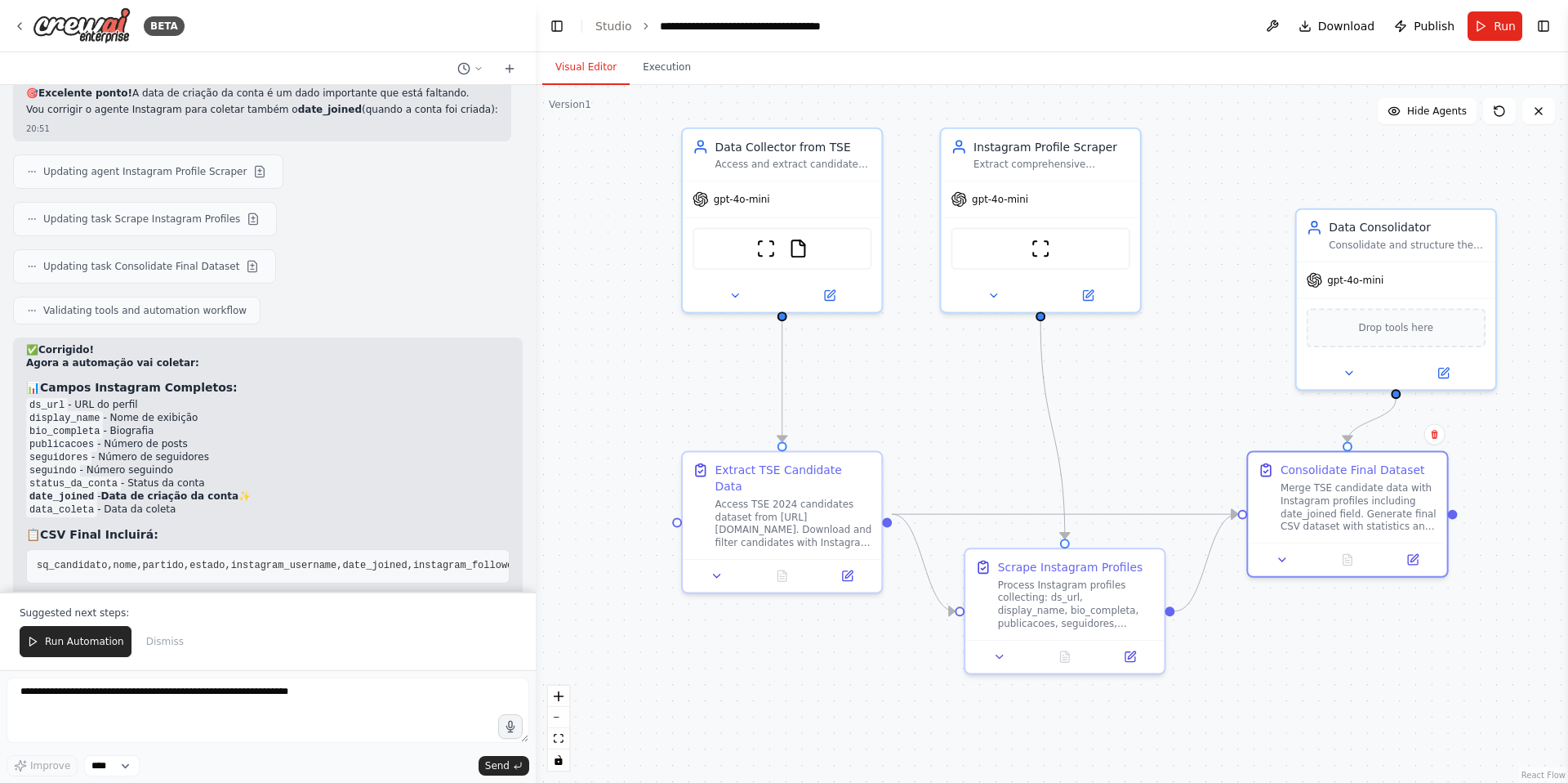
drag, startPoint x: 913, startPoint y: 470, endPoint x: 995, endPoint y: 428, distance: 92.1
click at [995, 428] on div ".deletable-edge-delete-btn { width: 20px; height: 20px; border: 0px solid #ffff…" at bounding box center [1052, 433] width 1032 height 697
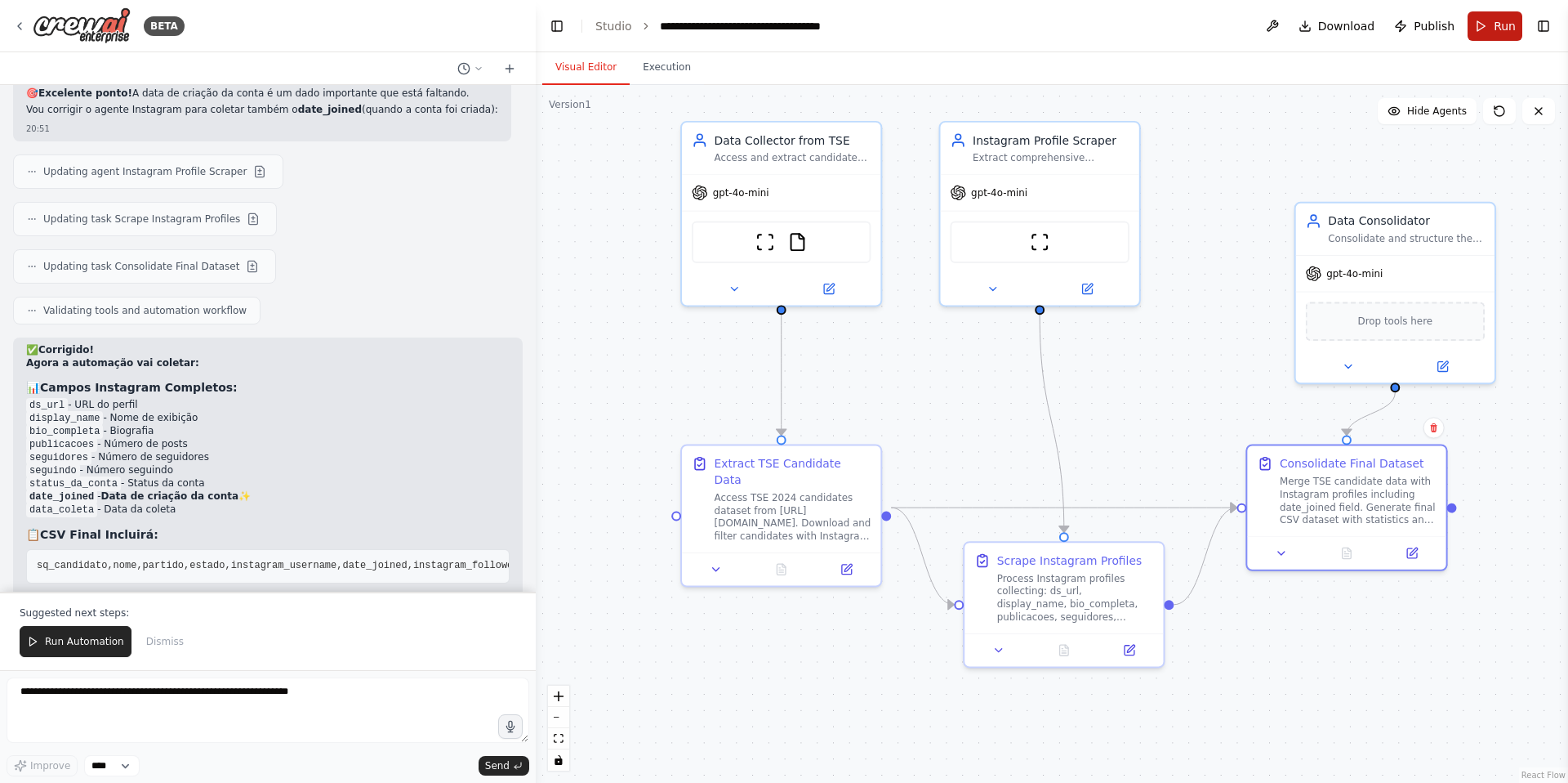
click at [1502, 29] on span "Run" at bounding box center [1504, 26] width 22 height 16
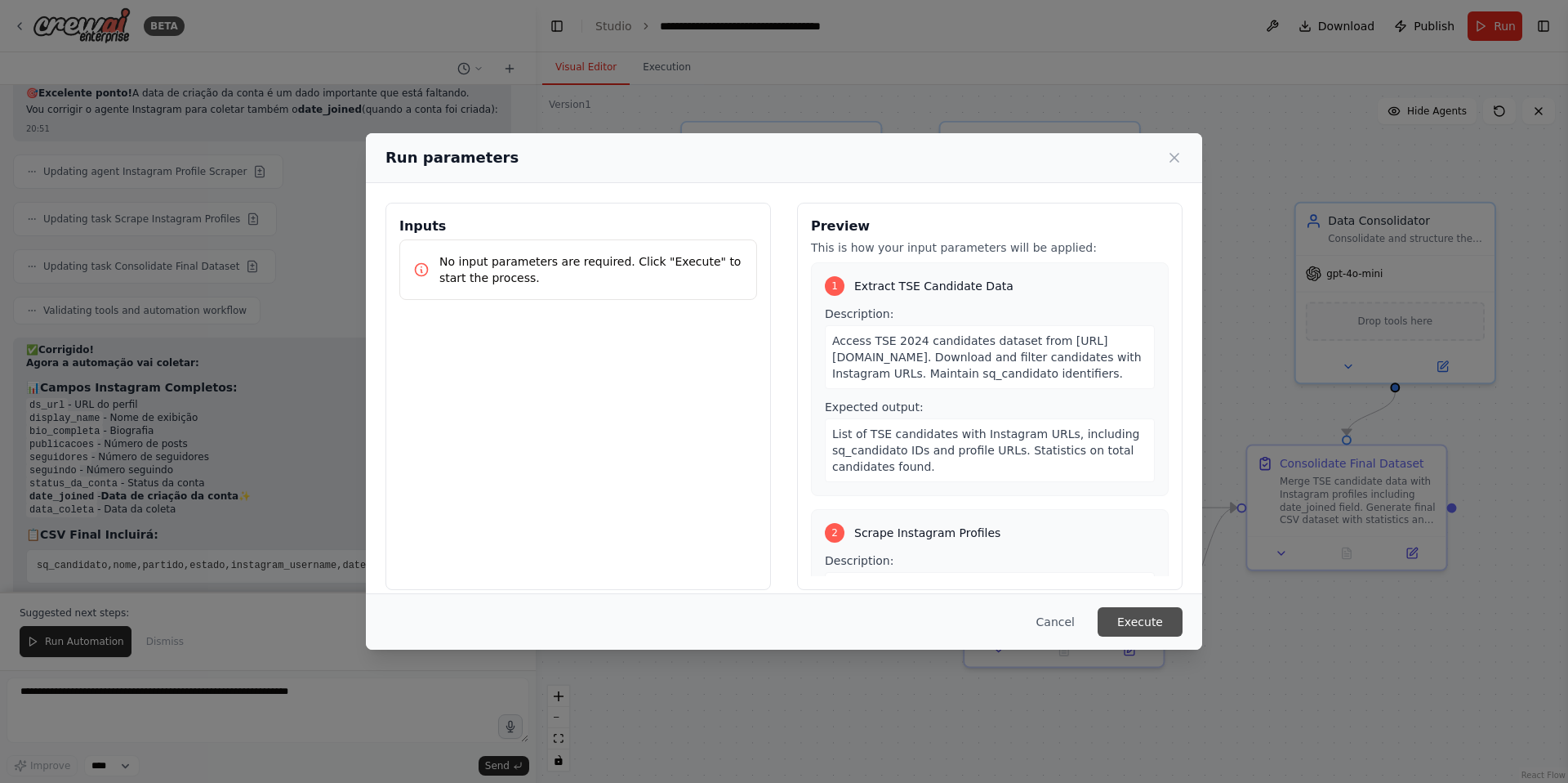
click at [1153, 612] on button "Execute" at bounding box center [1140, 621] width 85 height 30
